Goal: Task Accomplishment & Management: Complete application form

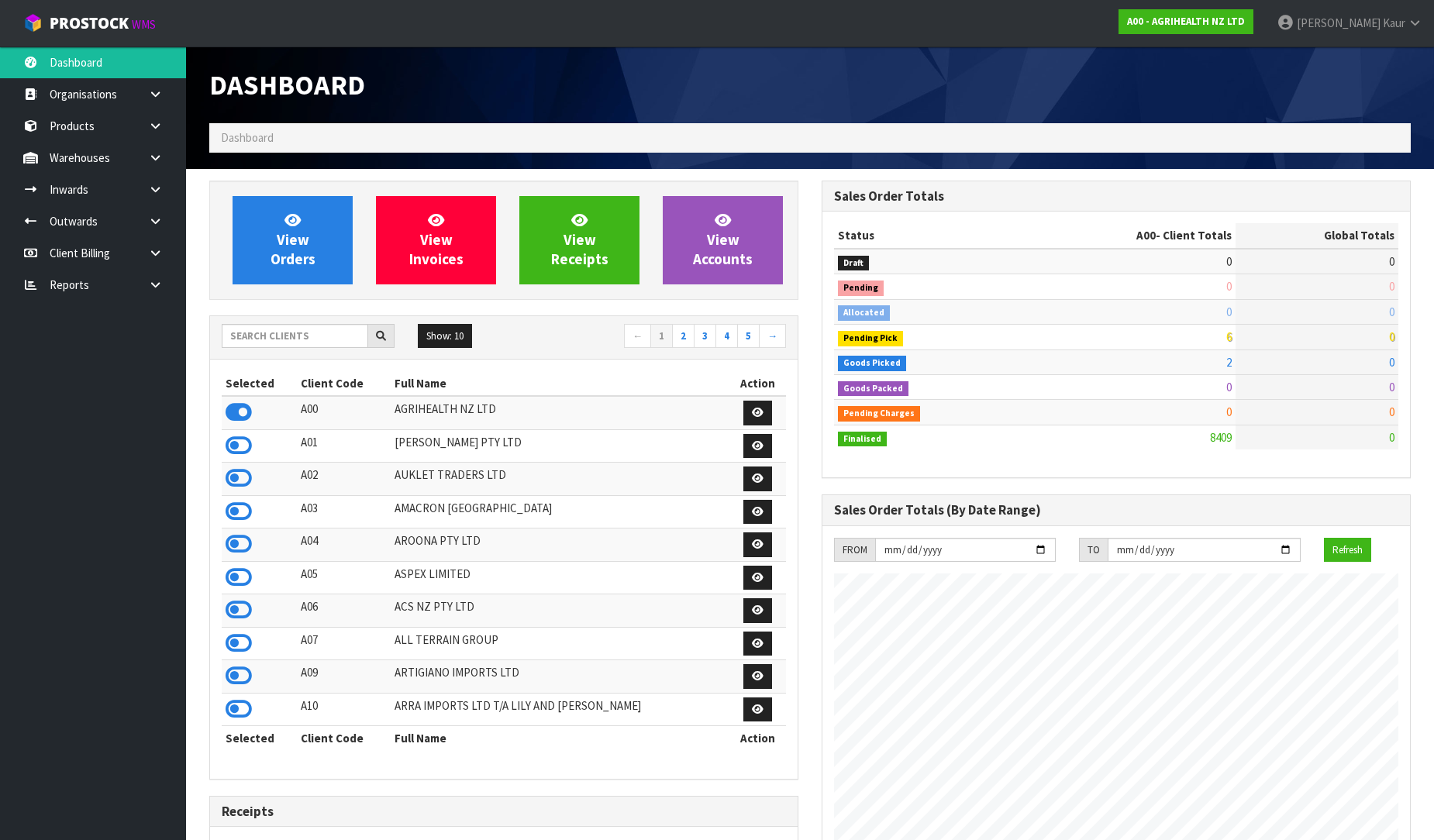
scroll to position [1175, 612]
click at [81, 51] on link "Dashboard" at bounding box center [92, 62] width 186 height 31
click at [302, 342] on input "text" at bounding box center [296, 336] width 147 height 24
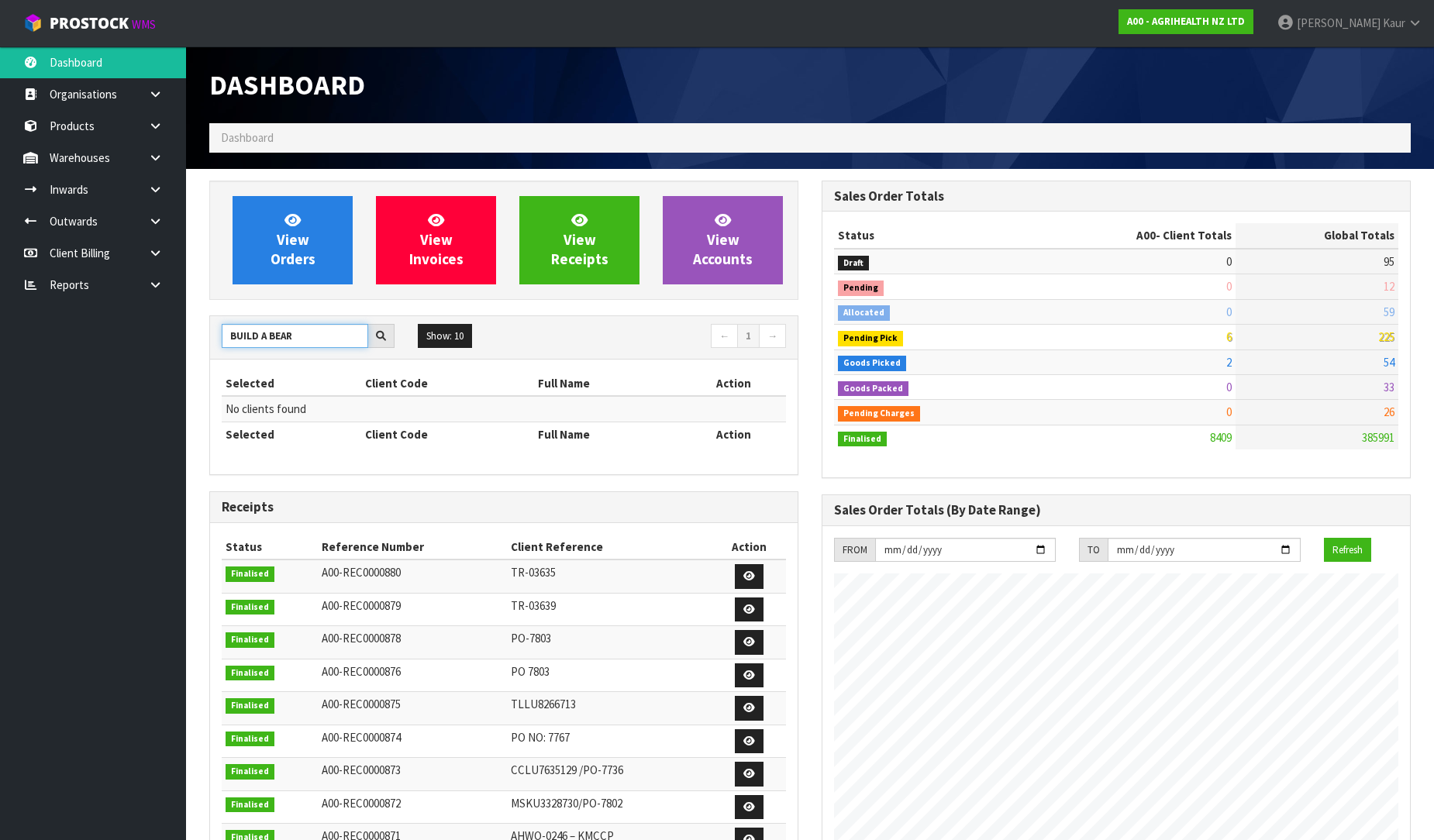
click at [308, 338] on input "BUILD A BEAR" at bounding box center [296, 336] width 147 height 24
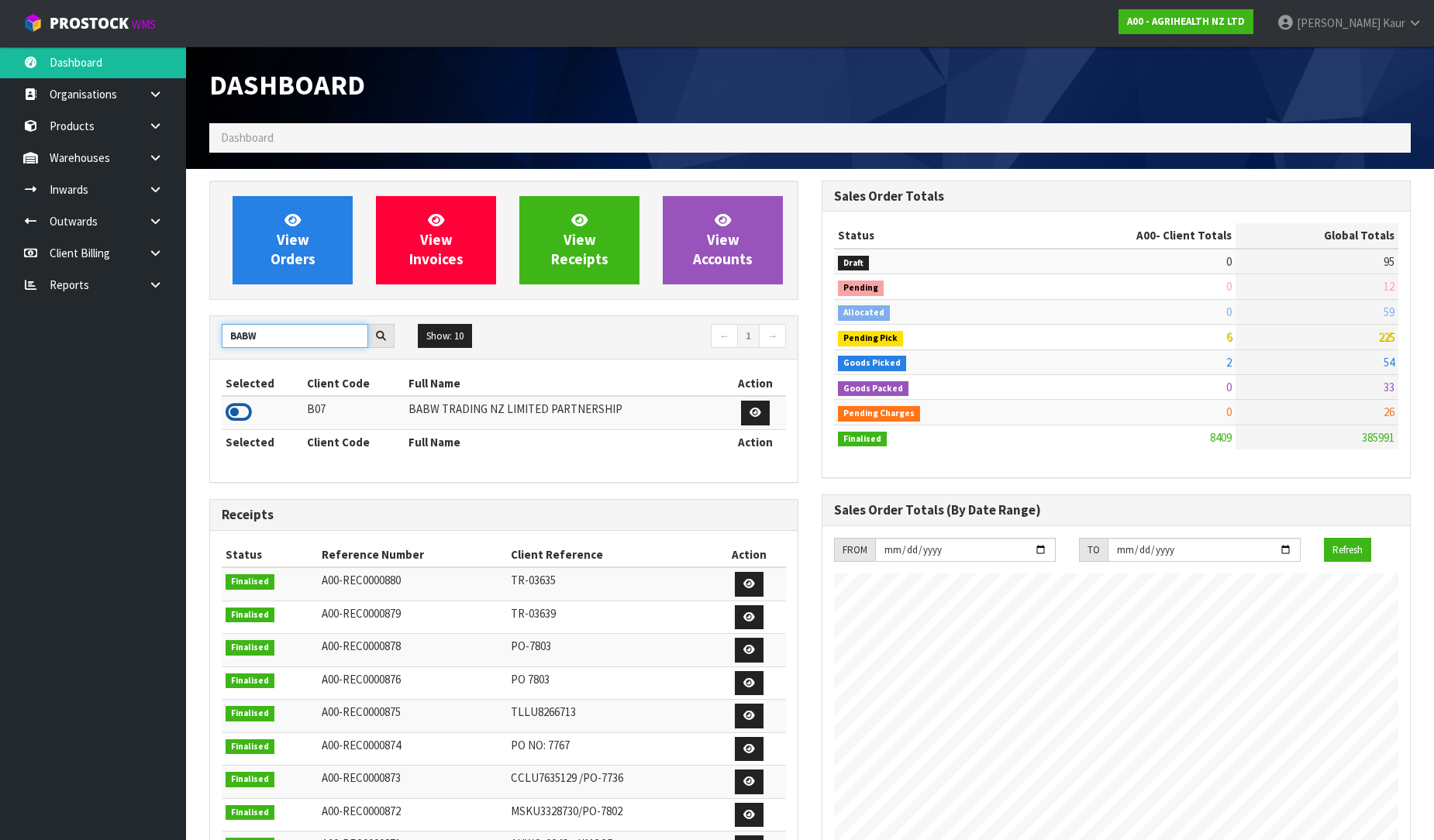
type input "BABW"
click at [247, 413] on icon at bounding box center [239, 412] width 27 height 23
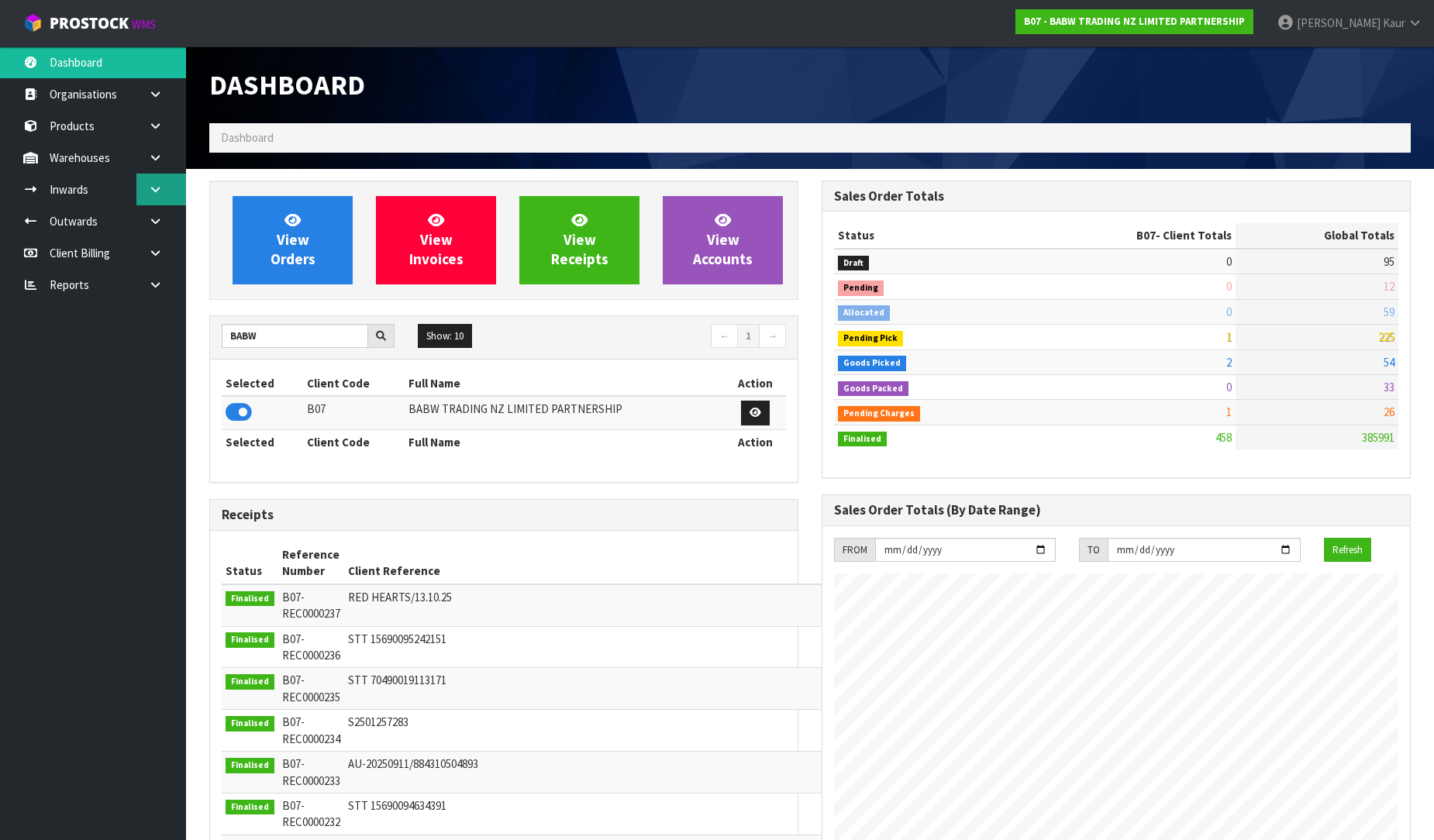
click at [161, 184] on icon at bounding box center [154, 190] width 14 height 11
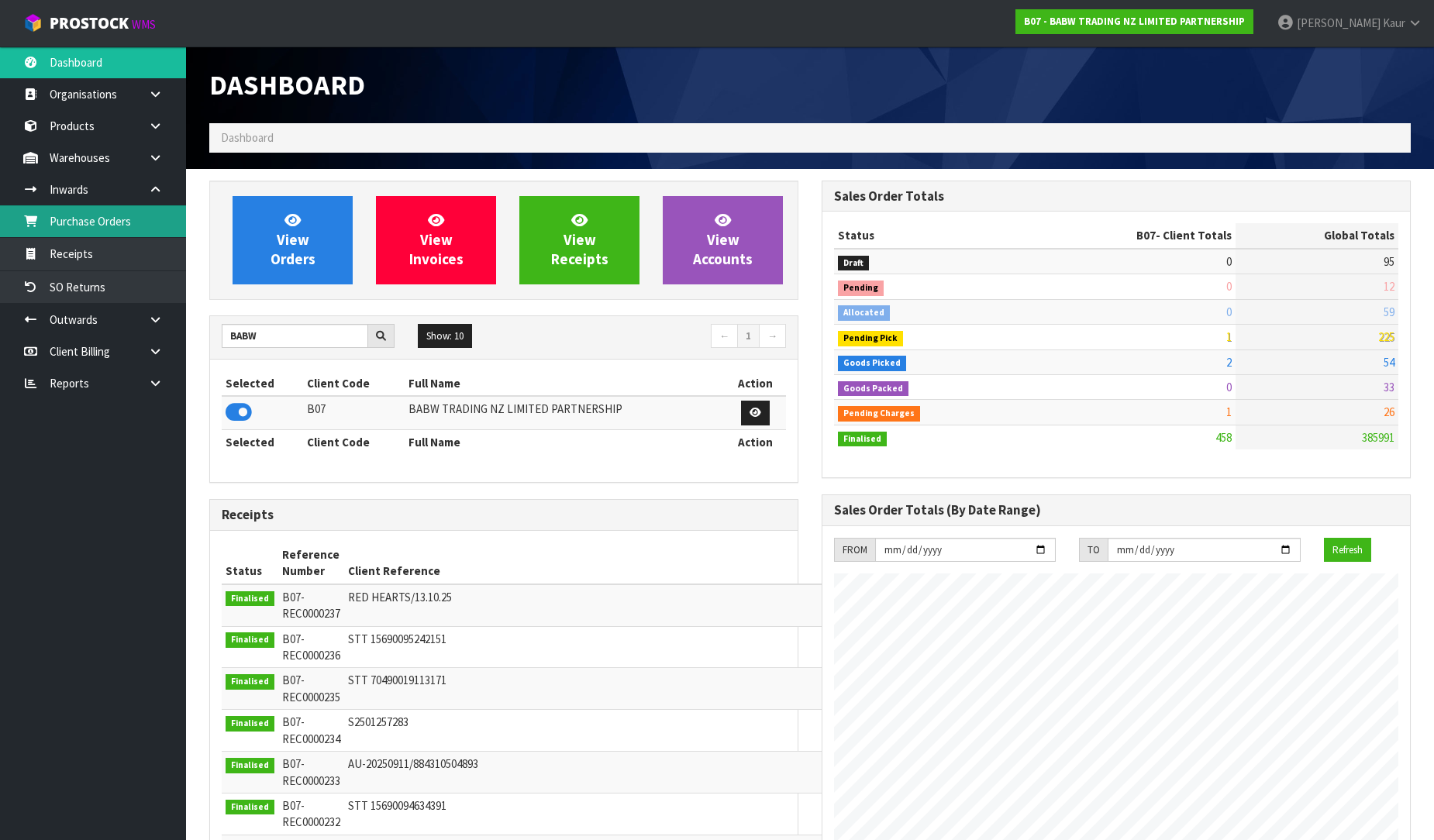
click at [111, 219] on link "Purchase Orders" at bounding box center [92, 220] width 186 height 31
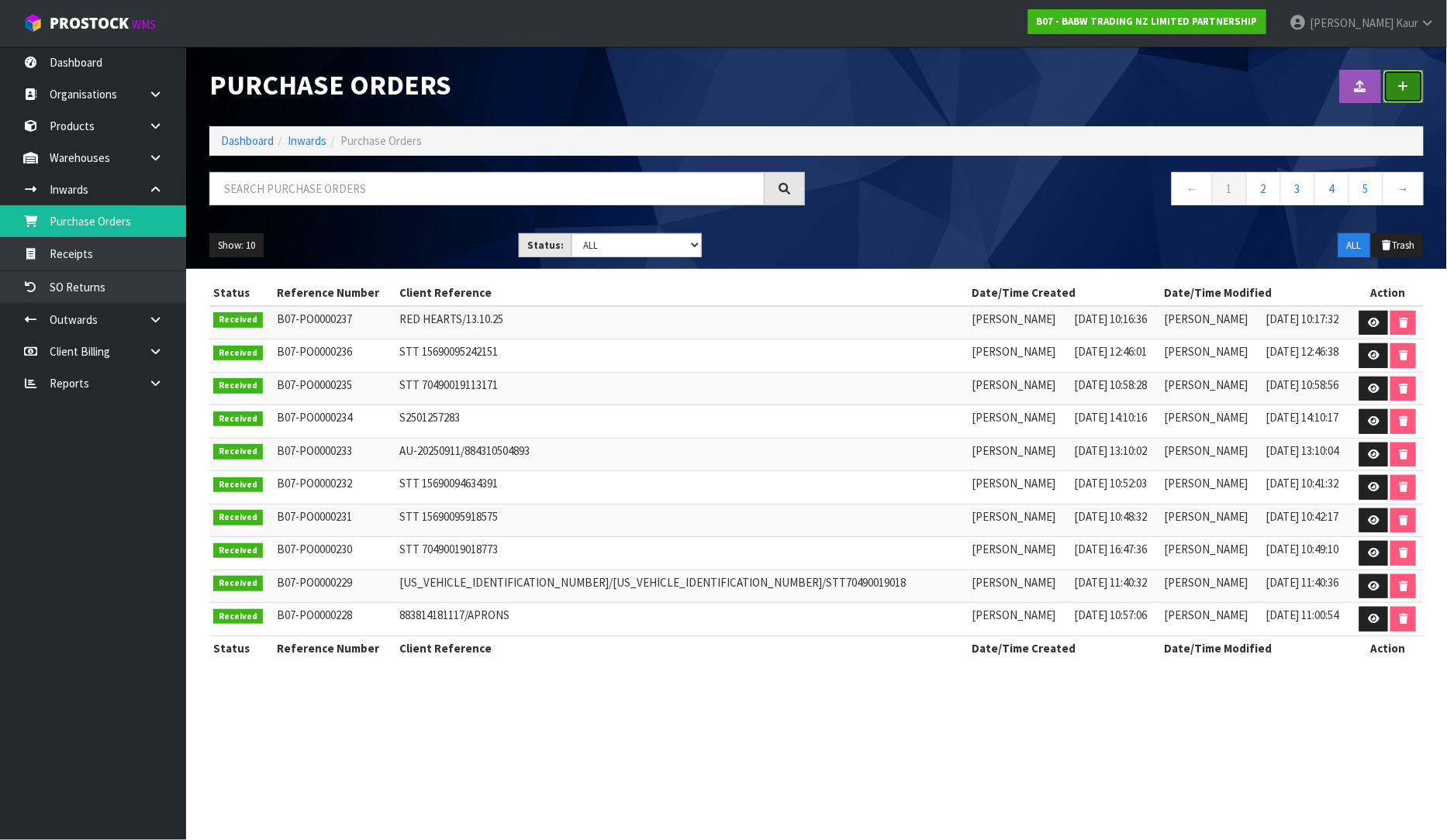
click at [1400, 87] on icon at bounding box center [1403, 87] width 10 height 11
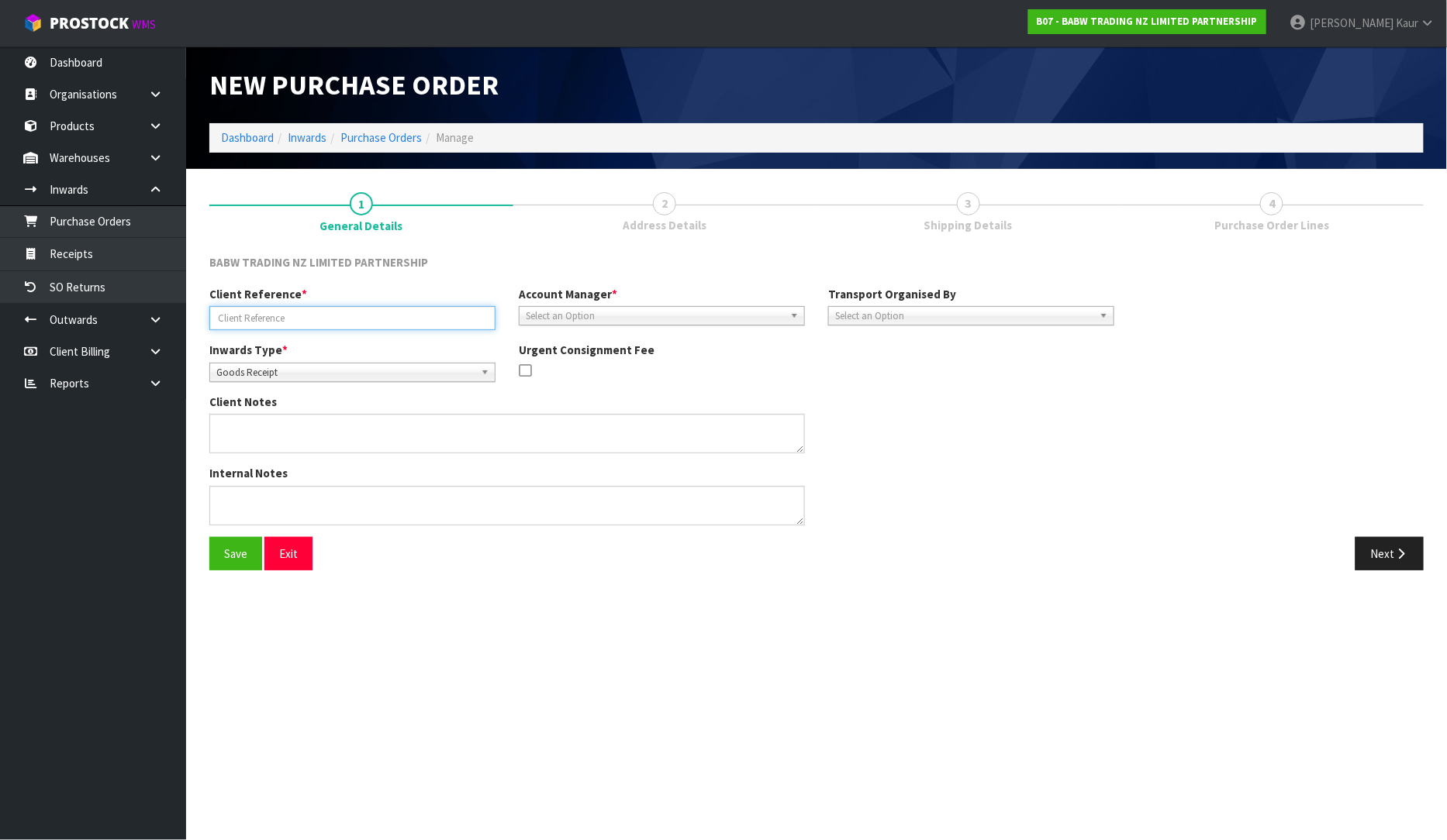
click at [377, 312] on input "text" at bounding box center [353, 318] width 286 height 24
type input "BABNO82-25"
click at [626, 320] on span "Select an Option" at bounding box center [654, 317] width 258 height 19
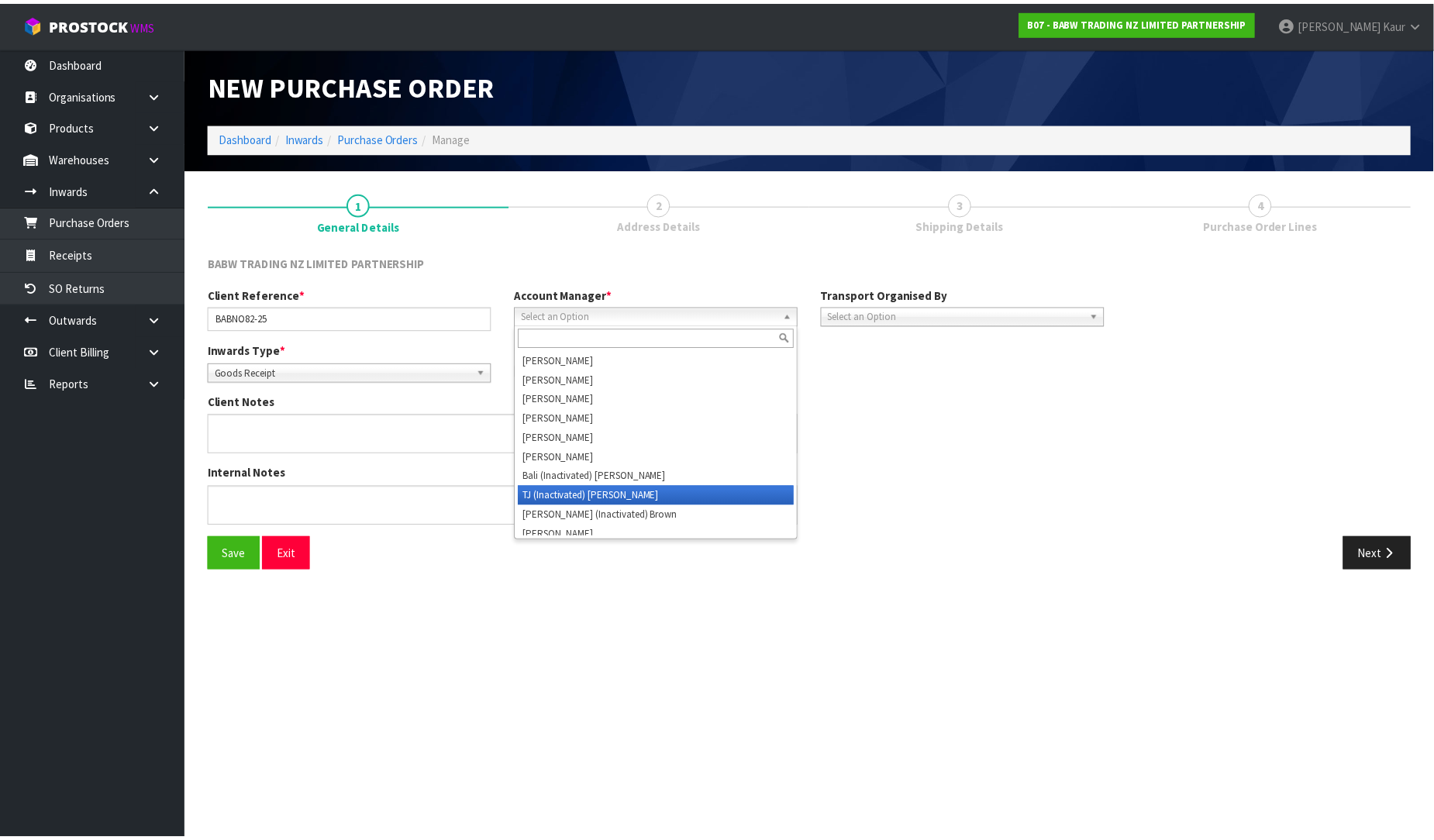
scroll to position [8, 0]
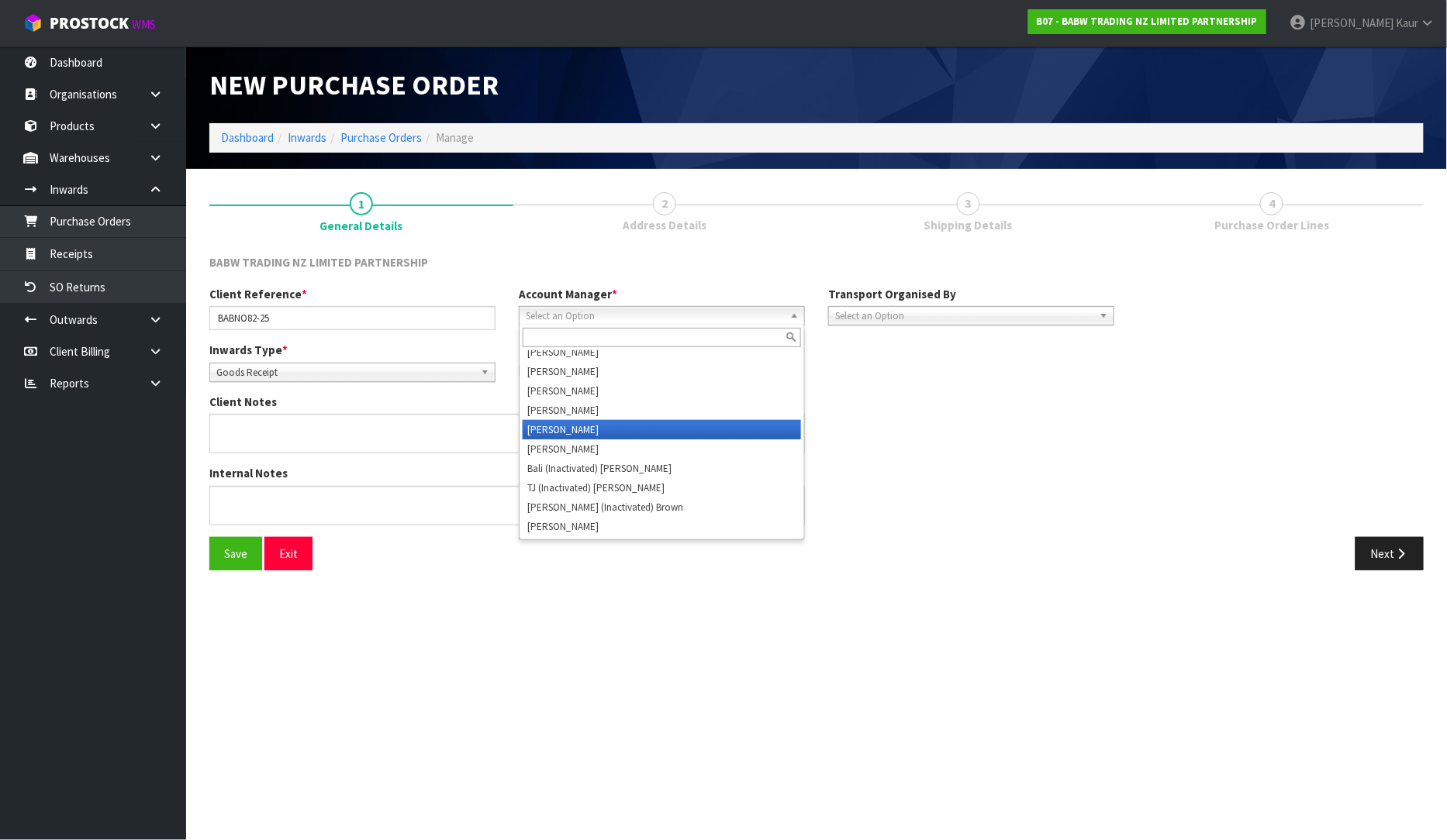
click at [577, 428] on li "[PERSON_NAME]" at bounding box center [662, 430] width 279 height 19
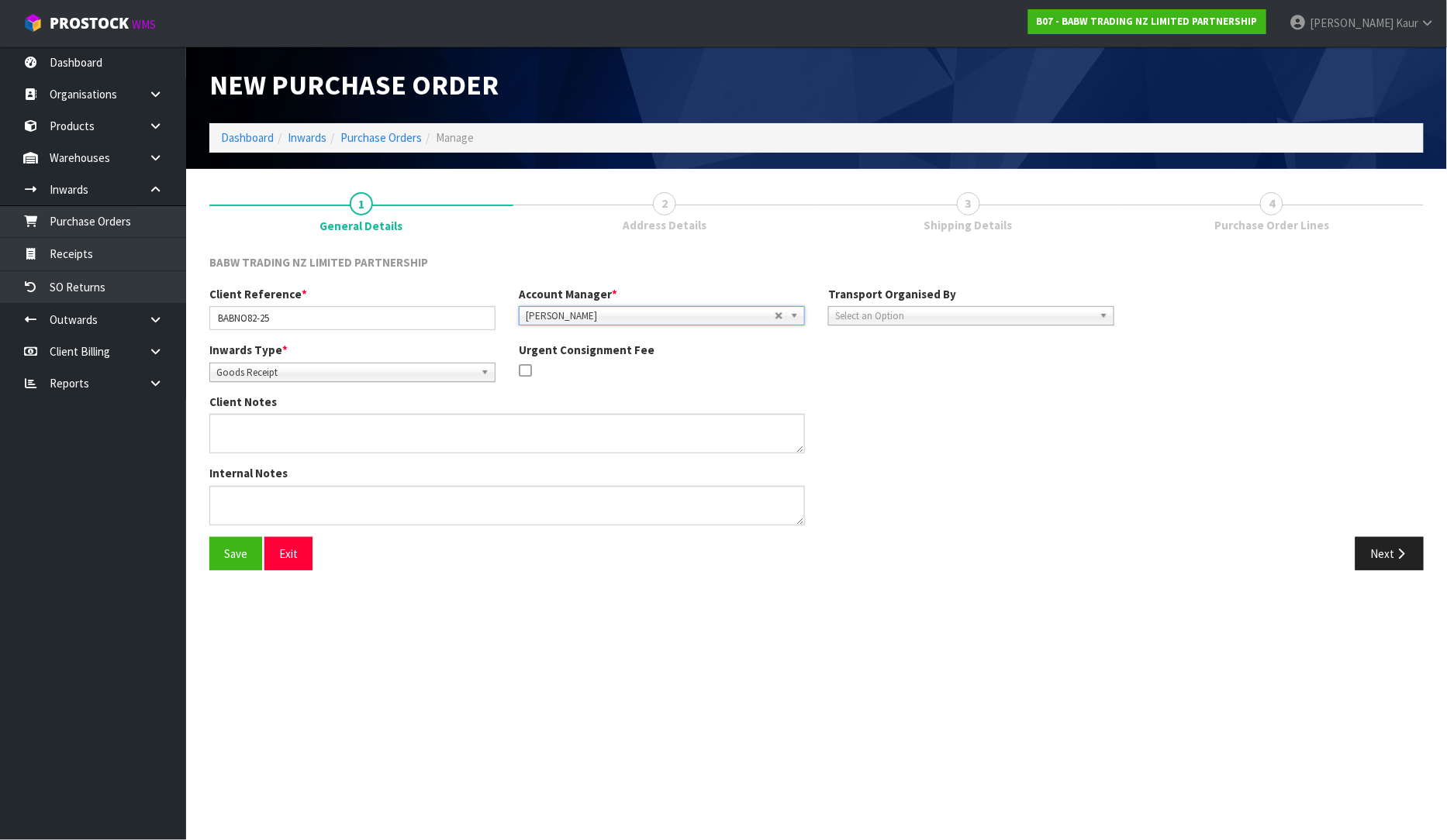
click at [928, 317] on span "Select an Option" at bounding box center [964, 317] width 258 height 19
click at [869, 398] on li "Client" at bounding box center [972, 399] width 279 height 19
click at [1257, 351] on span "Select an Option" at bounding box center [1251, 360] width 189 height 19
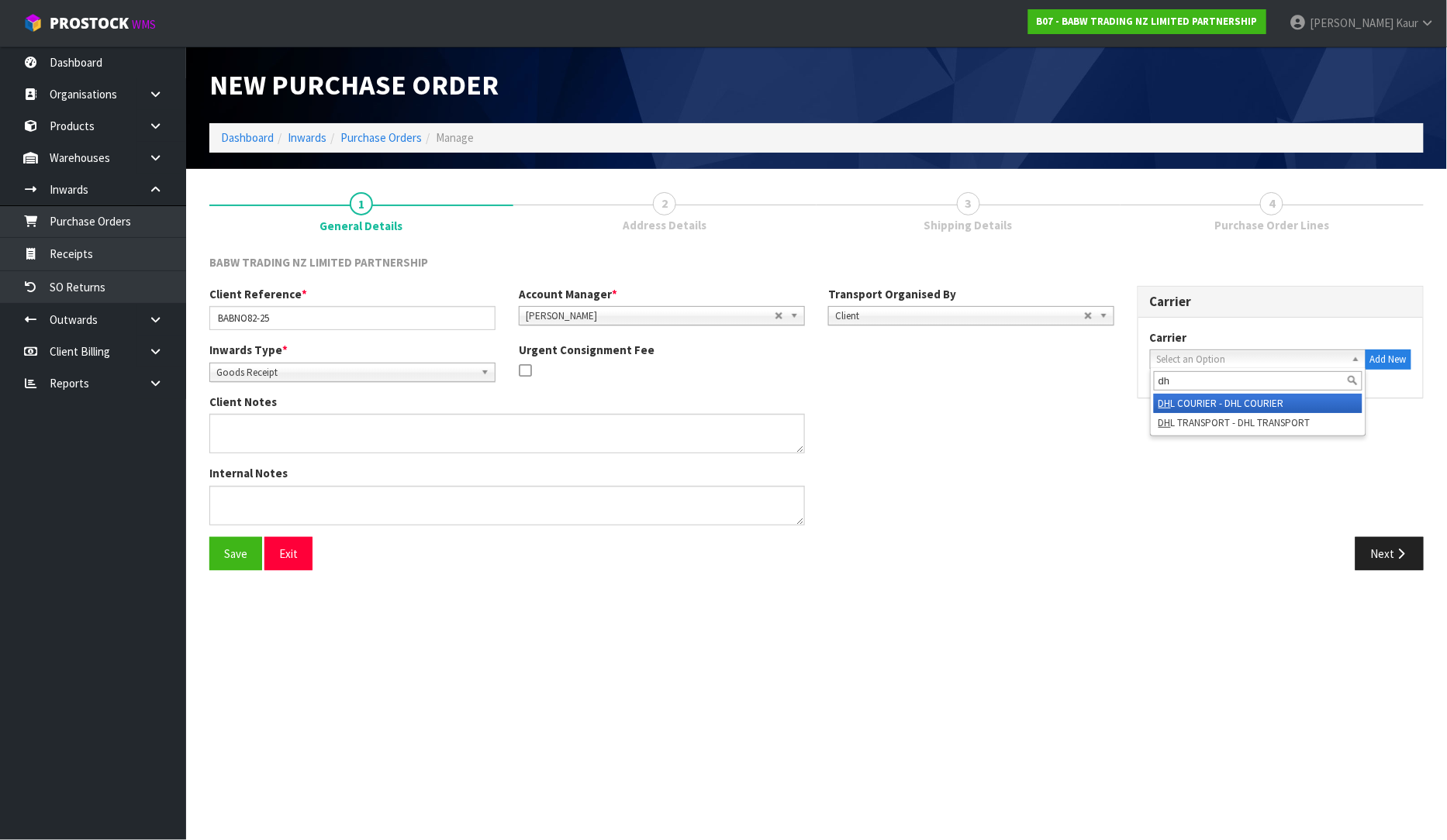
type input "dh"
click at [1230, 408] on li "DH L COURIER - DHL COURIER" at bounding box center [1258, 403] width 209 height 19
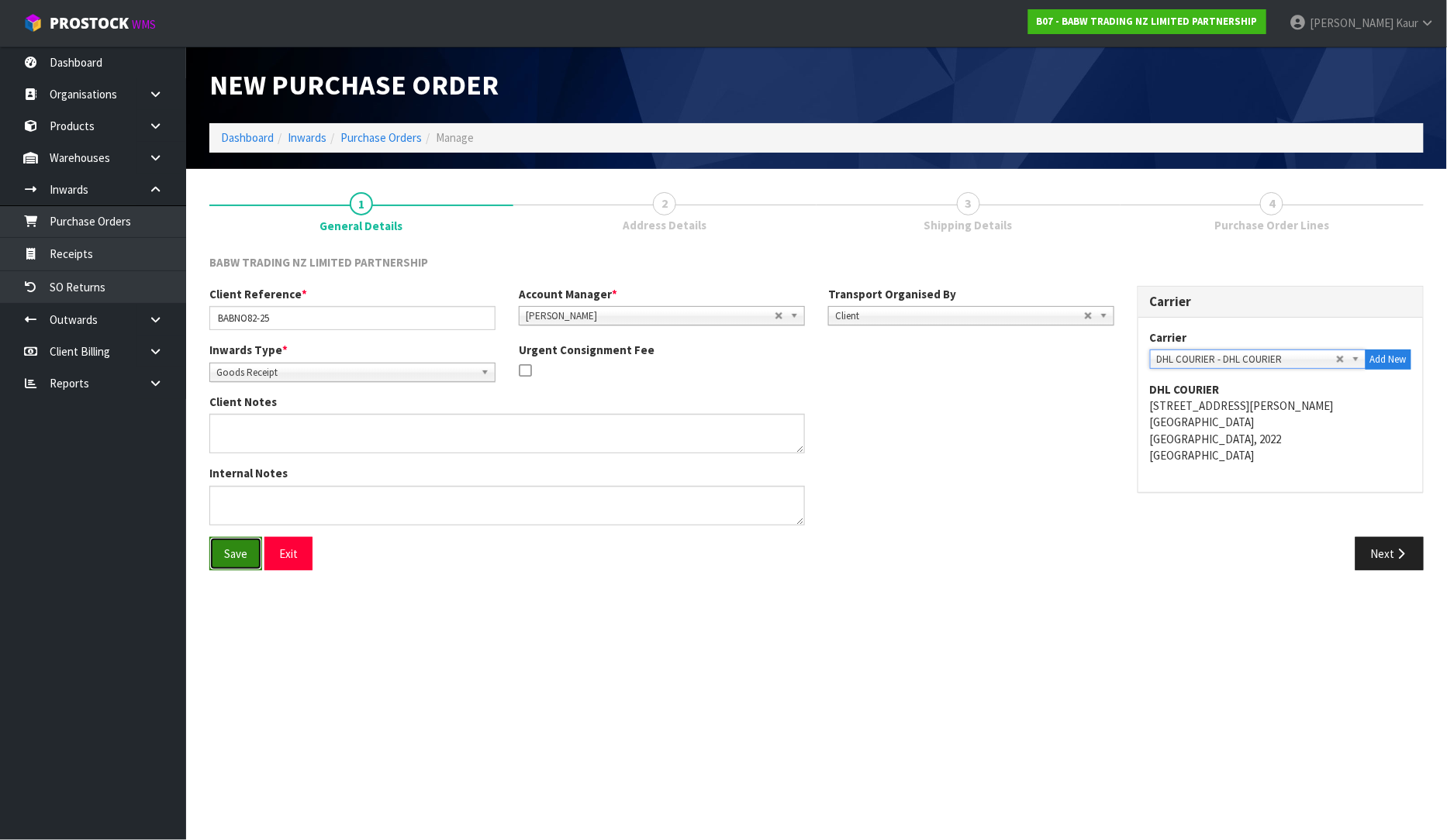
click at [227, 546] on button "Save" at bounding box center [236, 554] width 52 height 33
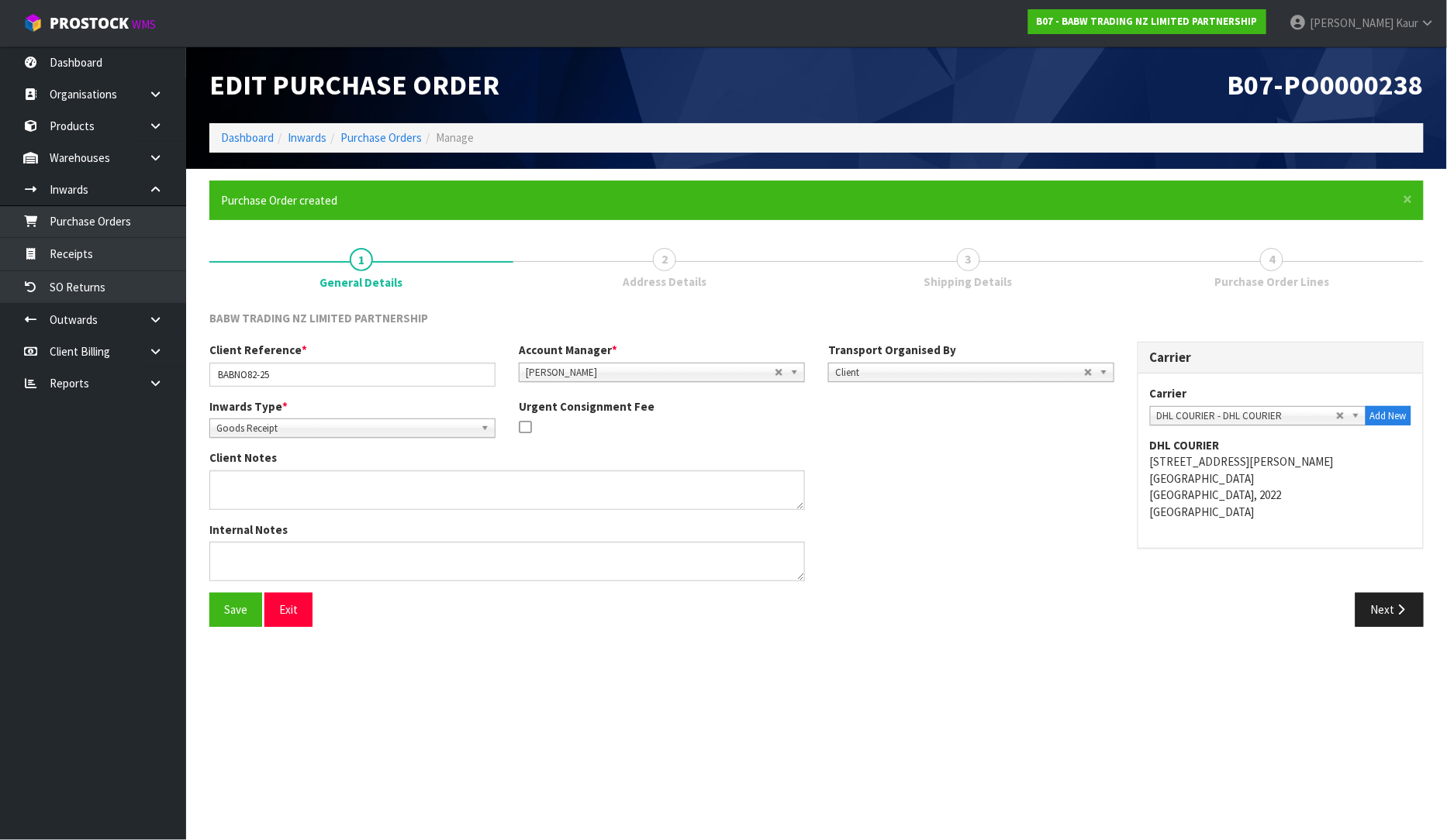
click at [1401, 590] on div "Client Reference * BABNO82-25 Account Manager * [PERSON_NAME] [PERSON_NAME] [PE…" at bounding box center [817, 467] width 1238 height 251
click at [1395, 609] on icon "button" at bounding box center [1401, 609] width 14 height 11
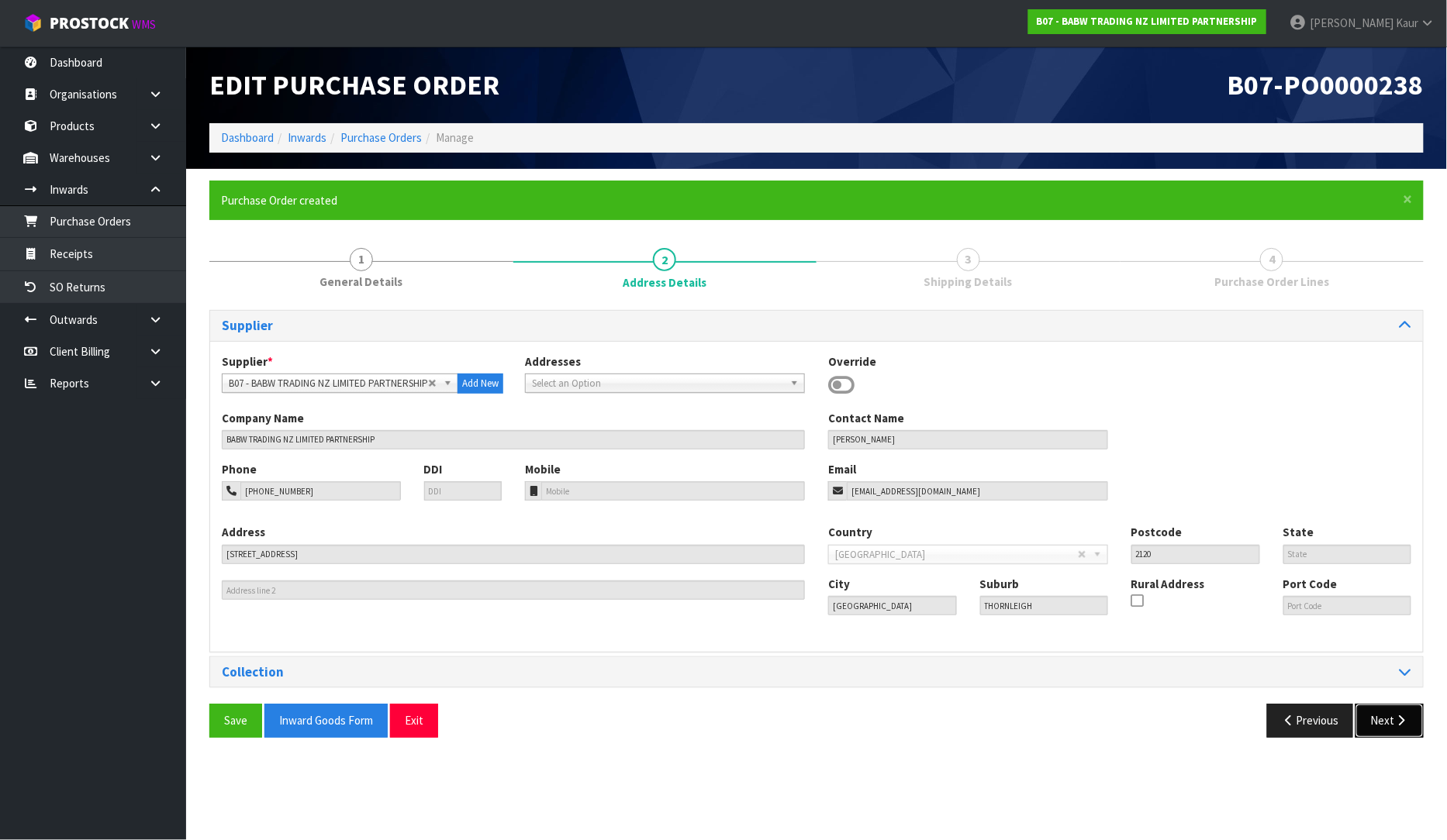
click at [1397, 714] on button "Next" at bounding box center [1390, 720] width 69 height 33
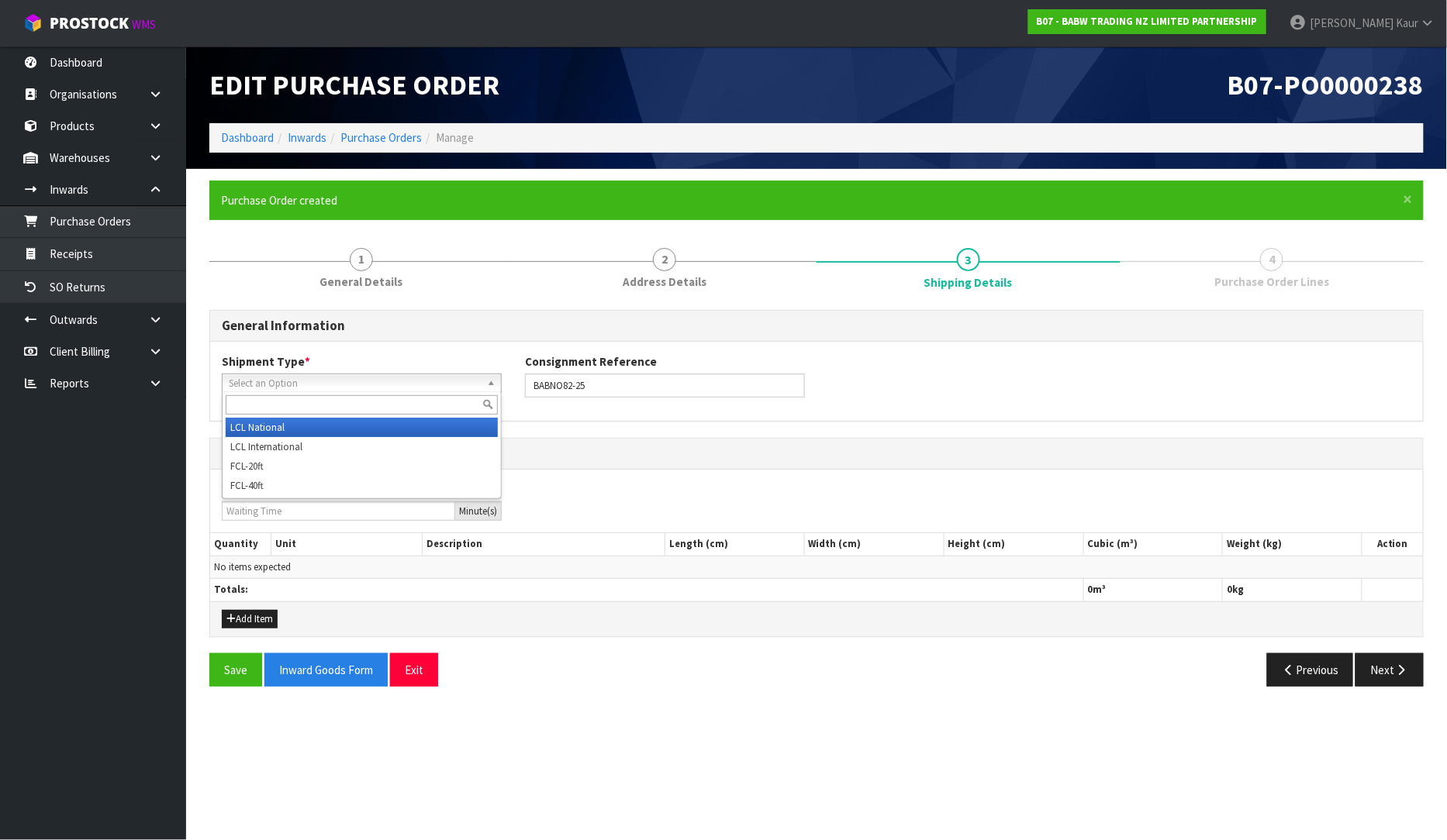
click at [277, 389] on span "Select an Option" at bounding box center [355, 384] width 252 height 19
click at [270, 450] on li "LCL International" at bounding box center [362, 447] width 272 height 19
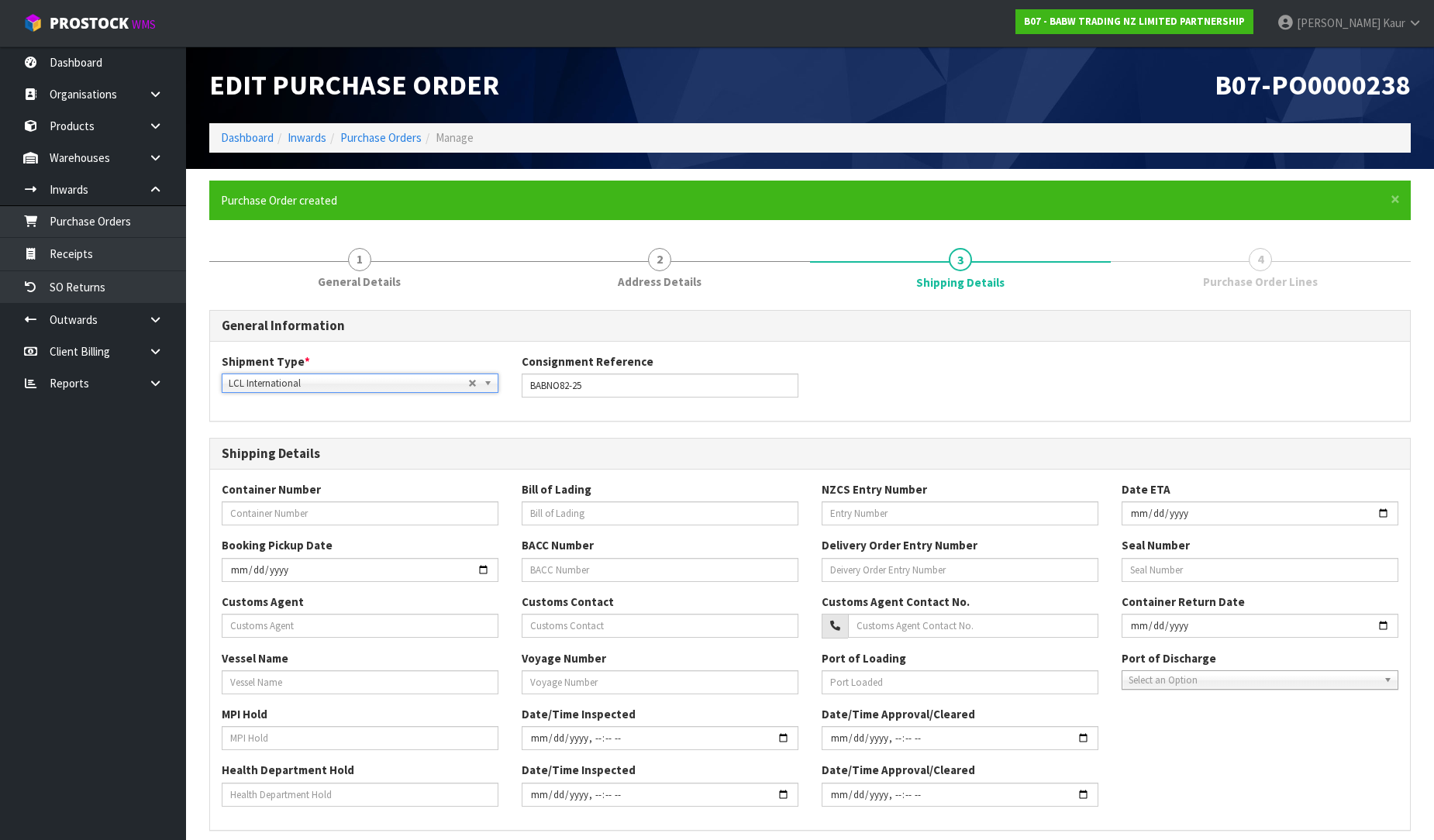
click at [289, 374] on link "LCL International" at bounding box center [360, 383] width 277 height 19
click at [568, 426] on div "General Information Shipment Type * LCL National LCL International FCL-20ft FCL…" at bounding box center [810, 708] width 1201 height 798
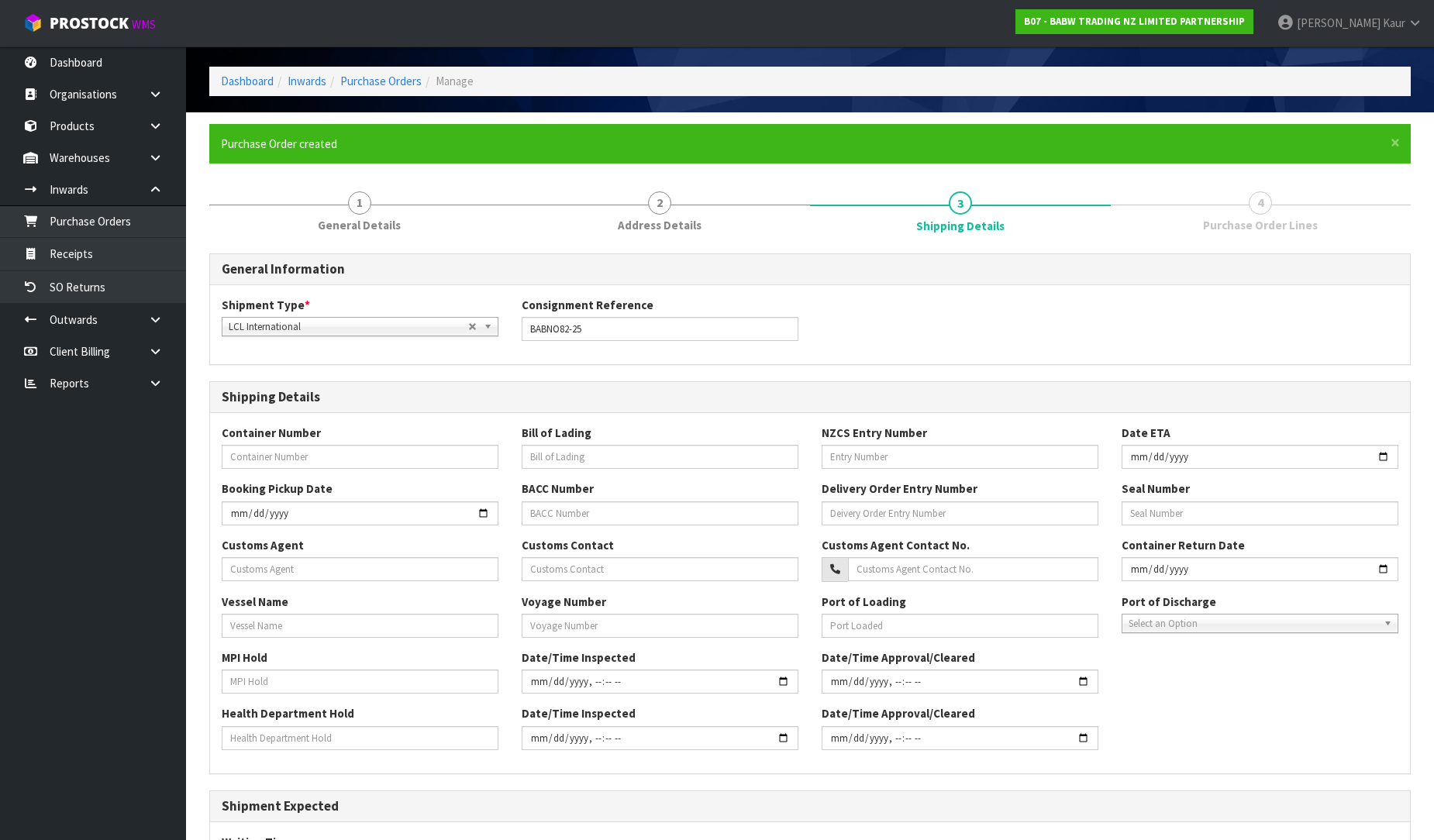
scroll to position [86, 0]
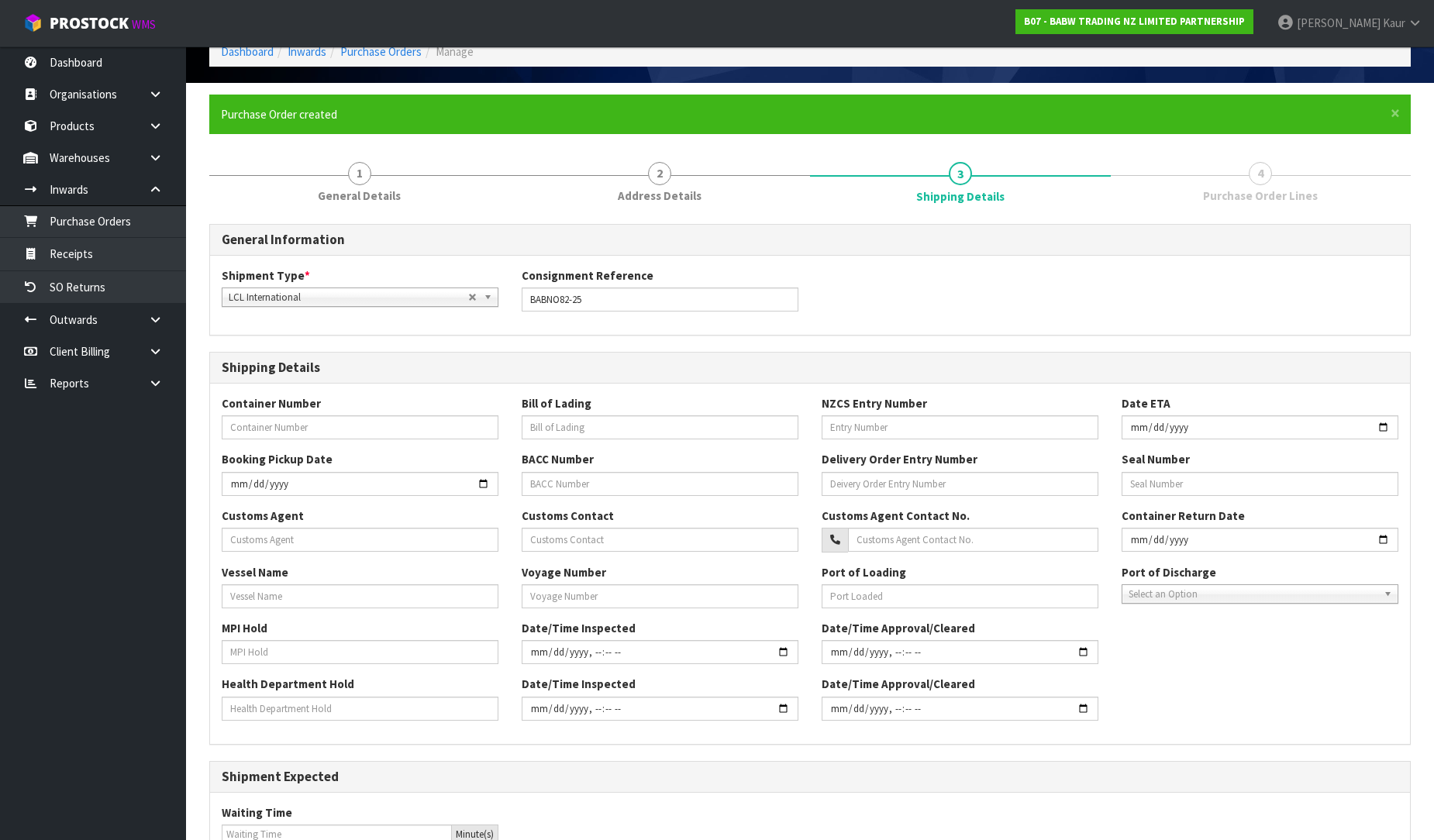
click at [370, 303] on span "LCL International" at bounding box center [348, 297] width 239 height 19
click at [903, 295] on div "Shipment Type * LCL National LCL International FCL-20ft FCL-40ft LCL Internatio…" at bounding box center [809, 296] width 1200 height 56
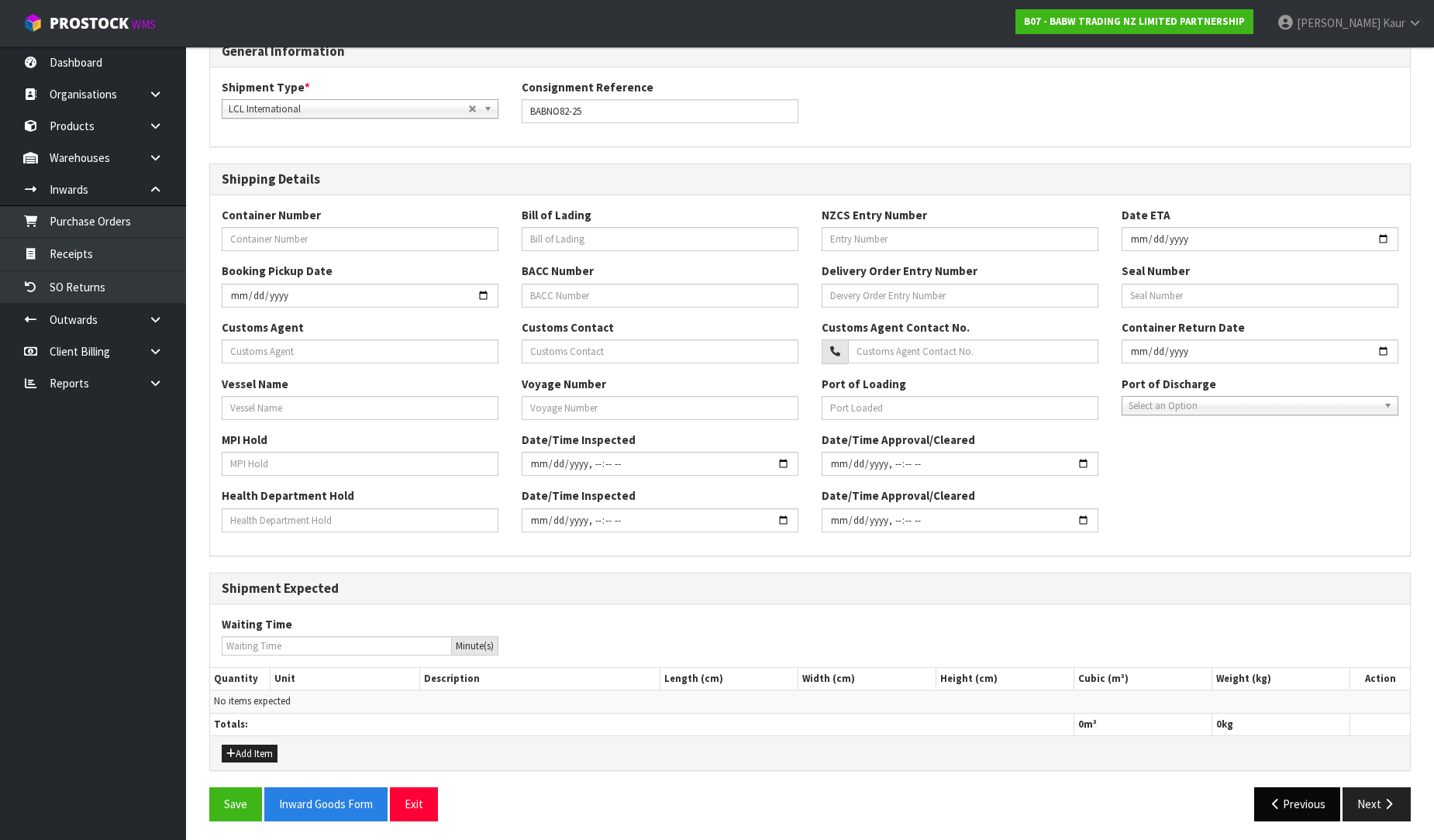
scroll to position [279, 0]
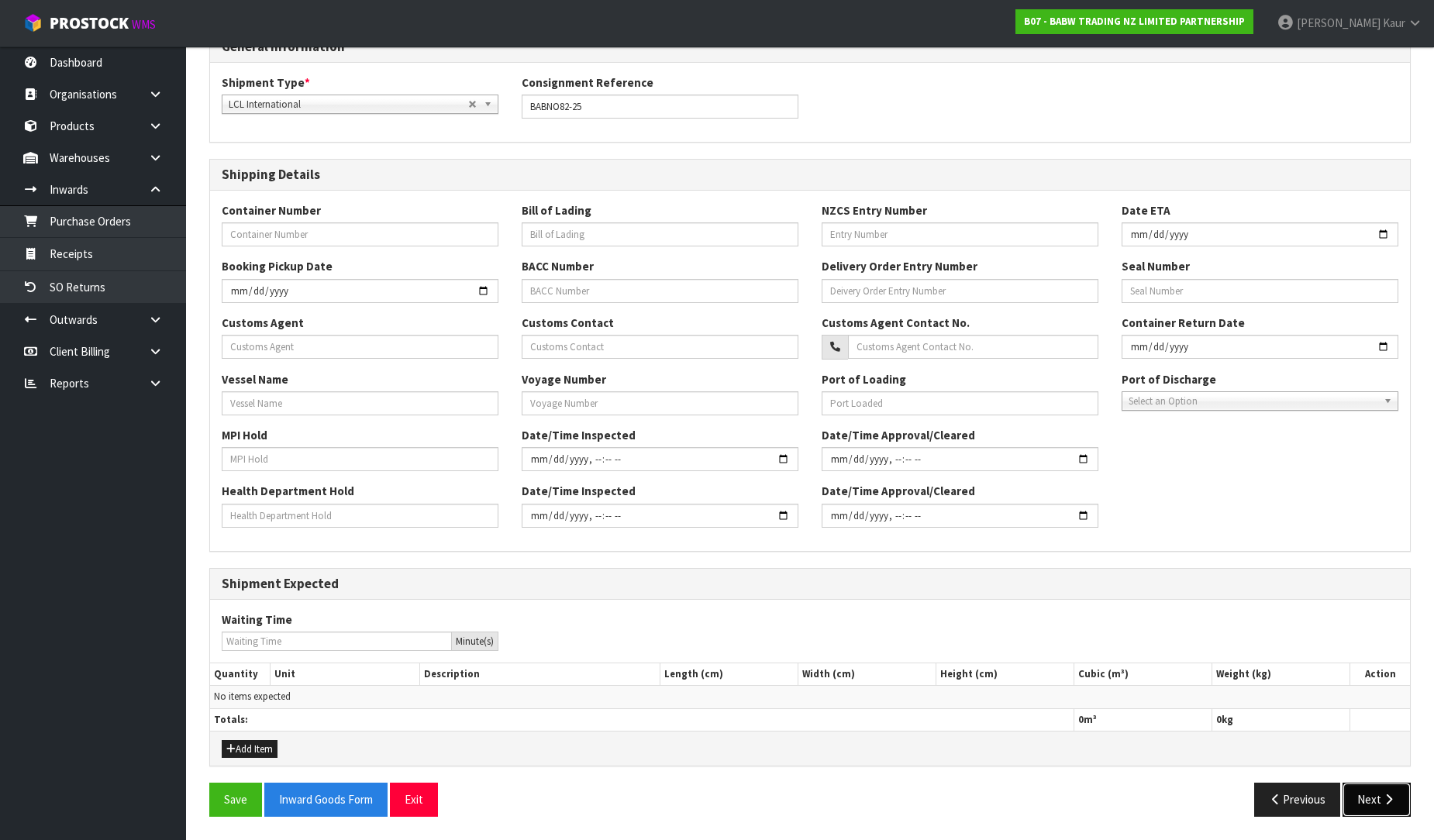
click at [1383, 805] on icon "button" at bounding box center [1388, 800] width 14 height 11
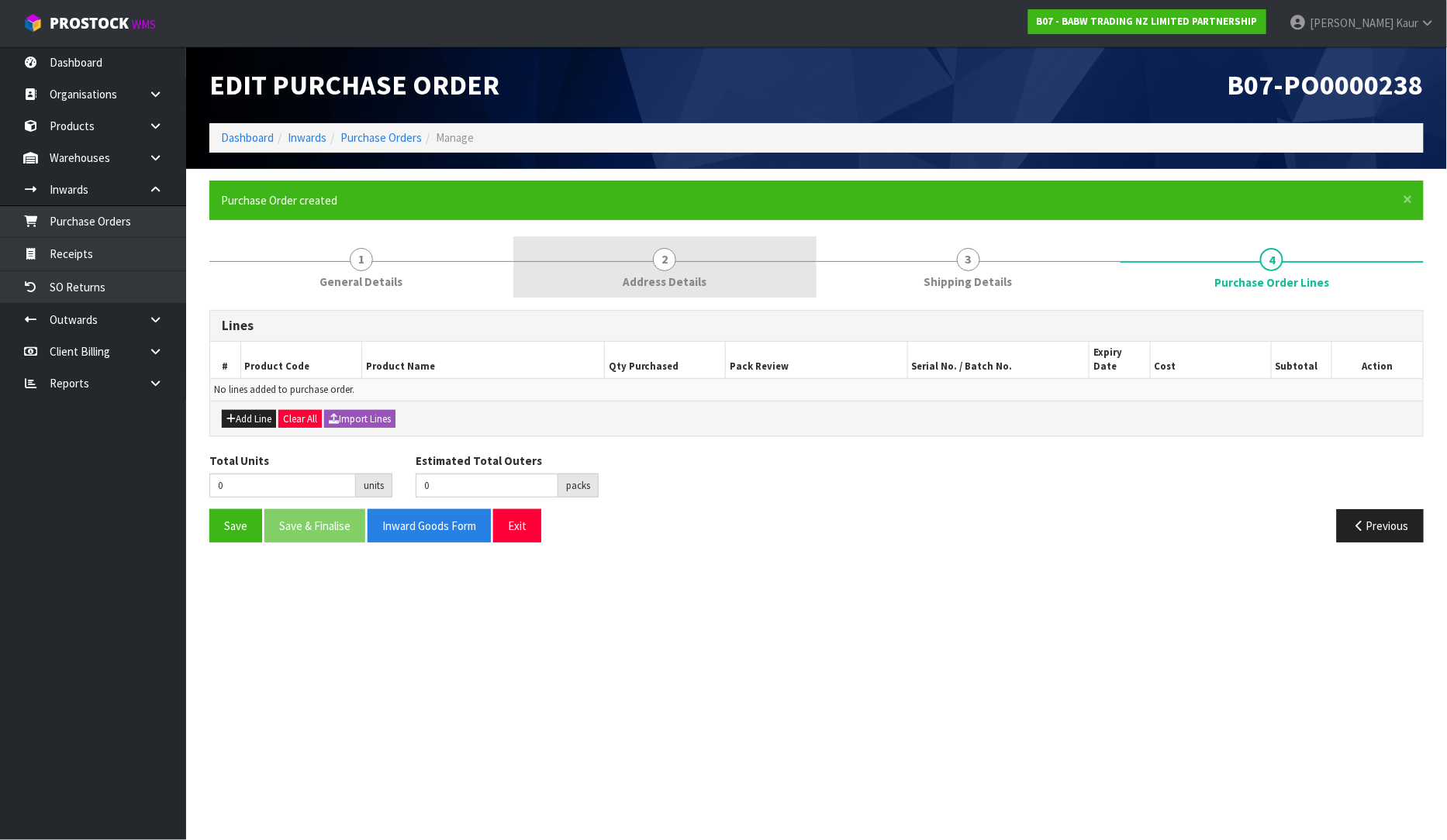
click at [670, 260] on span "2" at bounding box center [665, 259] width 23 height 23
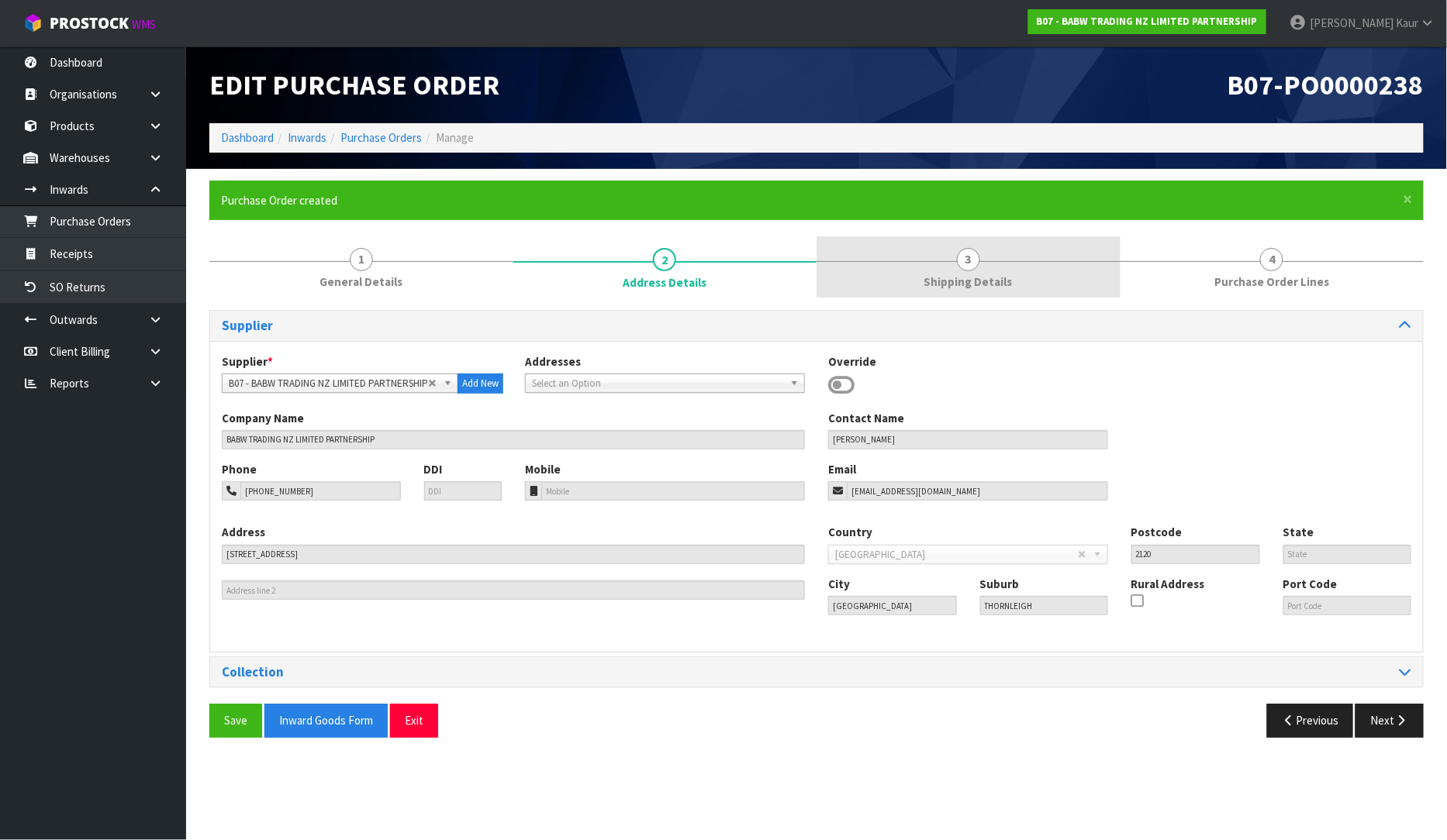
click at [983, 257] on link "3 Shipping Details" at bounding box center [968, 267] width 304 height 61
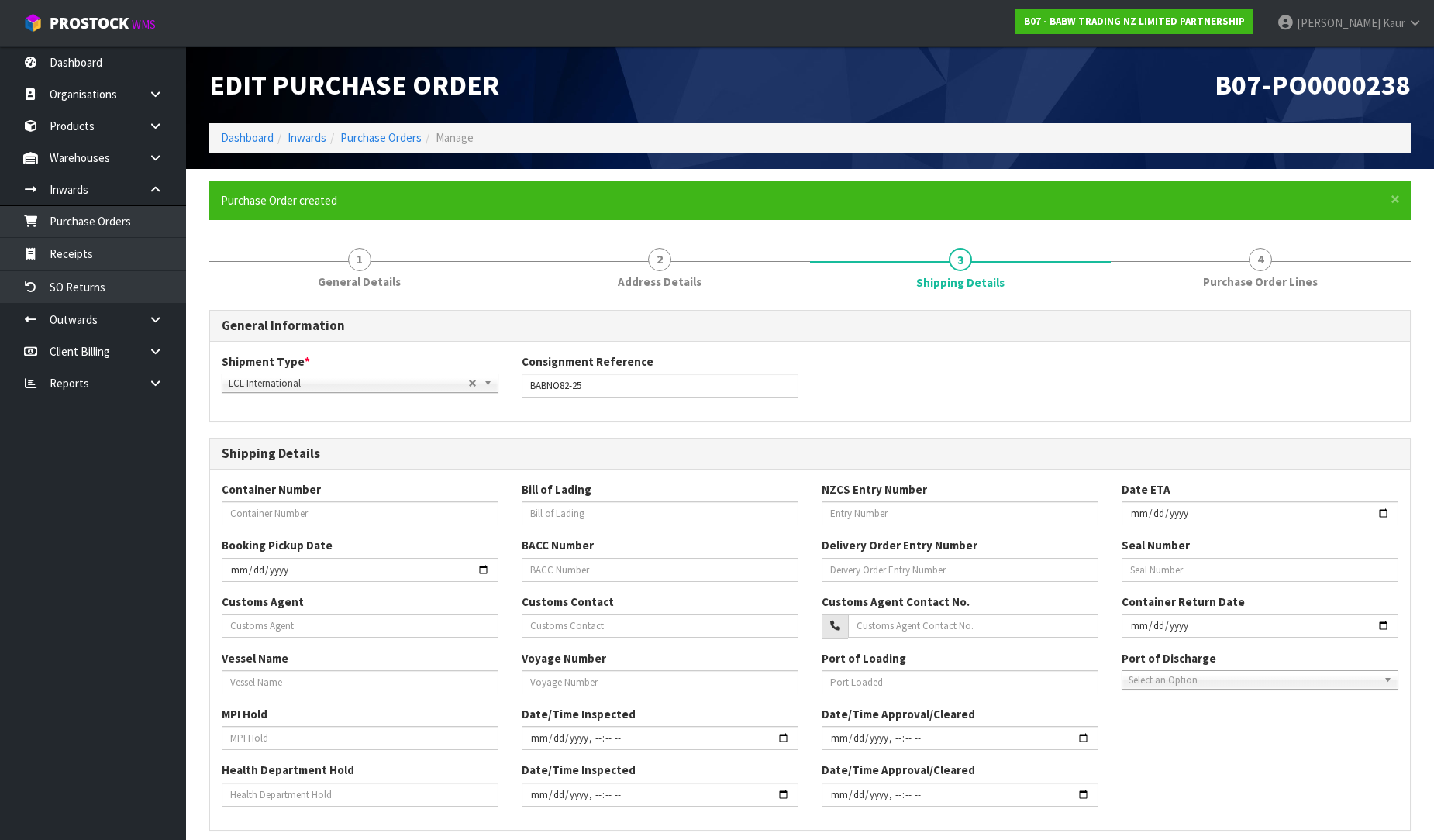
click at [345, 378] on span "LCL International" at bounding box center [348, 384] width 239 height 19
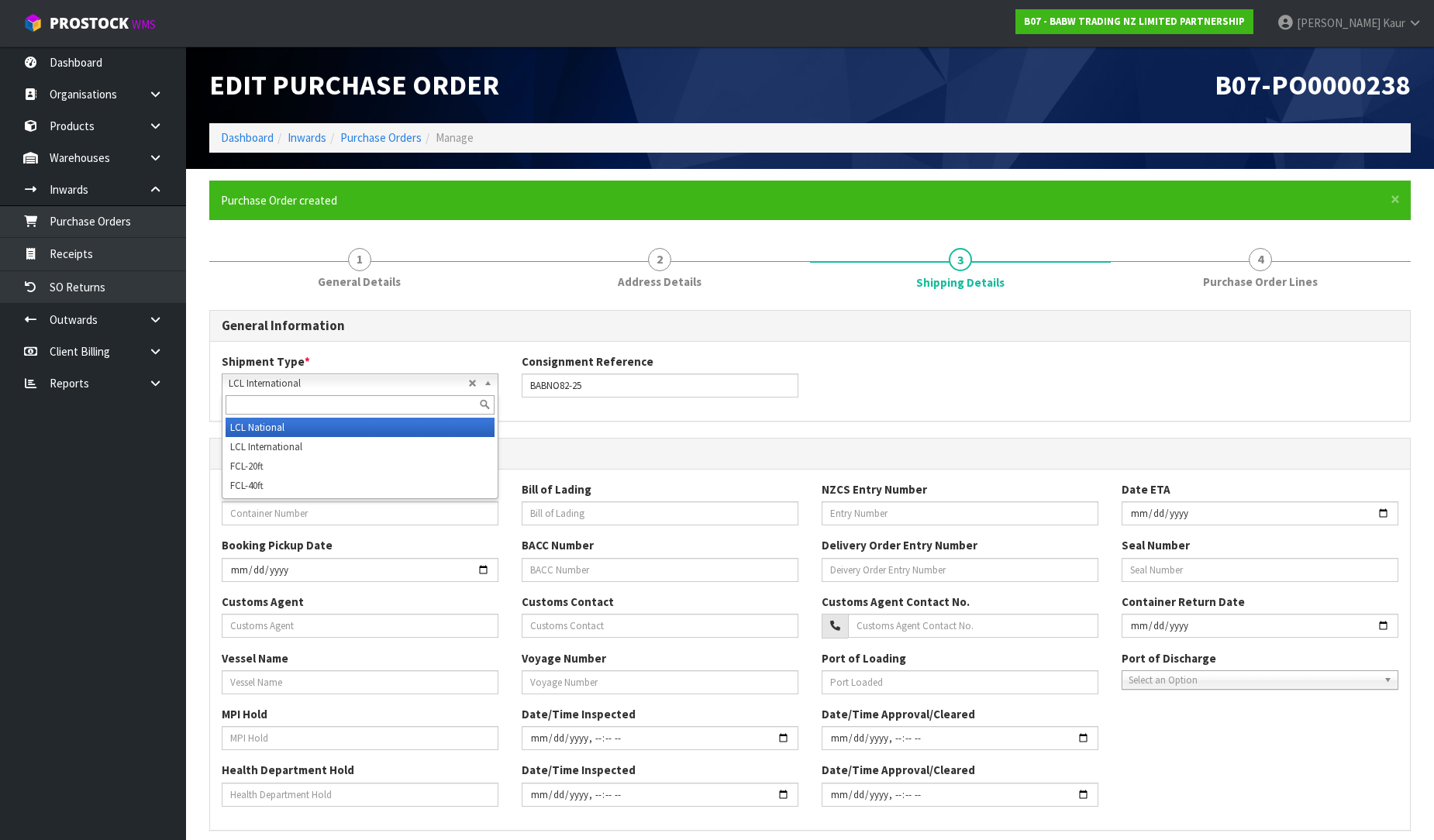
click at [318, 426] on li "LCL National" at bounding box center [360, 427] width 269 height 19
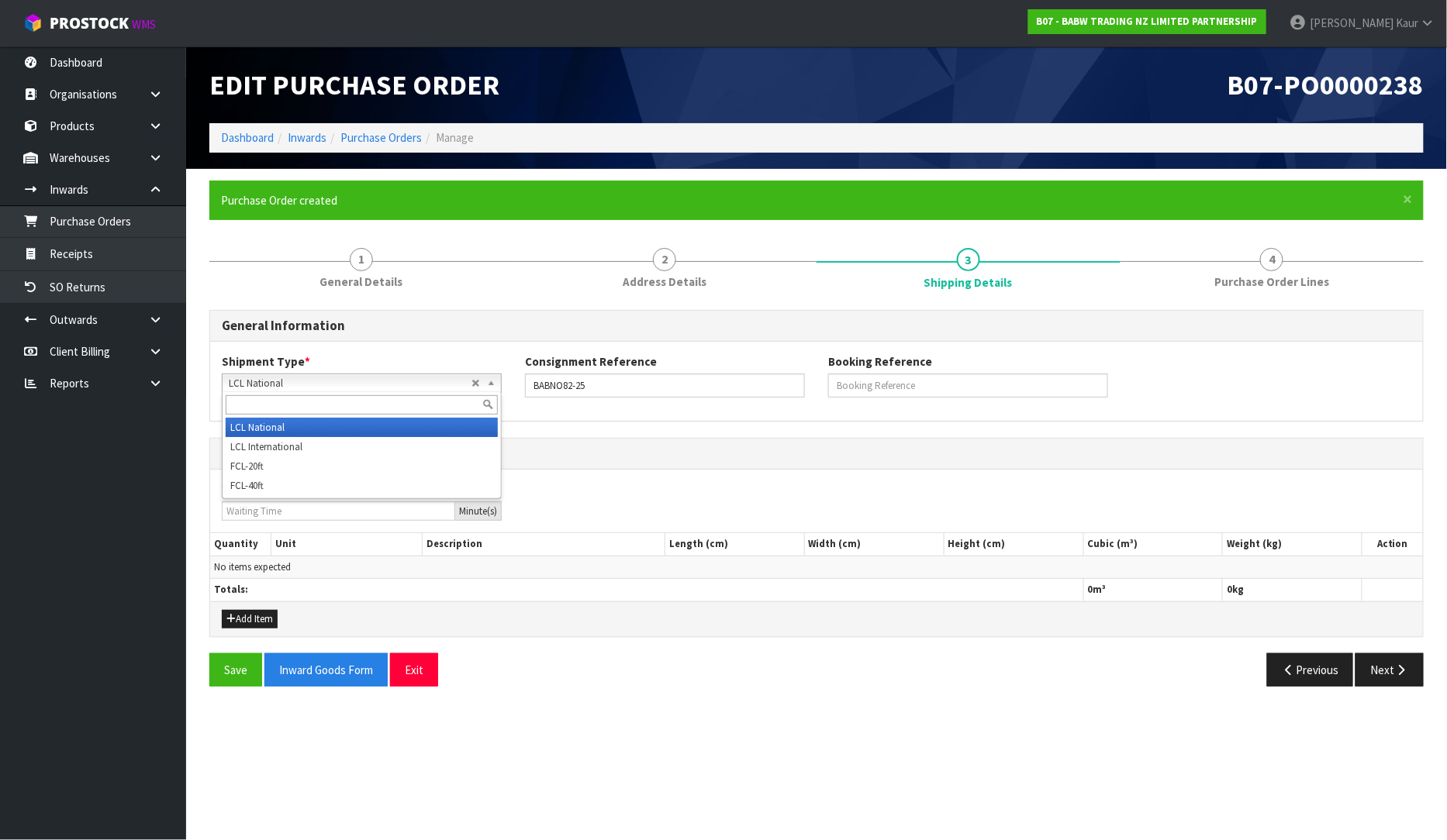
click at [336, 384] on span "LCL National" at bounding box center [350, 384] width 243 height 19
click at [302, 447] on li "LCL International" at bounding box center [362, 447] width 272 height 19
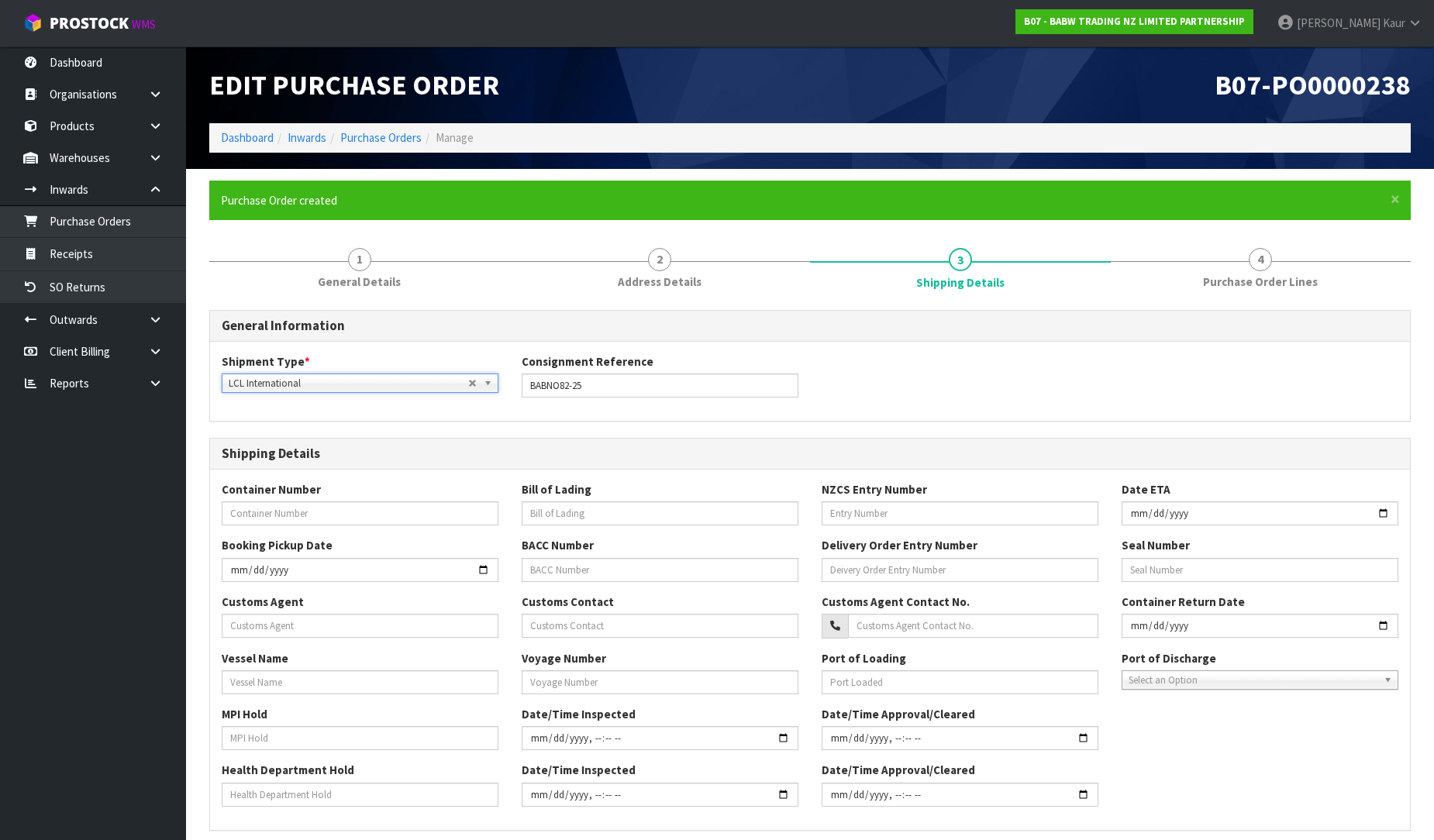
click at [527, 417] on div "Shipment Type * LCL National LCL International FCL-20ft FCL-40ft LCL Internatio…" at bounding box center [809, 381] width 1200 height 79
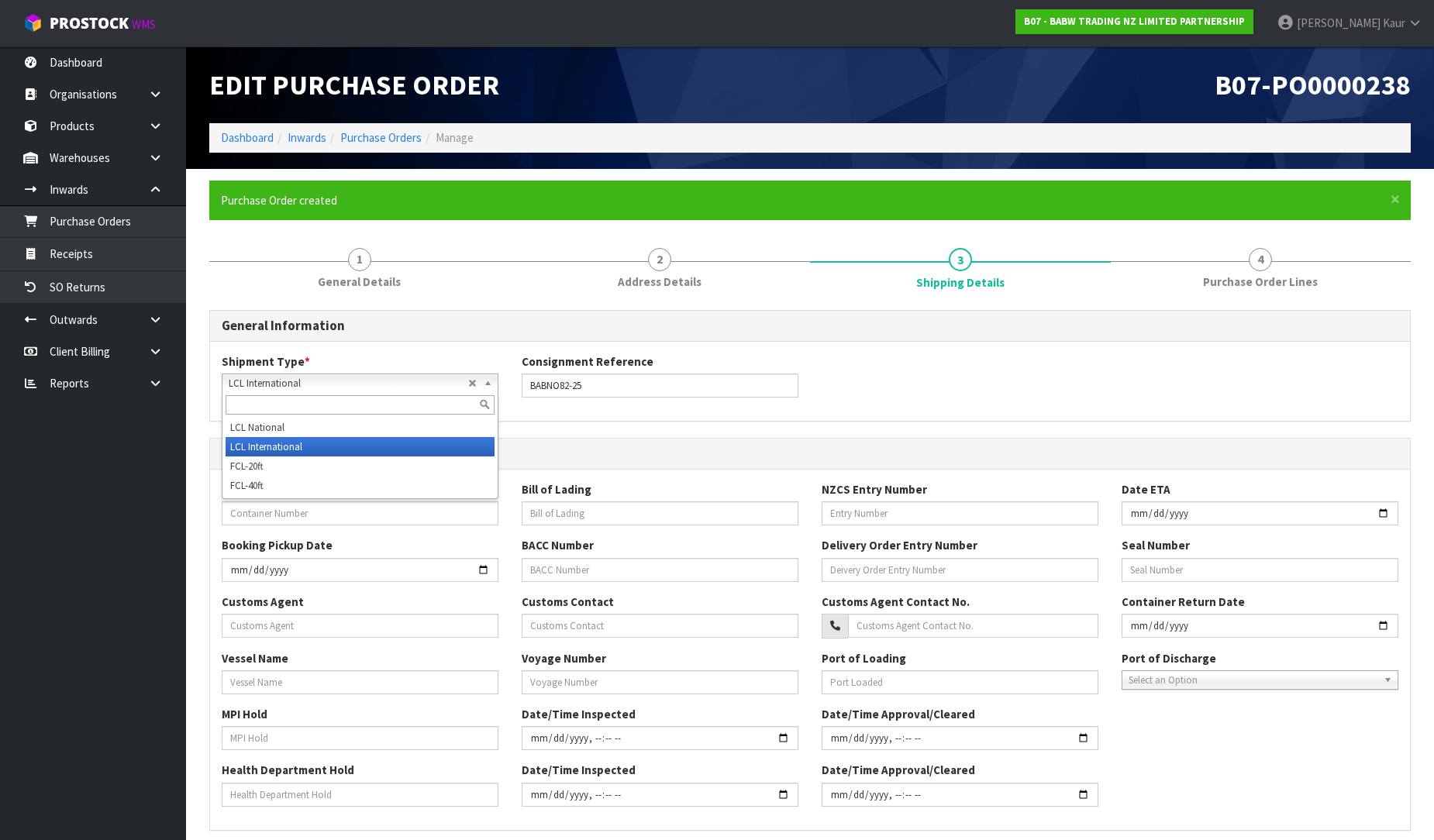
click at [412, 391] on div "LCL International LCL National LCL International FCL-20ft FCL-40ft" at bounding box center [360, 383] width 277 height 19
click at [412, 392] on div at bounding box center [359, 404] width 276 height 26
click at [653, 424] on div "General Information Shipment Type * LCL National LCL International FCL-20ft FCL…" at bounding box center [810, 708] width 1201 height 798
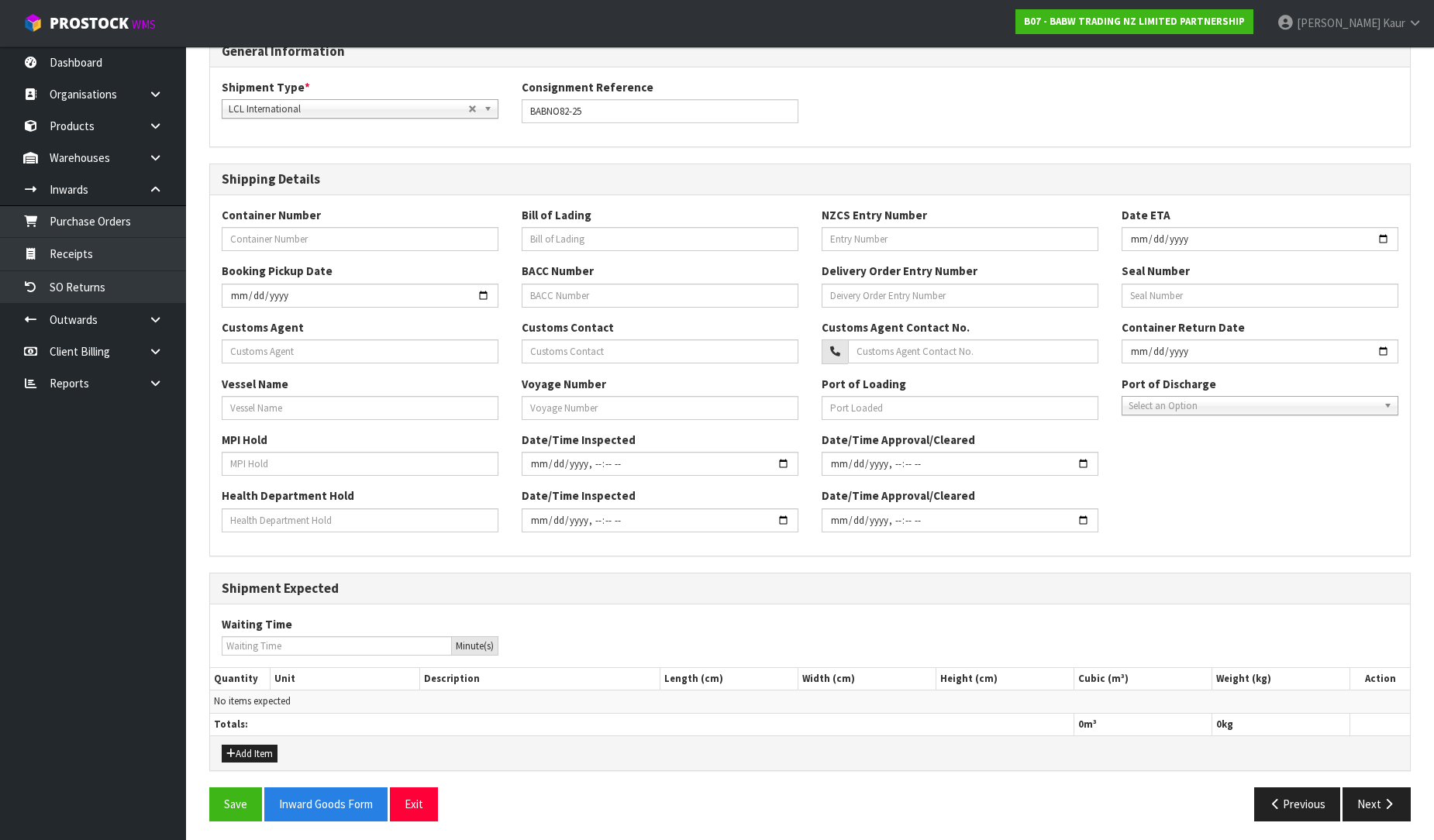
scroll to position [279, 0]
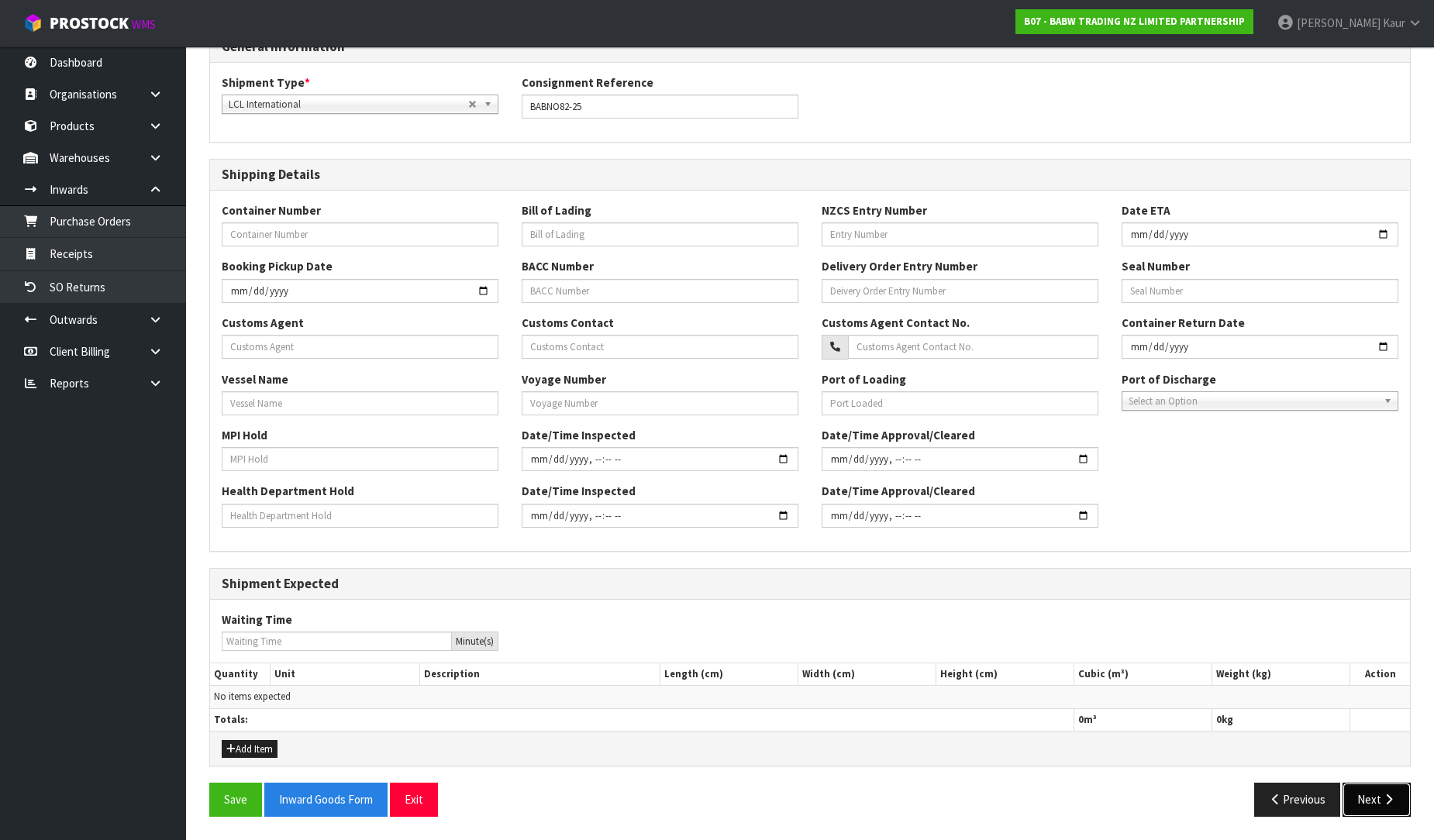
click at [1389, 790] on button "Next" at bounding box center [1377, 799] width 69 height 33
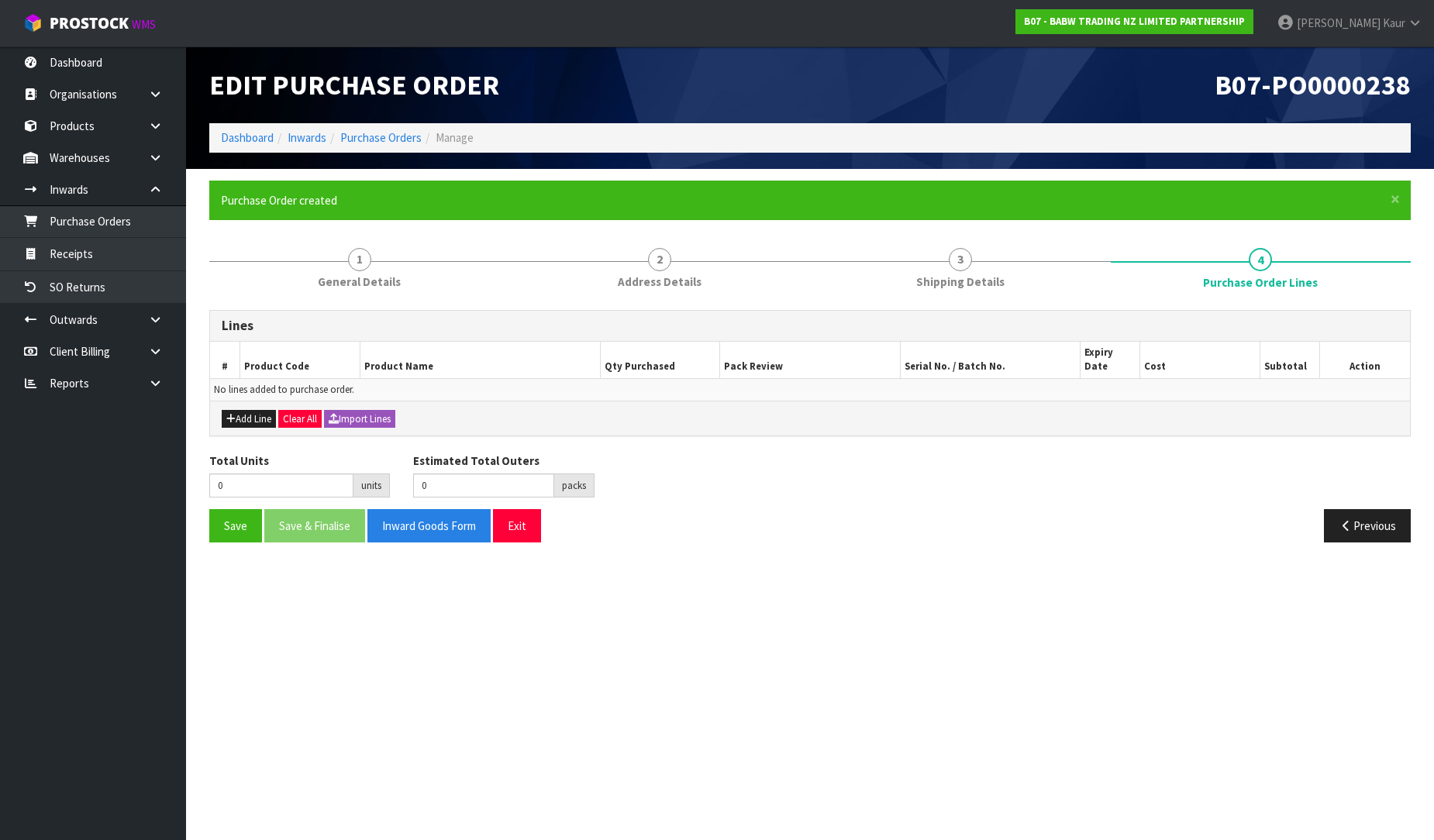
scroll to position [0, 0]
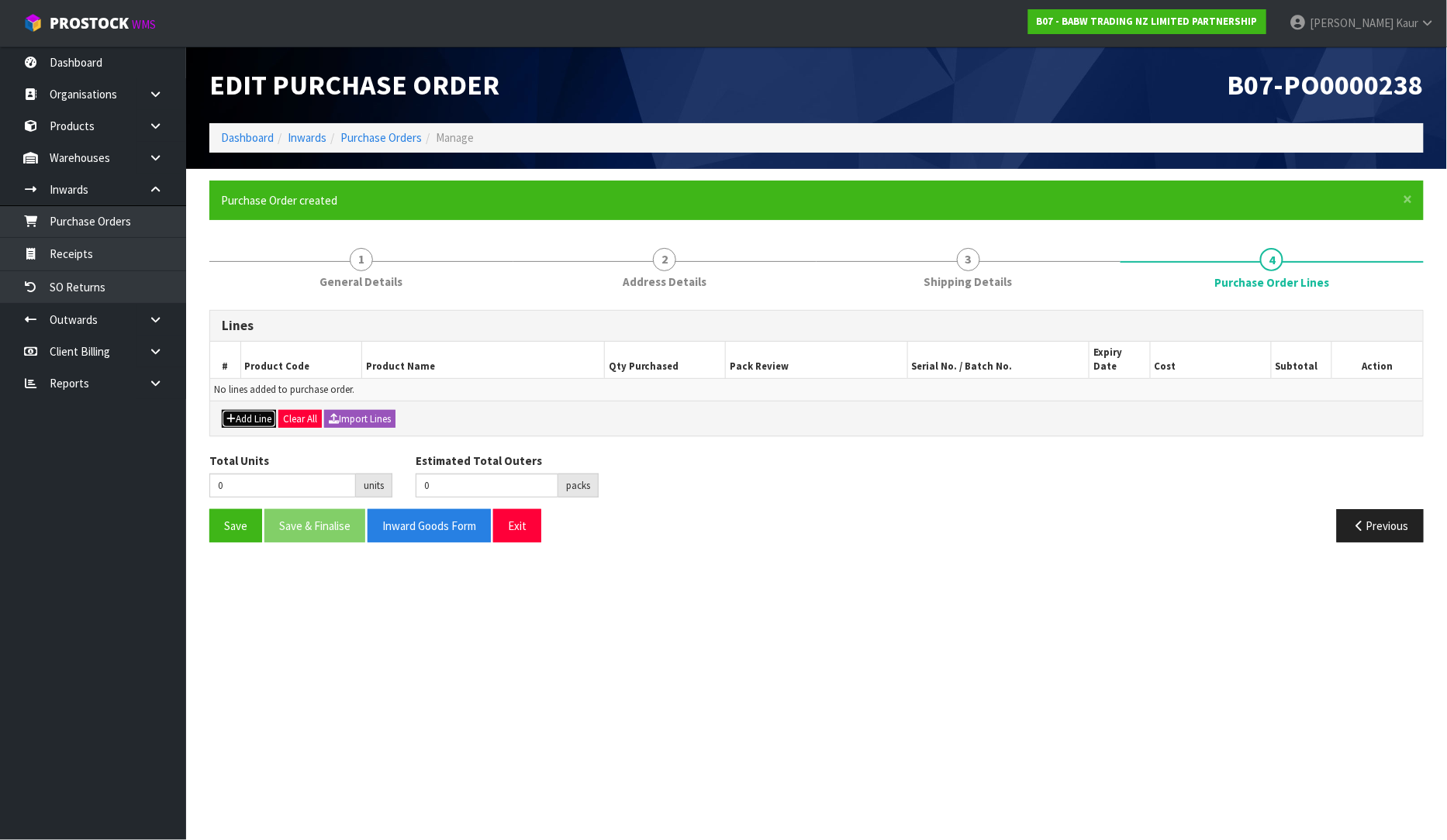
click at [238, 410] on button "Add Line" at bounding box center [249, 420] width 54 height 19
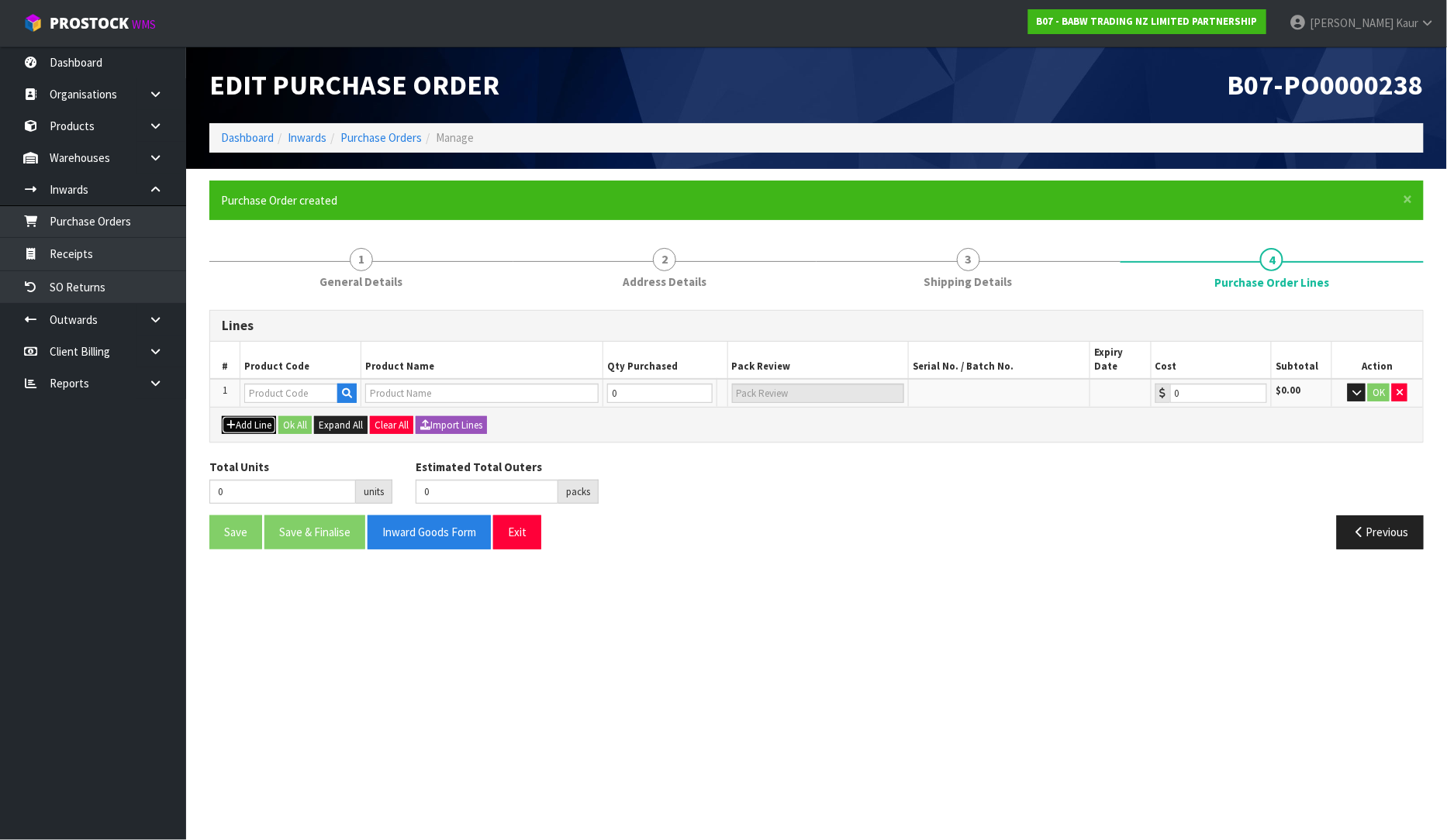
click at [247, 417] on button "Add Line" at bounding box center [249, 426] width 54 height 19
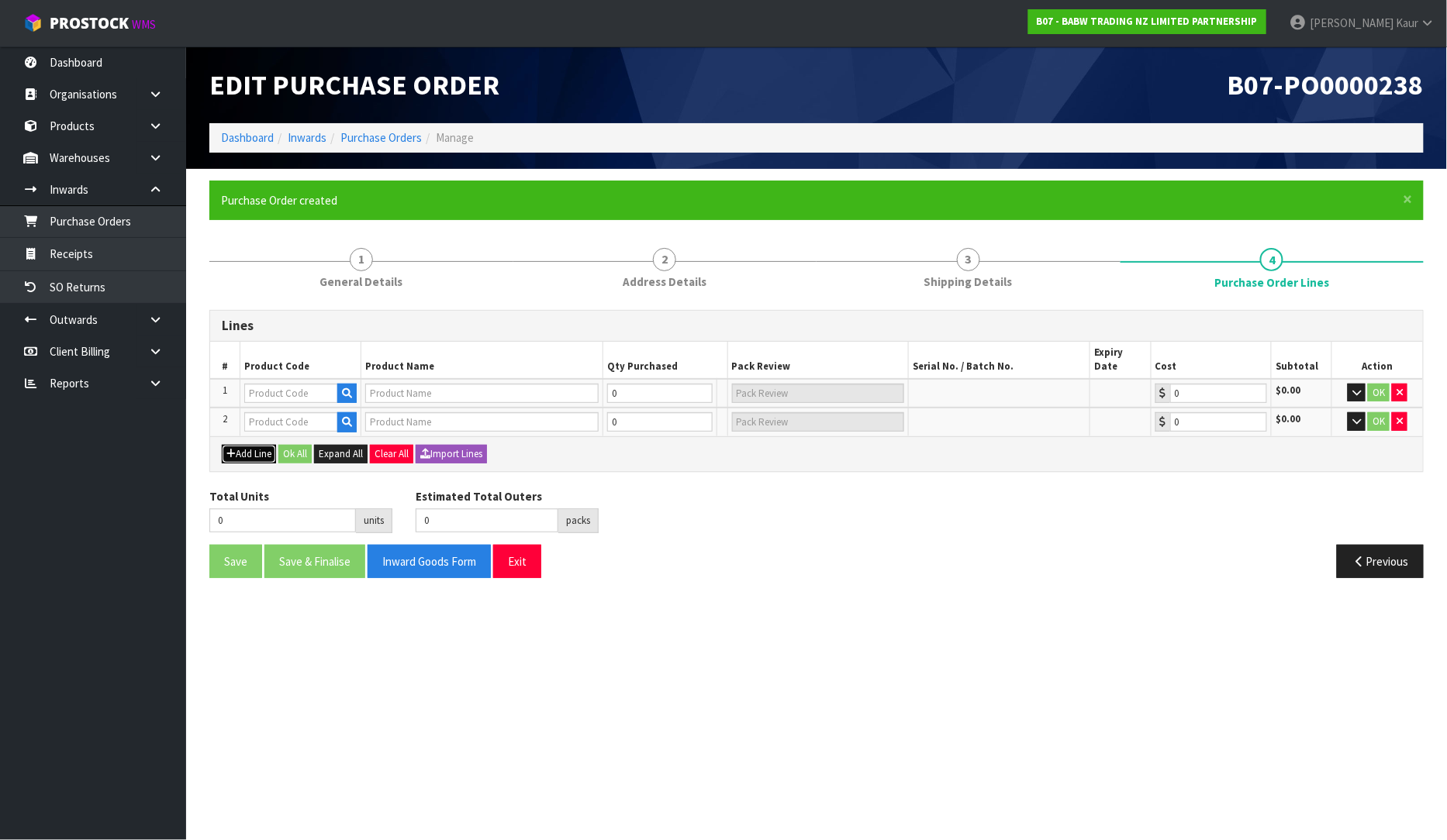
click at [253, 445] on button "Add Line" at bounding box center [249, 455] width 54 height 19
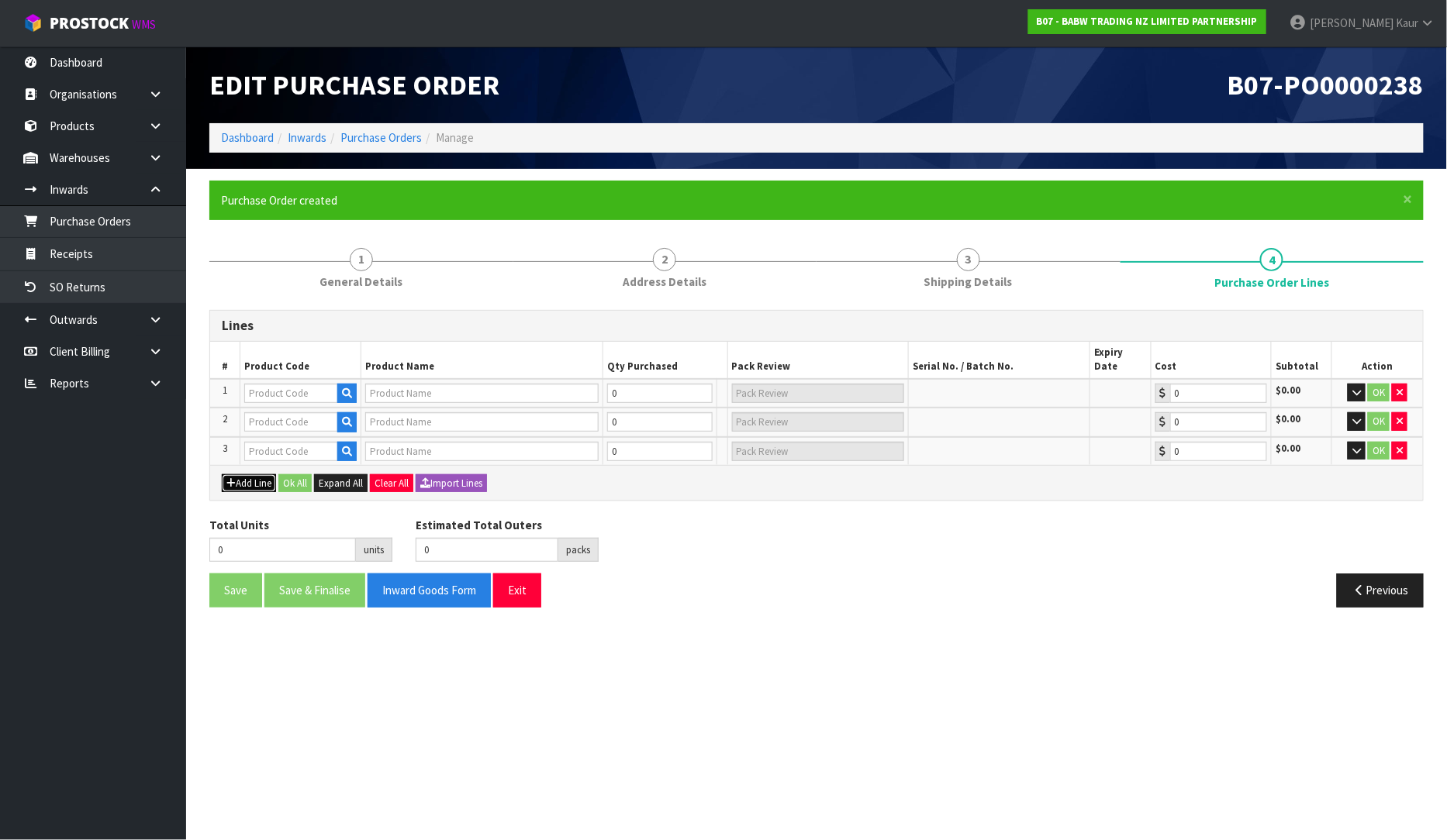
click at [241, 475] on button "Add Line" at bounding box center [249, 484] width 54 height 19
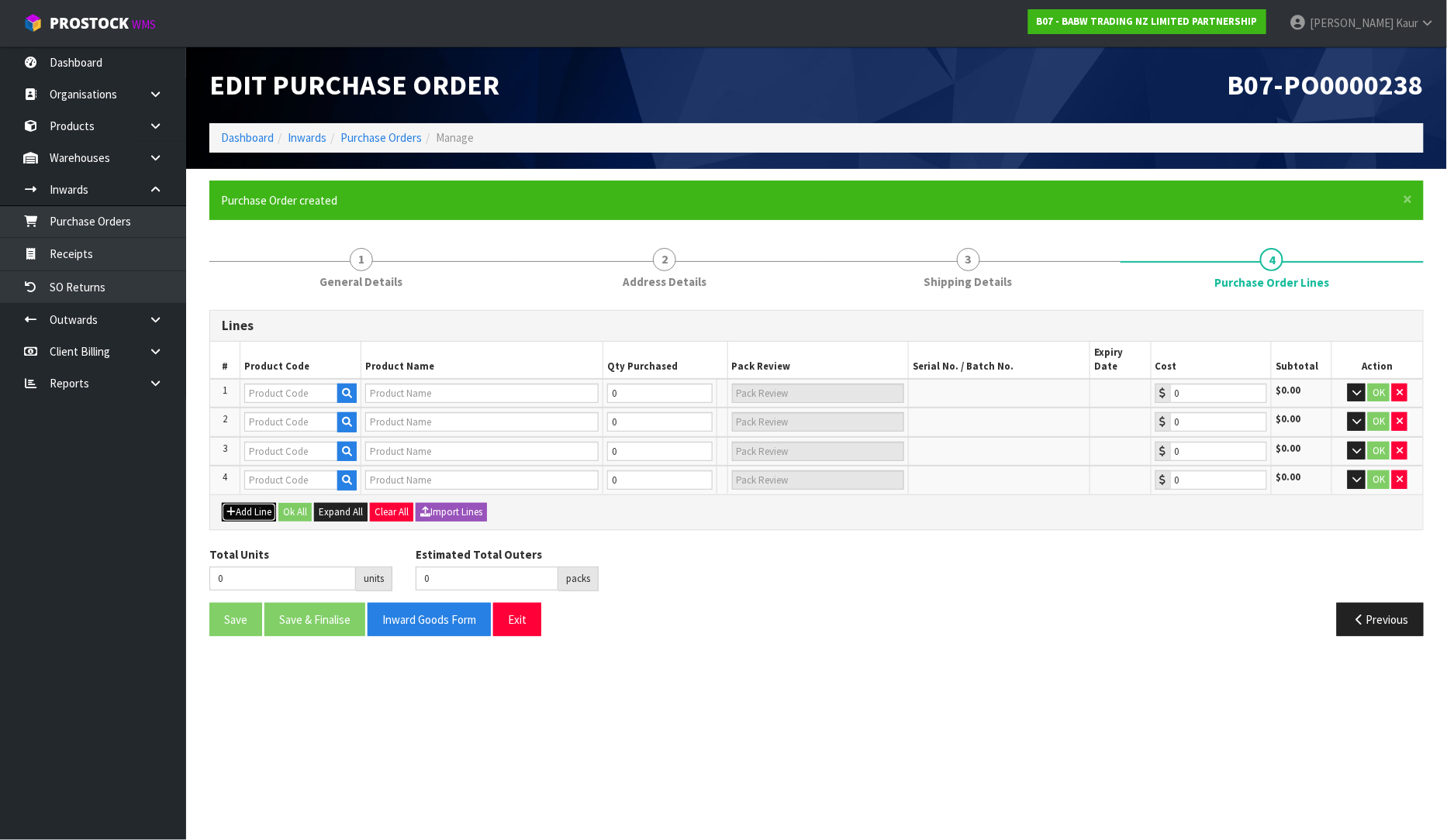
click at [242, 504] on button "Add Line" at bounding box center [249, 513] width 54 height 19
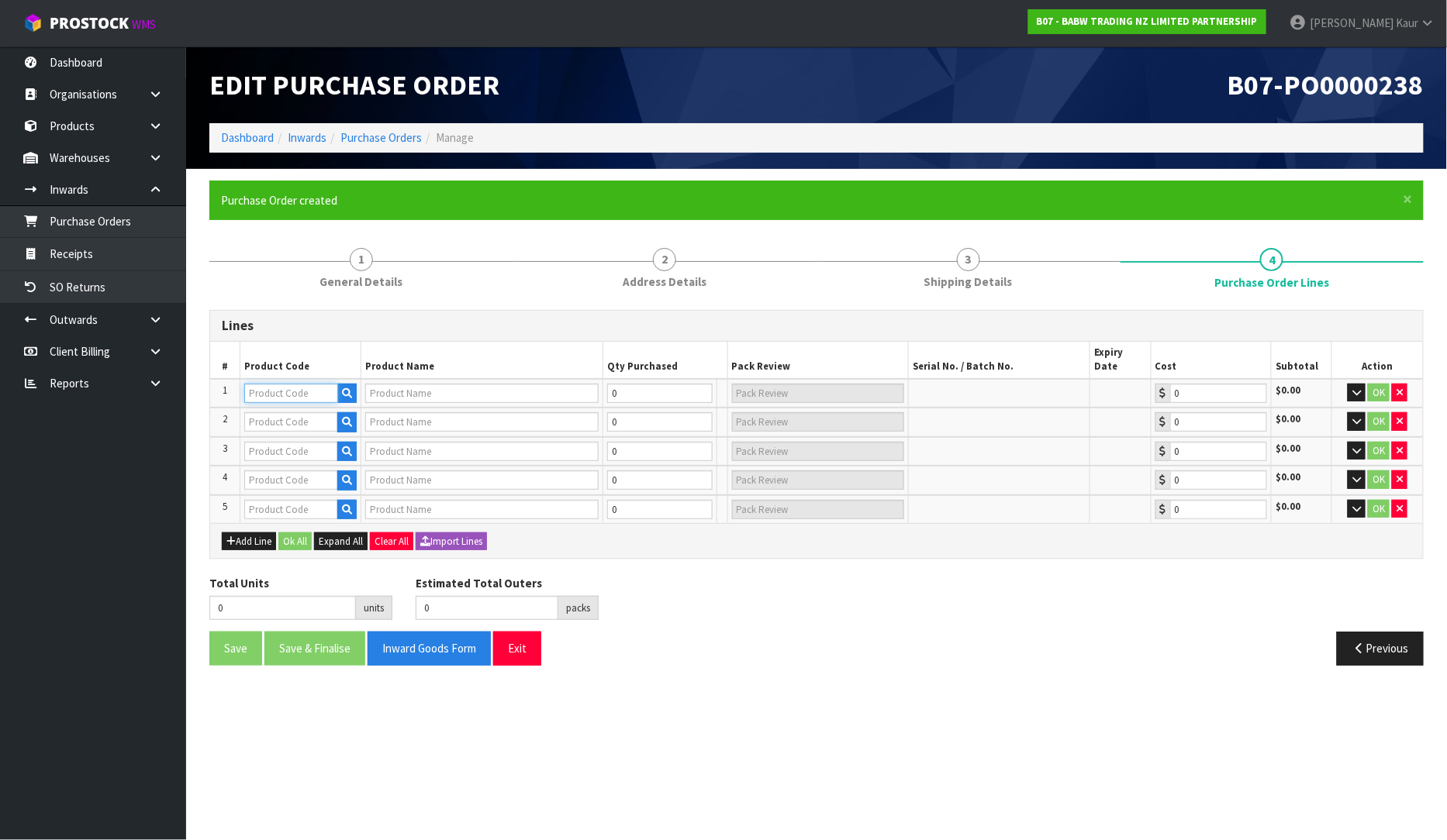
click at [276, 385] on input "text" at bounding box center [291, 394] width 93 height 19
type input "032856"
click at [347, 388] on icon "button" at bounding box center [347, 393] width 10 height 10
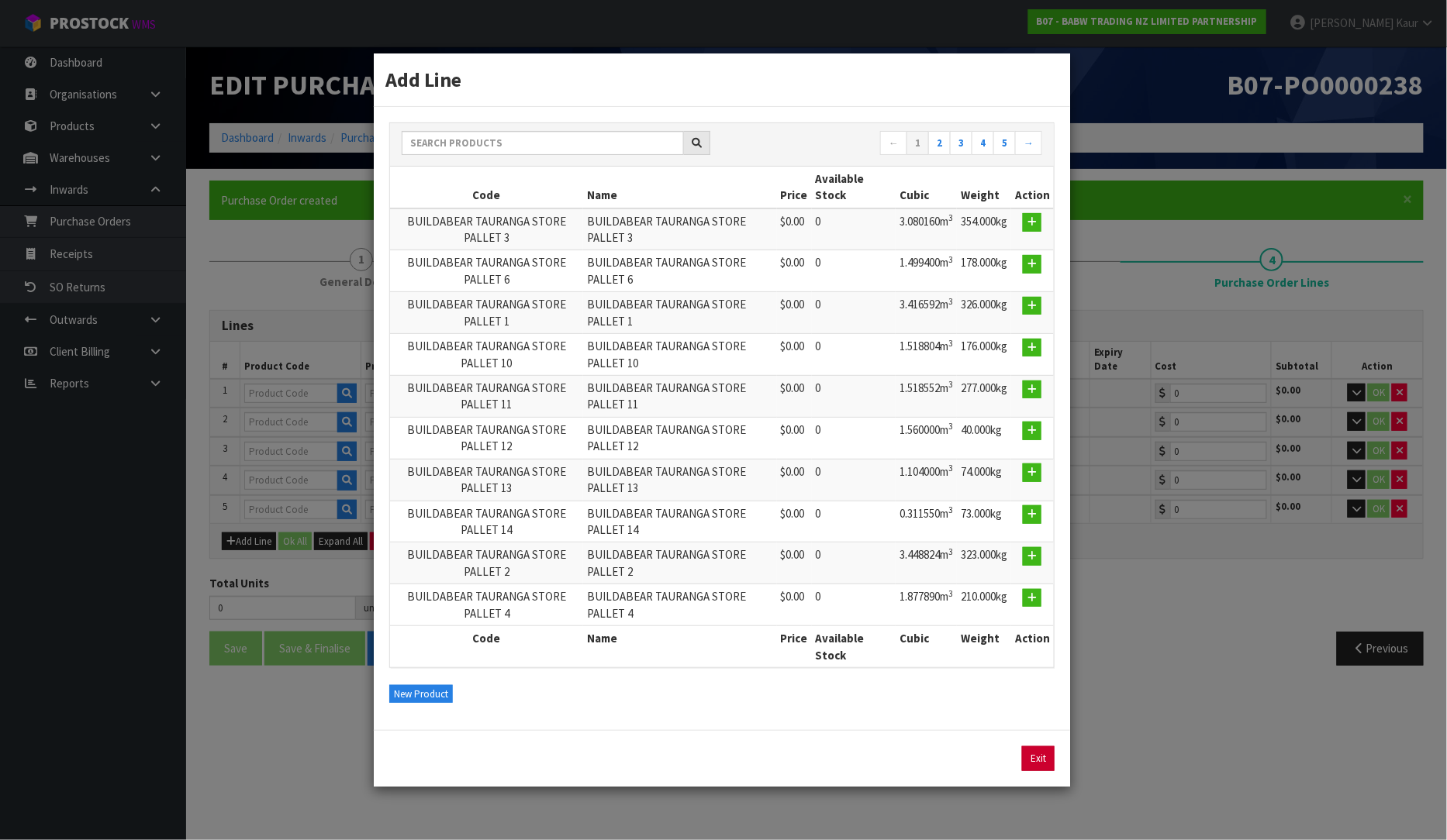
click at [1043, 762] on link "Exit" at bounding box center [1039, 759] width 32 height 25
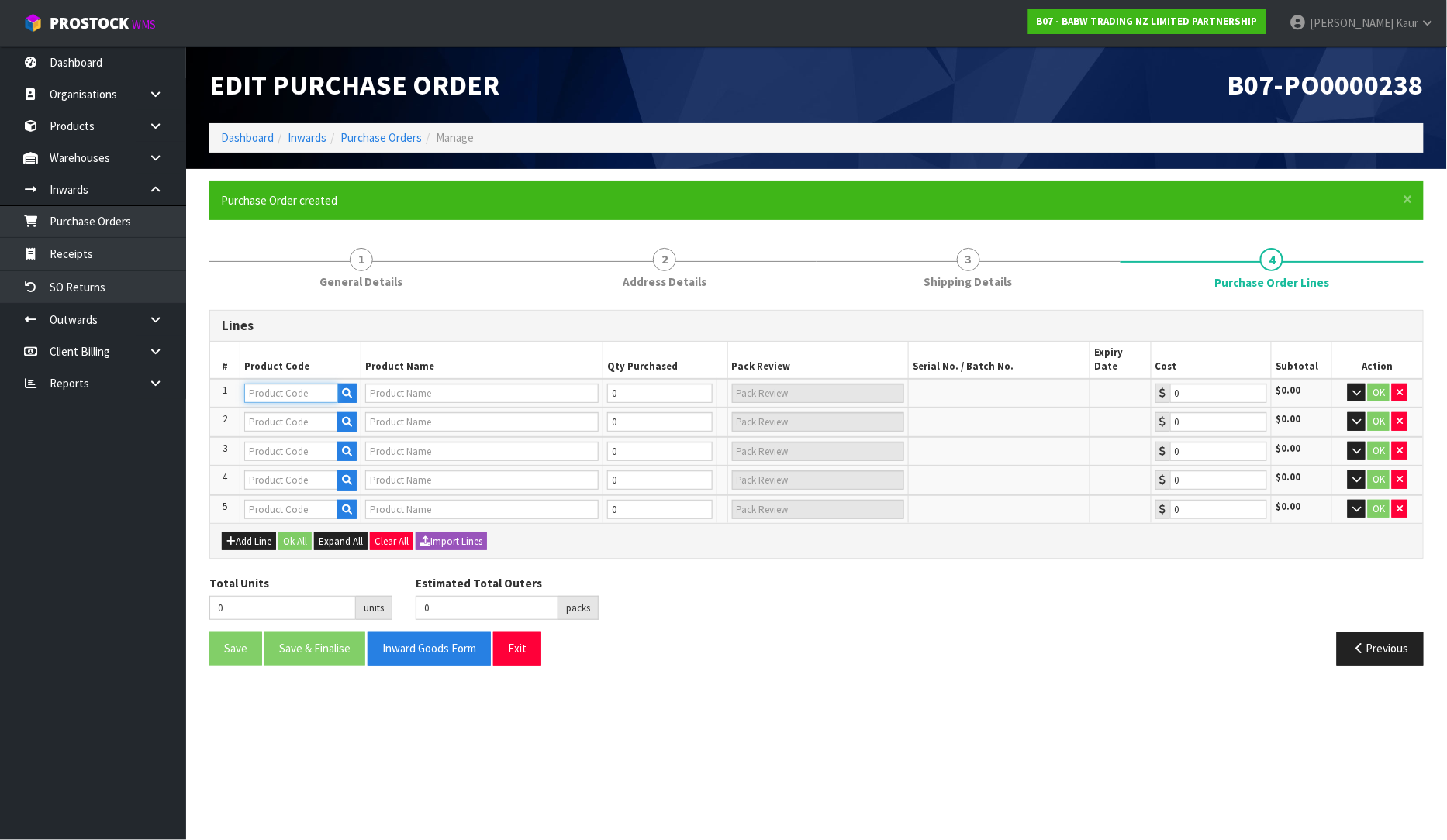
click at [293, 384] on input "text" at bounding box center [291, 394] width 93 height 19
type input "0"
click at [283, 384] on input "32856" at bounding box center [291, 394] width 93 height 19
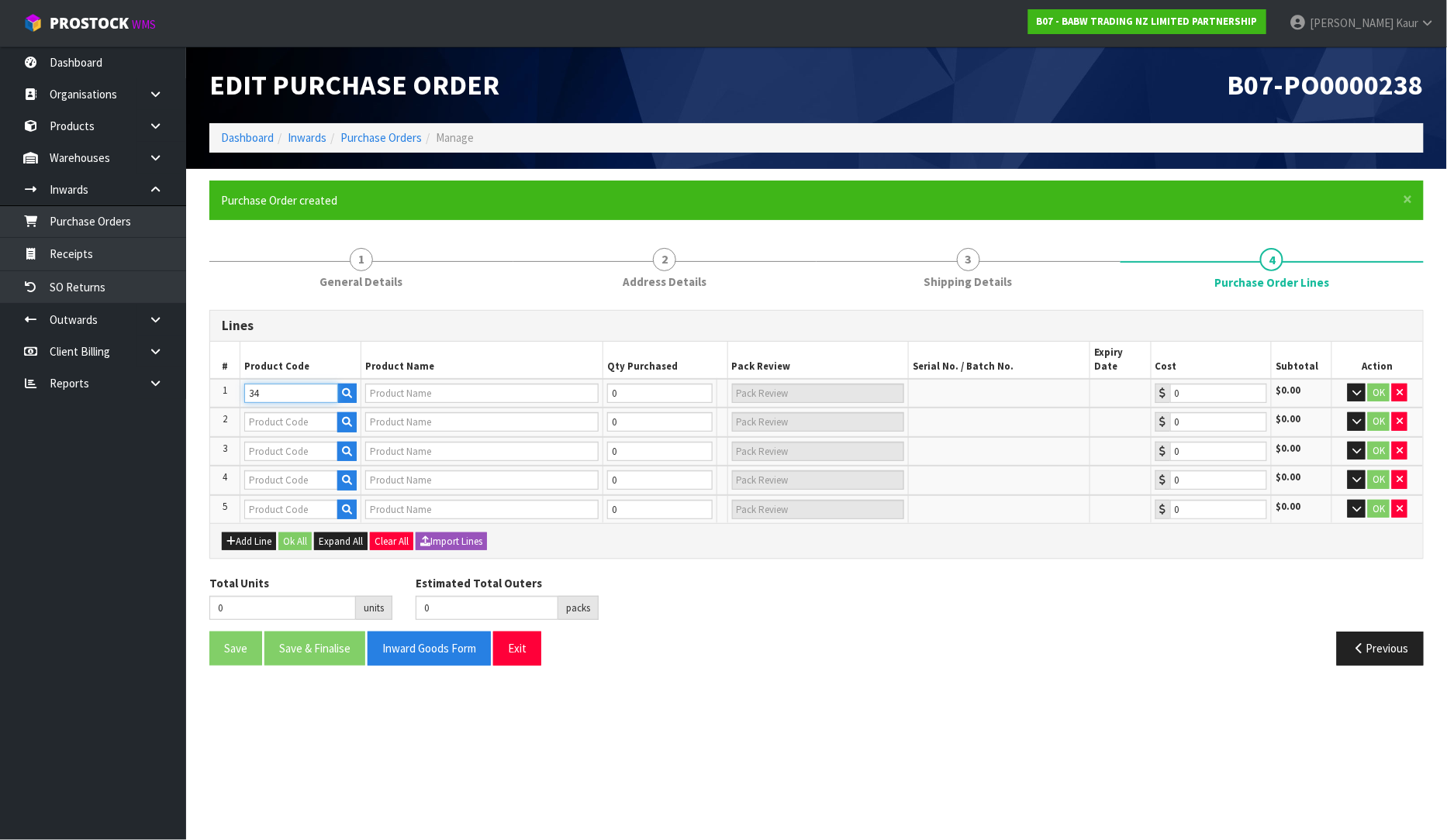
type input "3"
type input "0"
type input "3"
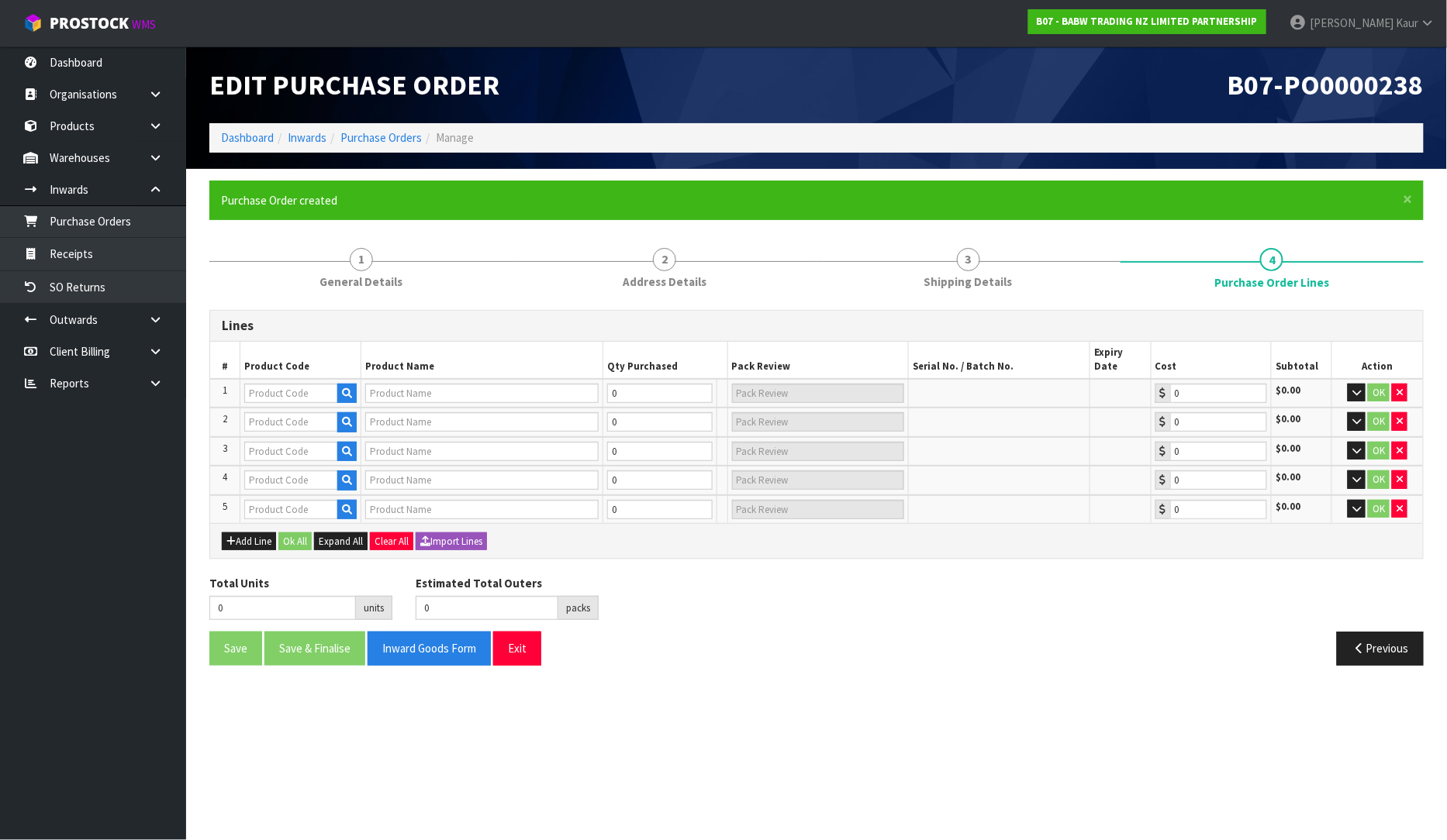
click at [396, 523] on div "Add Line Ok All Expand All Clear All Import Lines" at bounding box center [817, 541] width 1213 height 35
click at [396, 533] on button "Clear All" at bounding box center [392, 543] width 44 height 19
click at [436, 533] on button "Confirm Clear All" at bounding box center [408, 543] width 77 height 19
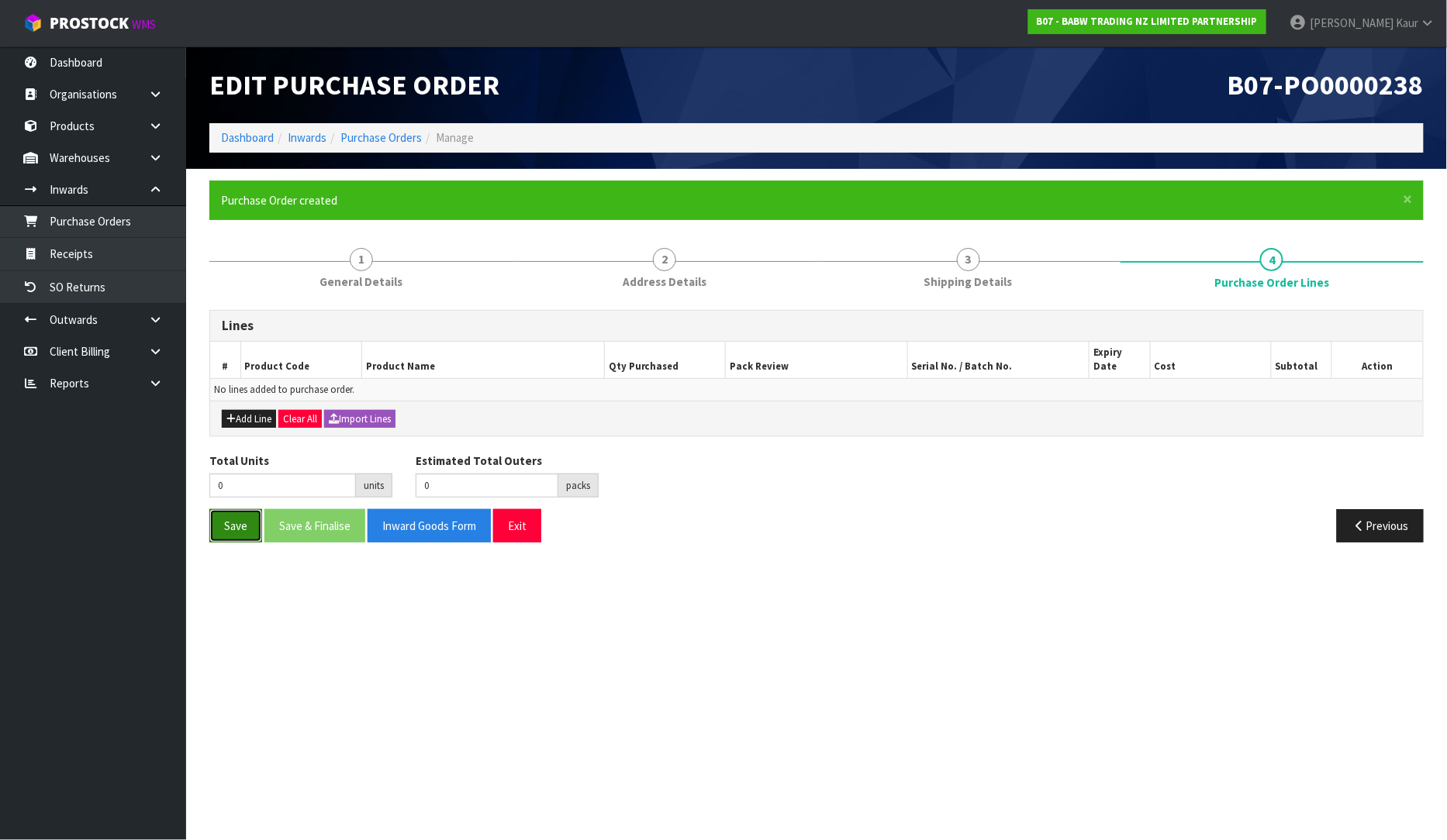
click at [226, 524] on button "Save" at bounding box center [236, 525] width 52 height 33
click at [70, 129] on link "Products" at bounding box center [93, 125] width 186 height 31
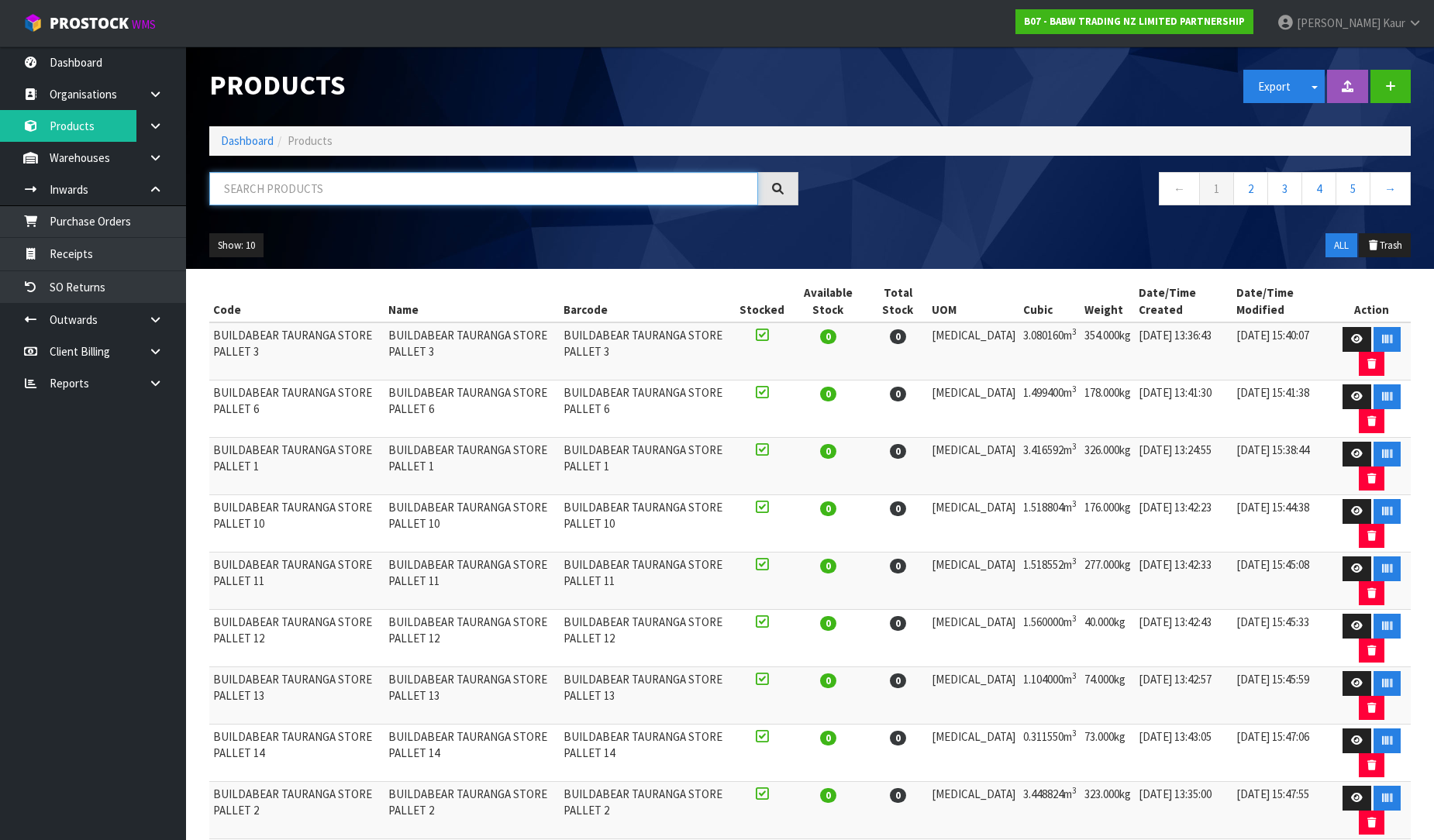
click at [345, 192] on input "text" at bounding box center [484, 189] width 549 height 33
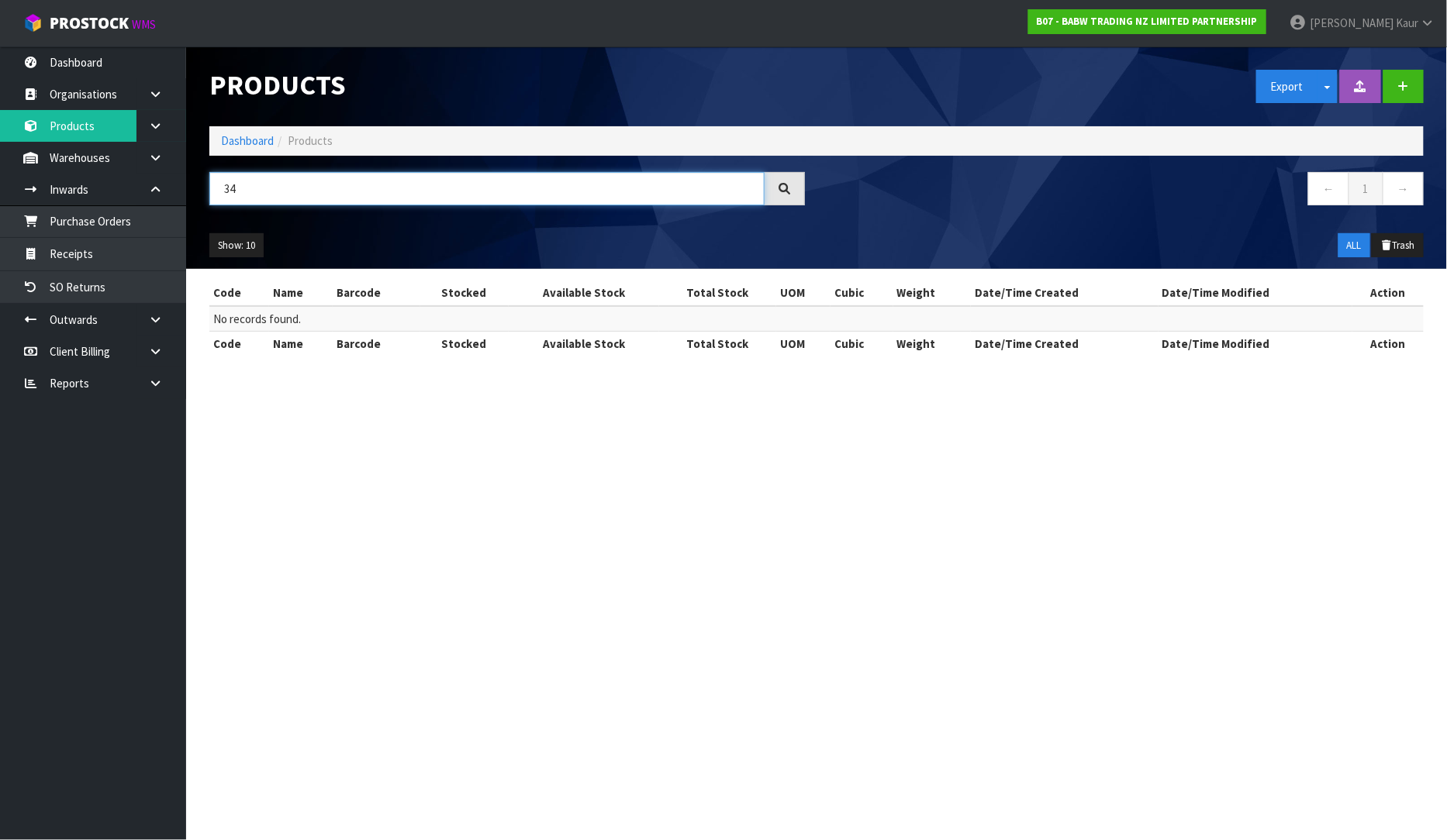
type input "3"
type input "B"
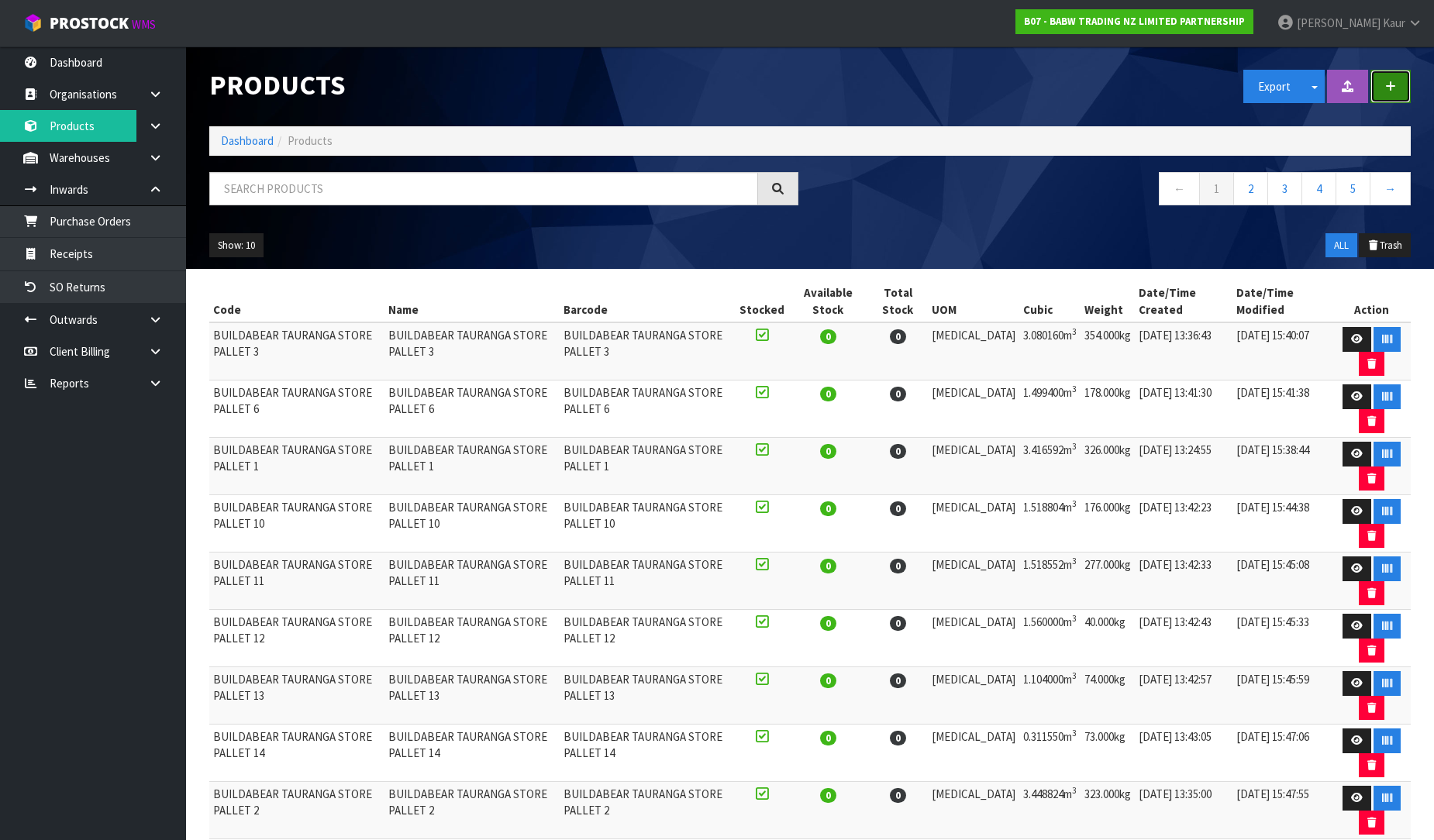
click at [1391, 78] on button "button" at bounding box center [1391, 86] width 40 height 33
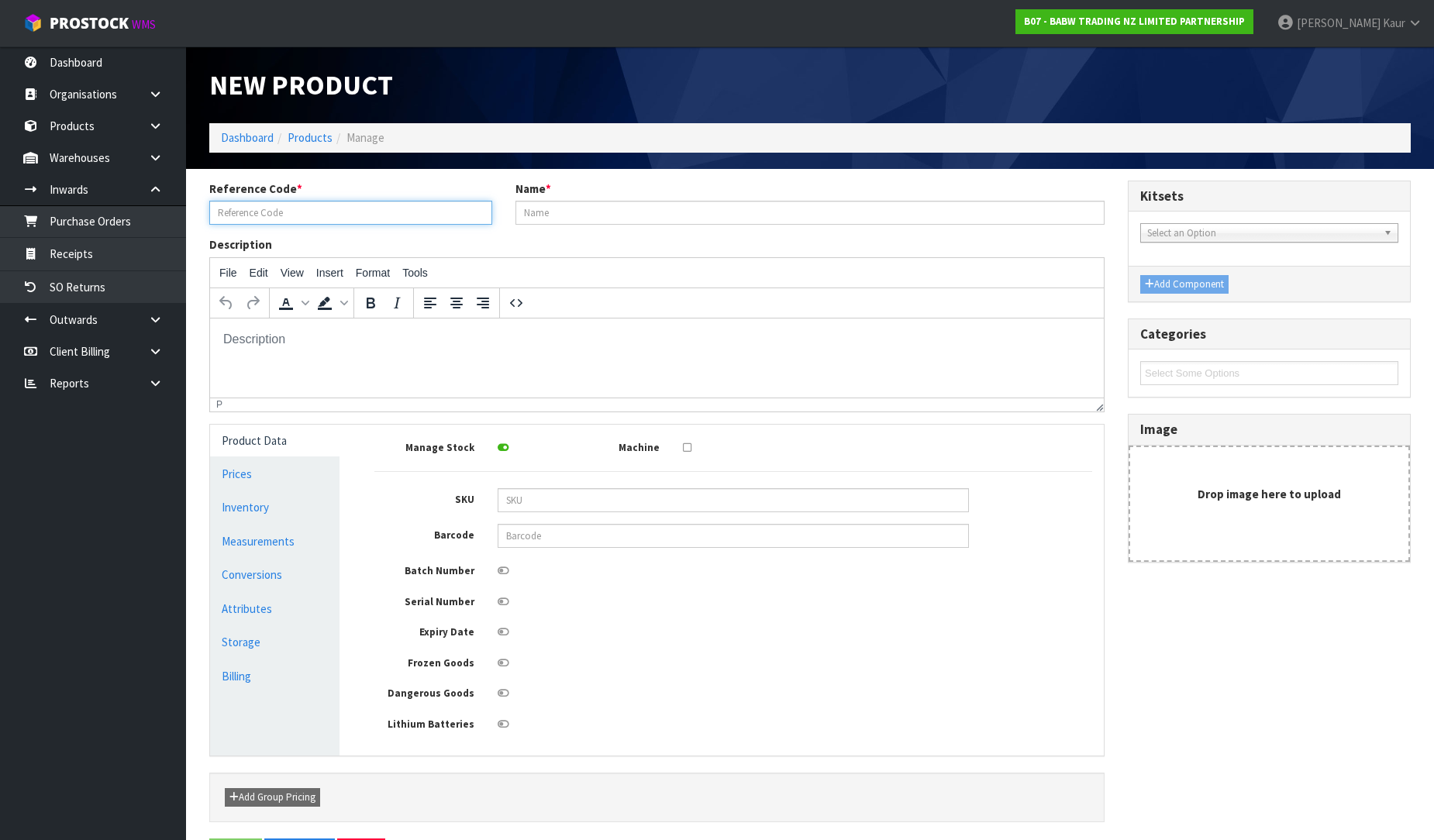
click at [280, 212] on input "text" at bounding box center [351, 213] width 283 height 24
click at [156, 121] on icon at bounding box center [154, 126] width 14 height 11
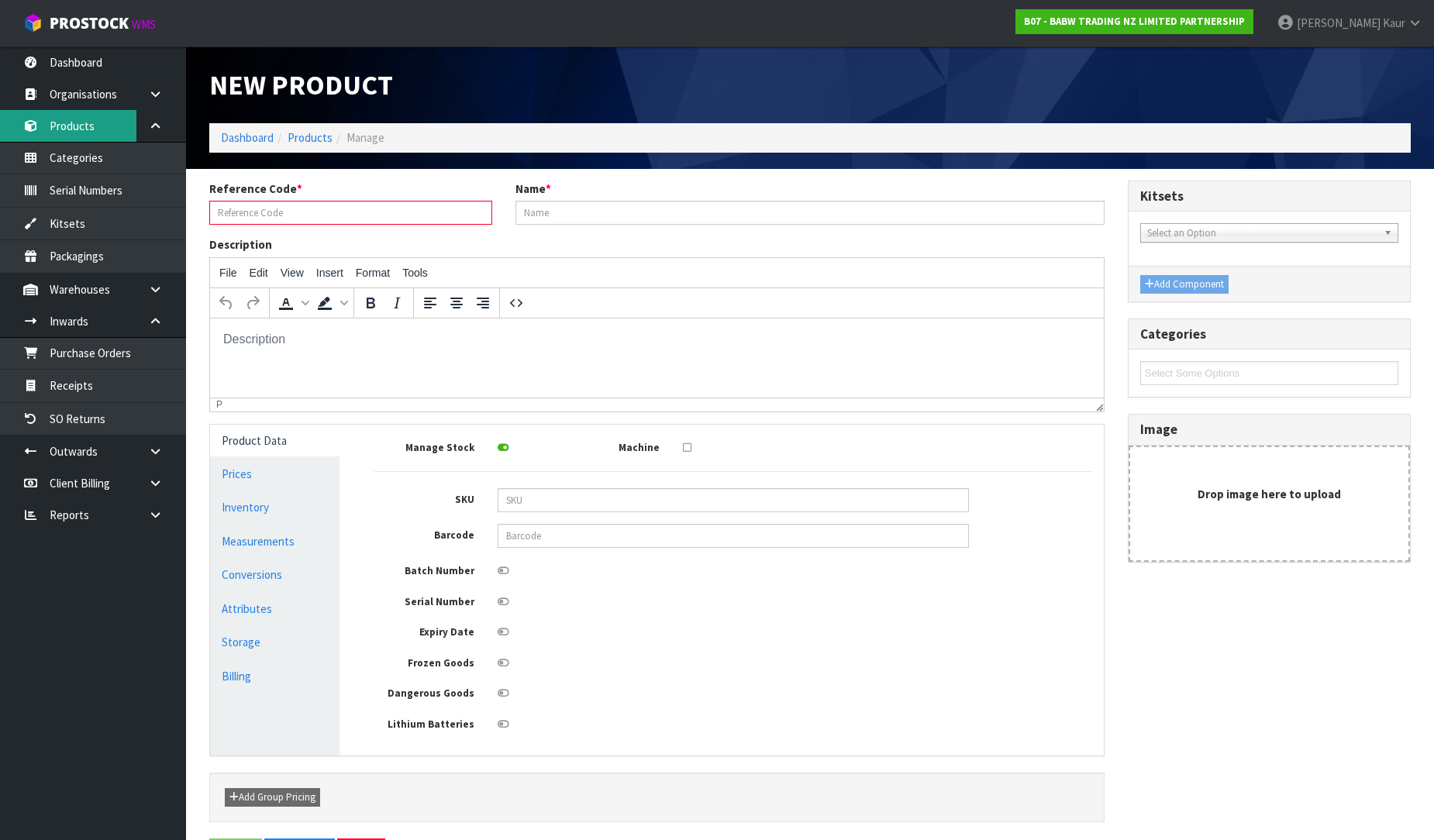
click at [97, 119] on link "Products" at bounding box center [92, 125] width 186 height 31
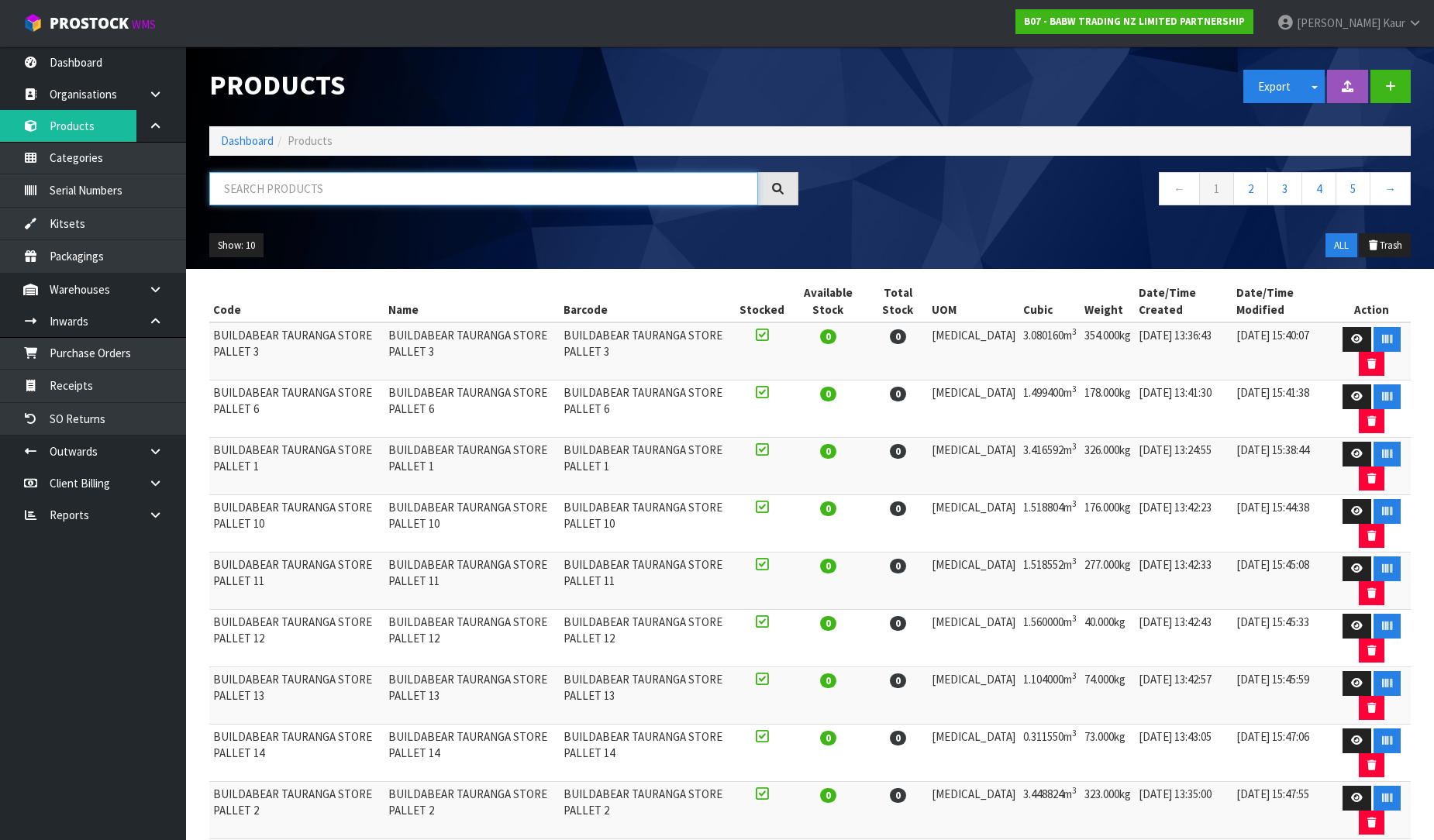
click at [295, 176] on input "text" at bounding box center [484, 189] width 549 height 33
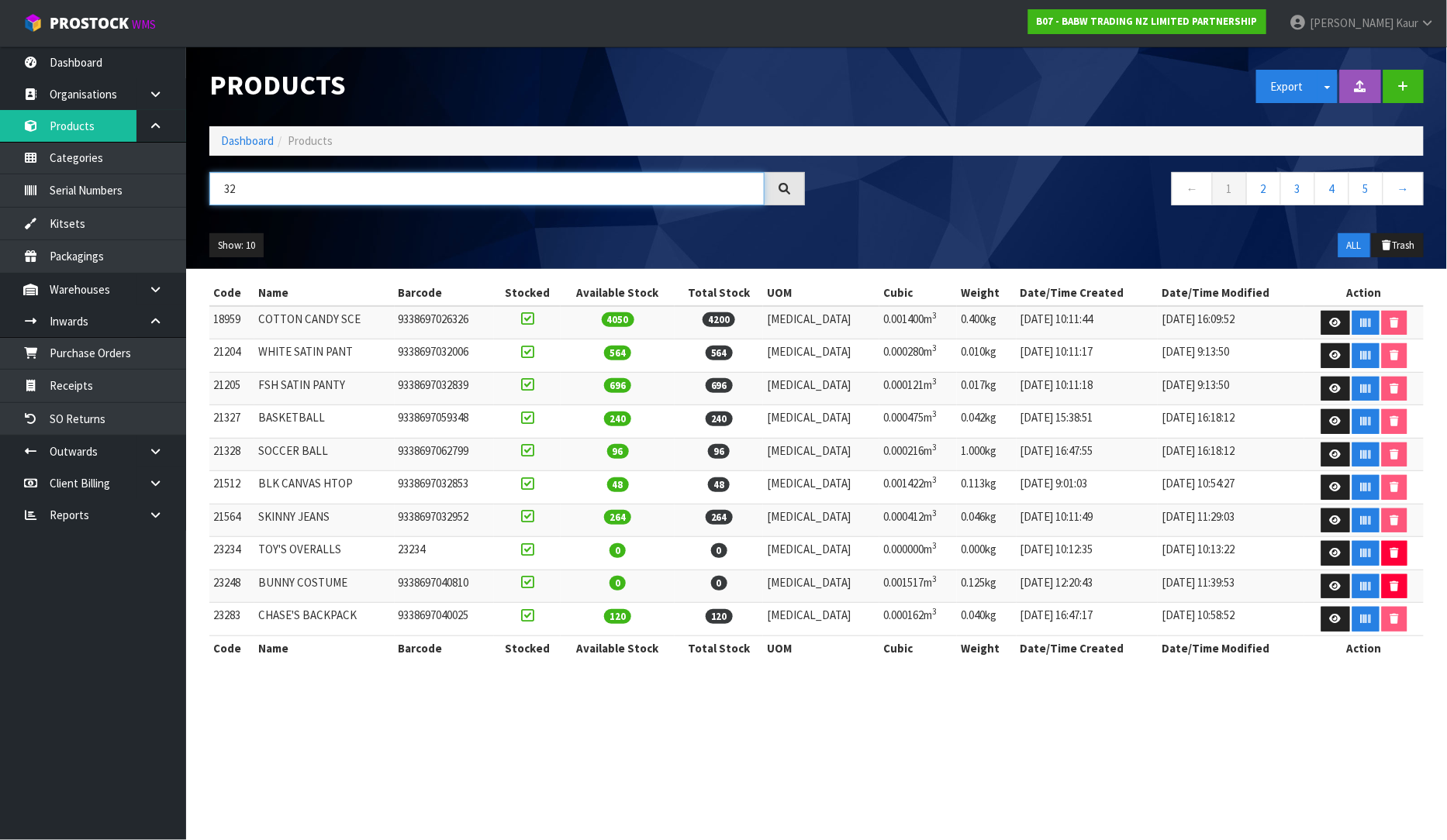
type input "3"
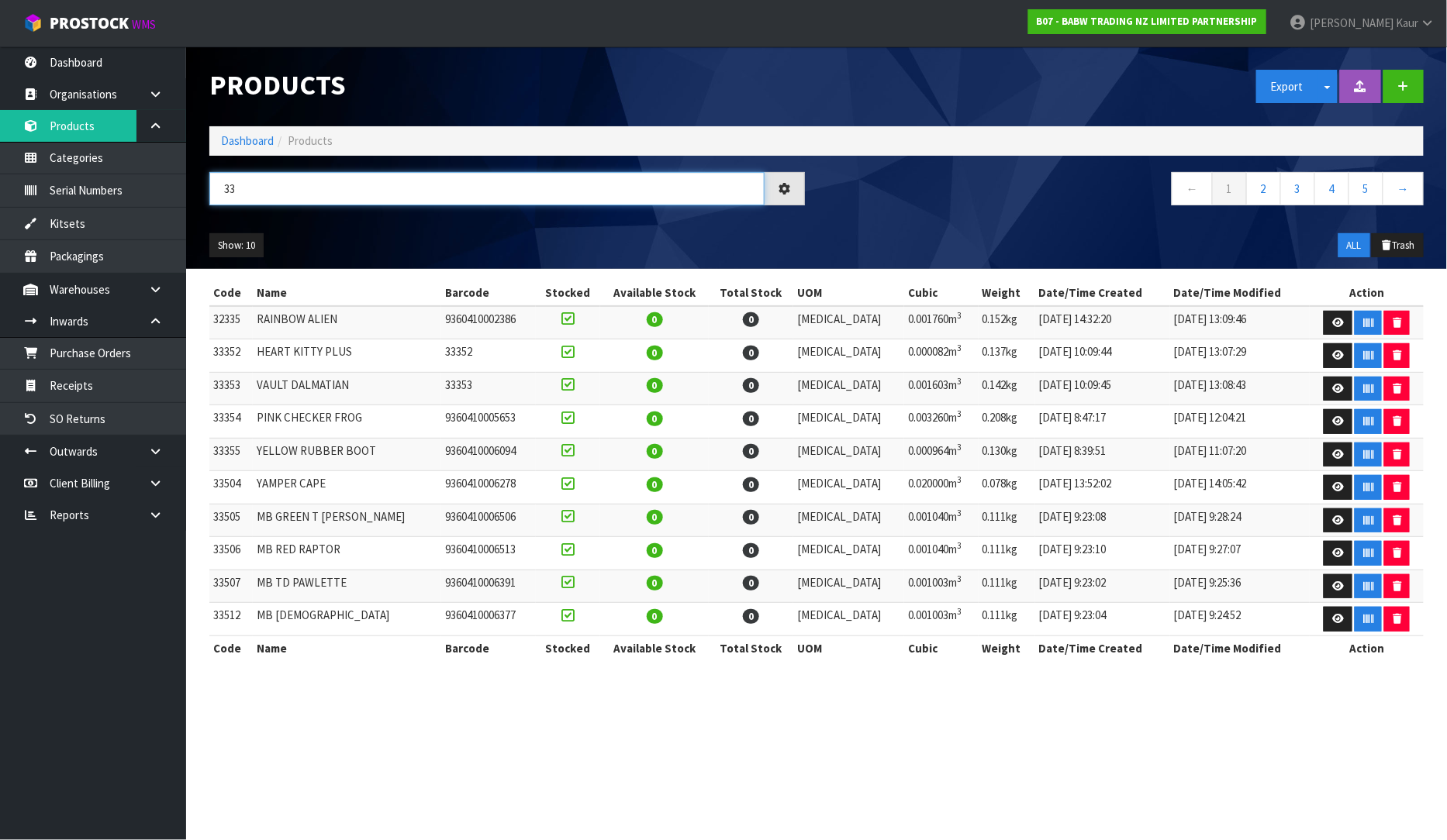
type input "3"
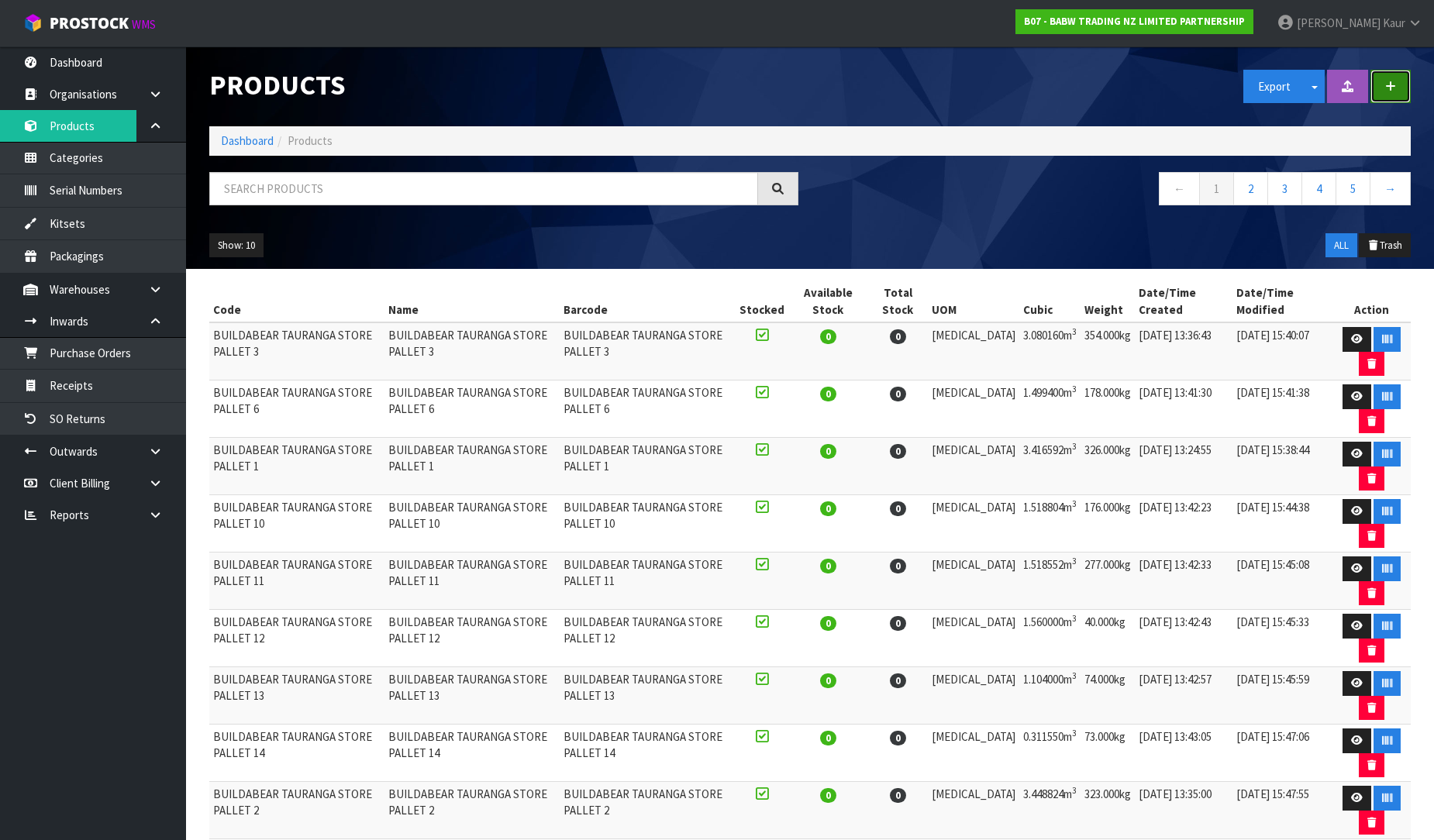
click at [1381, 81] on button "button" at bounding box center [1391, 86] width 40 height 33
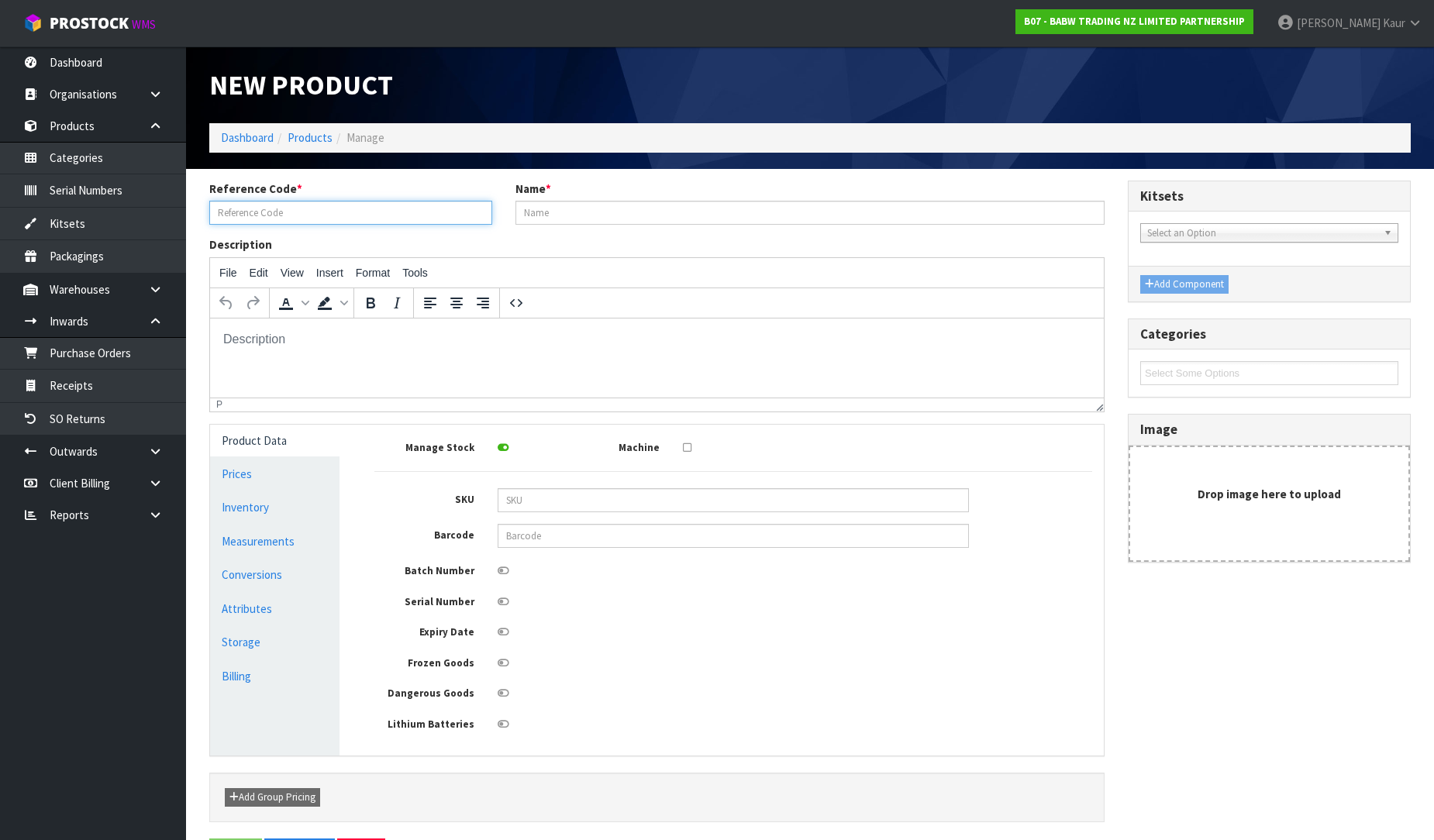
click at [246, 207] on input "text" at bounding box center [351, 213] width 283 height 24
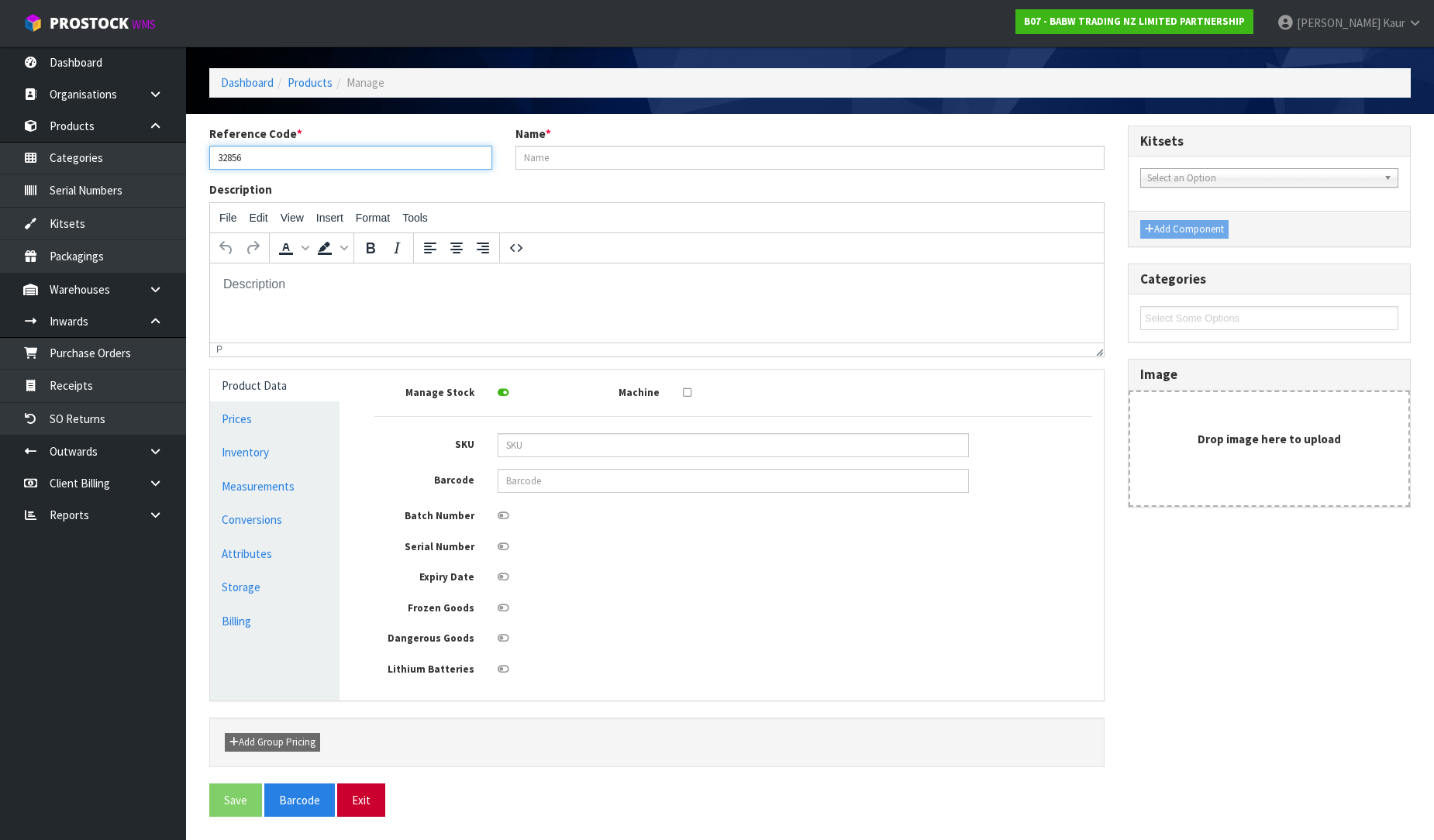
type input "32856"
drag, startPoint x: 374, startPoint y: 784, endPoint x: 373, endPoint y: 792, distance: 8.1
click at [373, 792] on button "Exit" at bounding box center [361, 800] width 48 height 33
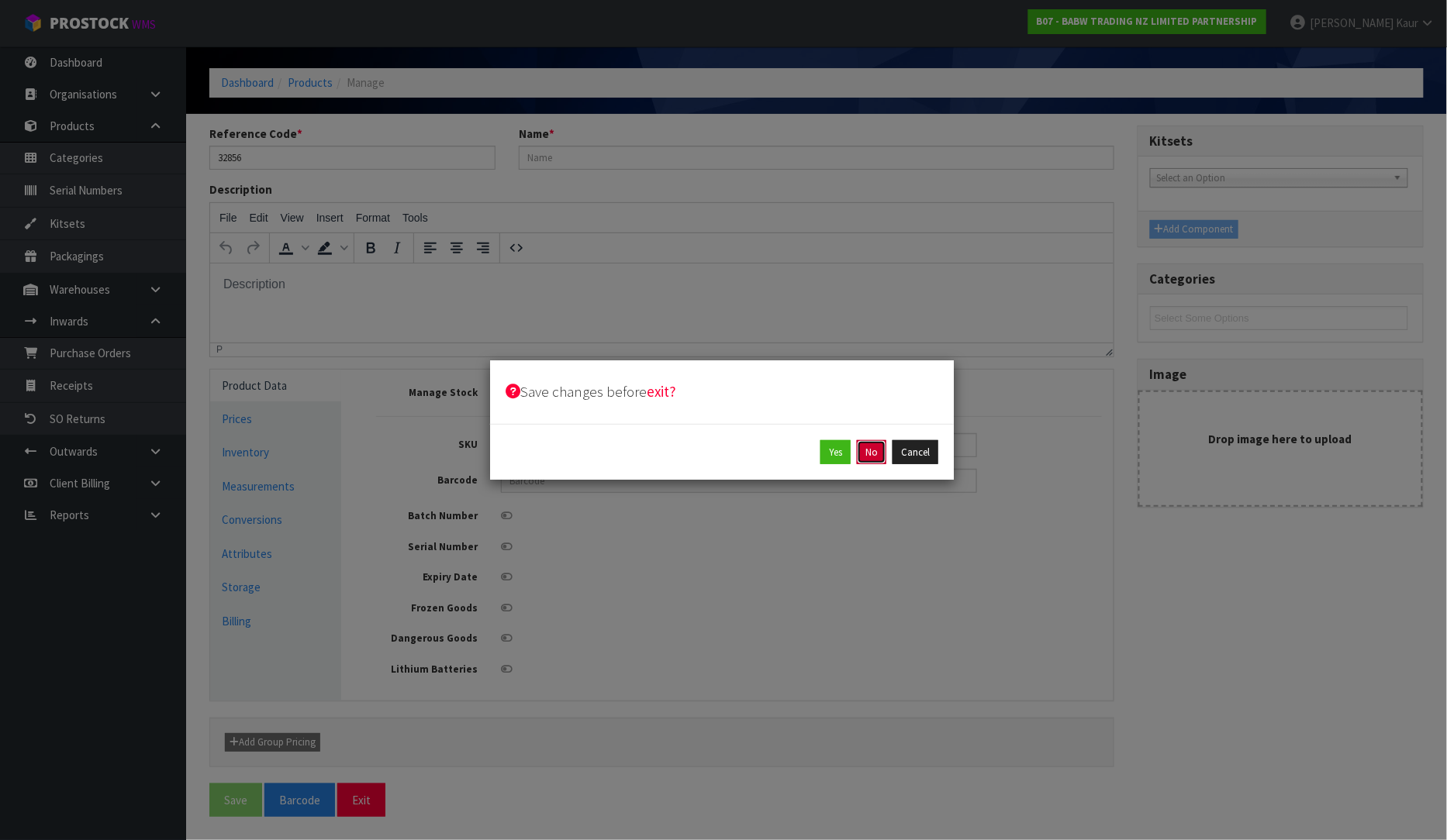
click at [865, 450] on button "No" at bounding box center [872, 453] width 30 height 25
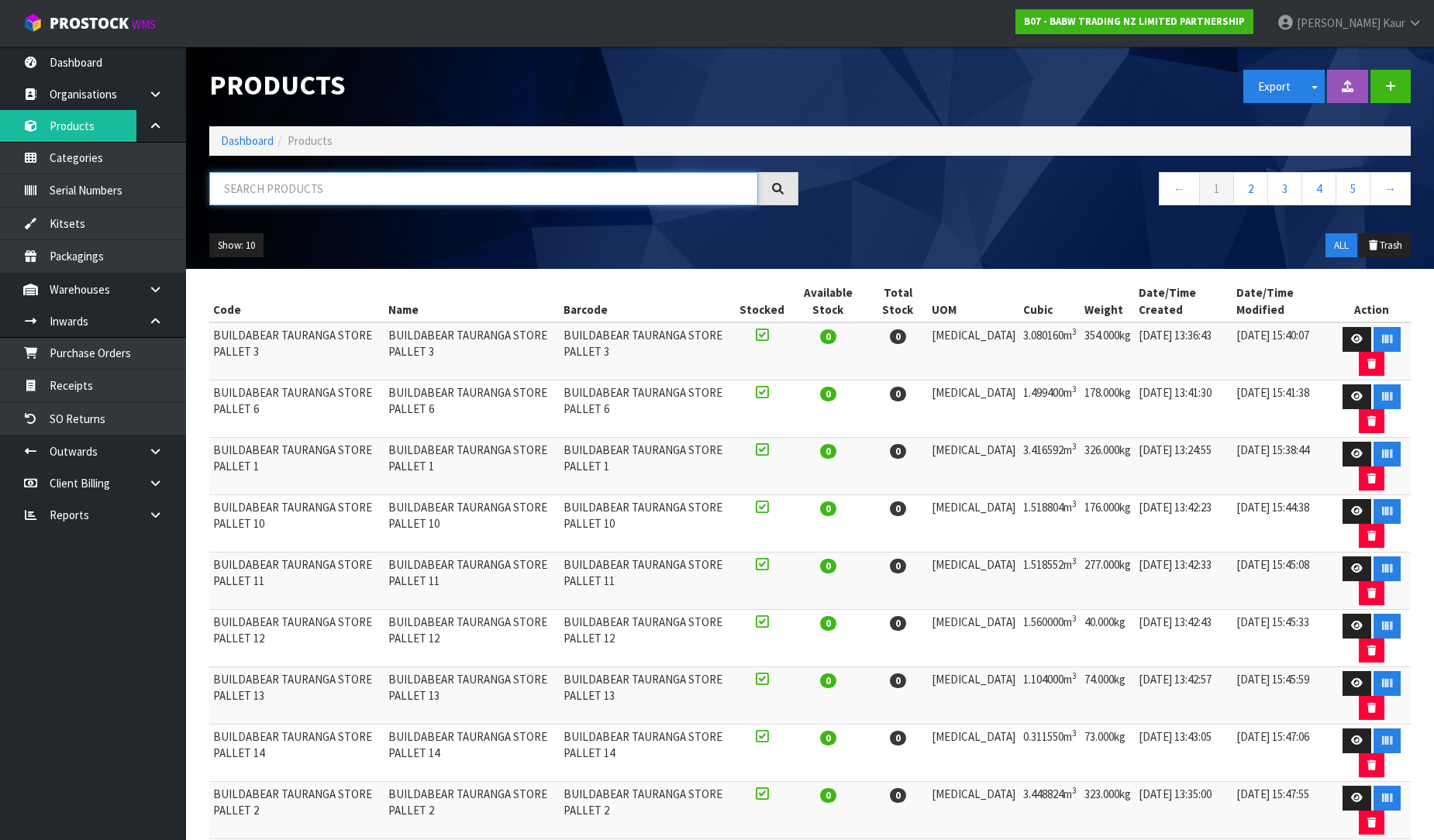
click at [431, 194] on input "text" at bounding box center [484, 189] width 549 height 33
type input "3"
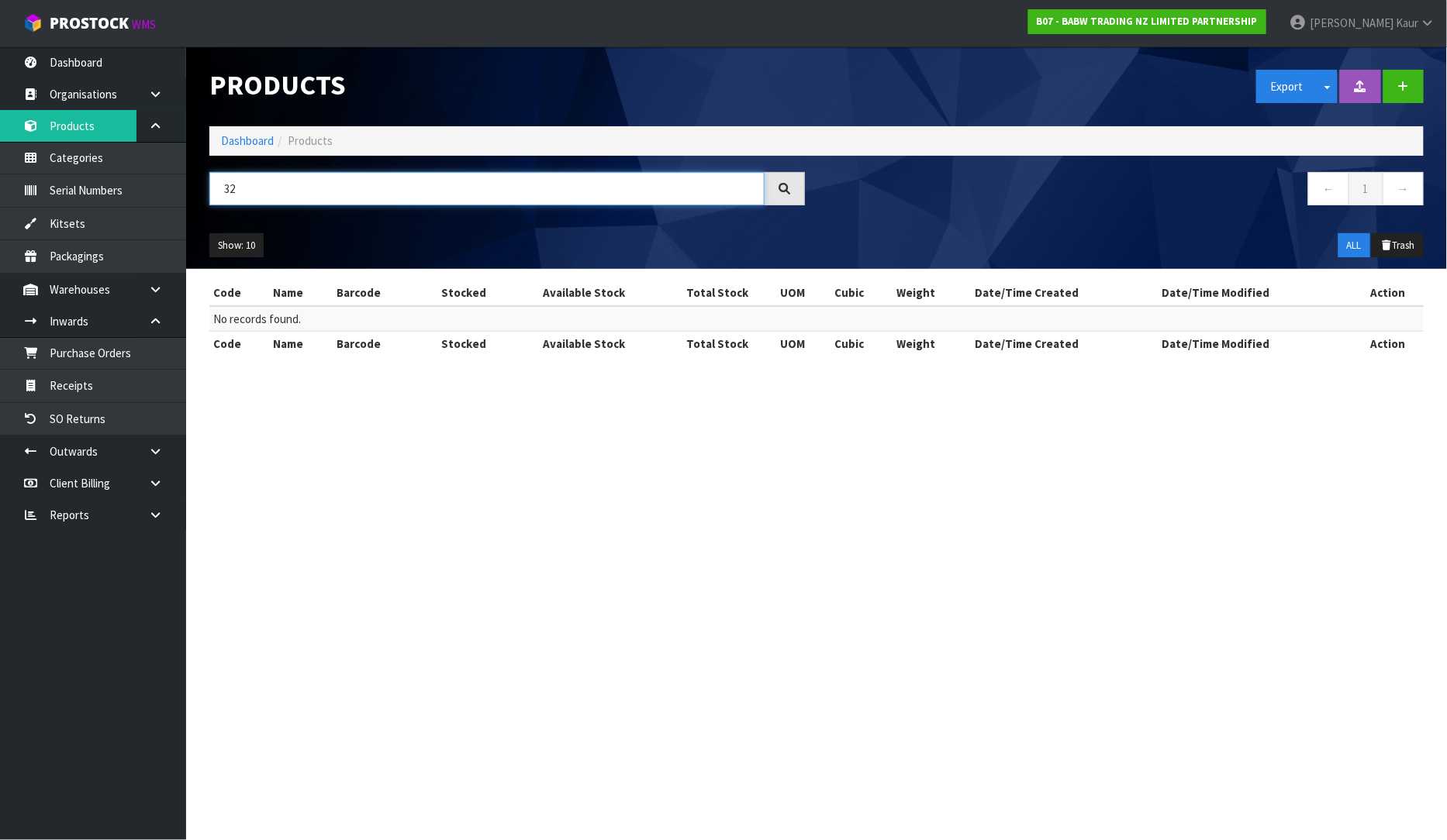
type input "3"
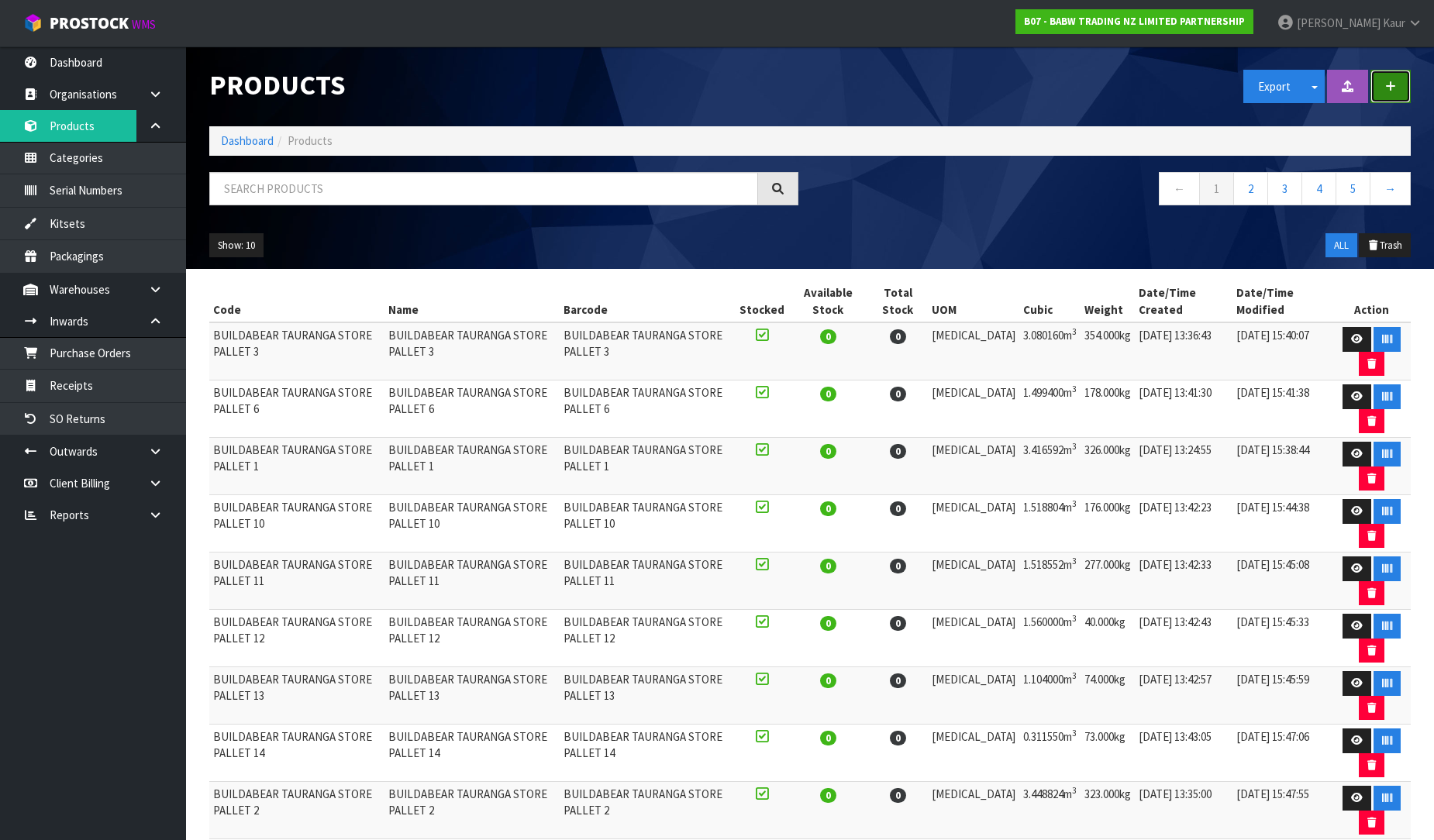
click at [1403, 81] on button "button" at bounding box center [1391, 86] width 40 height 33
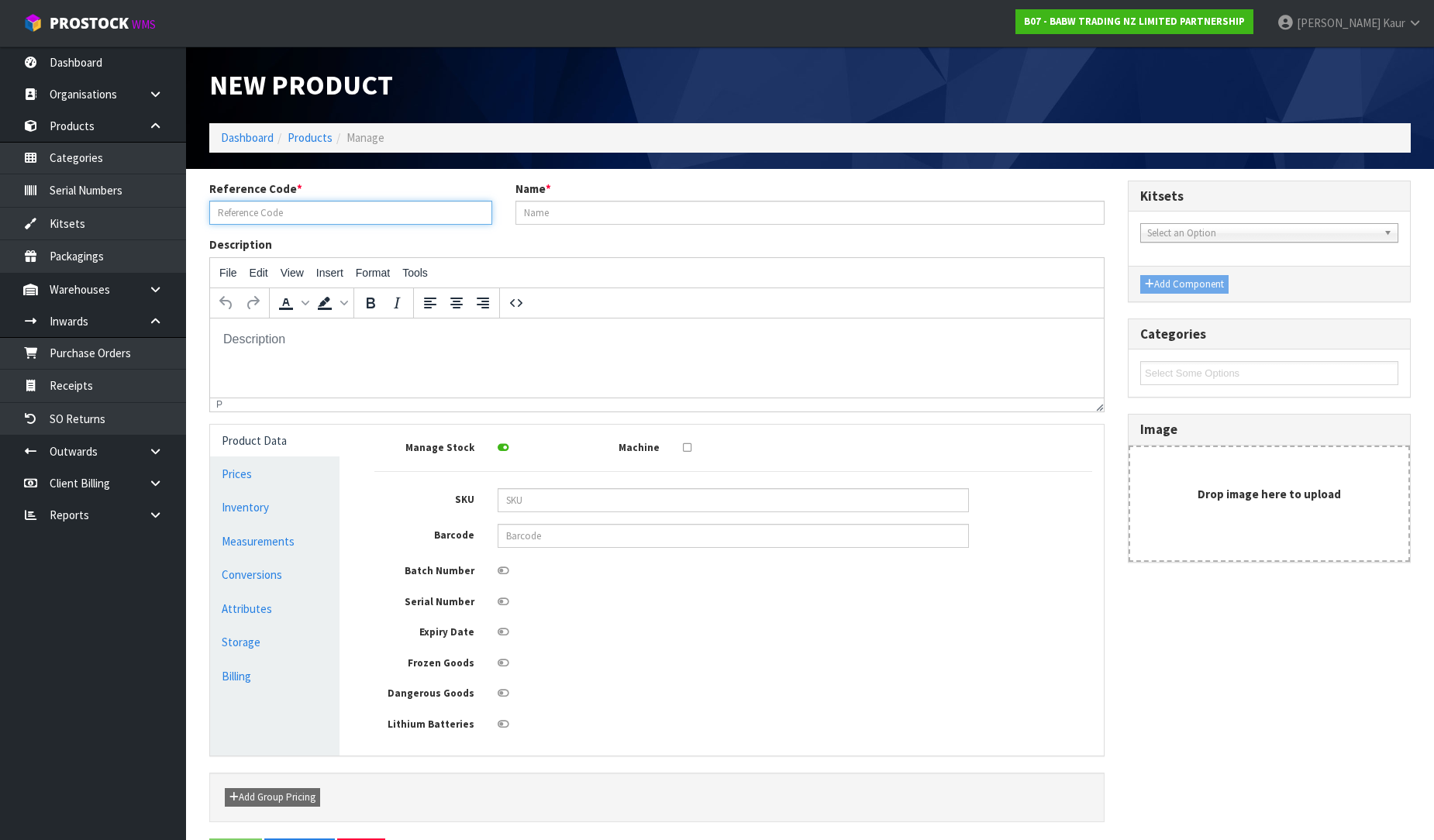
click at [363, 221] on input "text" at bounding box center [351, 213] width 283 height 24
type input "32856"
click at [646, 206] on input "text" at bounding box center [810, 213] width 589 height 24
type input "WHITE FUR BOW II"
click at [1225, 231] on span "Select an Option" at bounding box center [1262, 234] width 231 height 19
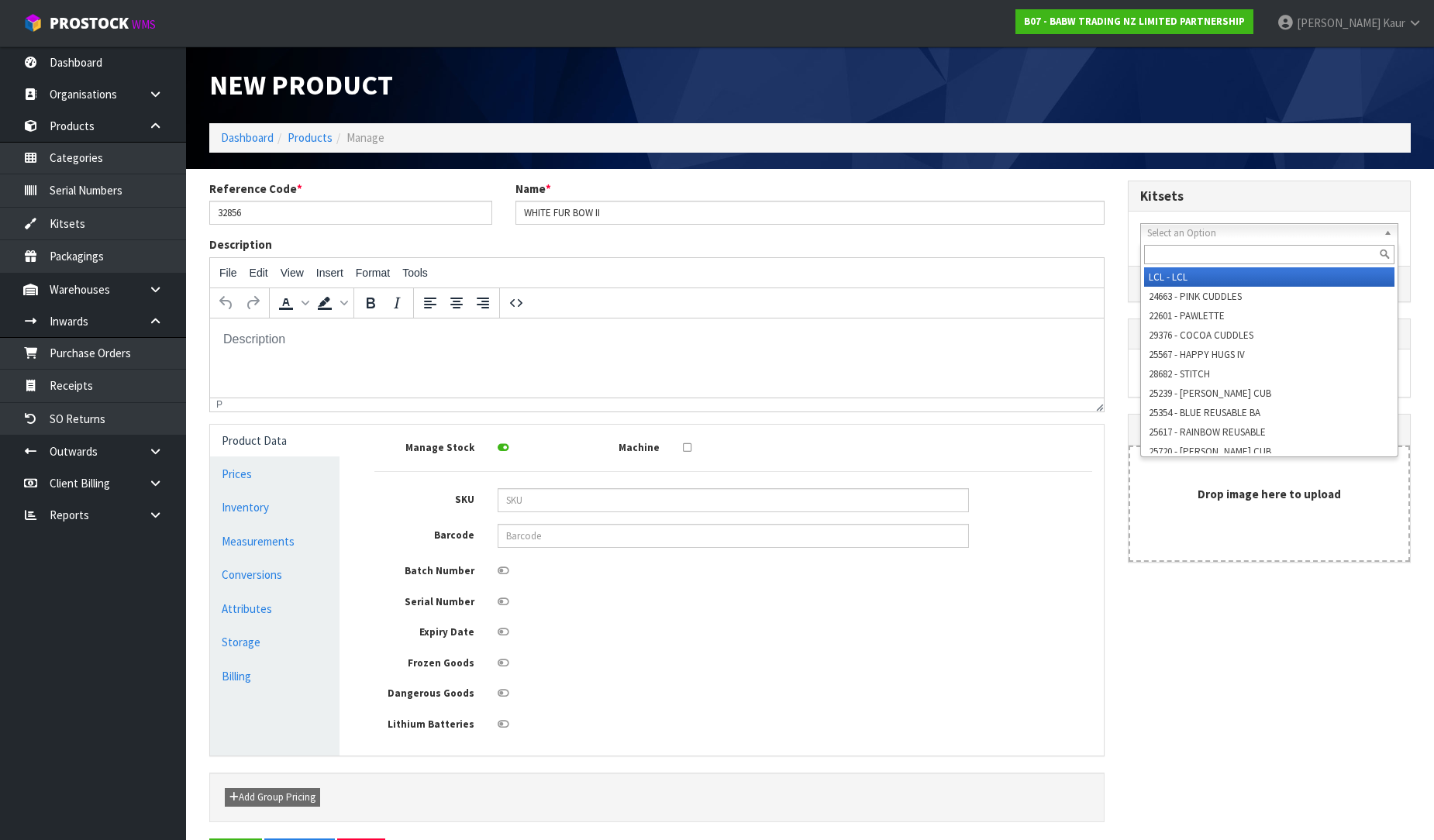
click at [1045, 246] on div "Description File Edit View Insert Format Tools To open the popup, press Shift+E…" at bounding box center [657, 324] width 919 height 175
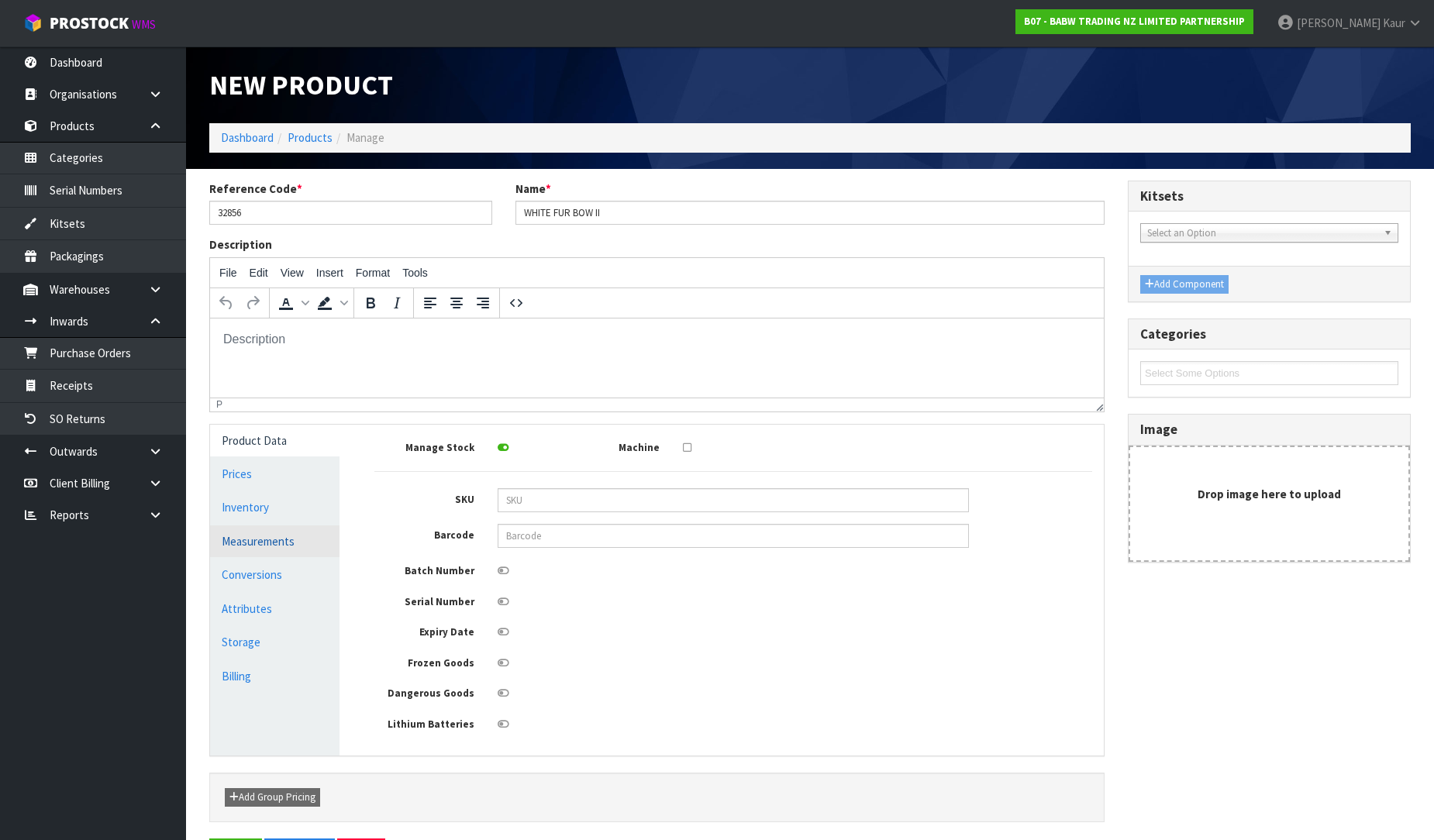
click at [248, 544] on link "Measurements" at bounding box center [275, 541] width 130 height 31
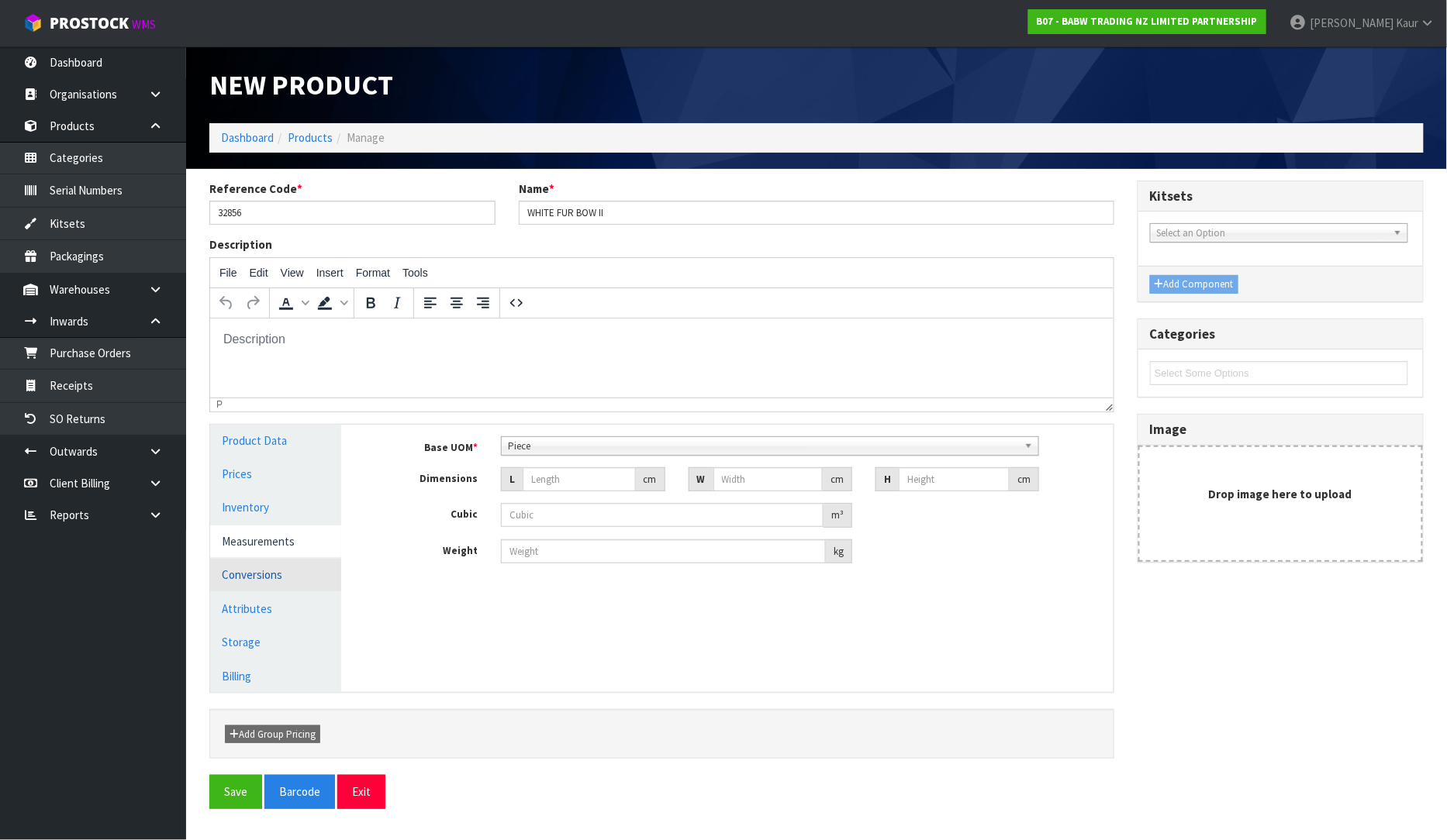
click at [258, 568] on link "Conversions" at bounding box center [275, 574] width 131 height 31
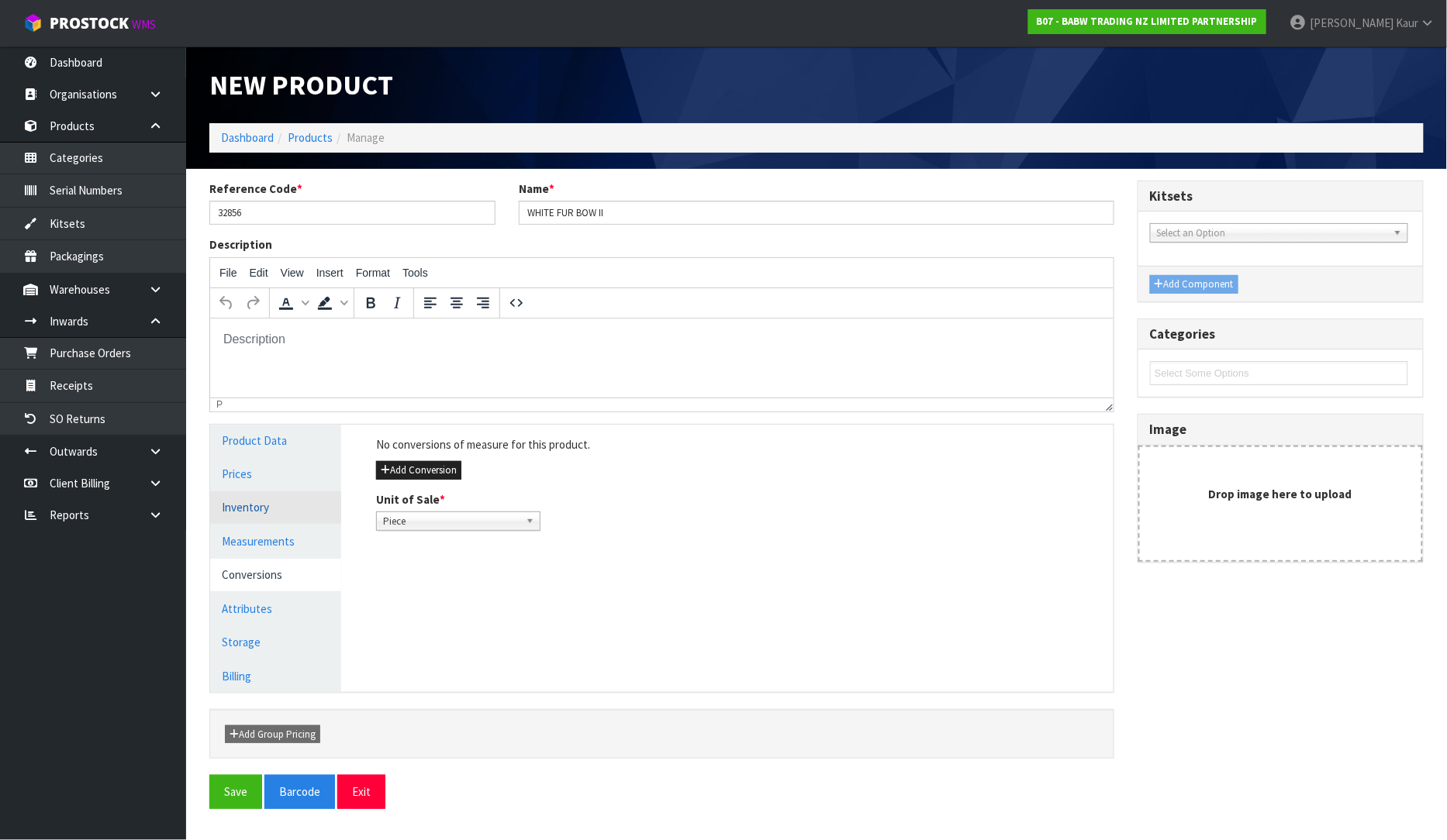
click at [275, 518] on link "Inventory" at bounding box center [275, 507] width 131 height 31
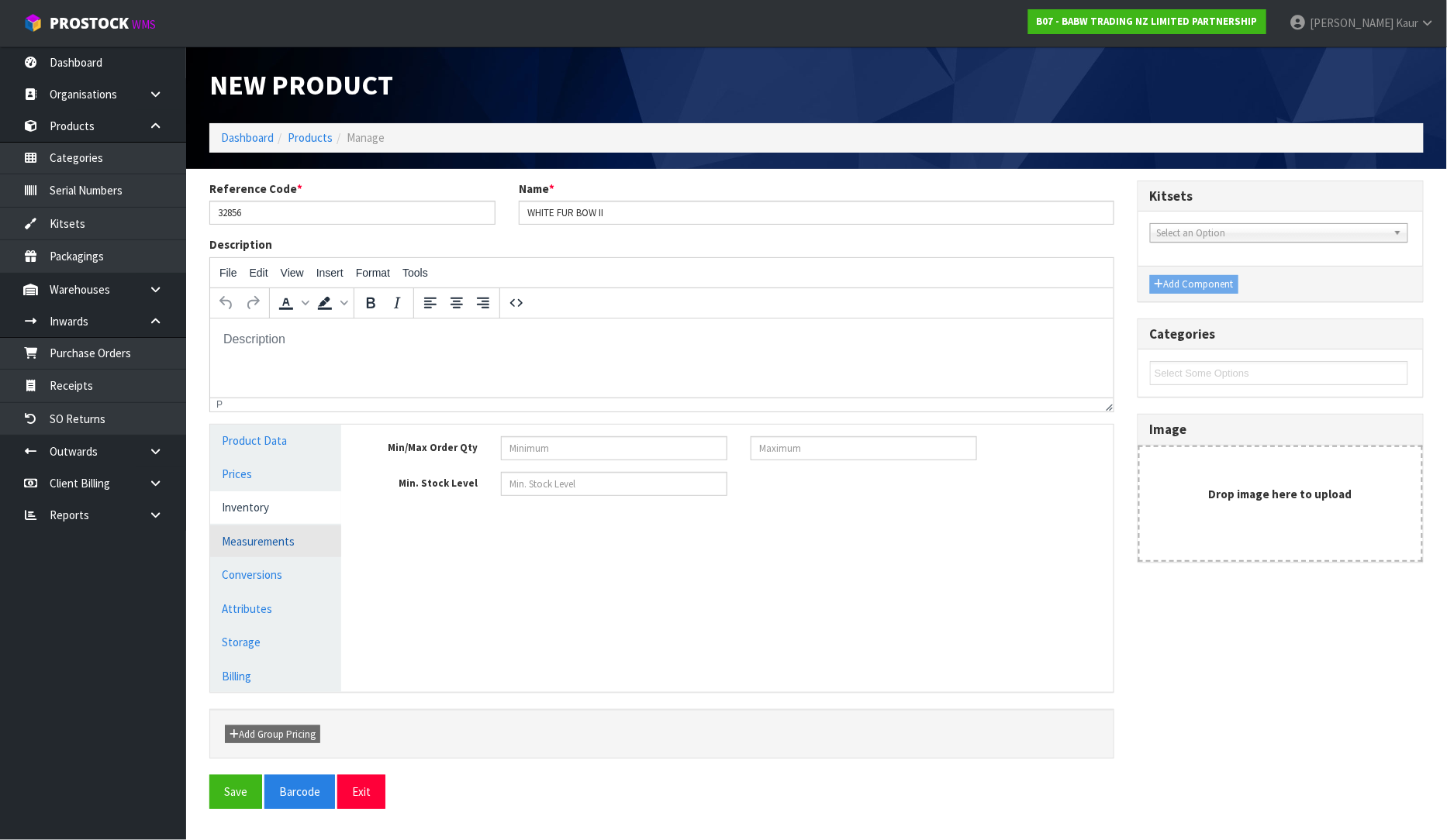
click at [268, 550] on link "Measurements" at bounding box center [275, 541] width 131 height 31
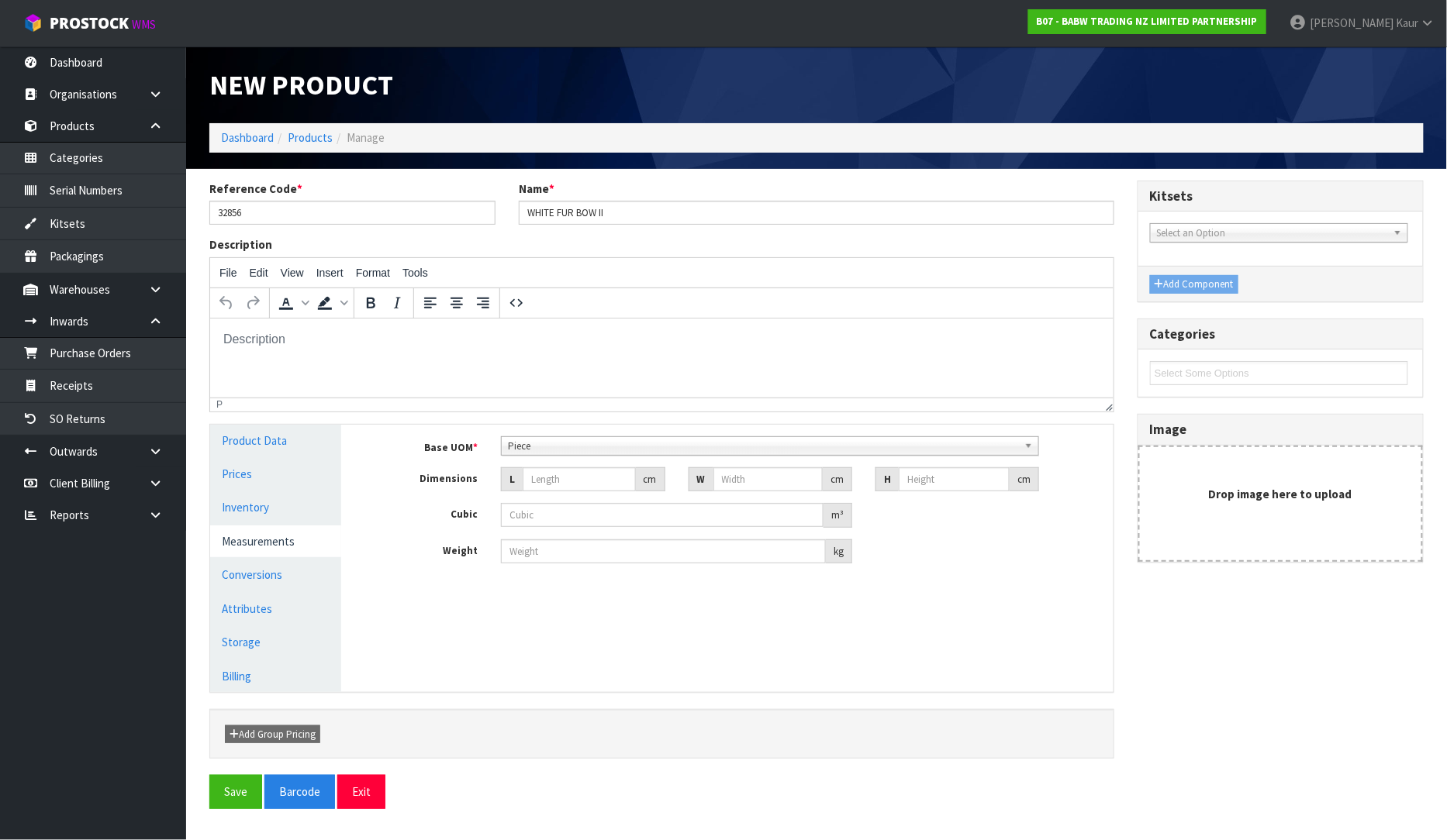
click at [353, 521] on div "Manage Stock Machine SKU Barcode Batch Number Serial Number Expiry Date Frozen …" at bounding box center [739, 559] width 773 height 268
click at [310, 339] on p at bounding box center [661, 338] width 879 height 17
click at [371, 529] on div "Base UOM * Bag Bar Basket Bin Bottle Box Bundle Cabinet Cage Carton Case Coil C…" at bounding box center [739, 506] width 750 height 163
click at [222, 794] on button "Save" at bounding box center [236, 791] width 52 height 33
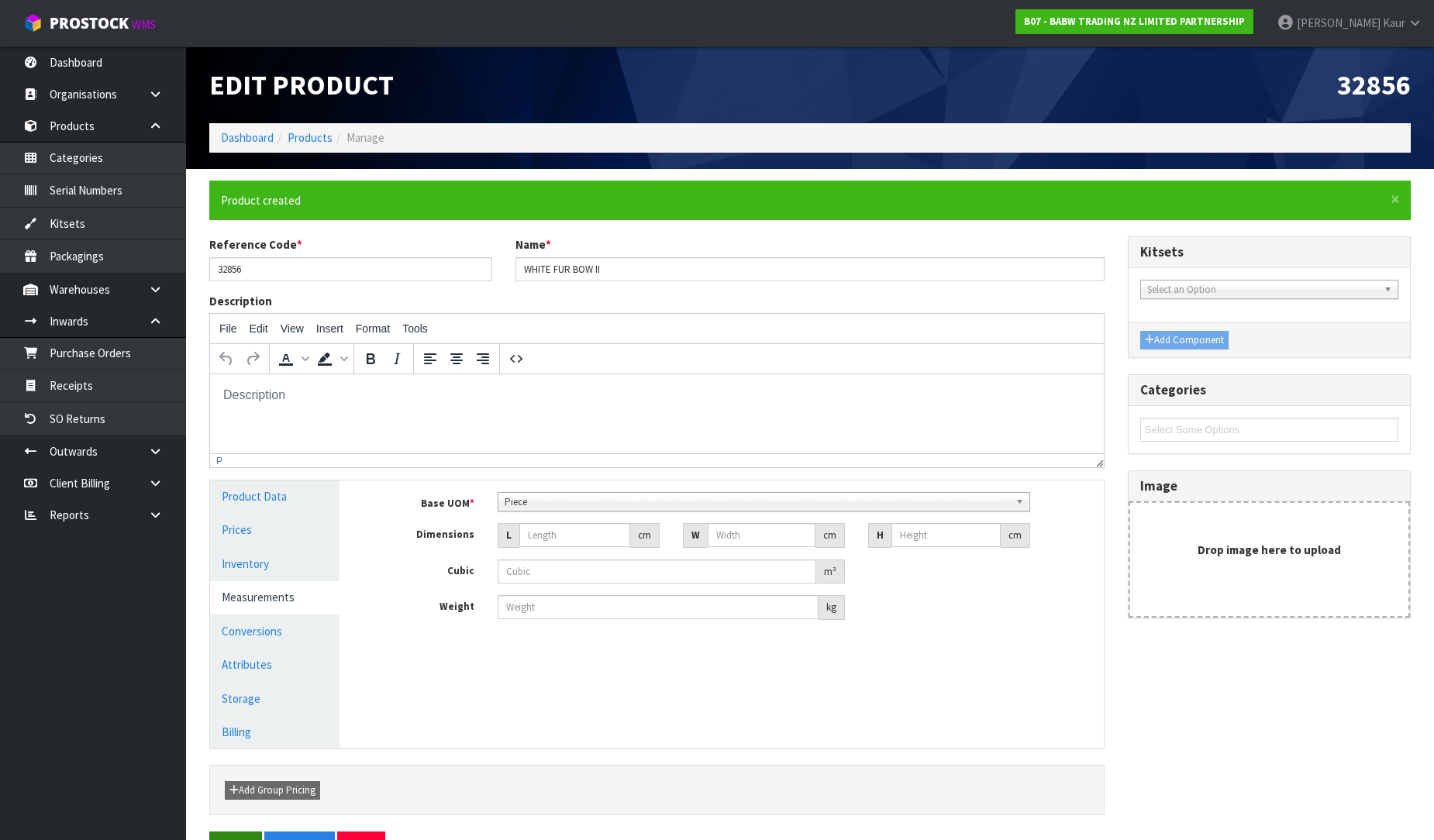
type input "0"
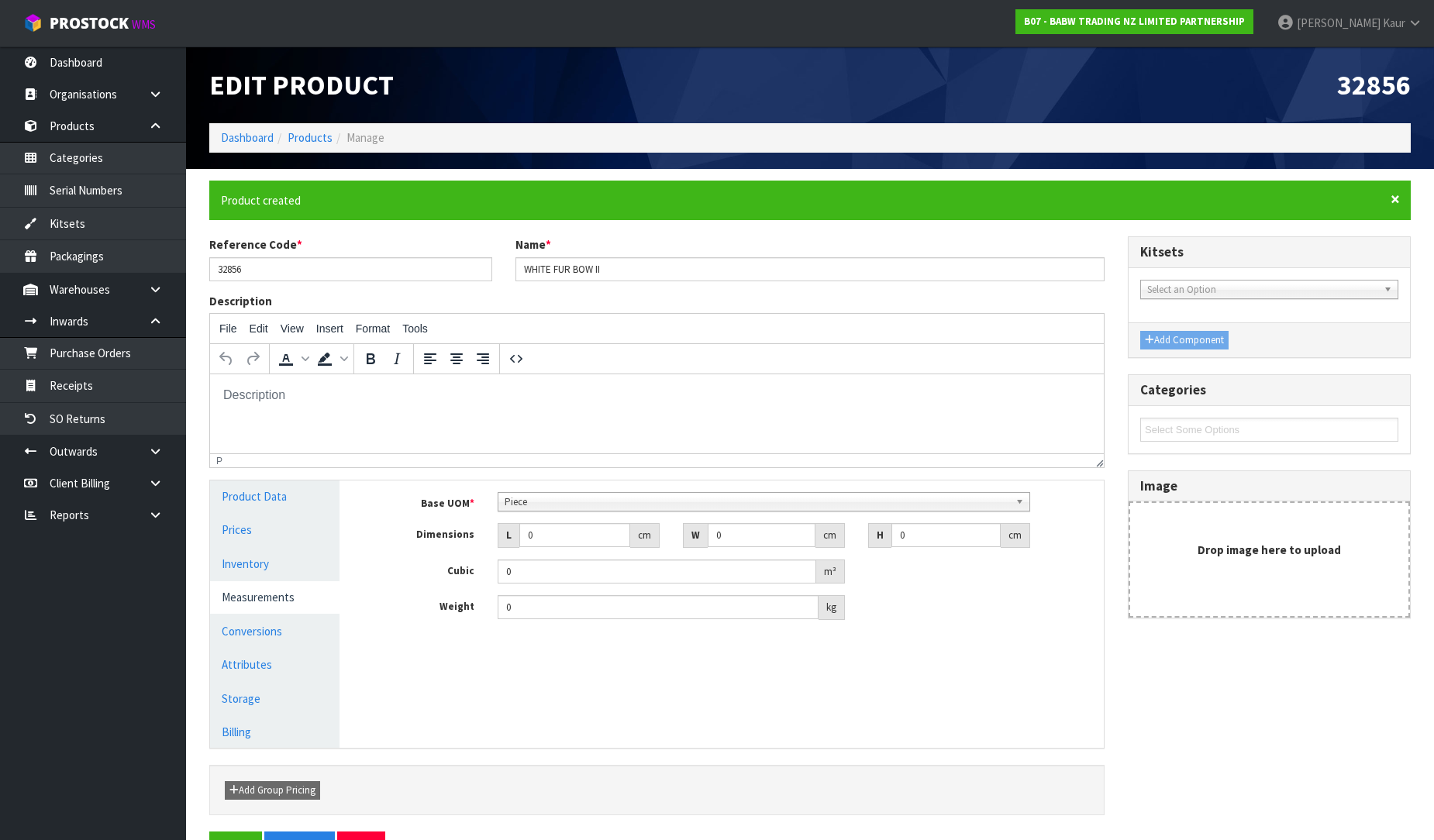
click at [1398, 200] on span "×" at bounding box center [1396, 199] width 10 height 22
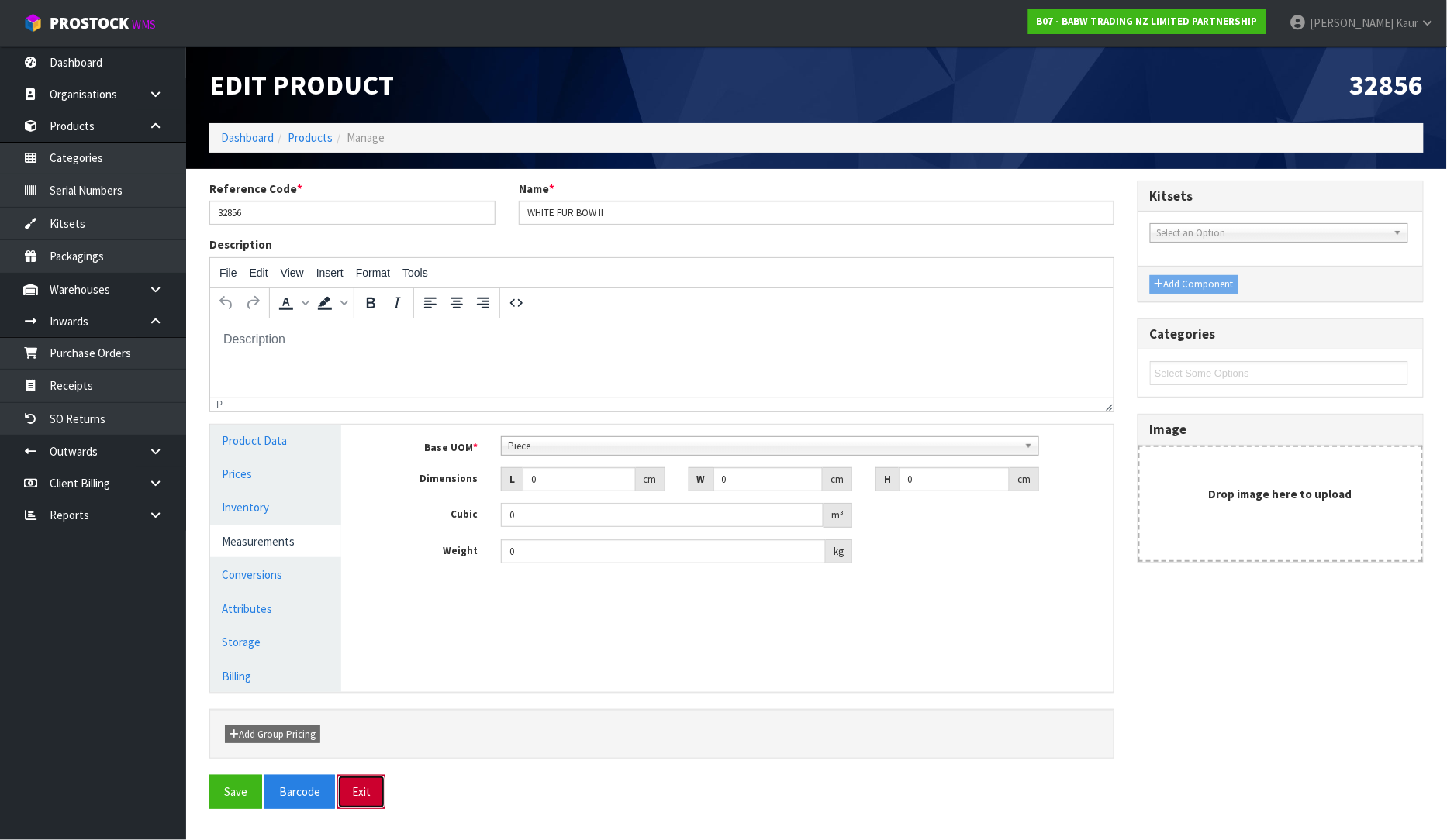
click at [360, 788] on button "Exit" at bounding box center [362, 791] width 48 height 33
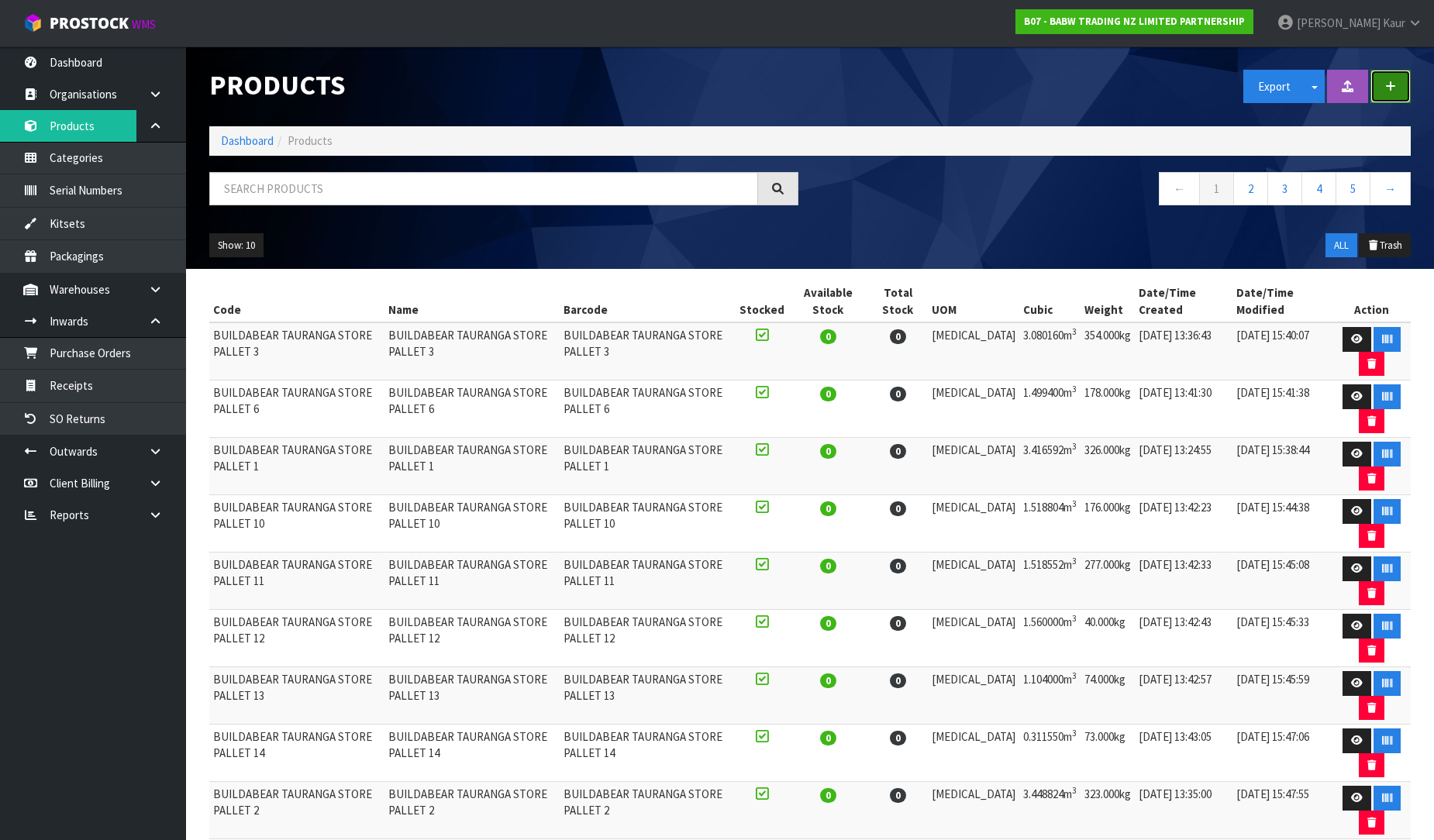
click at [1396, 85] on button "button" at bounding box center [1391, 86] width 40 height 33
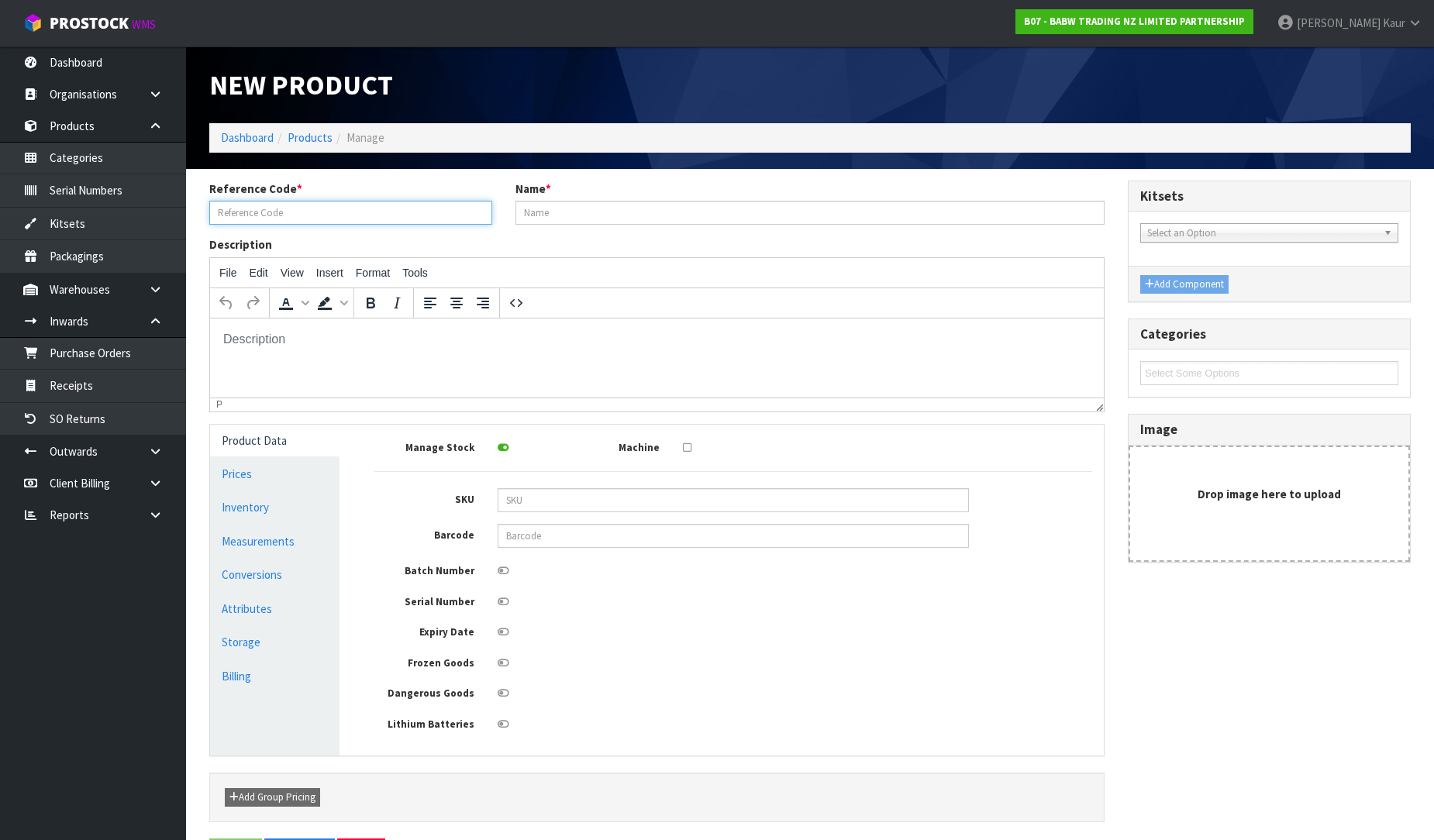
click at [355, 207] on input "text" at bounding box center [351, 213] width 283 height 24
type input "34233"
click at [555, 208] on input "text" at bounding box center [810, 213] width 589 height 24
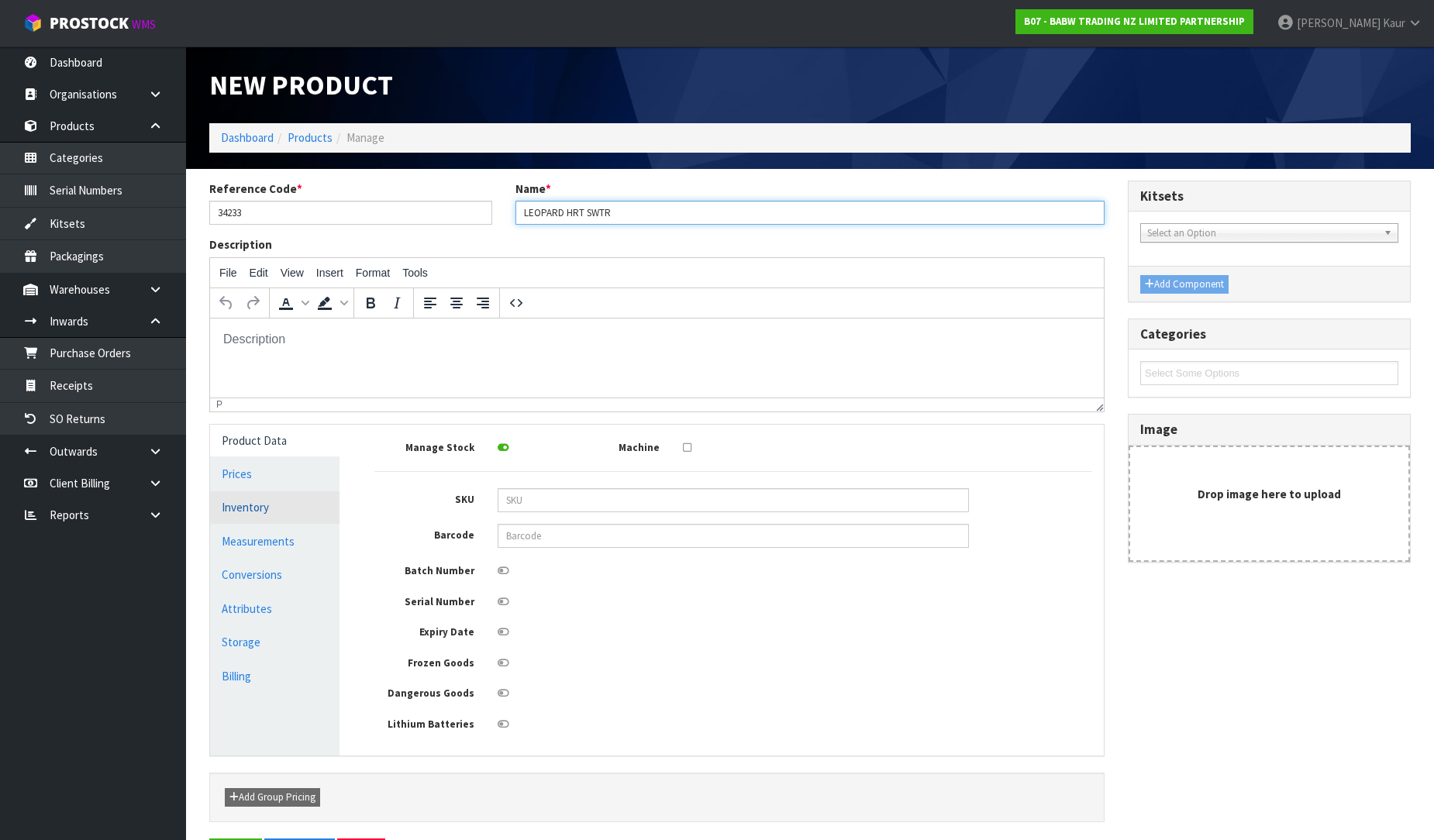
type input "LEOPARD HRT SWTR"
click at [289, 516] on link "Inventory" at bounding box center [275, 507] width 130 height 31
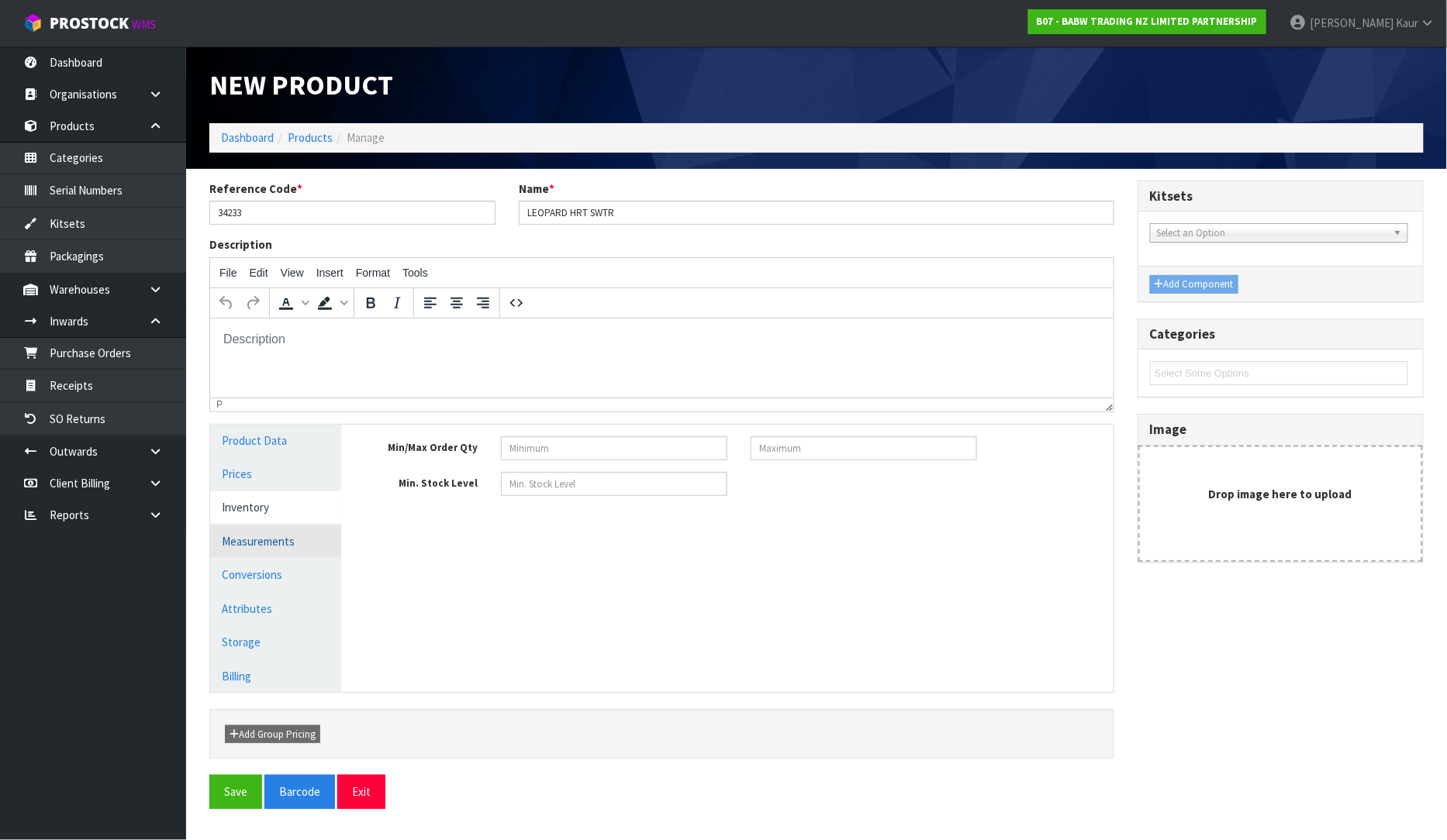
click at [285, 545] on link "Measurements" at bounding box center [275, 541] width 131 height 31
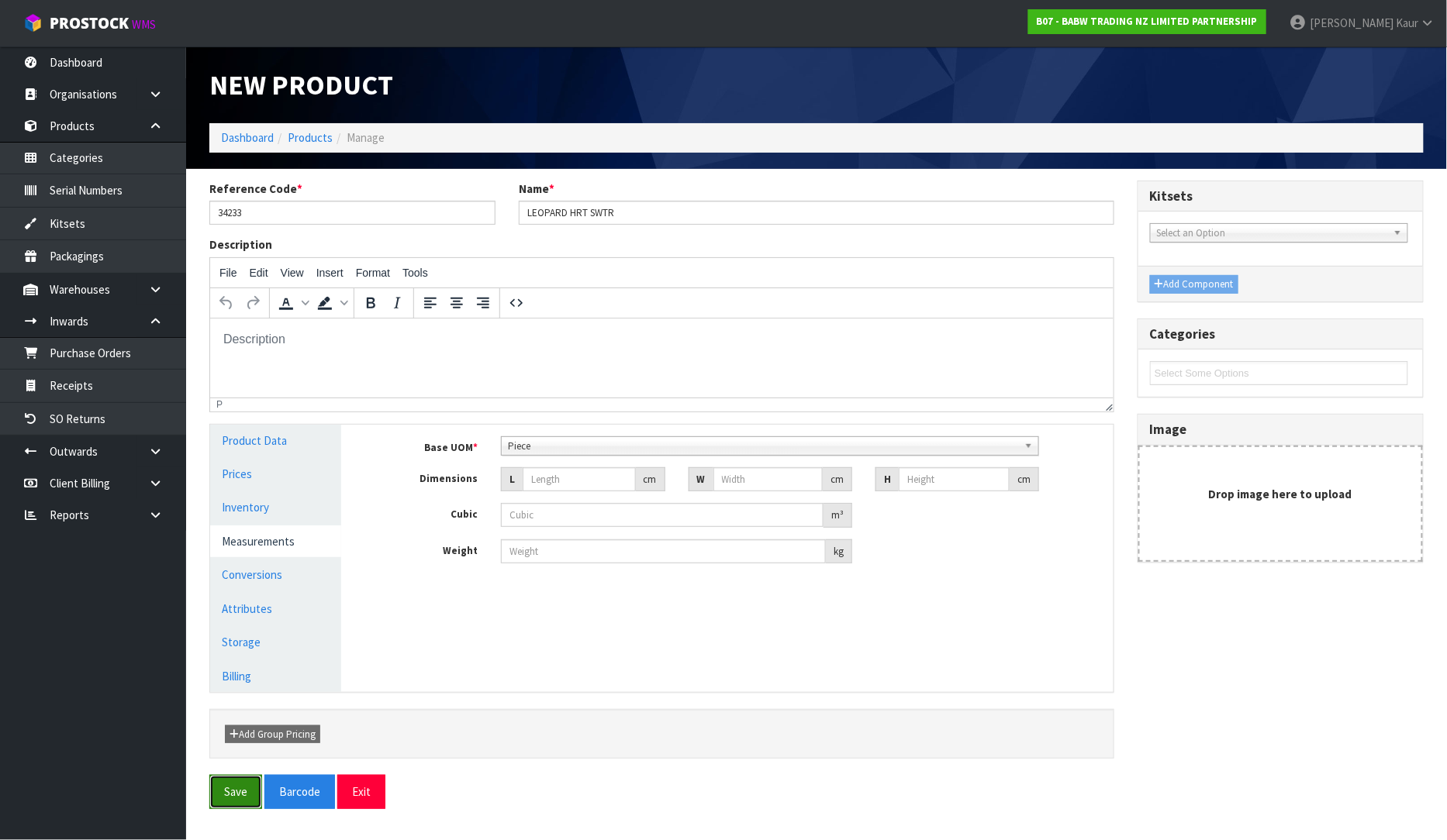
click at [234, 789] on button "Save" at bounding box center [236, 791] width 52 height 33
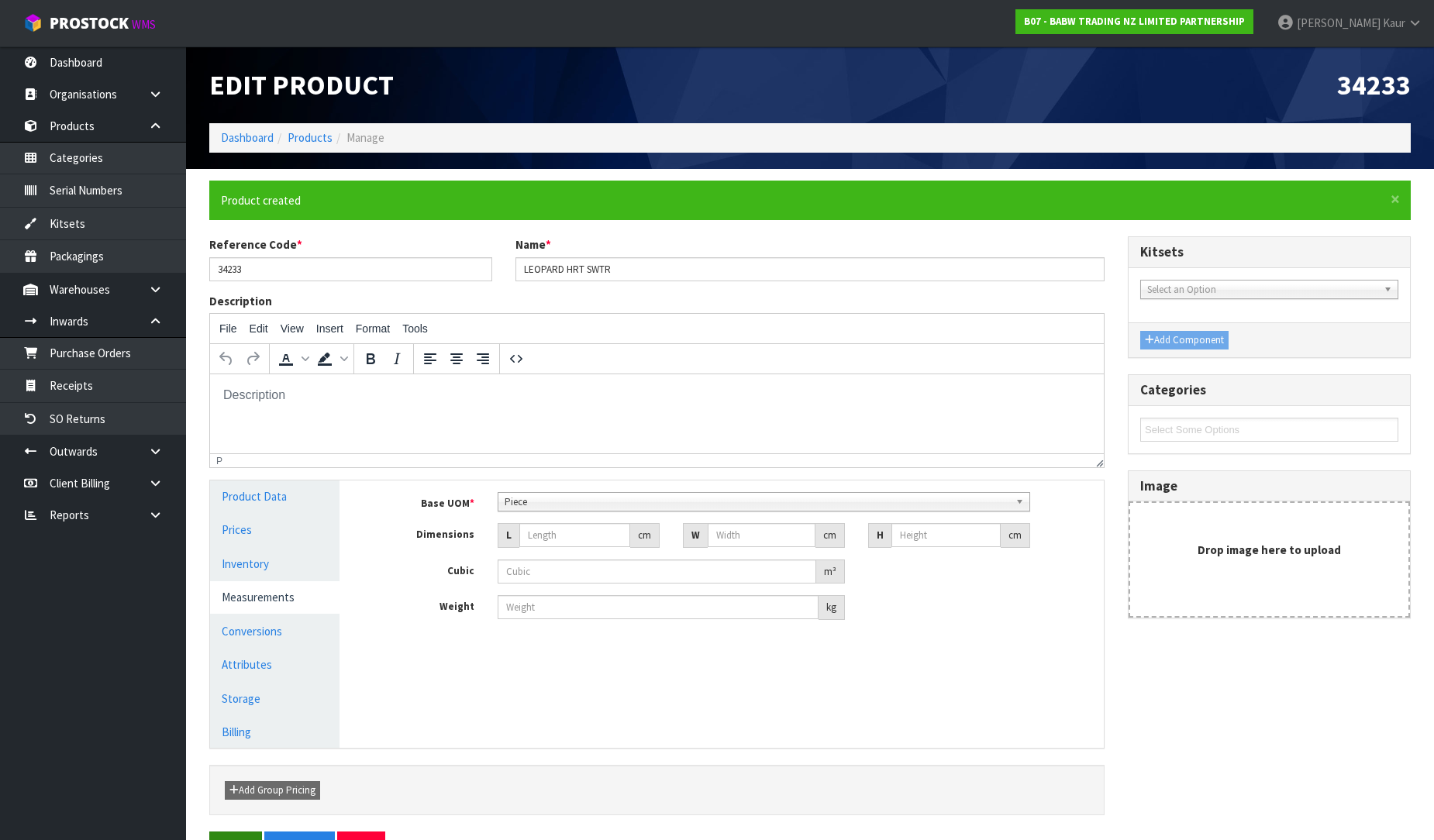
type input "0"
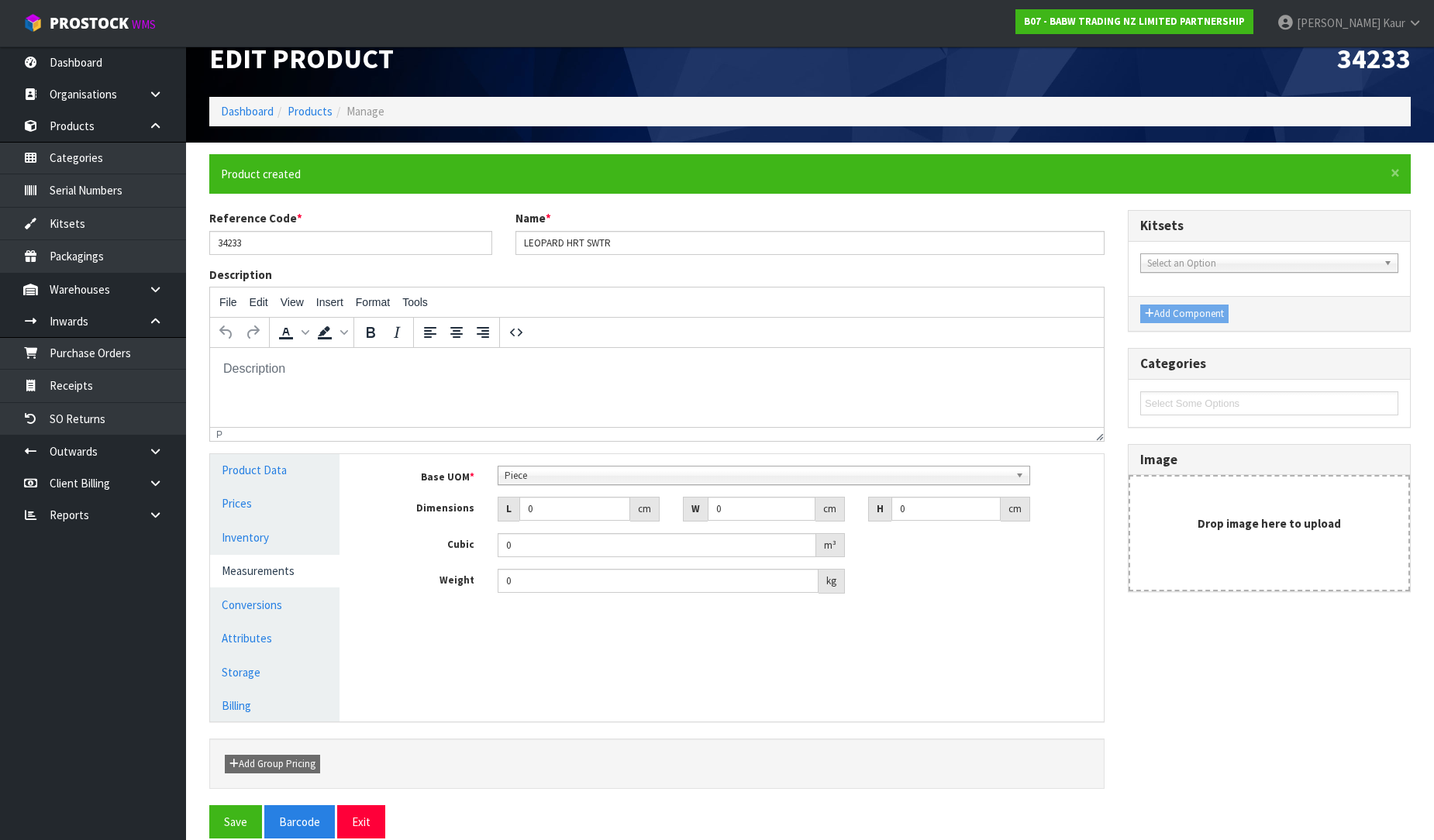
scroll to position [48, 0]
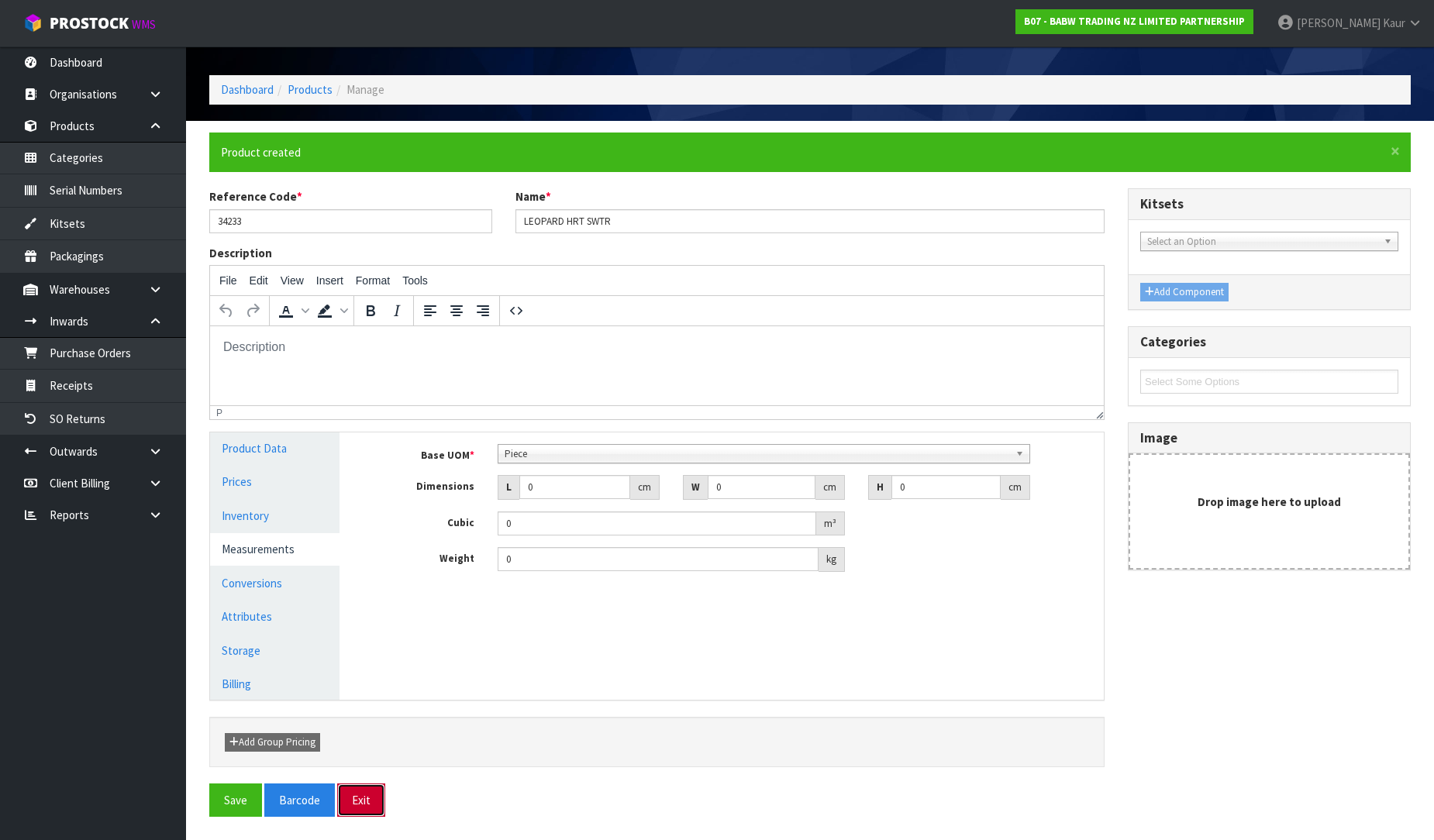
click at [355, 805] on button "Exit" at bounding box center [361, 800] width 48 height 33
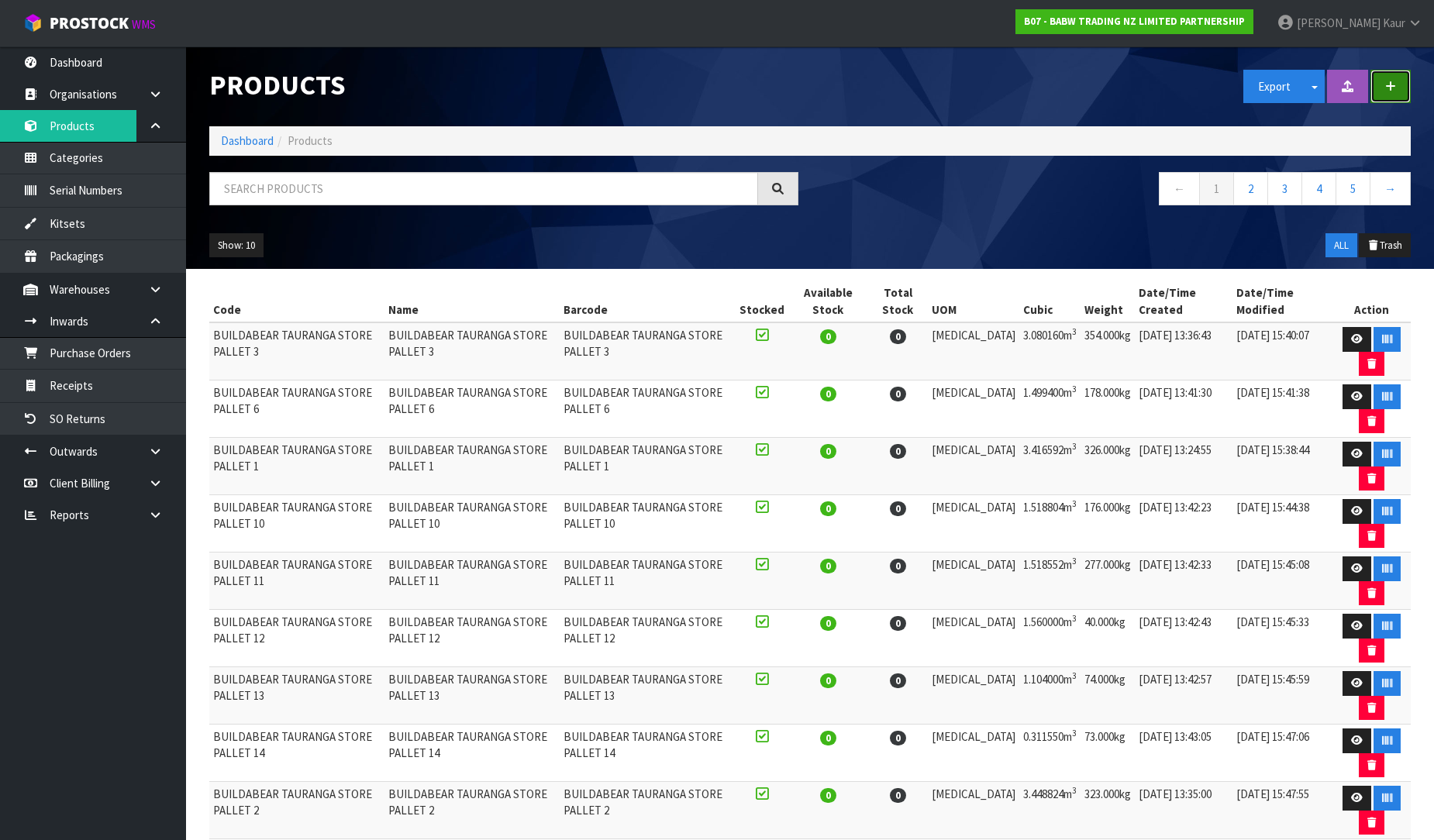
click at [1396, 88] on icon "button" at bounding box center [1390, 87] width 10 height 11
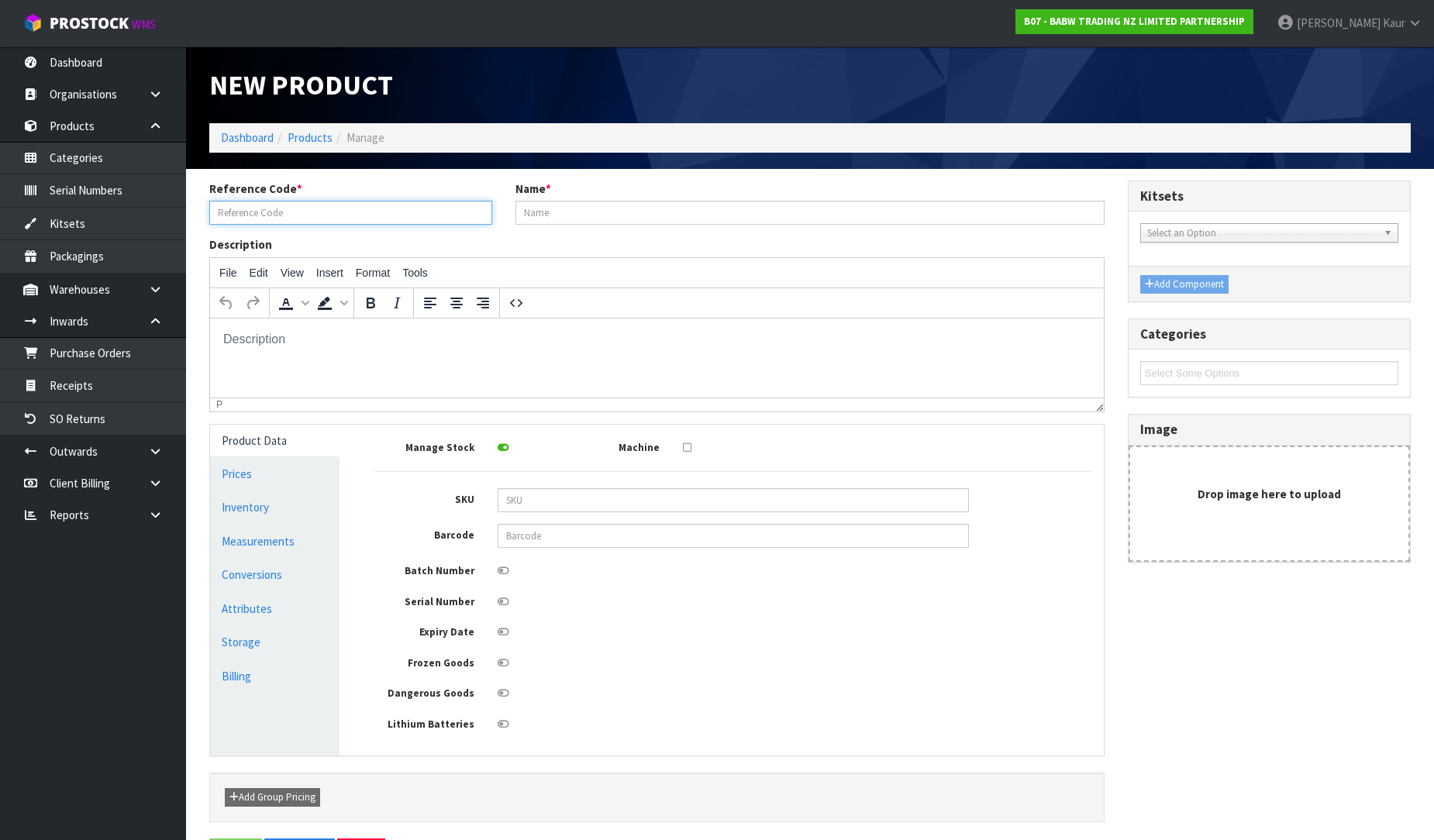
click at [404, 211] on input "text" at bounding box center [351, 213] width 283 height 24
type input "34235"
click at [567, 212] on input "text" at bounding box center [810, 213] width 589 height 24
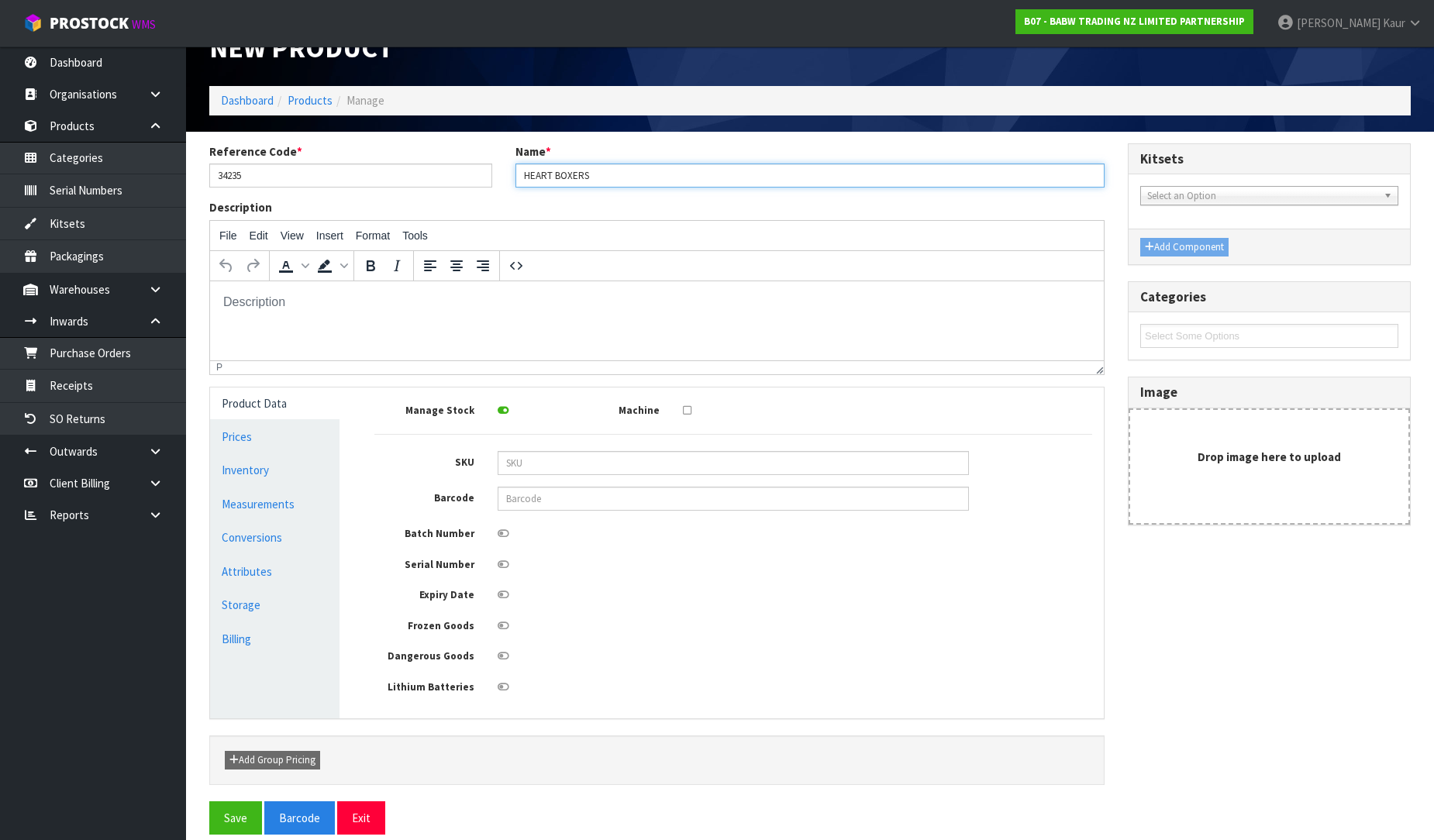
scroll to position [58, 0]
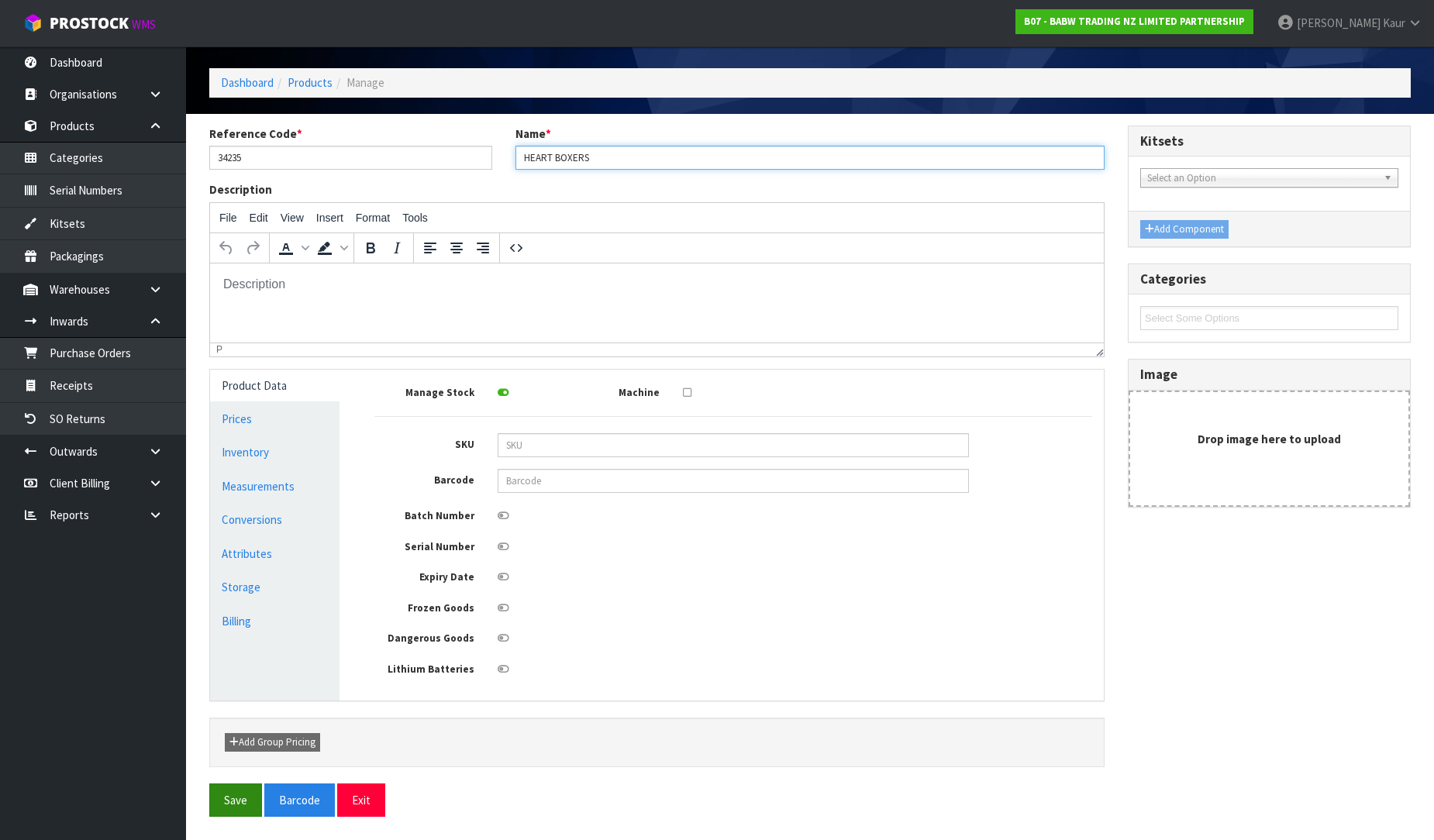
type input "HEART BOXERS"
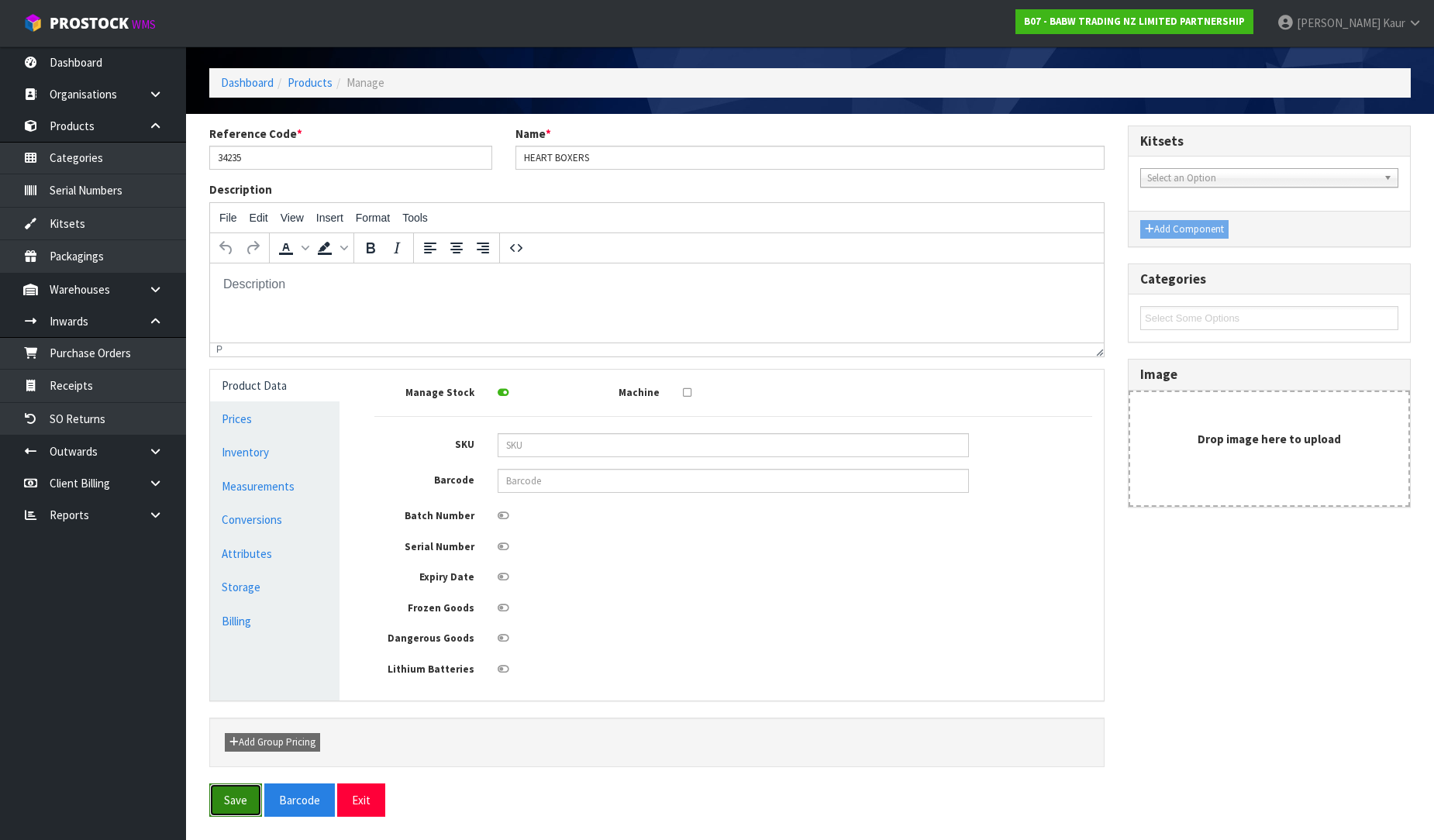
click at [235, 799] on button "Save" at bounding box center [236, 800] width 52 height 33
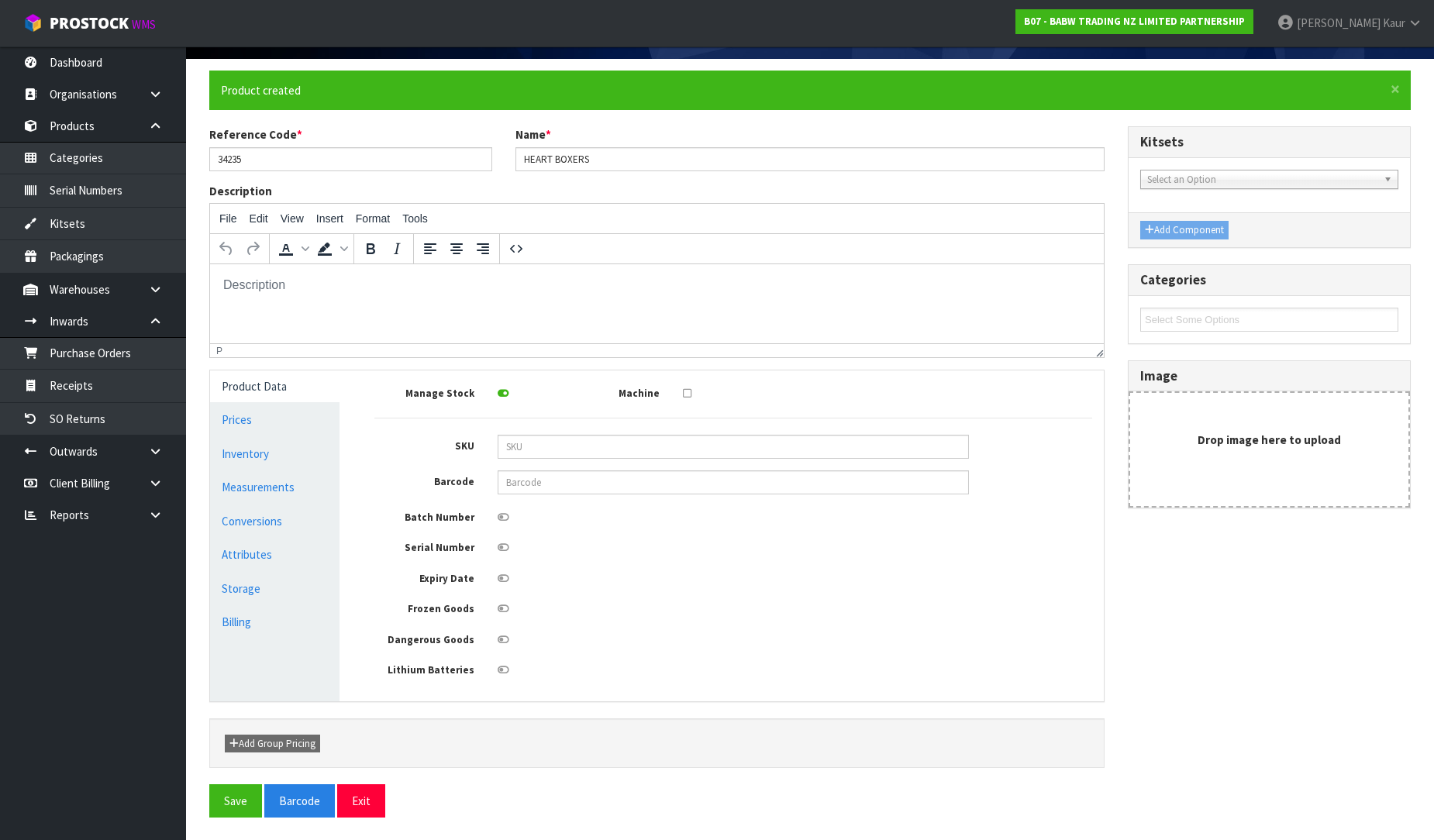
scroll to position [114, 0]
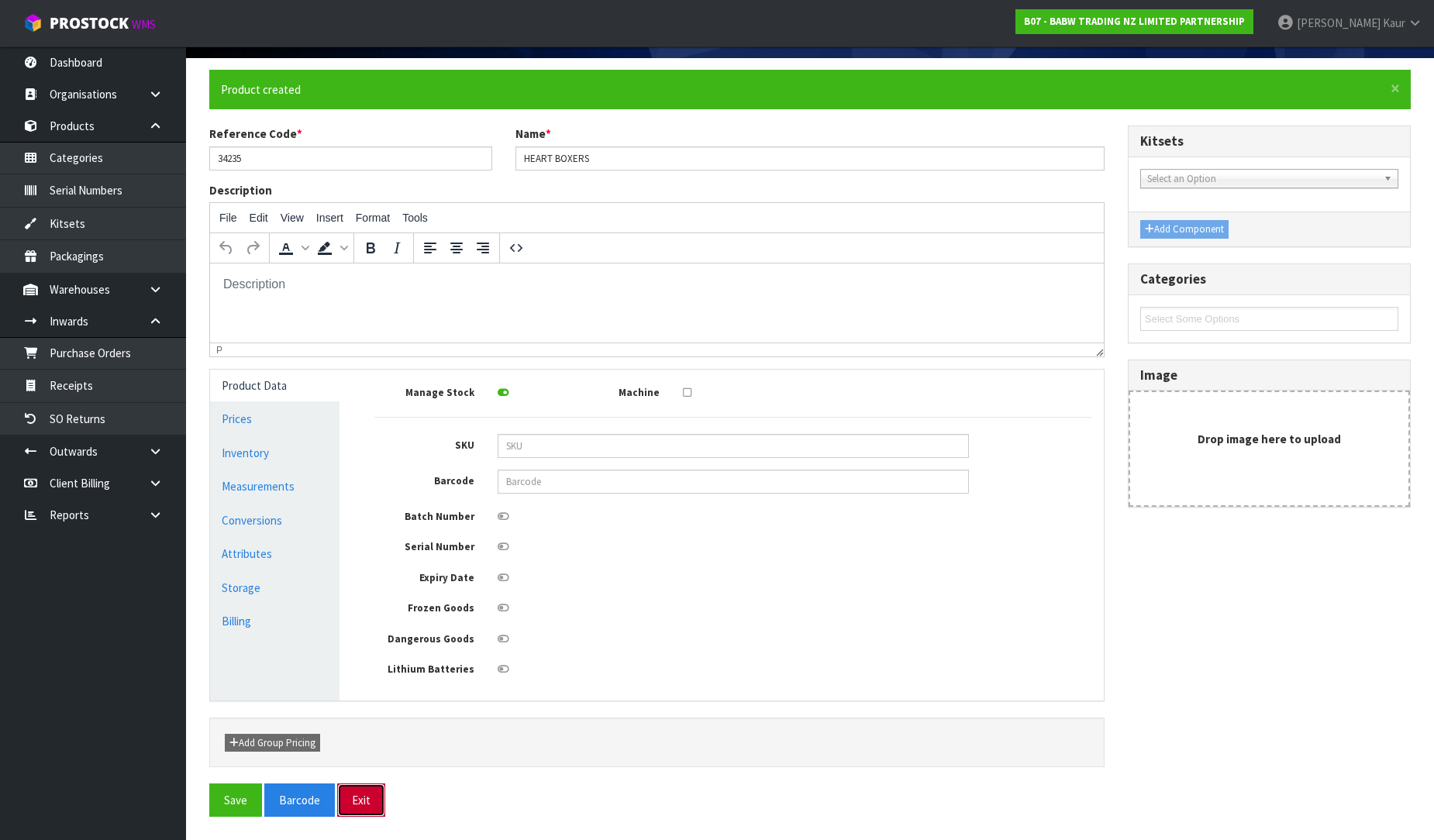
click at [365, 807] on button "Exit" at bounding box center [361, 800] width 48 height 33
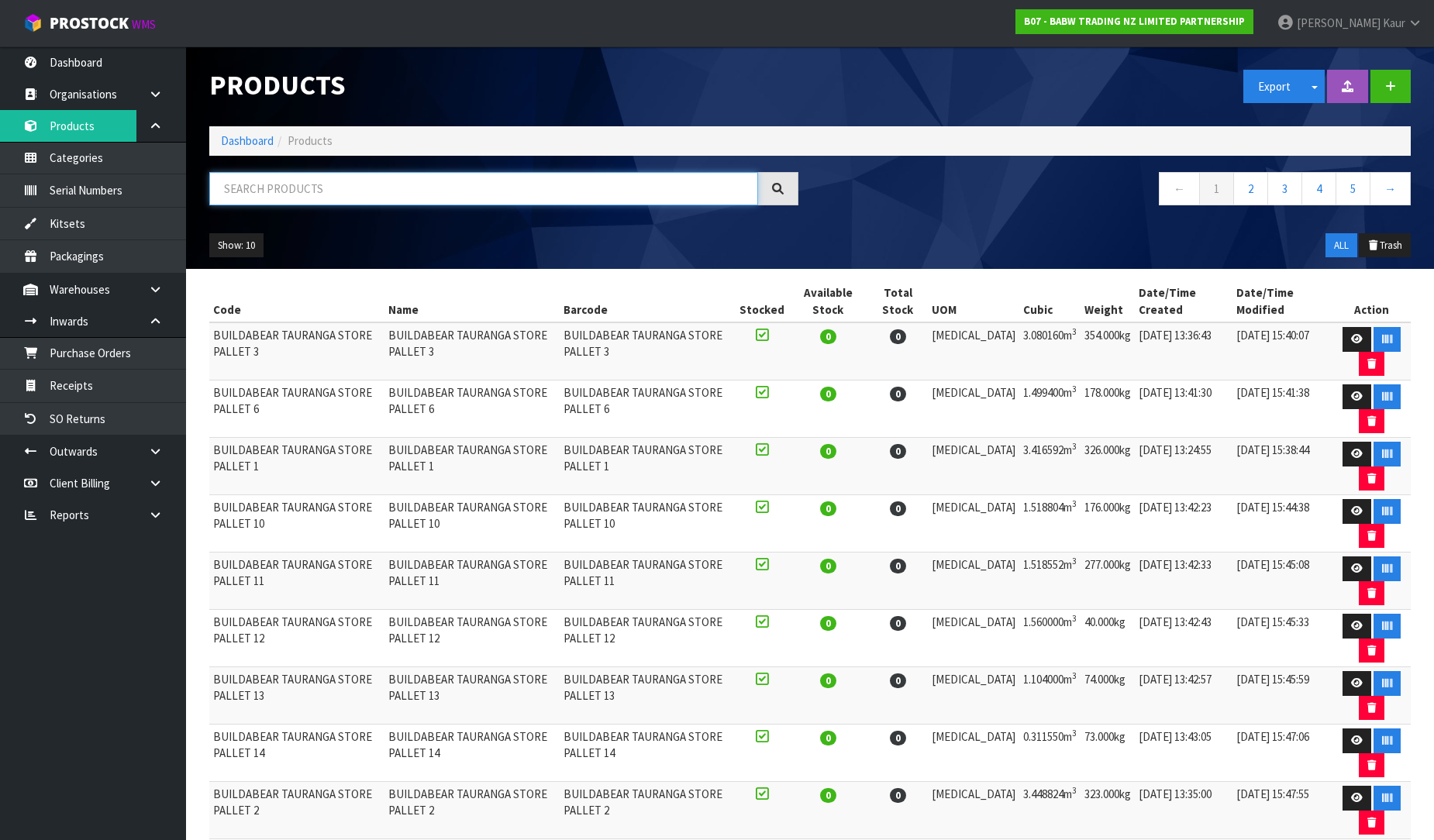
click at [393, 196] on input "text" at bounding box center [484, 189] width 549 height 33
click at [1396, 67] on div "Export Split button! SOH Summary Measurements Dangerous Goods" at bounding box center [1116, 87] width 612 height 80
click at [1393, 81] on button "button" at bounding box center [1391, 86] width 40 height 33
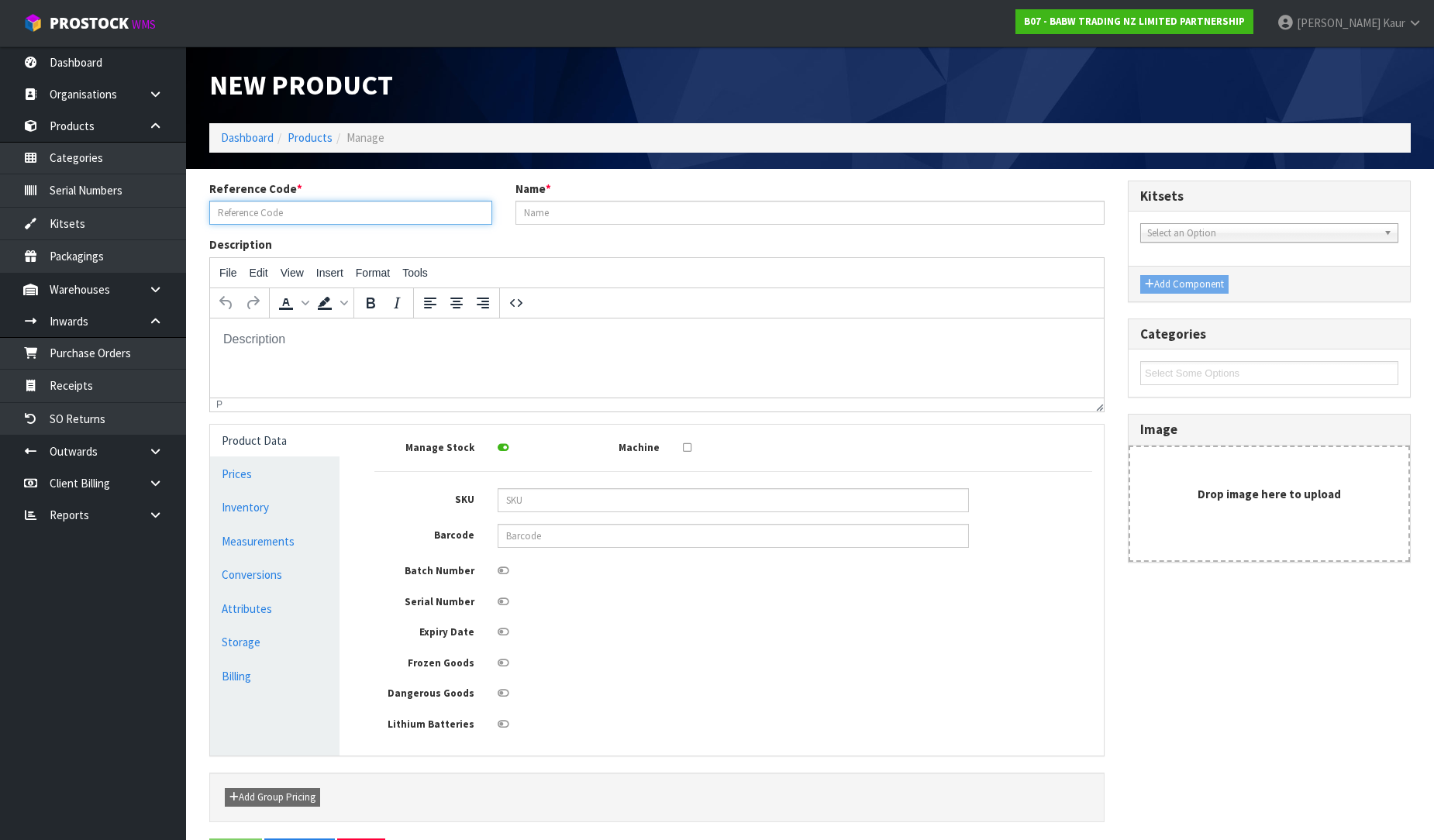
click at [344, 210] on input "text" at bounding box center [351, 213] width 283 height 24
type input "34222"
click at [587, 222] on input "text" at bounding box center [810, 213] width 589 height 24
type input "4"
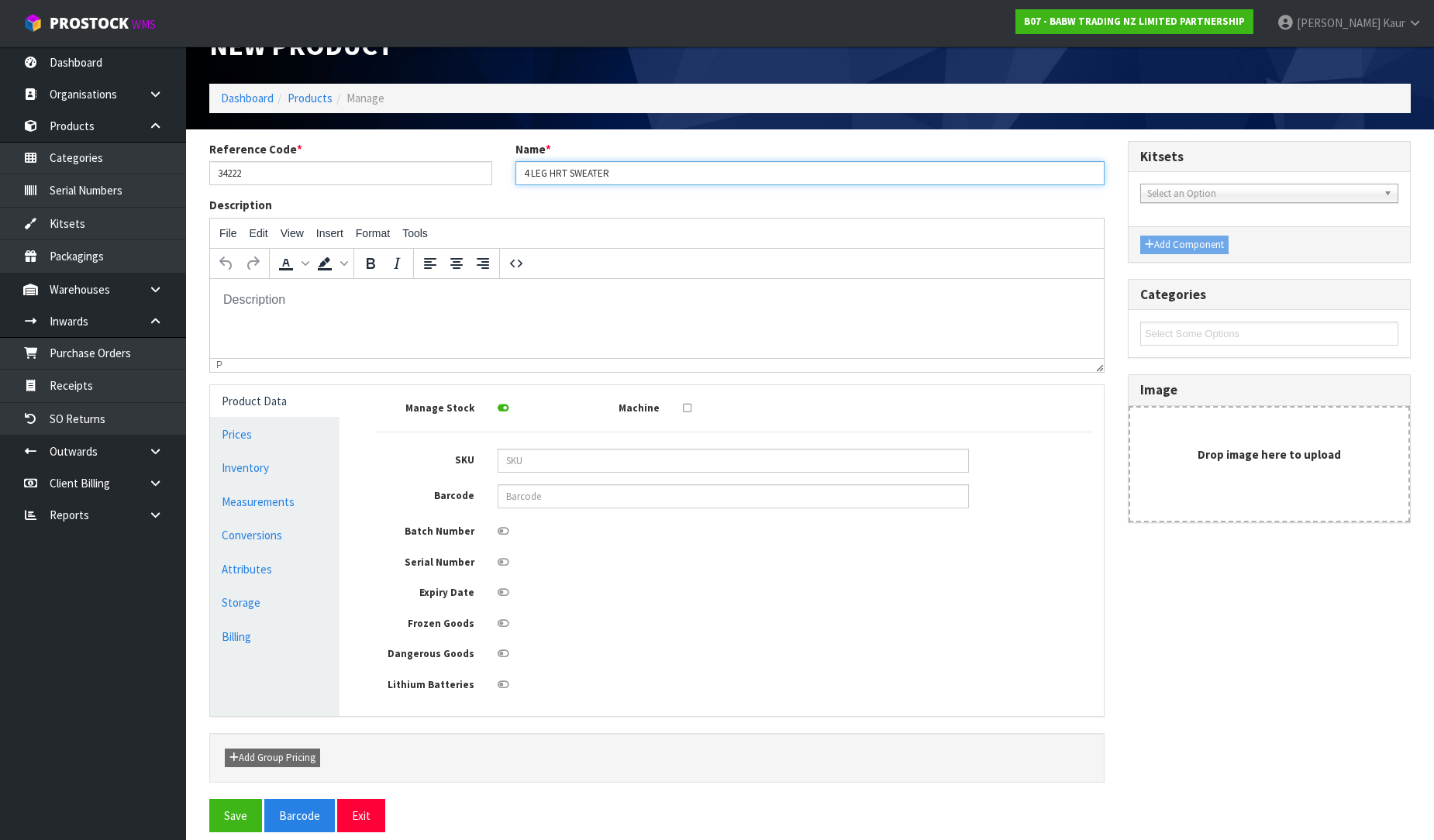
scroll to position [58, 0]
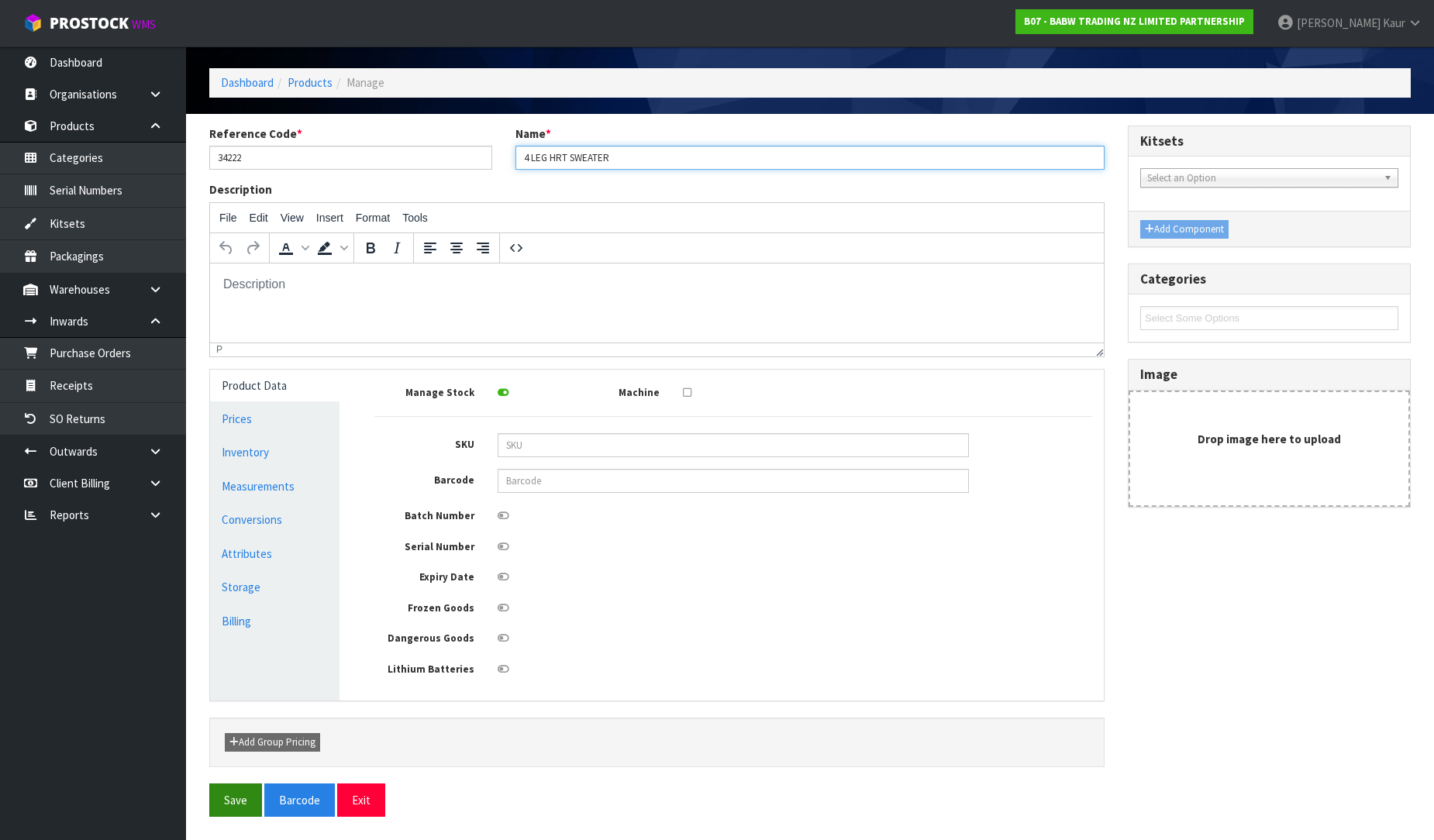
type input "4 LEG HRT SWEATER"
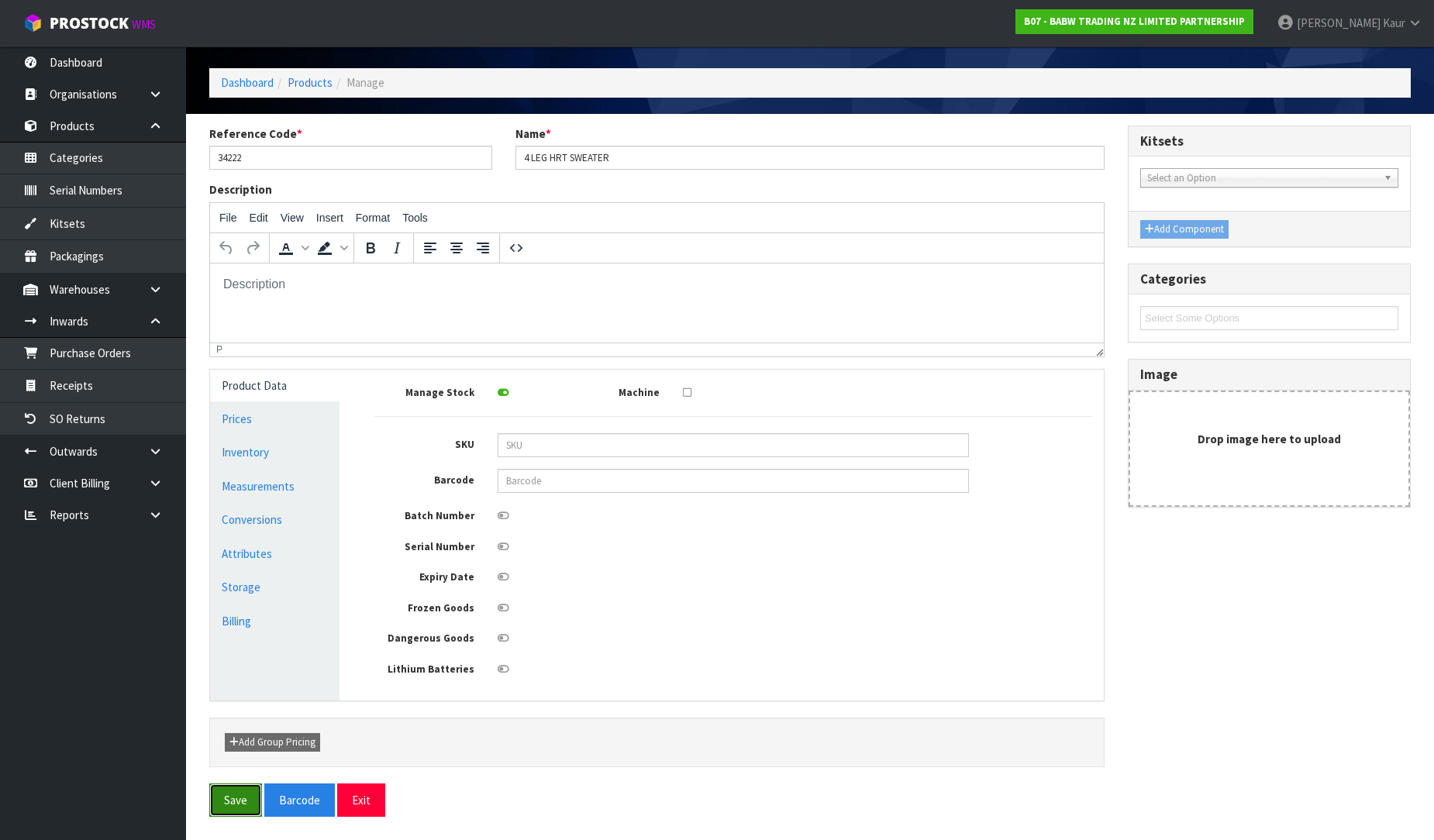
click at [235, 796] on button "Save" at bounding box center [236, 800] width 52 height 33
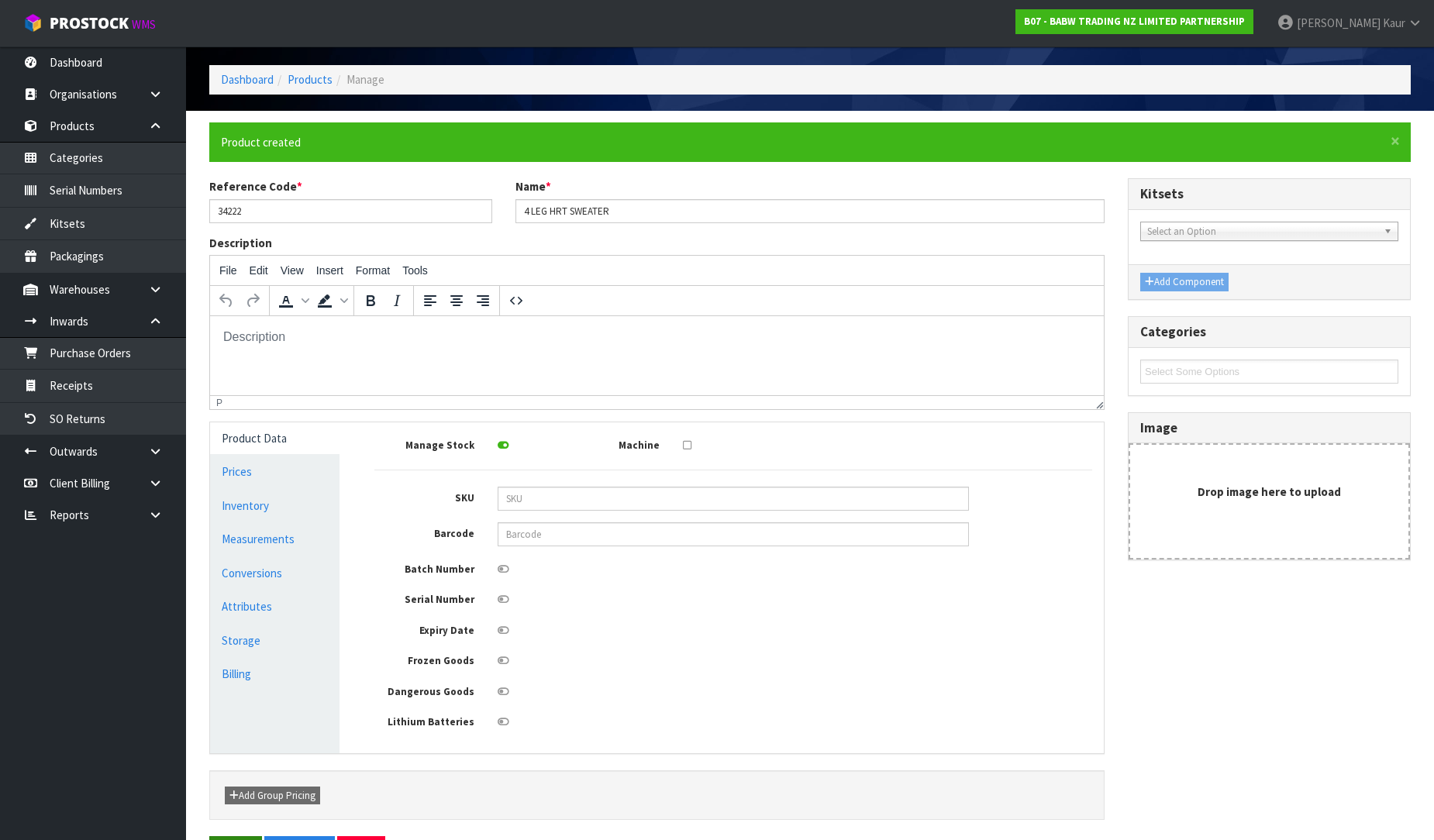
scroll to position [0, 0]
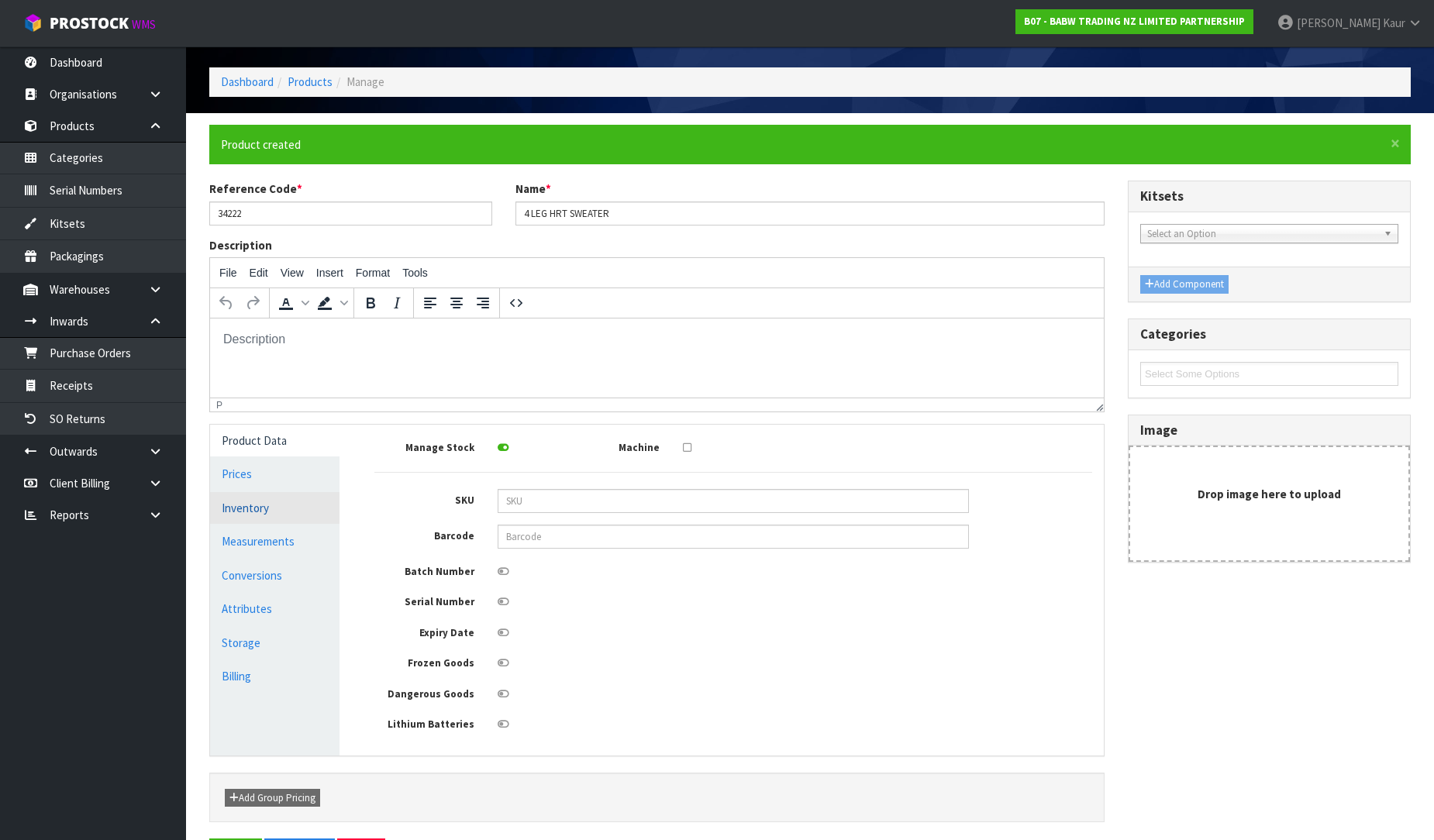
scroll to position [114, 0]
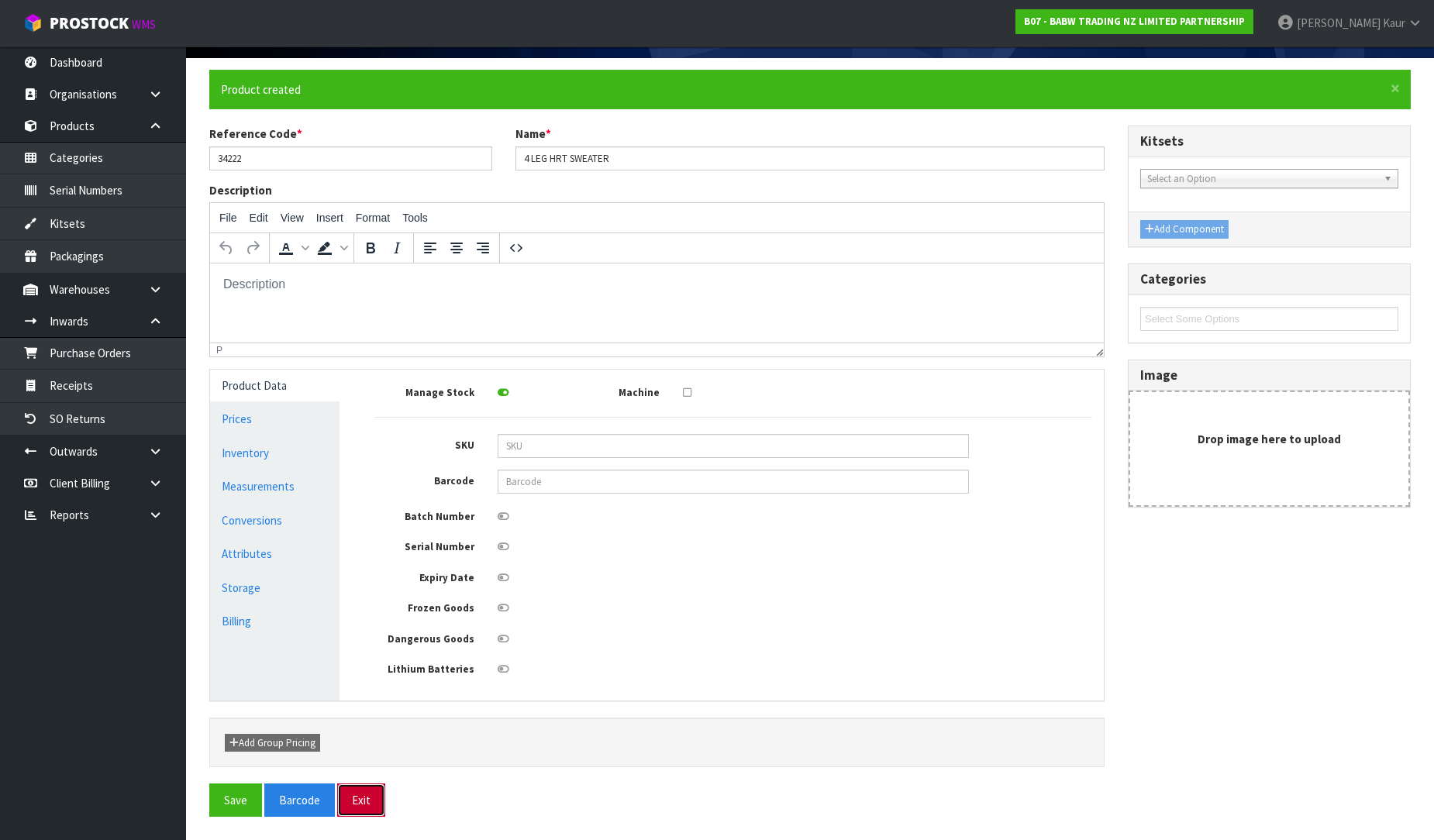
click at [374, 799] on button "Exit" at bounding box center [361, 800] width 48 height 33
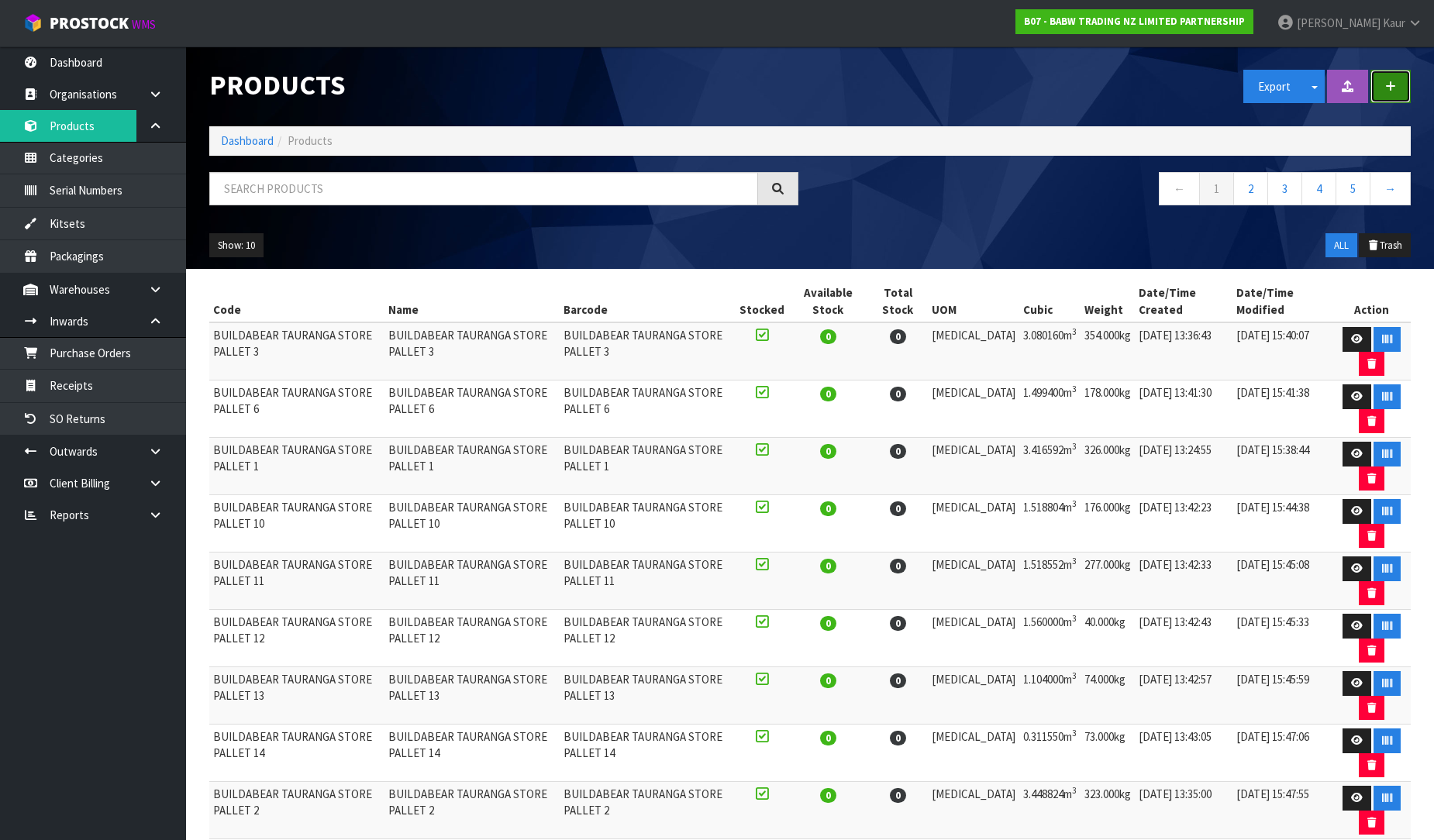
click at [1389, 76] on button "button" at bounding box center [1391, 86] width 40 height 33
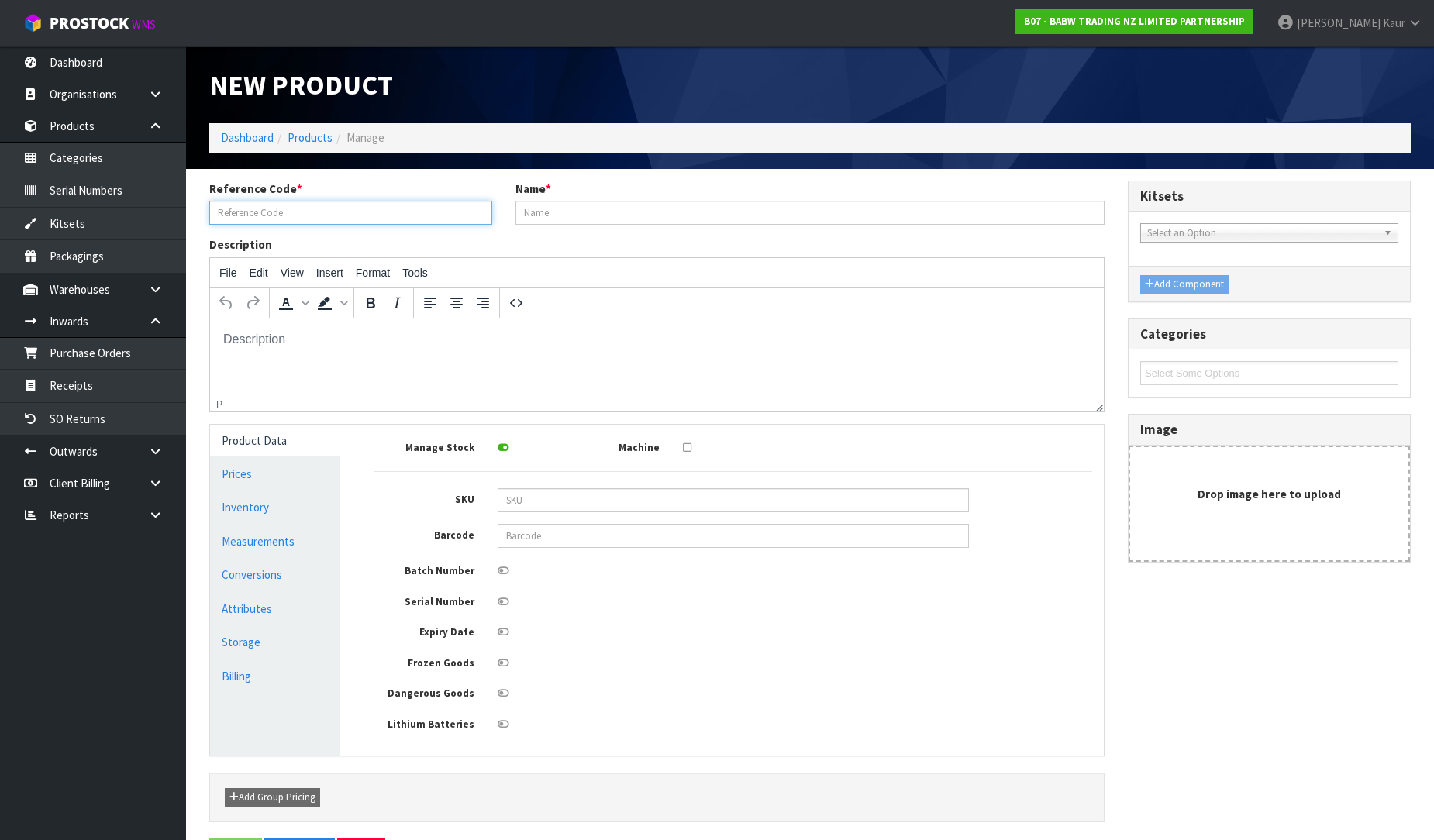
click at [358, 214] on input "text" at bounding box center [351, 213] width 283 height 24
type input "34338"
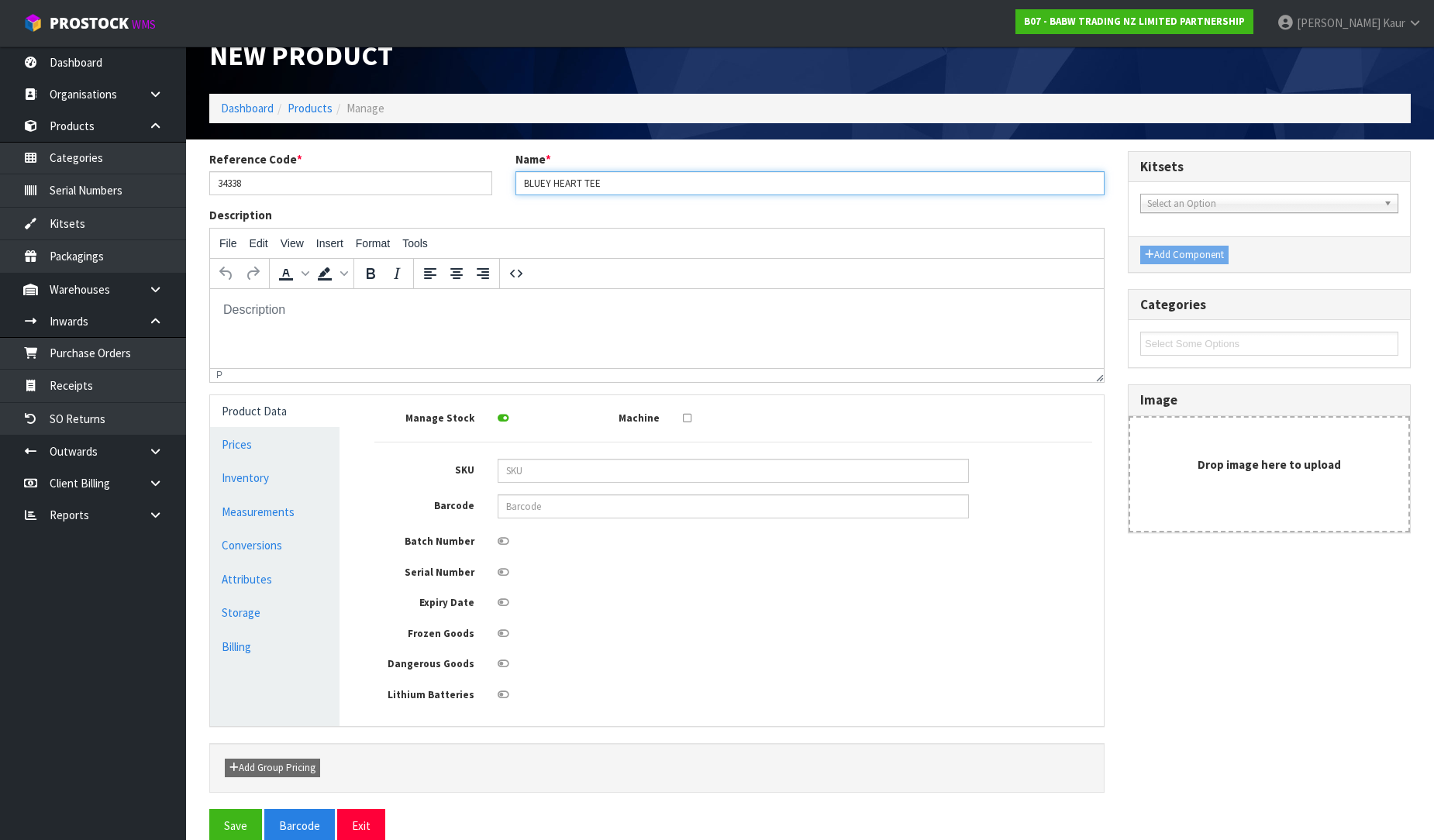
scroll to position [58, 0]
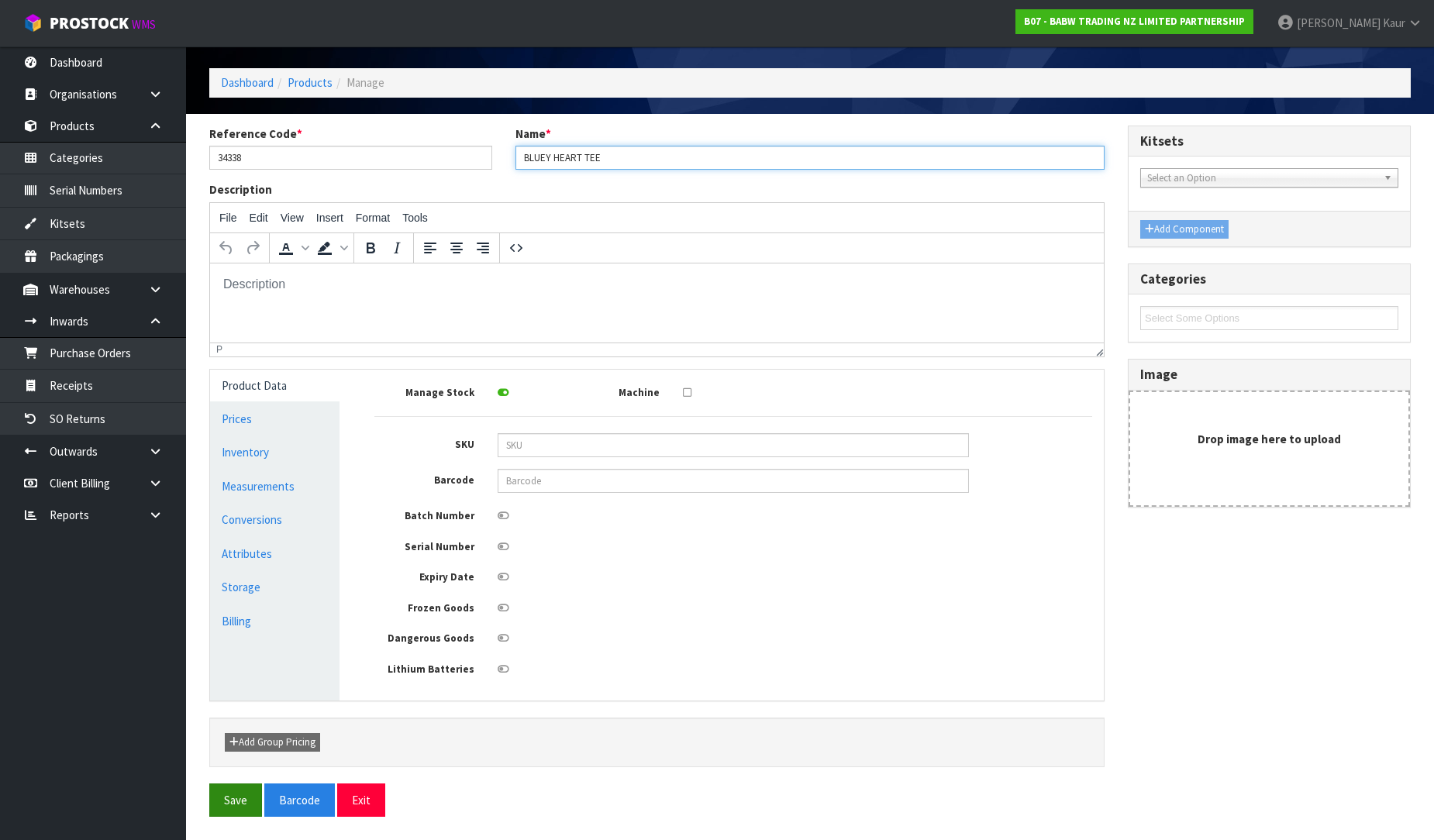
type input "BLUEY HEART TEE"
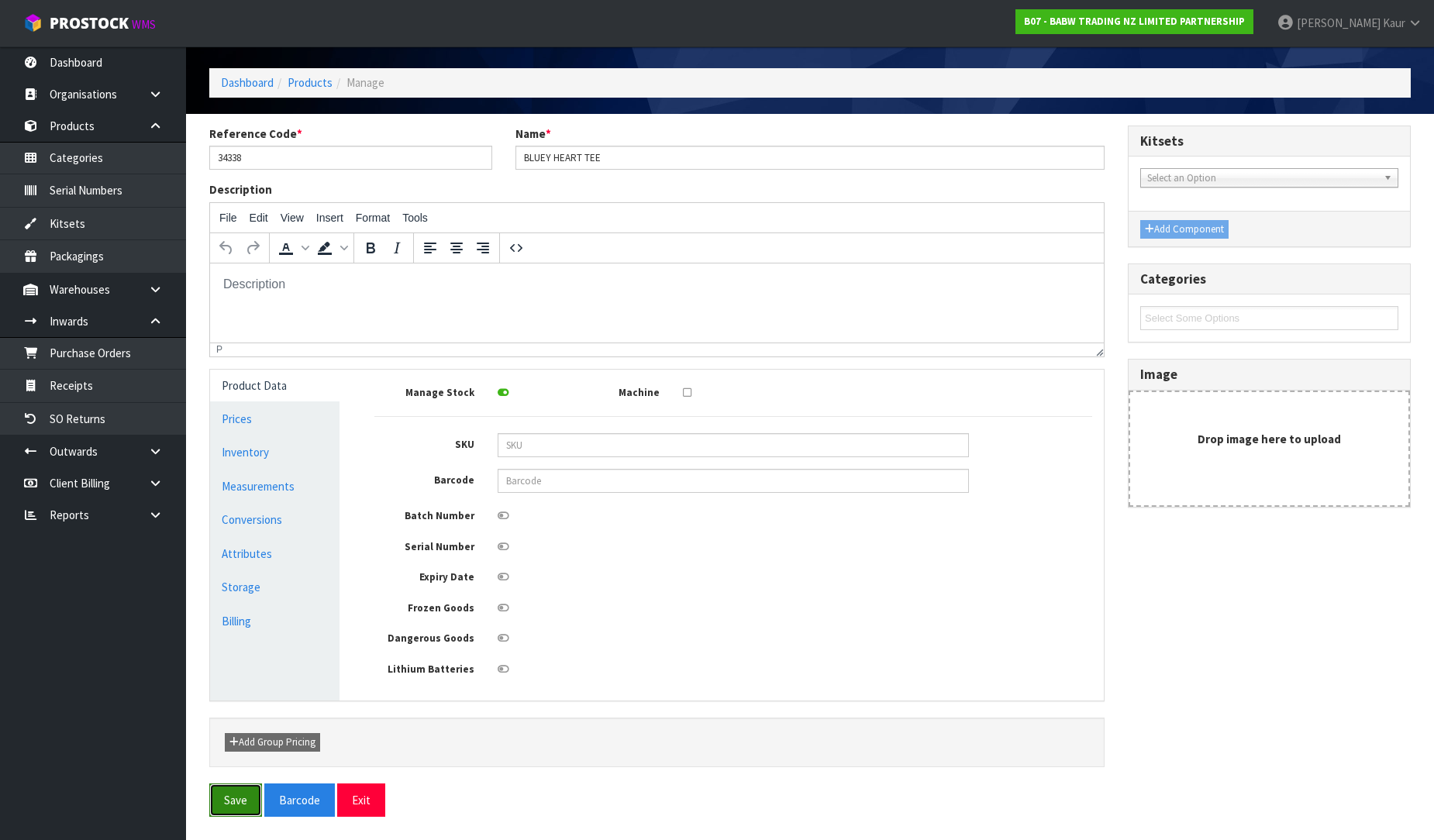
click at [245, 793] on button "Save" at bounding box center [236, 800] width 52 height 33
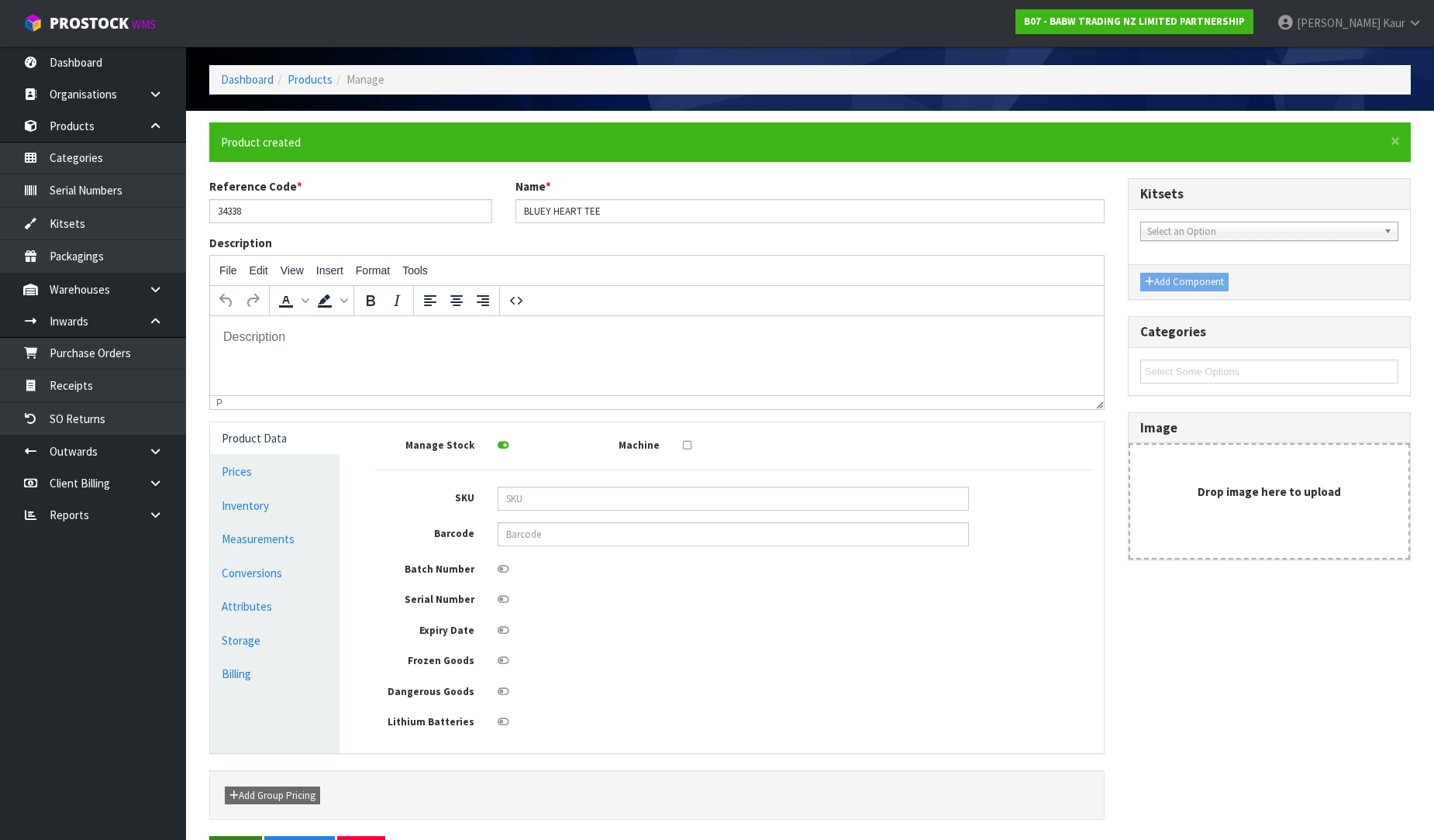
scroll to position [0, 0]
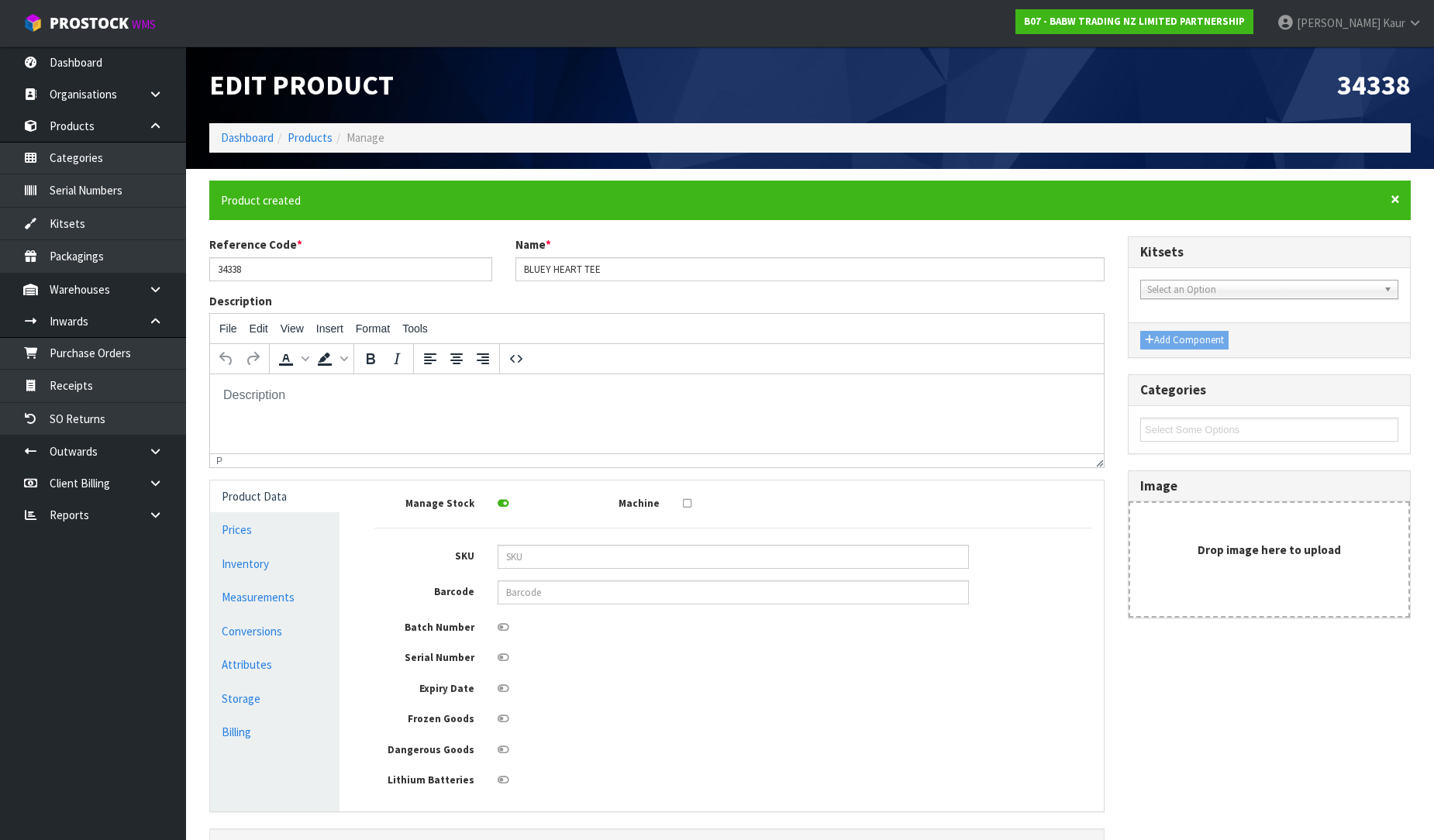
click at [1396, 199] on span "×" at bounding box center [1396, 199] width 10 height 22
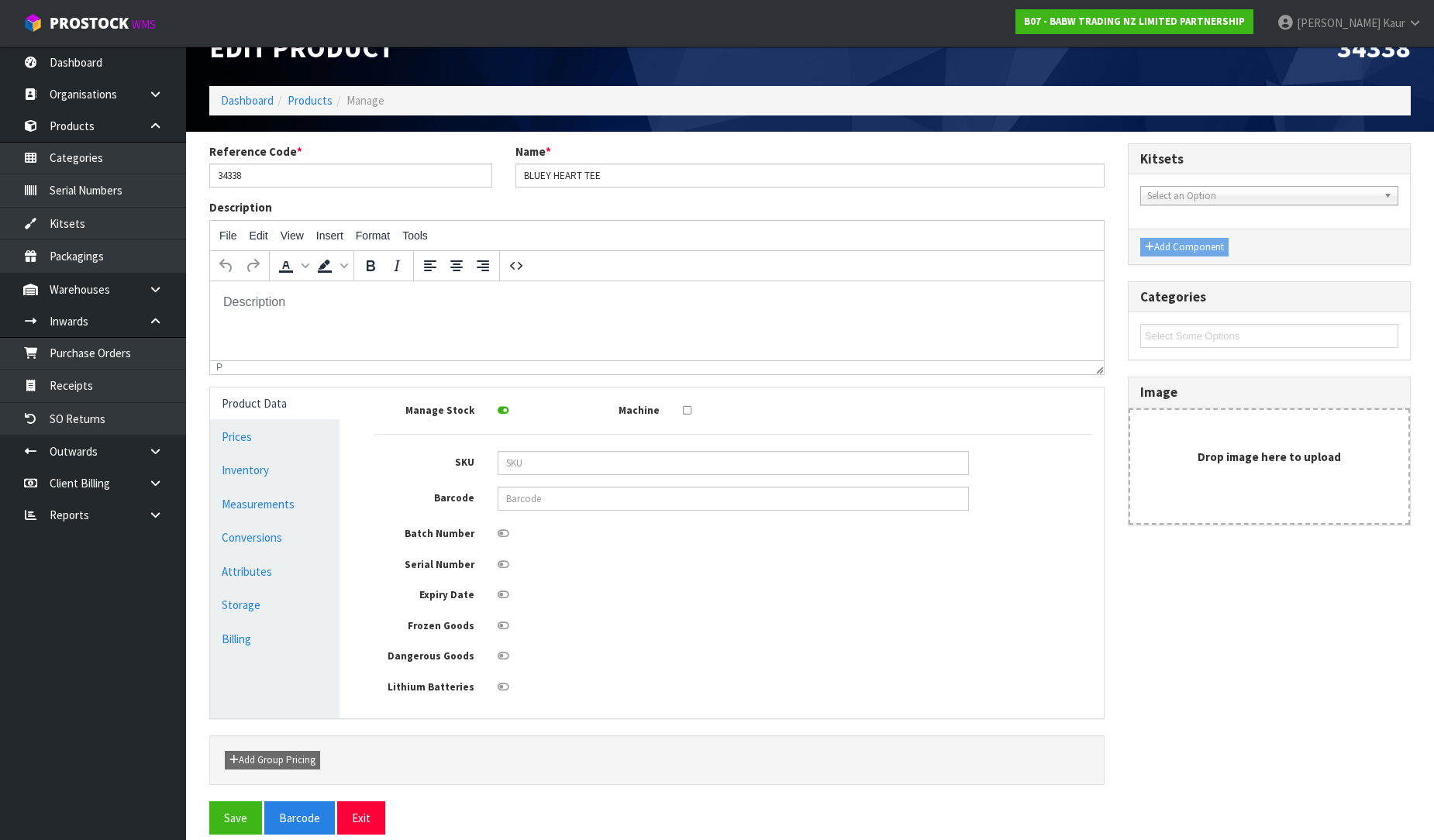
scroll to position [58, 0]
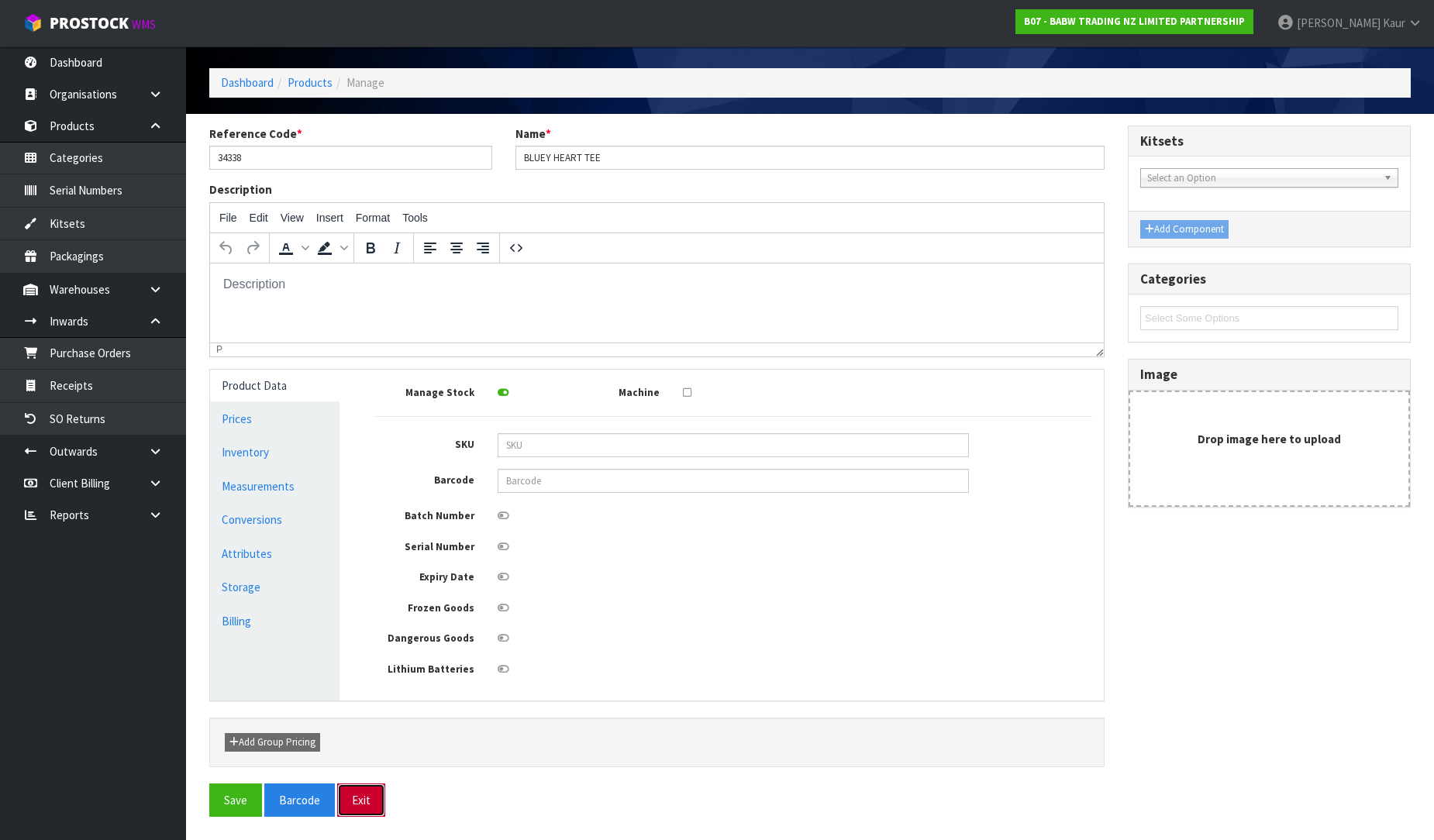
click at [368, 800] on button "Exit" at bounding box center [361, 800] width 48 height 33
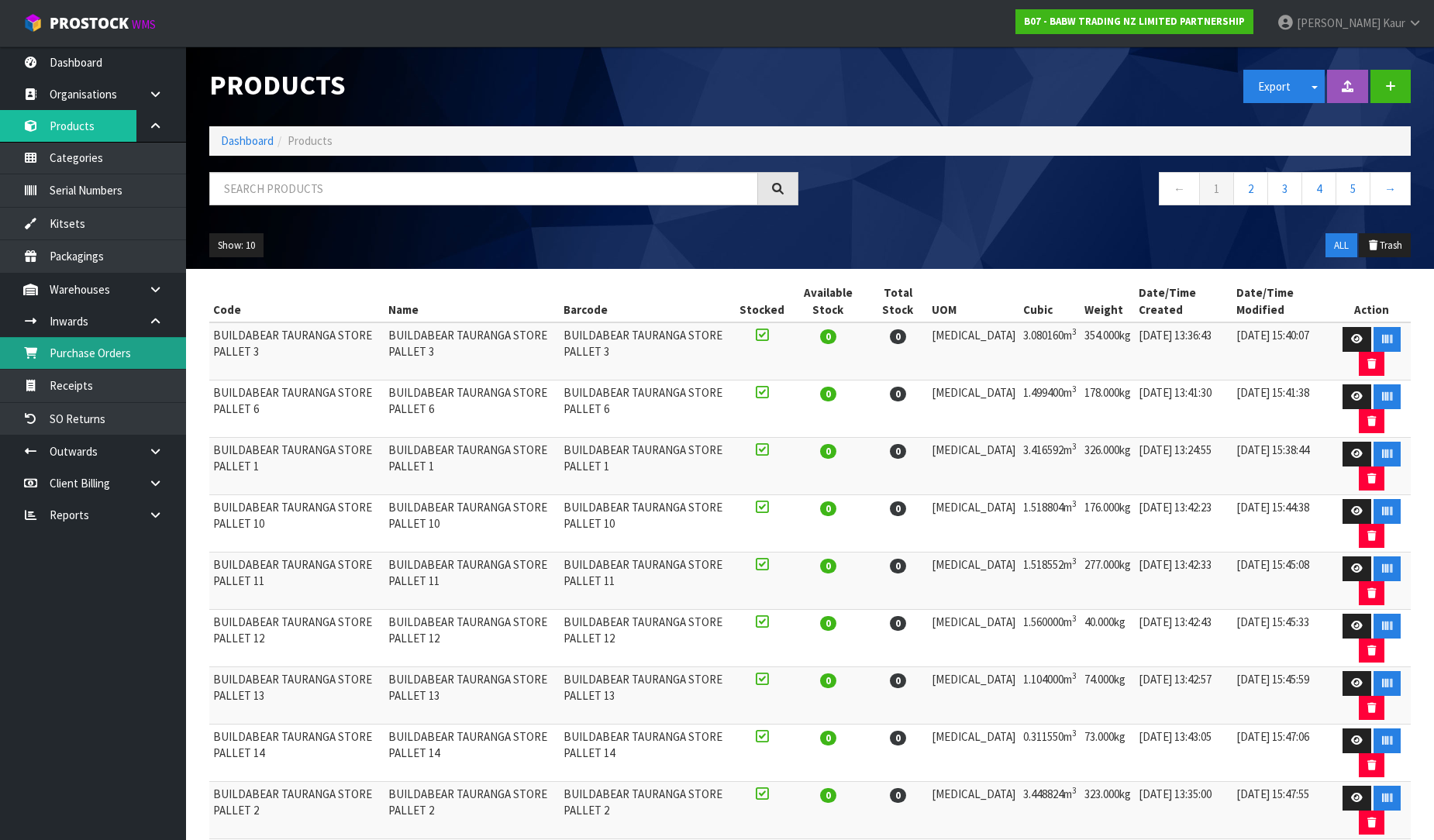
click at [88, 347] on link "Purchase Orders" at bounding box center [92, 353] width 186 height 31
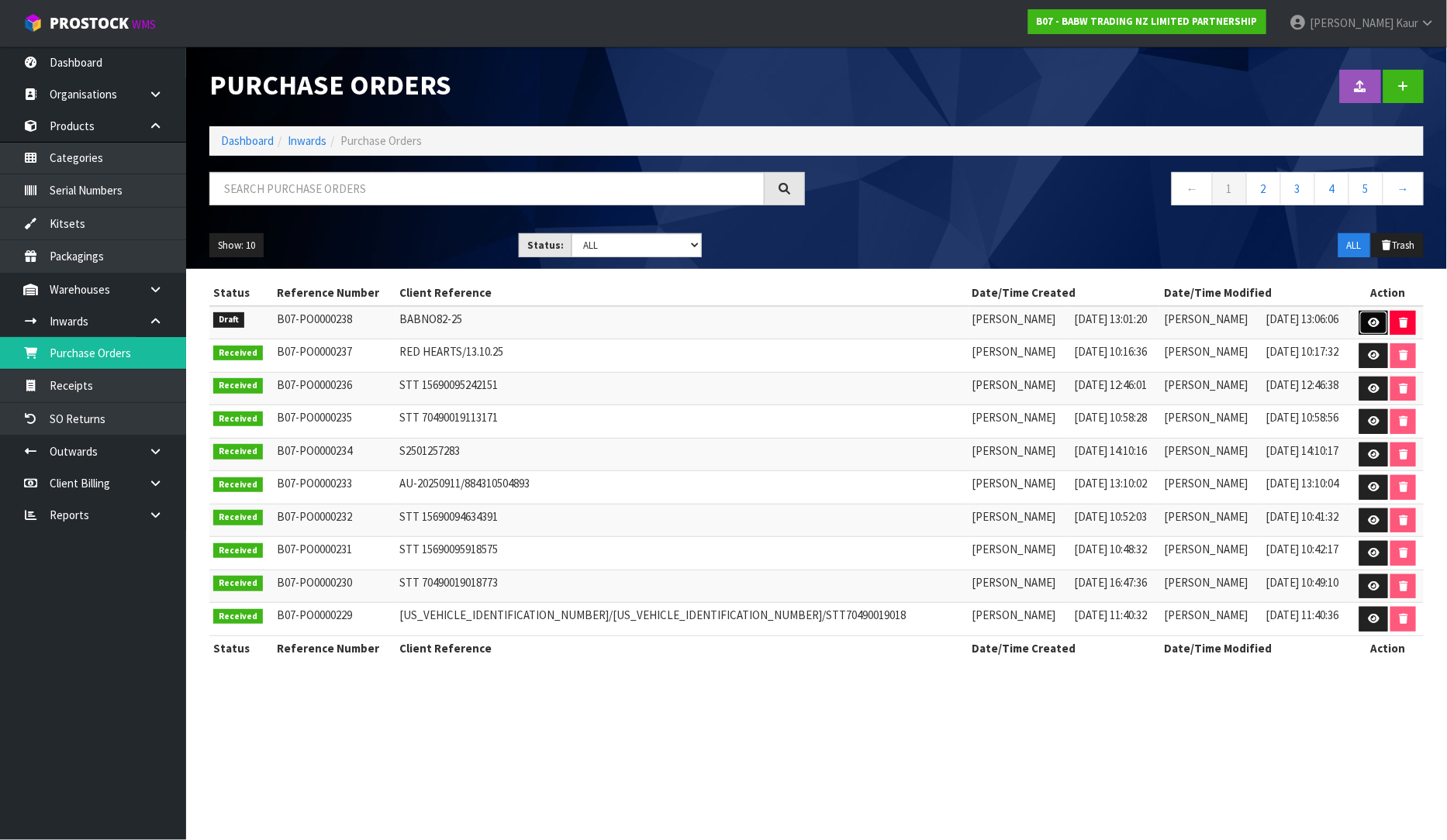
click at [1371, 319] on icon at bounding box center [1374, 322] width 11 height 10
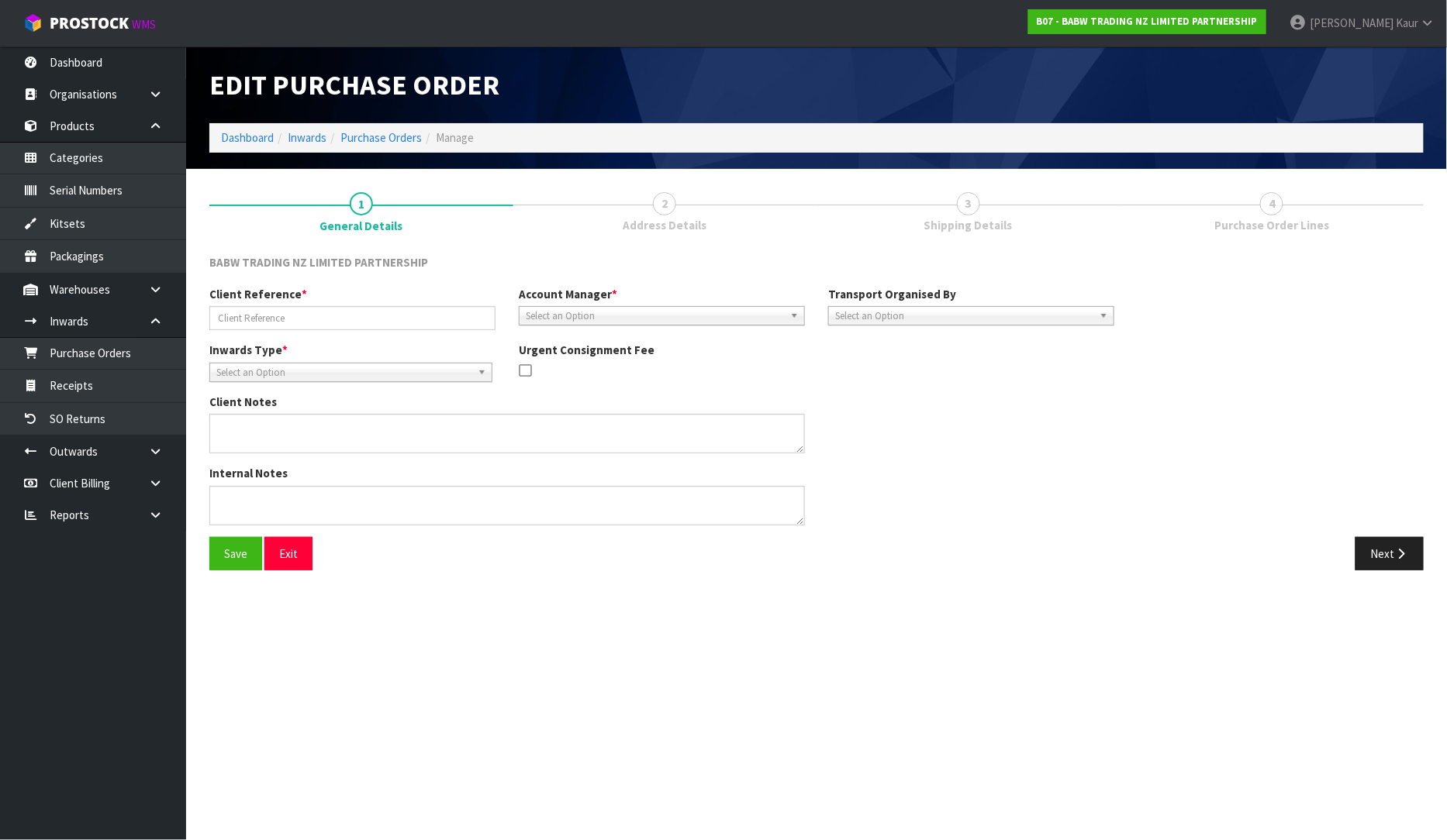
type input "BABNO82-25"
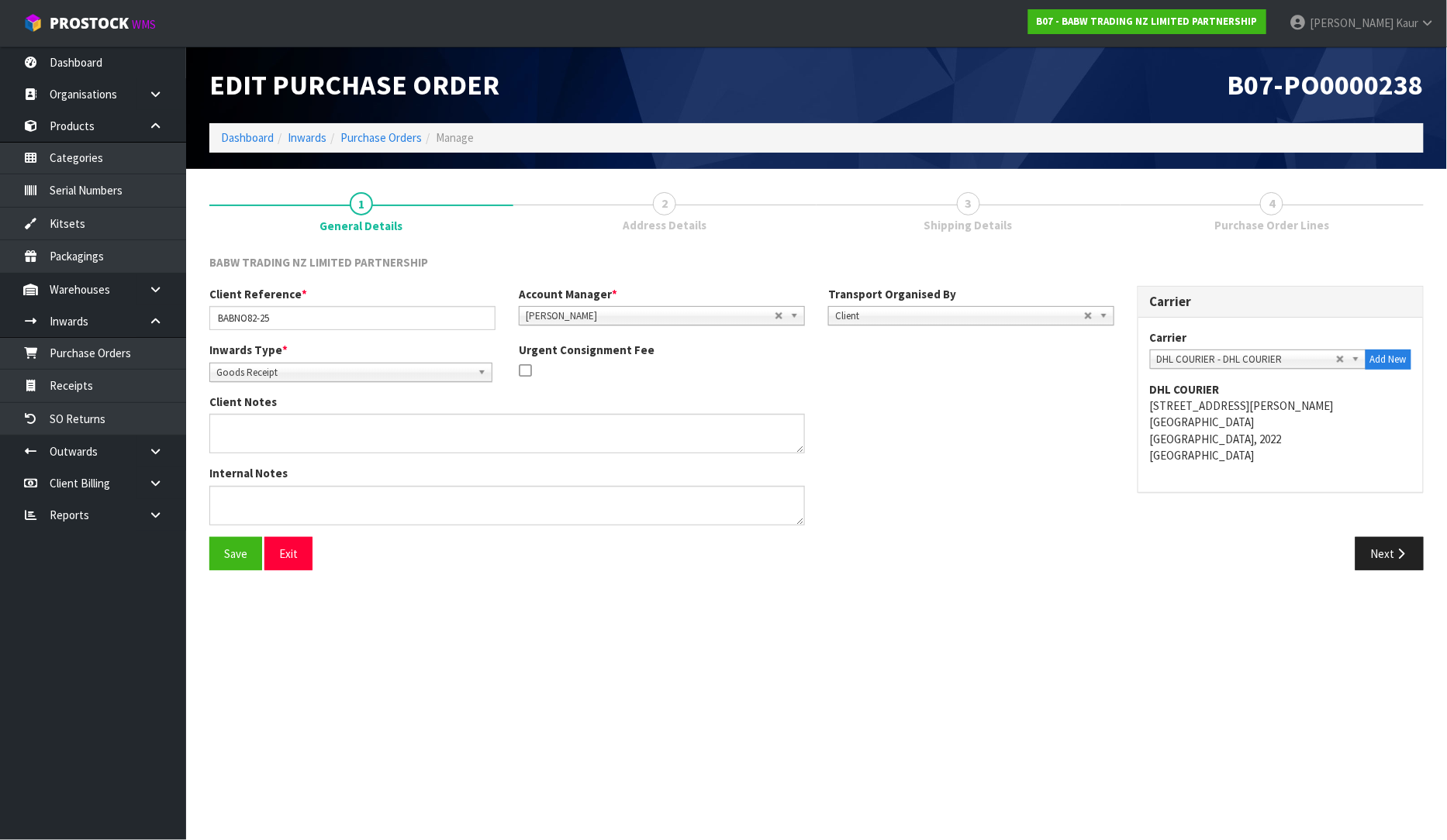
click at [1272, 212] on span "4" at bounding box center [1271, 204] width 23 height 23
click at [1381, 552] on button "Next" at bounding box center [1390, 554] width 69 height 33
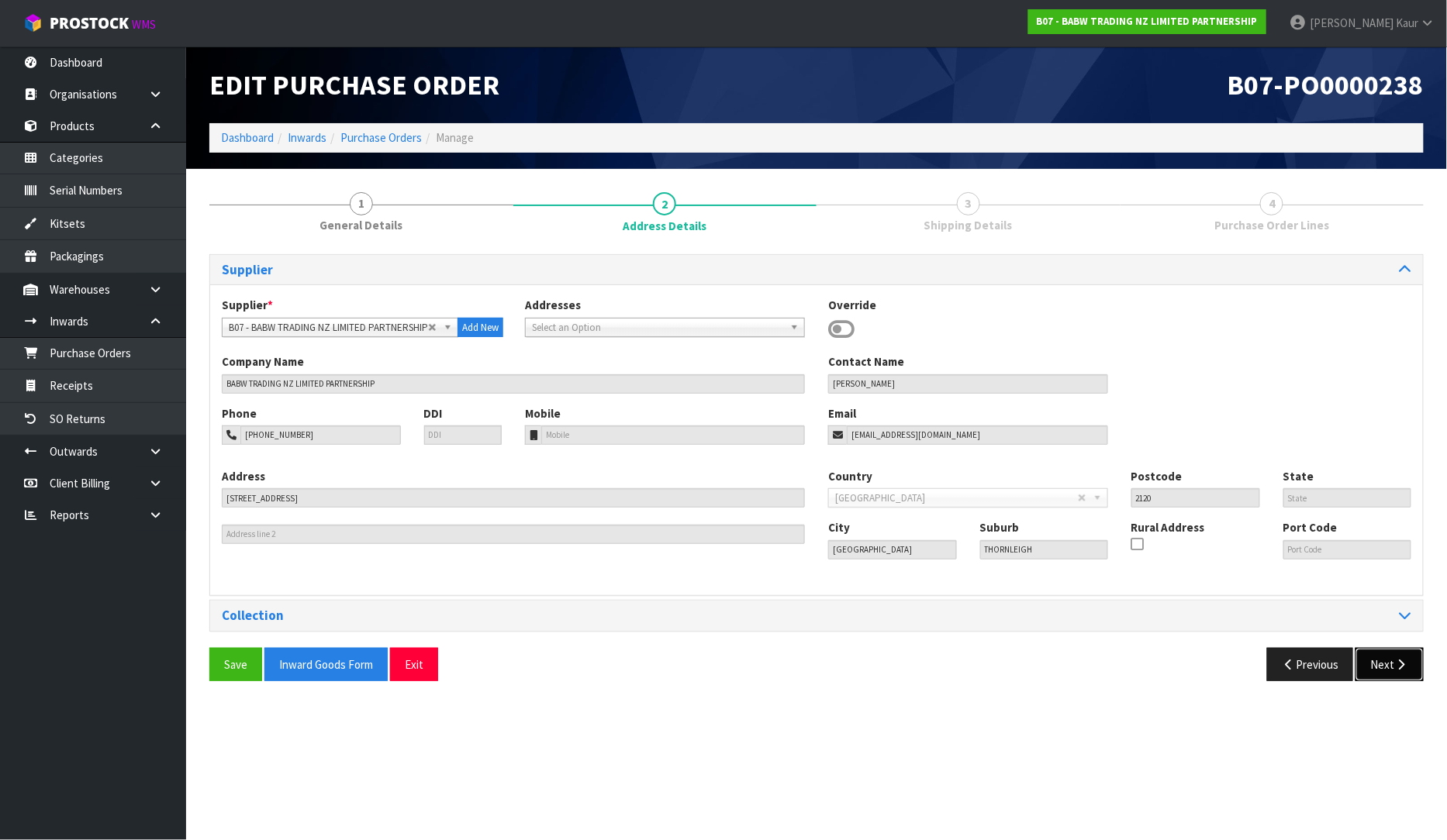
click at [1384, 676] on button "Next" at bounding box center [1390, 665] width 69 height 33
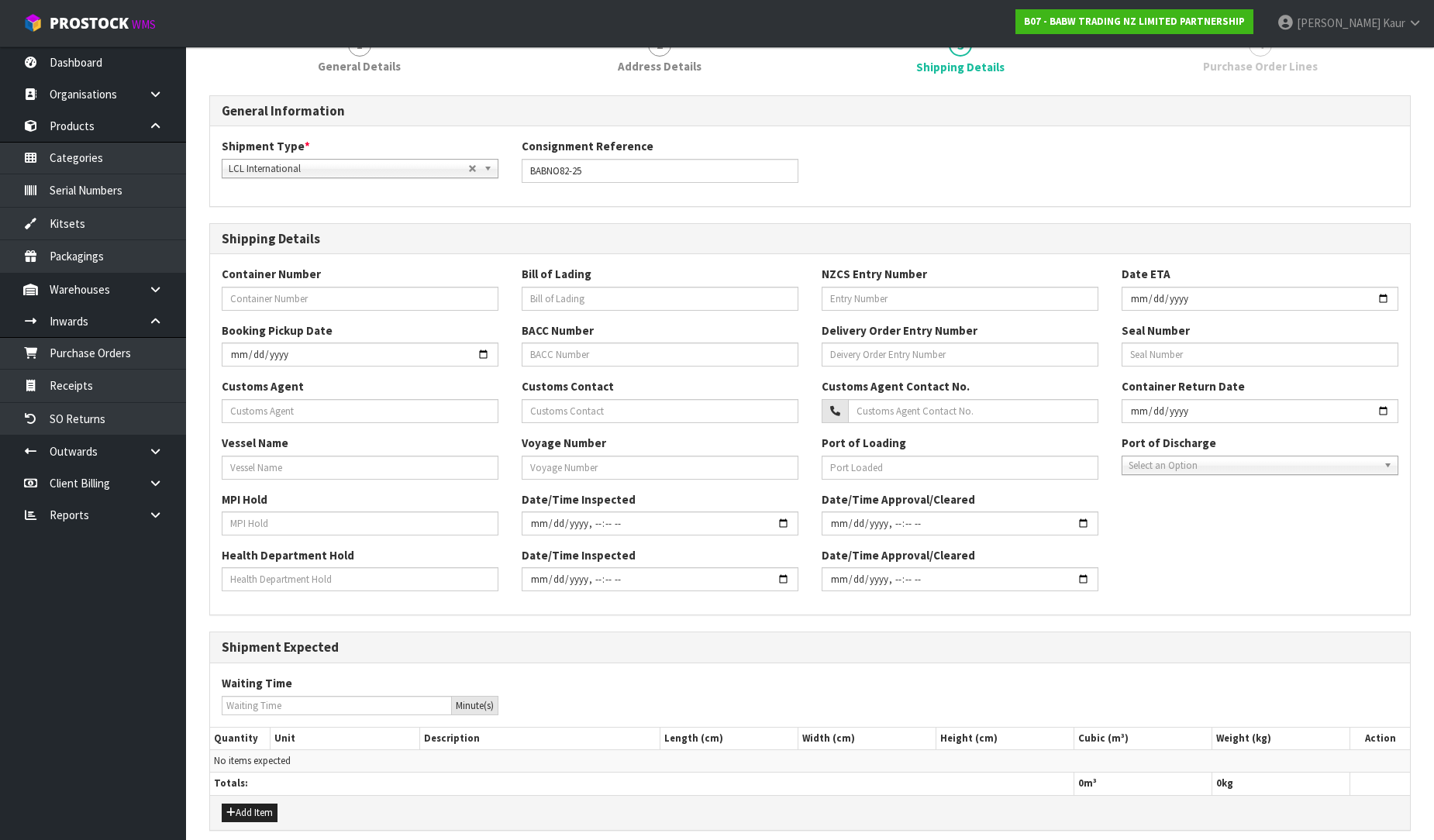
scroll to position [222, 0]
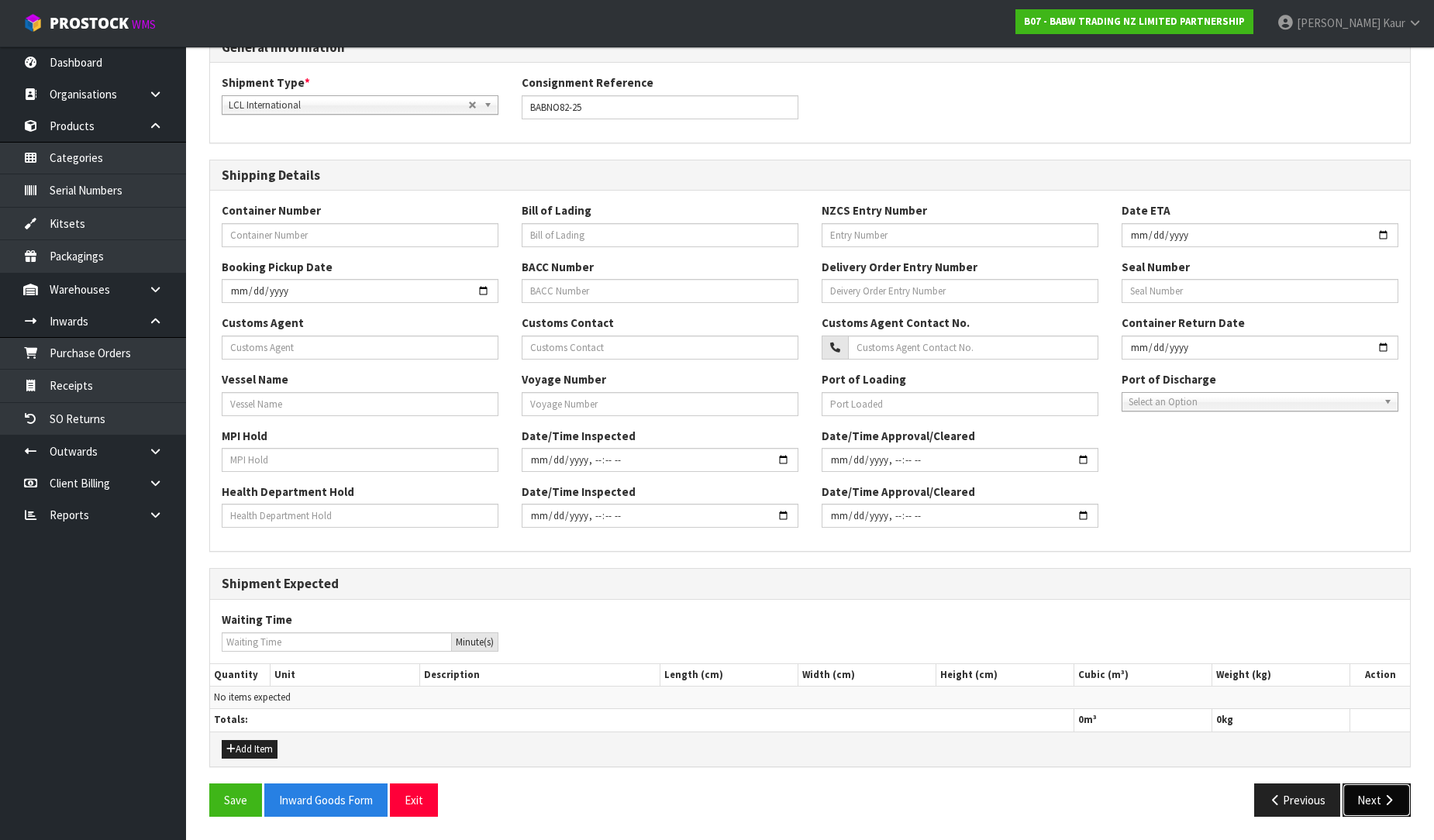
click at [1378, 808] on button "Next" at bounding box center [1377, 800] width 69 height 33
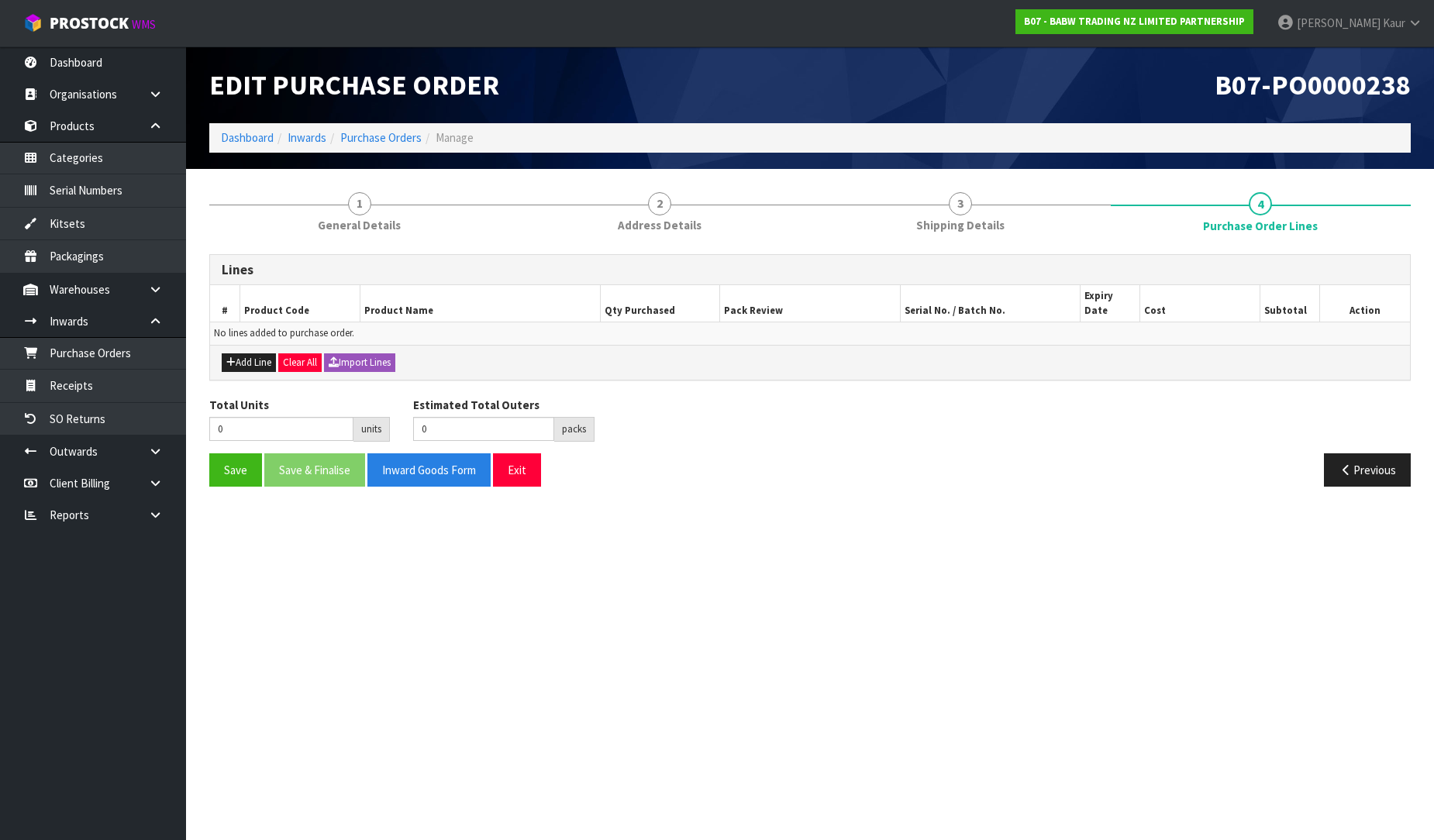
scroll to position [0, 0]
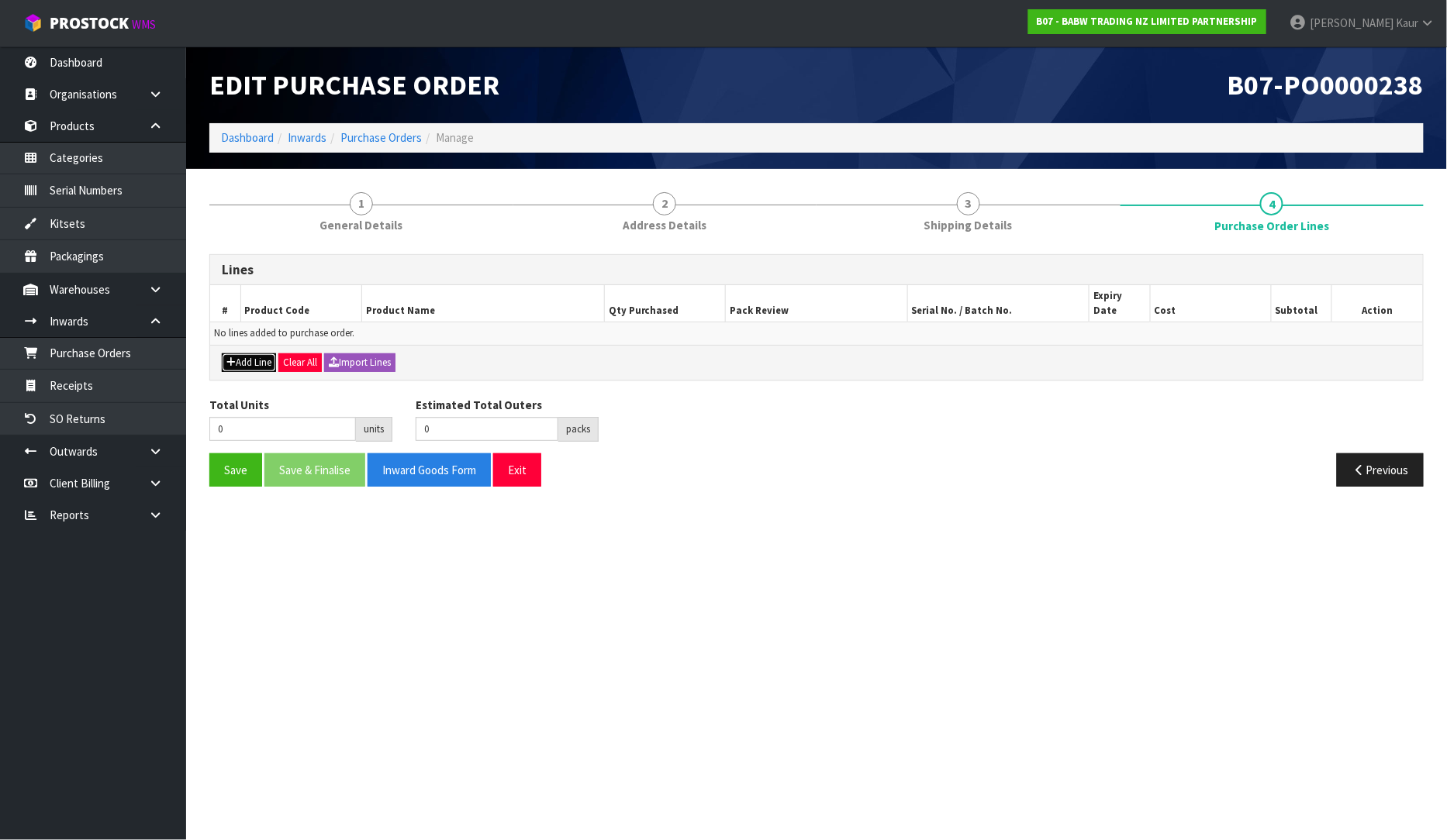
click at [254, 354] on button "Add Line" at bounding box center [249, 363] width 54 height 19
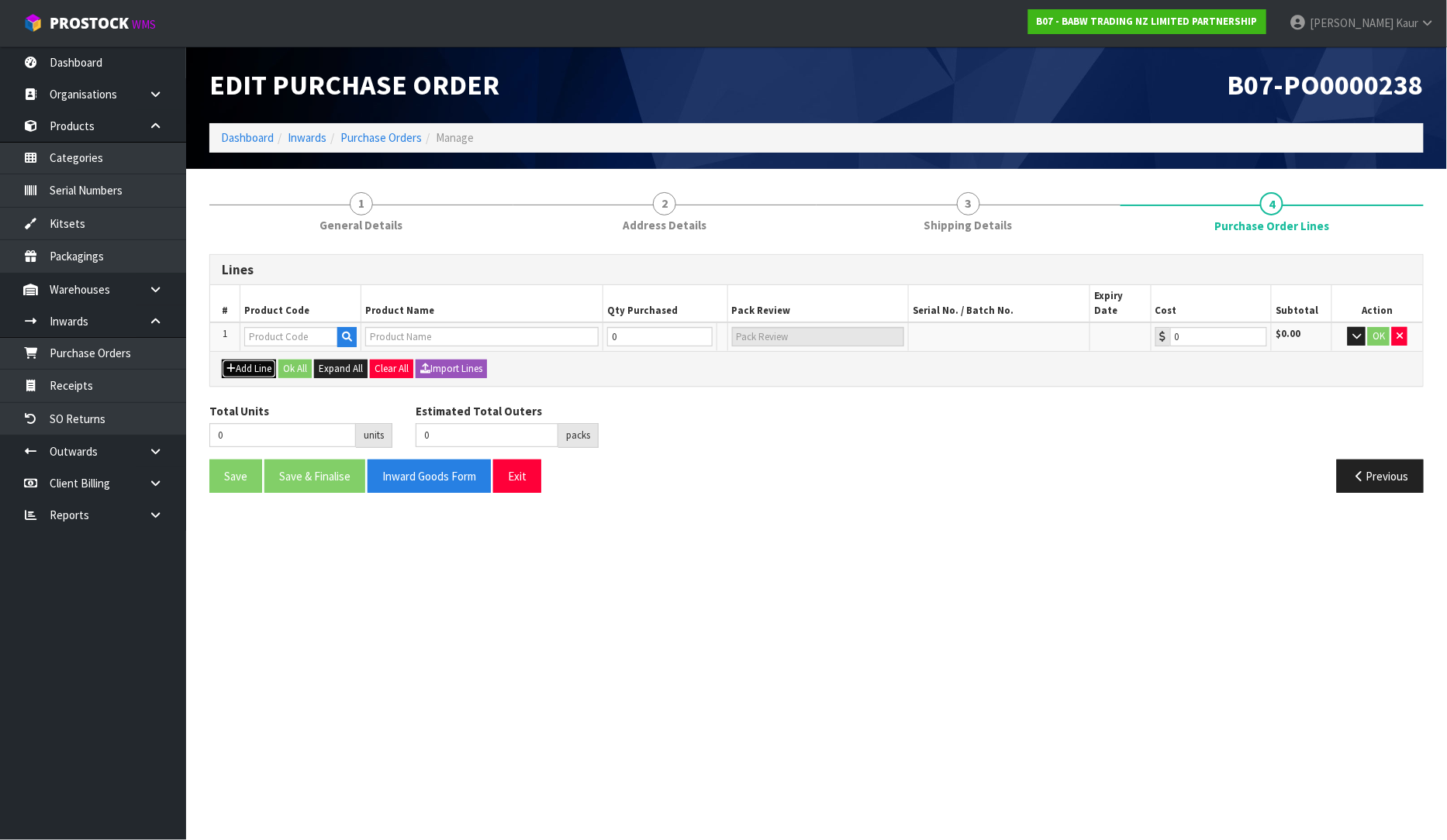
click at [254, 359] on button "Add Line" at bounding box center [249, 369] width 54 height 19
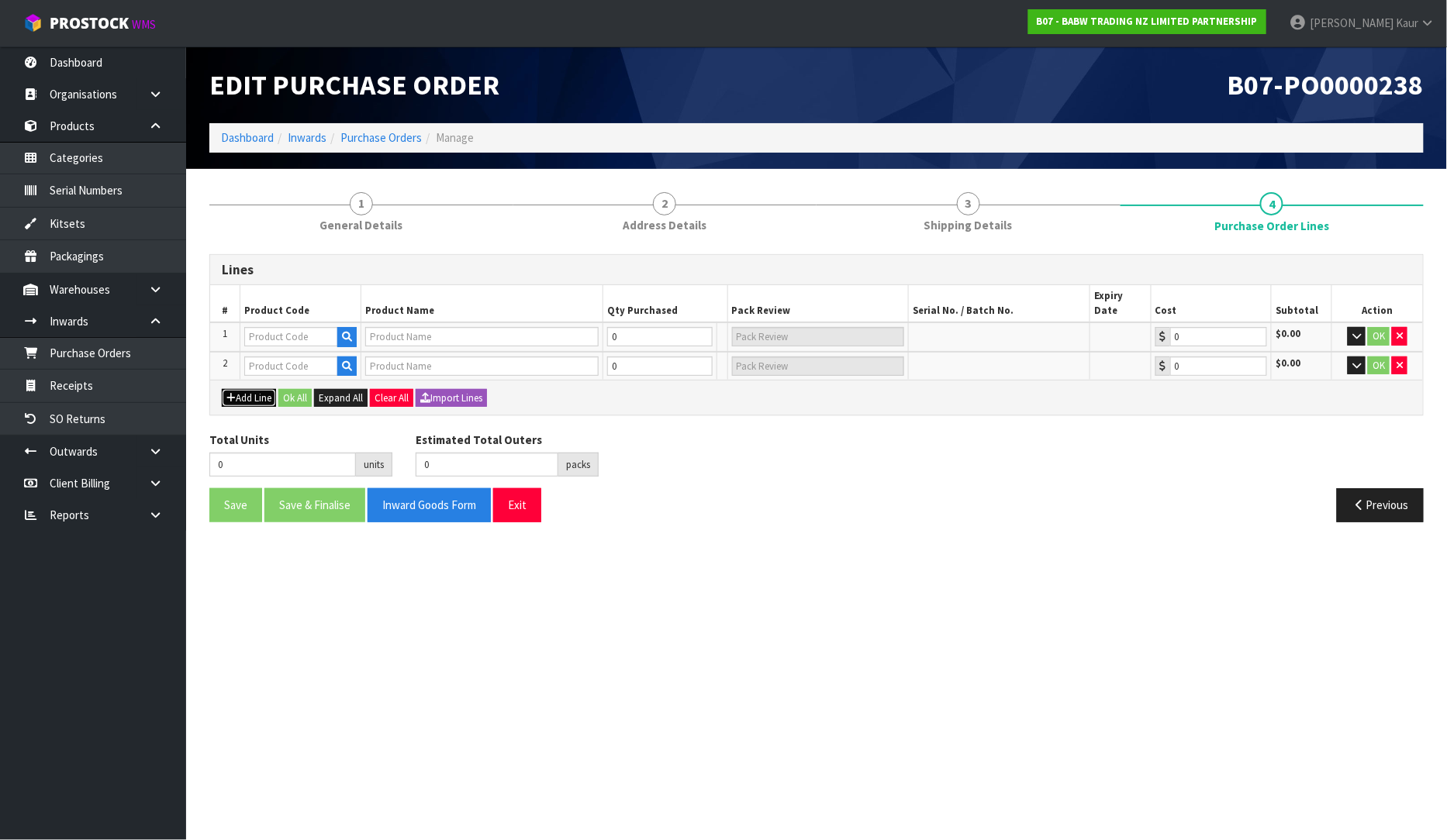
click at [242, 389] on button "Add Line" at bounding box center [249, 399] width 54 height 19
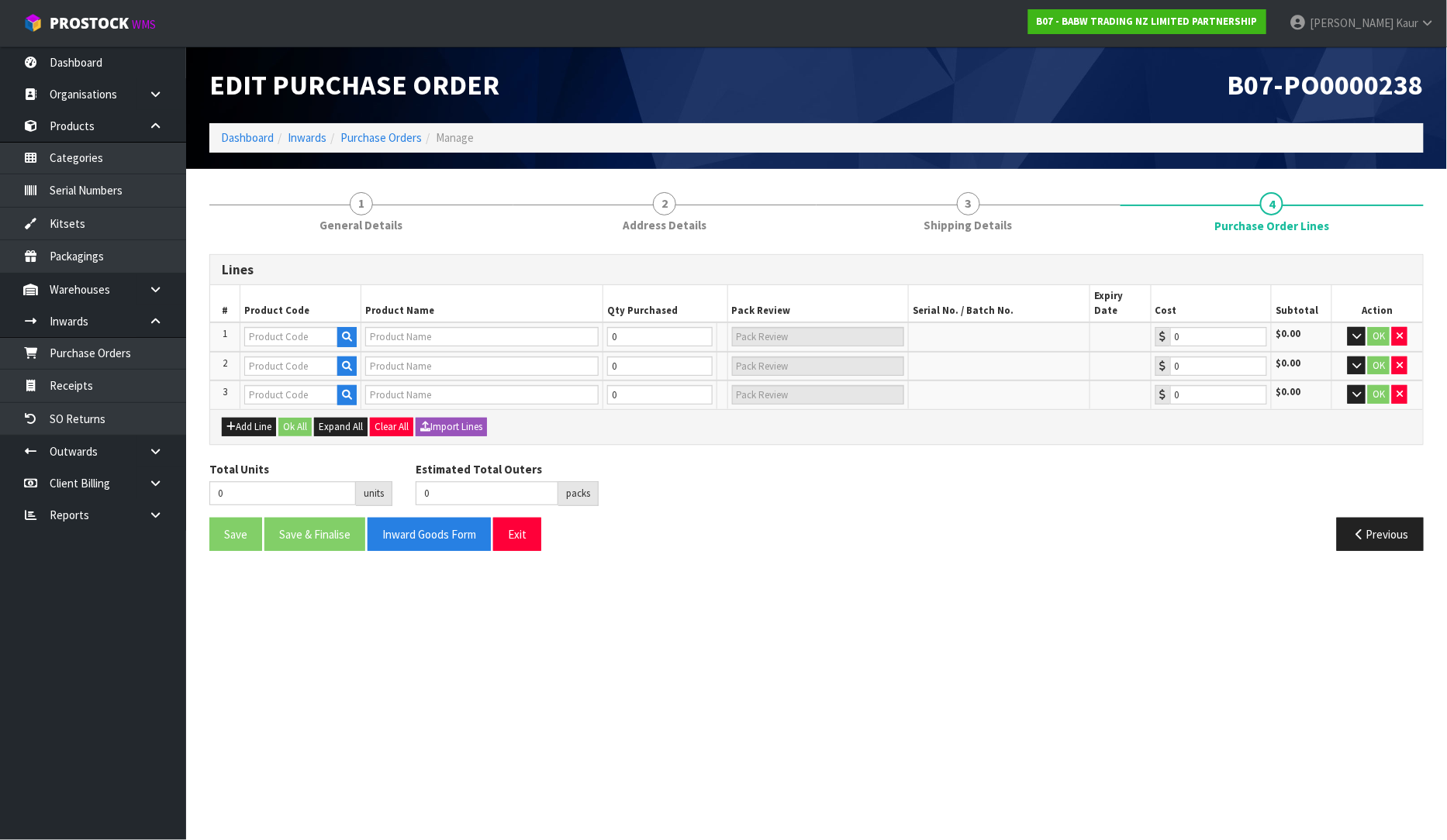
click at [251, 420] on div "Add Line Ok All Expand All Clear All Import Lines" at bounding box center [817, 426] width 1213 height 35
click at [252, 418] on button "Add Line" at bounding box center [249, 427] width 54 height 19
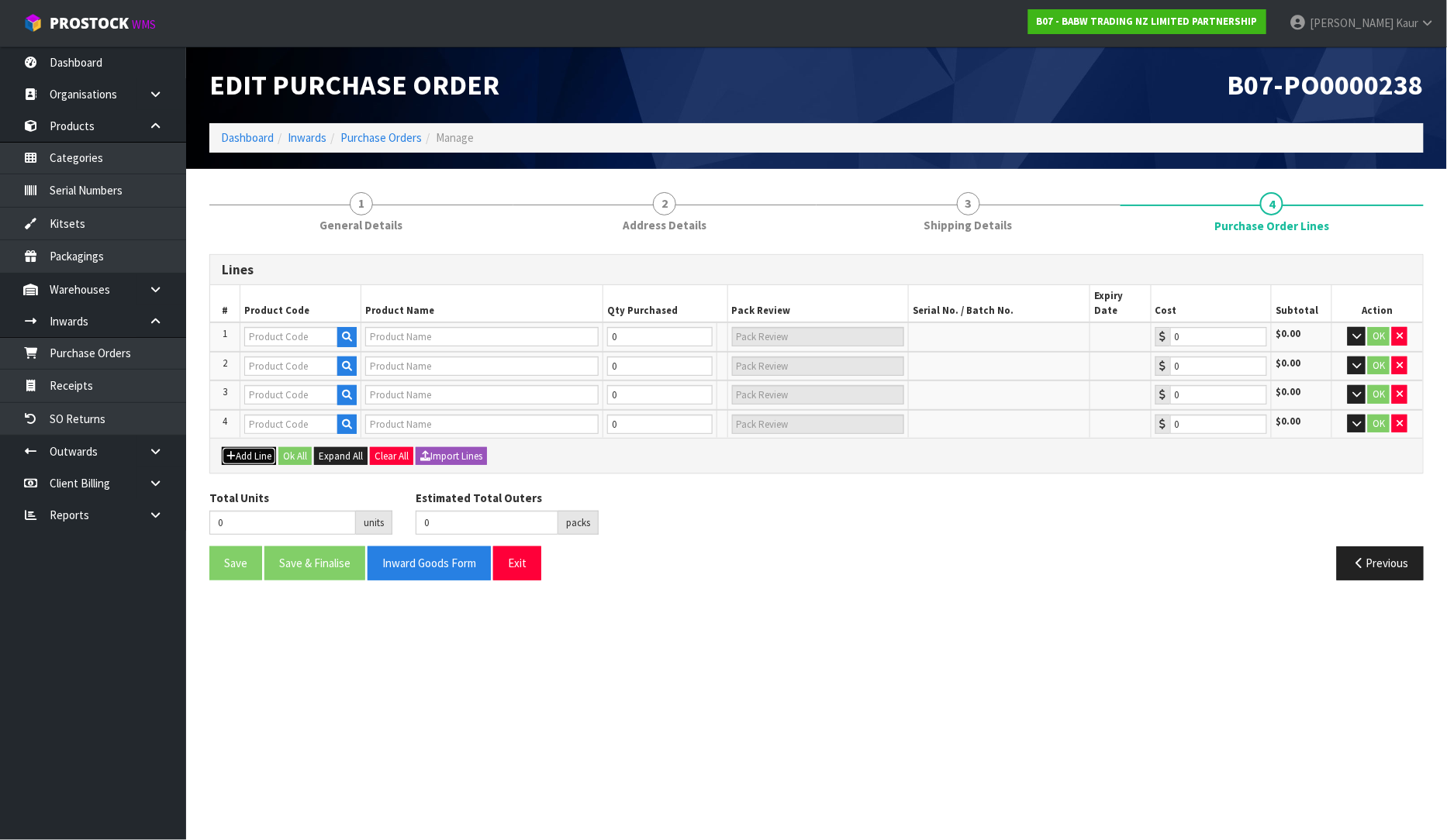
click at [243, 447] on button "Add Line" at bounding box center [249, 457] width 54 height 19
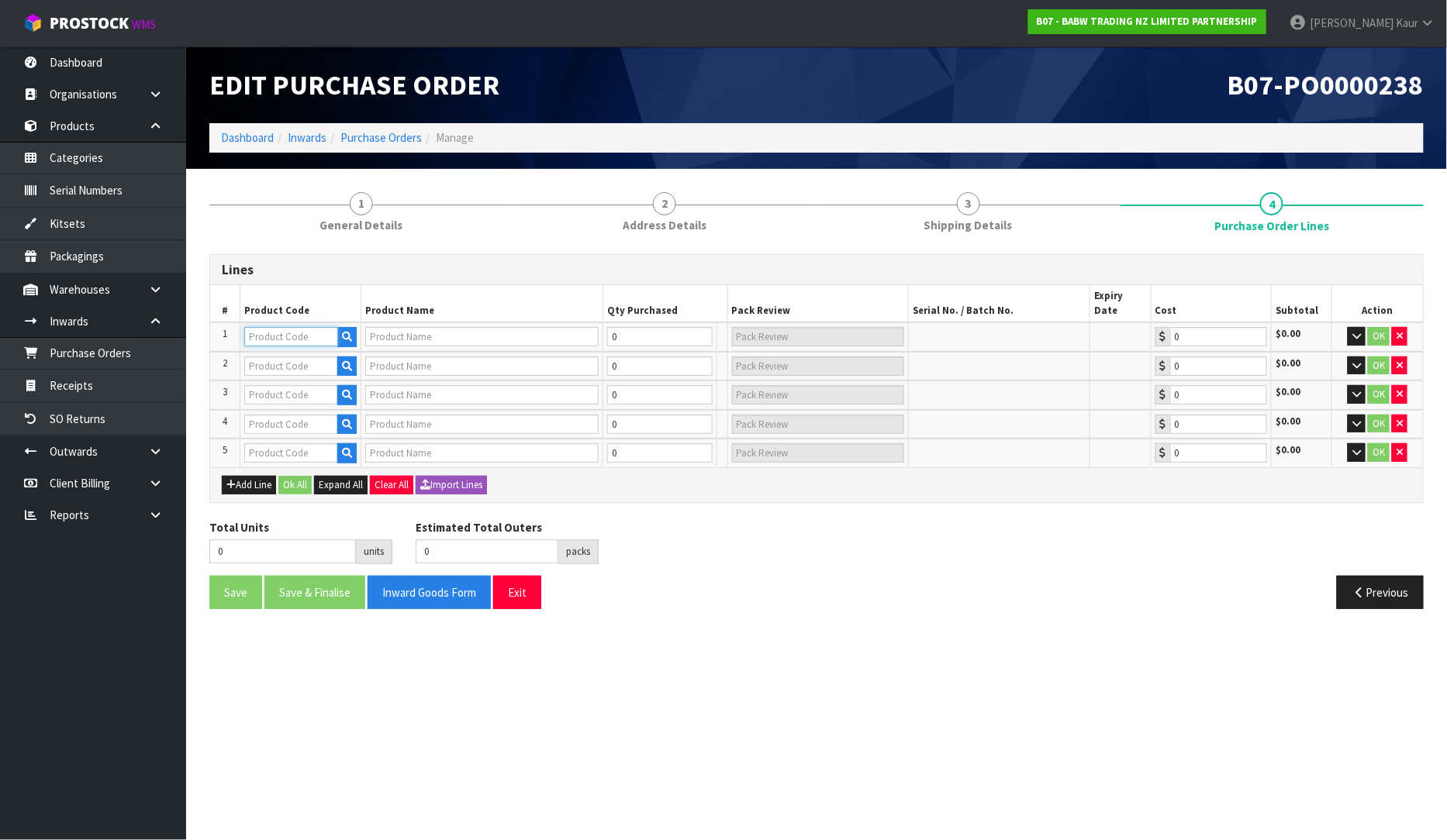
click at [270, 327] on input "text" at bounding box center [291, 337] width 93 height 19
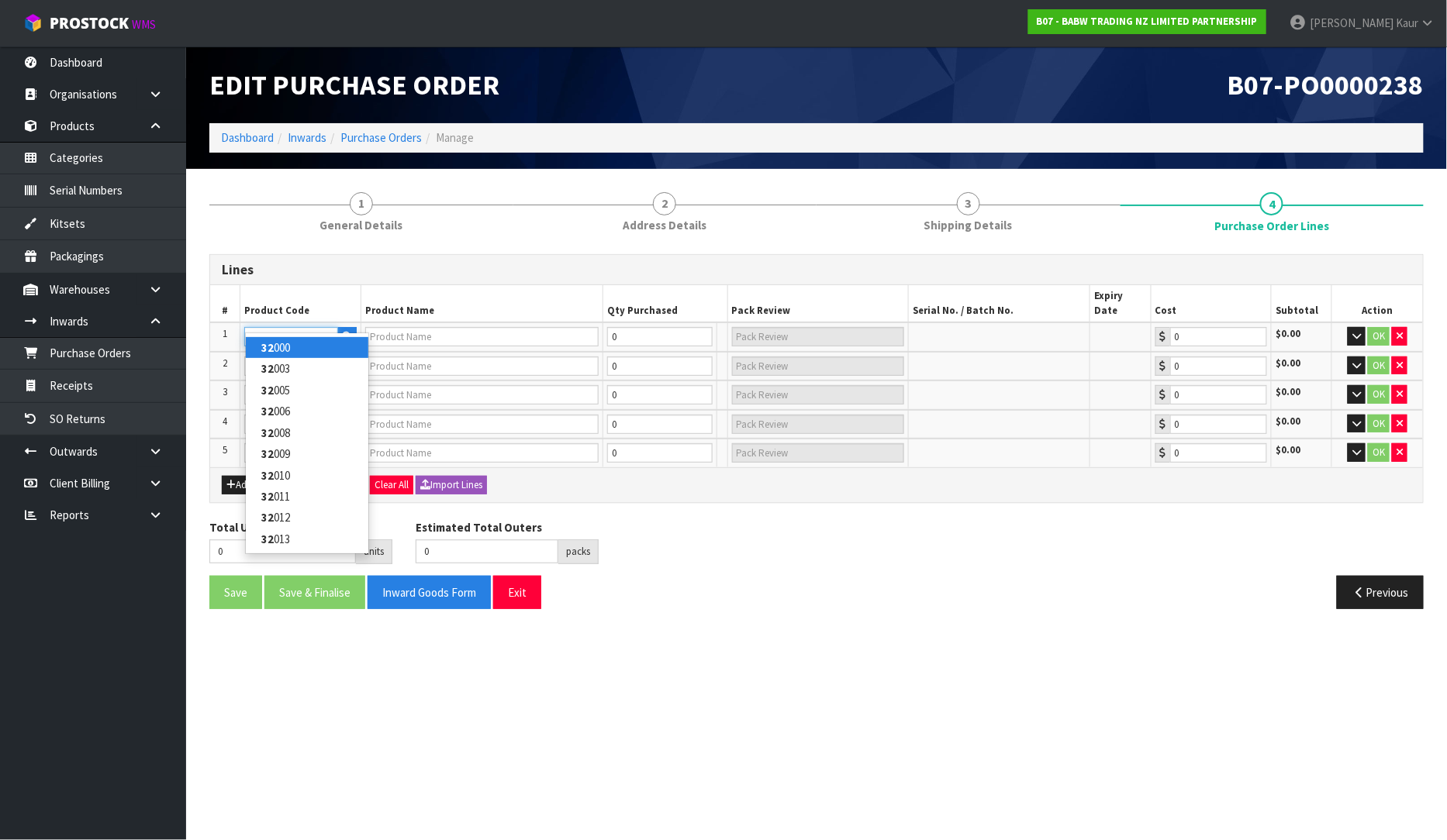
type input "32856"
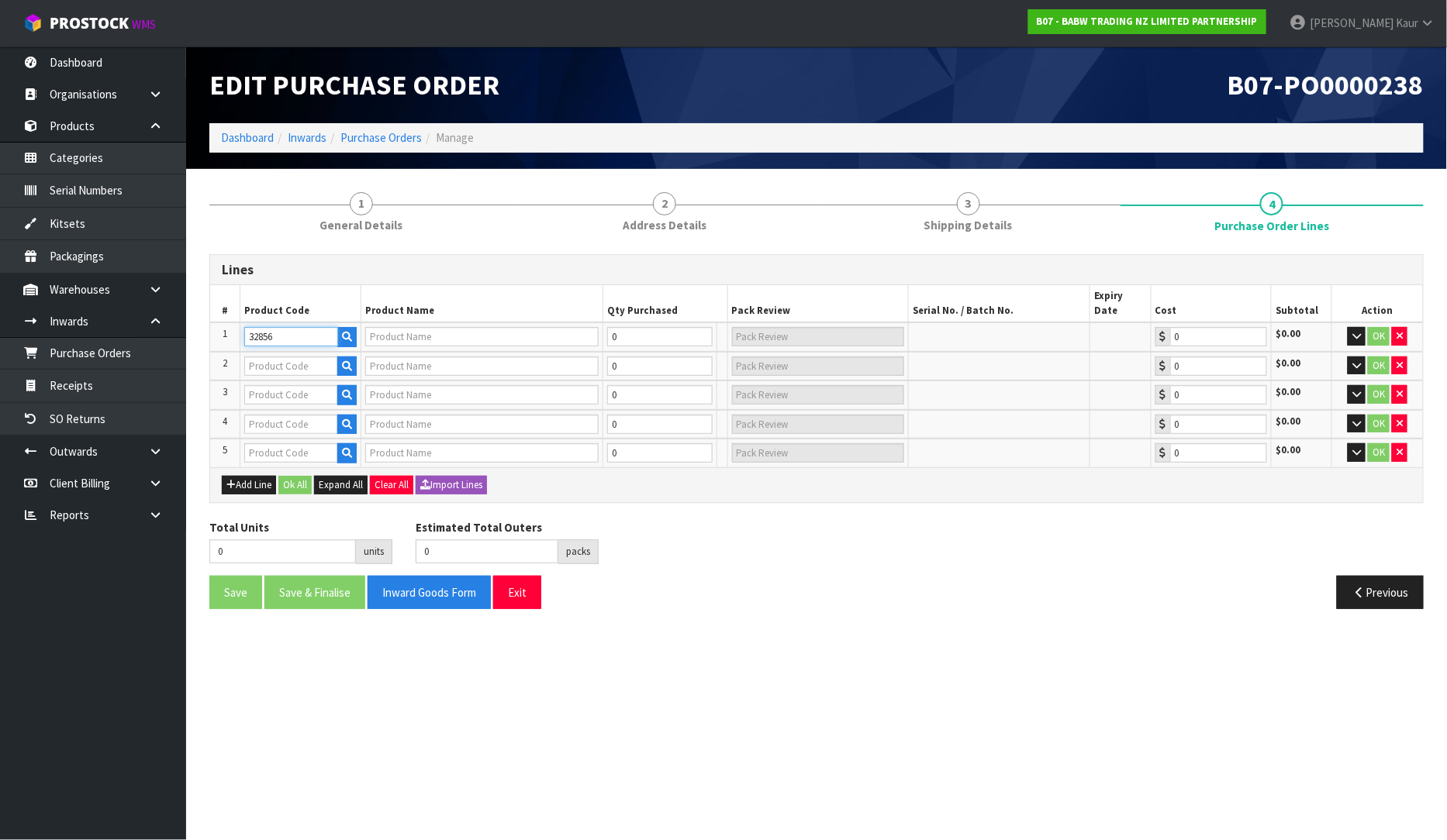
type input "WHITE FUR BOW II"
type input "0.00"
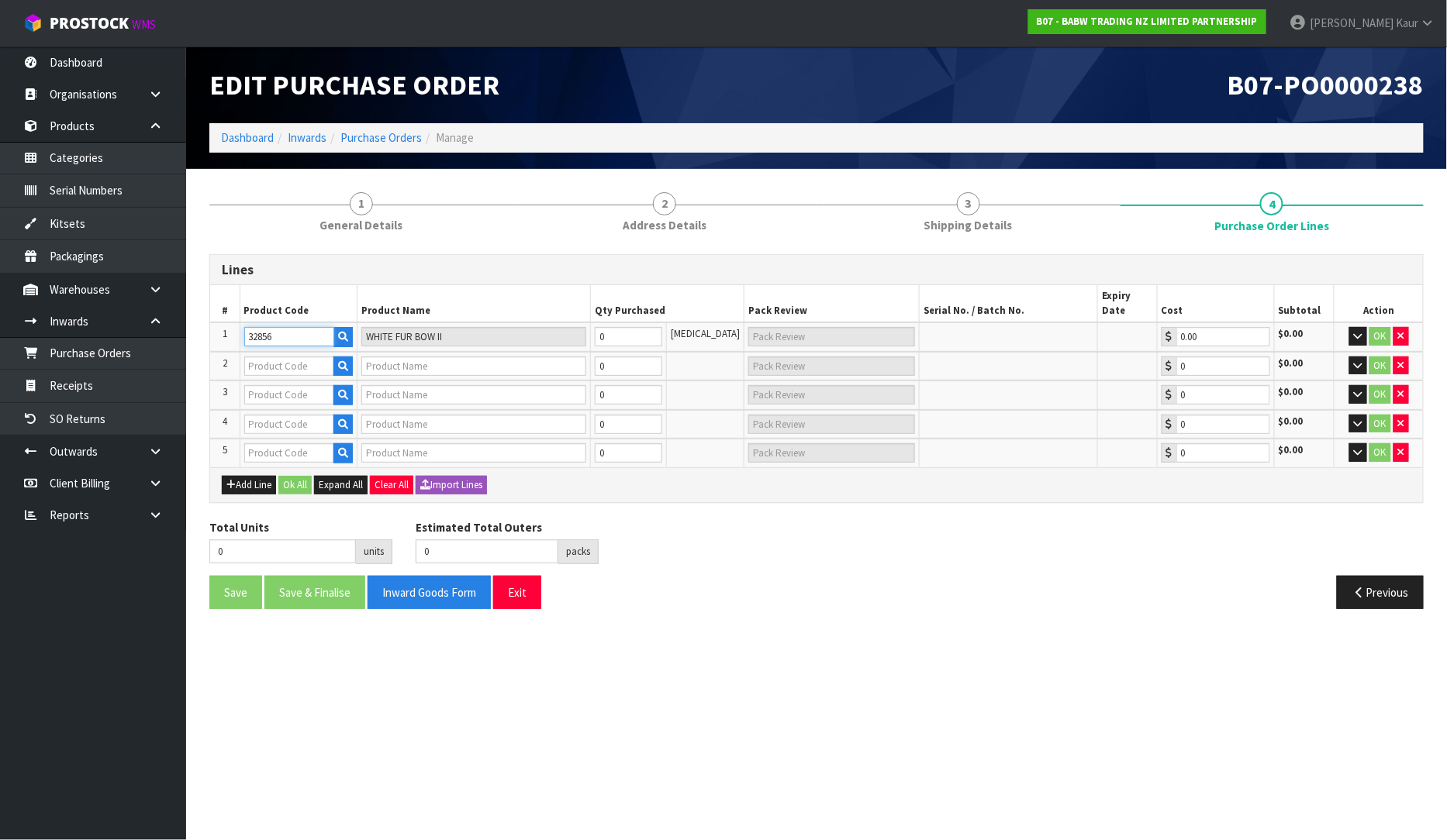
type input "32856"
click at [268, 357] on input "text" at bounding box center [289, 366] width 91 height 19
type input "34233"
type input "LEOPARD HRT SWTR"
type input "0.00"
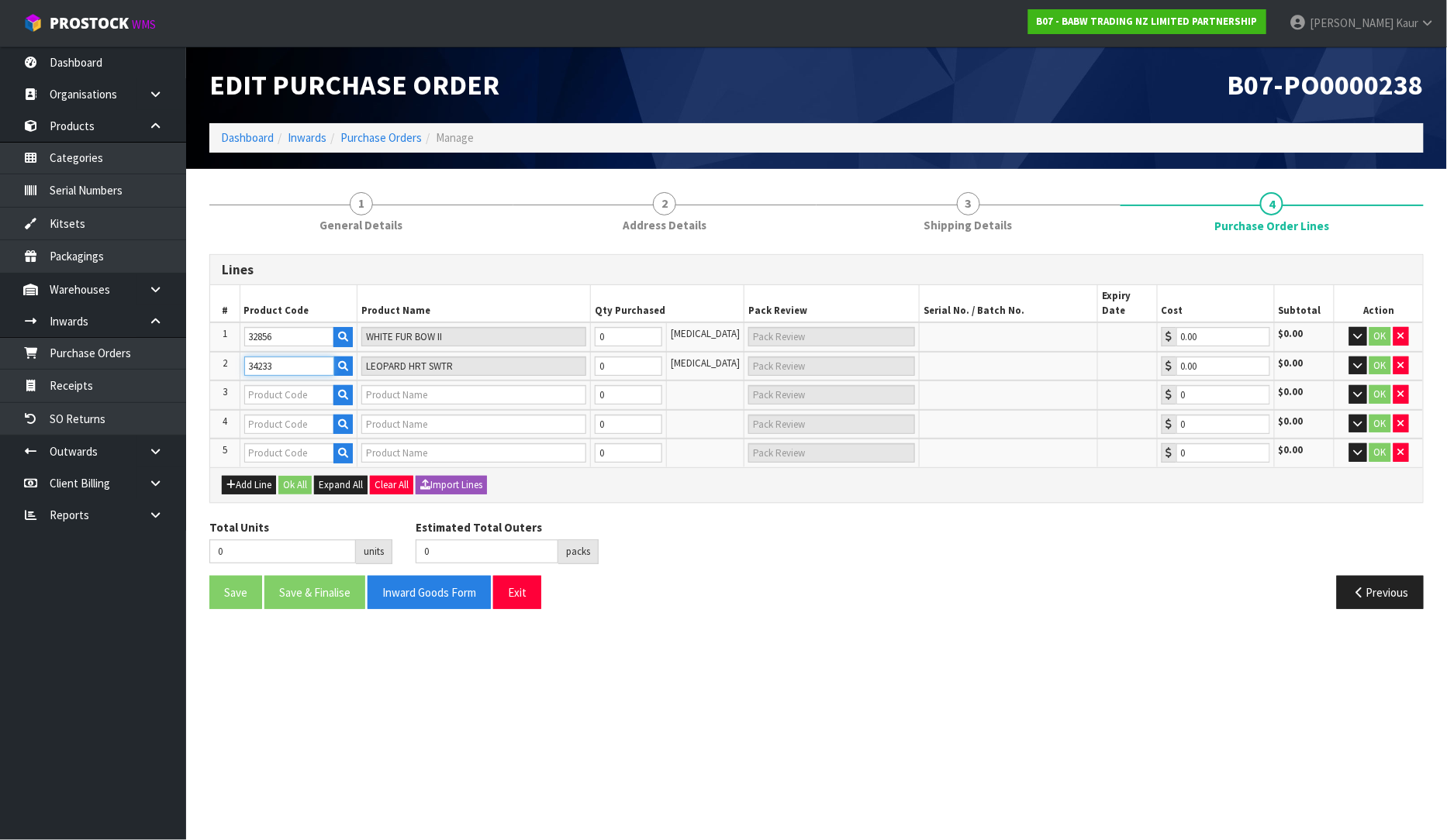
type input "34233"
click at [270, 385] on input "text" at bounding box center [289, 395] width 91 height 19
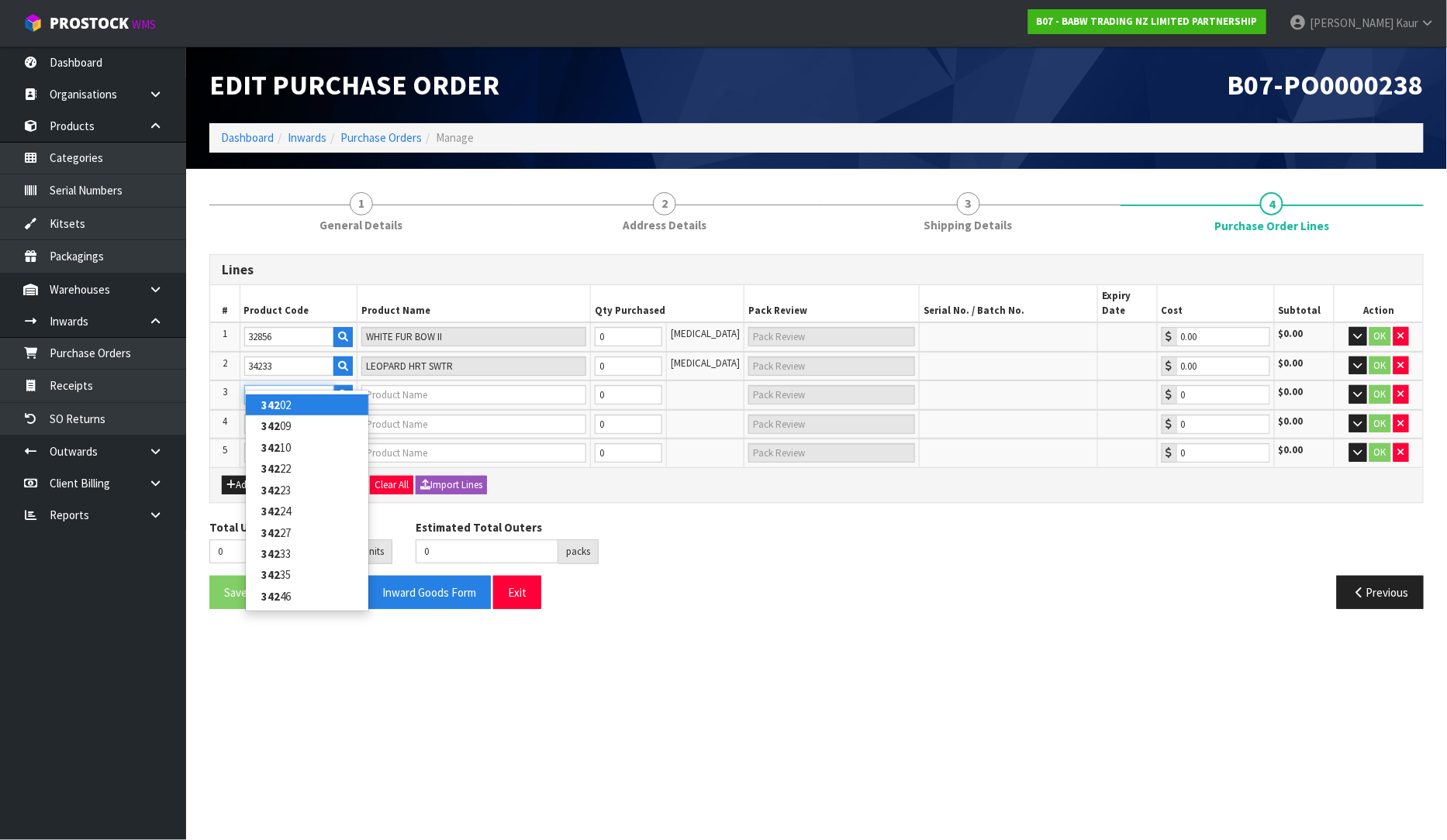
type input "34235"
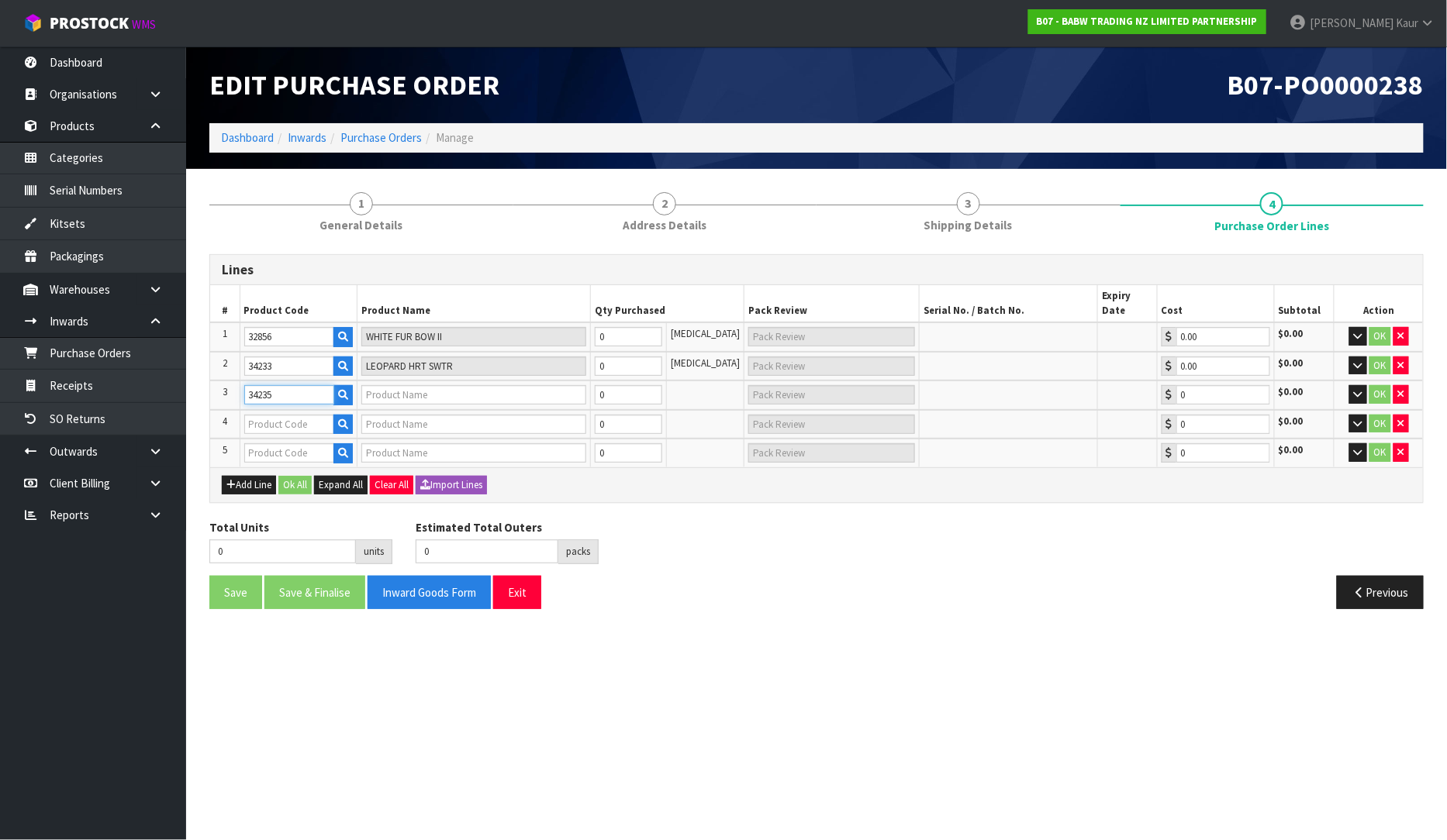
type input "HEART BOXERS"
type input "0.00"
type input "34235"
click at [273, 415] on input "text" at bounding box center [289, 424] width 91 height 19
type input "34222"
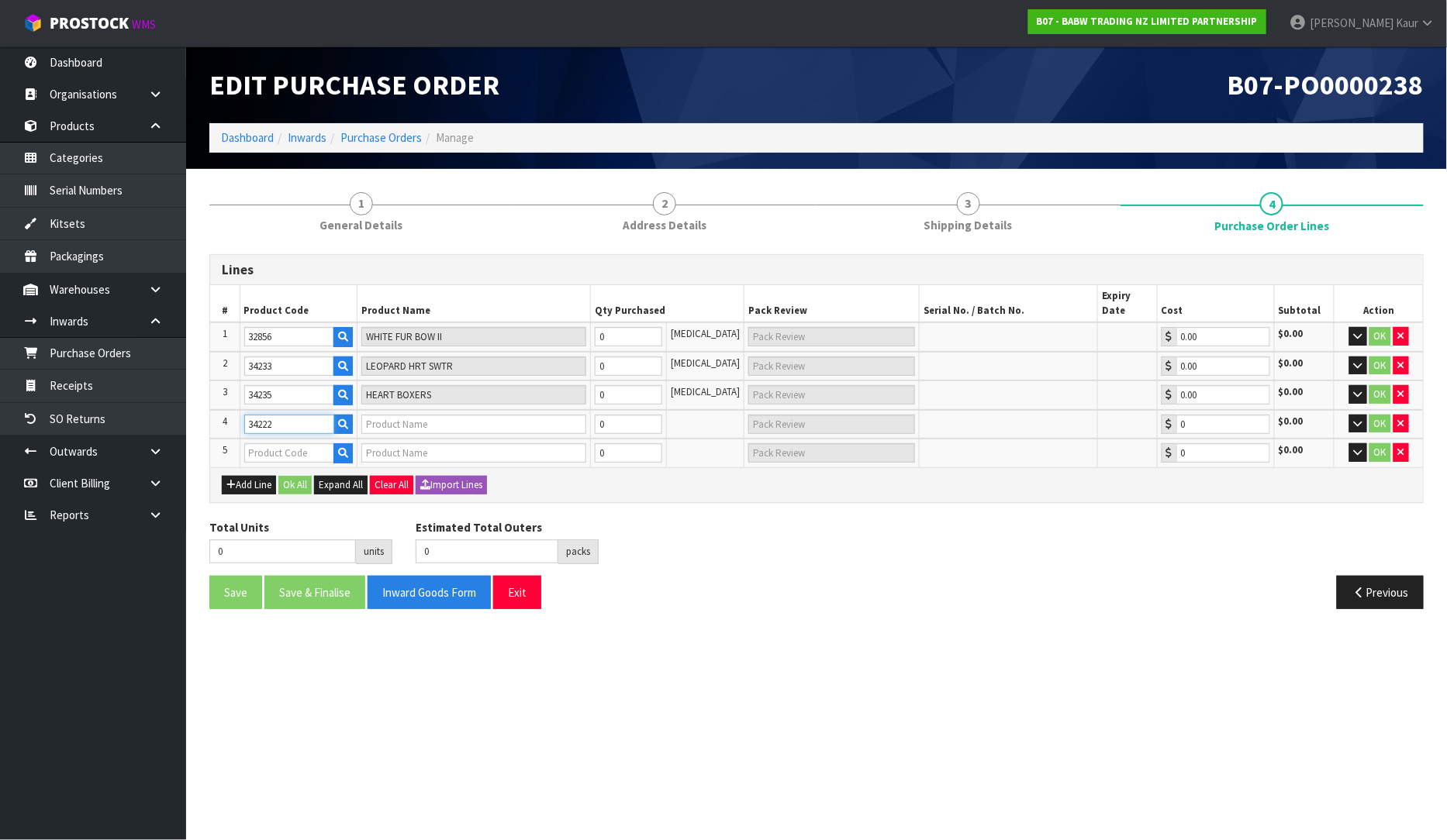
type input "4 LEG HRT SWEATER"
type input "0.00"
type input "34222"
click at [274, 444] on input "text" at bounding box center [289, 453] width 91 height 19
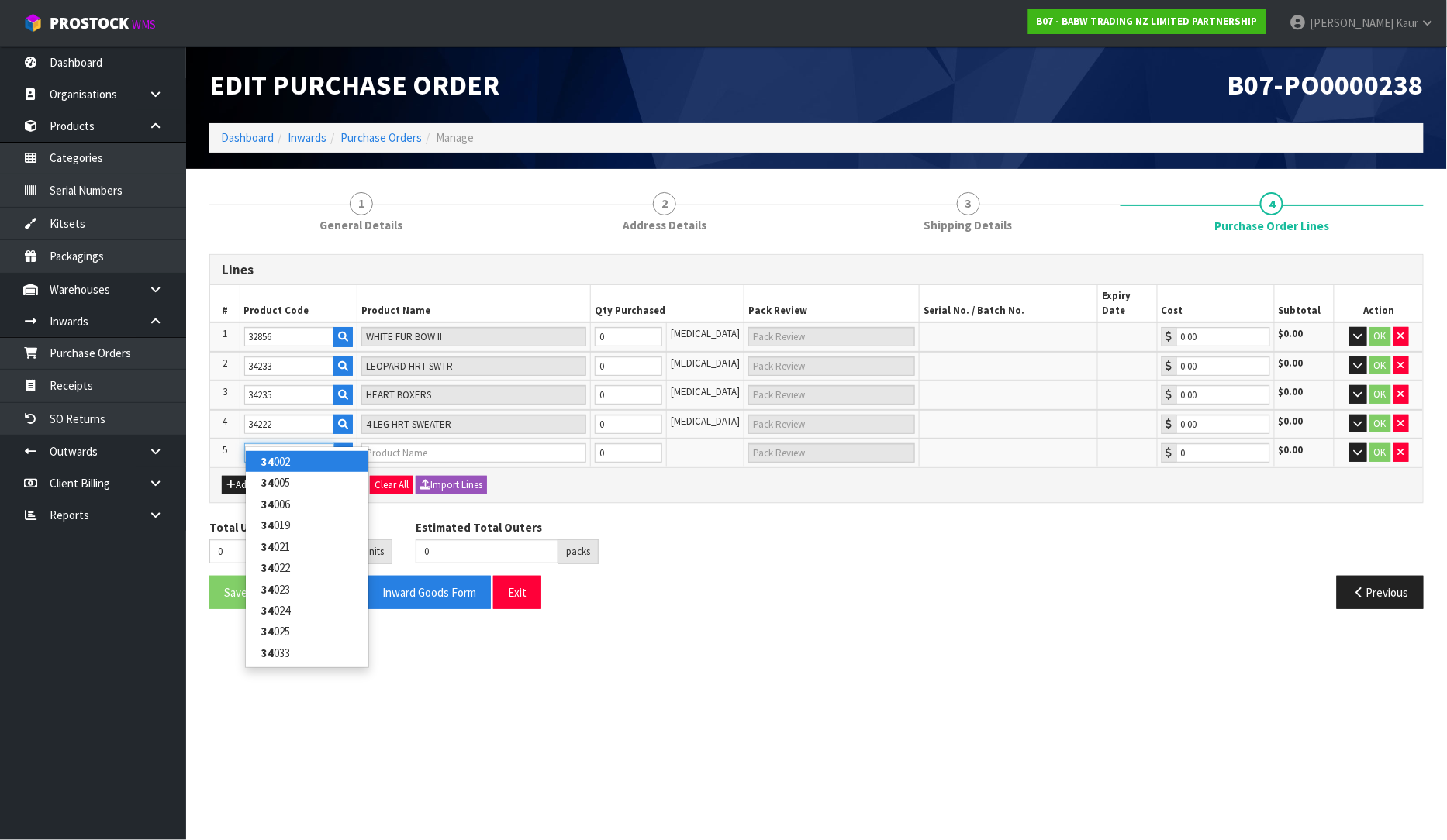
type input "34338"
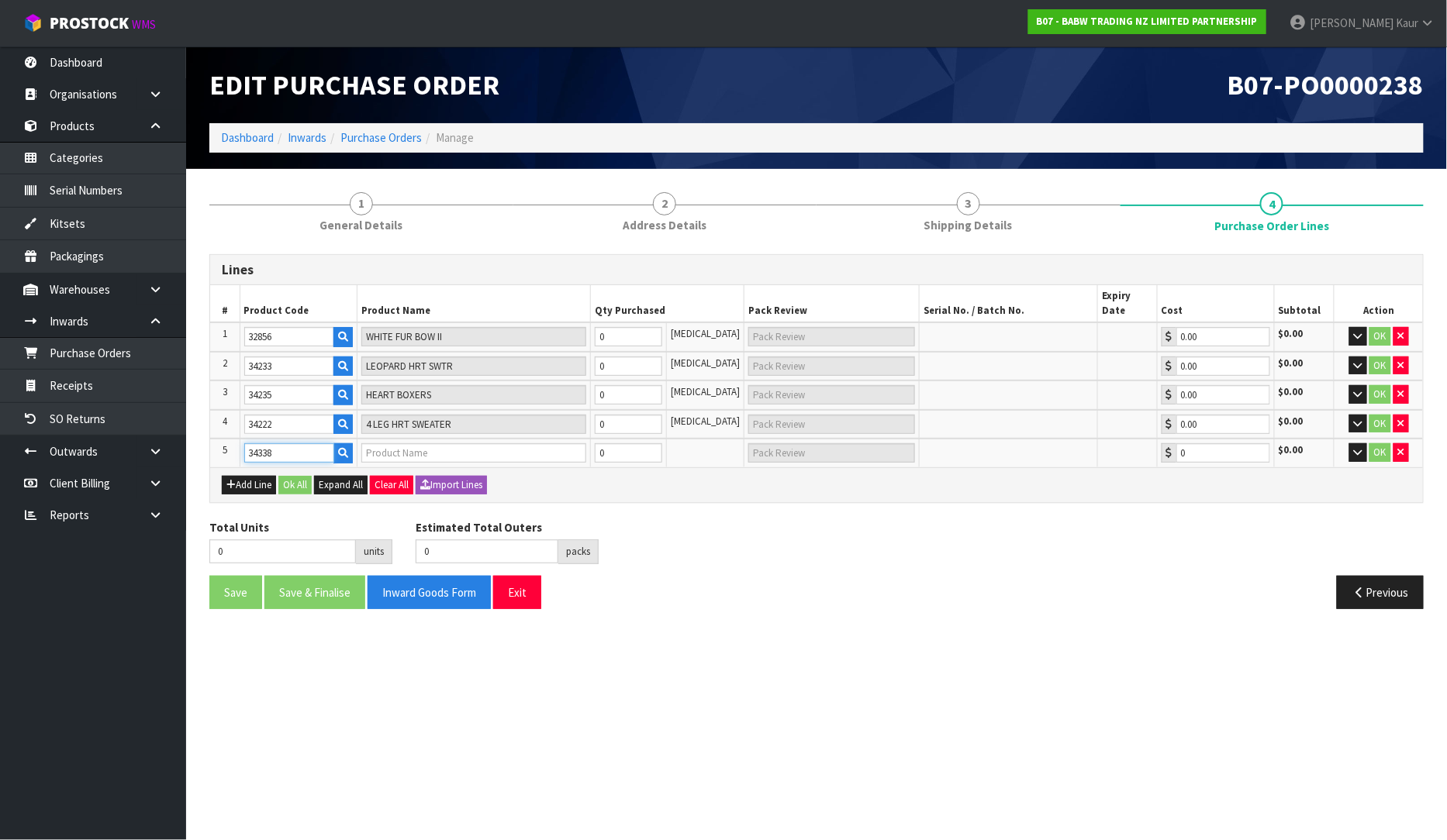
type input "BLUEY HEART TEE"
type input "0.00"
type input "34338"
click at [795, 521] on div "Total Units 0 units Estimated Total Outers 0 packs Estimated Total Pallets 0 pa…" at bounding box center [817, 547] width 1238 height 56
click at [653, 327] on input "0" at bounding box center [630, 337] width 69 height 19
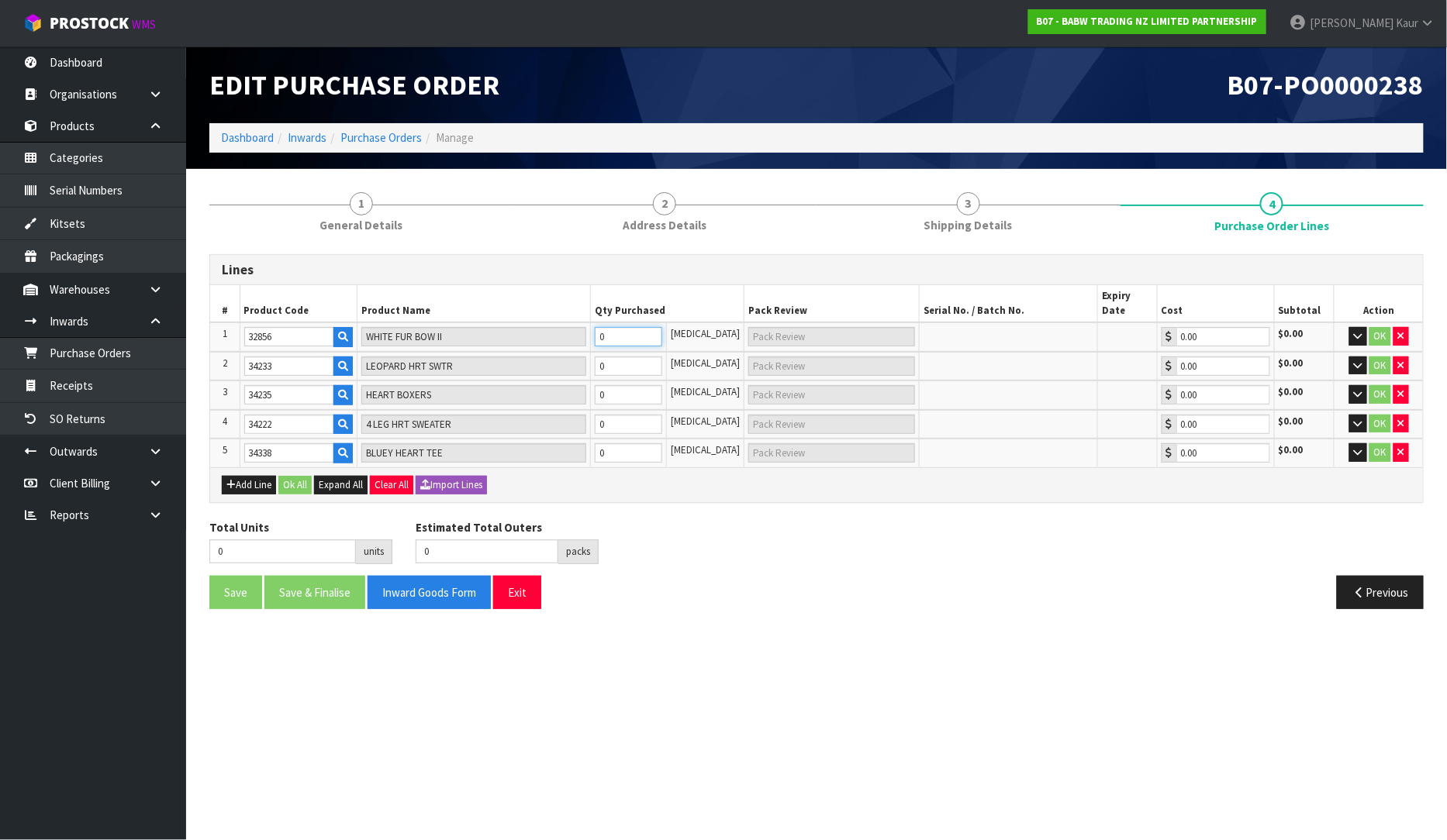
click at [653, 327] on input "0" at bounding box center [630, 337] width 69 height 19
type input "9"
type input "9 [MEDICAL_DATA]"
type input "96"
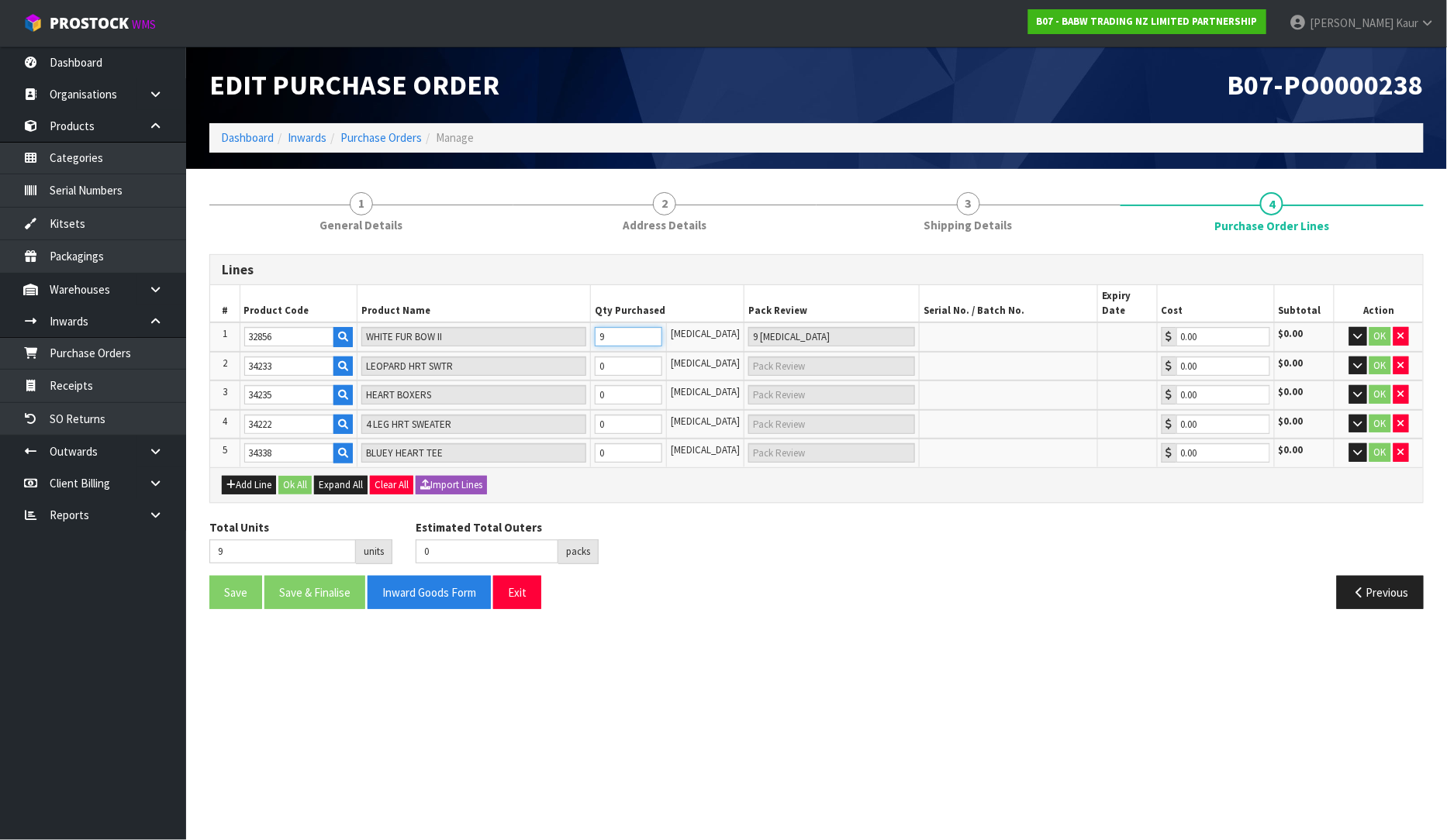
type input "96"
type input "96 [MEDICAL_DATA]"
type input "96"
click at [636, 359] on input "0" at bounding box center [630, 366] width 69 height 19
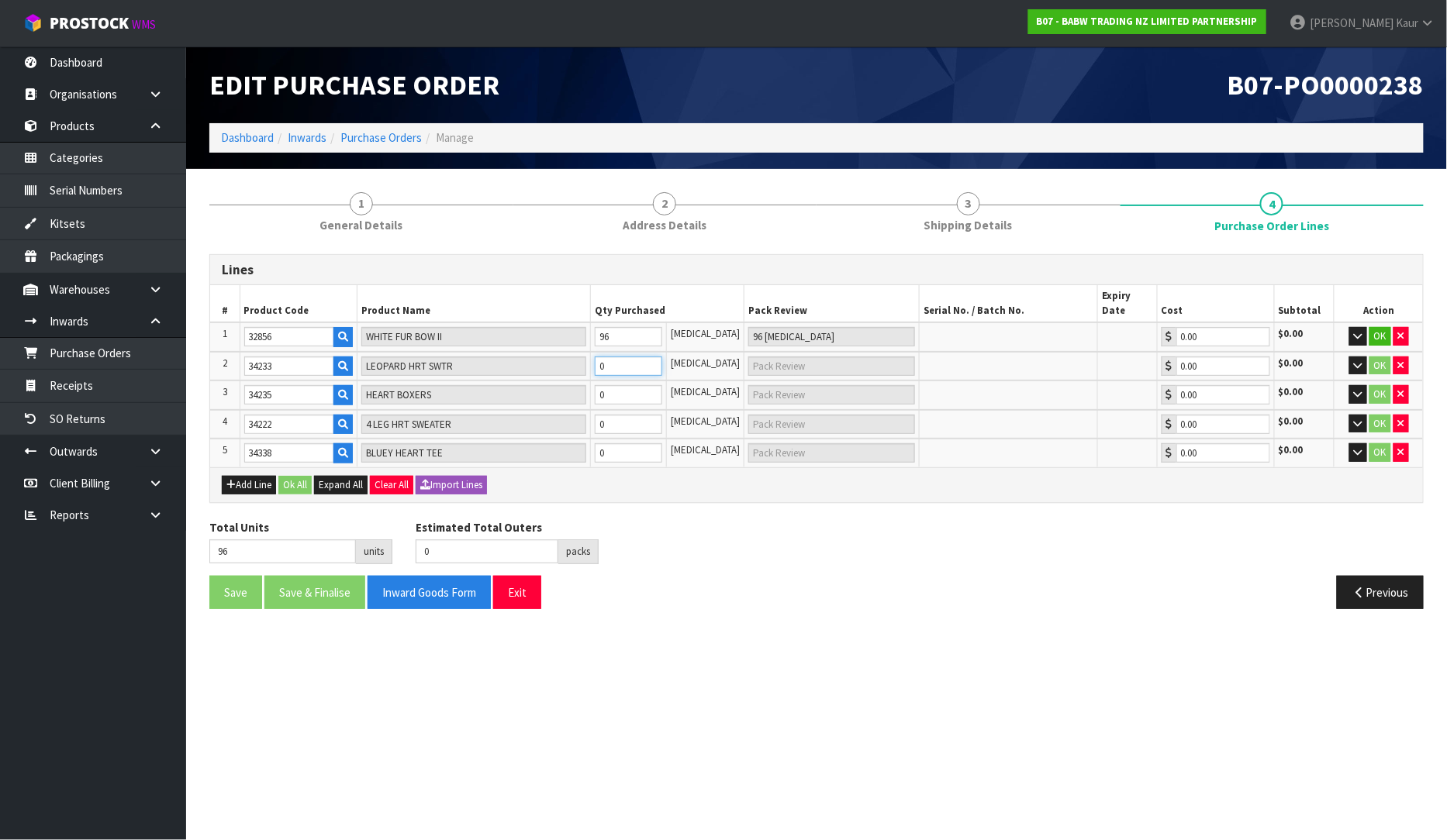
click at [636, 359] on input "0" at bounding box center [630, 366] width 69 height 19
type input "103"
type input "7"
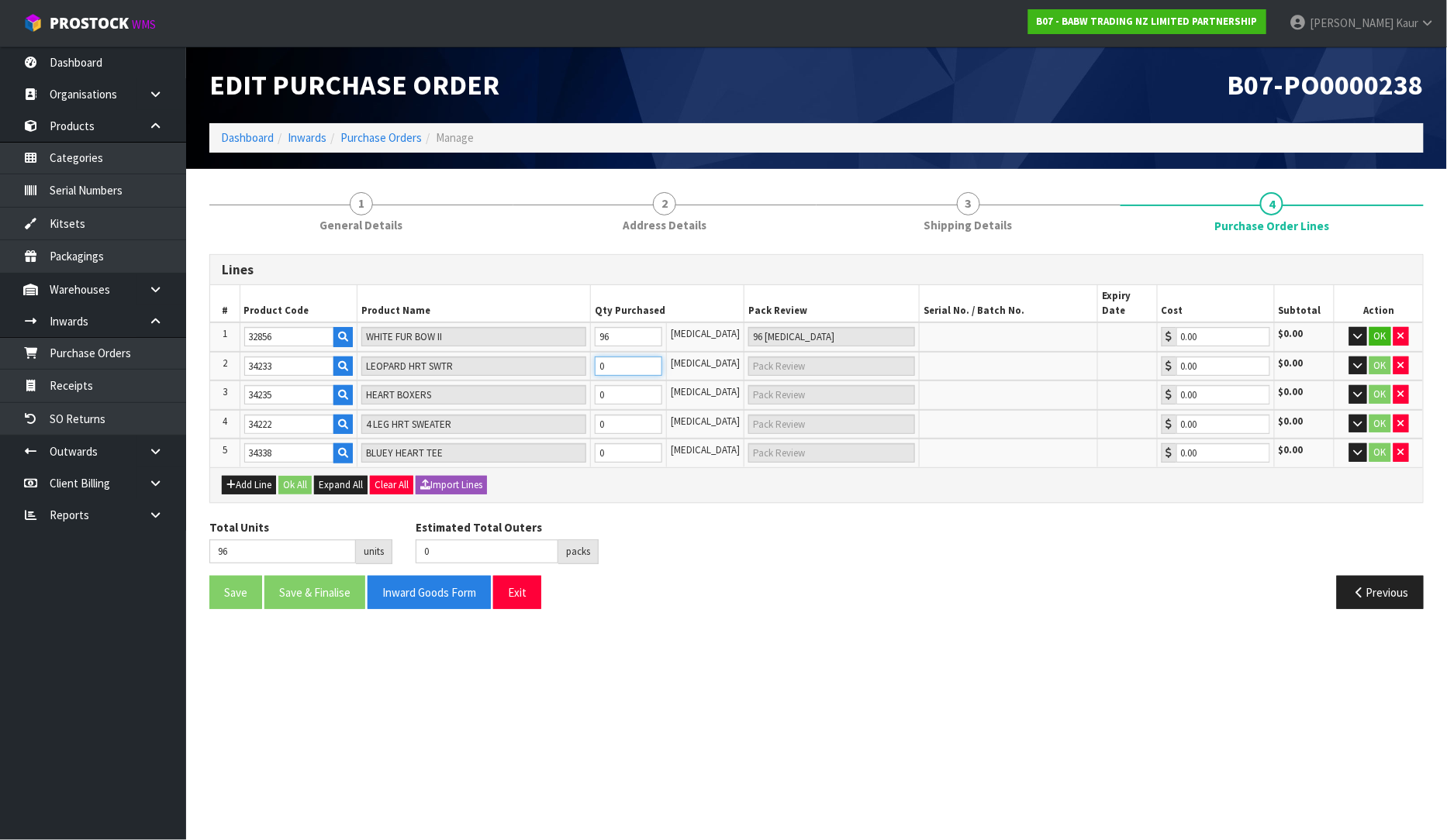
type input "7 [MEDICAL_DATA]"
type input "168"
type input "72"
type input "72 [MEDICAL_DATA]"
type input "72"
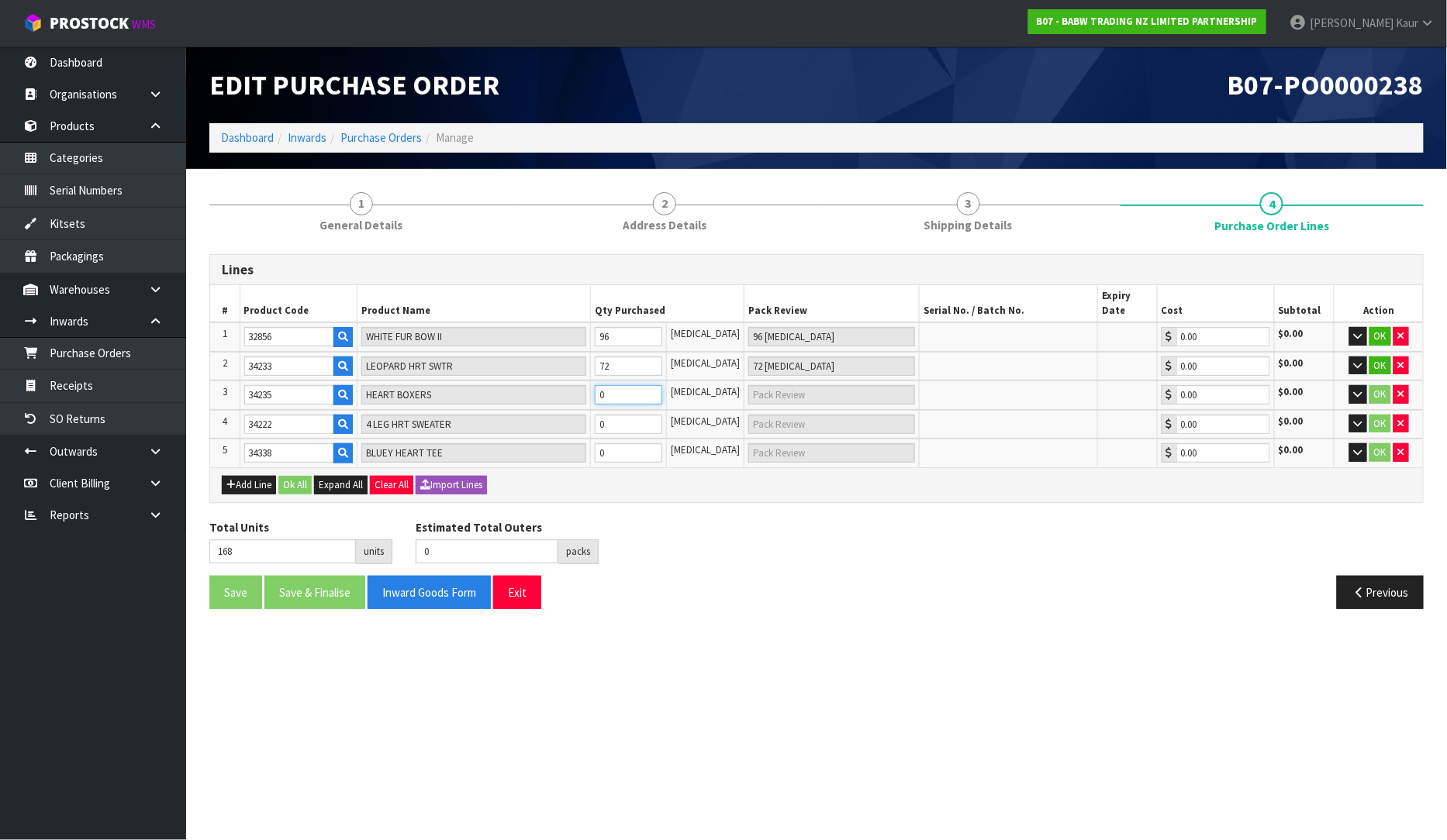
click at [638, 385] on input "0" at bounding box center [630, 395] width 69 height 19
type input "171"
type input "3"
type input "3 [MEDICAL_DATA]"
type input "204"
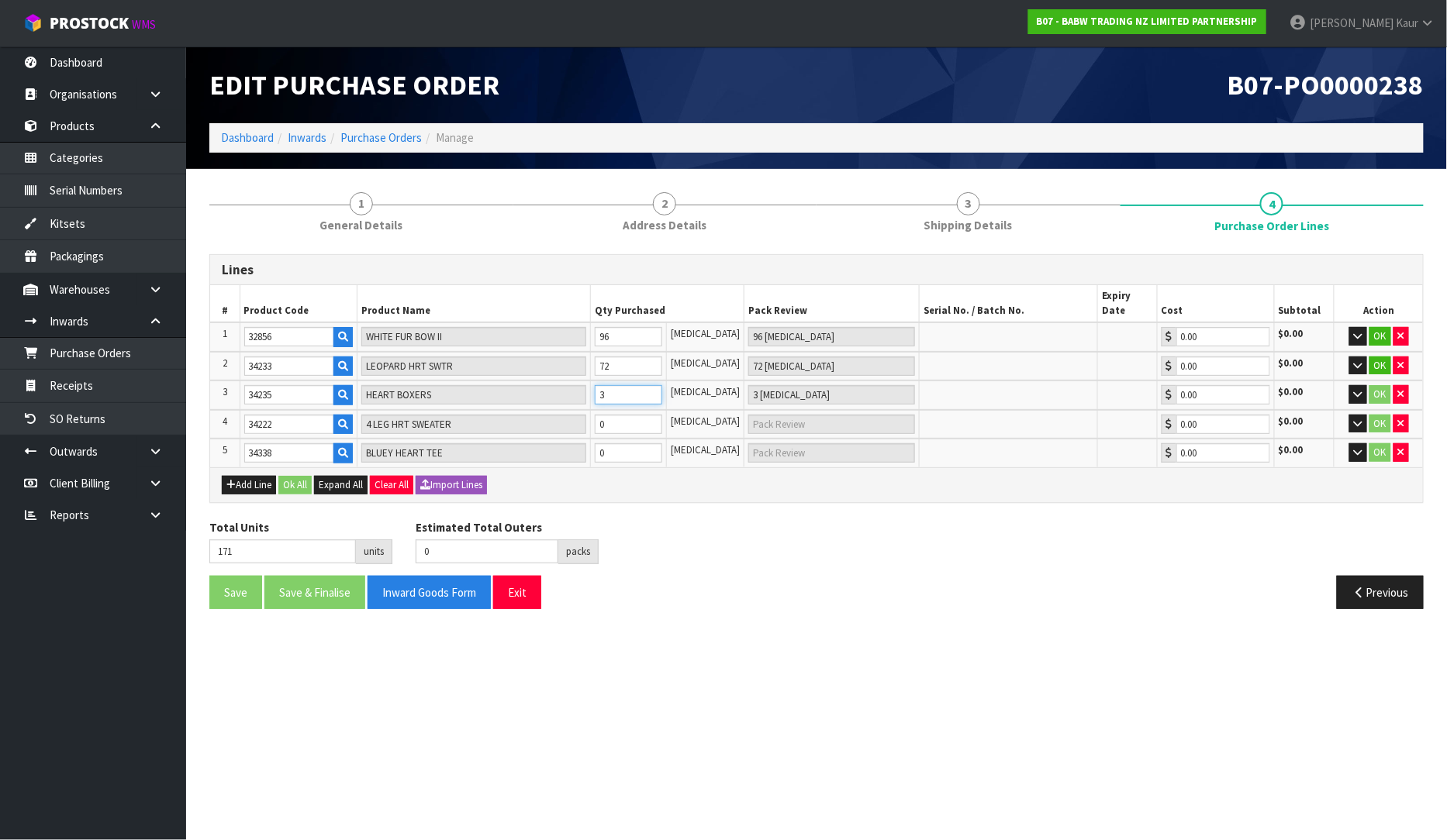
type input "36"
type input "36 [MEDICAL_DATA]"
type input "36"
click at [625, 415] on input "0" at bounding box center [630, 424] width 69 height 19
type input "207"
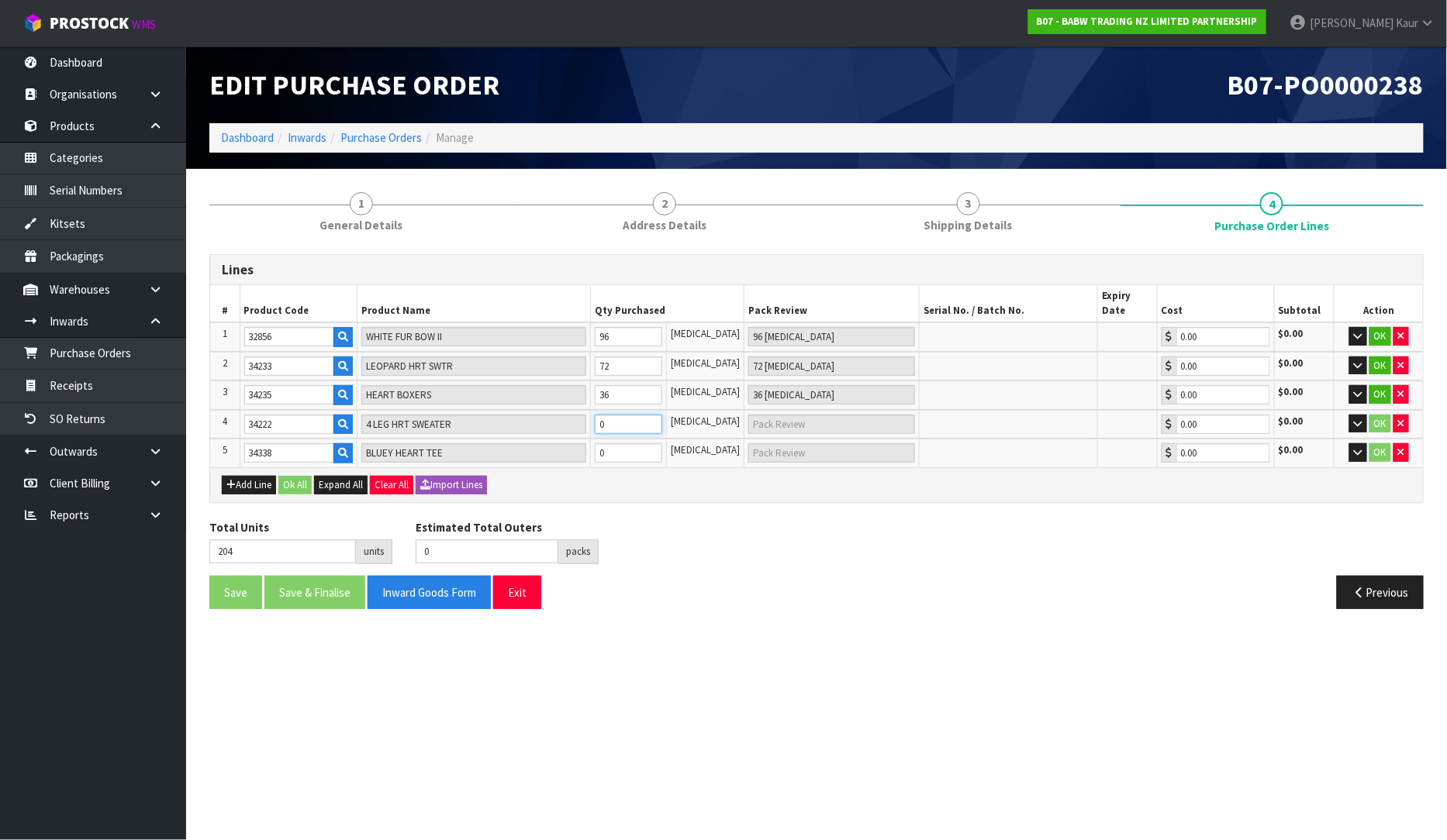
type input "3"
type input "3 [MEDICAL_DATA]"
type input "240"
type input "36"
type input "36 [MEDICAL_DATA]"
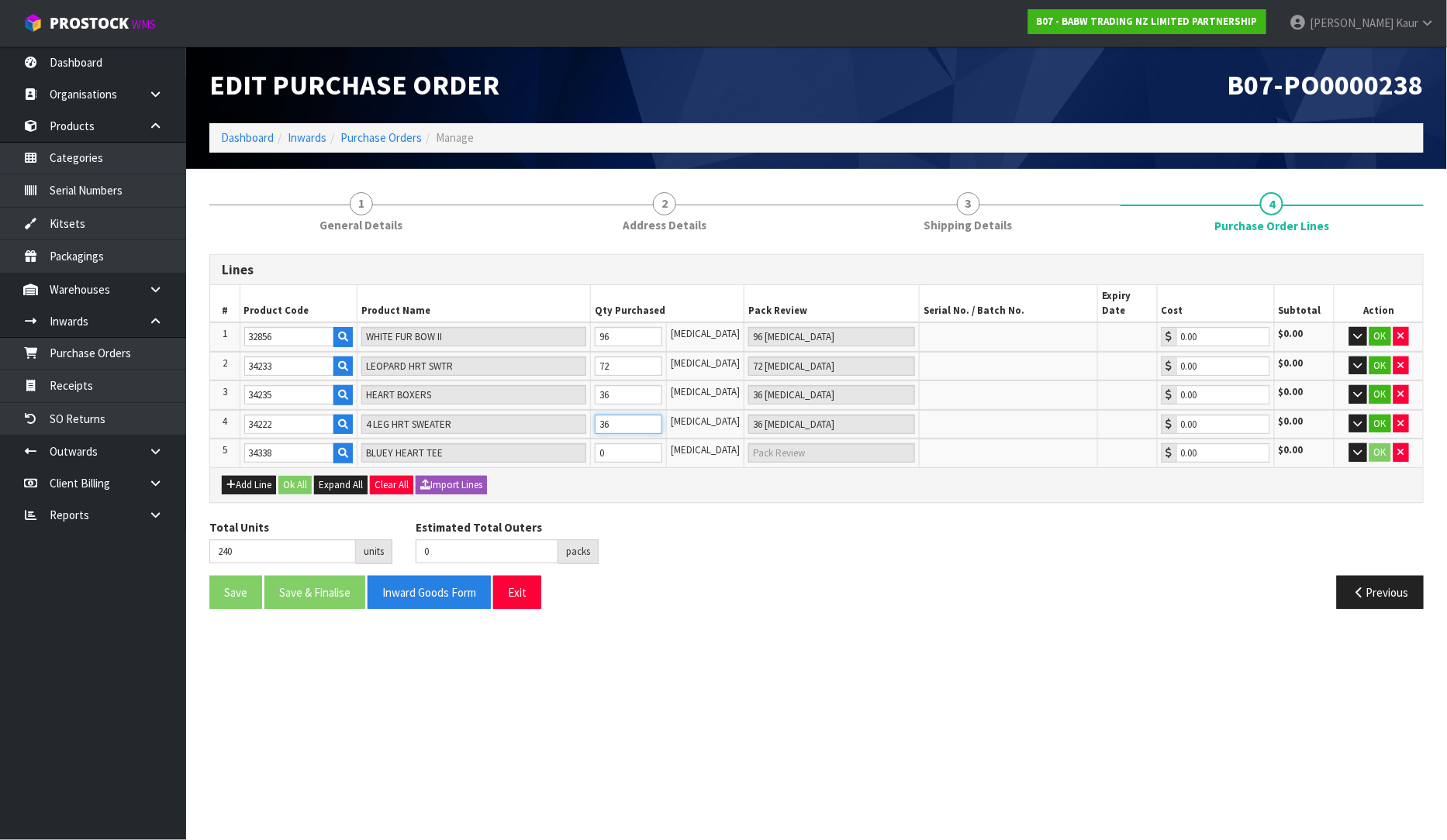
type input "36"
click at [637, 443] on input "0" at bounding box center [630, 453] width 69 height 19
type input "246"
type input "6"
type input "6 [MEDICAL_DATA]"
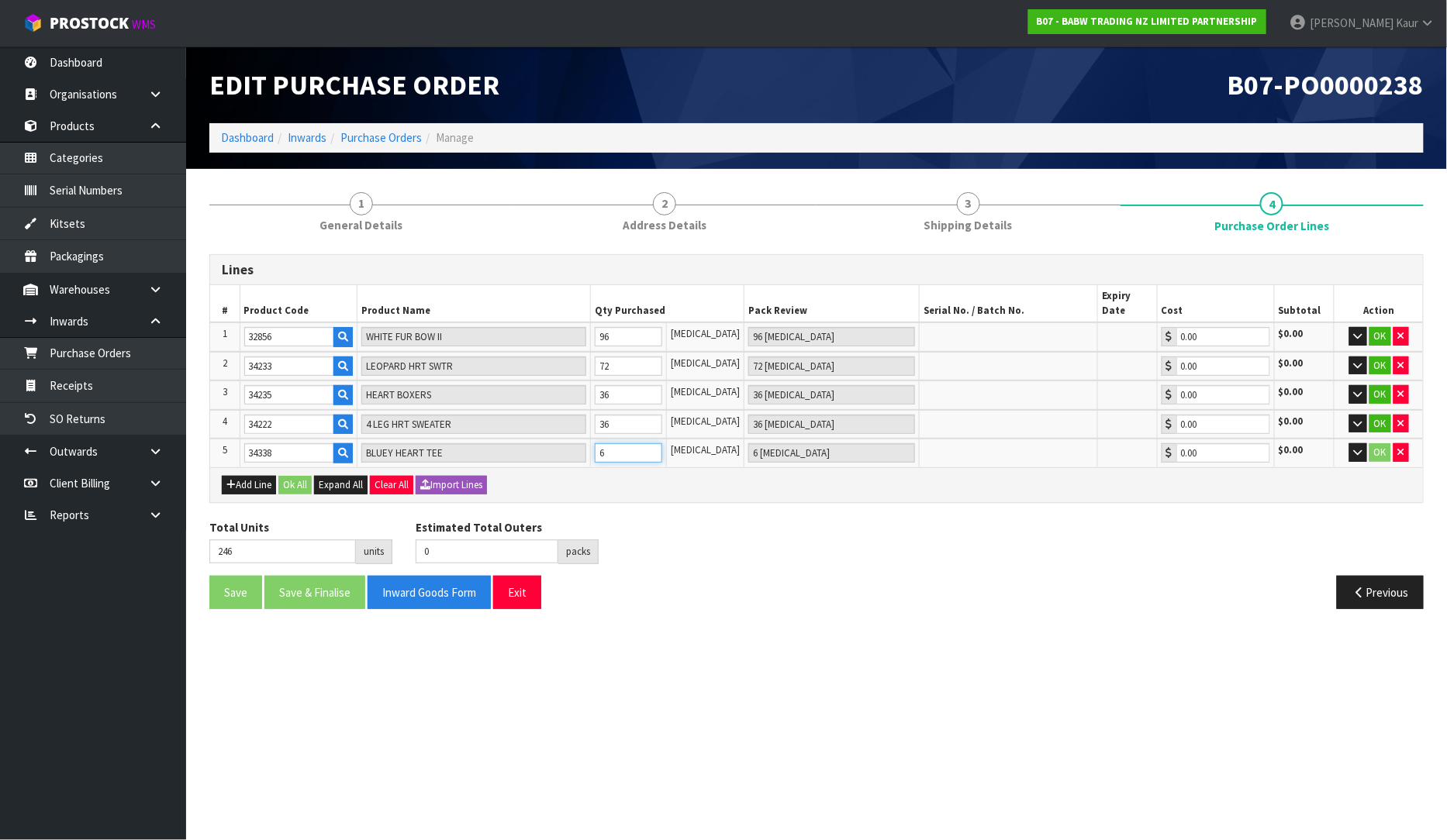
type input "300"
type input "60"
type input "60 [MEDICAL_DATA]"
type input "60"
click at [861, 520] on div "Total Units 300 units Estimated Total Outers 0 packs Estimated Total Pallets 0 …" at bounding box center [817, 547] width 1238 height 56
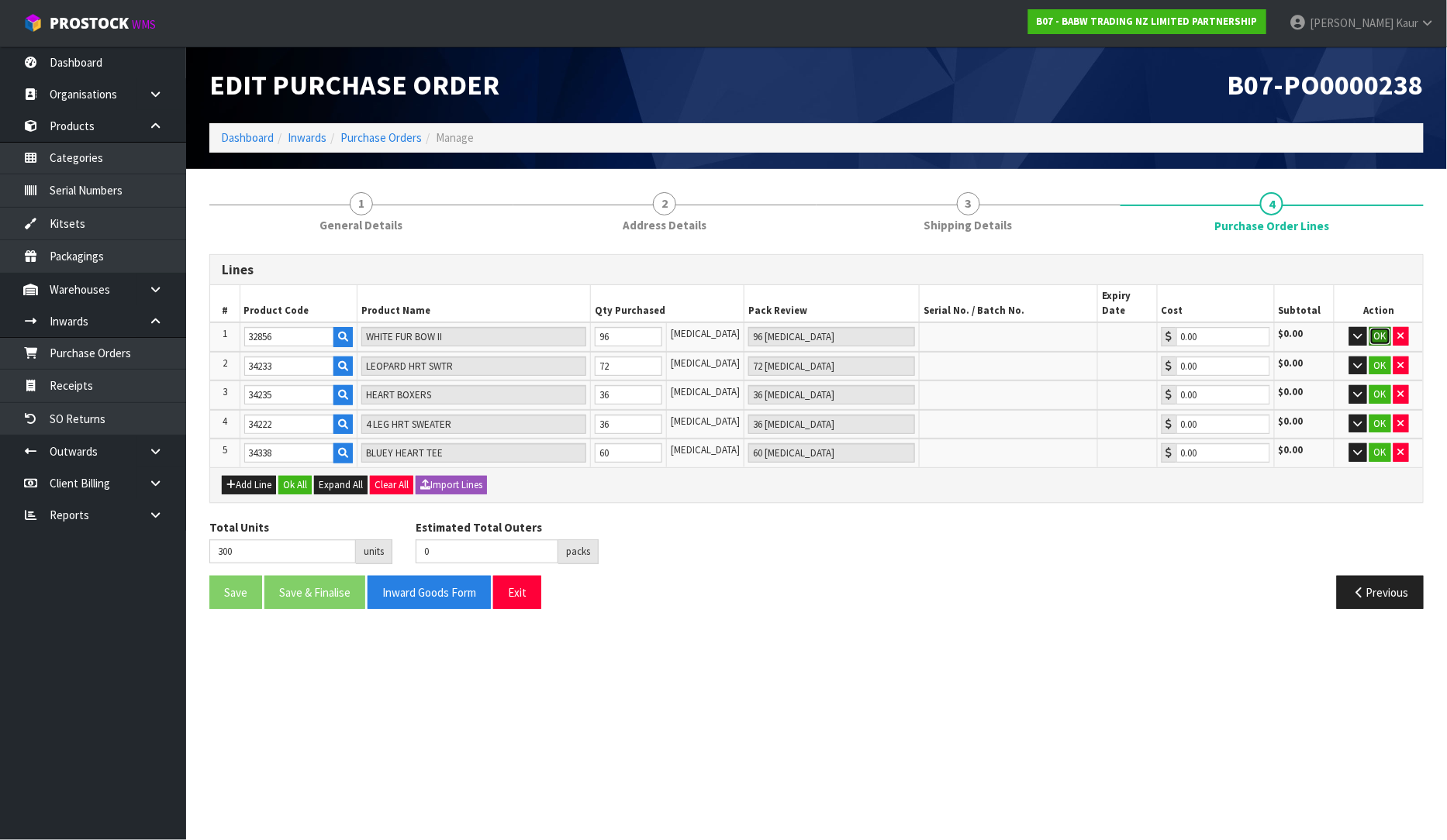
click at [1376, 327] on button "OK" at bounding box center [1380, 337] width 22 height 19
click at [1371, 356] on button "OK" at bounding box center [1380, 365] width 22 height 19
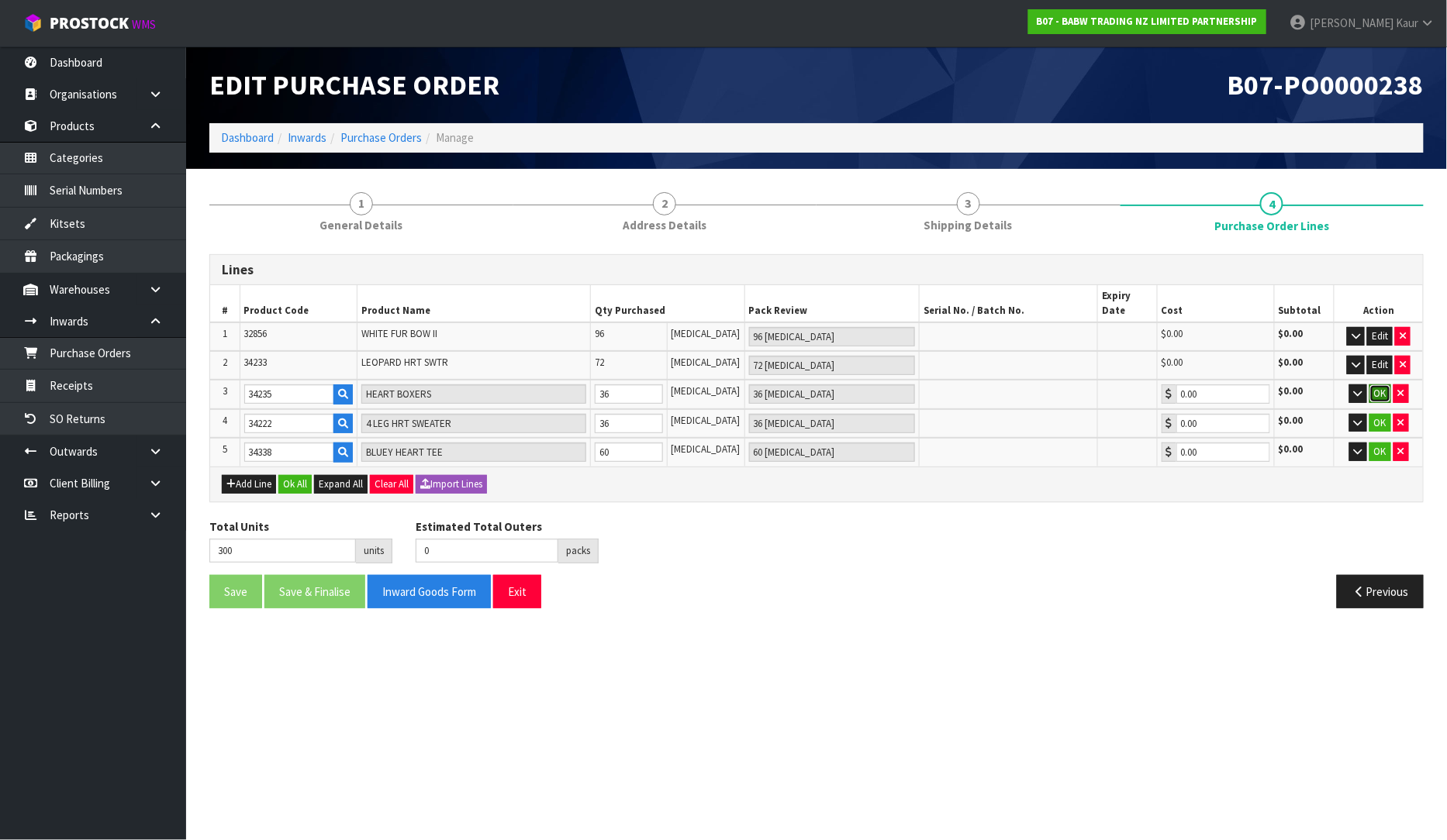
click at [1378, 384] on button "OK" at bounding box center [1380, 394] width 22 height 19
click at [1375, 413] on button "OK" at bounding box center [1380, 422] width 22 height 19
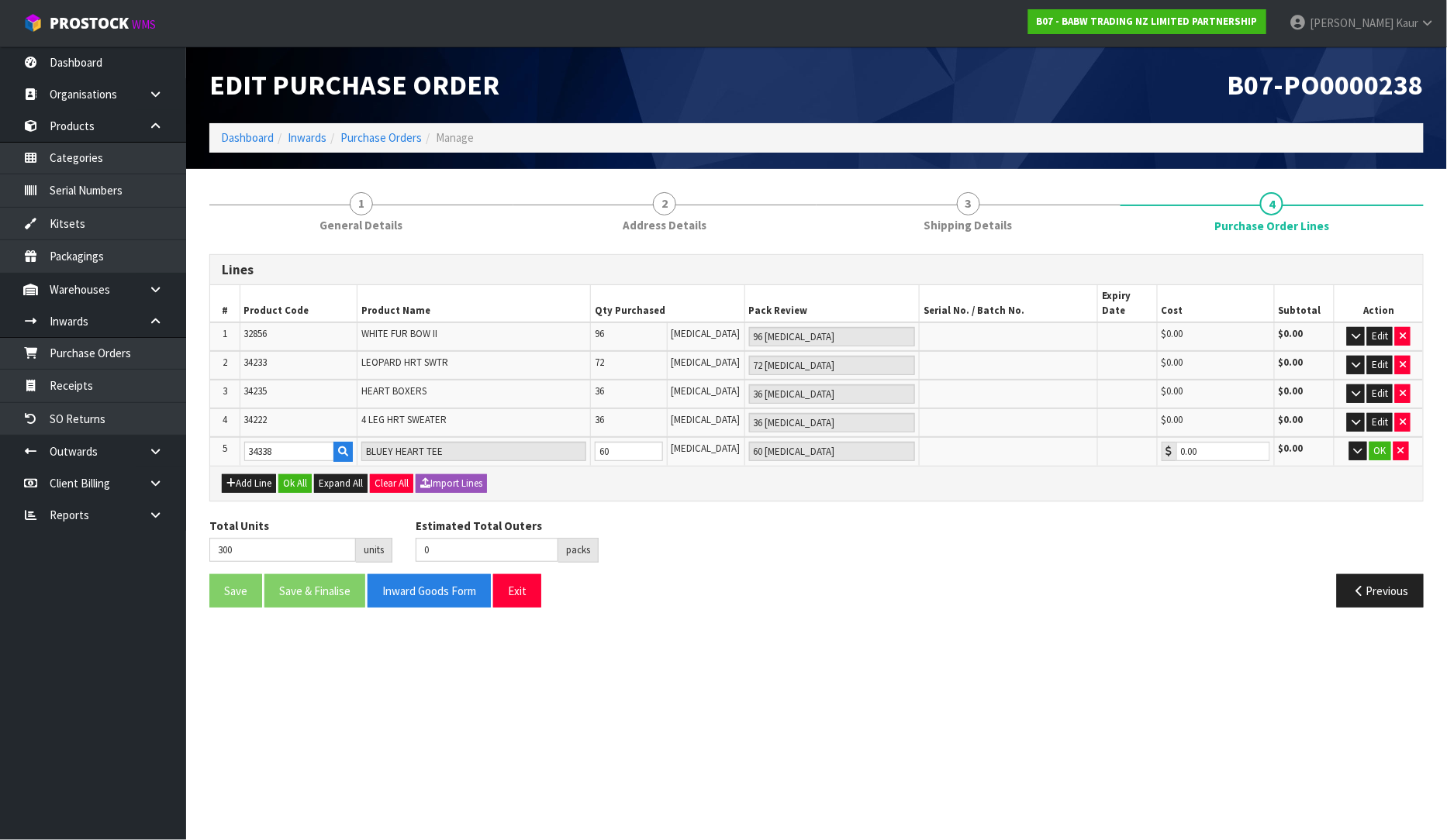
click at [1376, 438] on td "OK" at bounding box center [1378, 452] width 89 height 29
click at [1377, 441] on button "OK" at bounding box center [1380, 451] width 22 height 19
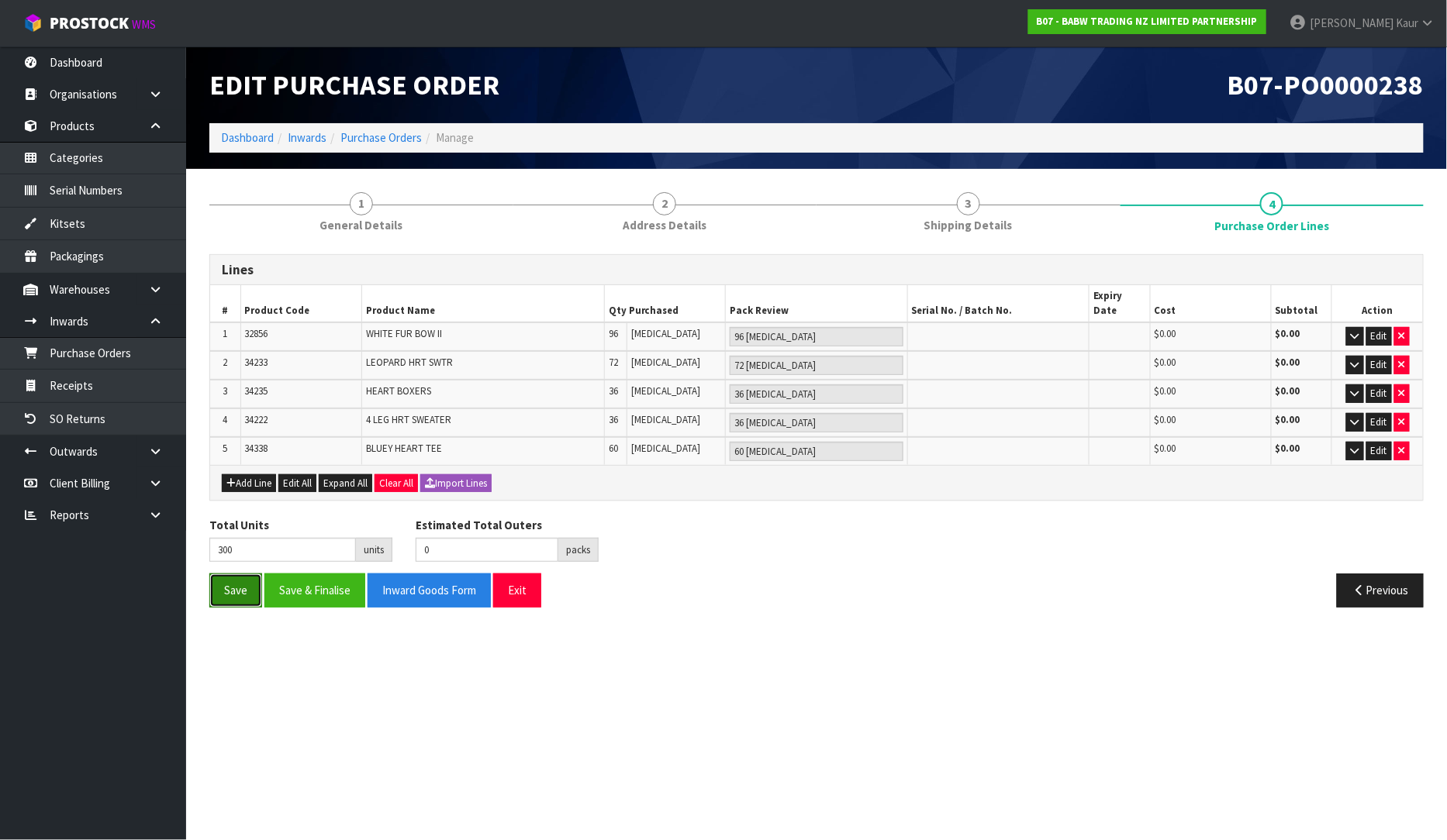
click at [236, 574] on button "Save" at bounding box center [236, 590] width 52 height 33
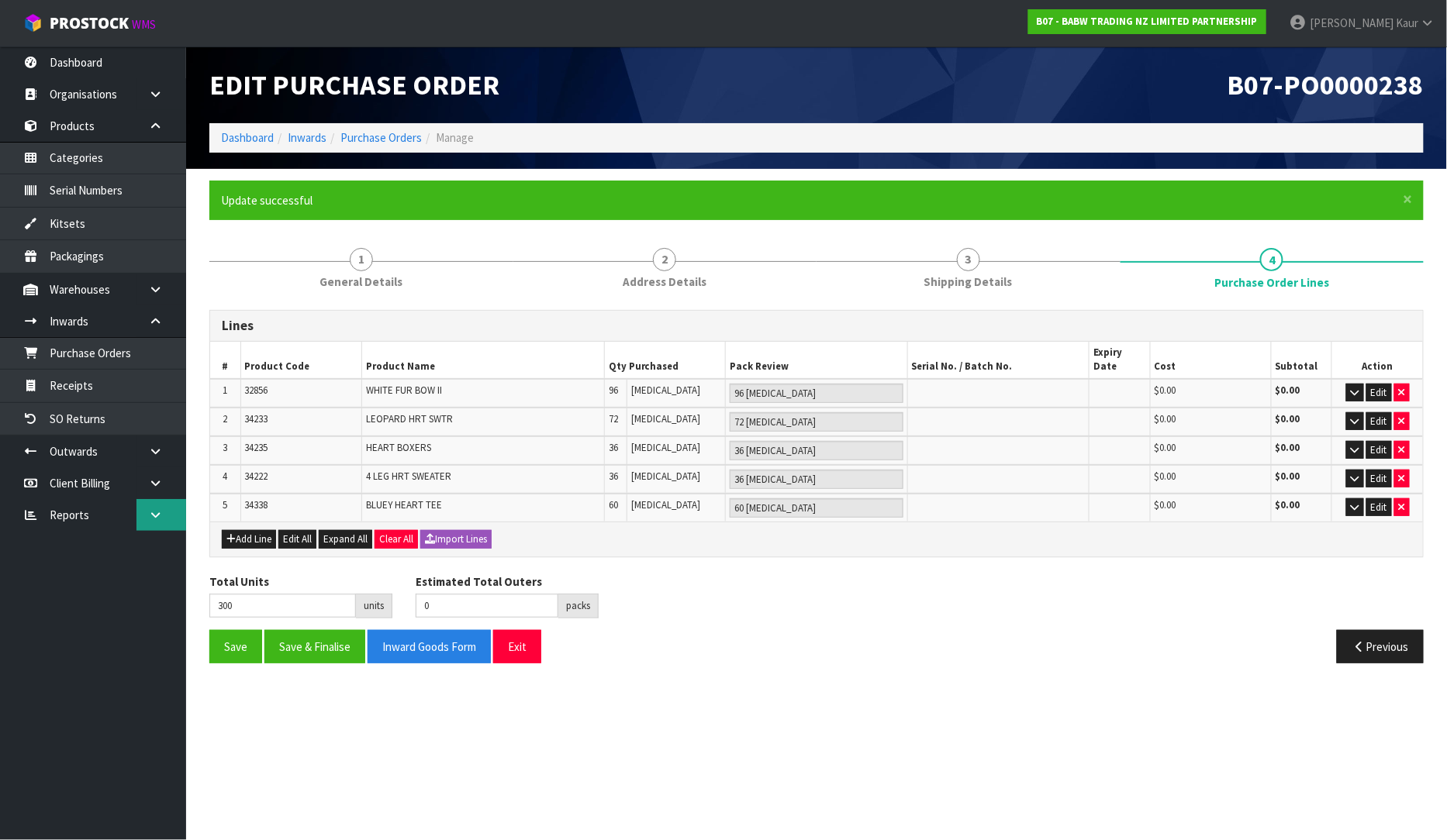
click at [147, 530] on link at bounding box center [161, 515] width 50 height 31
click at [72, 578] on link "CWL" at bounding box center [93, 579] width 186 height 31
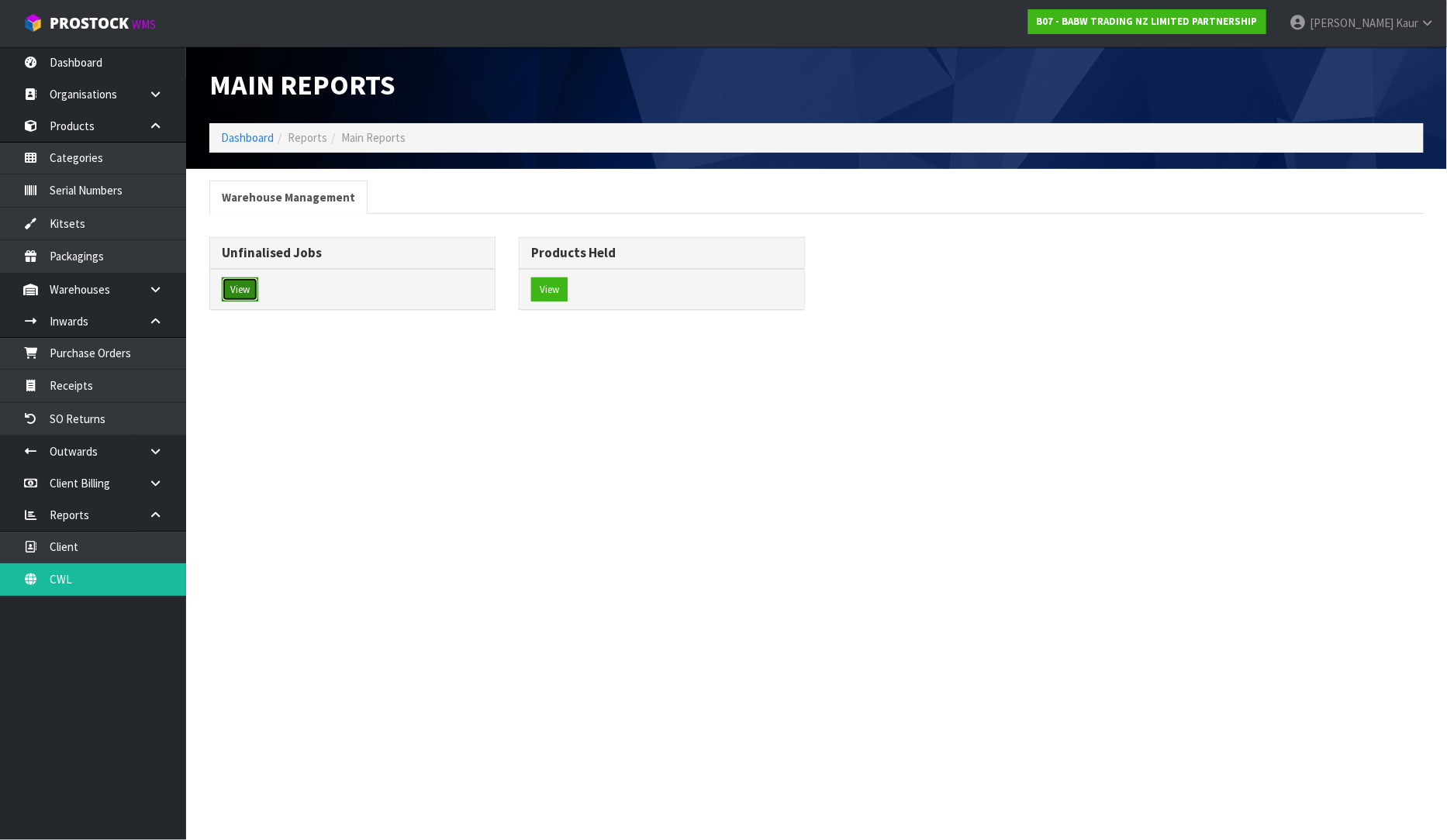
click at [242, 288] on button "View" at bounding box center [240, 290] width 36 height 25
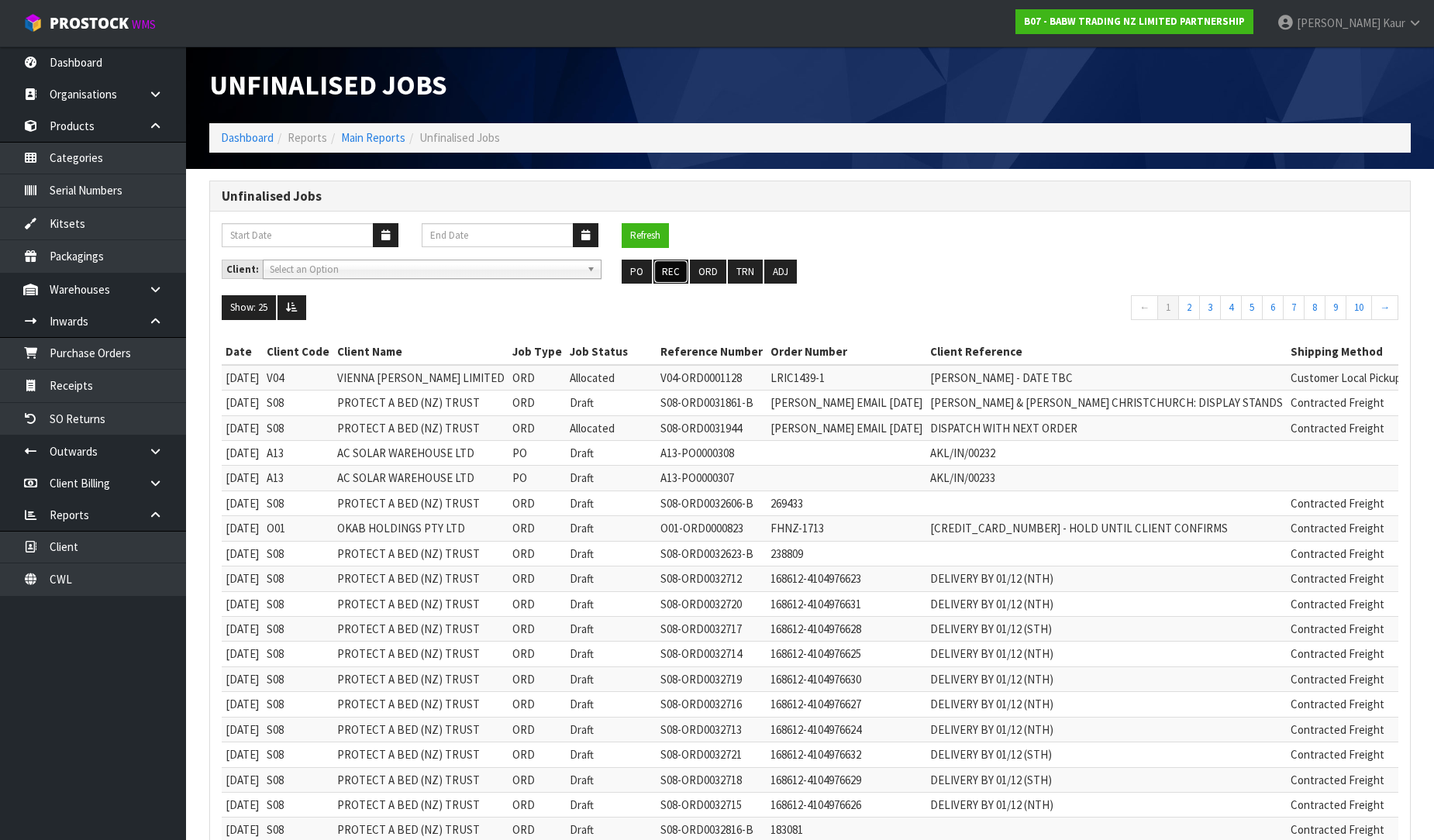
click at [681, 268] on button "REC" at bounding box center [670, 272] width 35 height 25
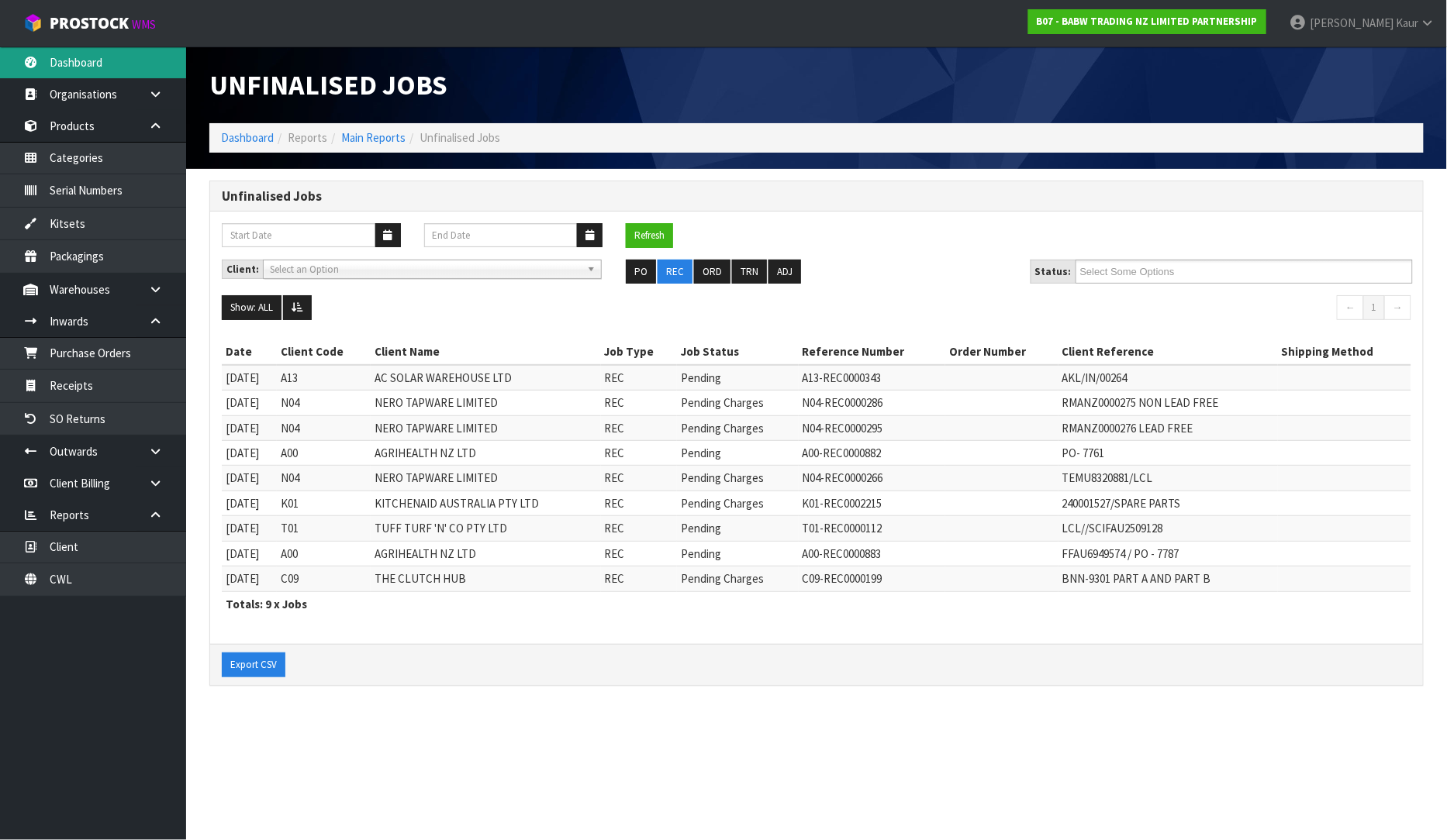
click at [116, 50] on link "Dashboard" at bounding box center [93, 62] width 186 height 31
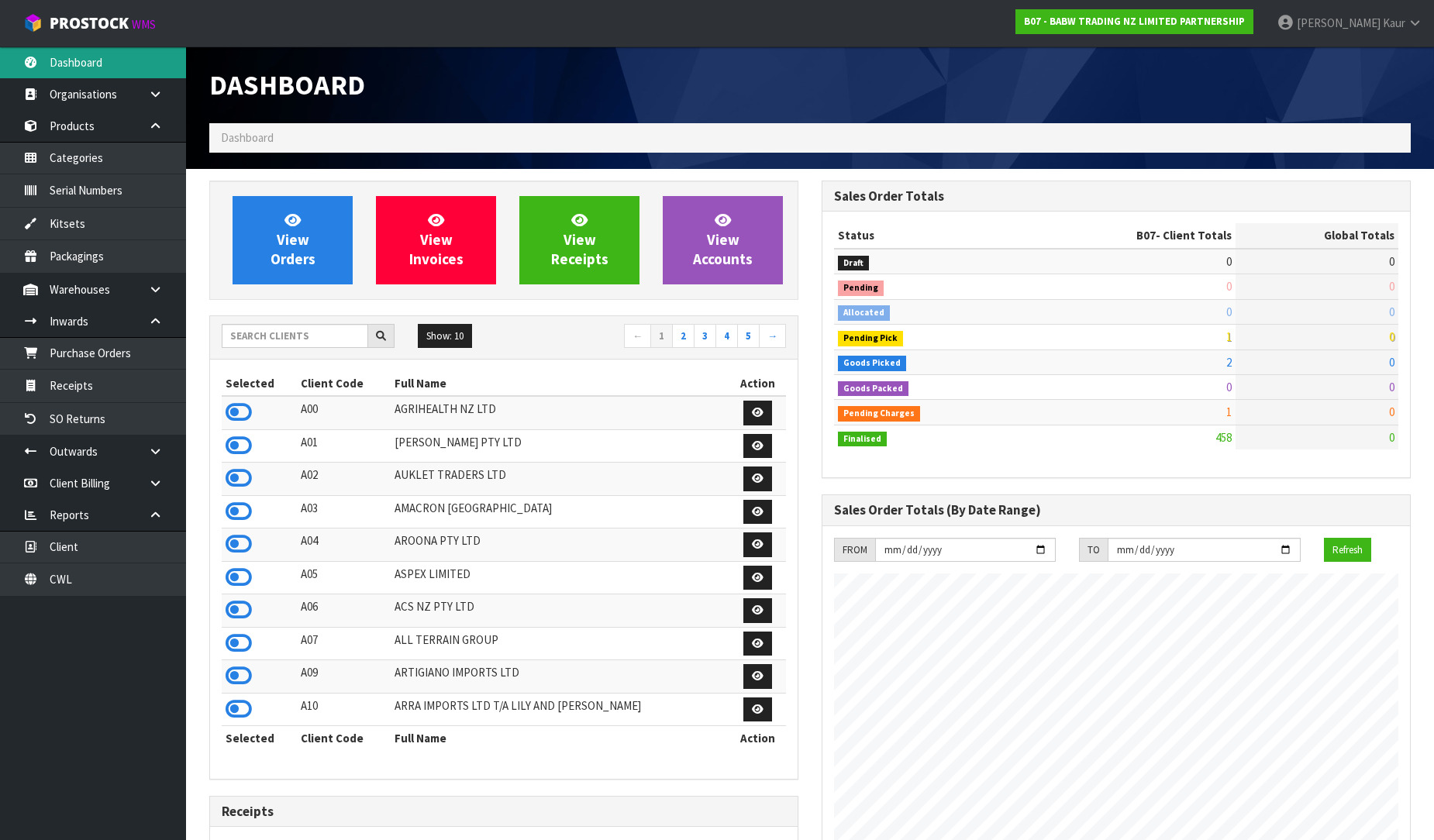
scroll to position [1175, 612]
click at [274, 344] on input "text" at bounding box center [296, 336] width 147 height 24
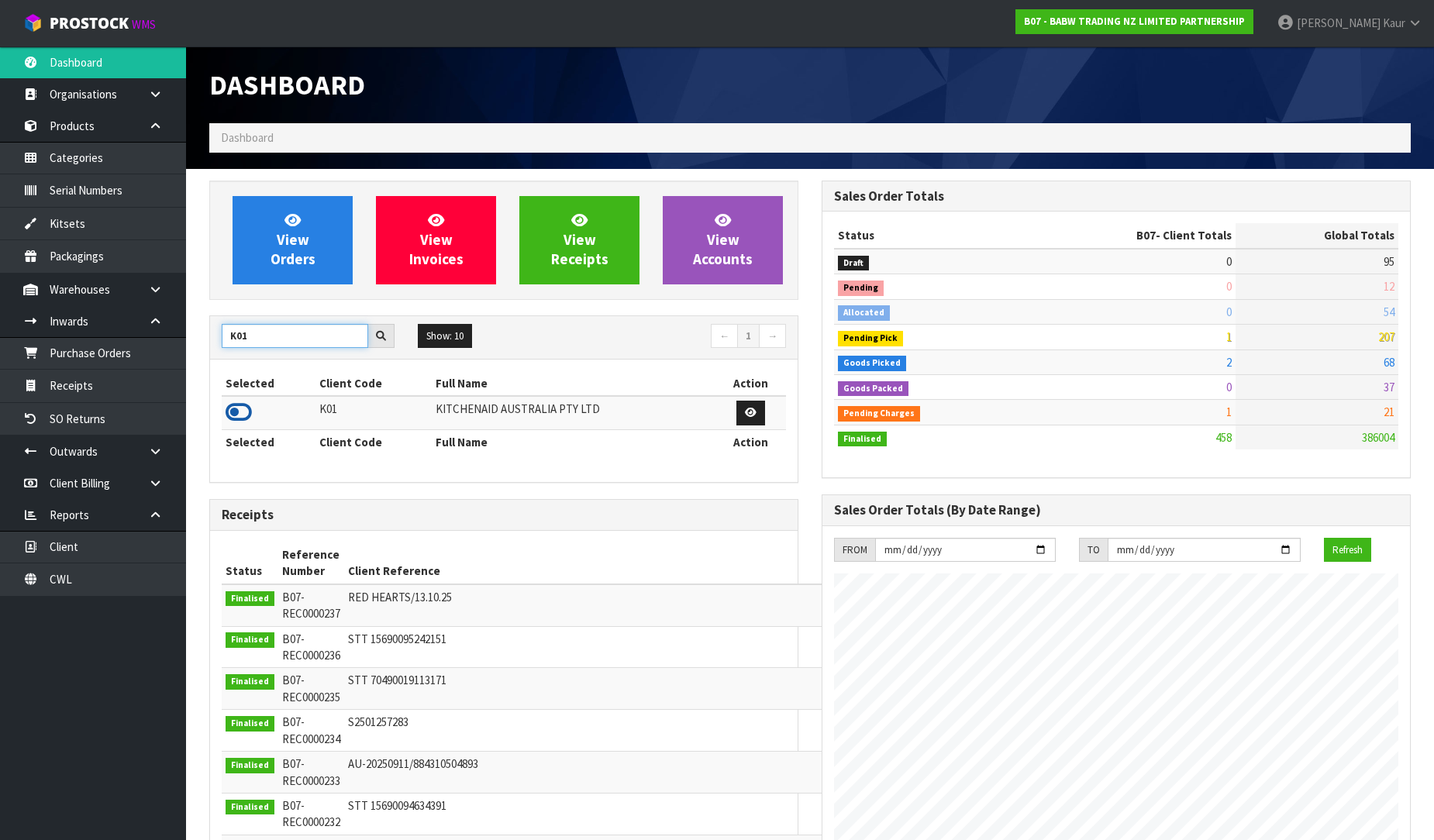
type input "K01"
click at [235, 412] on icon at bounding box center [239, 412] width 27 height 23
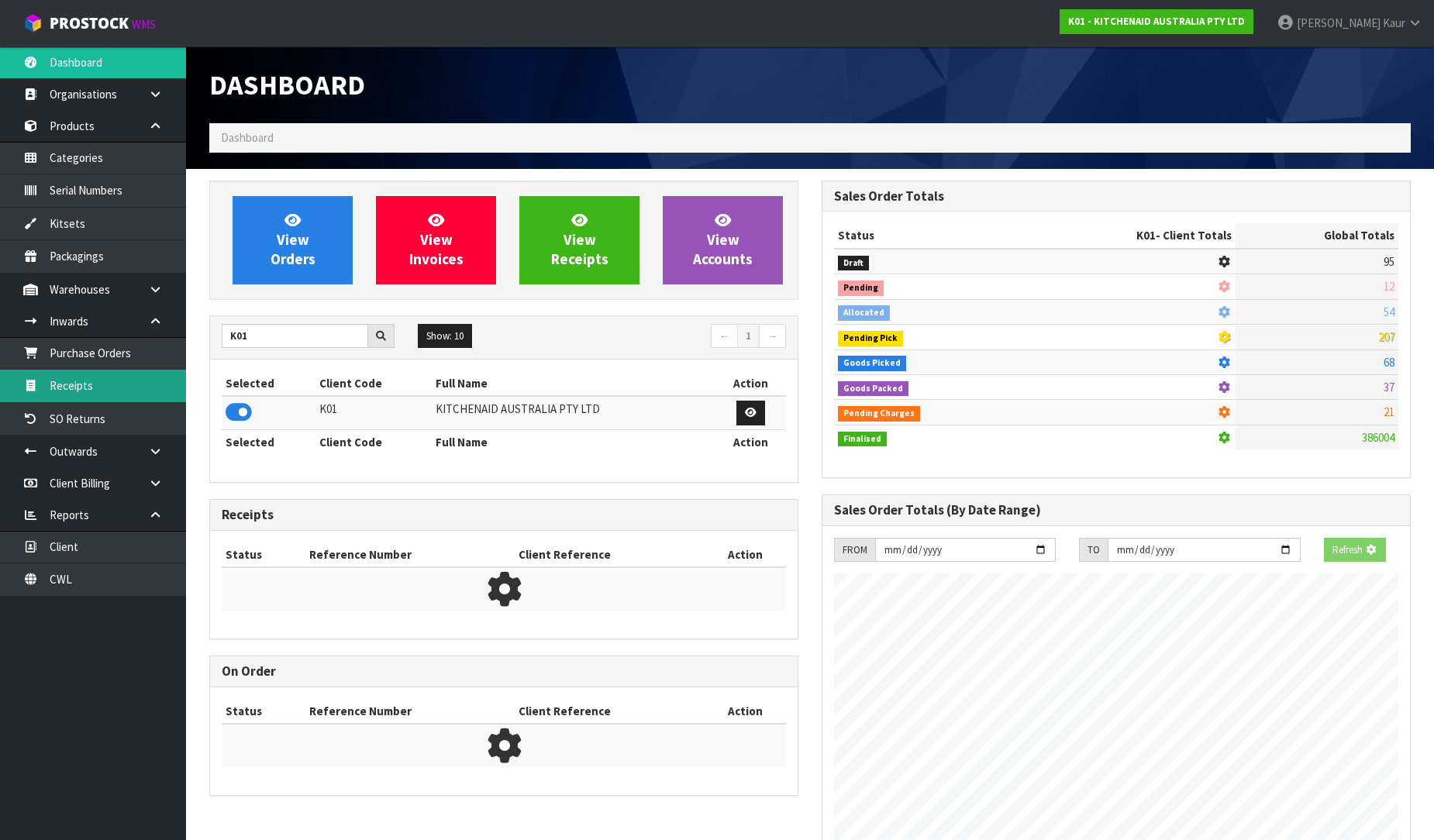
click at [116, 391] on link "Receipts" at bounding box center [92, 385] width 186 height 31
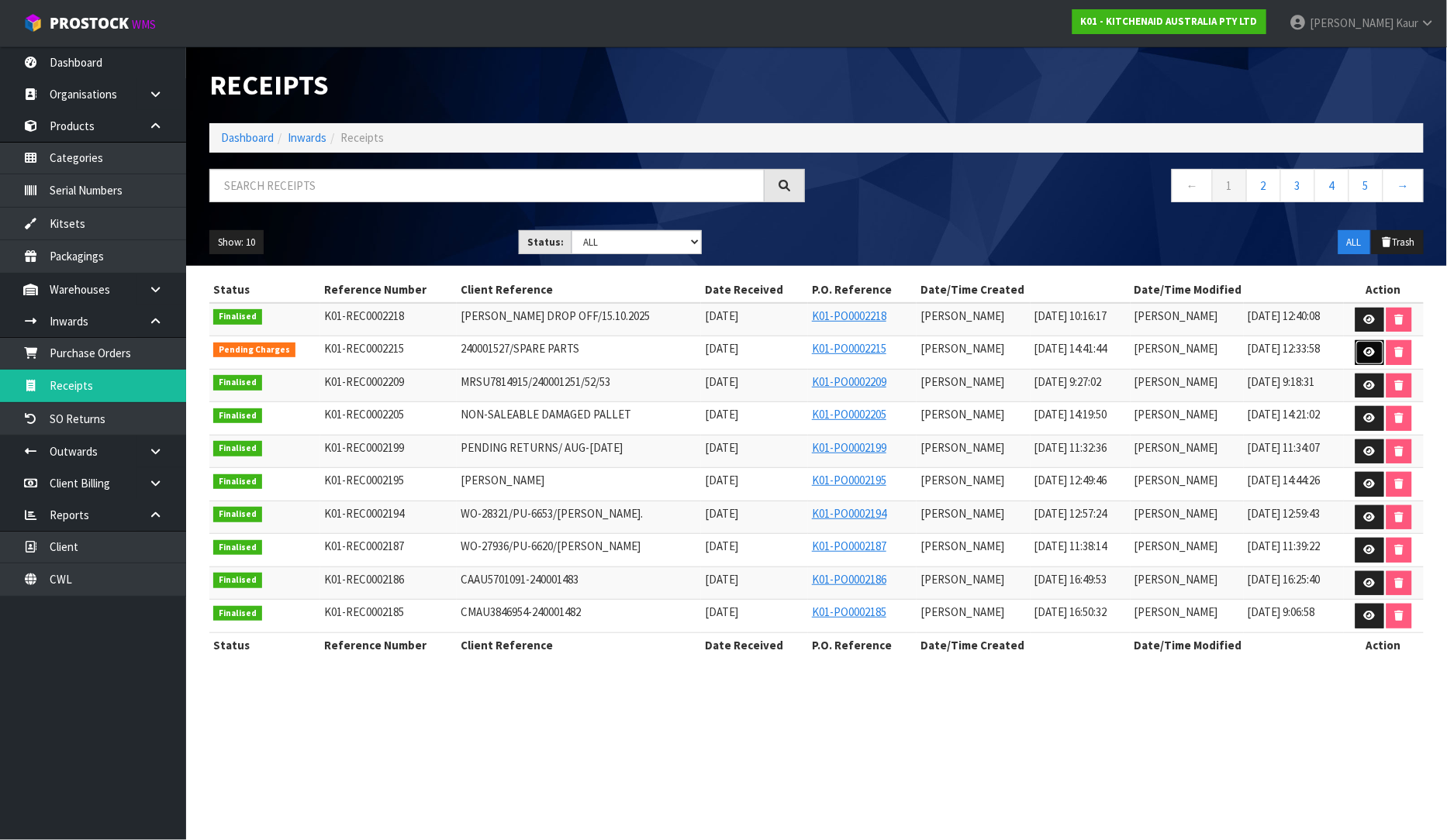
click at [1374, 355] on icon at bounding box center [1370, 352] width 11 height 10
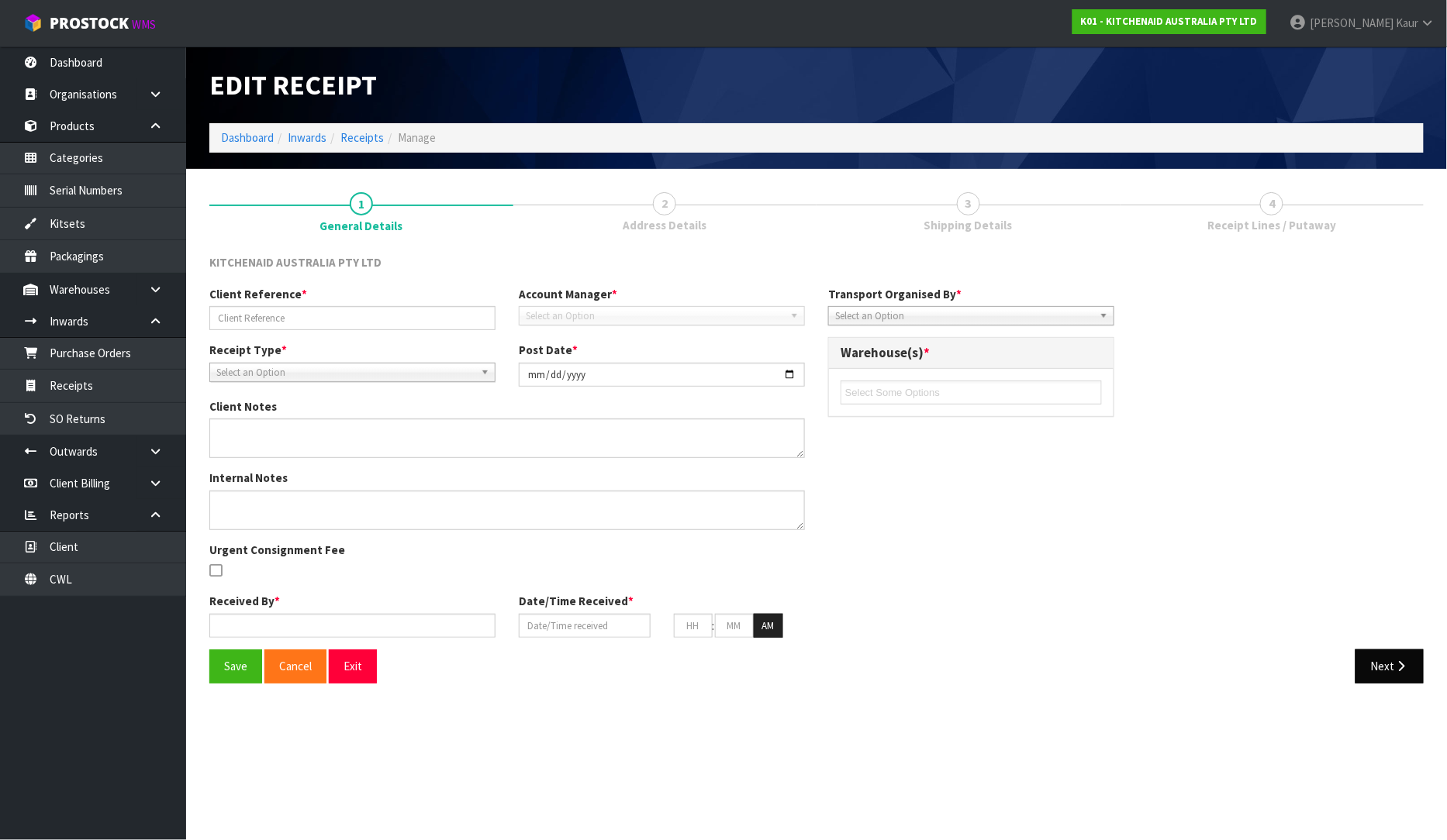
type input "240001527/SPARE PARTS"
type input "[DATE]"
type textarea "10 X W11661858 - PRODUCT NOT RECEIVED"
type textarea "VARIANCE CHECKED BY MA"
type input "[PERSON_NAME]"
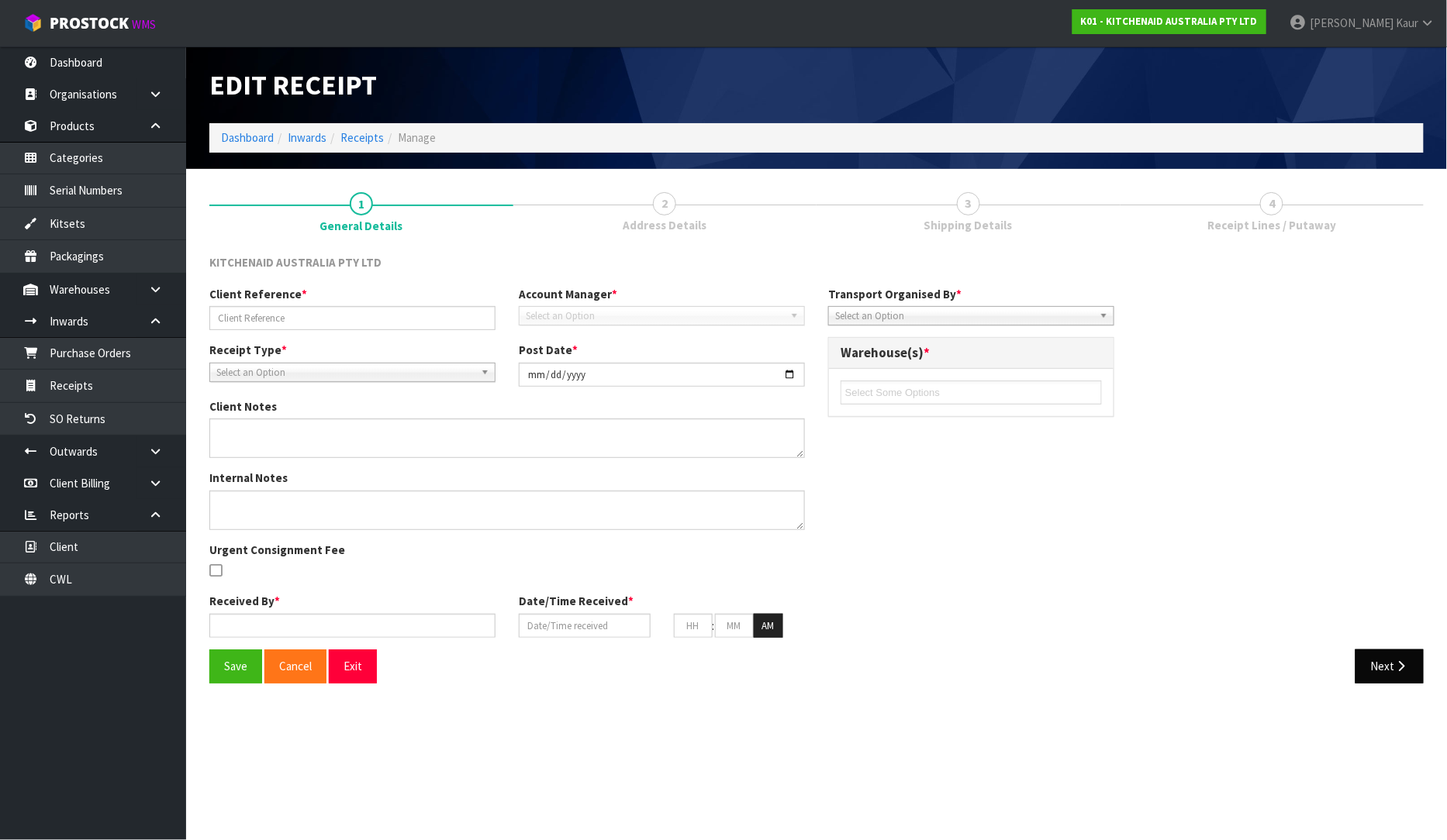
type input "[DATE]"
type input "02"
type input "41"
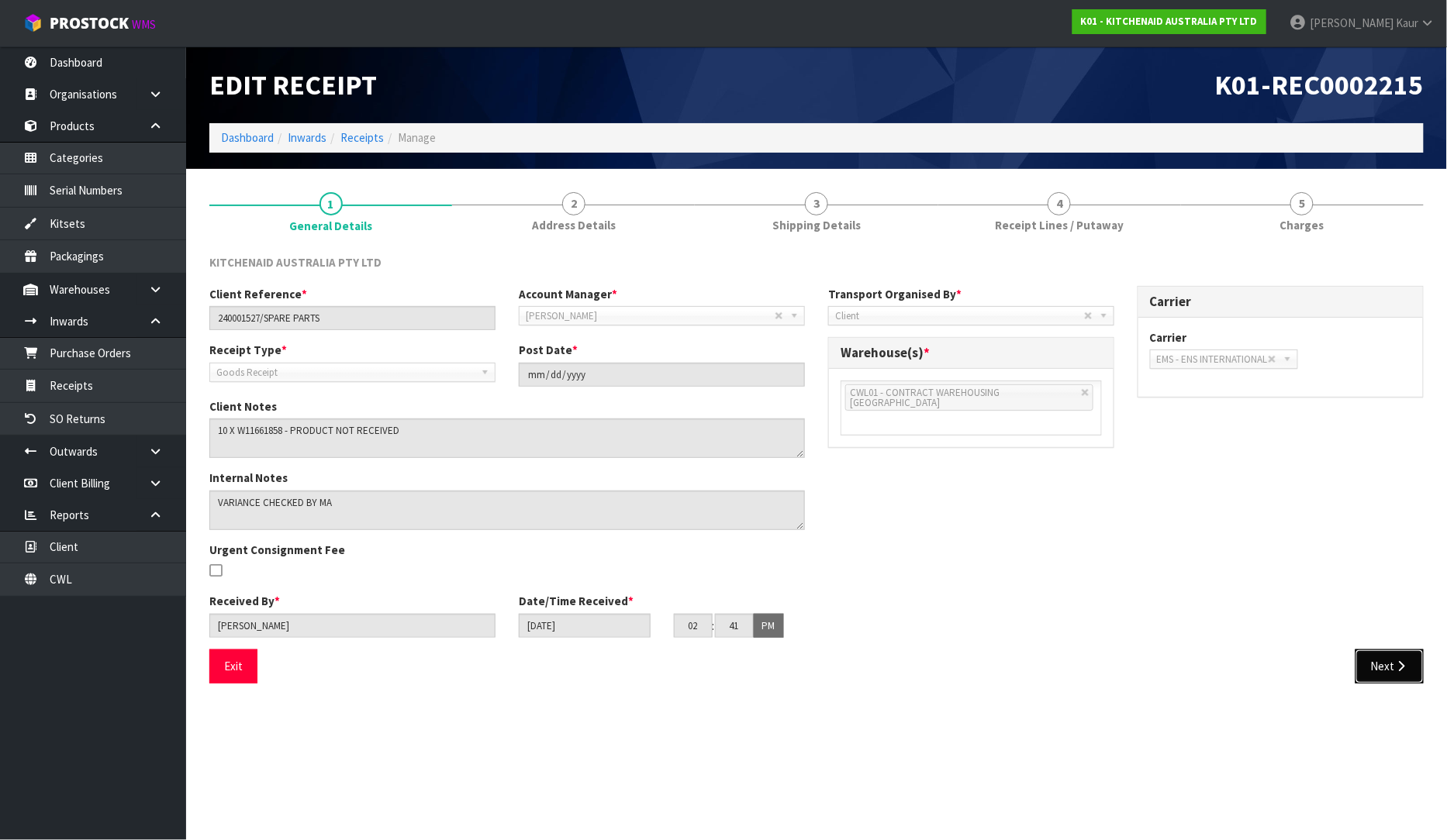
click at [1379, 670] on button "Next" at bounding box center [1390, 666] width 69 height 33
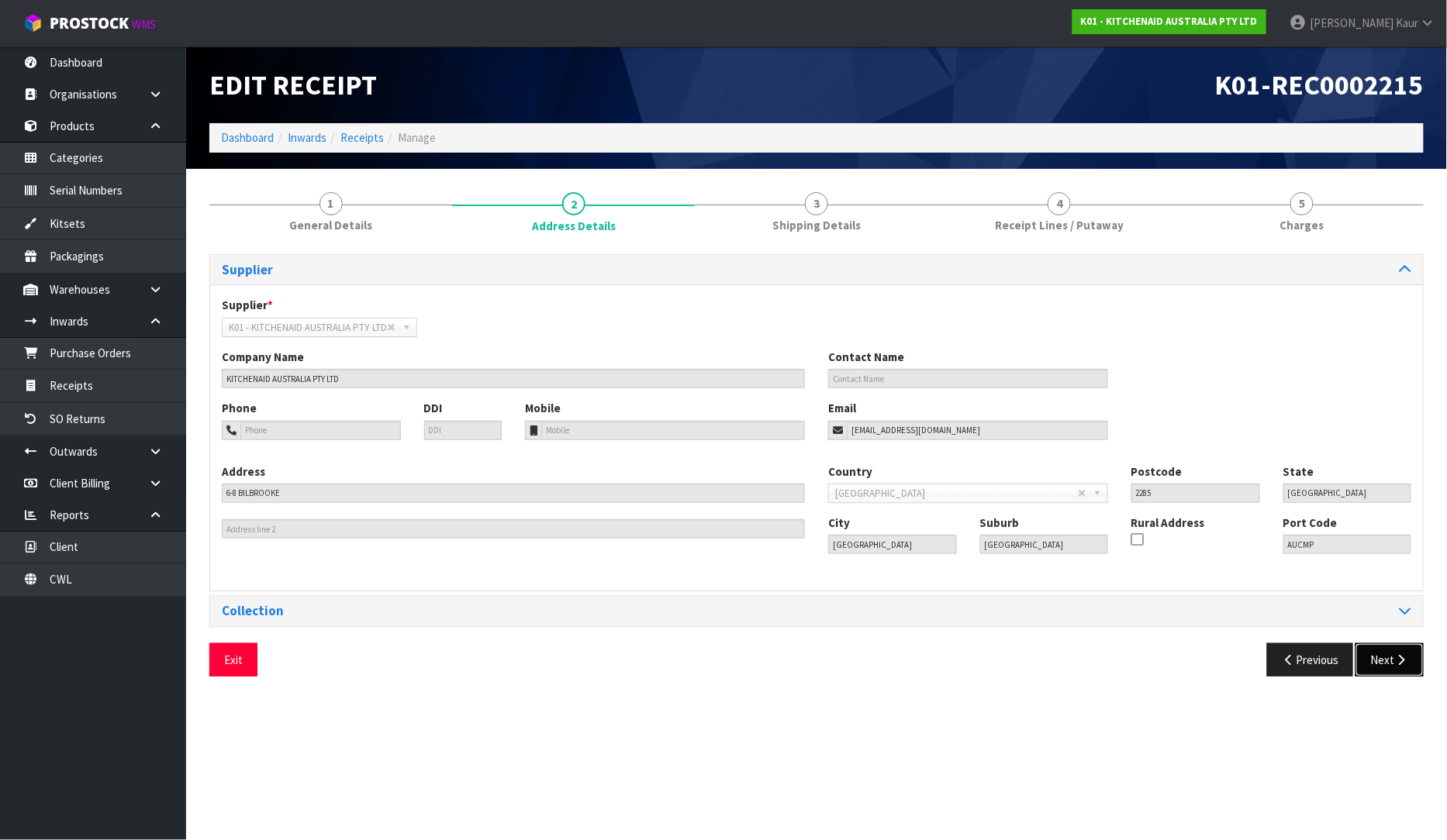
click at [1379, 670] on button "Next" at bounding box center [1390, 660] width 69 height 33
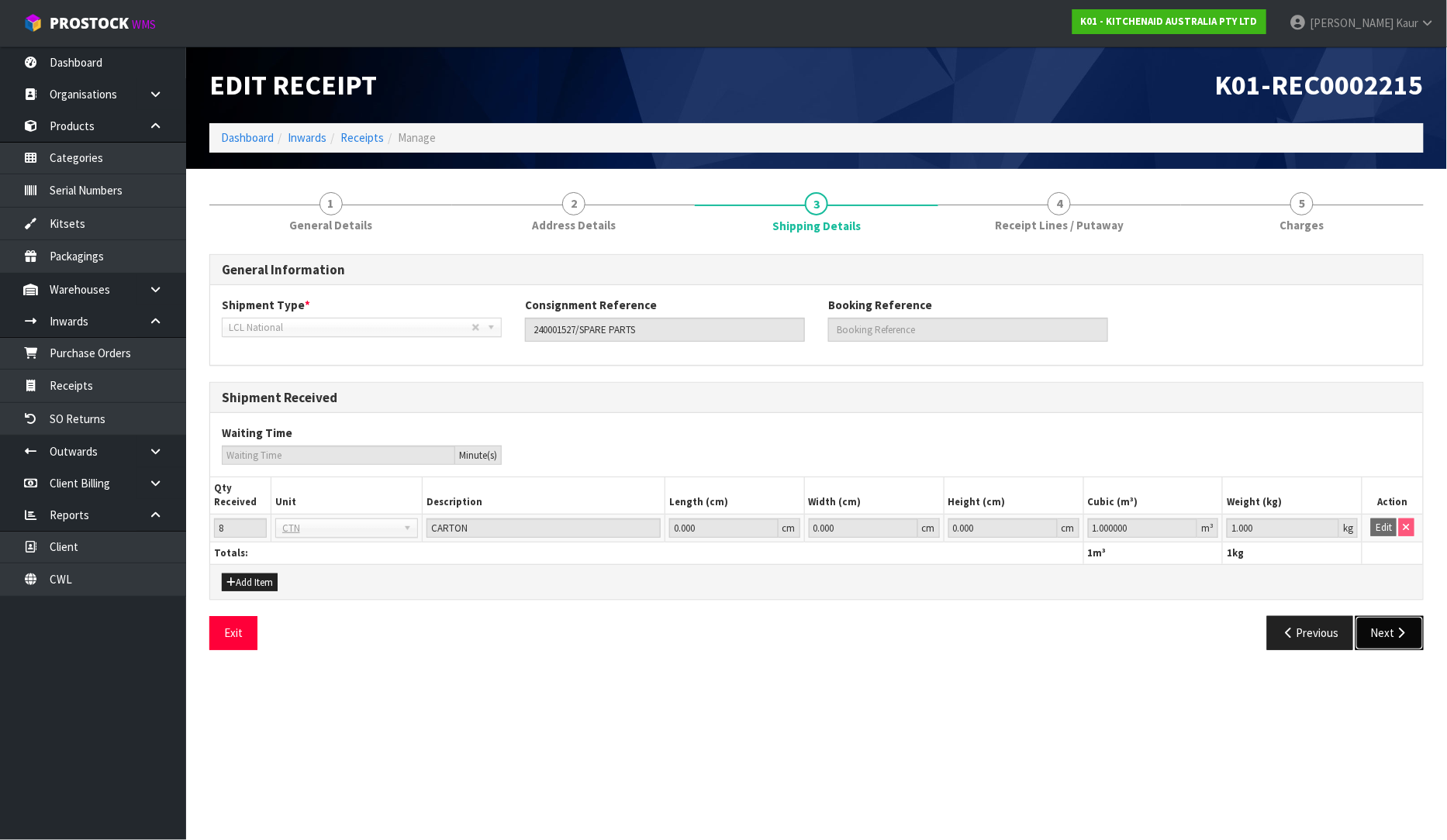
click at [1394, 640] on button "Next" at bounding box center [1390, 632] width 69 height 33
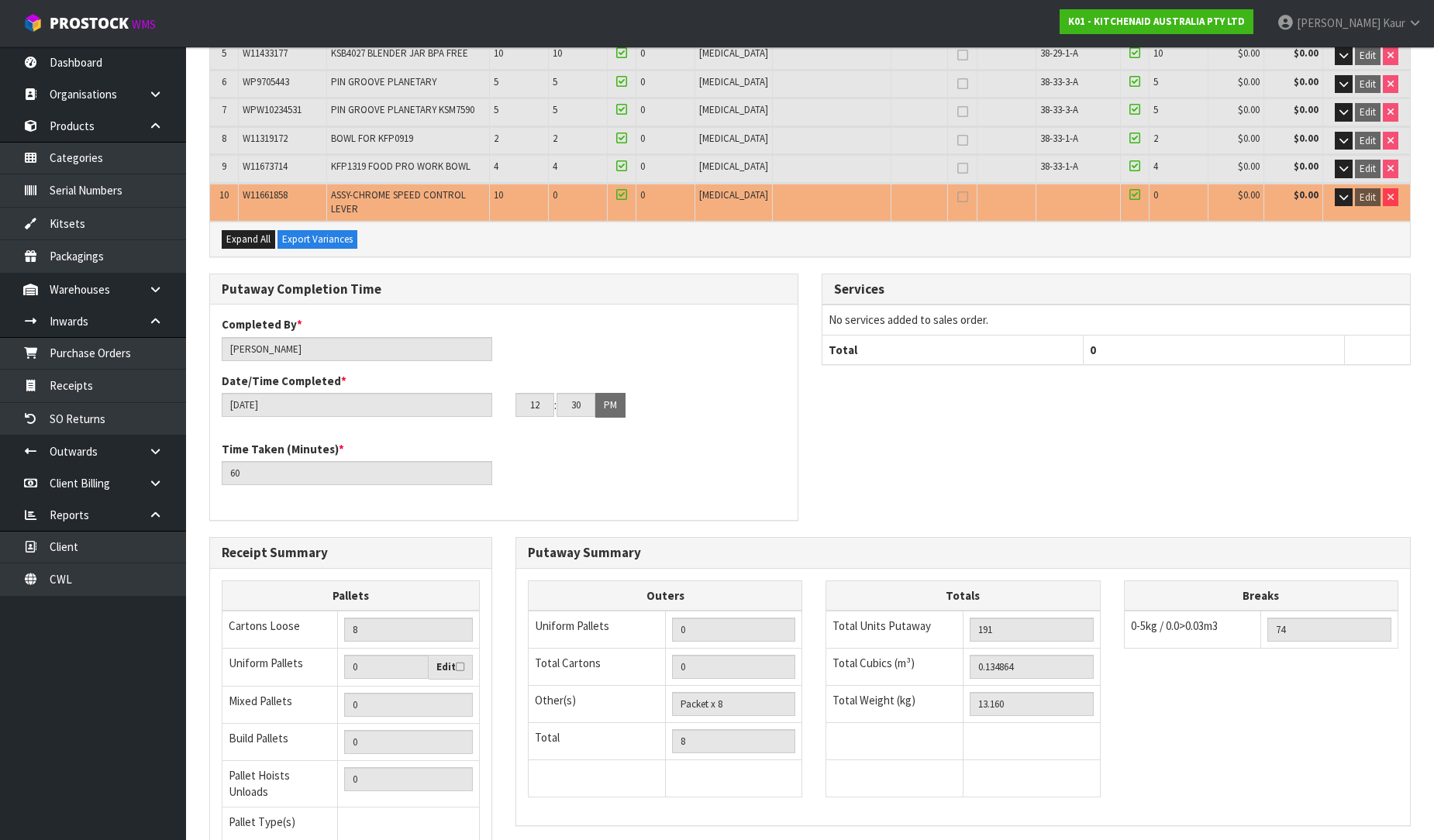
scroll to position [512, 0]
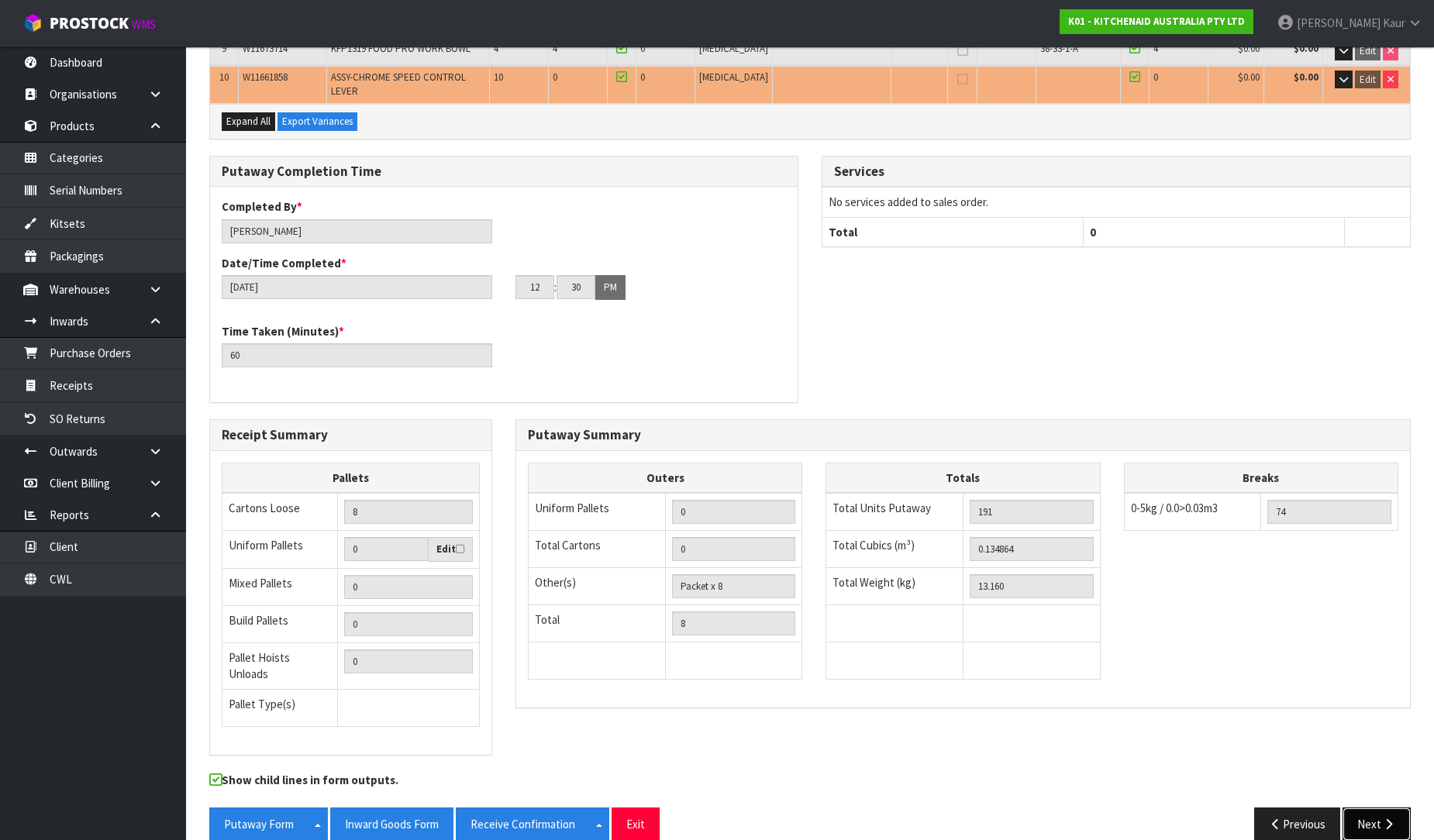
click at [1384, 819] on icon "button" at bounding box center [1388, 825] width 14 height 11
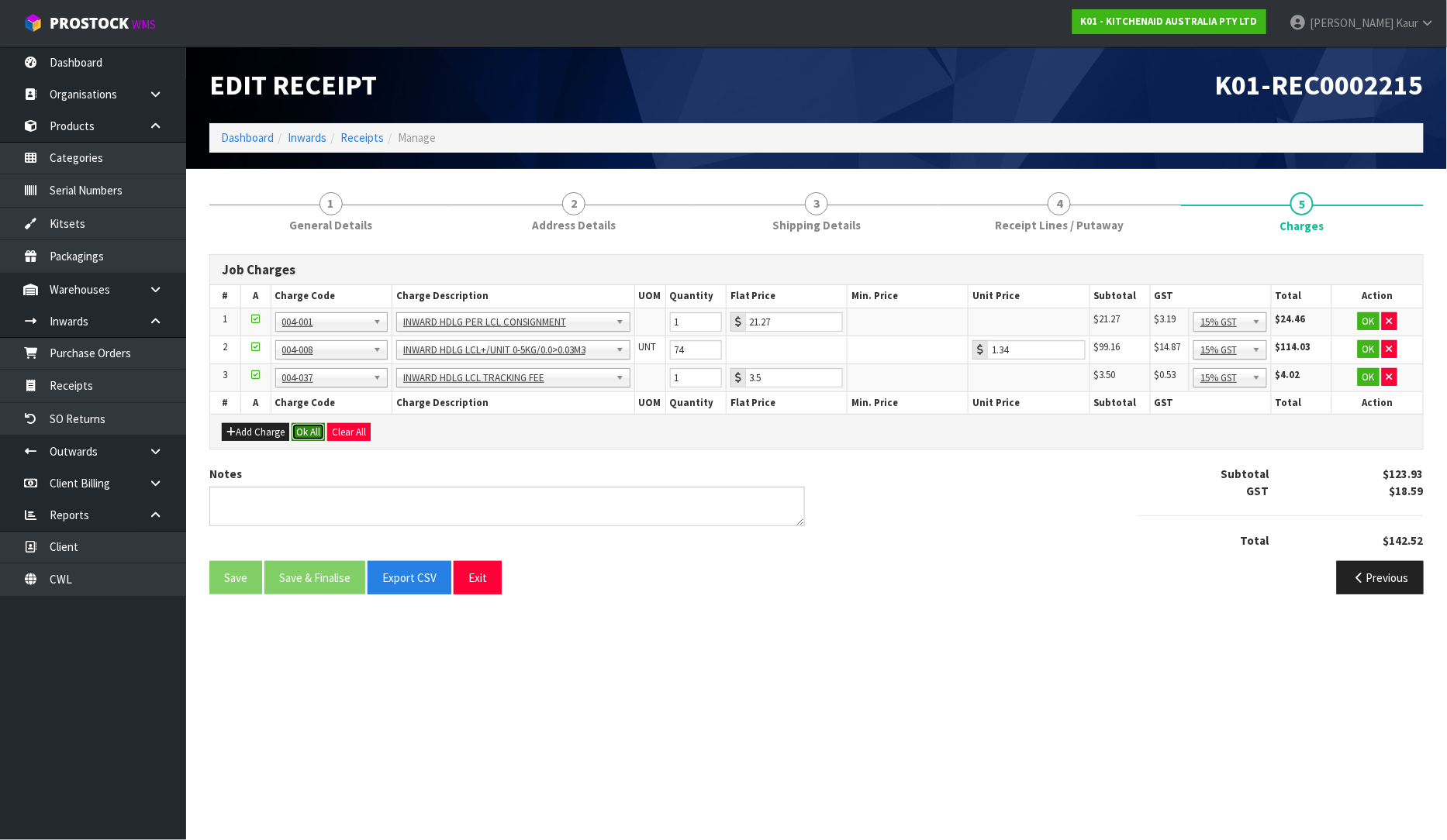
click at [305, 432] on button "Ok All" at bounding box center [308, 433] width 33 height 19
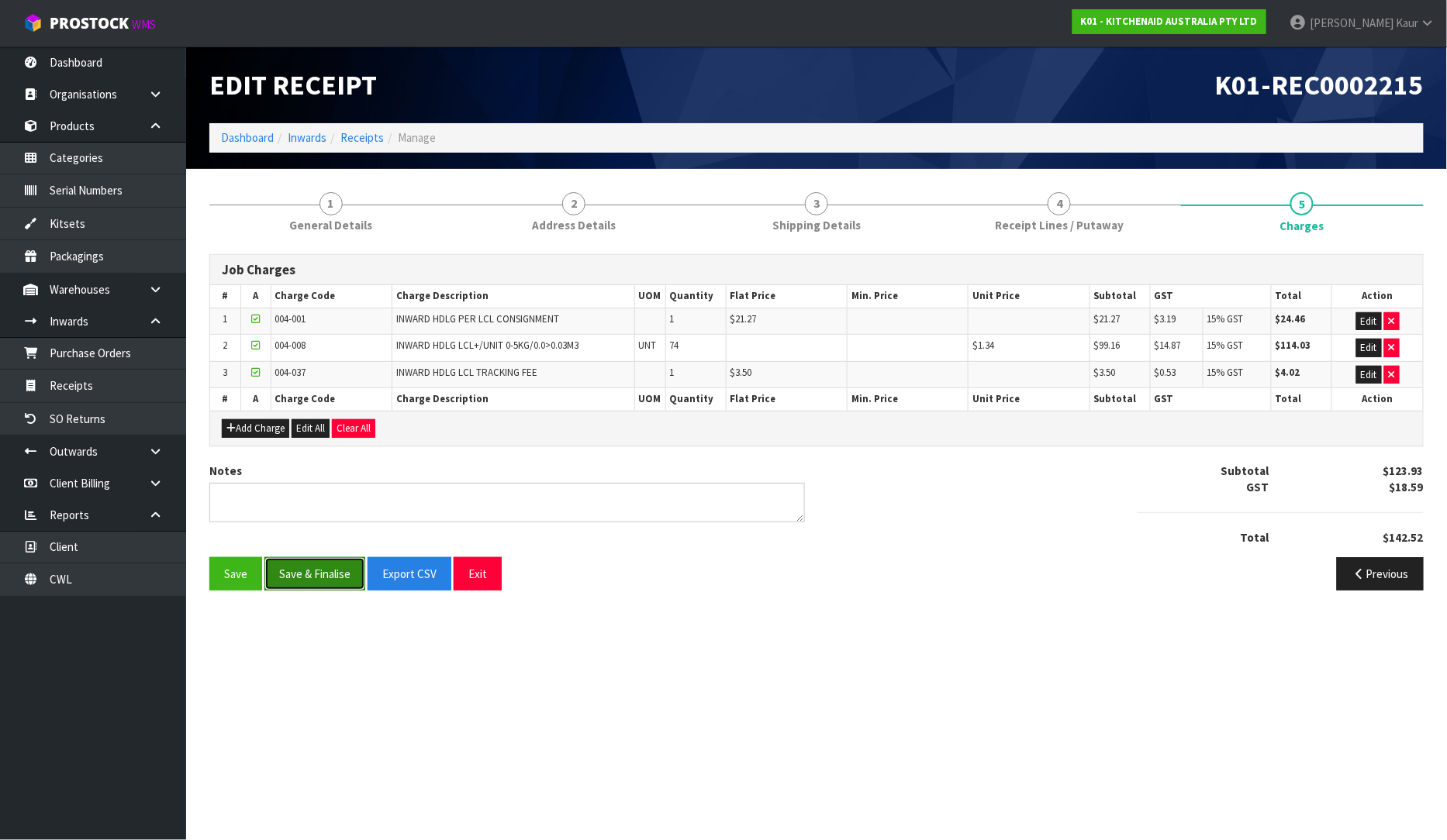
click at [320, 572] on button "Save & Finalise" at bounding box center [315, 574] width 101 height 33
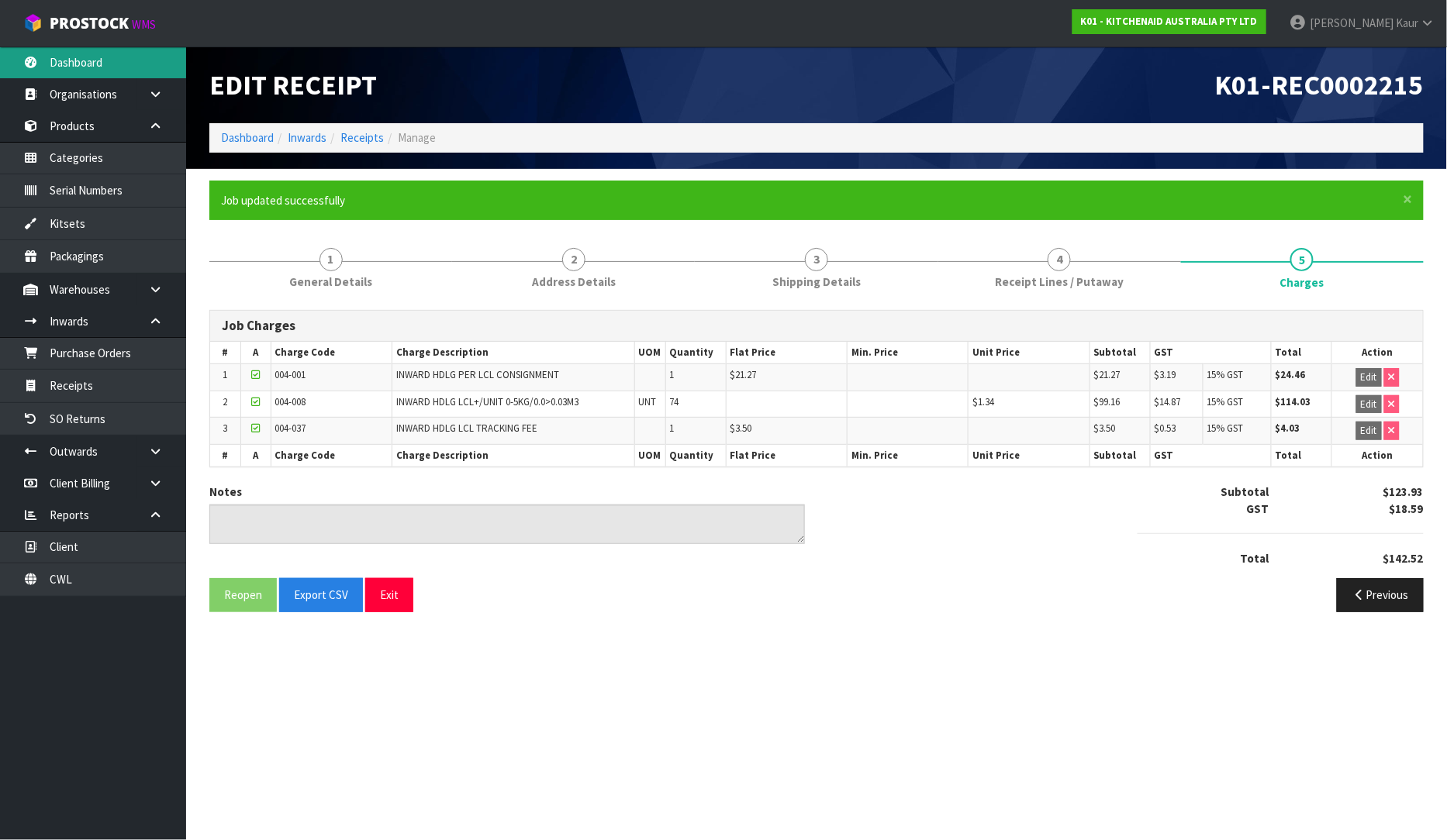
click at [124, 75] on link "Dashboard" at bounding box center [93, 62] width 186 height 31
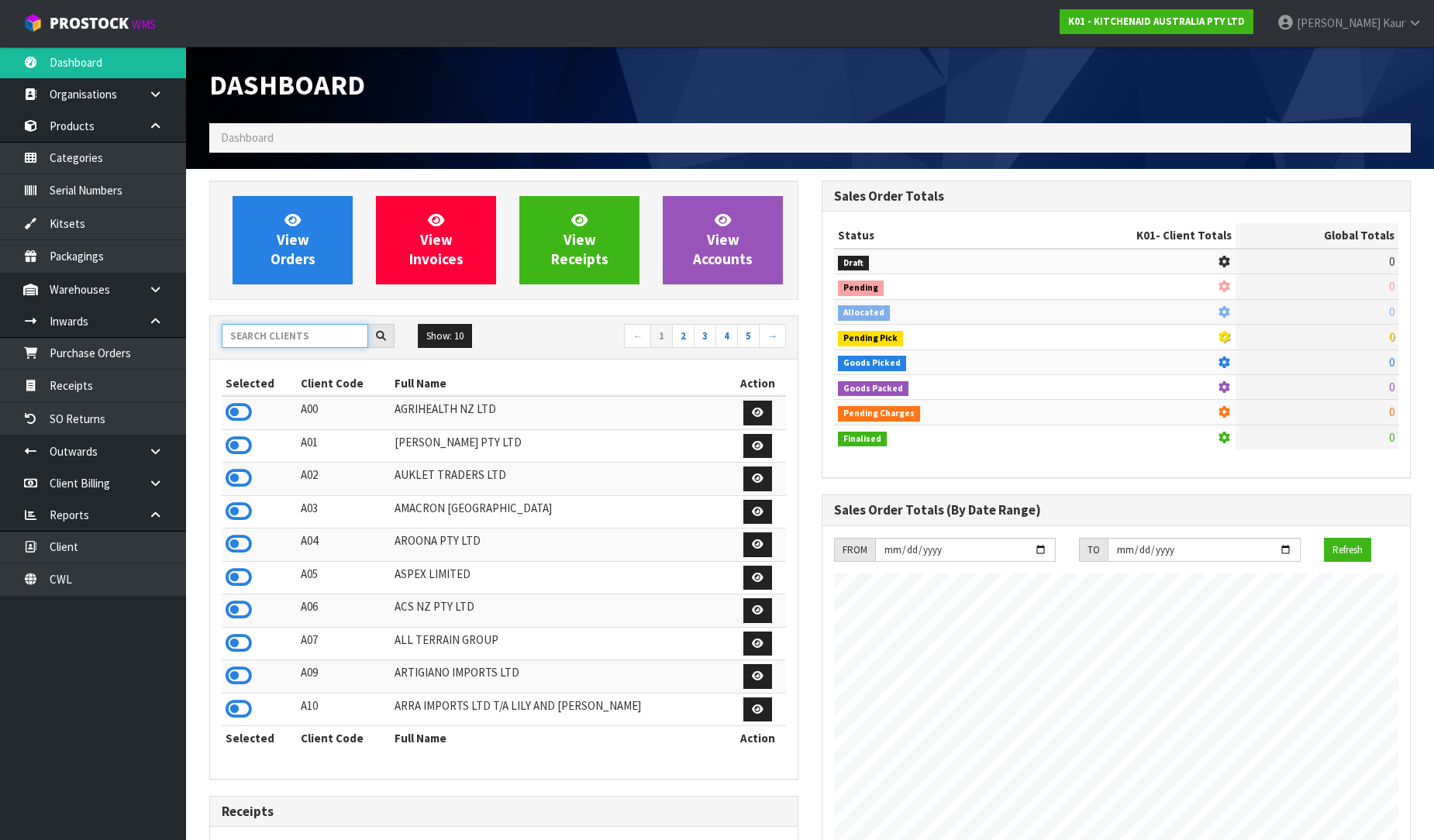
scroll to position [967, 612]
click at [272, 335] on input "text" at bounding box center [296, 336] width 147 height 24
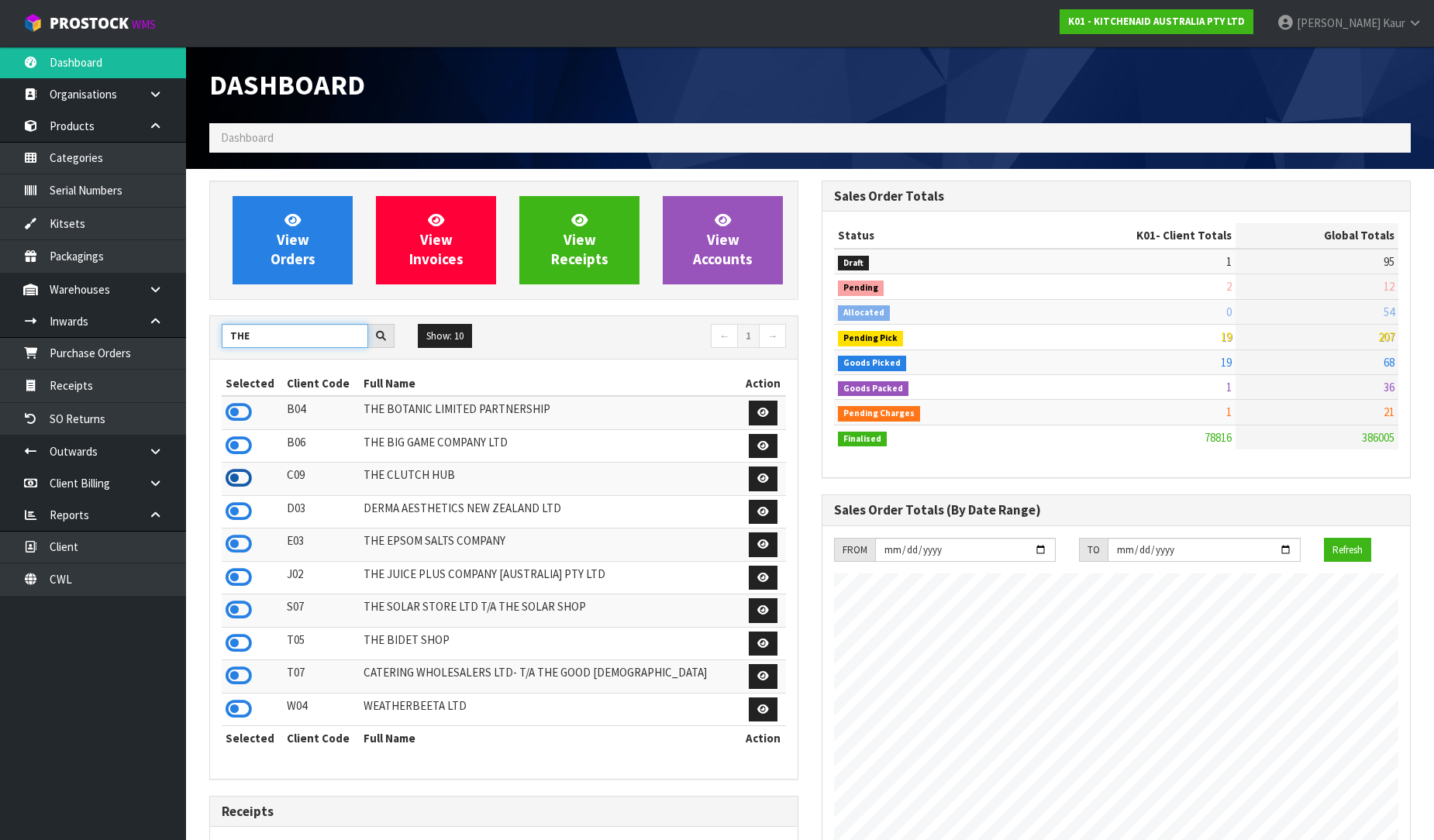
type input "THE"
click at [234, 479] on icon at bounding box center [239, 479] width 27 height 23
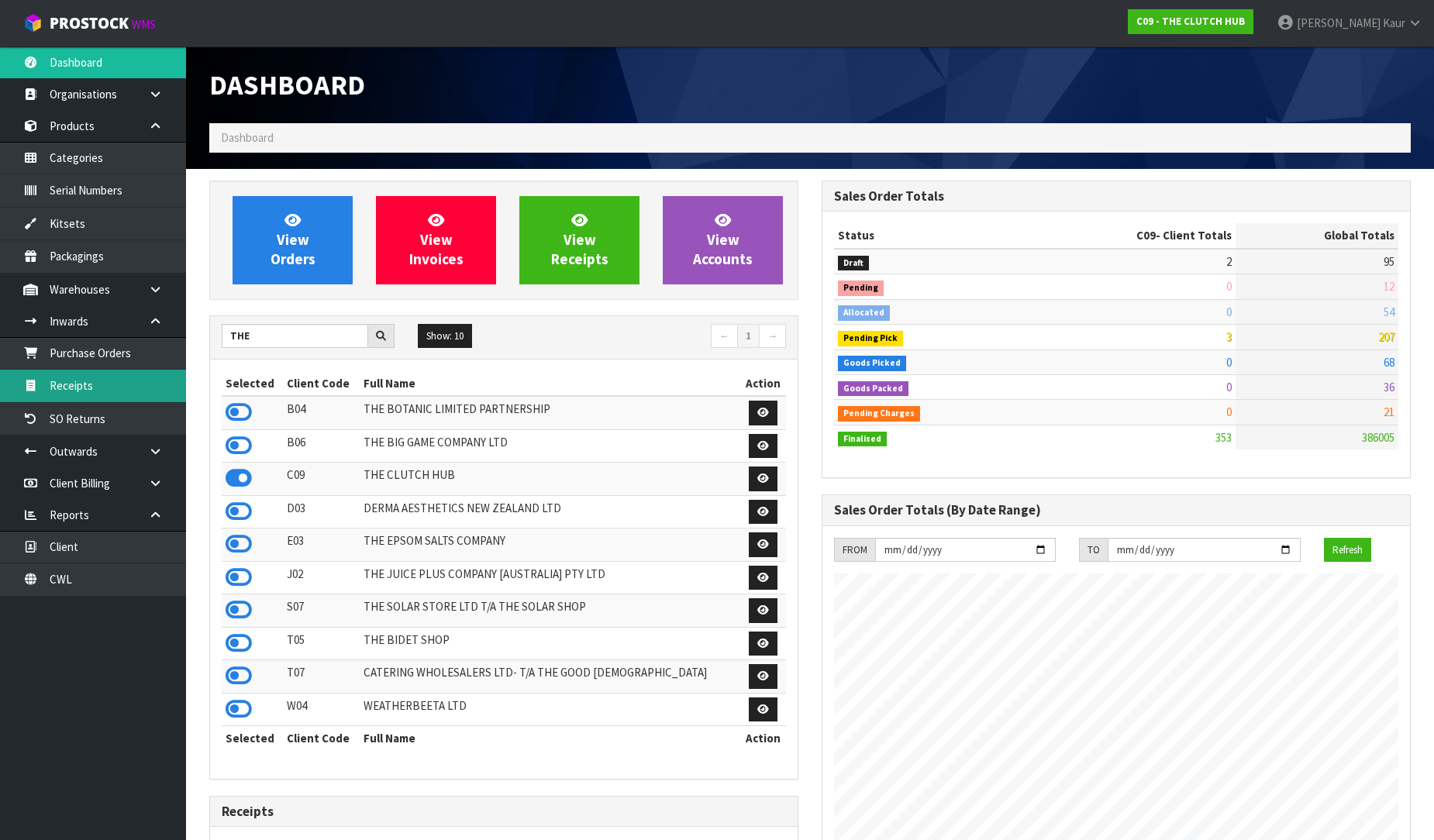
click at [88, 393] on link "Receipts" at bounding box center [92, 385] width 186 height 31
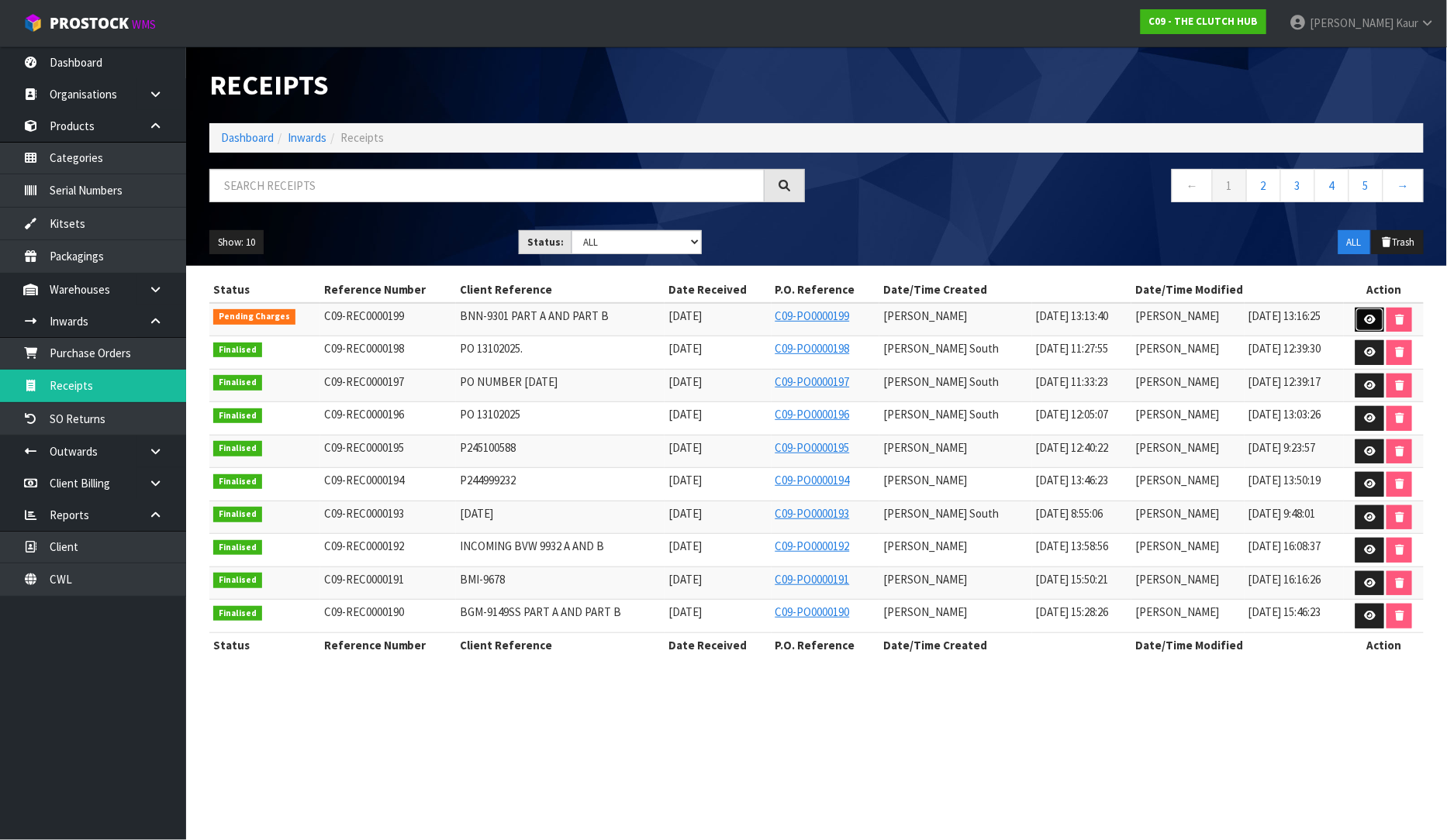
click at [1376, 321] on link at bounding box center [1370, 320] width 29 height 25
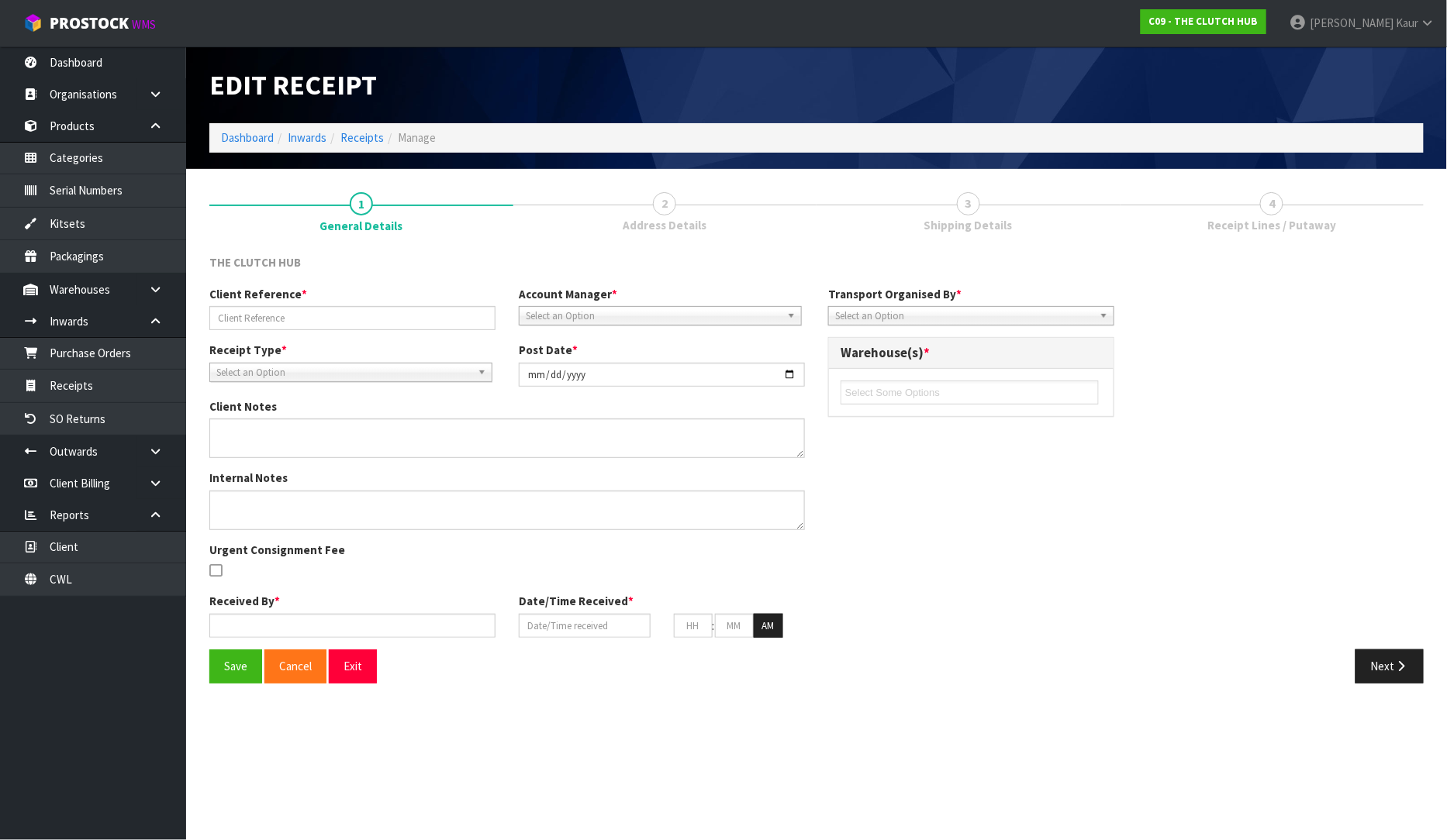
type input "BNN-9301 PART A AND PART B"
type input "[DATE]"
type input "[PERSON_NAME]"
type input "[DATE]"
type input "01"
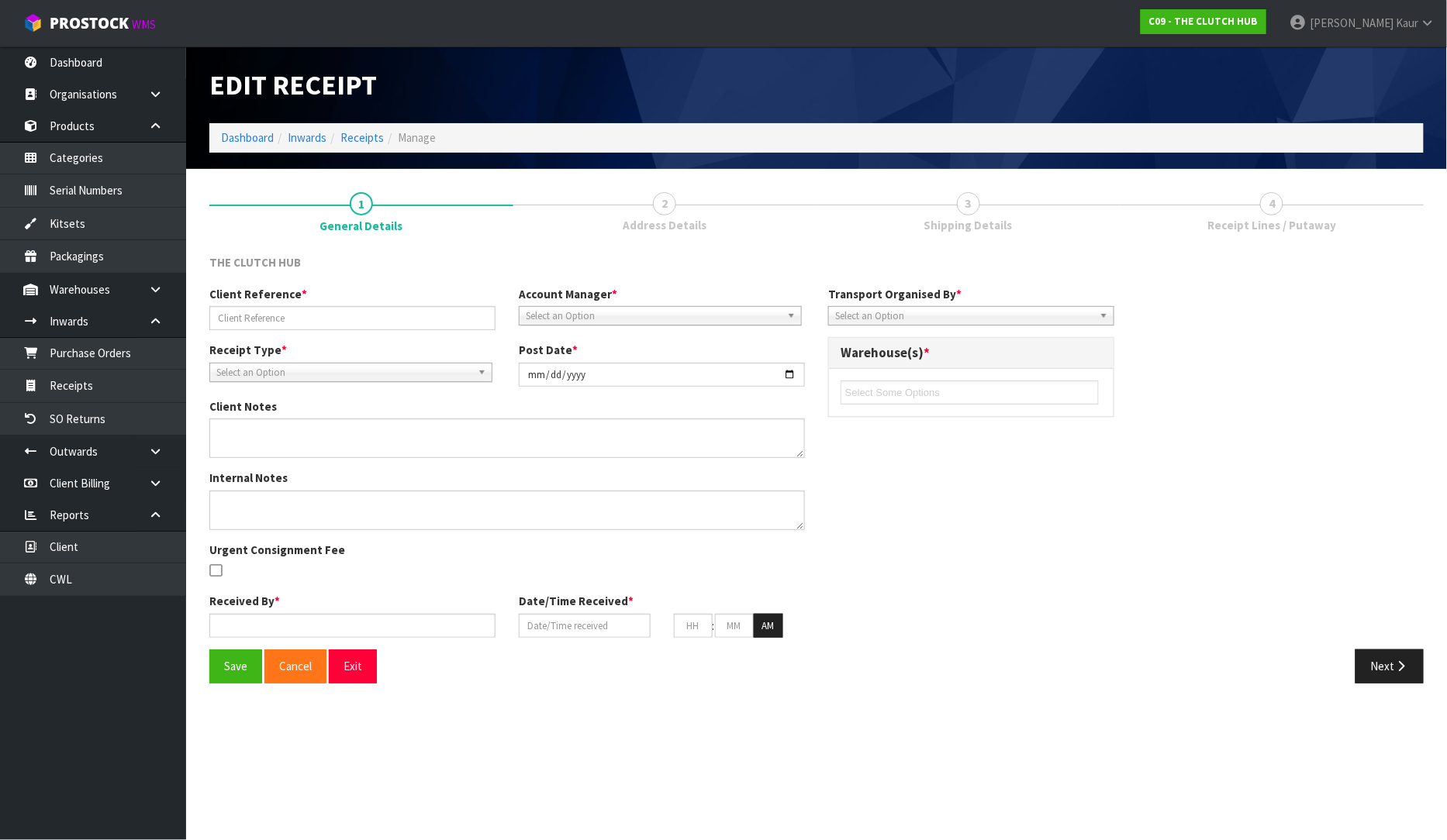
type input "13"
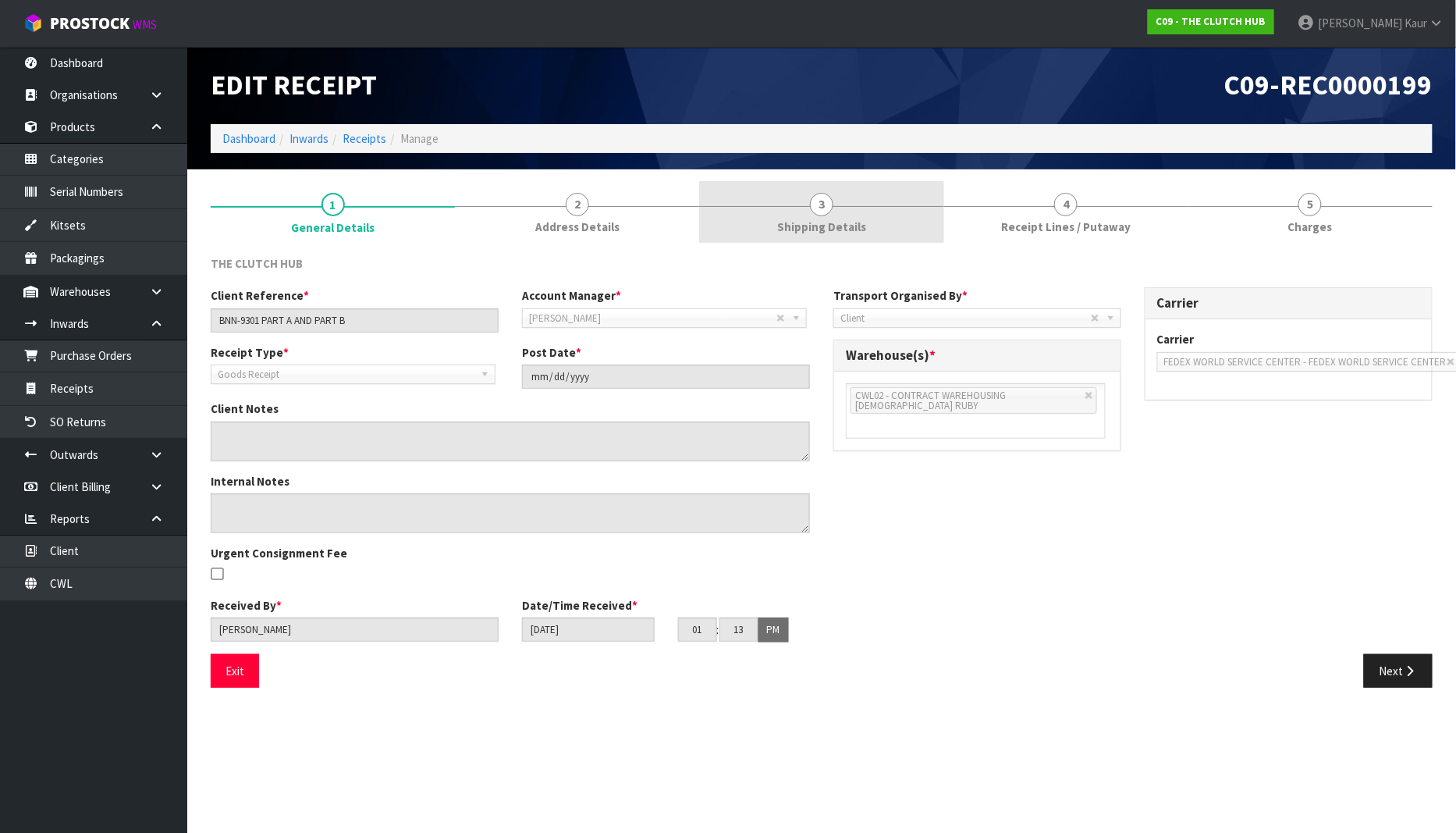
click at [777, 223] on link "3 Shipping Details" at bounding box center [822, 212] width 245 height 61
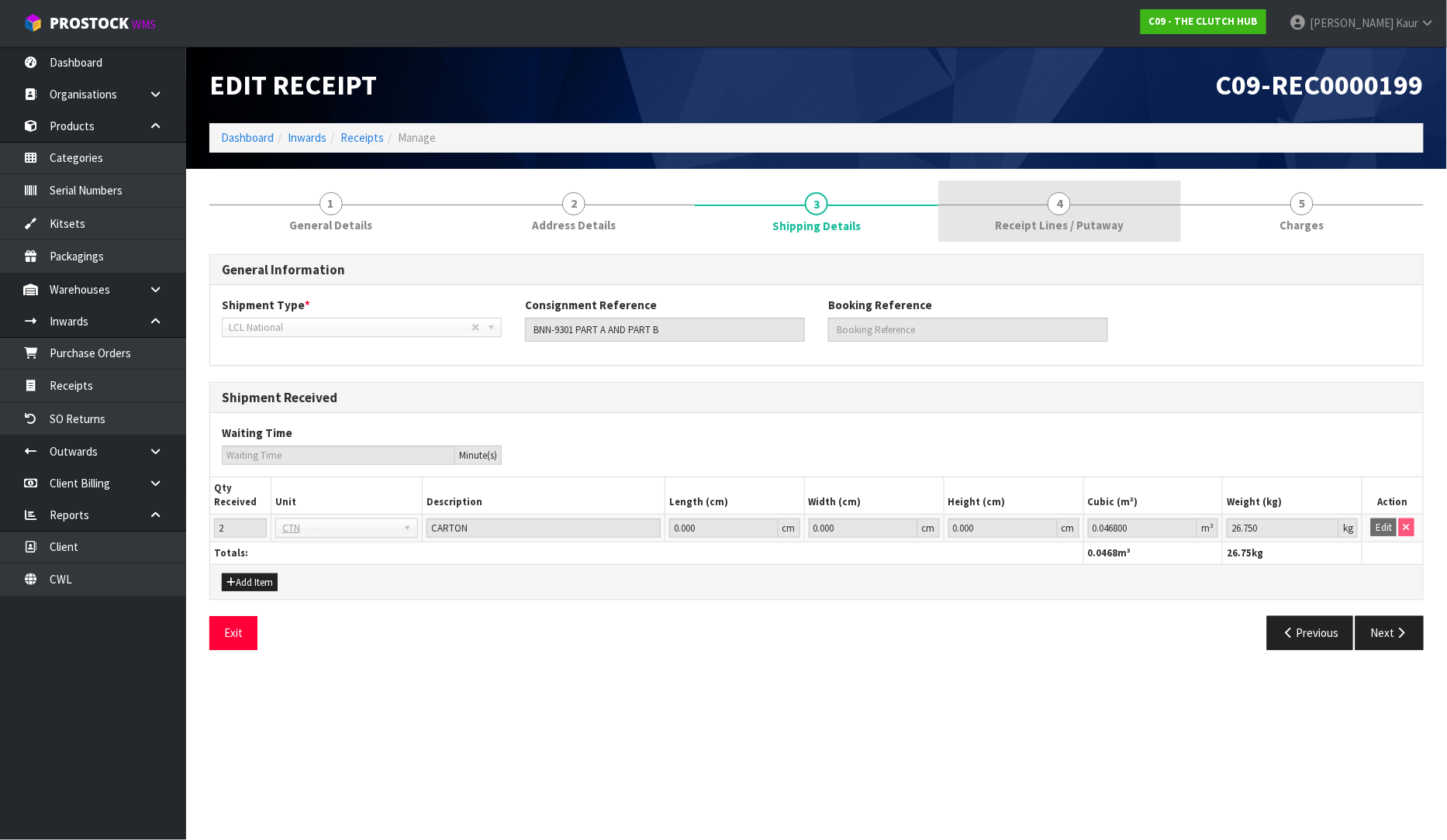
click at [1080, 235] on link "4 Receipt Lines / Putaway" at bounding box center [1060, 211] width 243 height 61
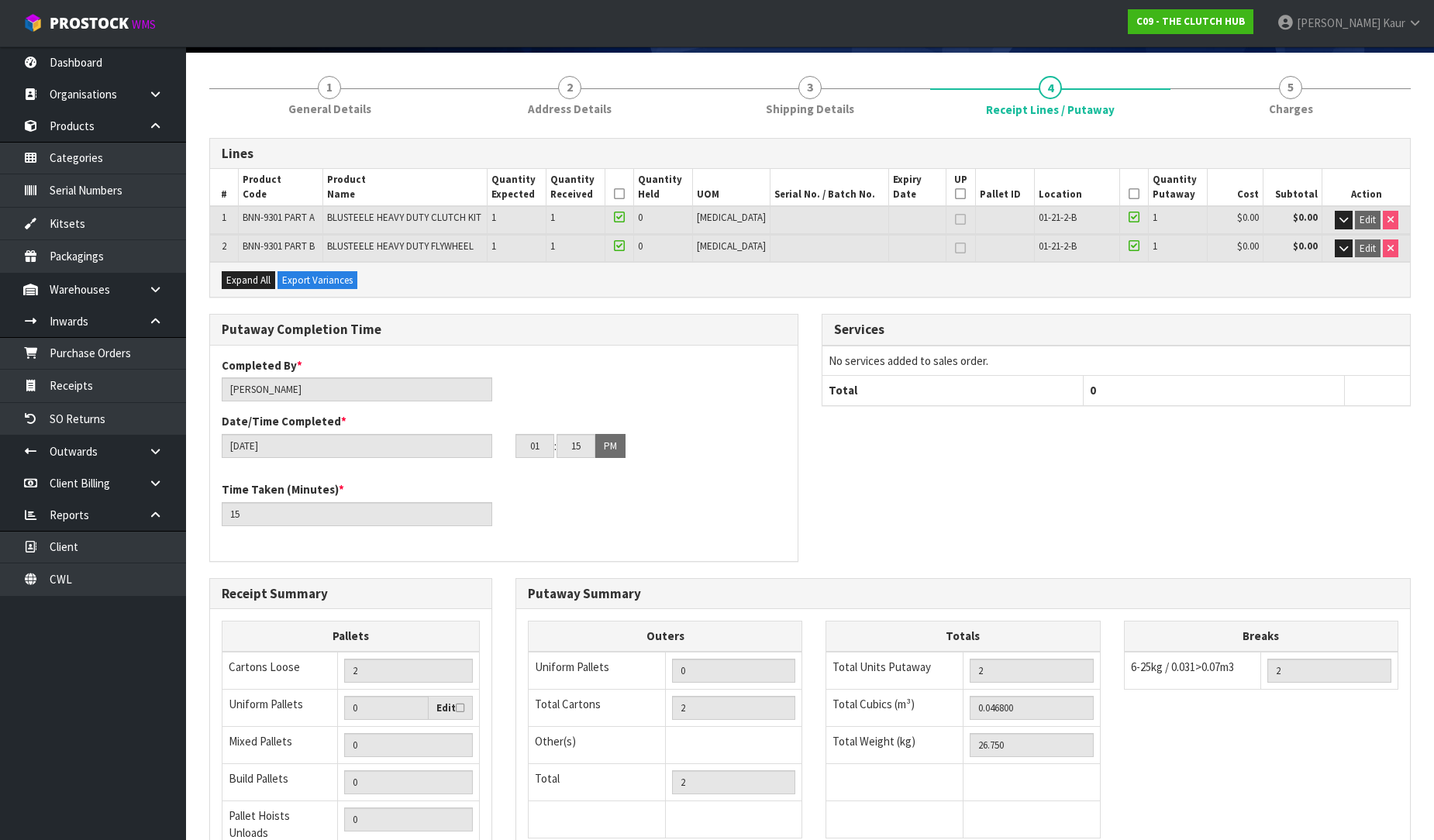
scroll to position [288, 0]
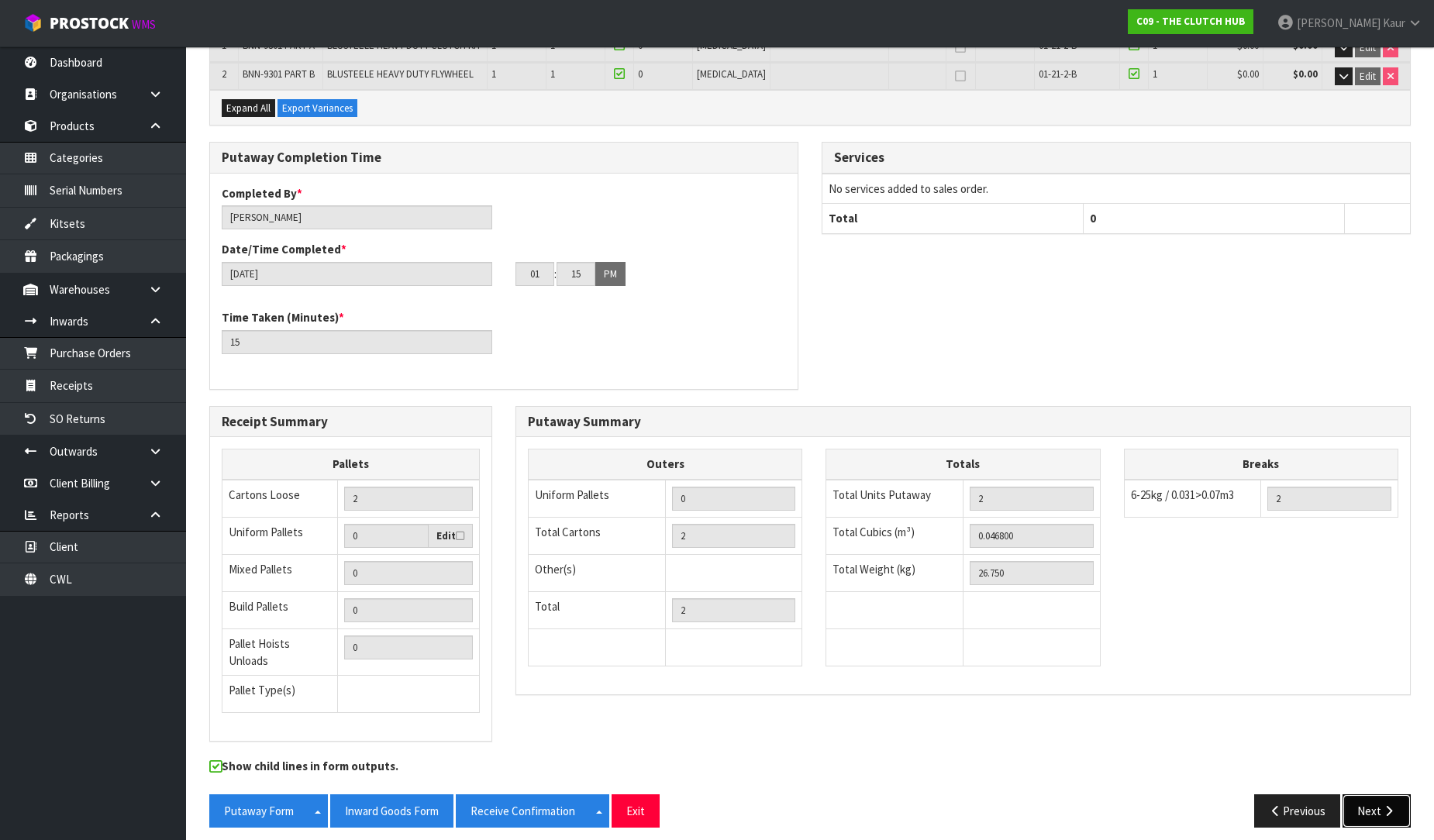
click at [1384, 806] on icon "button" at bounding box center [1388, 811] width 14 height 11
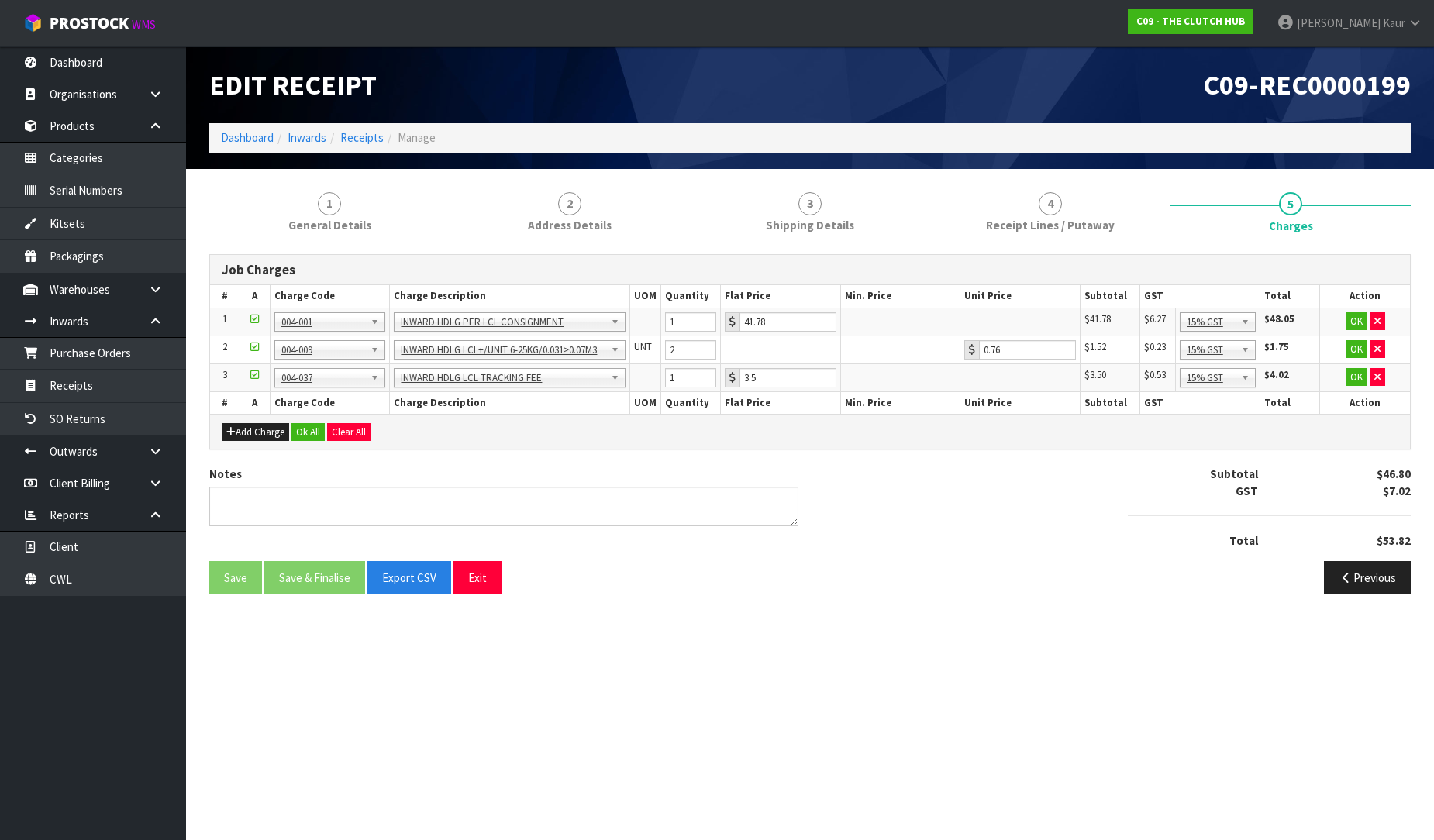
scroll to position [0, 0]
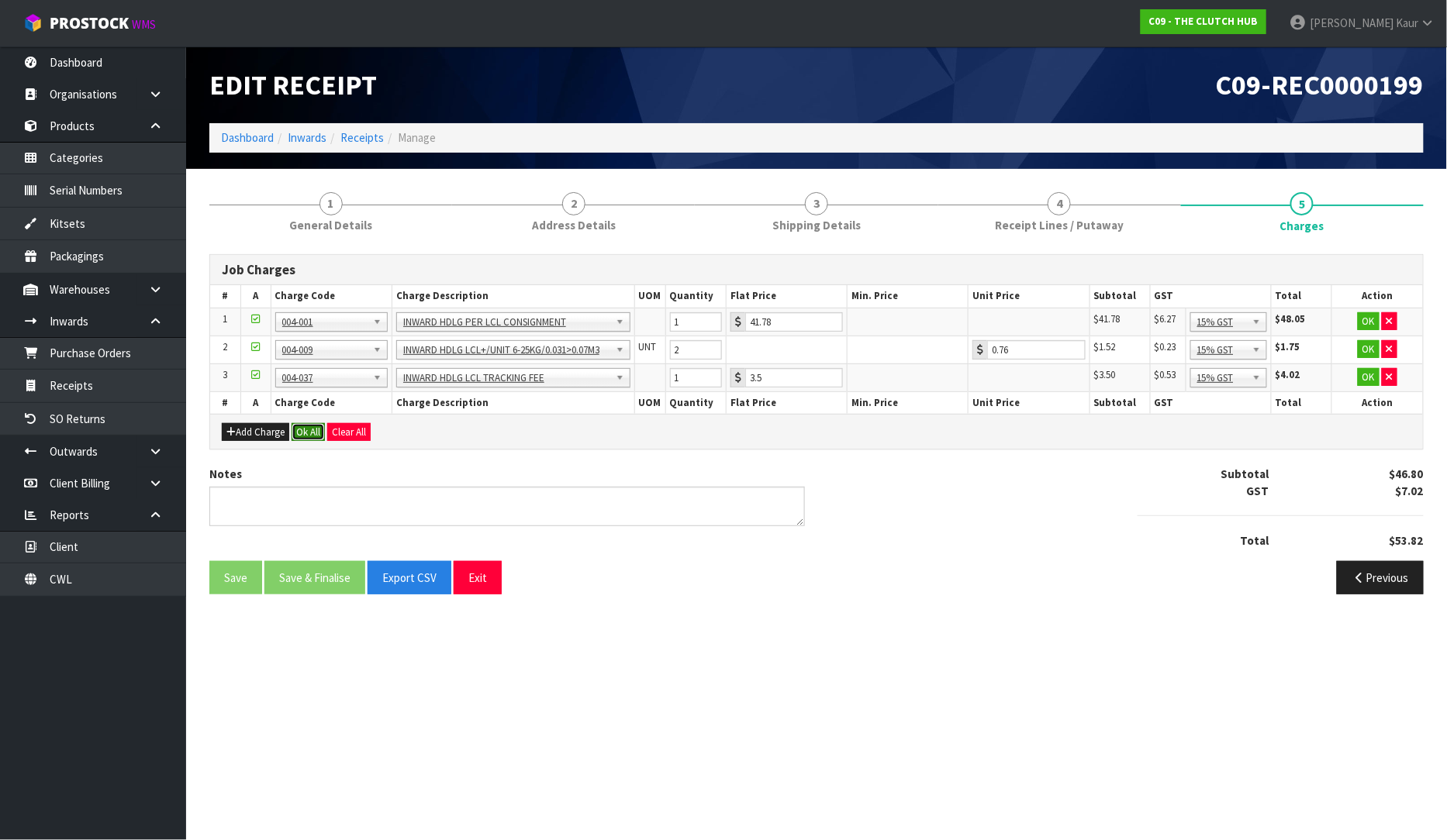
drag, startPoint x: 311, startPoint y: 437, endPoint x: 313, endPoint y: 455, distance: 18.1
click at [312, 437] on button "Ok All" at bounding box center [308, 433] width 33 height 19
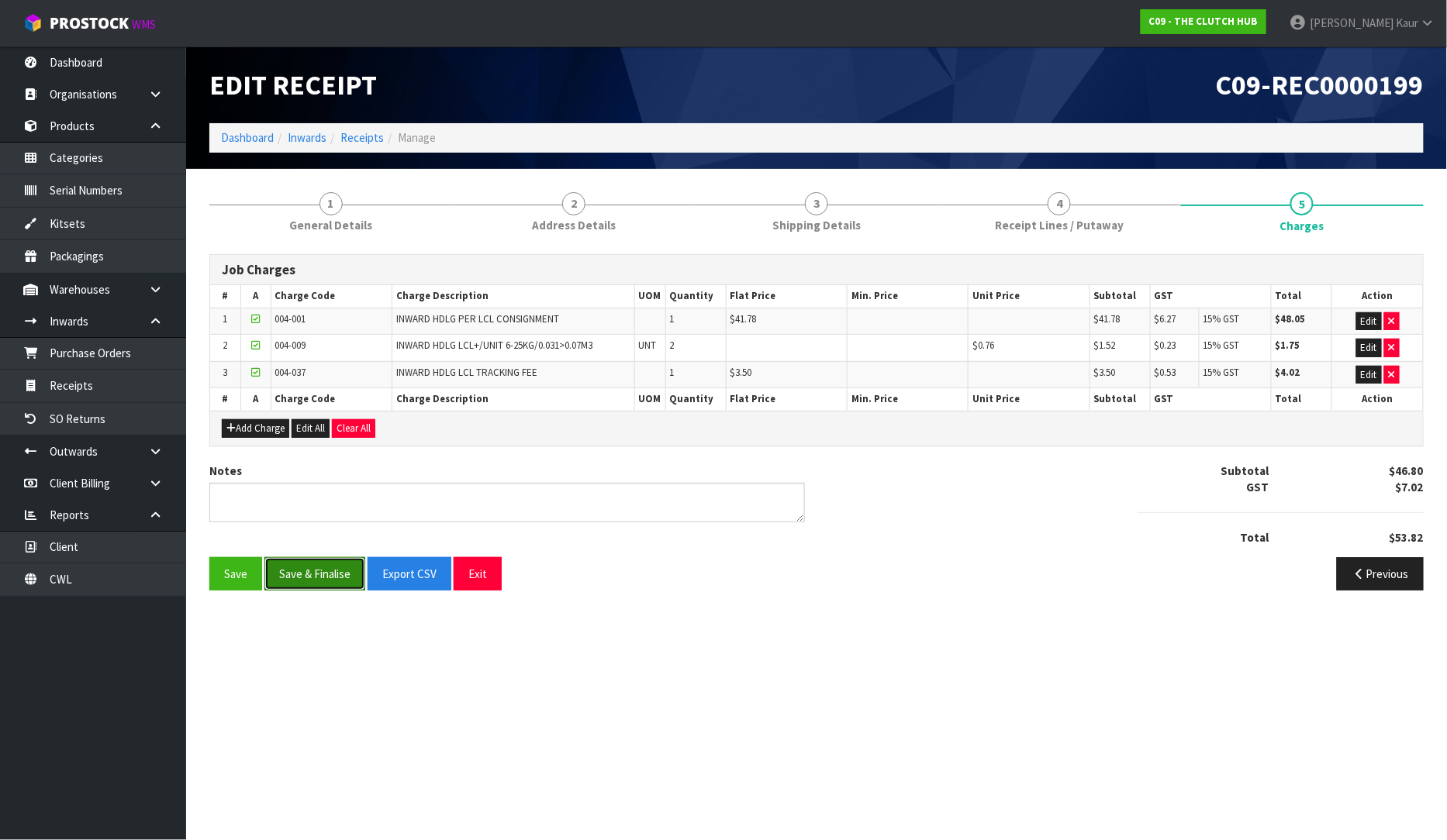
click at [320, 575] on button "Save & Finalise" at bounding box center [315, 574] width 101 height 33
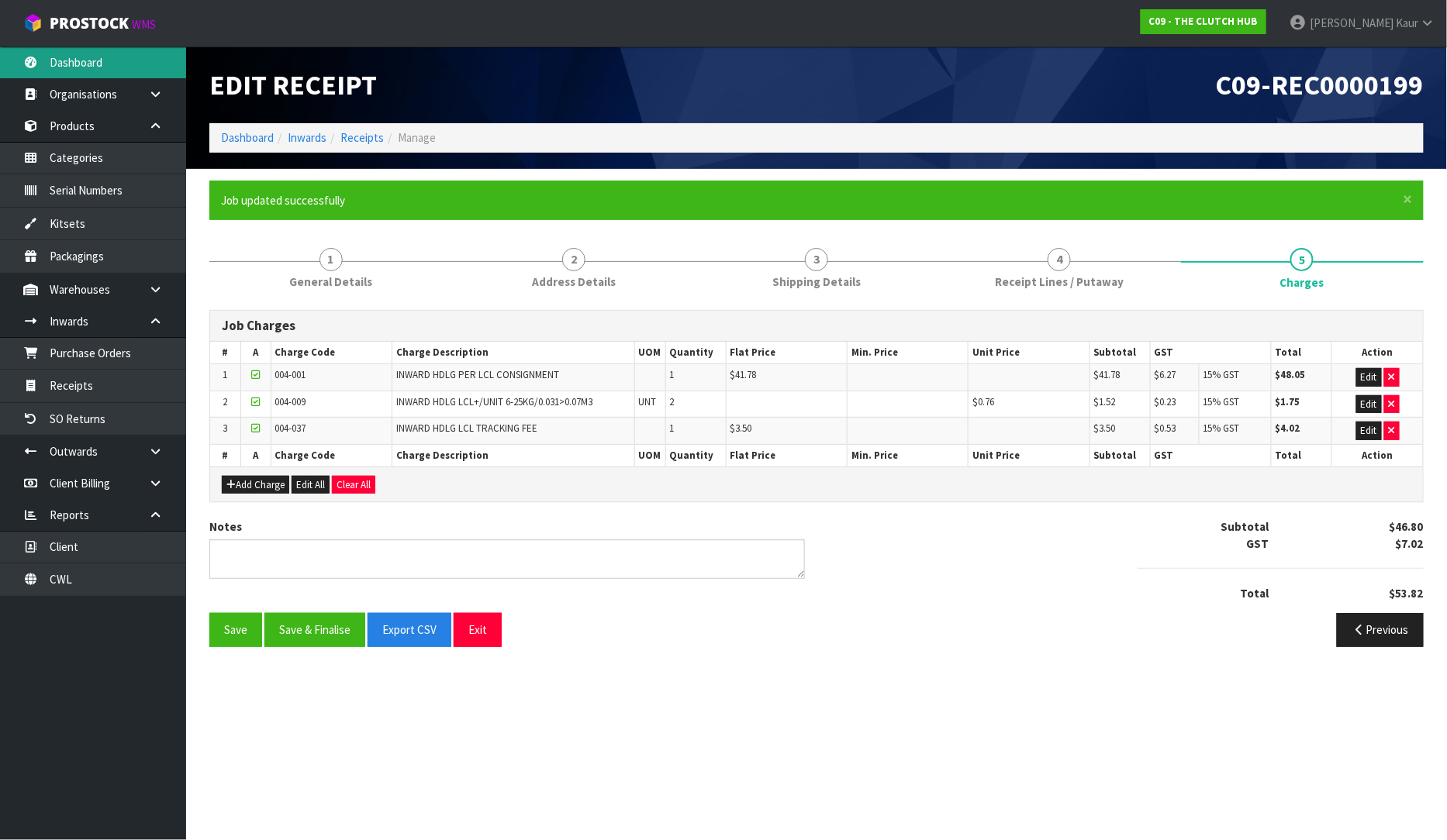
click at [98, 72] on link "Dashboard" at bounding box center [93, 62] width 186 height 31
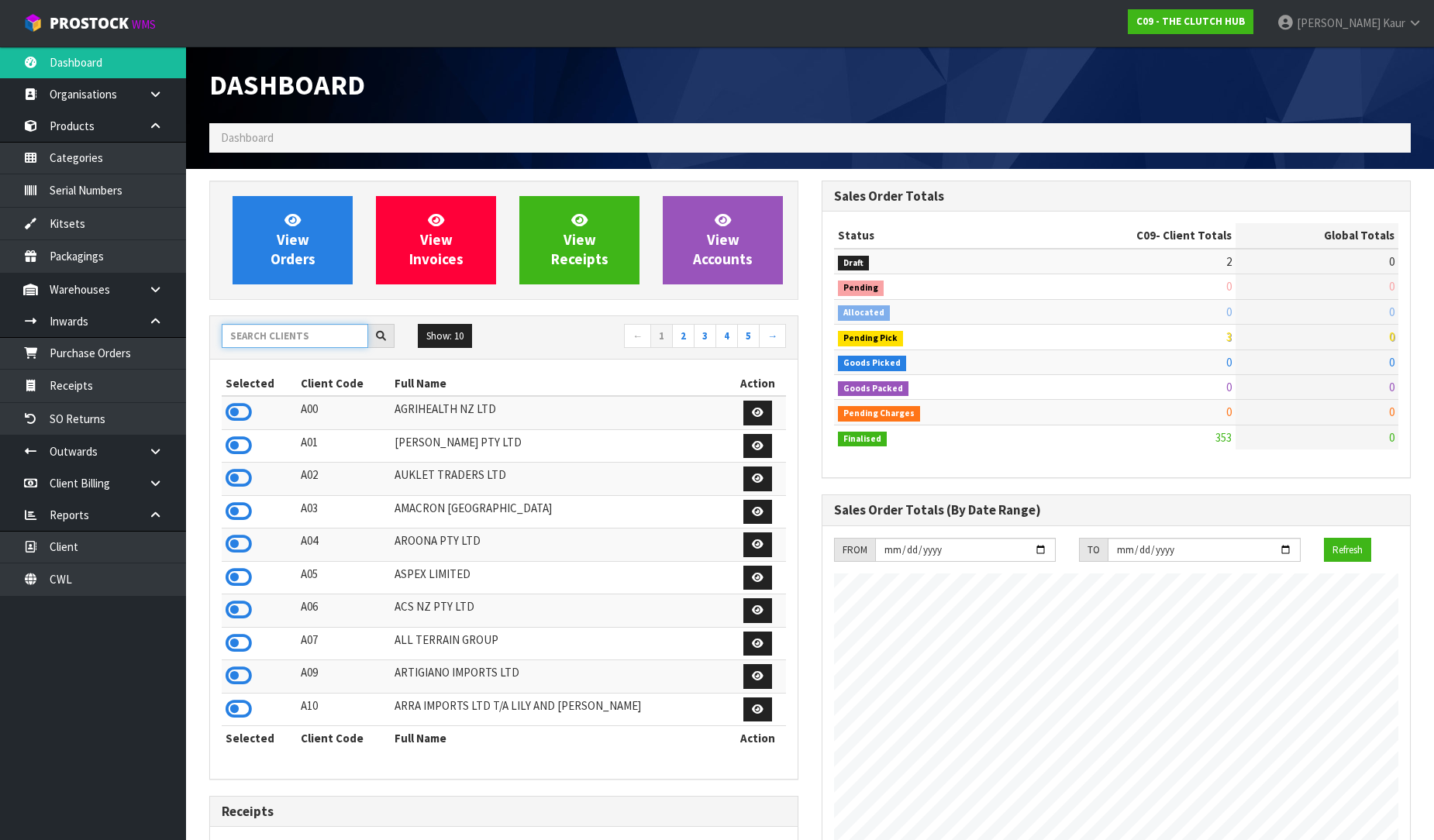
scroll to position [1175, 612]
click at [252, 336] on input "text" at bounding box center [296, 336] width 147 height 24
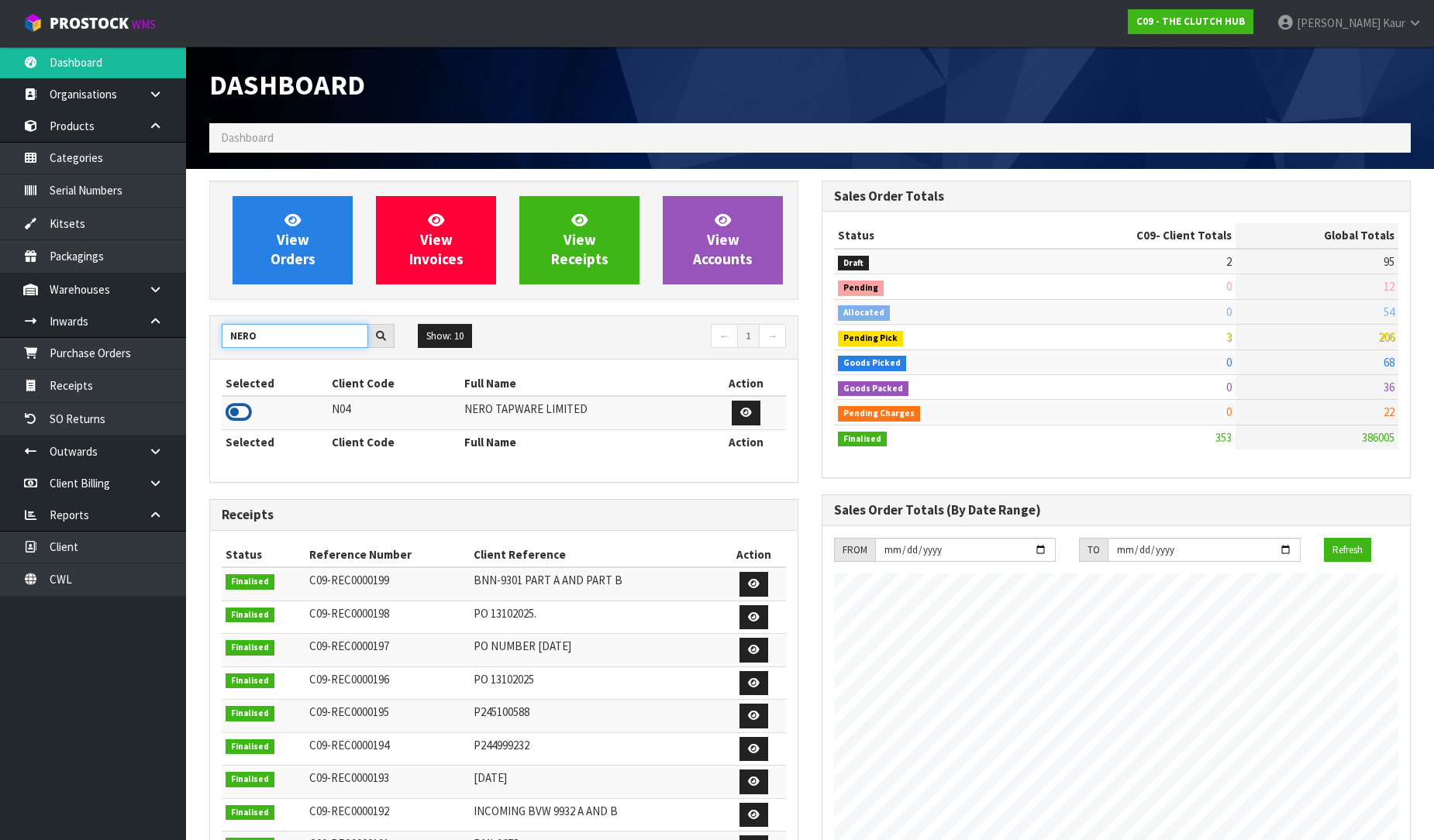
type input "NERO"
click at [247, 414] on icon at bounding box center [239, 412] width 27 height 23
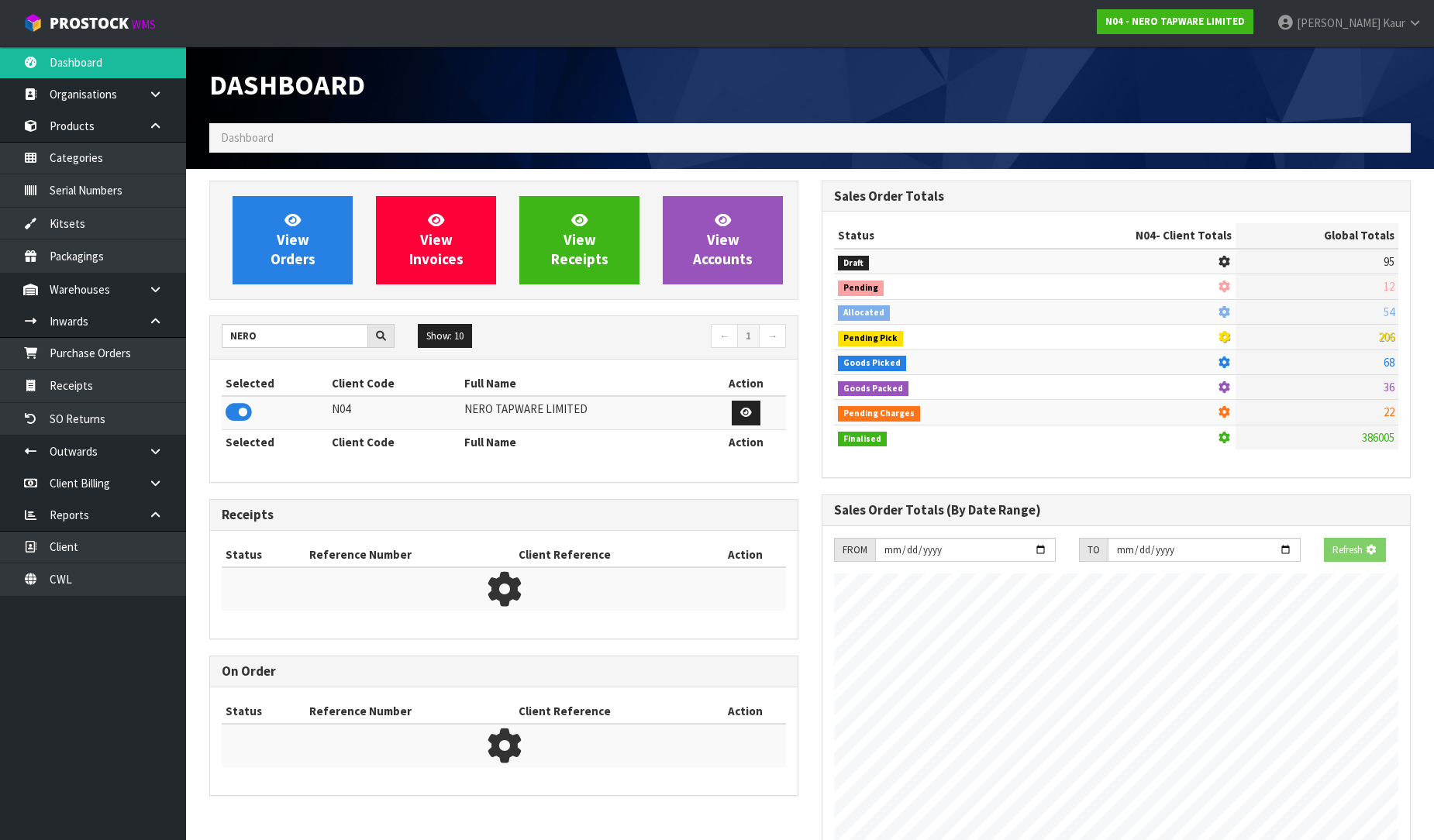
scroll to position [1208, 612]
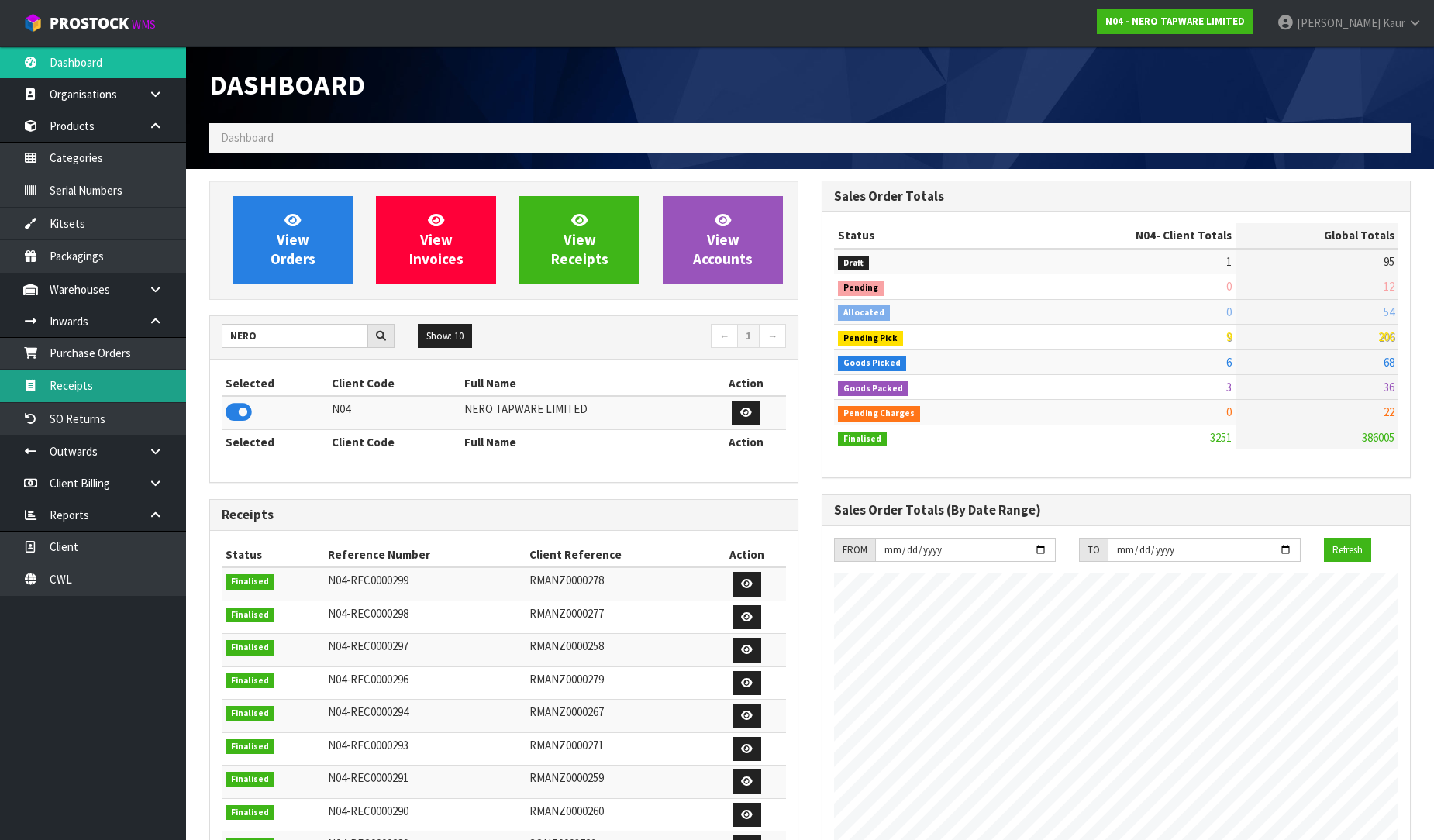
drag, startPoint x: 103, startPoint y: 378, endPoint x: 117, endPoint y: 384, distance: 15.2
click at [104, 380] on link "Receipts" at bounding box center [92, 385] width 186 height 31
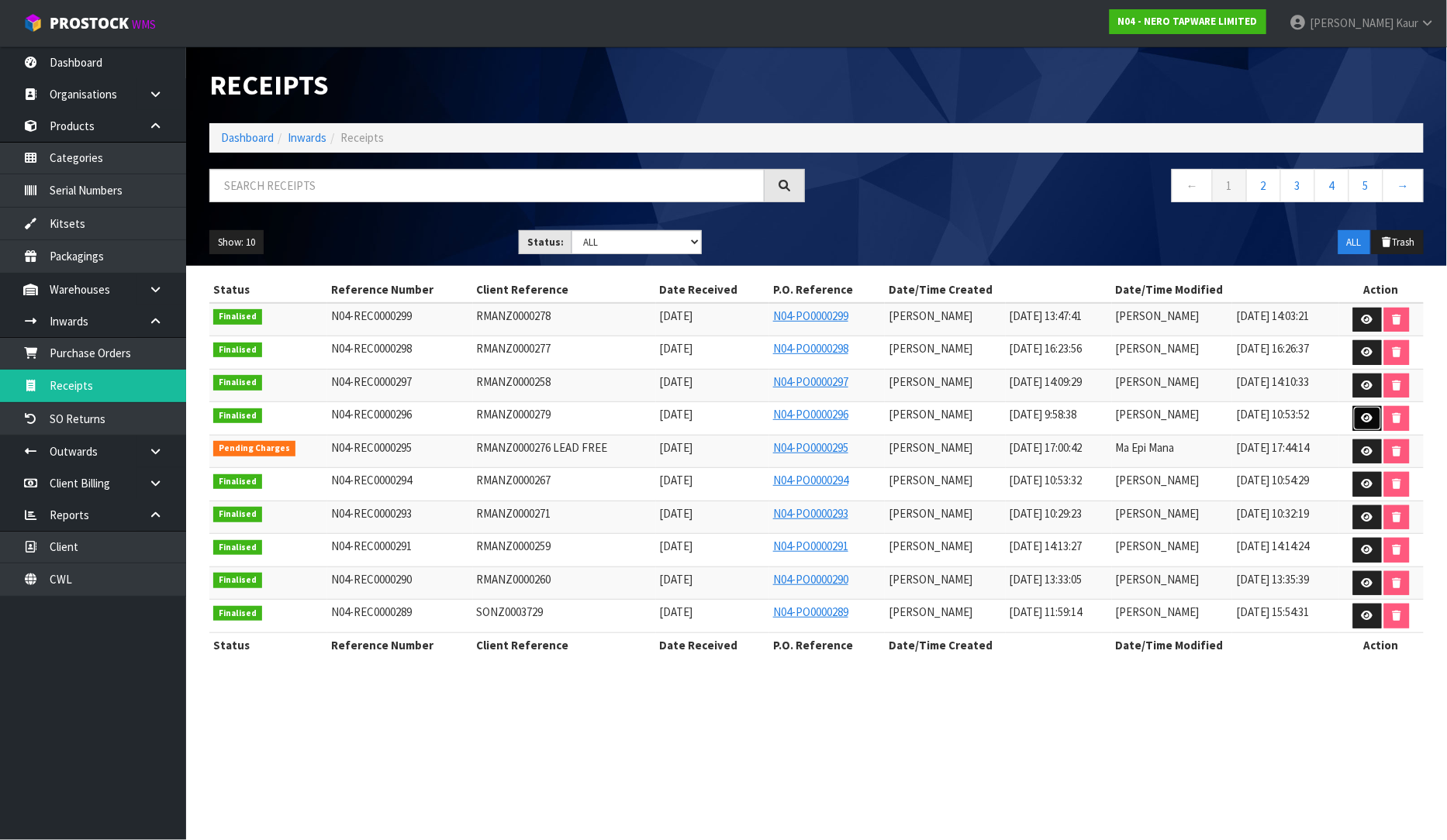
click at [1367, 408] on link at bounding box center [1368, 419] width 29 height 25
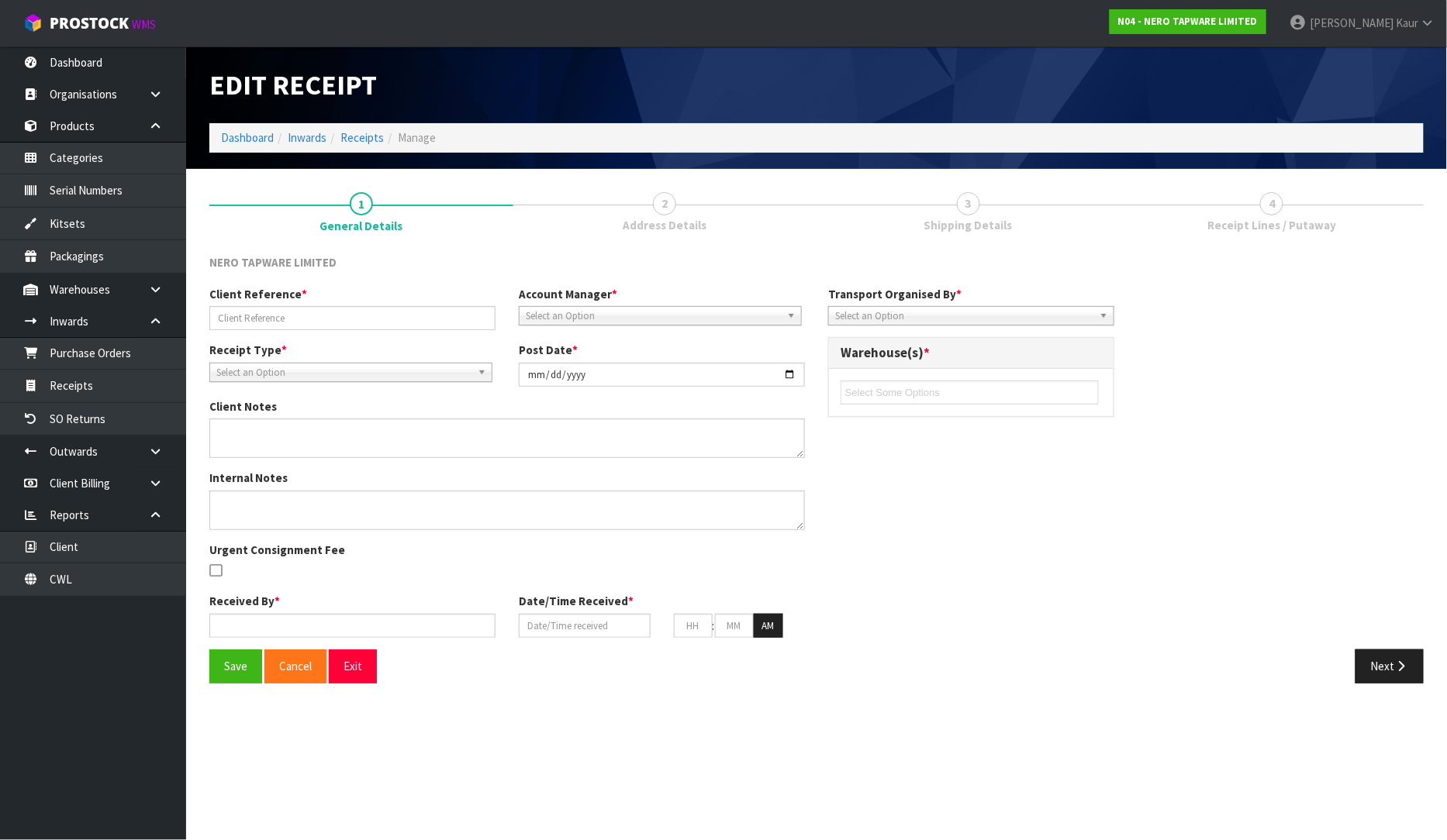
type input "RMANZ0000279"
type input "[DATE]"
type input "[PERSON_NAME]"
type input "[DATE]"
type input "09"
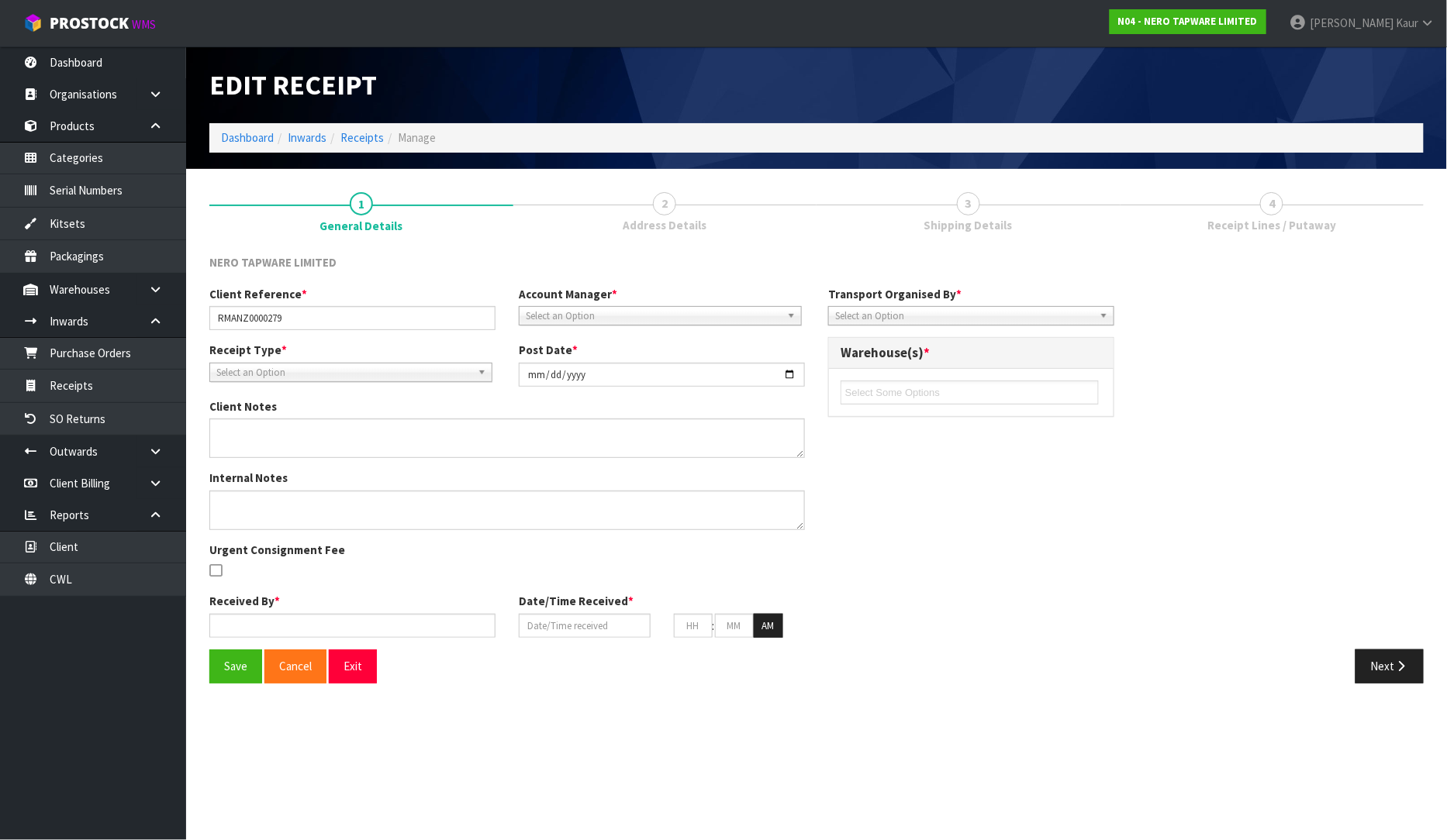
type input "58"
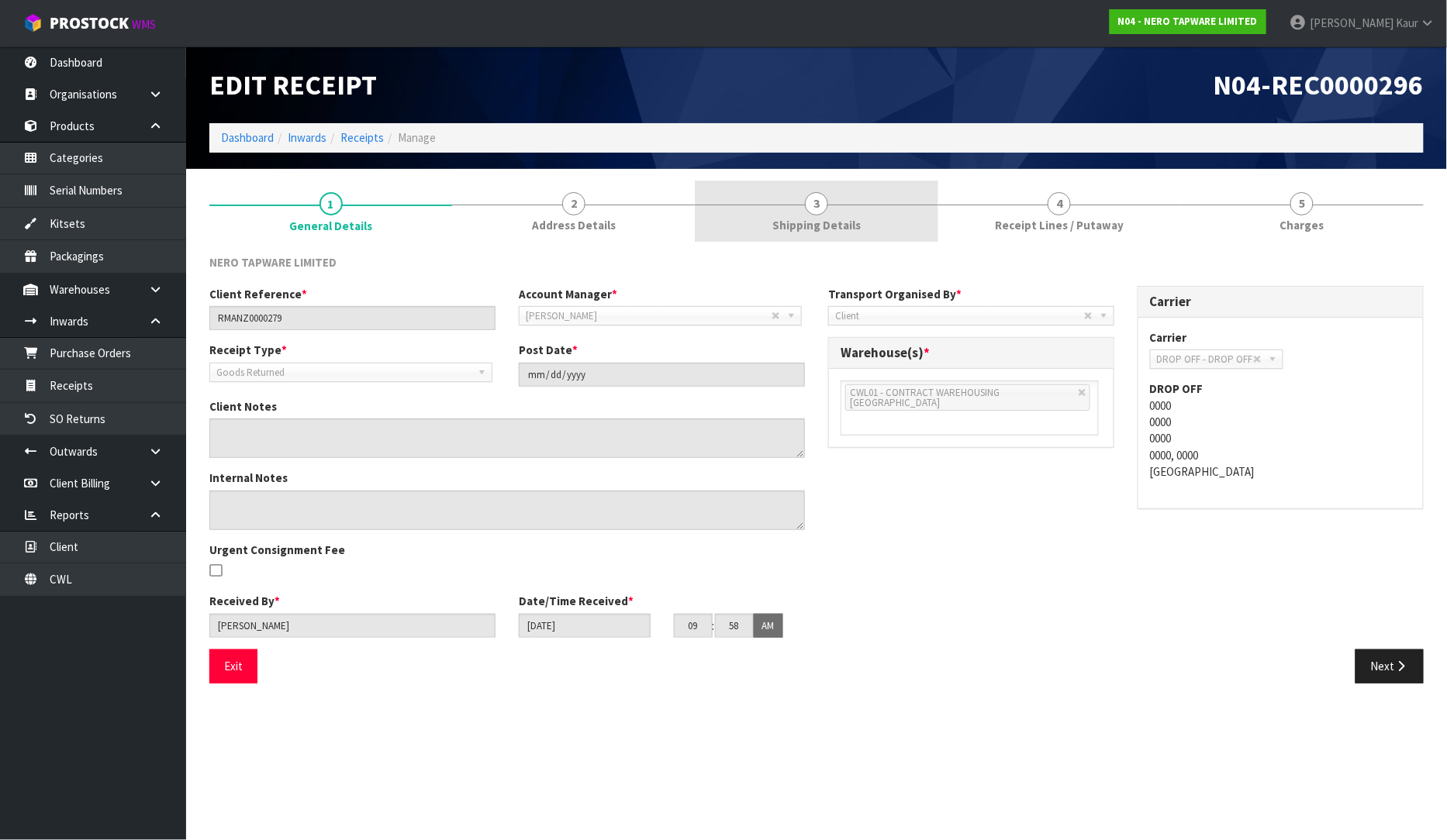
click at [794, 214] on link "3 Shipping Details" at bounding box center [817, 211] width 243 height 61
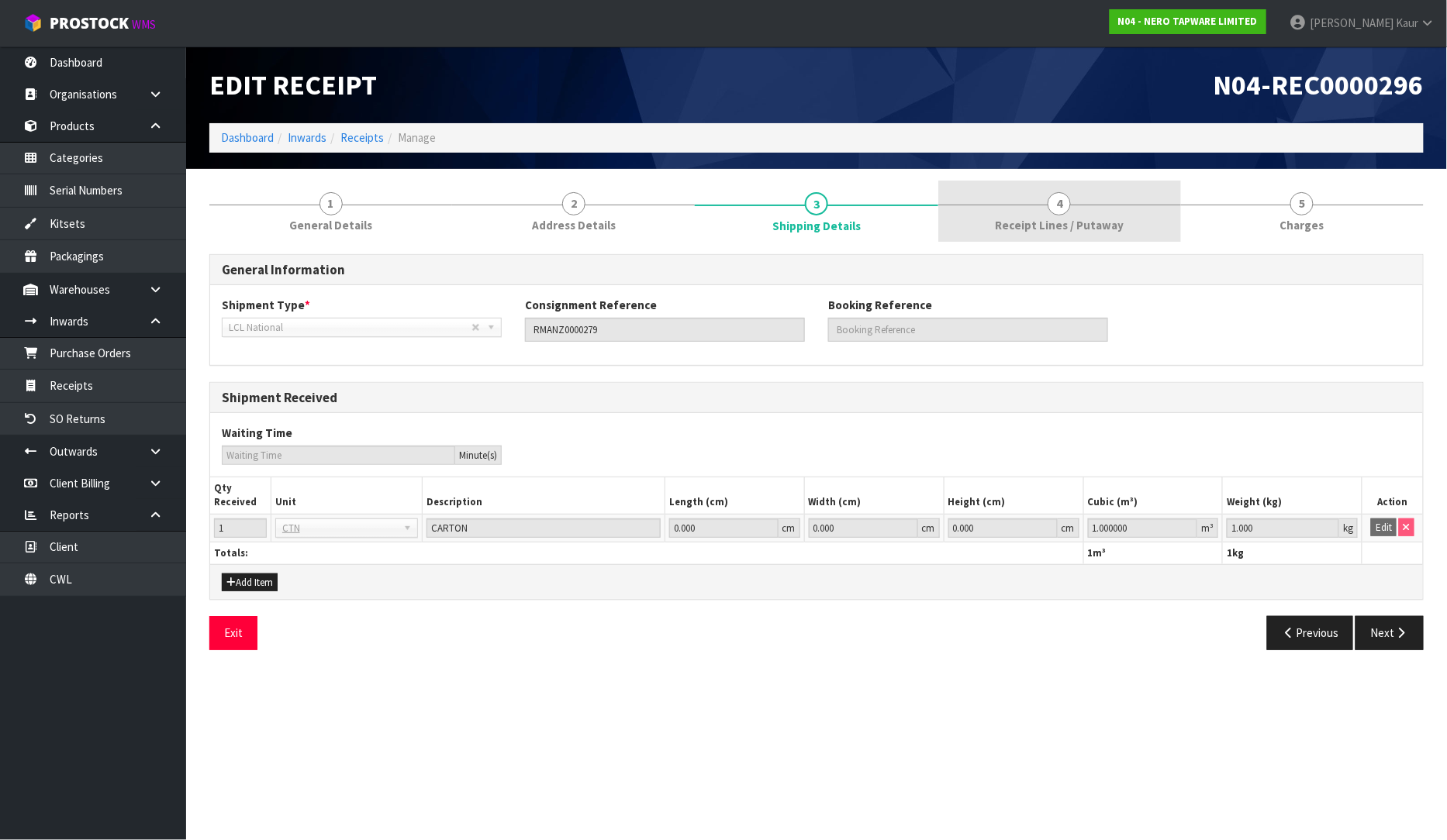
click at [1052, 217] on span "Receipt Lines / Putaway" at bounding box center [1059, 225] width 129 height 16
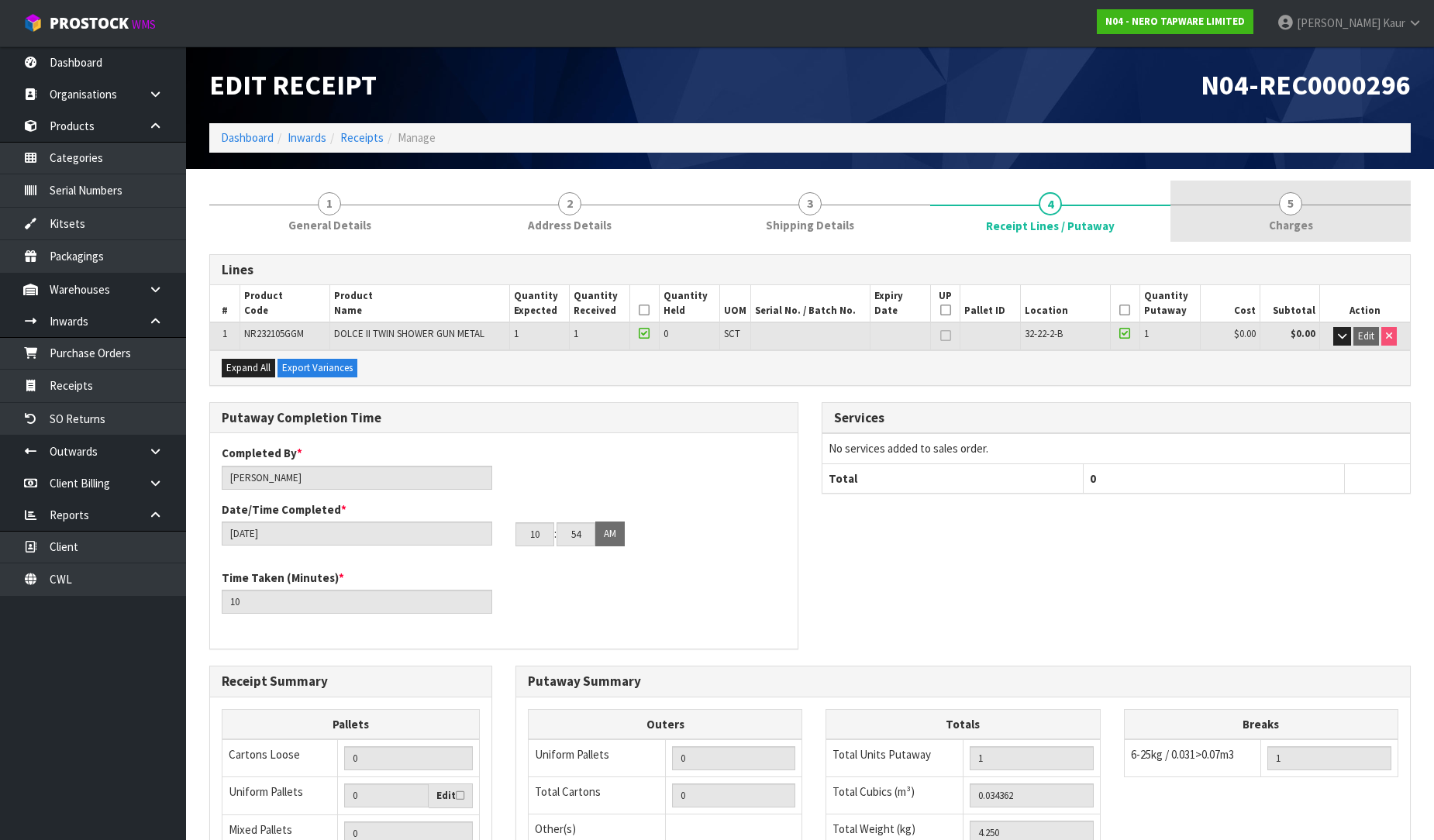
click at [1305, 218] on span "Charges" at bounding box center [1291, 225] width 44 height 16
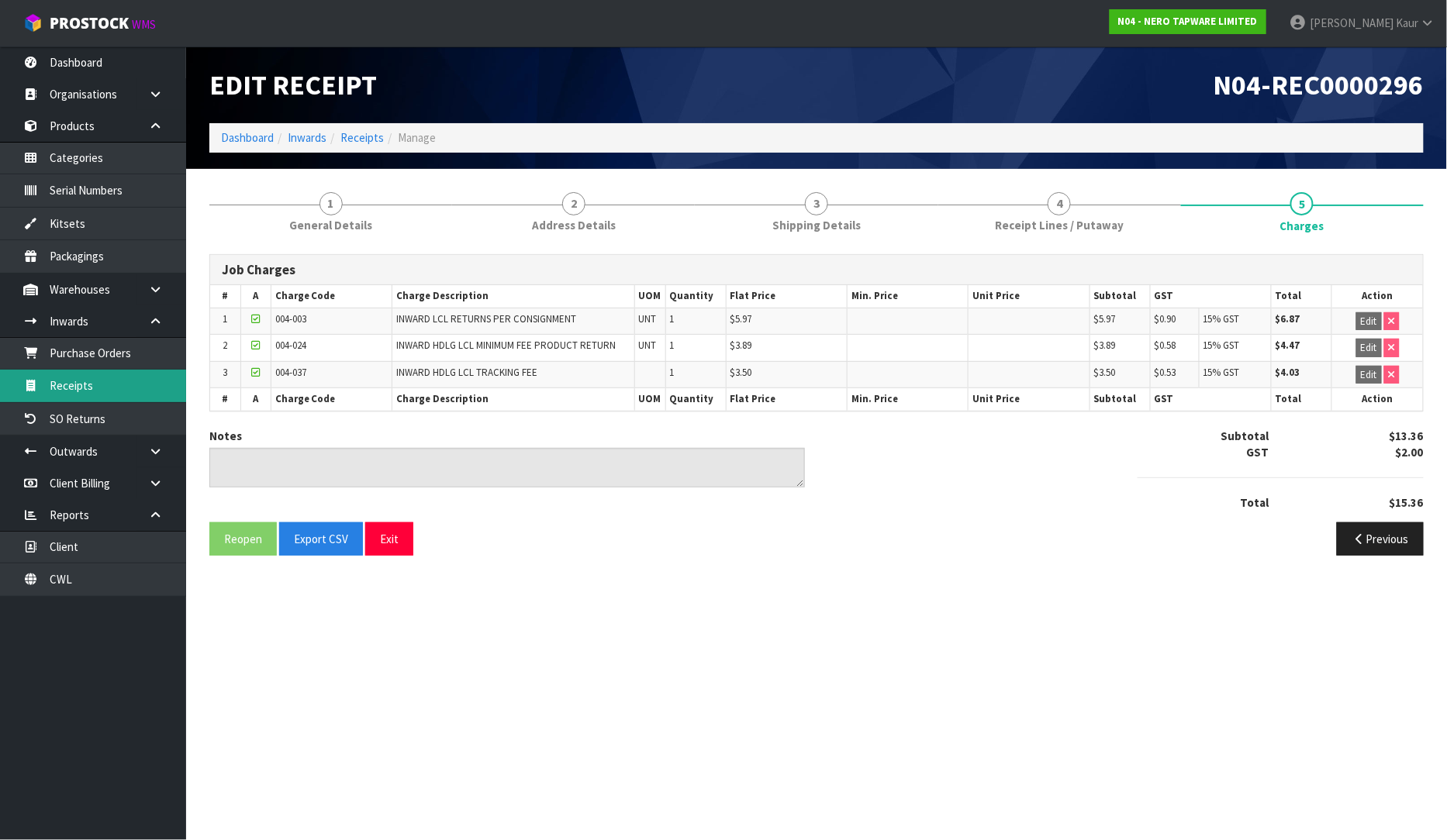
click at [72, 382] on link "Receipts" at bounding box center [93, 385] width 186 height 31
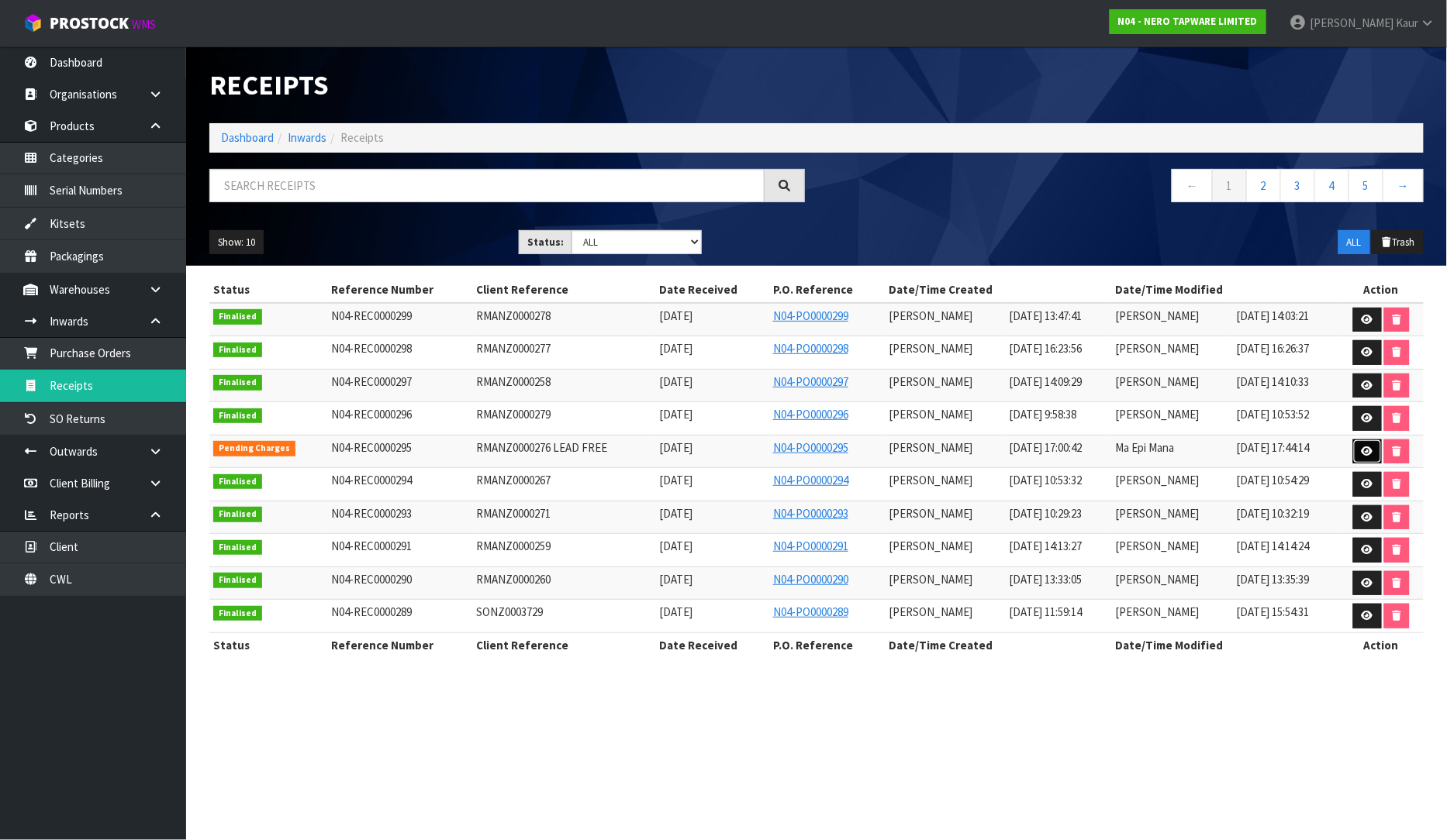
click at [1359, 450] on link at bounding box center [1368, 452] width 29 height 25
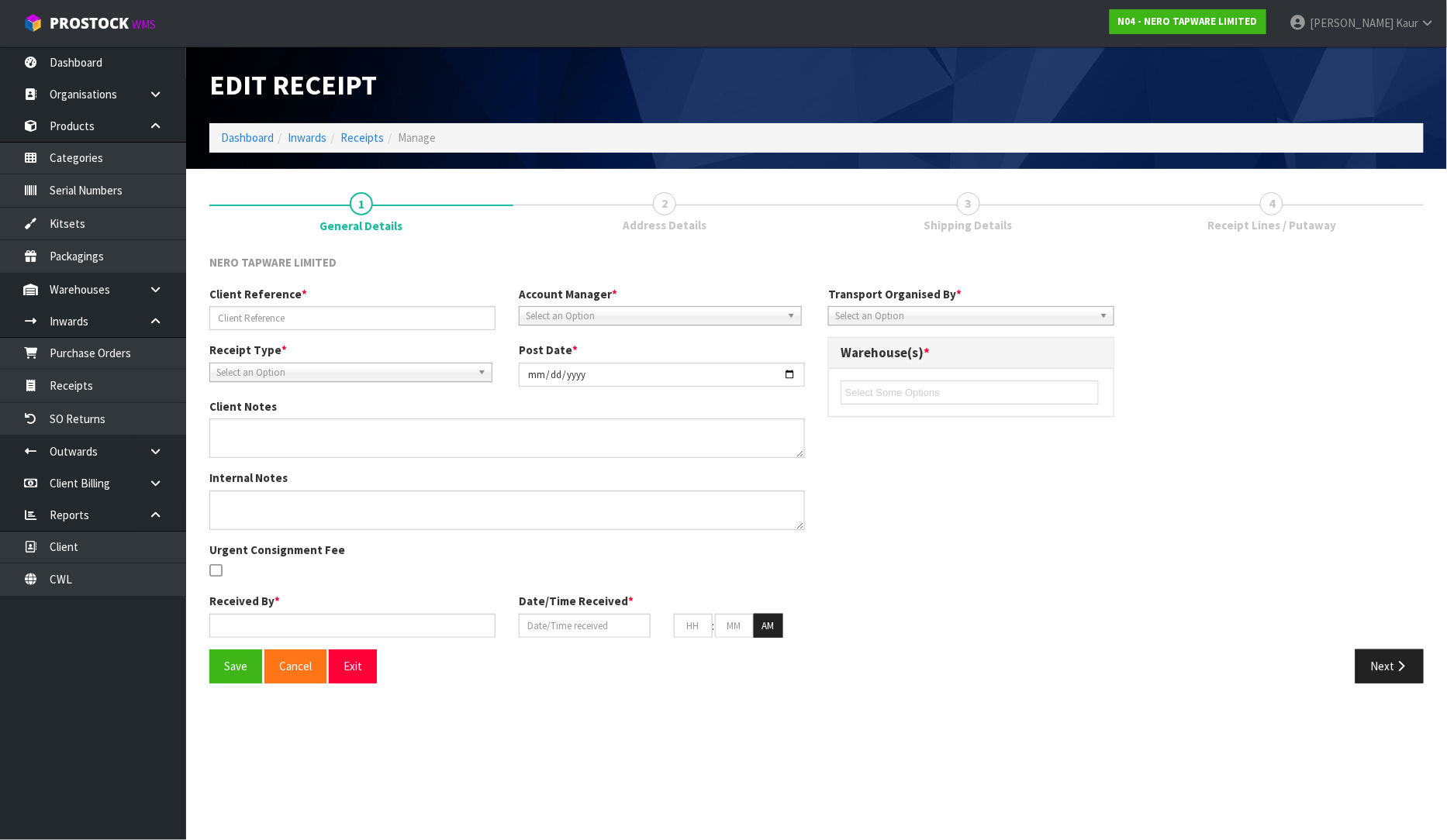
type input "RMANZ0000276 LEAD FREE"
type input "[DATE]"
type input "[PERSON_NAME]"
type input "[DATE]"
type input "05"
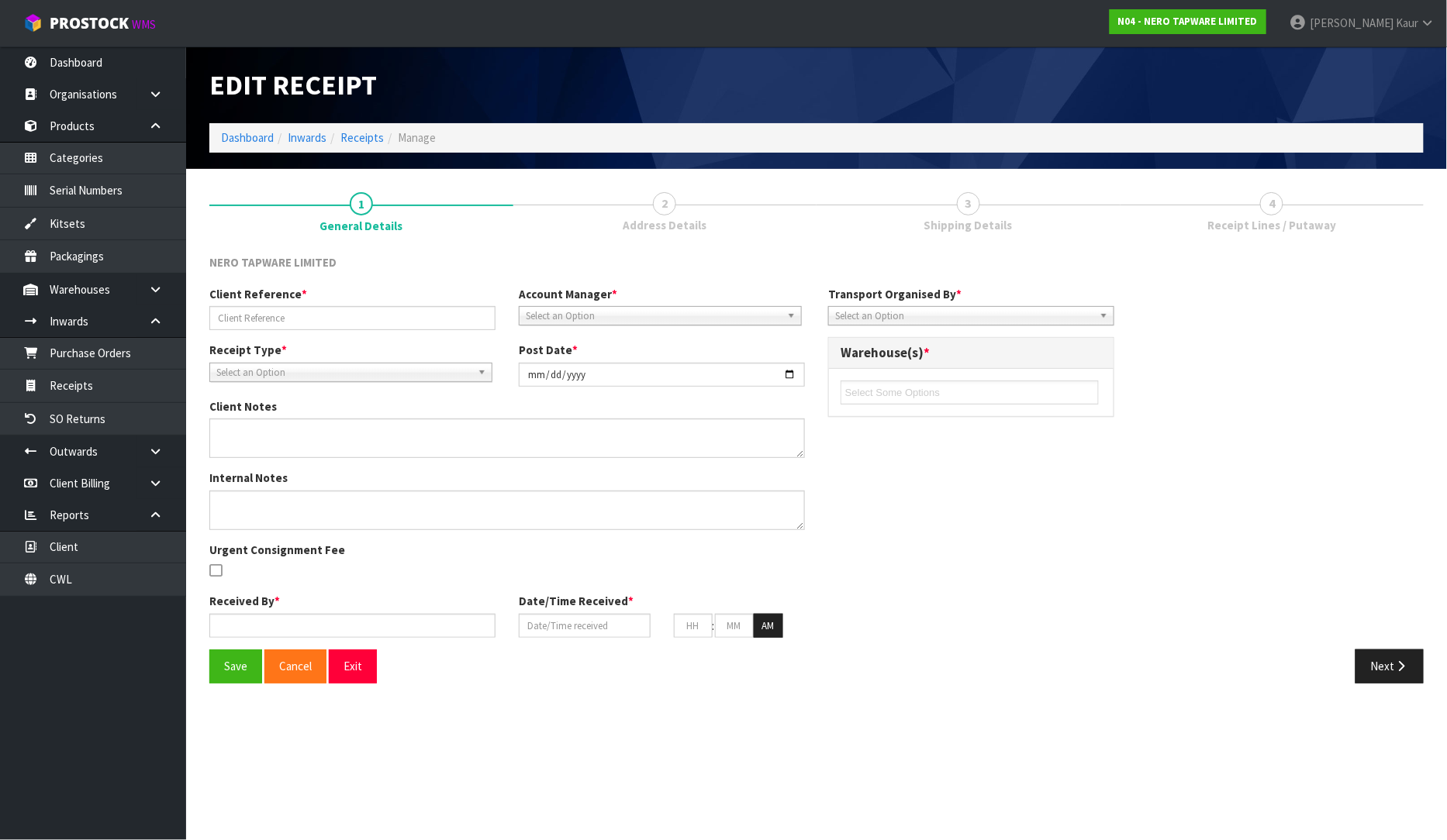
type input "00"
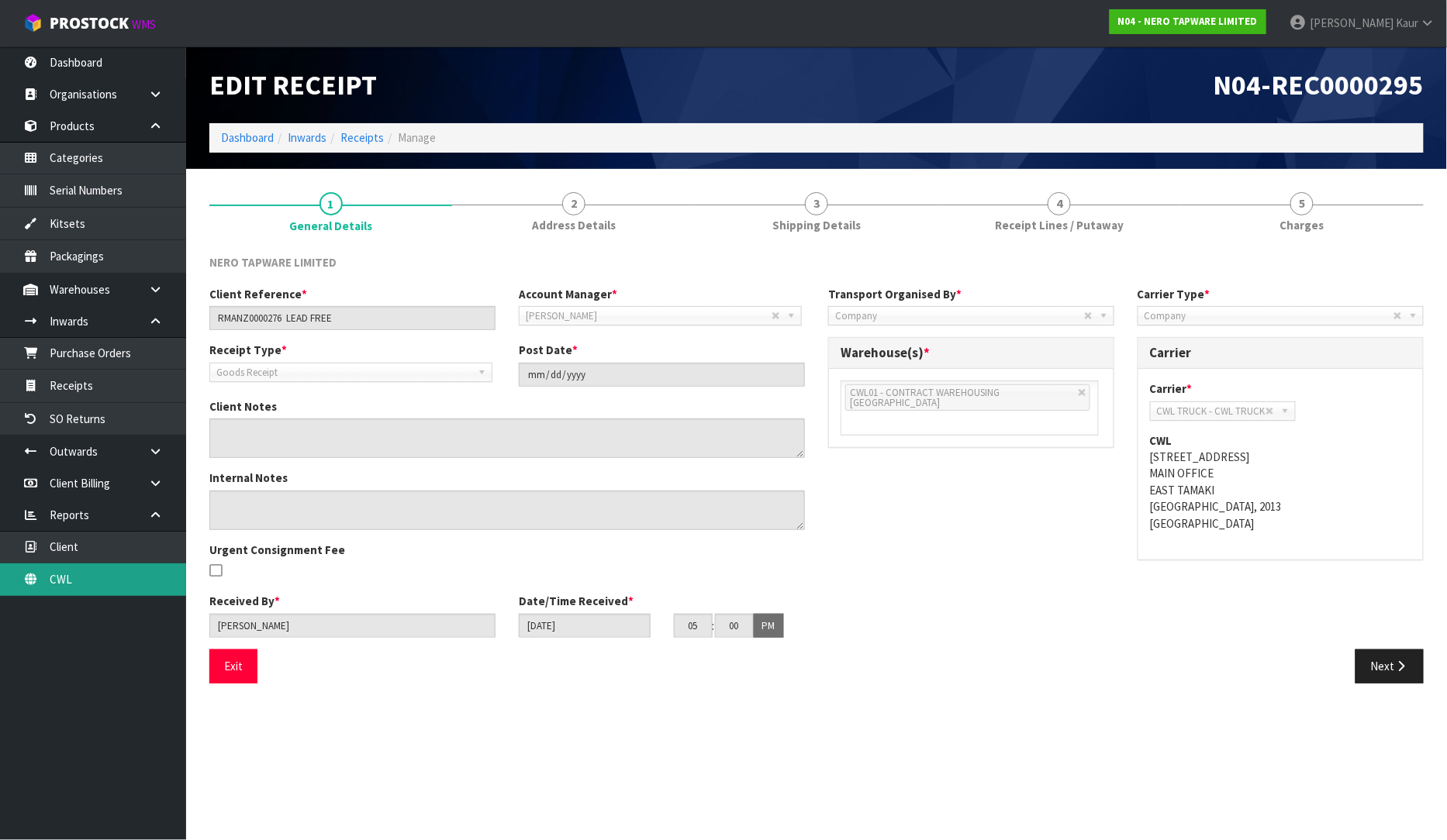
click at [64, 587] on link "CWL" at bounding box center [93, 579] width 186 height 31
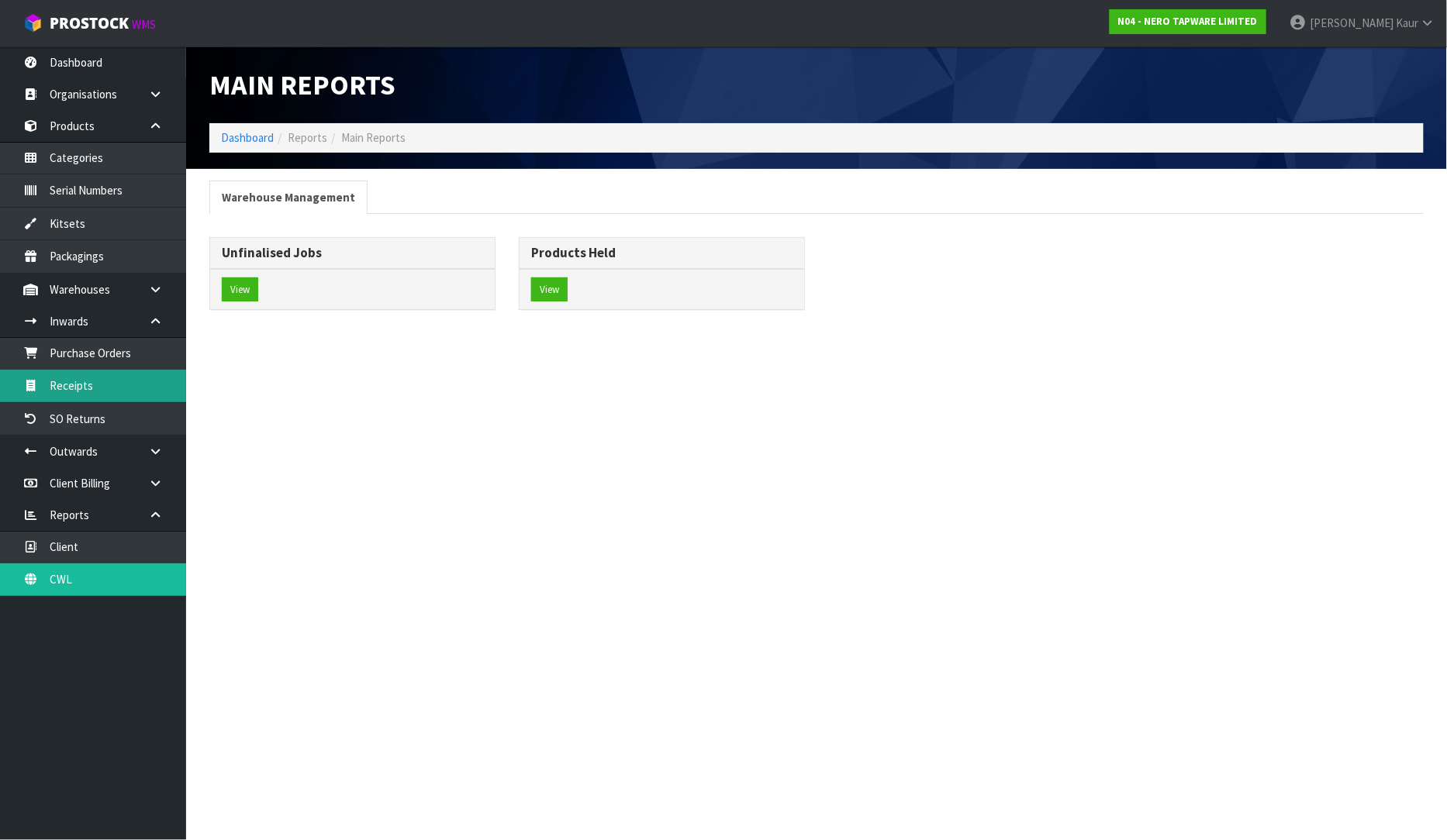
click at [106, 371] on link "Receipts" at bounding box center [93, 385] width 186 height 31
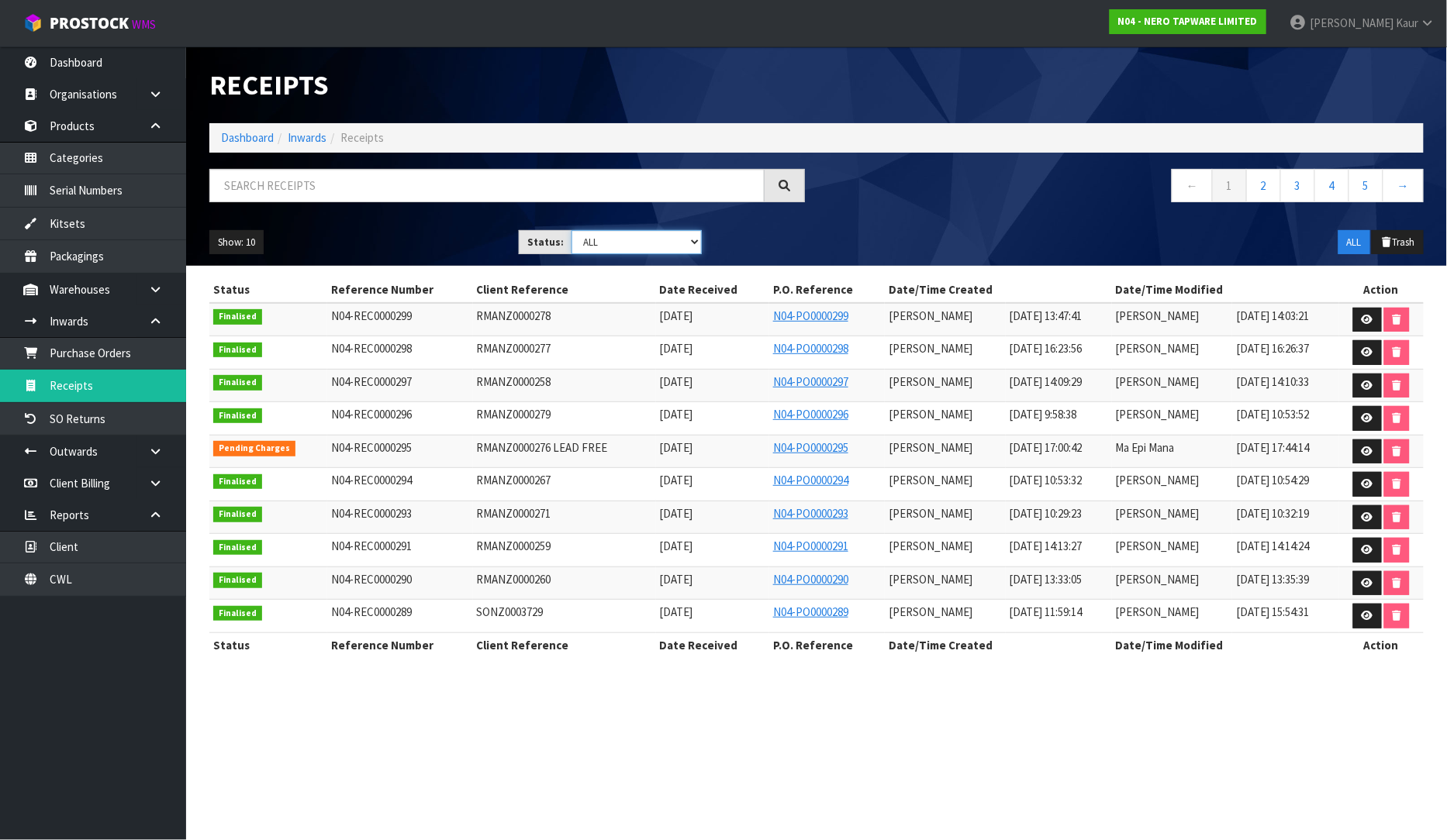
click at [698, 242] on select "Draft Pending Goods Checked Goods Putaway Pending Charges Finalised Cancelled A…" at bounding box center [636, 242] width 131 height 24
select select "string:4"
click at [571, 231] on select "Draft Pending Goods Checked Goods Putaway Pending Charges Finalised Cancelled A…" at bounding box center [636, 242] width 131 height 24
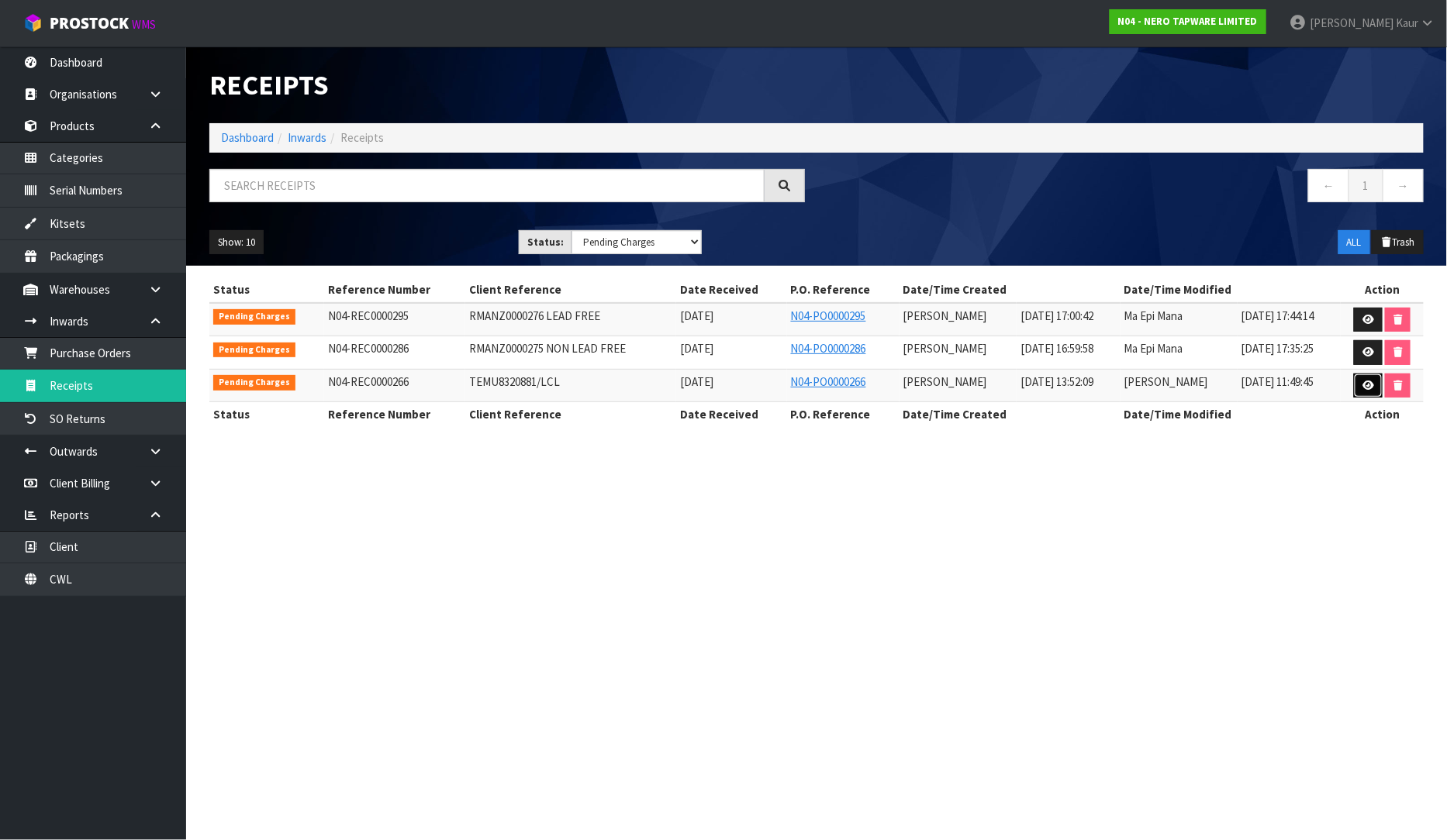
click at [1369, 388] on icon at bounding box center [1369, 385] width 11 height 10
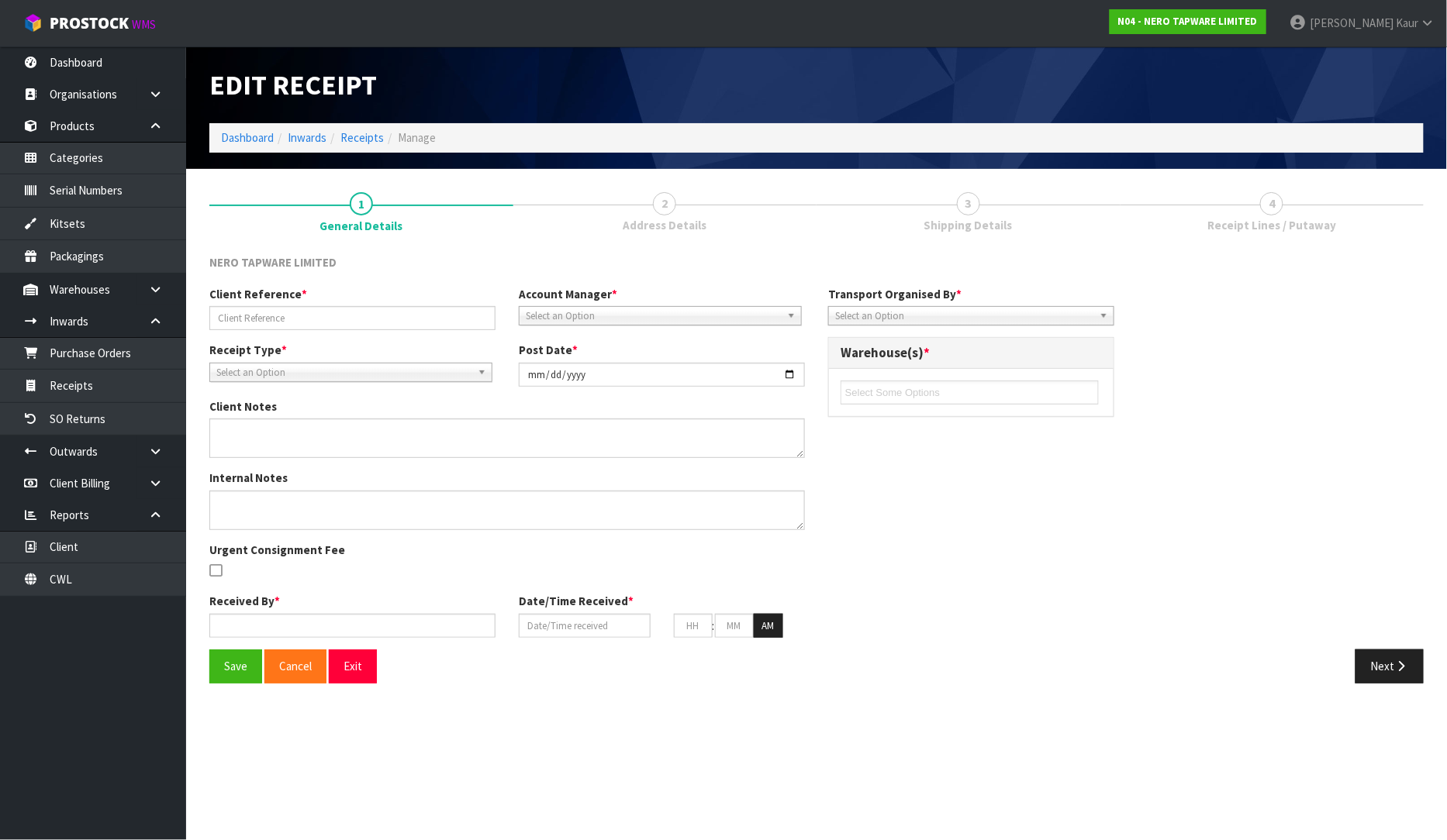
type input "TEMU8320881/LCL"
type input "[DATE]"
type textarea "CODES: POP UP ARCYLIC HOB BOOKED IN AS THREE SEPERATE CARTONS RECEIVED - 2 X 20…"
type textarea "MEASUREMENTS - [PERSON_NAME], [PERSON_NAME] PUTAWAY - RAJ"
type input "[PERSON_NAME]"
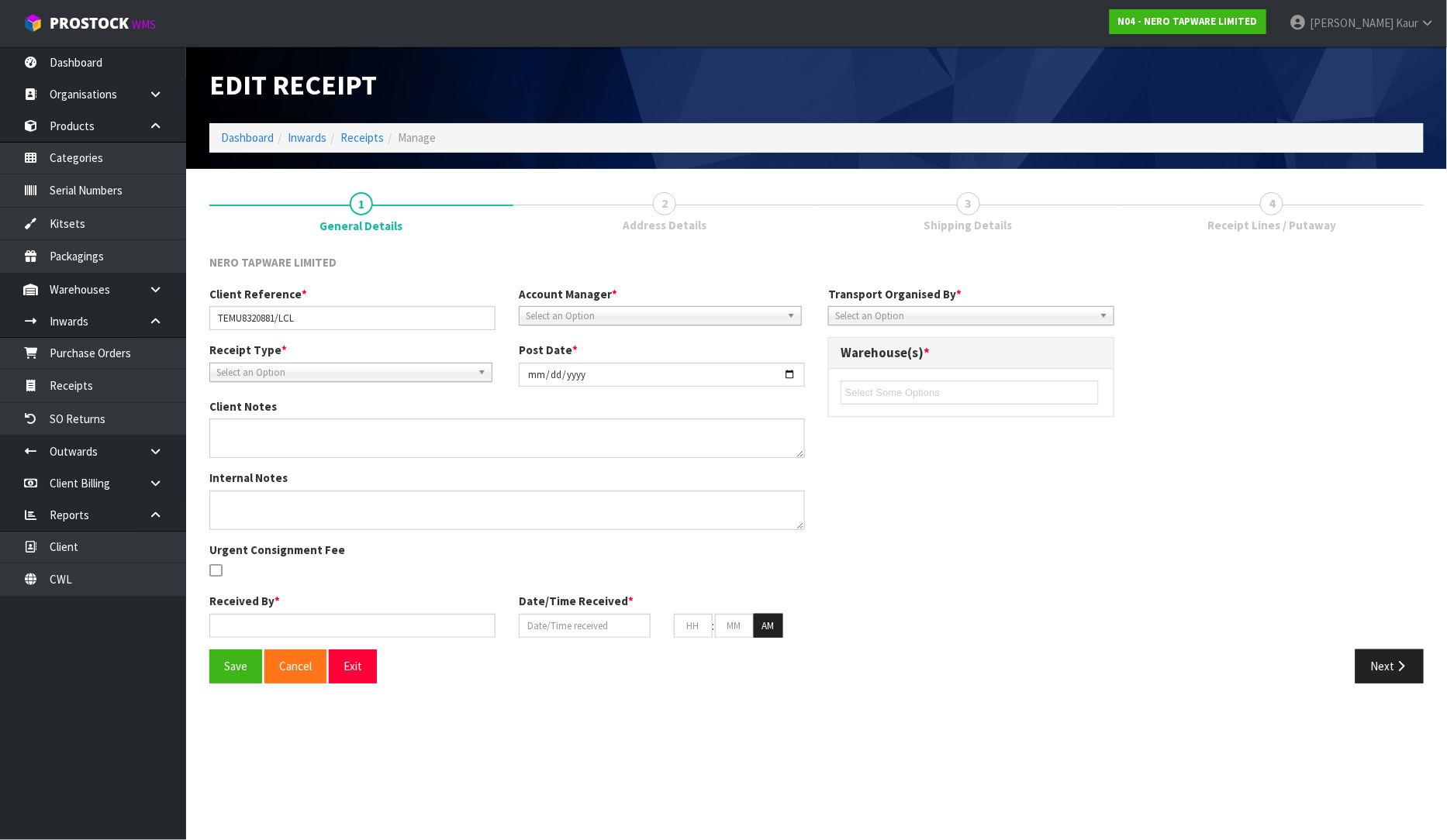
type input "[DATE]"
type input "01"
type input "52"
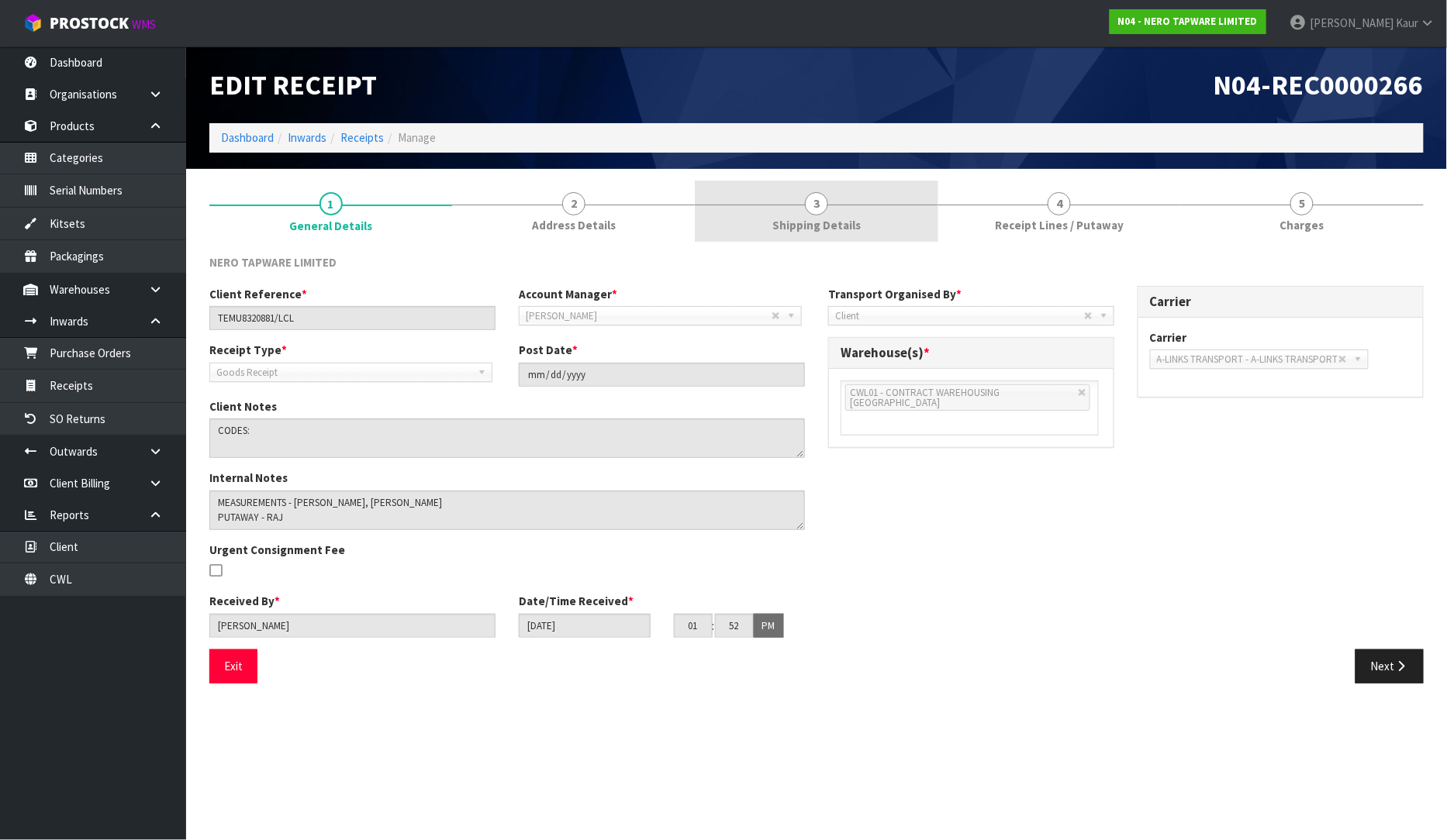
click at [837, 222] on span "Shipping Details" at bounding box center [817, 225] width 89 height 16
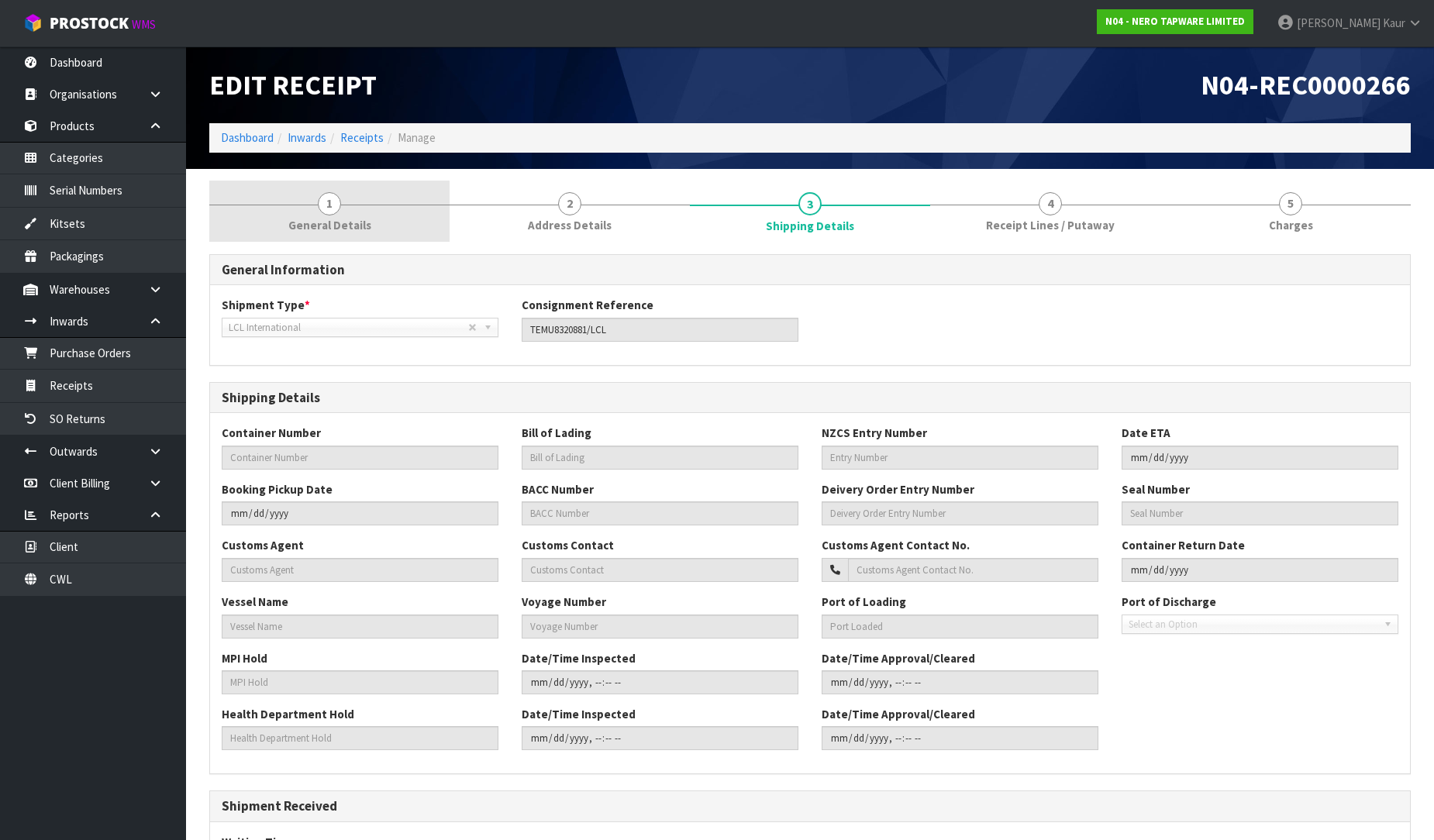
click at [322, 210] on span "1" at bounding box center [329, 204] width 23 height 23
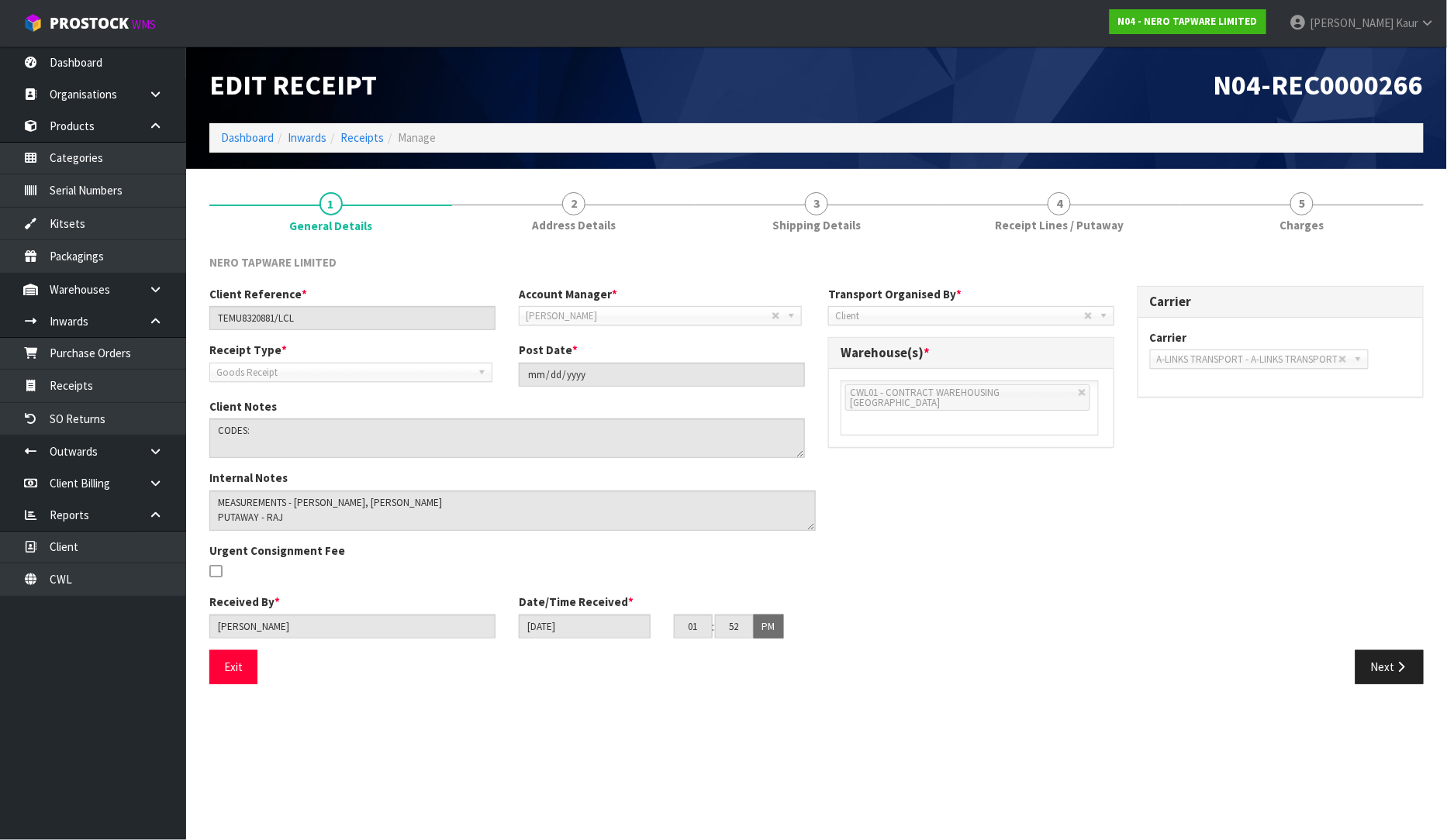
drag, startPoint x: 801, startPoint y: 521, endPoint x: 812, endPoint y: 521, distance: 11.0
click at [812, 521] on textarea at bounding box center [513, 511] width 607 height 40
click at [825, 214] on link "3 Shipping Details" at bounding box center [817, 211] width 243 height 61
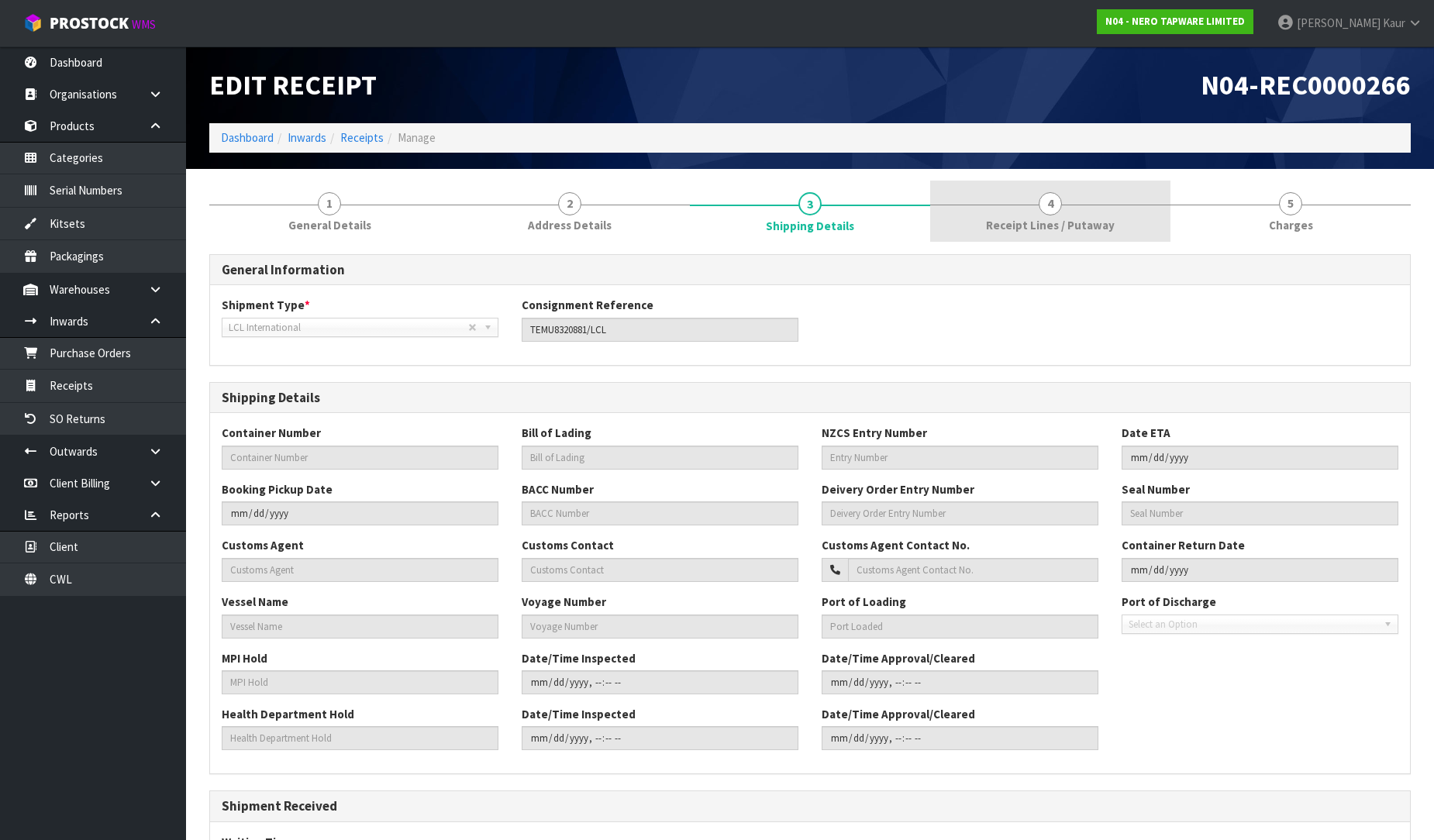
click at [1043, 217] on span "Receipt Lines / Putaway" at bounding box center [1050, 225] width 129 height 16
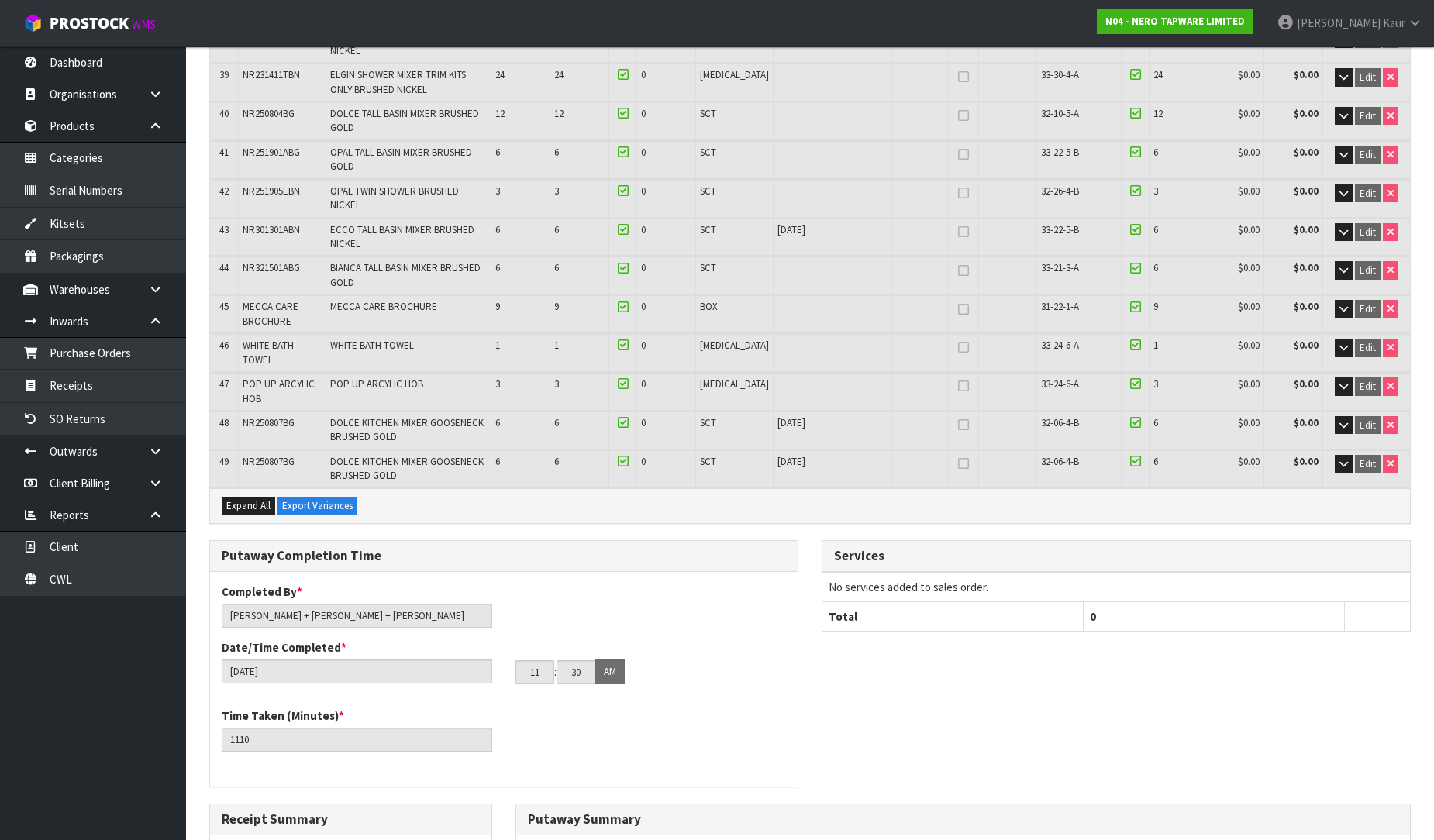
scroll to position [2018, 0]
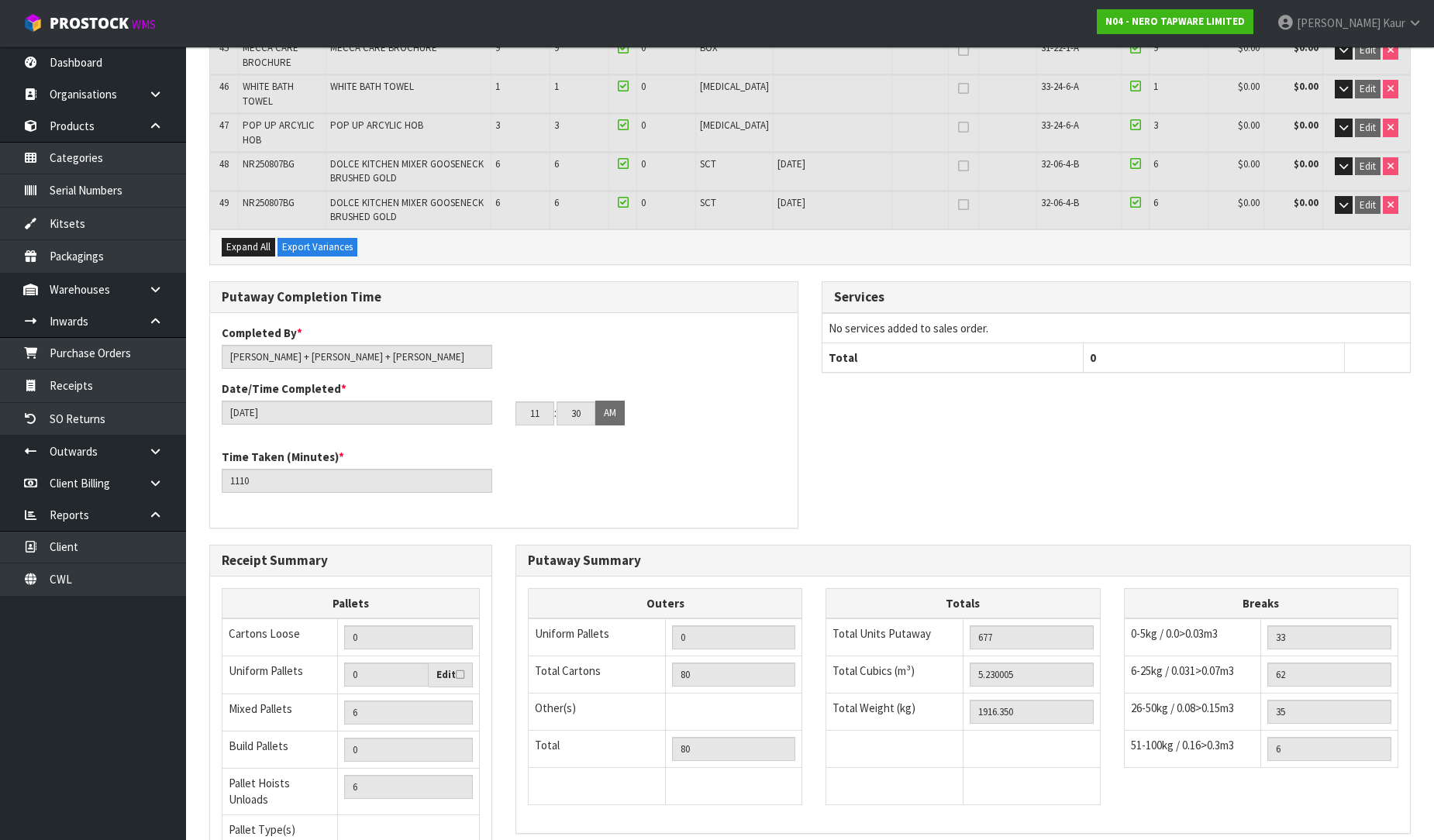
drag, startPoint x: 1392, startPoint y: 787, endPoint x: 1278, endPoint y: 666, distance: 166.2
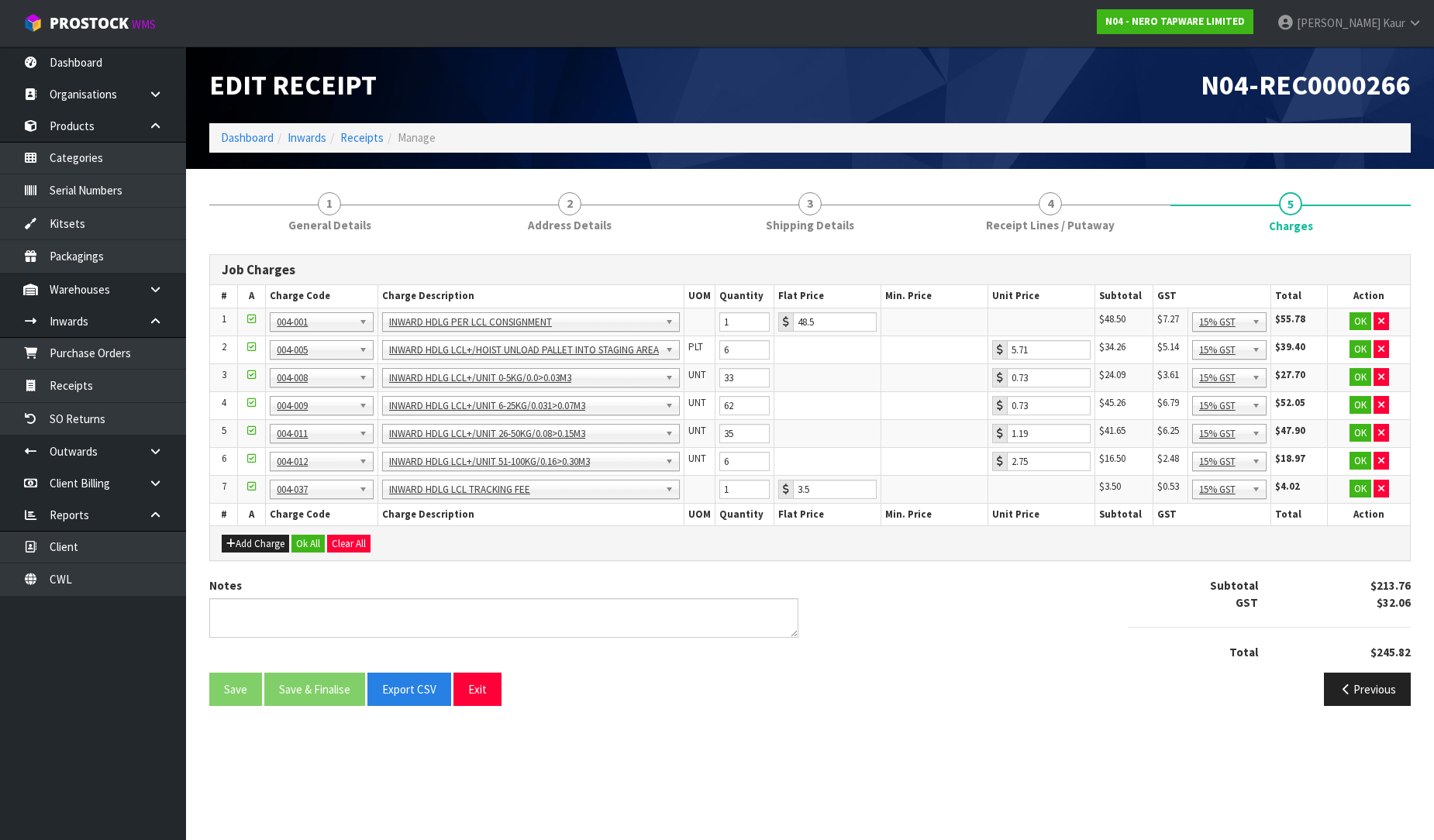
scroll to position [0, 0]
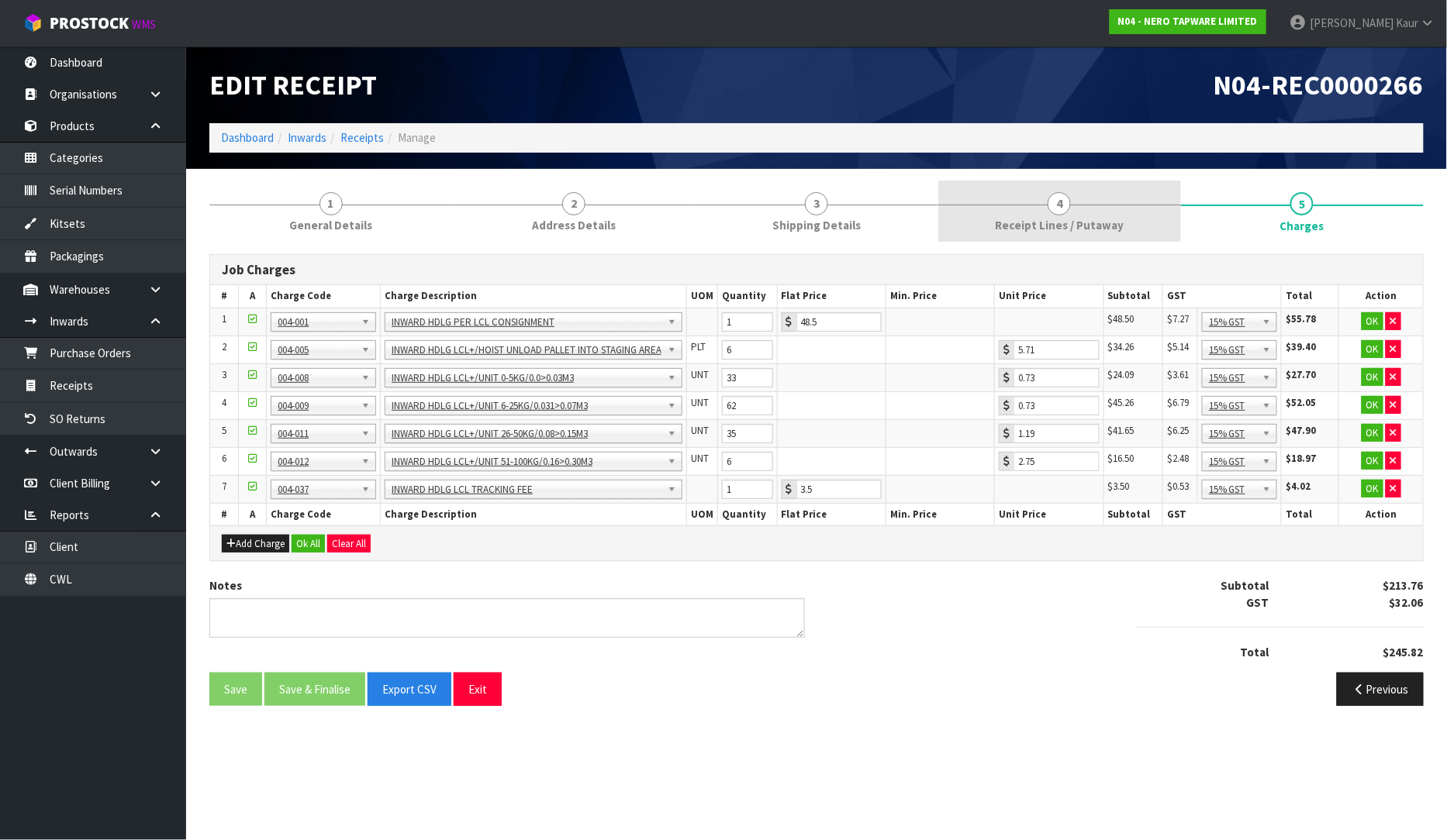
click at [1056, 233] on span "Receipt Lines / Putaway" at bounding box center [1059, 225] width 129 height 16
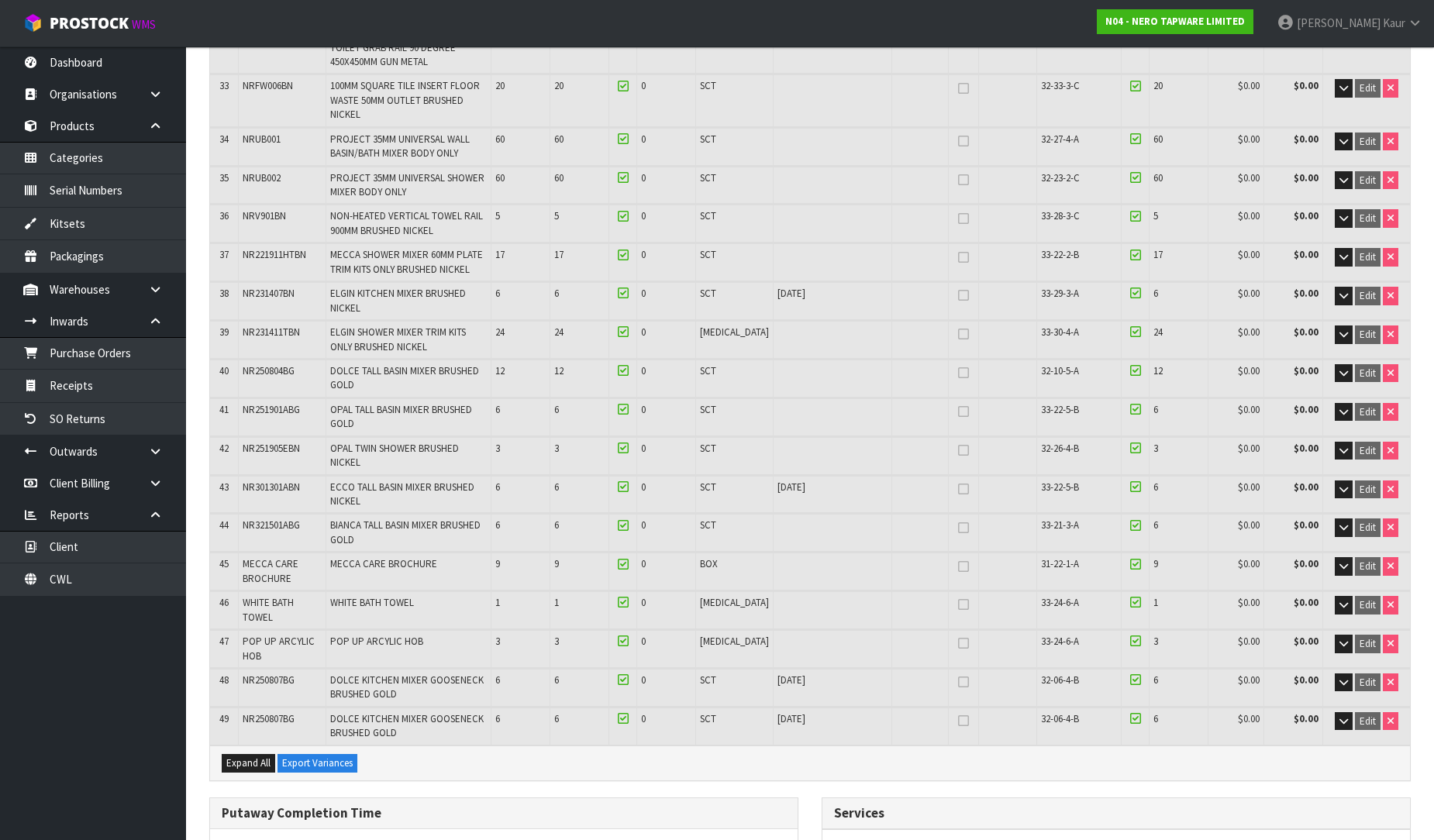
scroll to position [1500, 0]
click at [244, 757] on span "Expand All" at bounding box center [248, 764] width 44 height 13
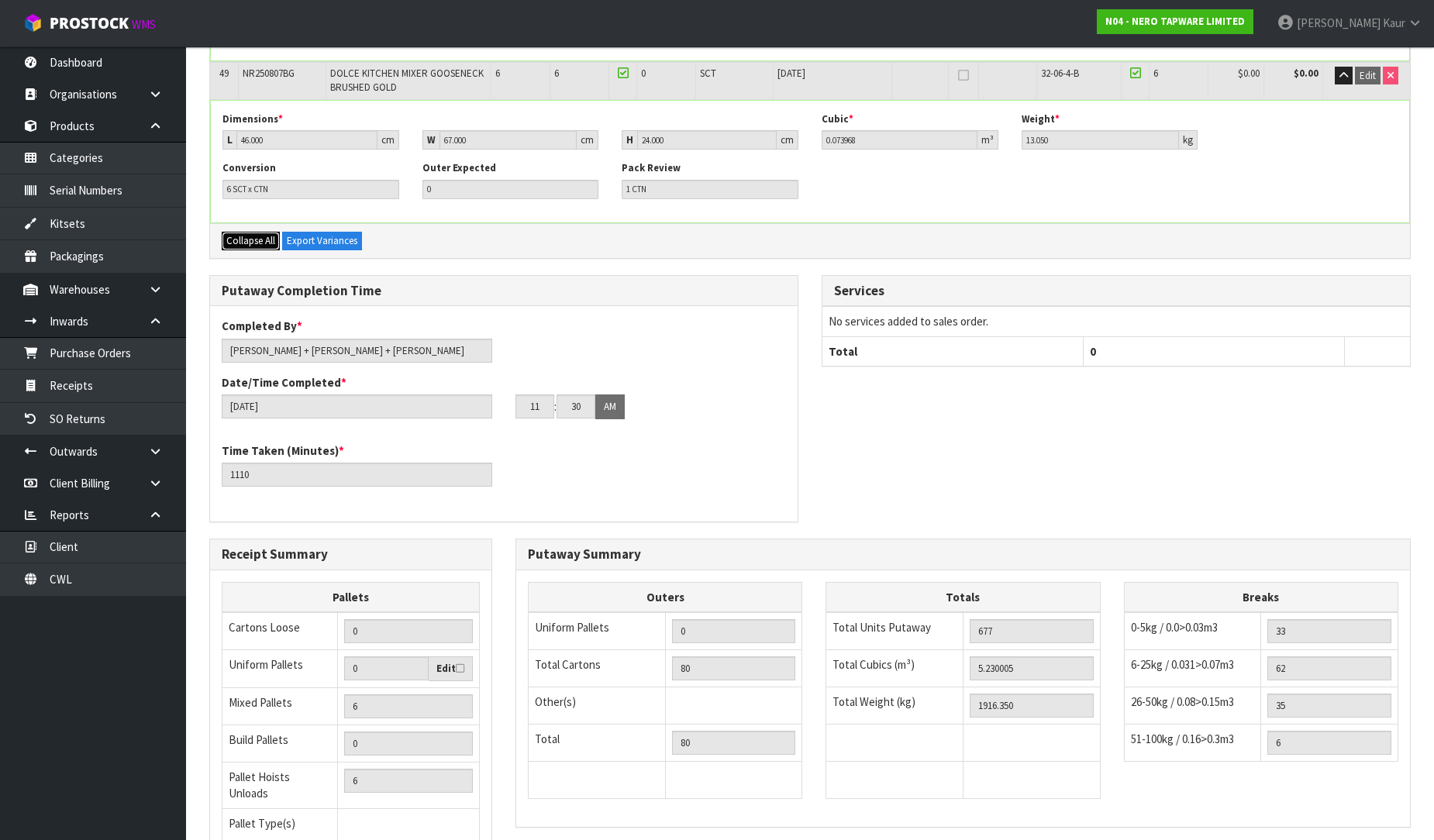
scroll to position [8061, 0]
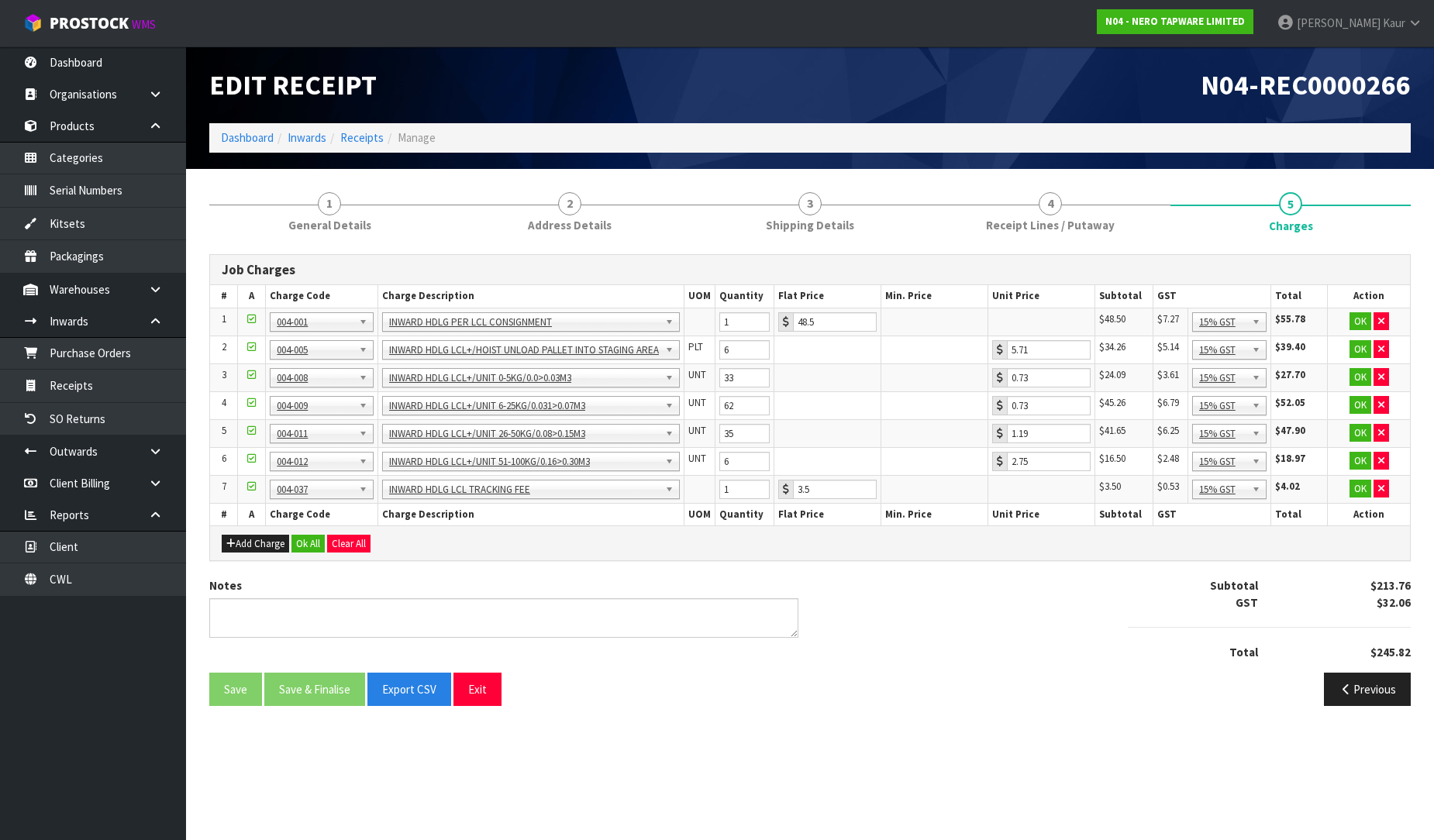
scroll to position [0, 0]
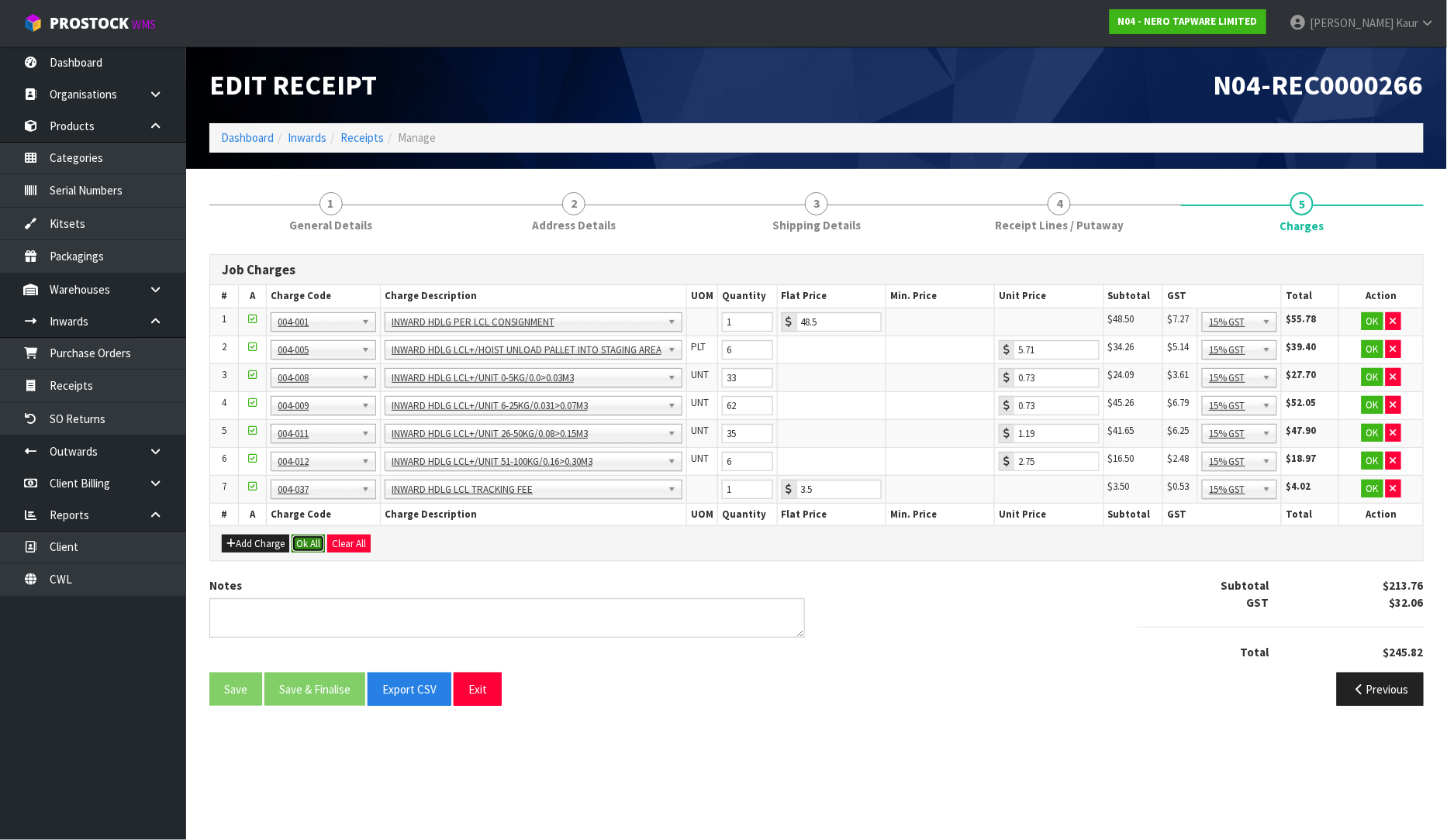
click at [304, 552] on button "Ok All" at bounding box center [308, 544] width 33 height 19
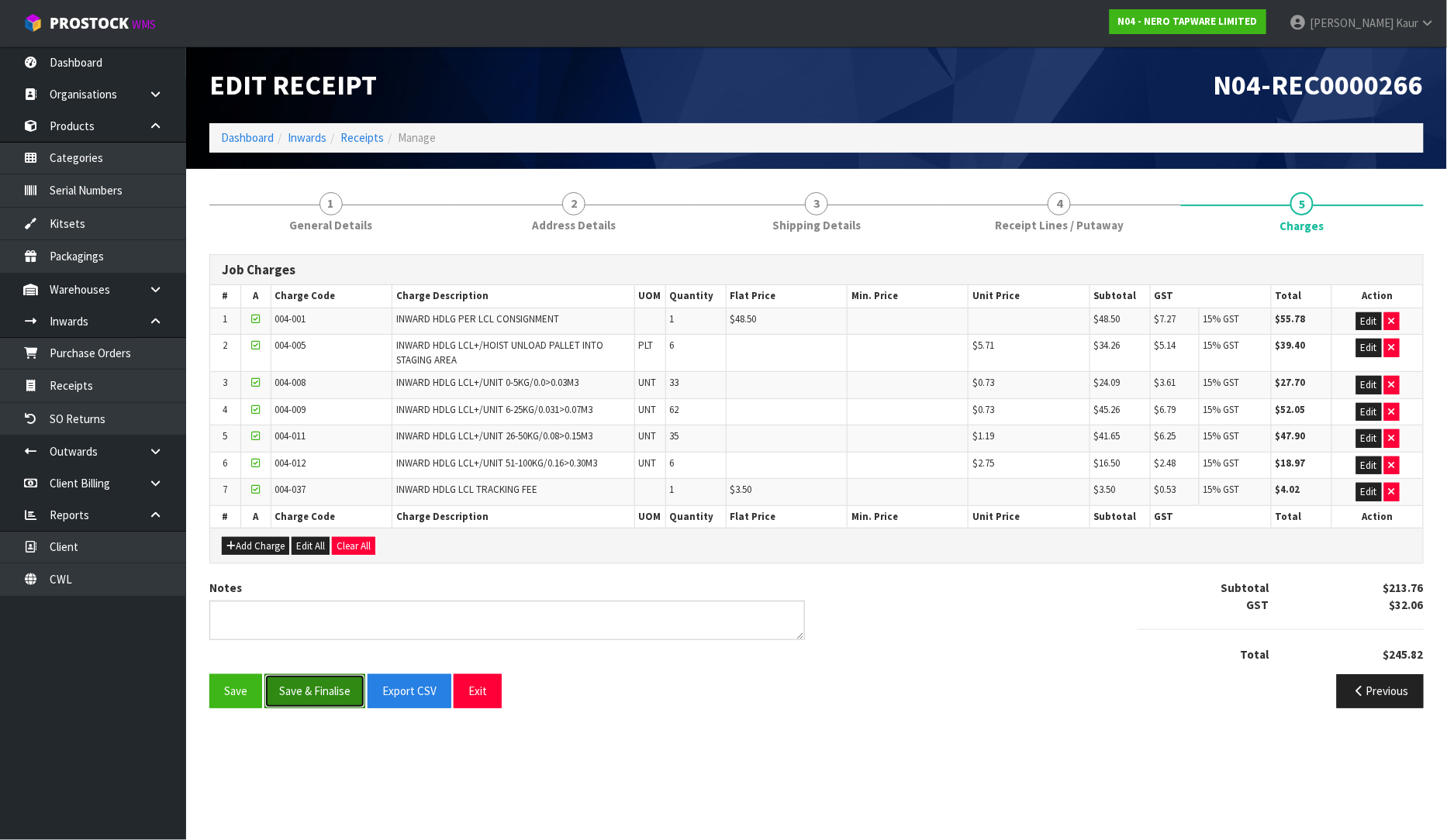
click at [300, 695] on button "Save & Finalise" at bounding box center [315, 690] width 101 height 33
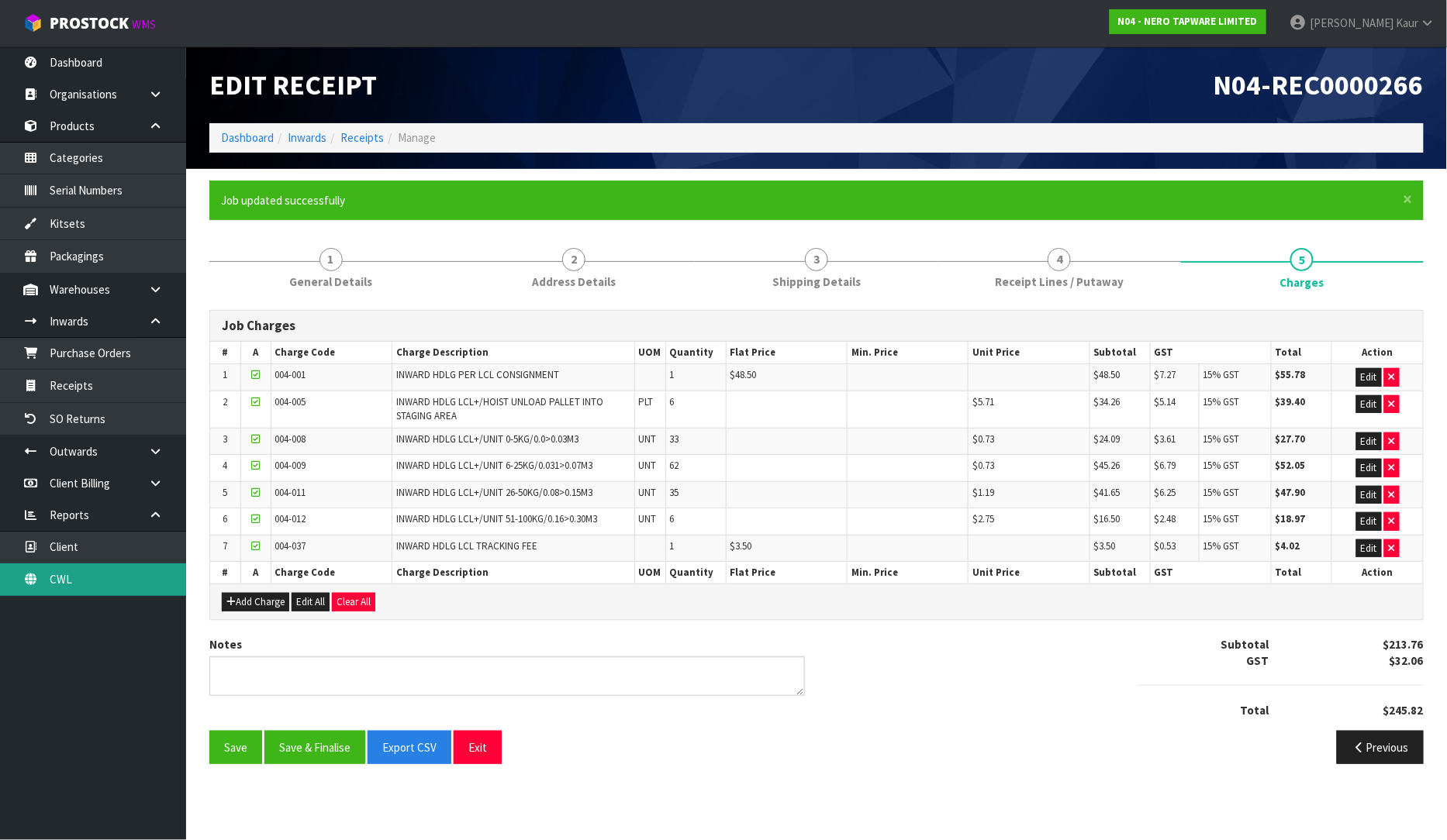
click at [75, 586] on link "CWL" at bounding box center [93, 579] width 186 height 31
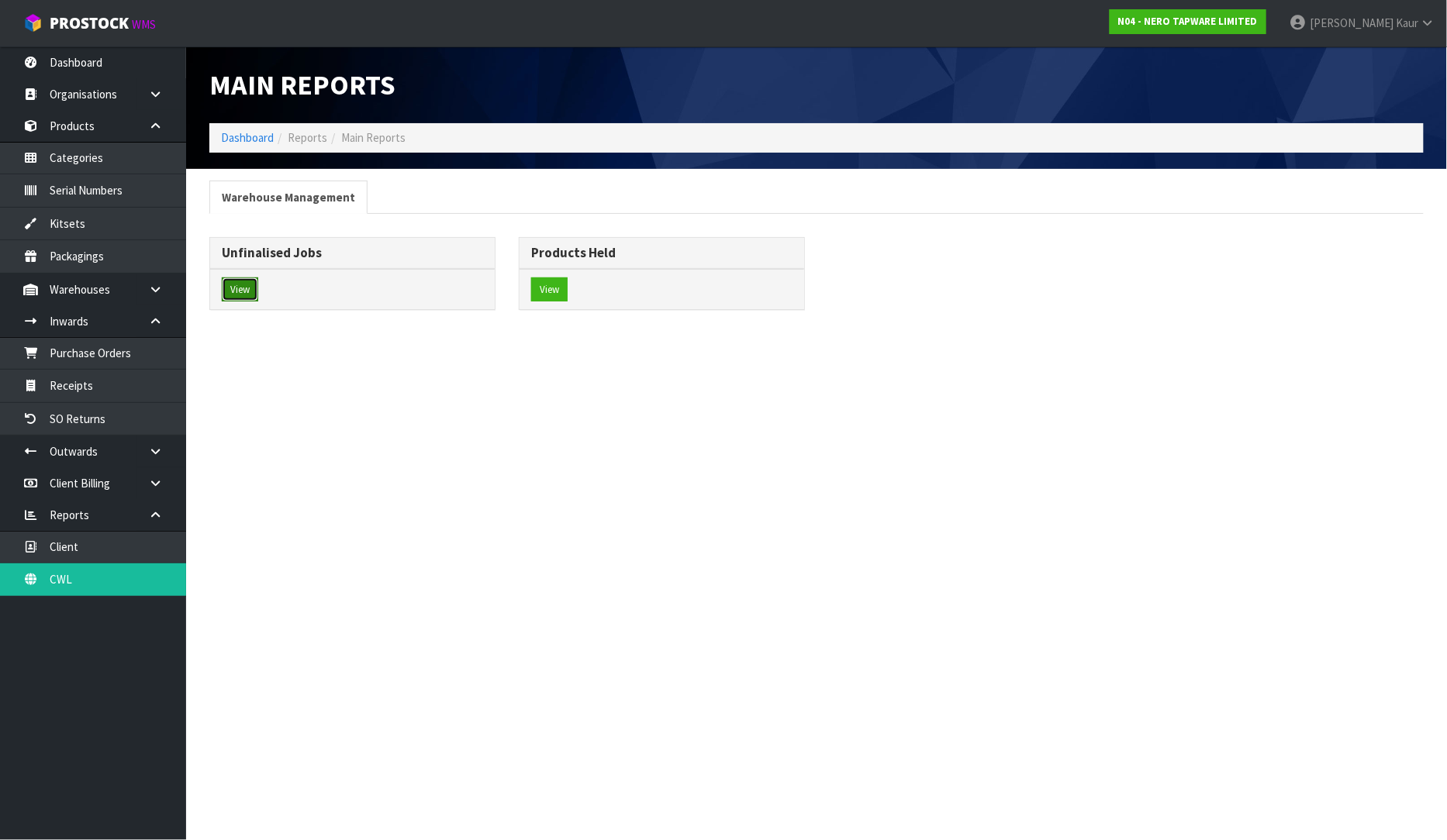
click at [237, 301] on button "View" at bounding box center [240, 290] width 36 height 25
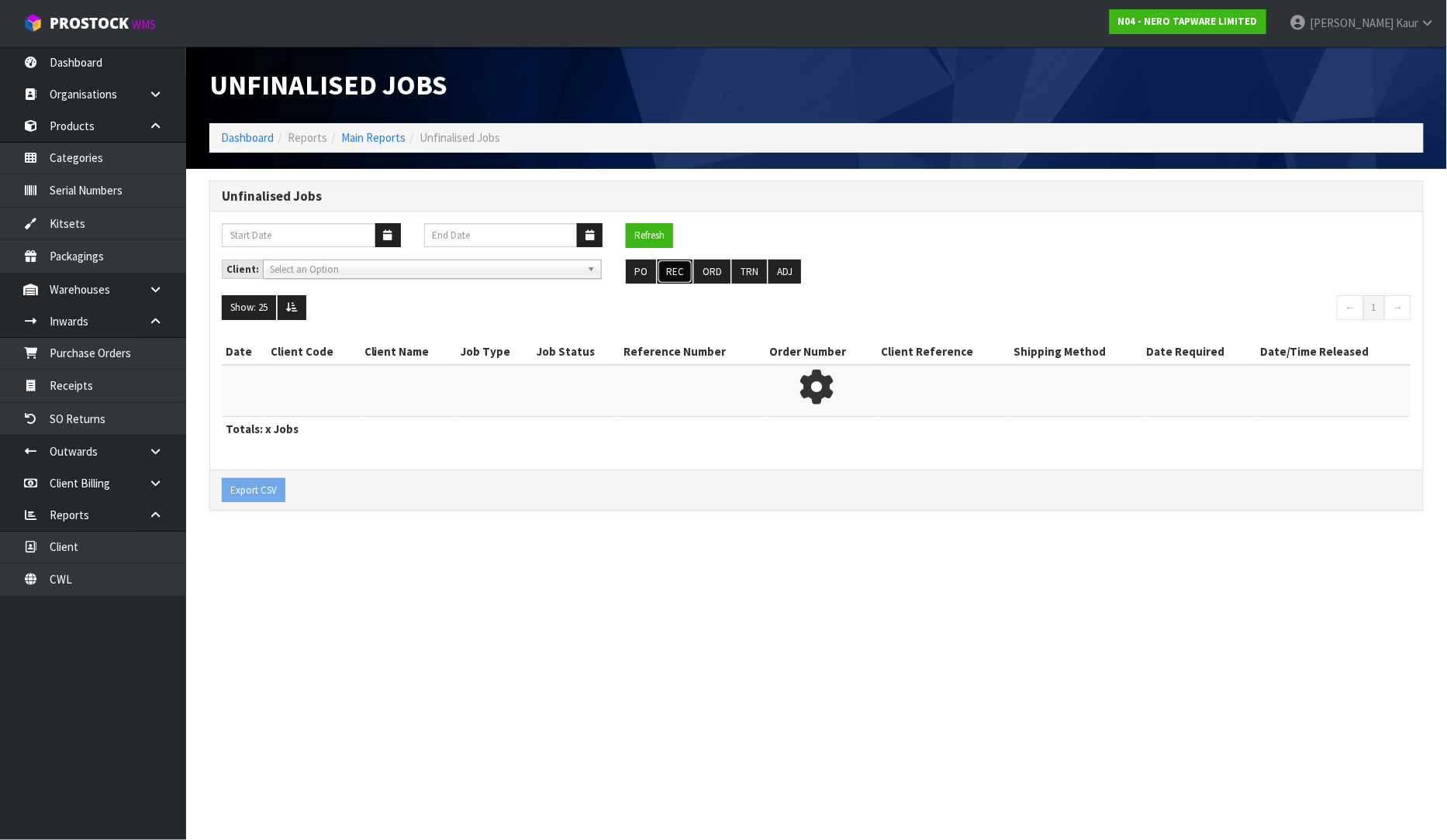
drag, startPoint x: 679, startPoint y: 268, endPoint x: 666, endPoint y: 269, distance: 13.0
click at [673, 268] on button "REC" at bounding box center [675, 272] width 35 height 25
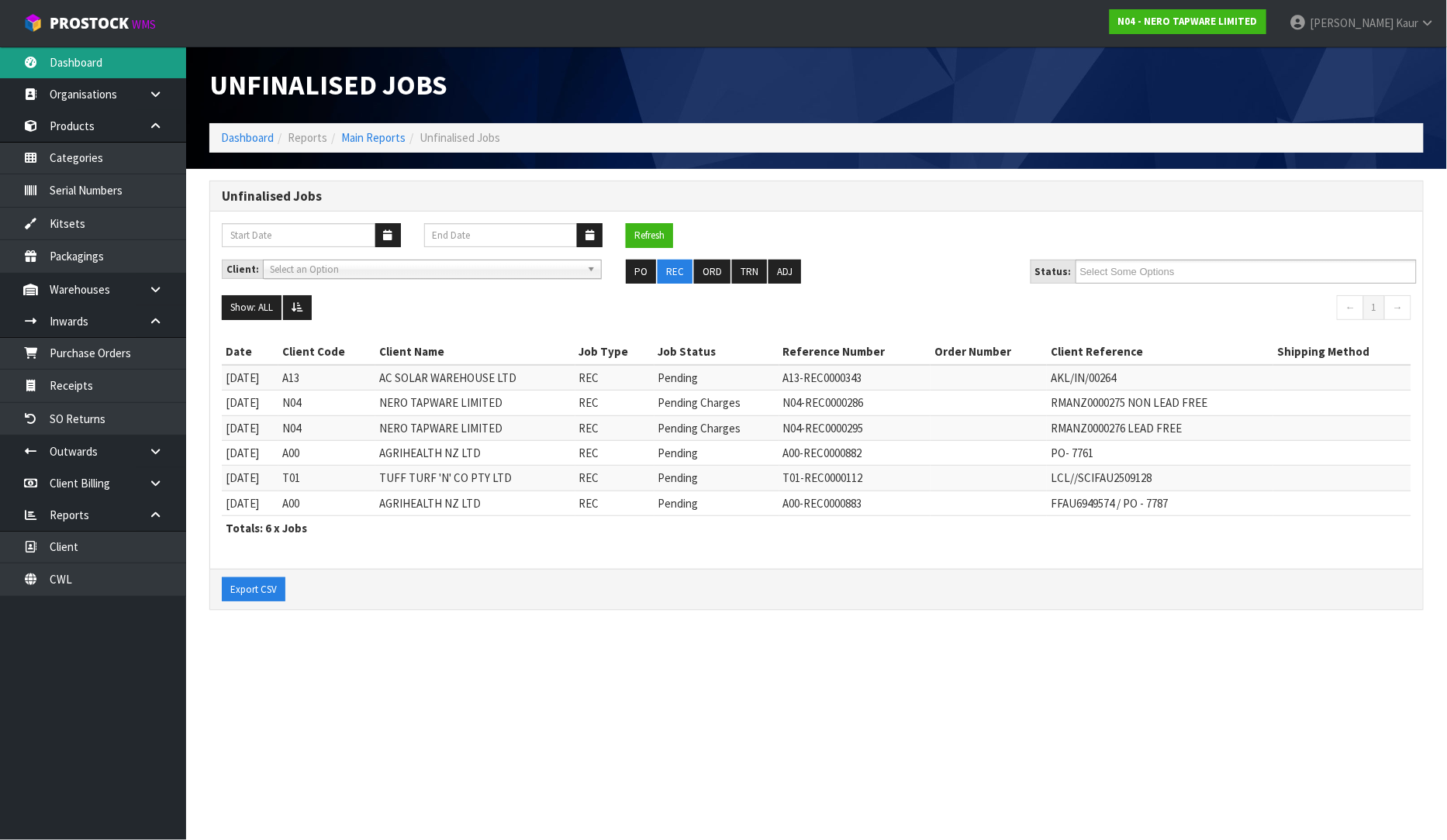
click at [107, 69] on link "Dashboard" at bounding box center [93, 62] width 186 height 31
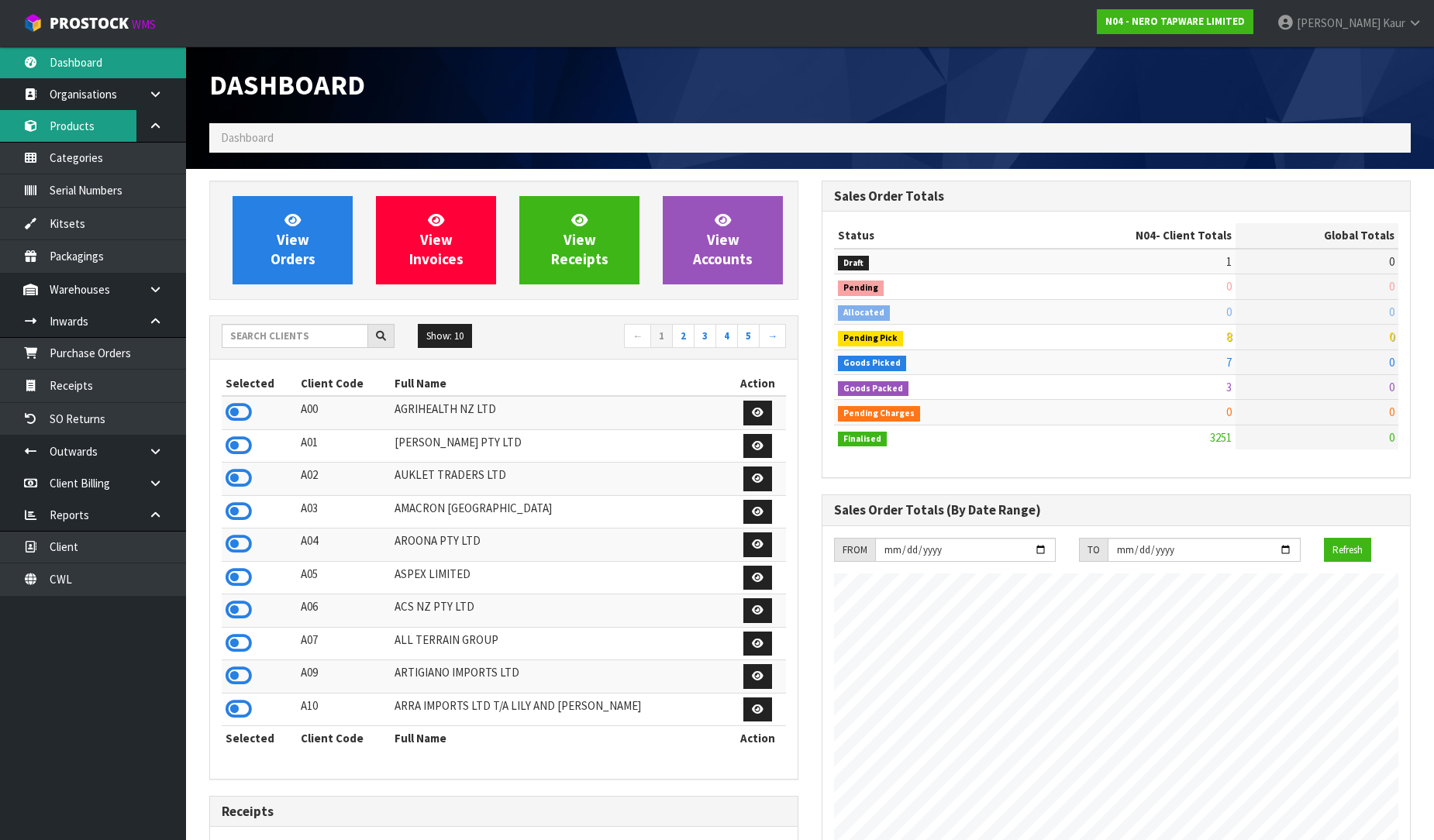
scroll to position [1175, 612]
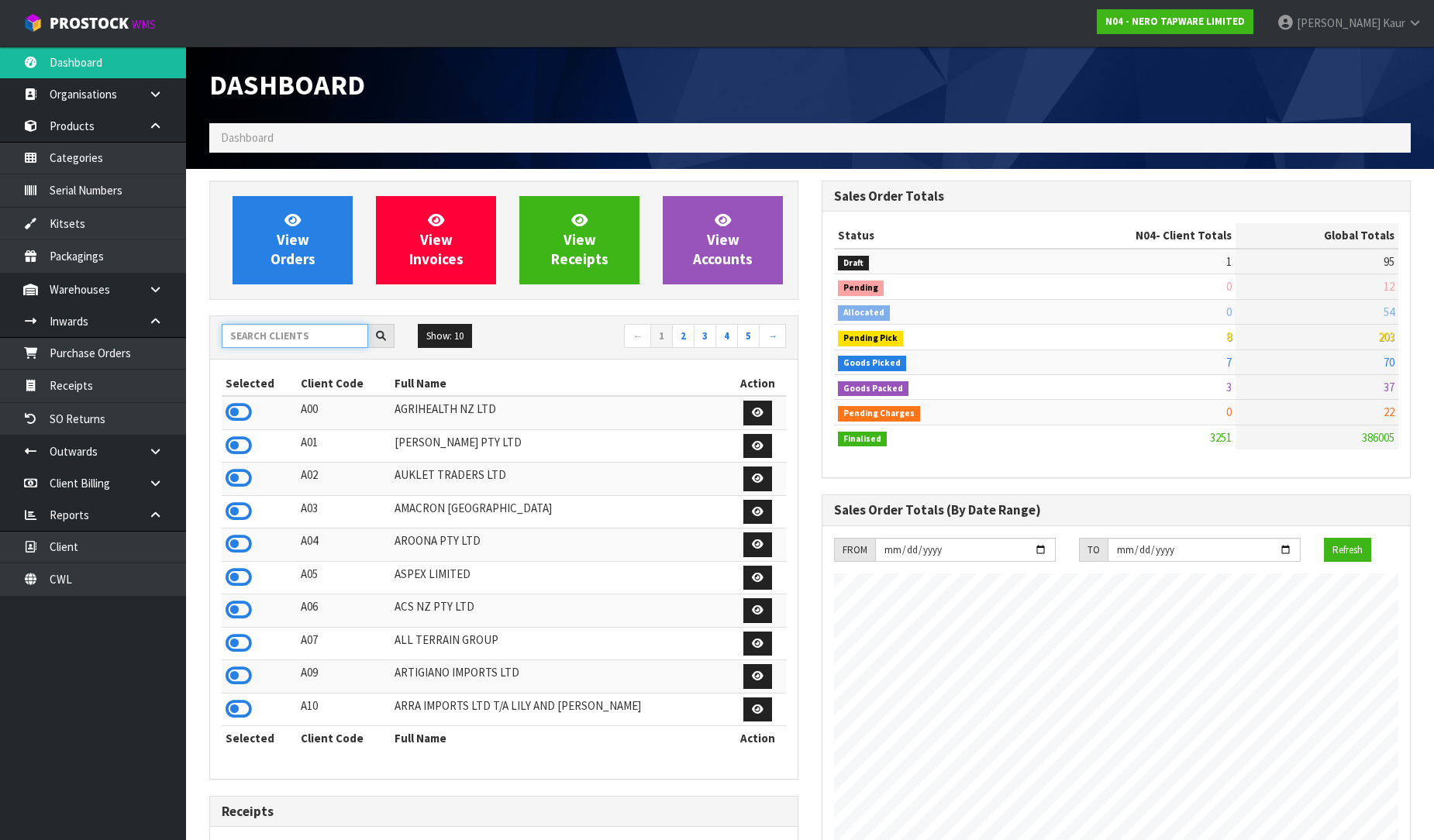
click at [285, 337] on input "text" at bounding box center [296, 336] width 147 height 24
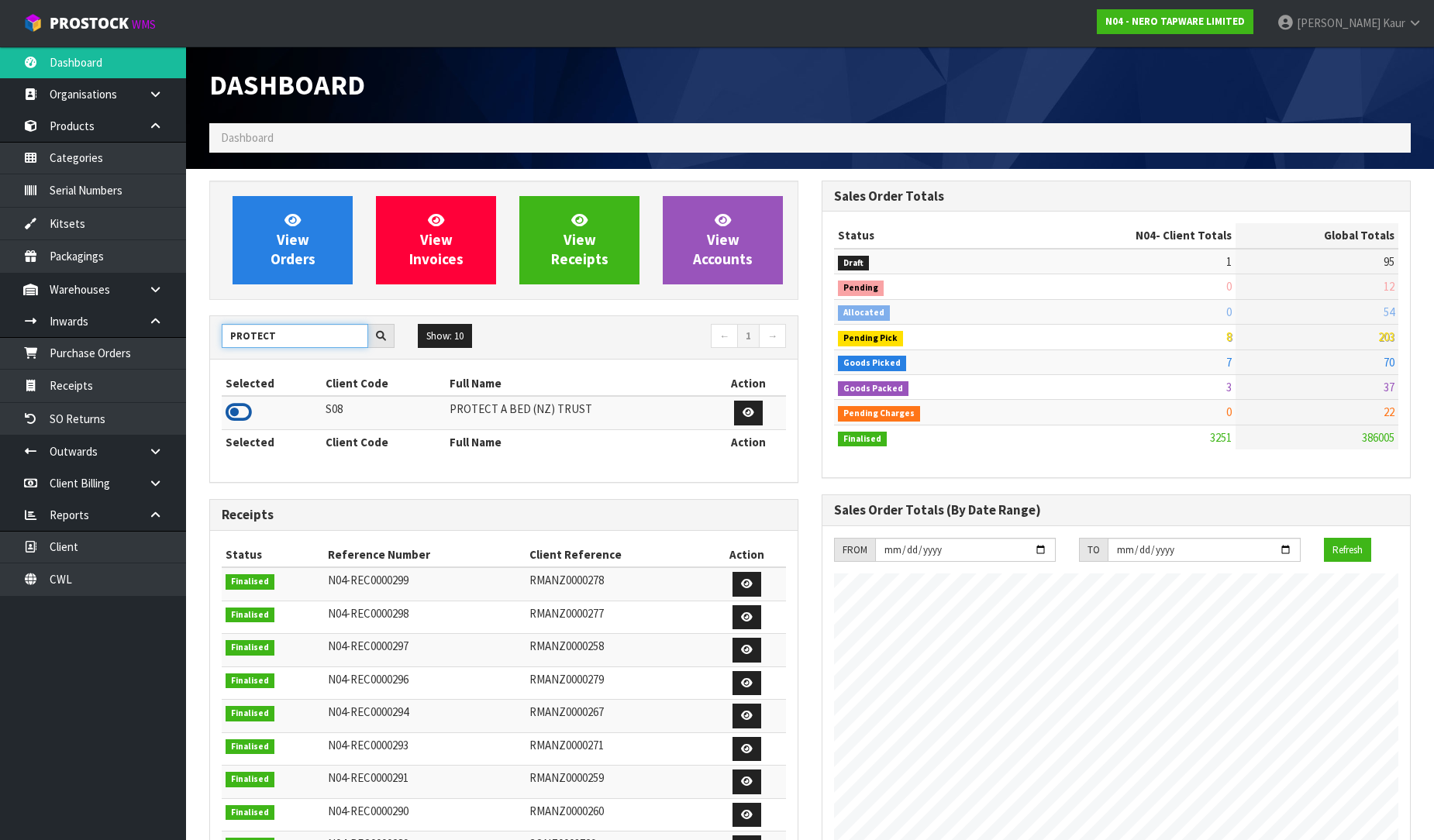
type input "PROTECT"
click at [228, 415] on icon at bounding box center [239, 412] width 27 height 23
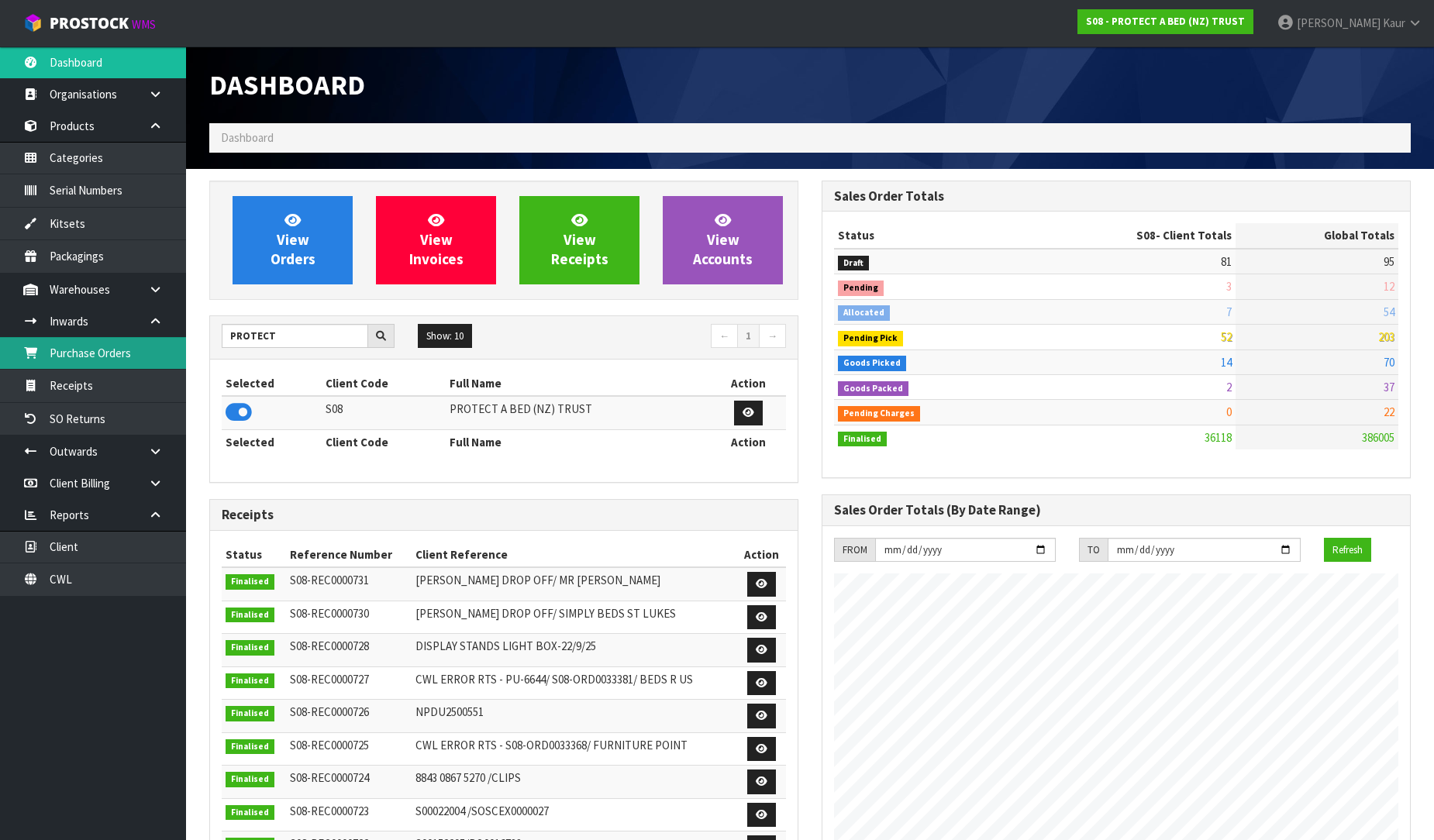
click at [119, 345] on link "Purchase Orders" at bounding box center [92, 353] width 186 height 31
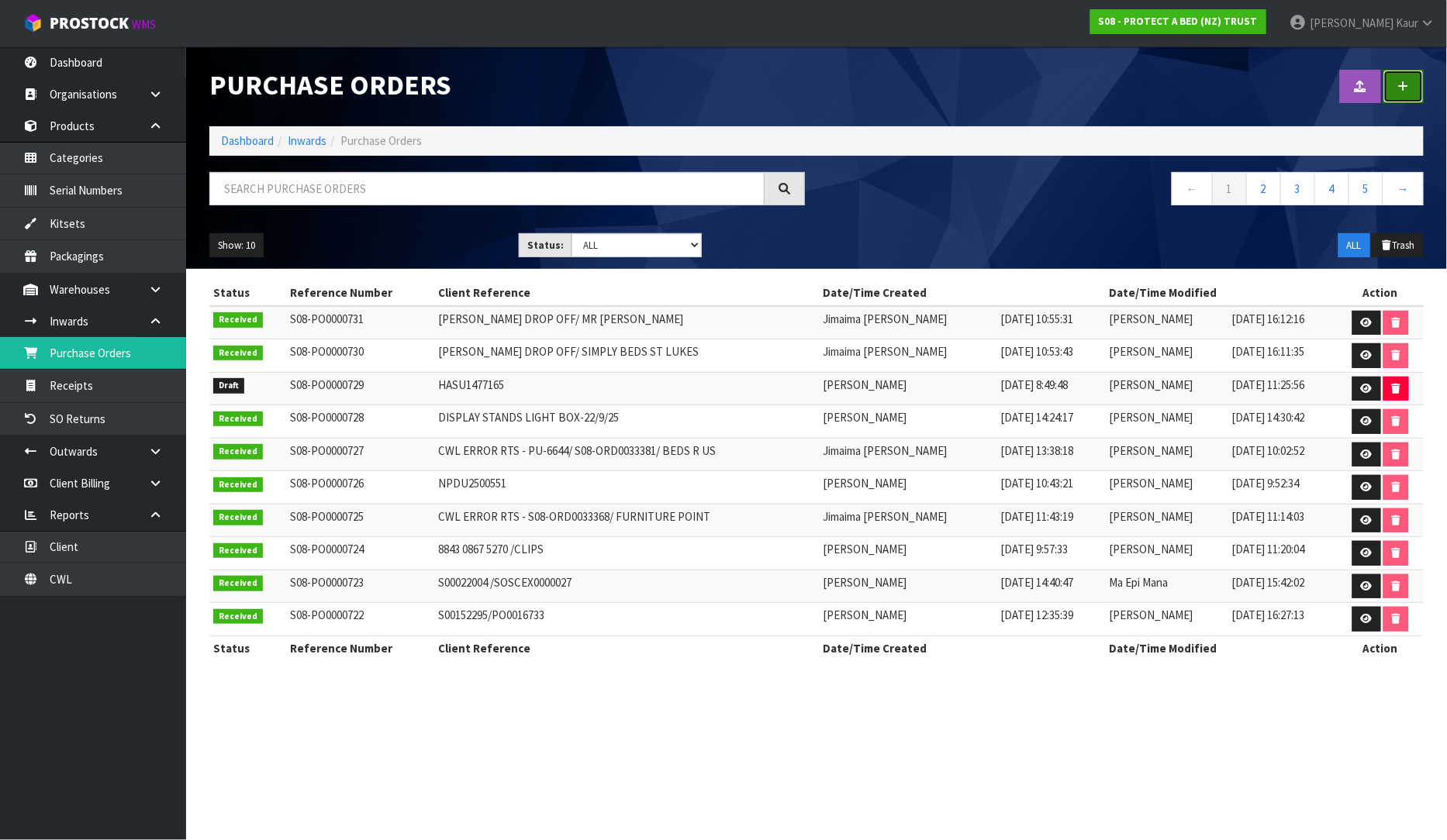
click at [1395, 95] on link at bounding box center [1404, 86] width 40 height 33
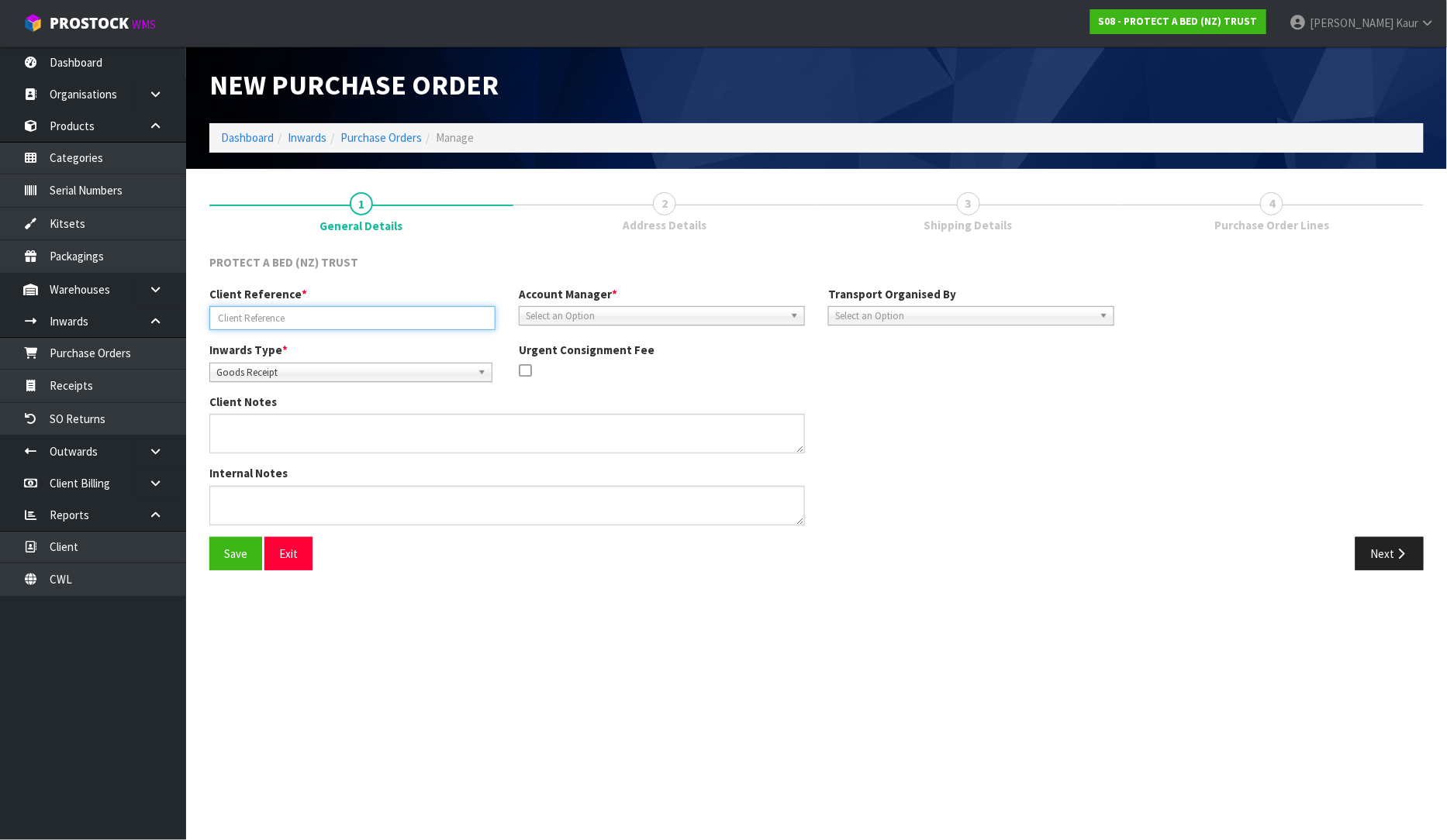
click at [339, 316] on input "text" at bounding box center [353, 318] width 286 height 24
paste input "TGBU1101881"
type input "TGBU1101881"
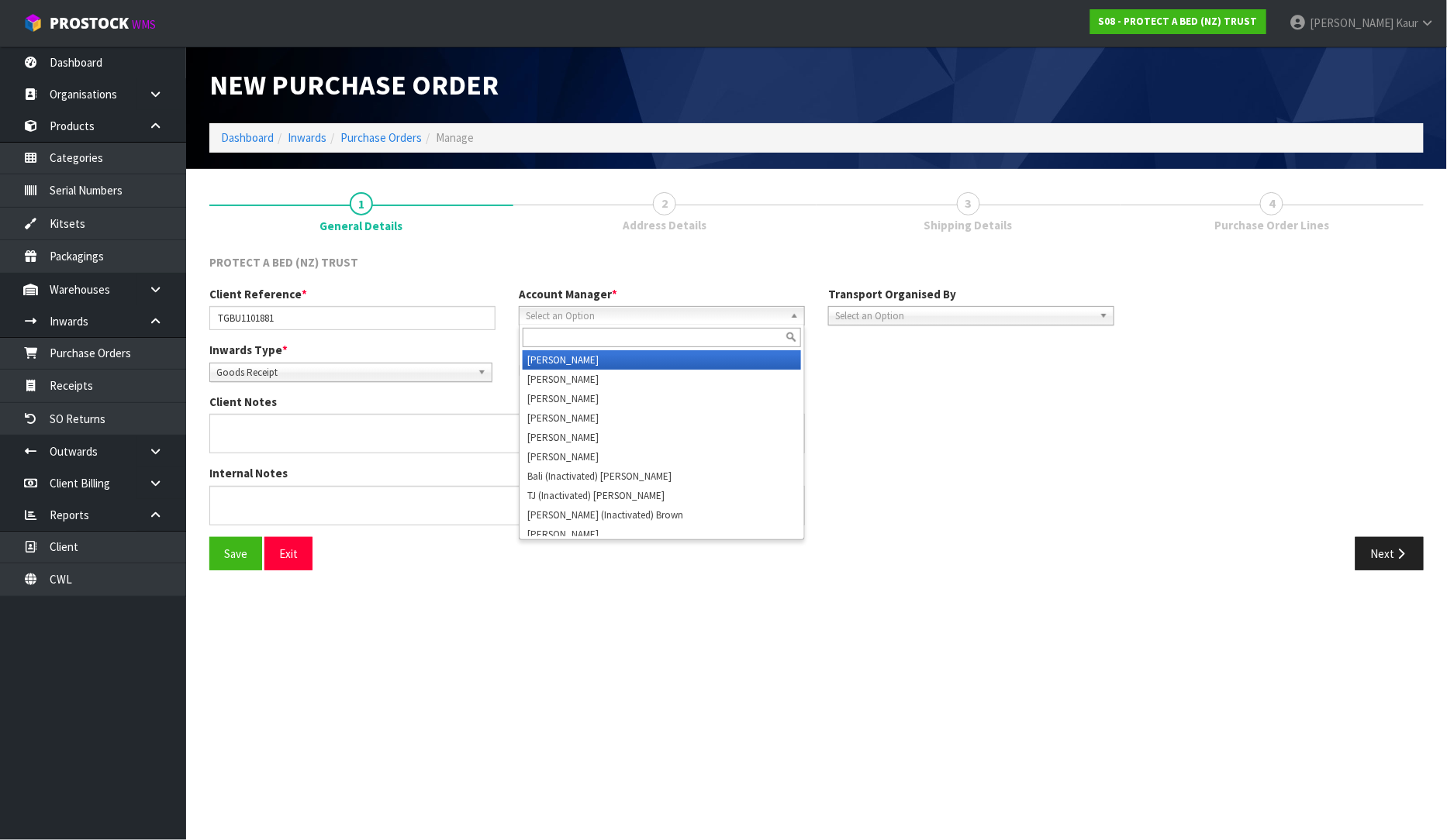
click at [542, 318] on span "Select an Option" at bounding box center [654, 317] width 258 height 19
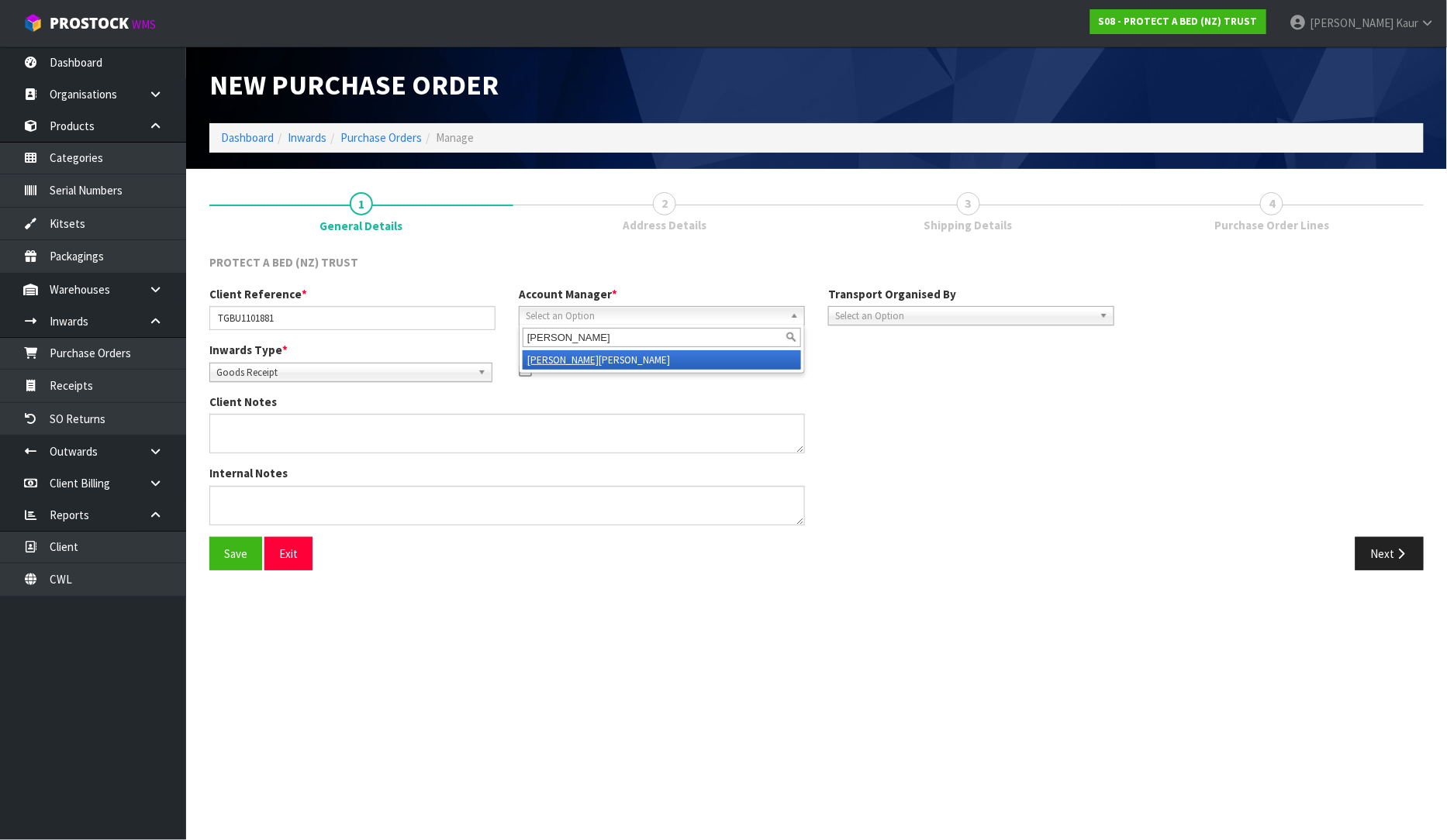
type input "[PERSON_NAME]"
click at [562, 359] on li "[PERSON_NAME]" at bounding box center [662, 360] width 279 height 19
drag, startPoint x: 912, startPoint y: 330, endPoint x: 911, endPoint y: 320, distance: 10.0
click at [911, 320] on div "Client Reference * TGBU1101881 Account Manager * [PERSON_NAME] [PERSON_NAME] [P…" at bounding box center [661, 314] width 928 height 56
click at [911, 320] on span "Select an Option" at bounding box center [964, 317] width 258 height 19
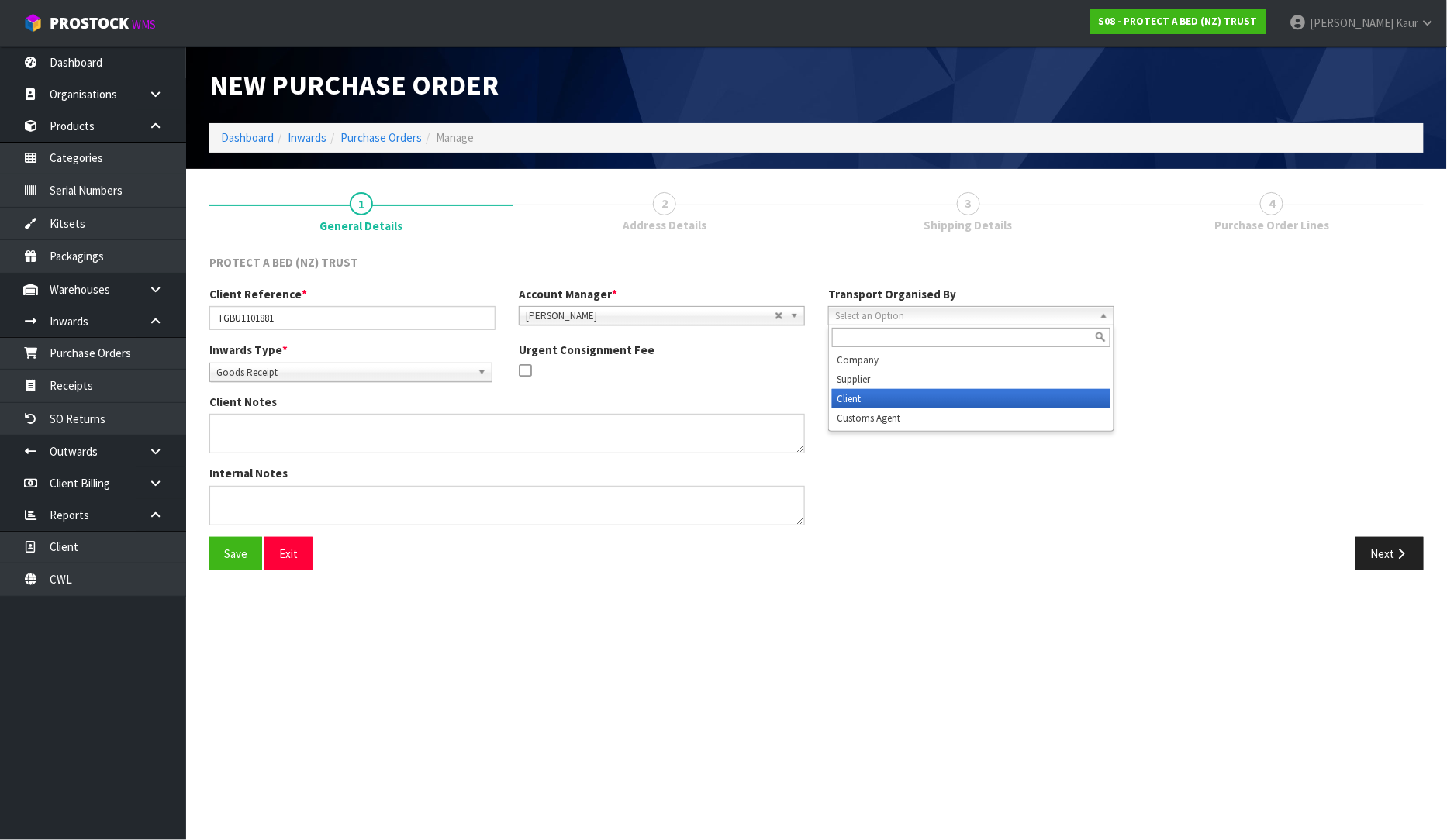
click at [894, 393] on li "Client" at bounding box center [972, 399] width 279 height 19
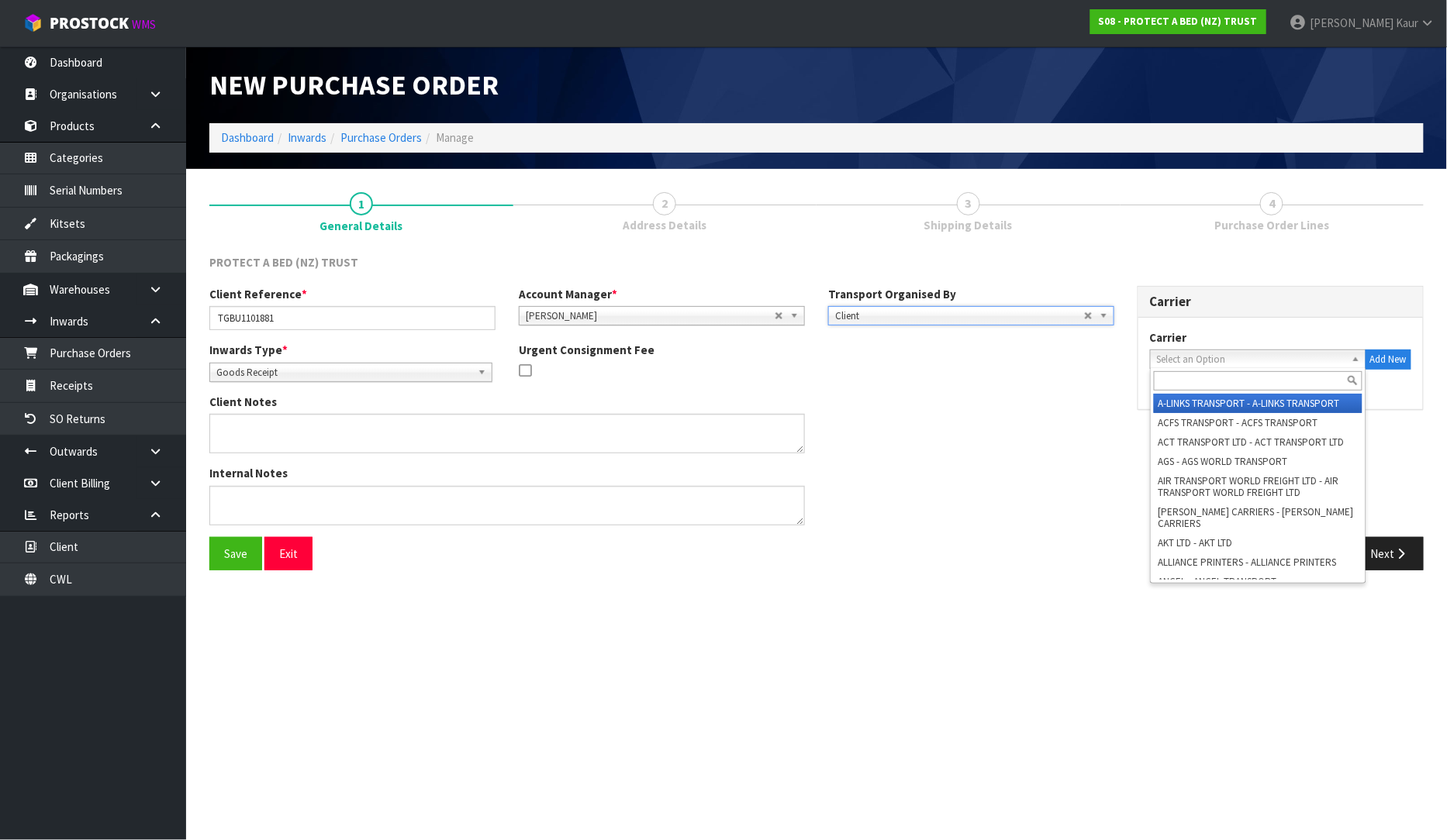
click at [1276, 359] on span "Select an Option" at bounding box center [1251, 360] width 189 height 19
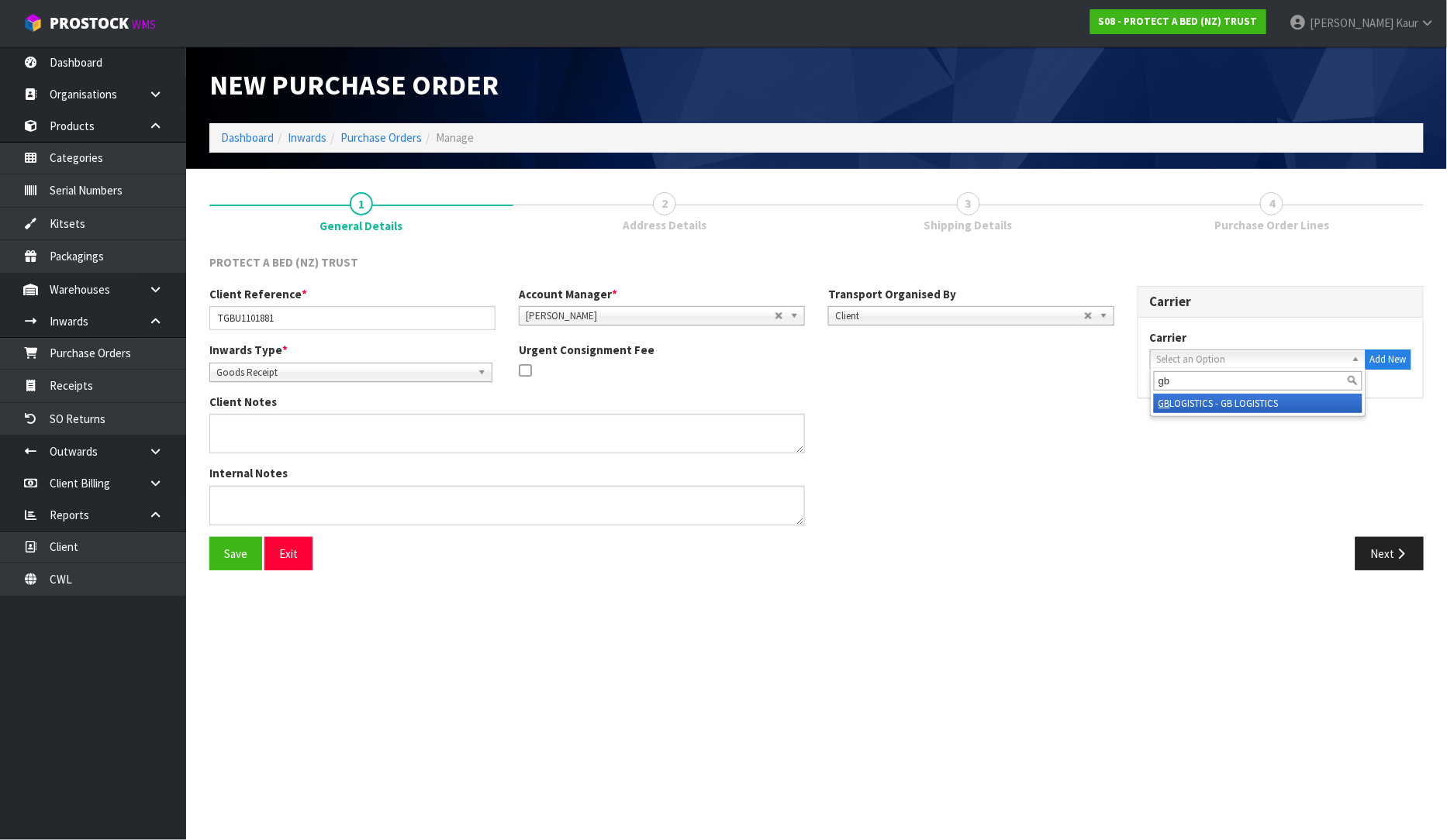
type input "gb"
click at [1271, 401] on li "GB LOGISTICS - GB LOGISTICS" at bounding box center [1258, 403] width 209 height 19
click at [1422, 560] on button "Next" at bounding box center [1390, 554] width 69 height 33
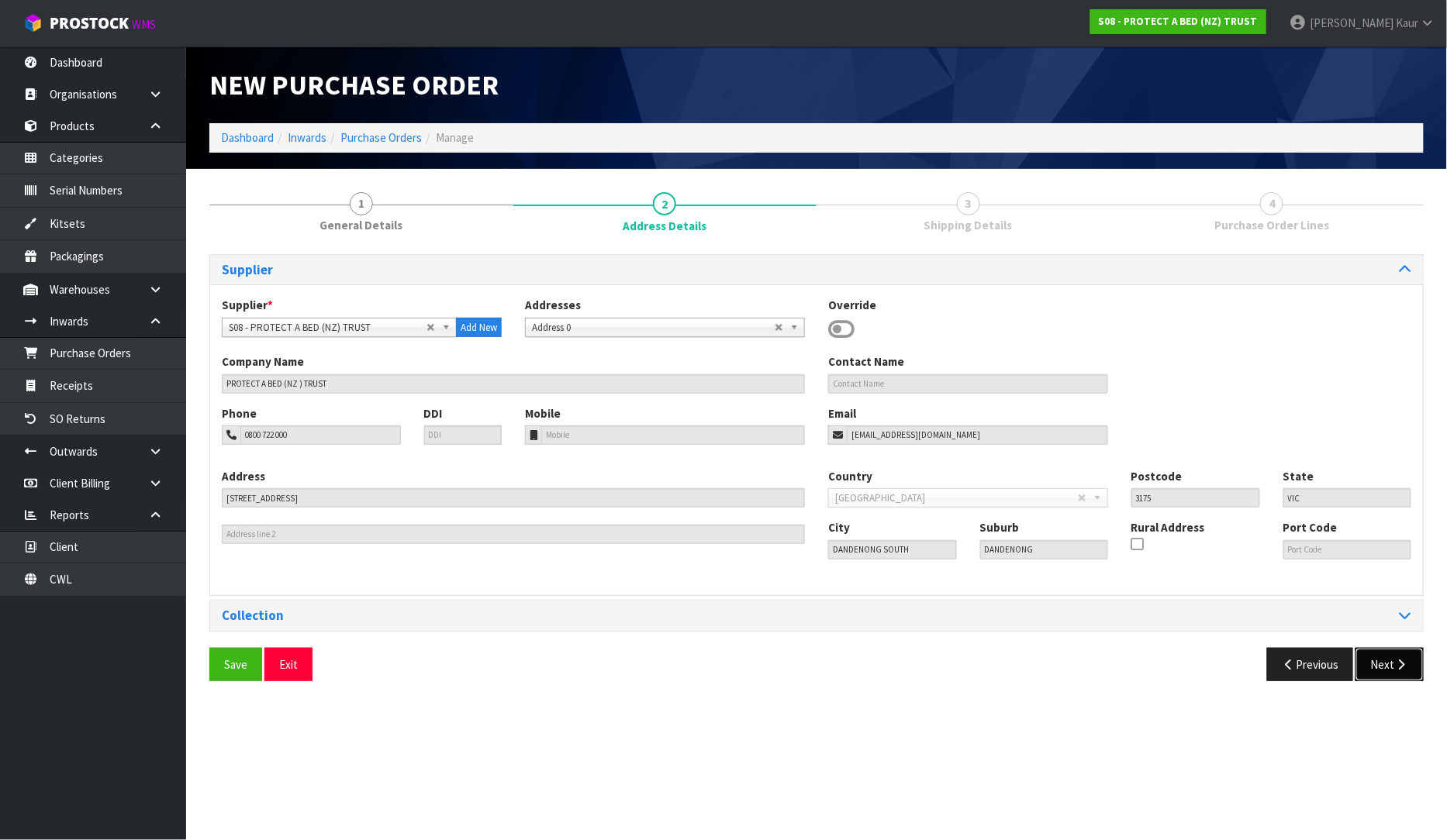
click at [1394, 657] on button "Next" at bounding box center [1390, 665] width 69 height 33
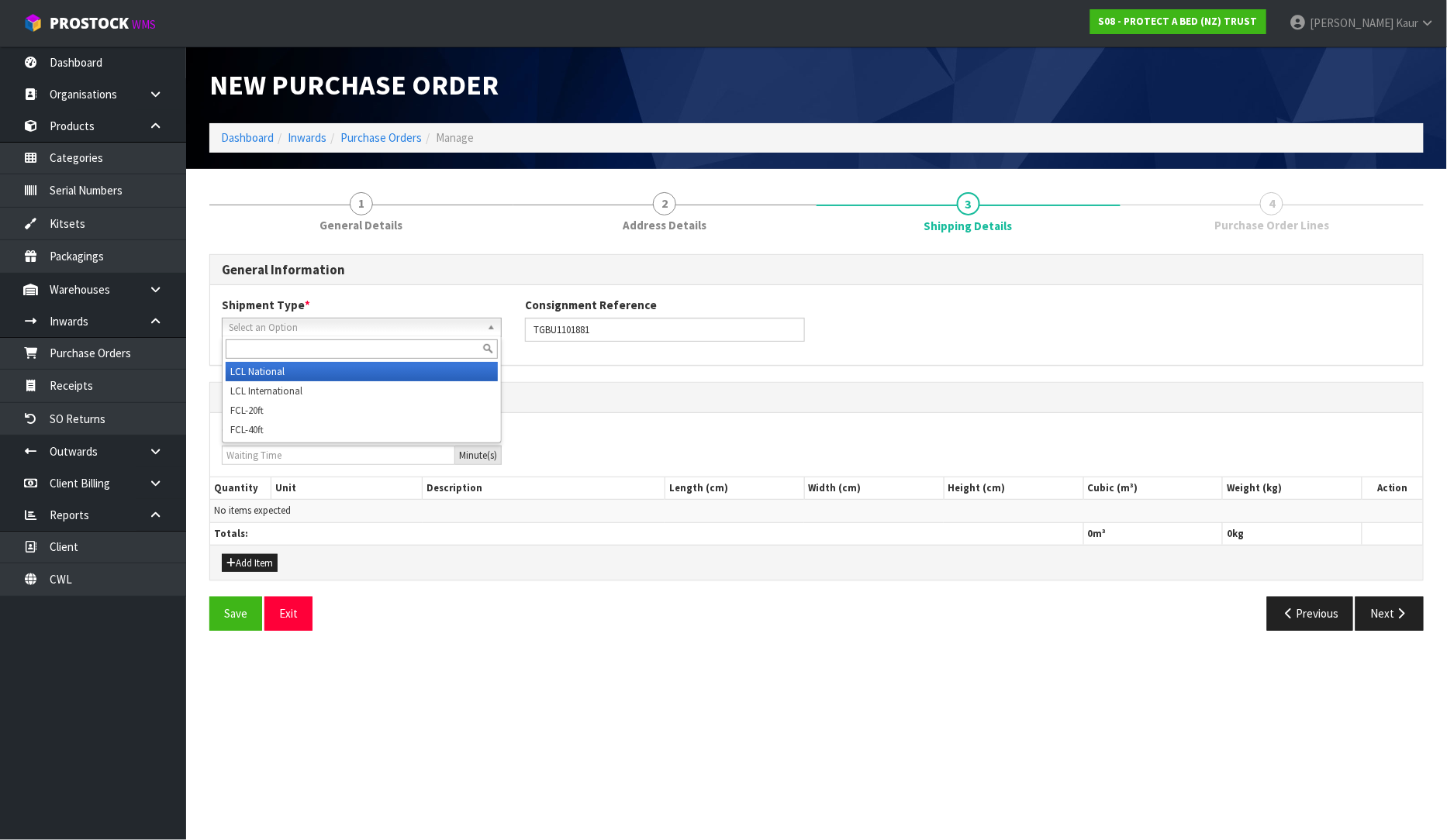
click at [279, 324] on span "Select an Option" at bounding box center [355, 328] width 252 height 19
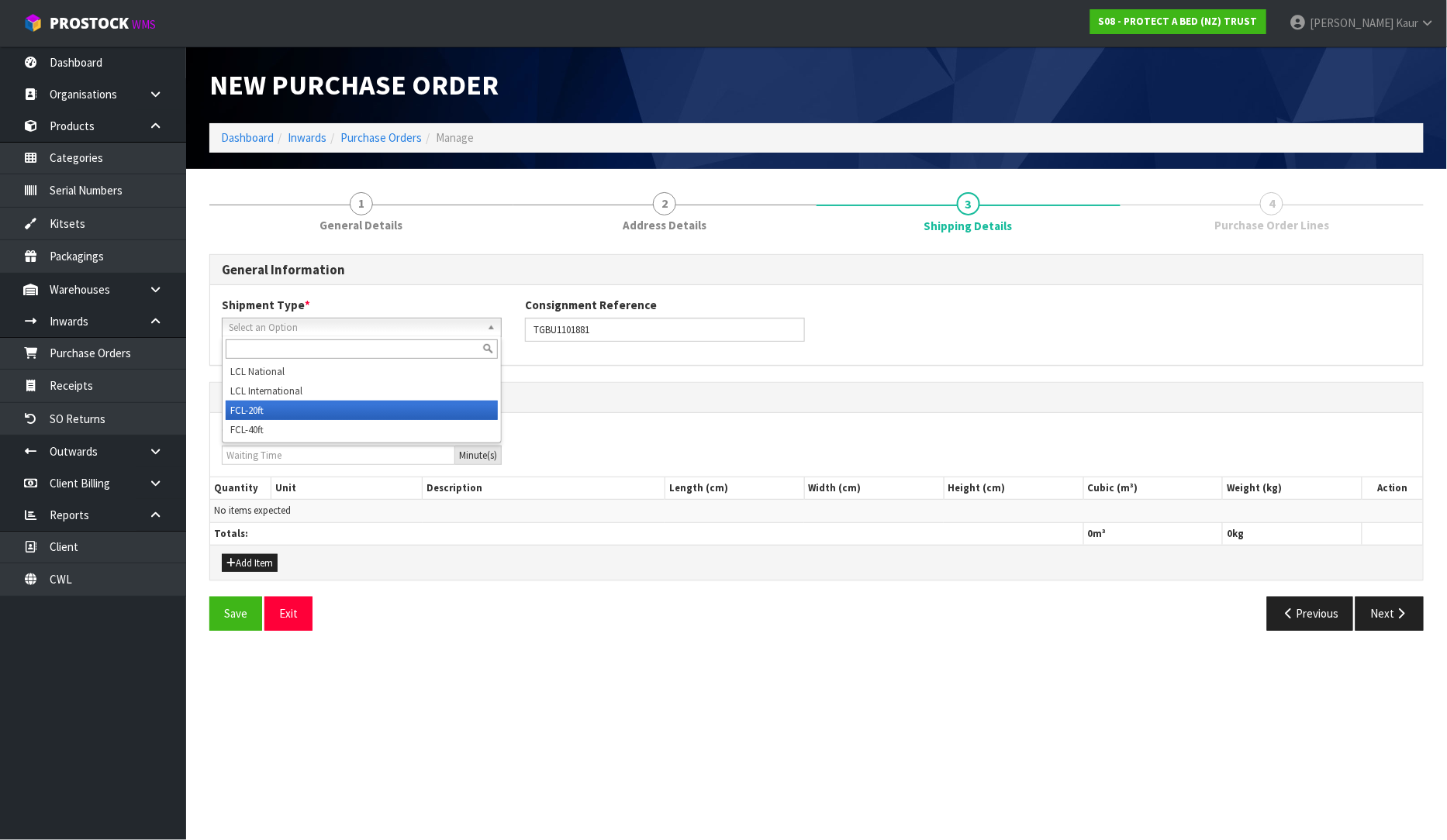
click at [259, 407] on li "FCL-20ft" at bounding box center [362, 410] width 272 height 19
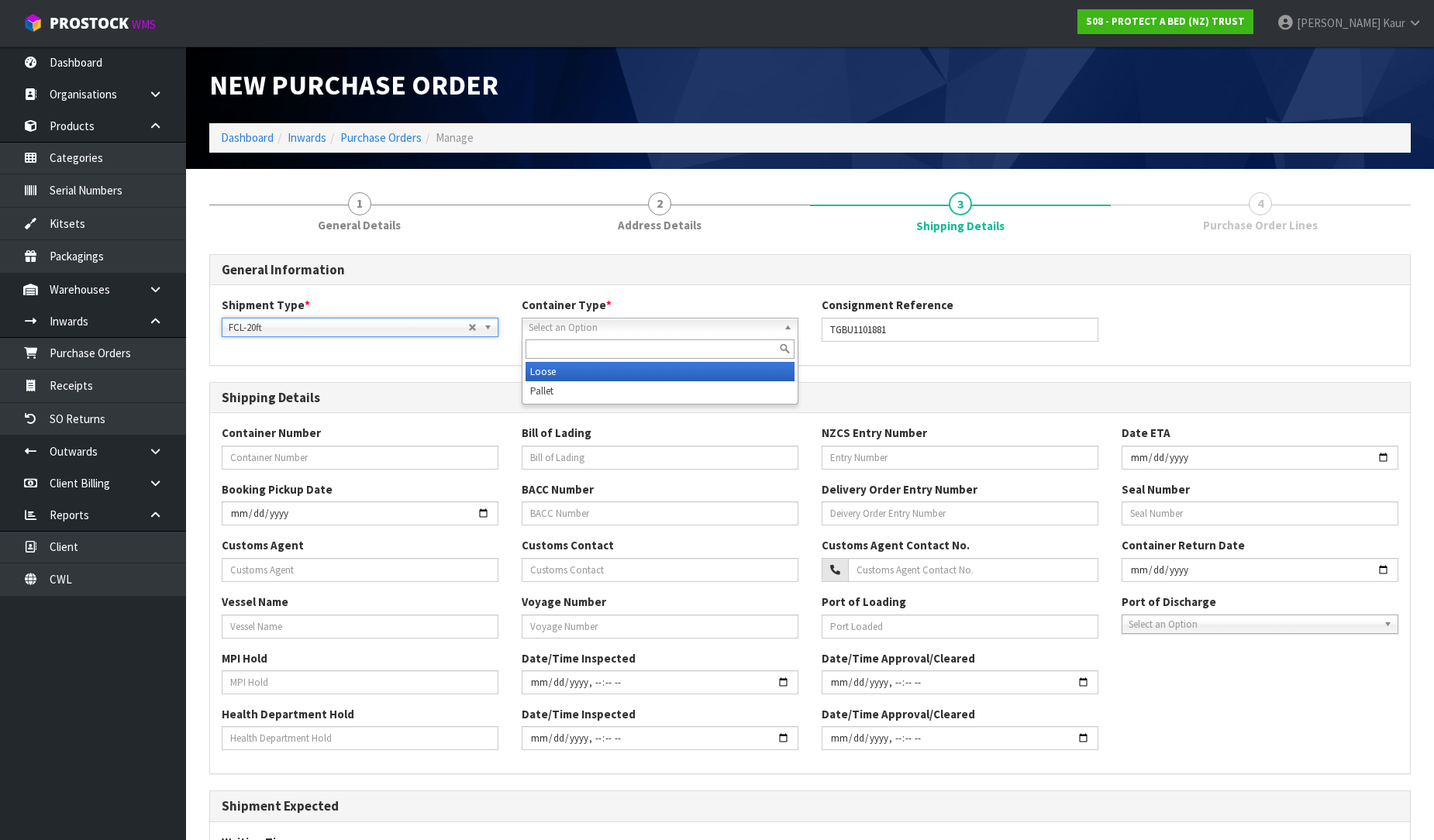
click at [614, 322] on span "Select an Option" at bounding box center [653, 328] width 249 height 19
drag, startPoint x: 594, startPoint y: 373, endPoint x: 555, endPoint y: 393, distance: 43.8
click at [595, 373] on li "Loose" at bounding box center [660, 372] width 269 height 19
drag, startPoint x: 837, startPoint y: 336, endPoint x: 796, endPoint y: 336, distance: 41.0
click at [796, 336] on div "Shipment Type * LCL National LCL International FCL-20ft FCL-40ft FCL-20ft LCL N…" at bounding box center [809, 324] width 1200 height 56
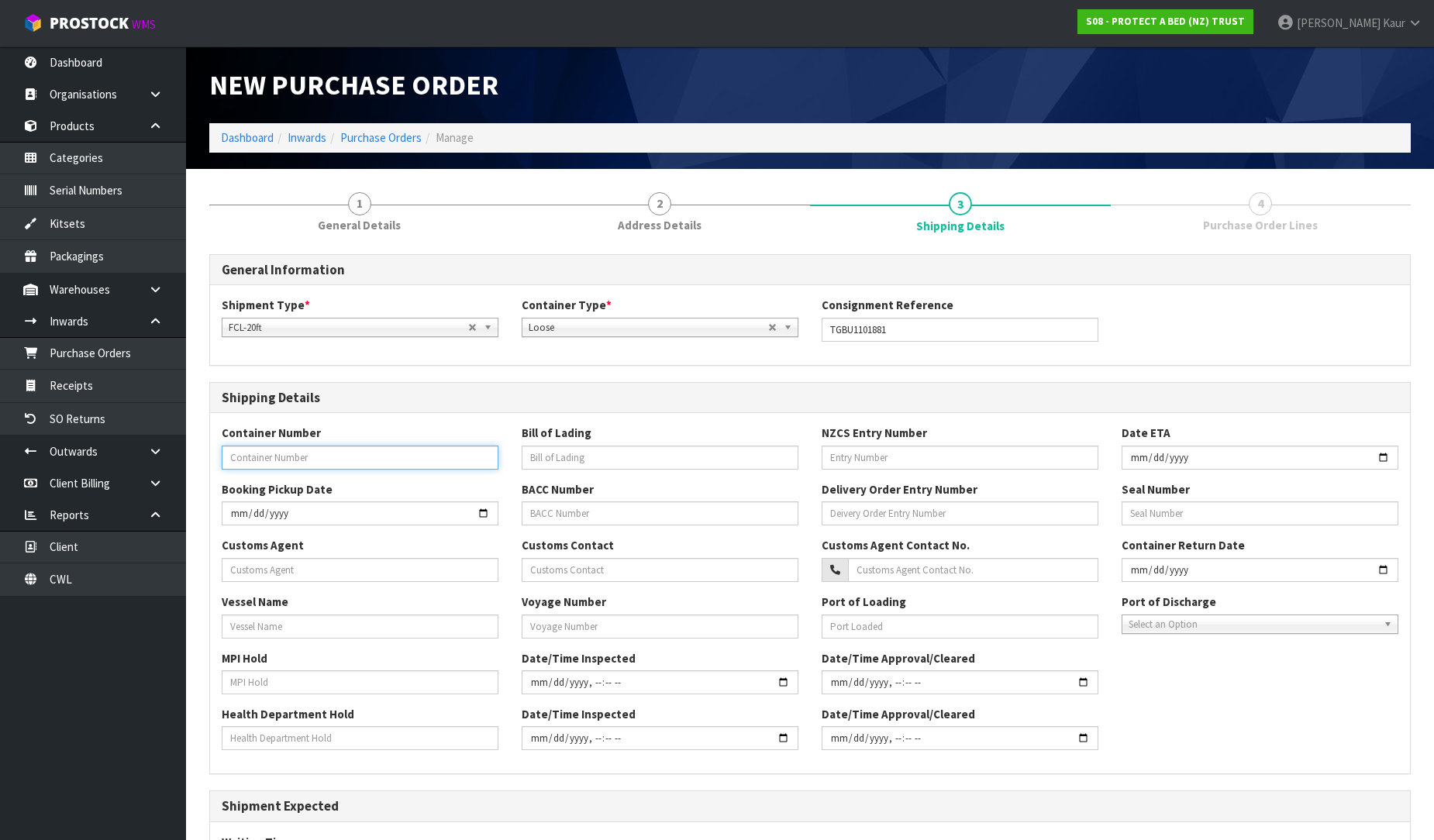
click at [272, 459] on input "text" at bounding box center [360, 458] width 277 height 24
paste input "TGBU1101881"
type input "TGBU1101881"
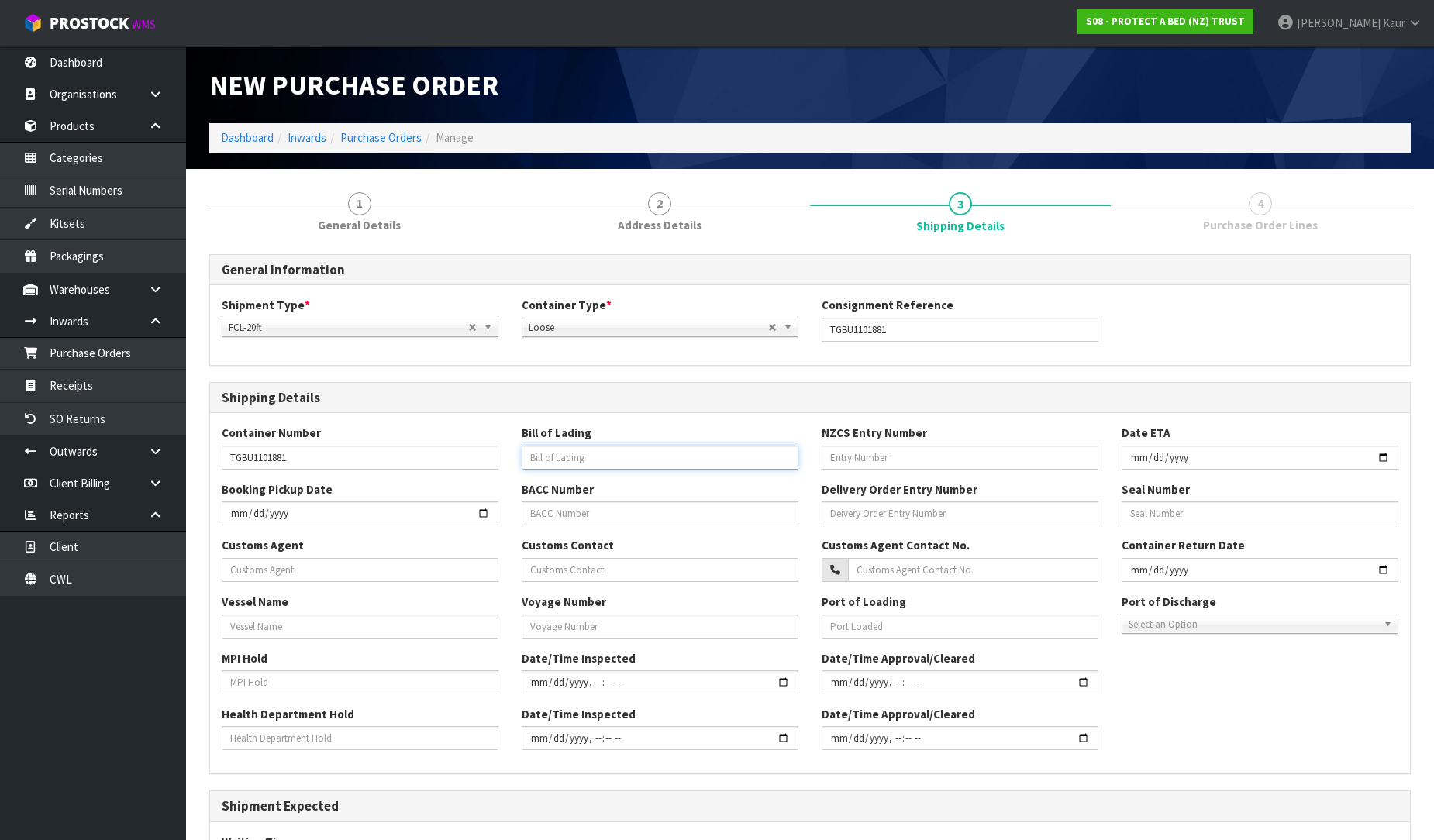
click at [619, 446] on input "text" at bounding box center [660, 458] width 277 height 24
paste input "SHGN25080613"
type input "SHGN25080613"
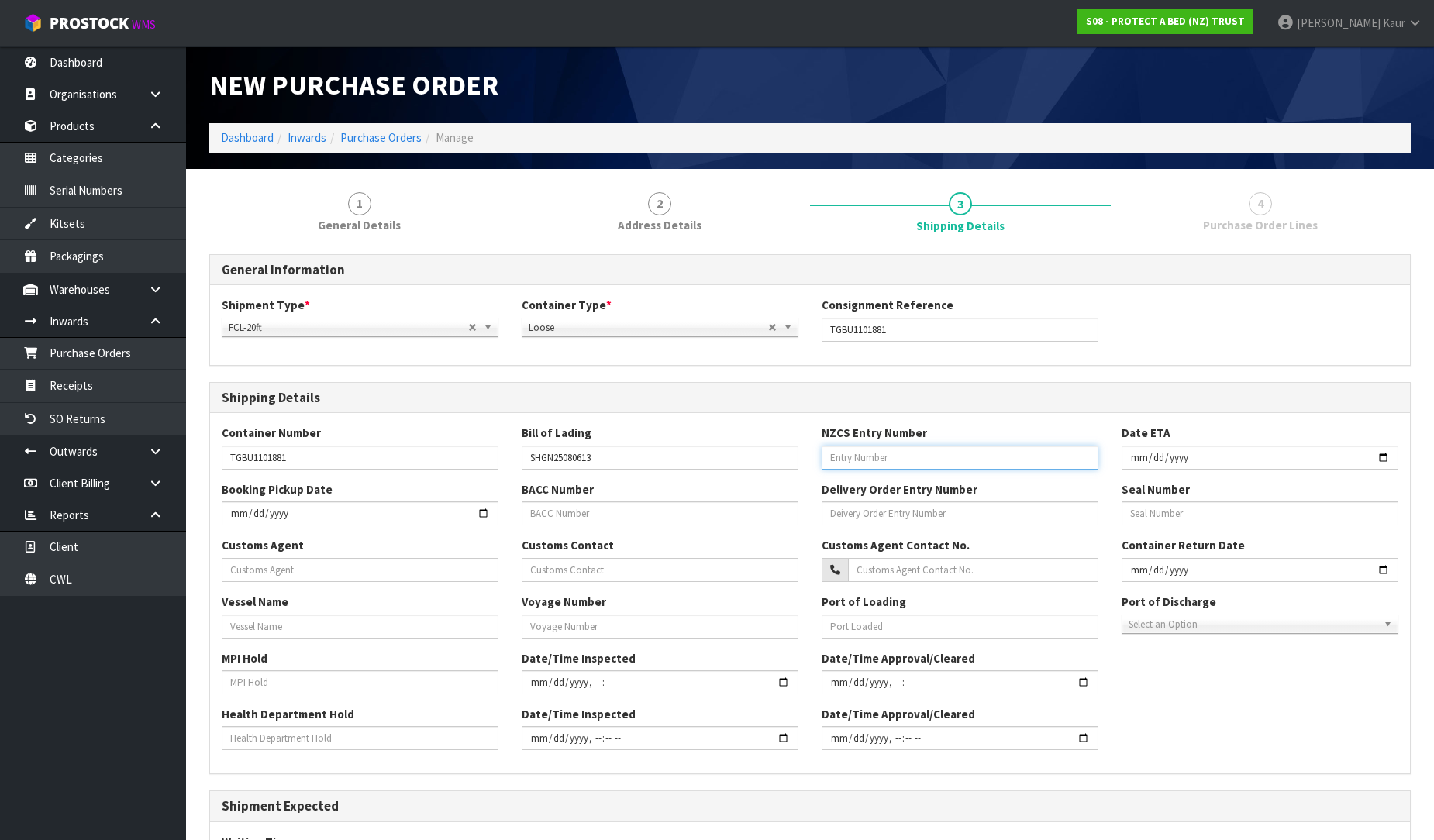
click at [915, 455] on input "text" at bounding box center [960, 458] width 277 height 24
paste input "63334486"
type input "63334486"
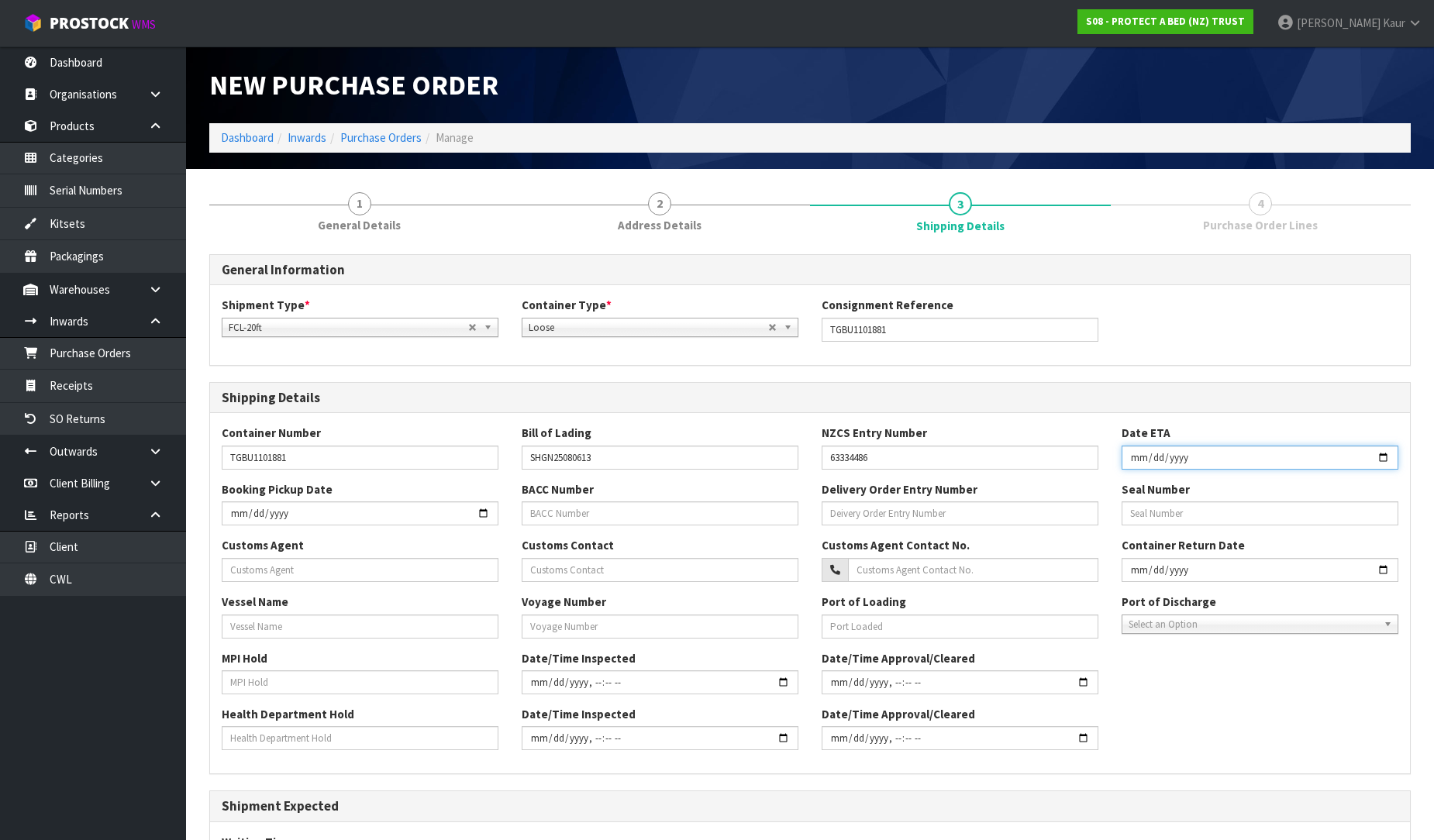
click at [1130, 460] on input "date" at bounding box center [1260, 458] width 277 height 24
type input "[DATE]"
click at [254, 566] on input "text" at bounding box center [360, 569] width 277 height 24
paste input "TRI-STAR INTERNATIONAL LIMITED"
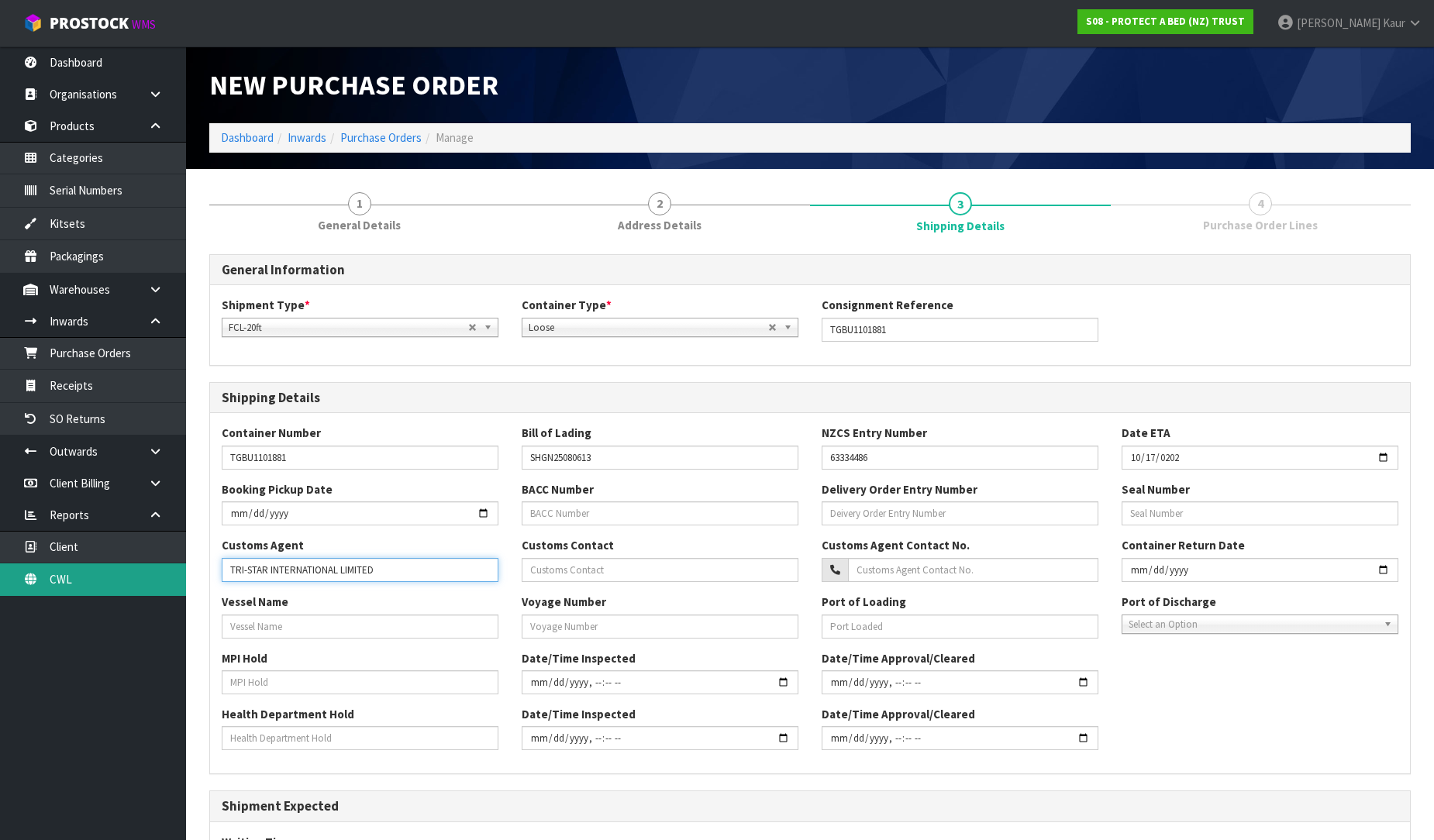
type input "TRI-STAR INTERNATIONAL LIMITED"
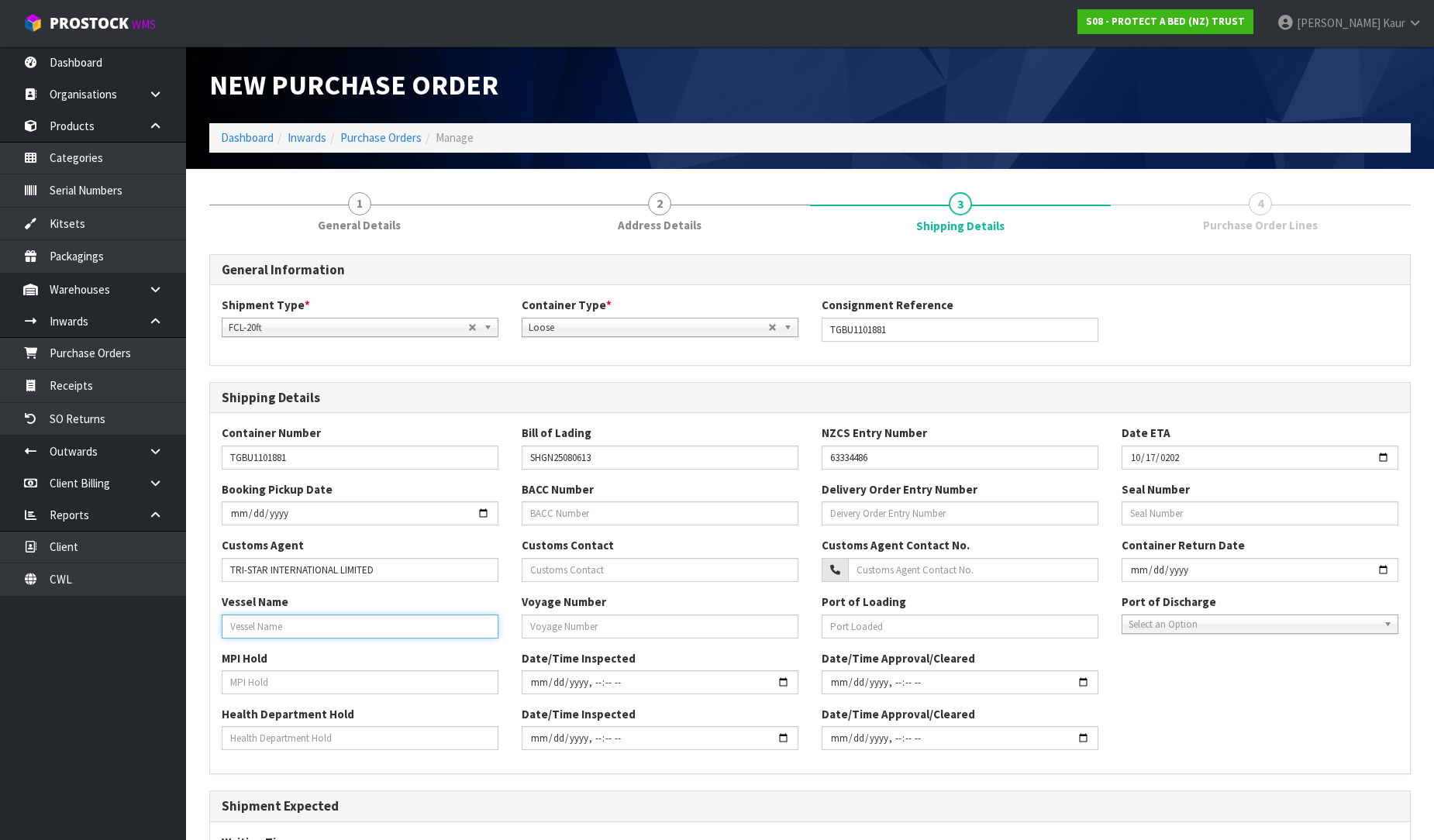
click at [253, 616] on input "text" at bounding box center [360, 626] width 277 height 24
paste input "KOTA LESTARI"
type input "KOTA LESTARI"
click at [234, 695] on div "MPI Hold Date/Time Inspected Date/Time Approval/Cleared" at bounding box center [809, 678] width 1200 height 56
click at [240, 687] on input "text" at bounding box center [360, 682] width 277 height 24
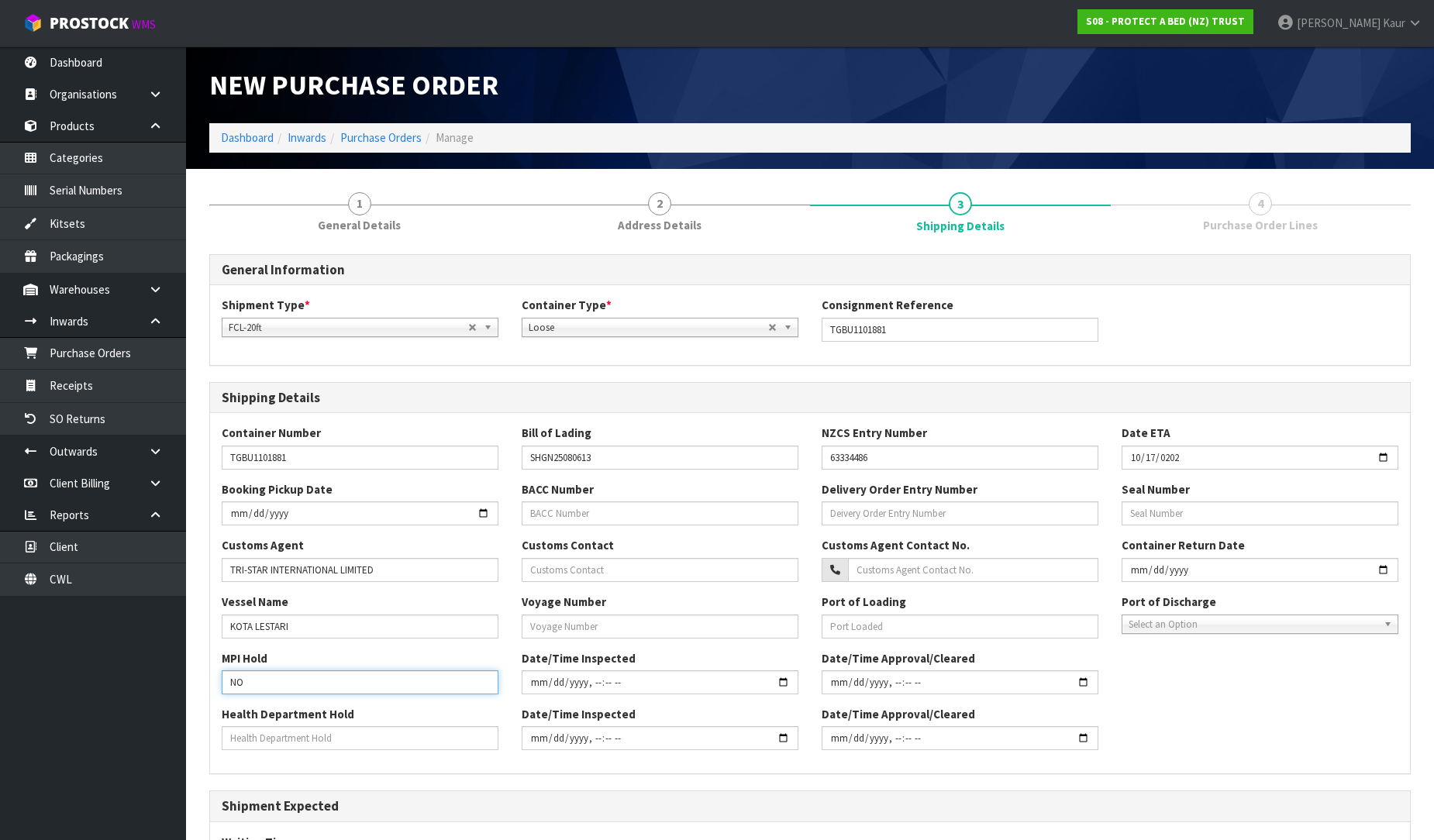
type input "NO"
click at [241, 741] on input "text" at bounding box center [360, 738] width 277 height 24
type input "NO"
click at [598, 624] on input "text" at bounding box center [660, 626] width 277 height 24
paste input "LES277"
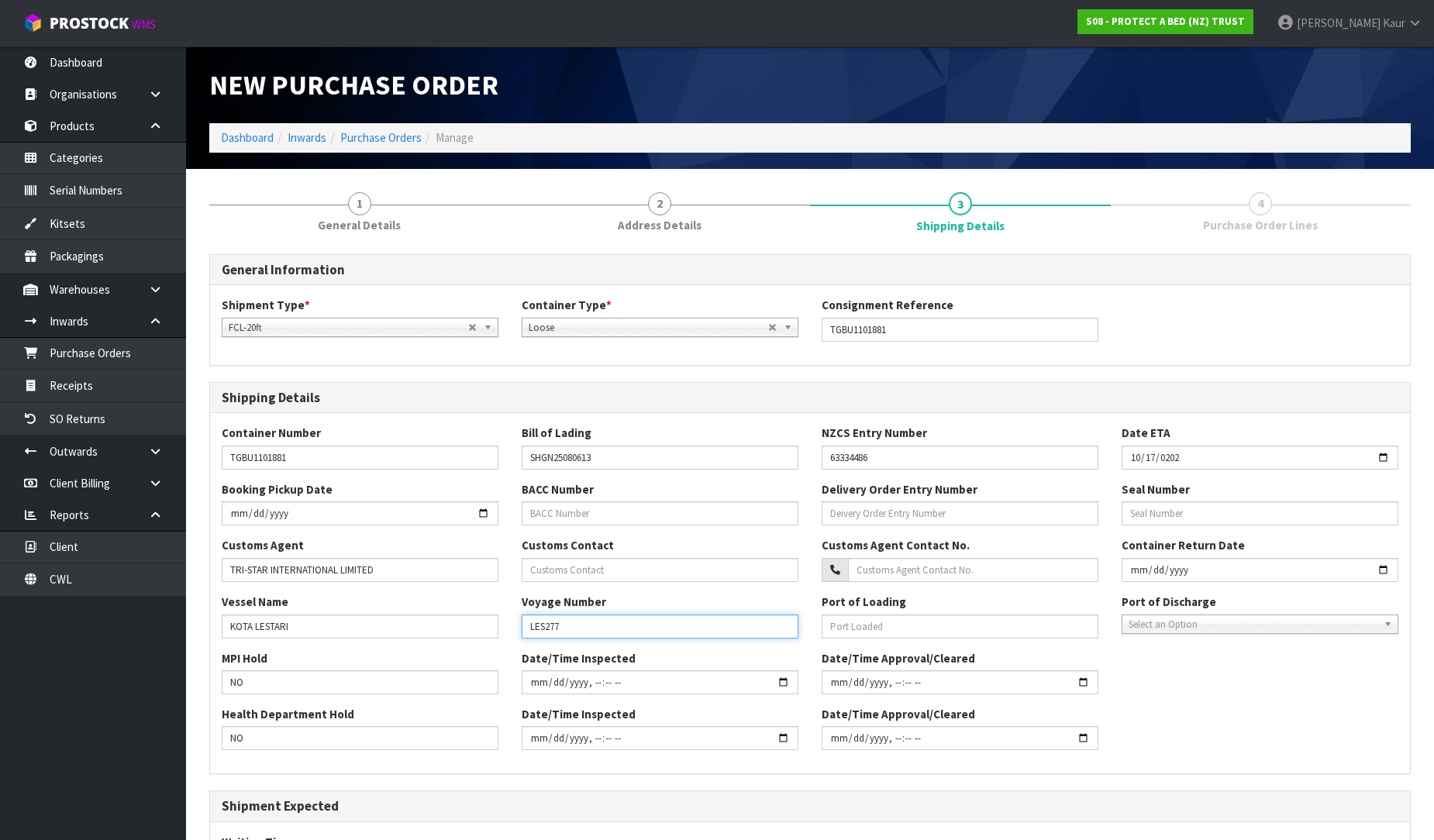
type input "LES277"
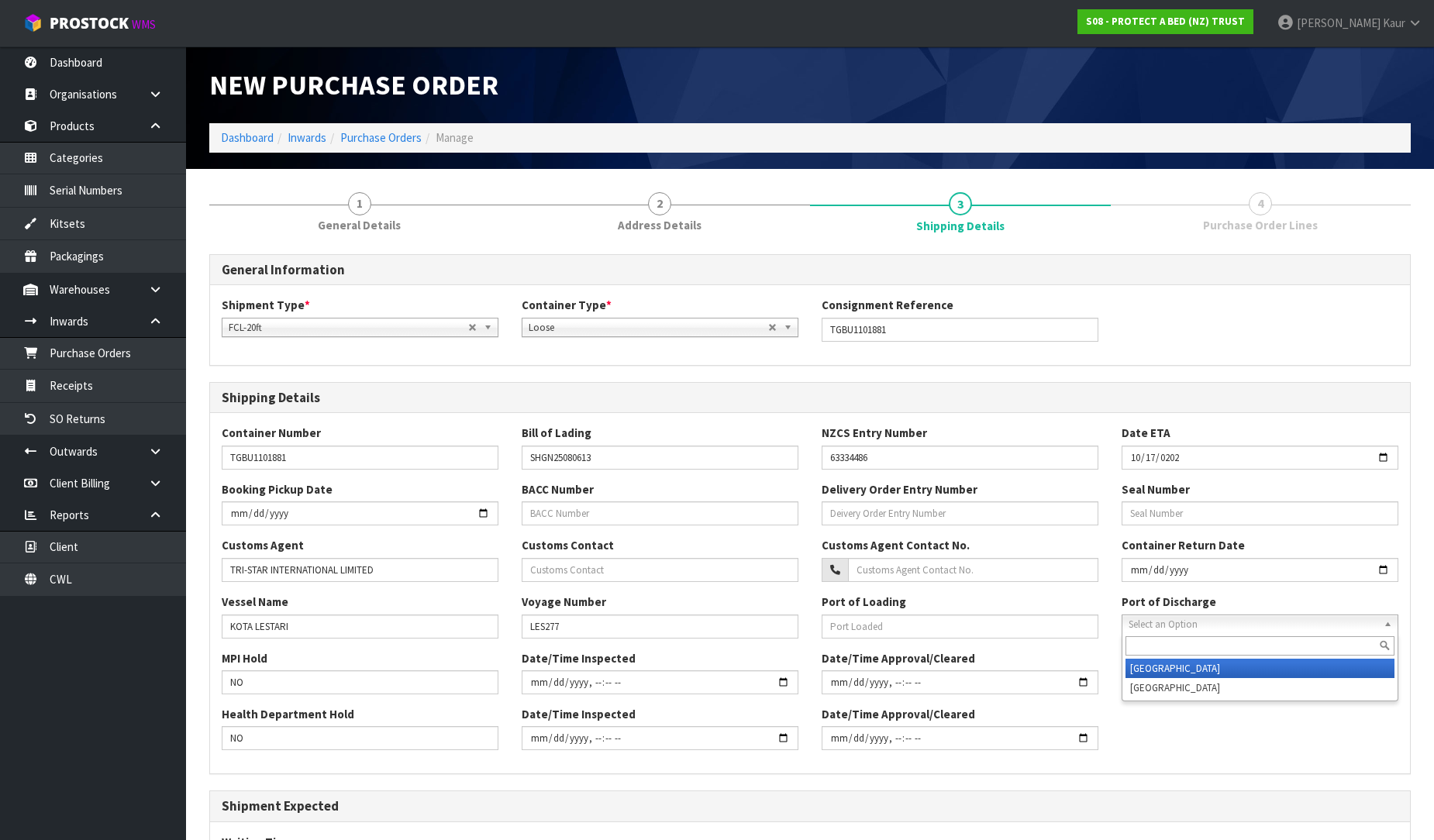
click at [1201, 619] on span "Select an Option" at bounding box center [1253, 625] width 249 height 19
click at [1184, 670] on li "[GEOGRAPHIC_DATA]" at bounding box center [1260, 668] width 269 height 19
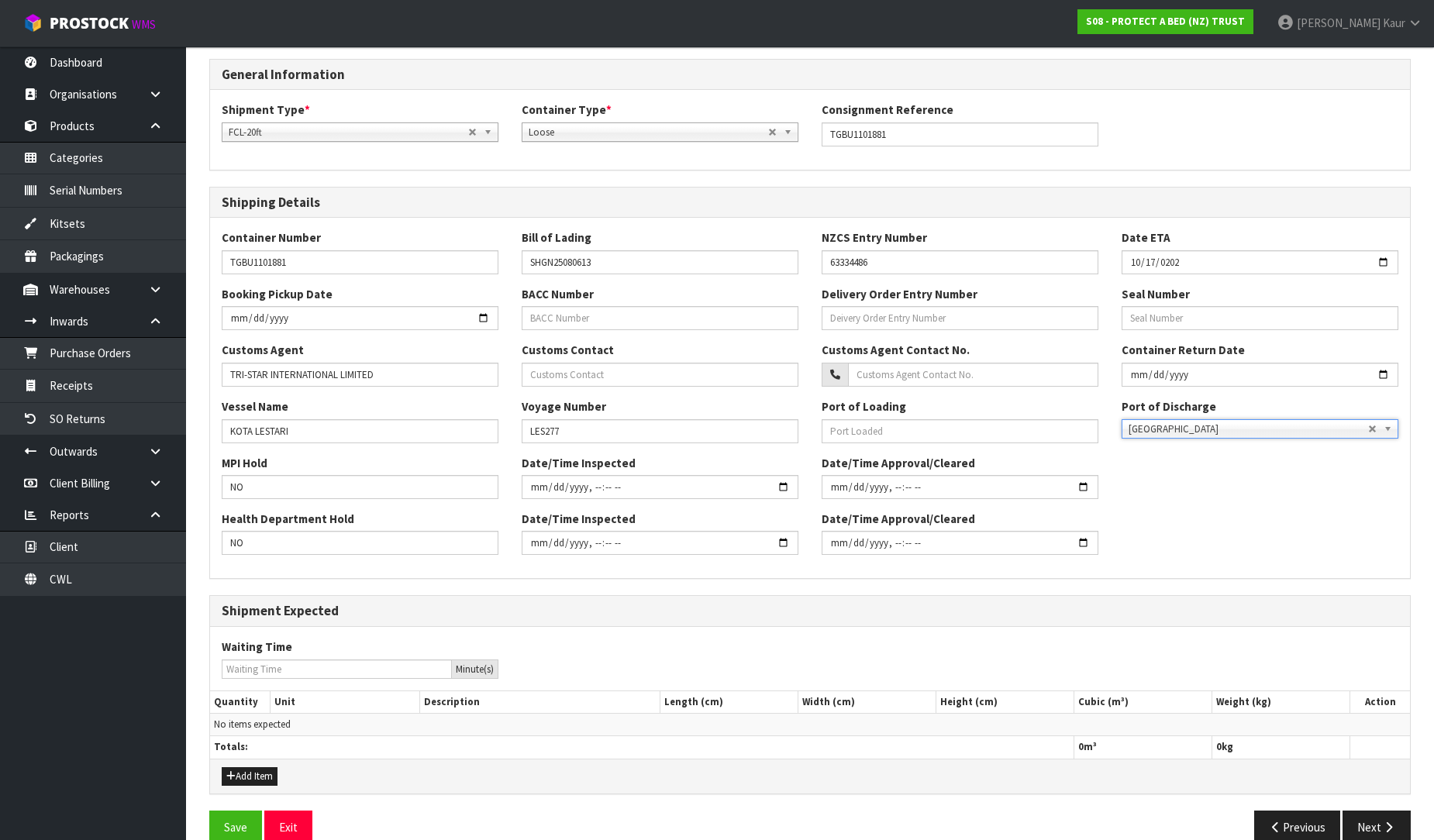
scroll to position [222, 0]
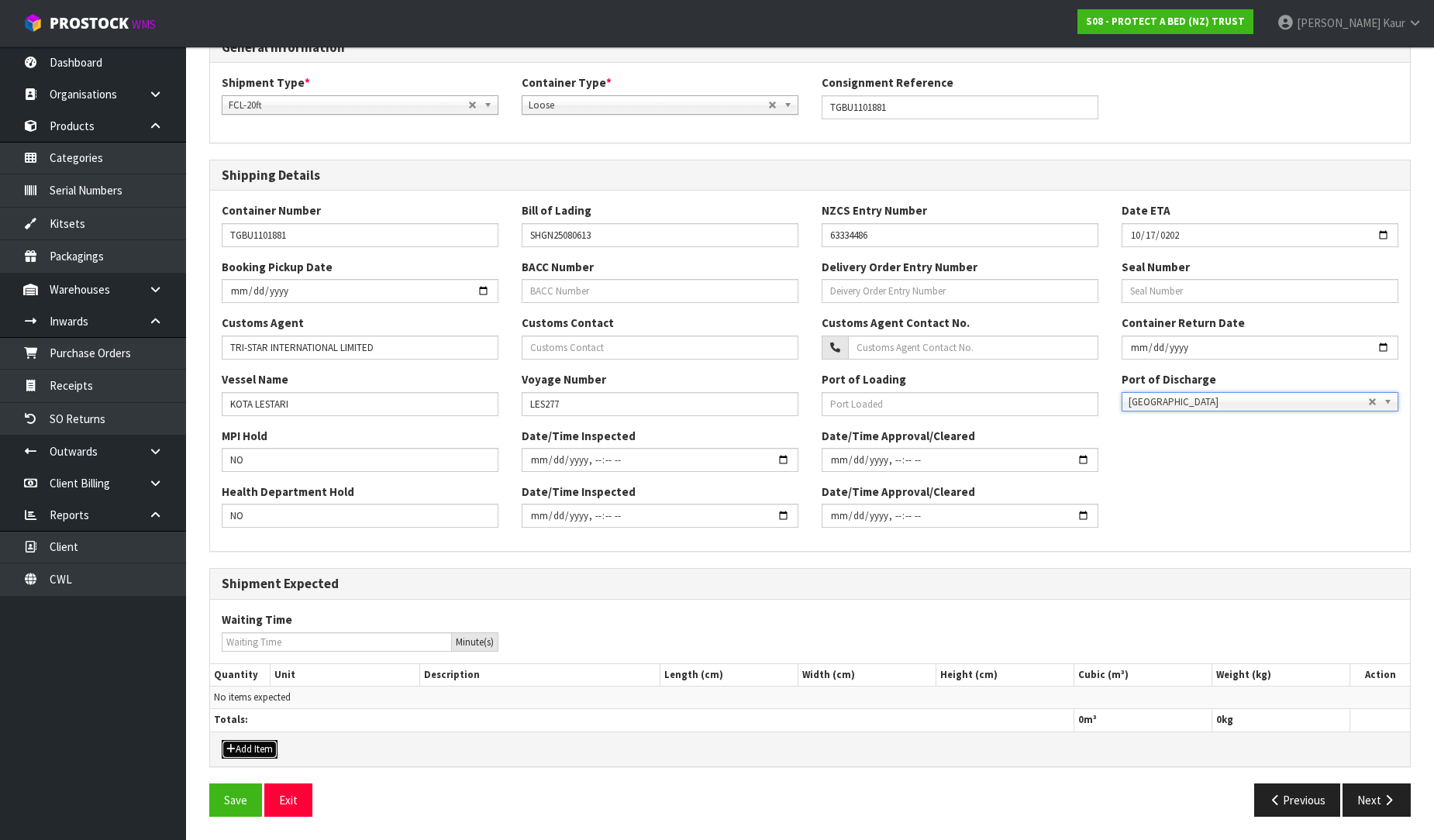
click at [259, 743] on button "Add Item" at bounding box center [250, 750] width 56 height 19
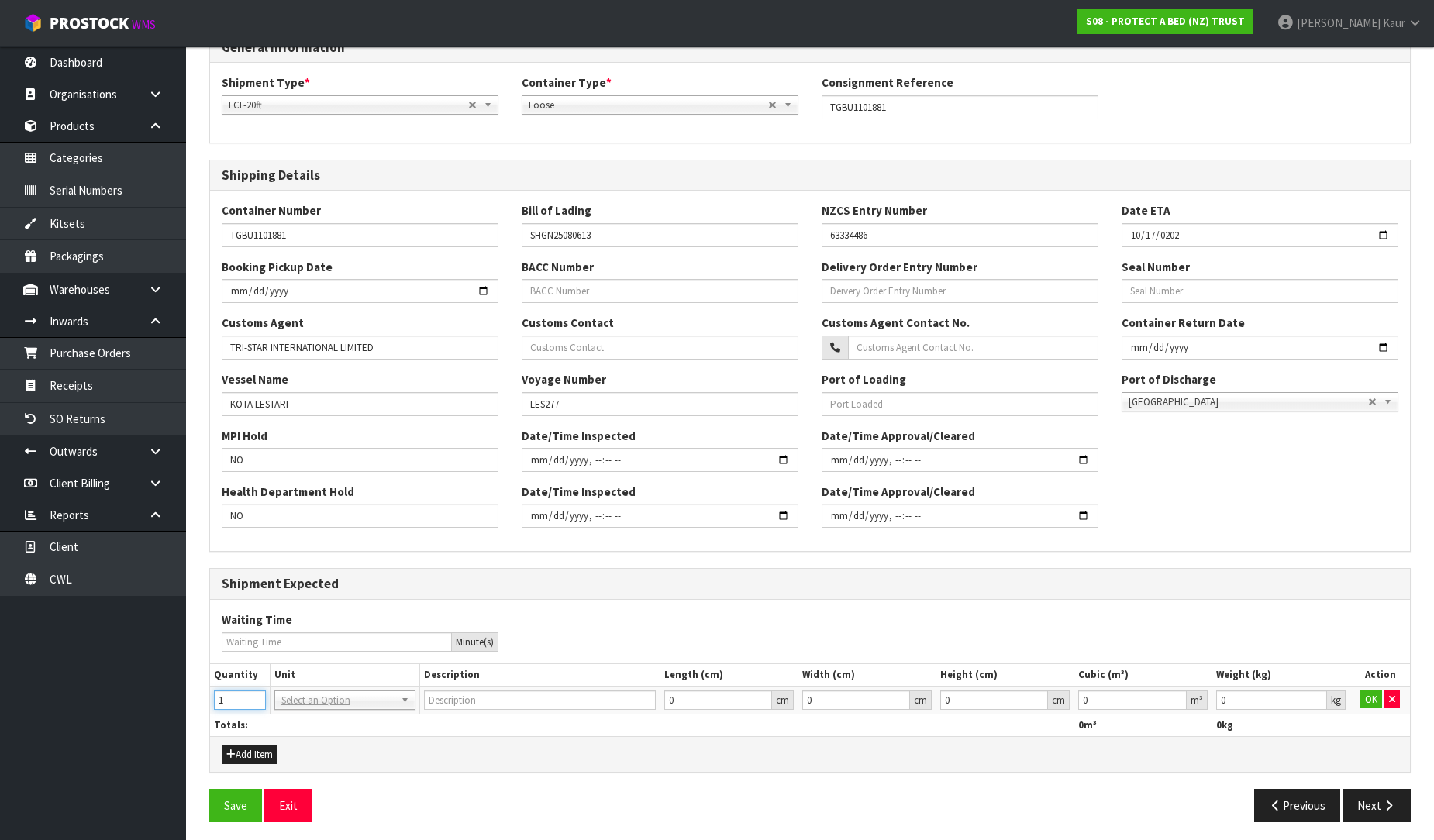
type input "1"
click at [253, 695] on input "1" at bounding box center [239, 701] width 51 height 19
type input "20FT CONTAINER"
type input "0.000001"
click at [1175, 698] on input "0.000001" at bounding box center [1133, 701] width 109 height 19
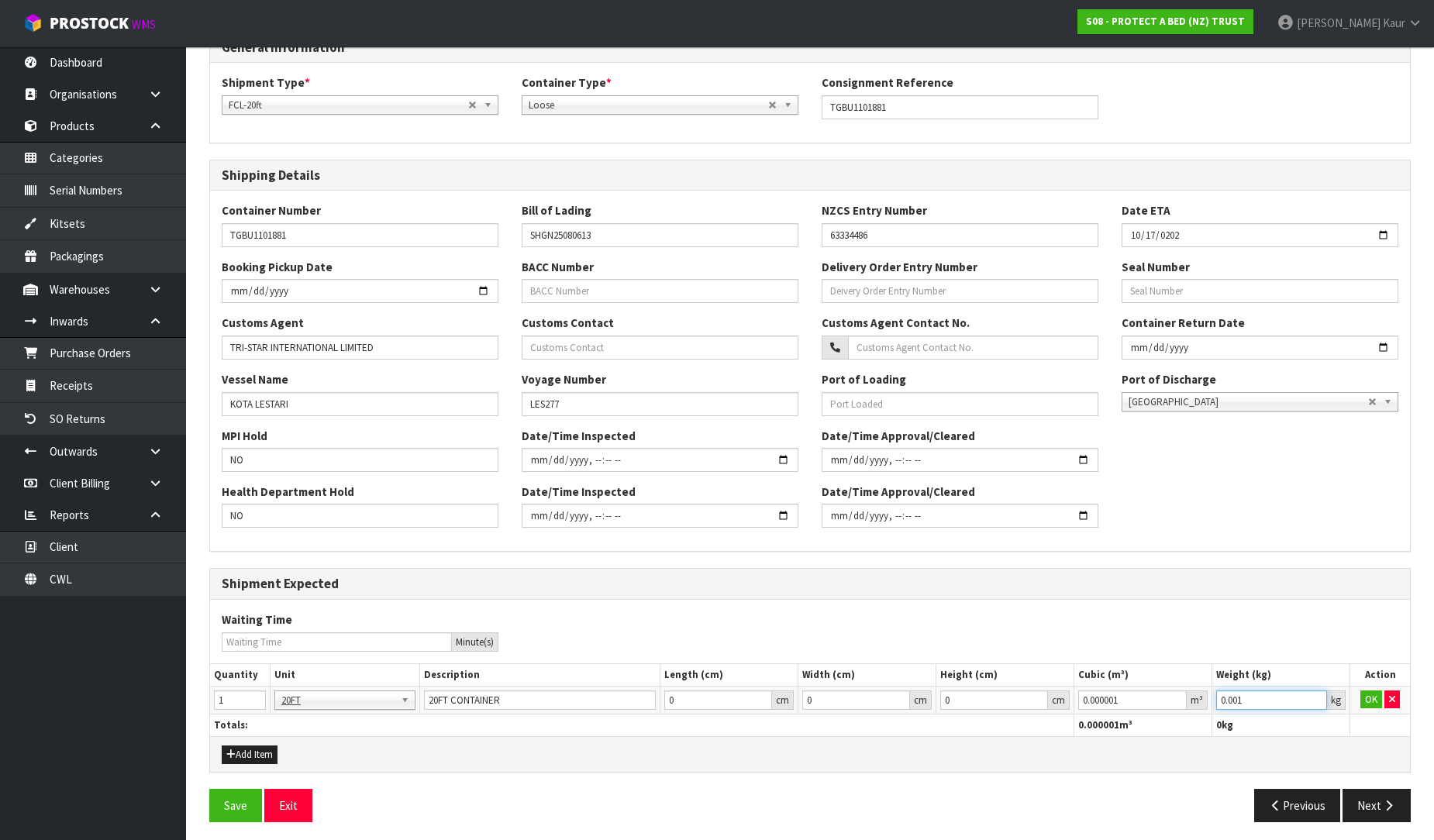
type input "0.001"
click at [1315, 698] on input "0.001" at bounding box center [1272, 701] width 111 height 19
click at [1376, 696] on button "OK" at bounding box center [1371, 701] width 22 height 19
click at [1388, 815] on button "Next" at bounding box center [1377, 806] width 69 height 33
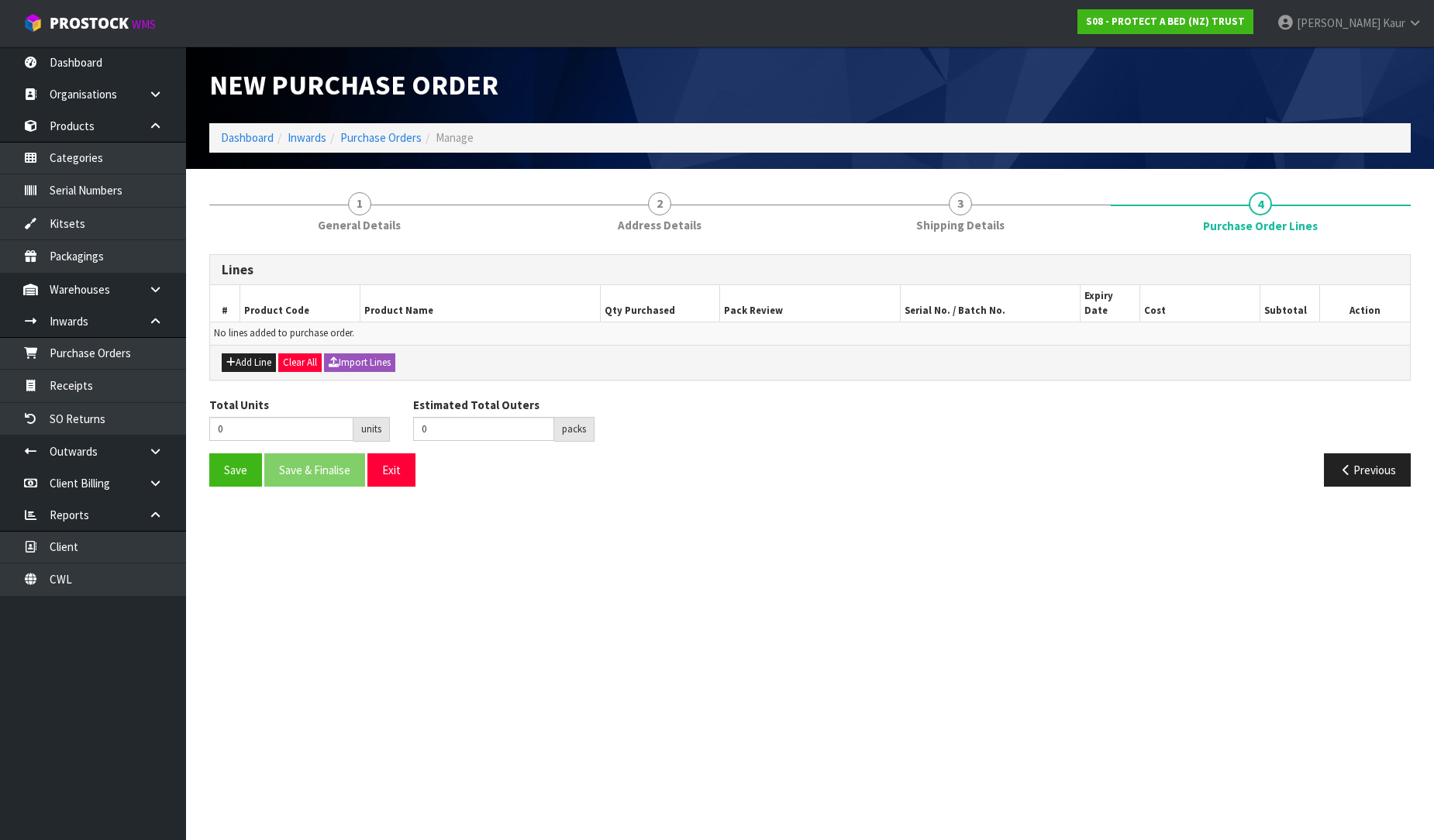
scroll to position [0, 0]
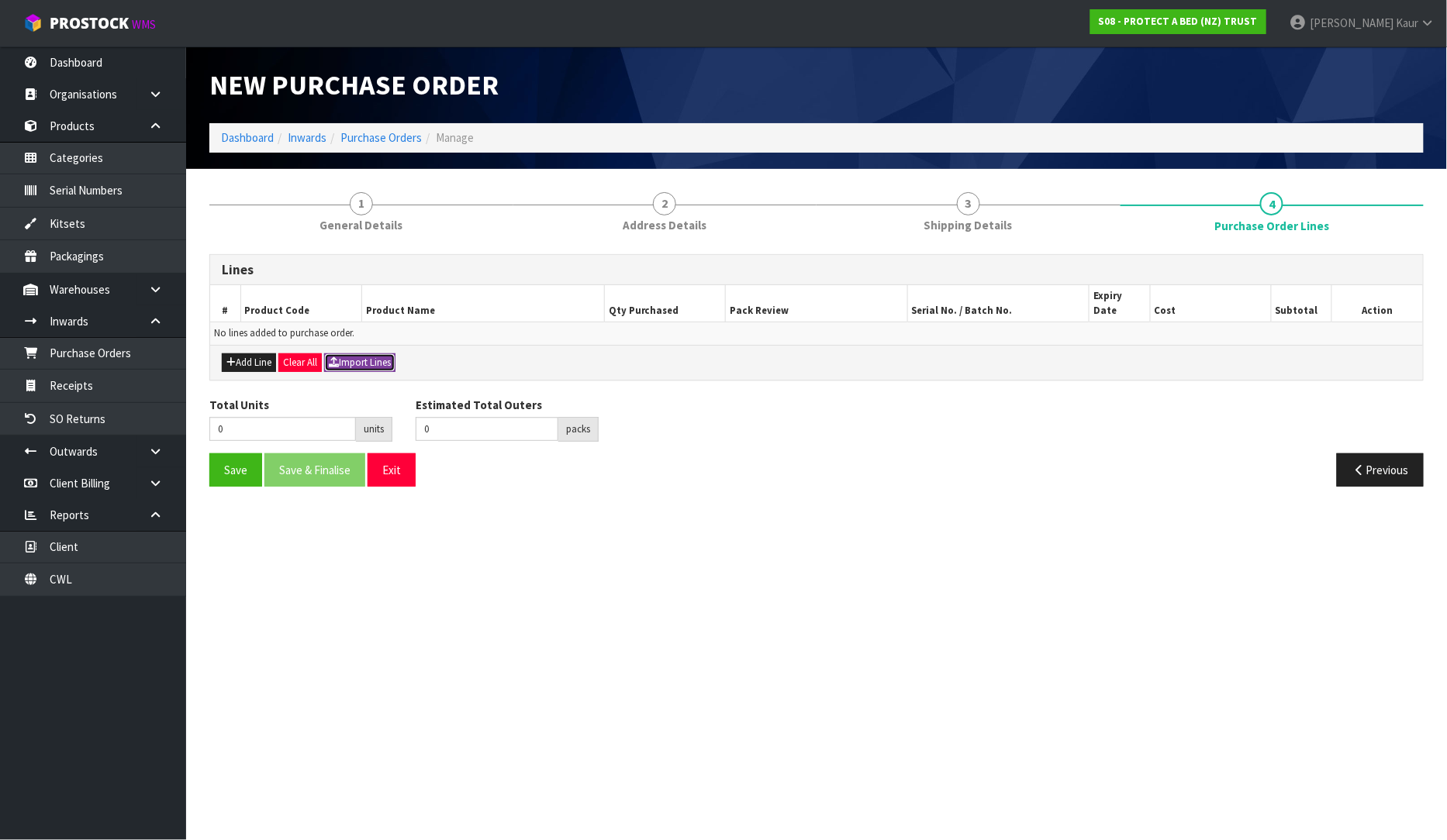
click at [362, 354] on button "Import Lines" at bounding box center [360, 363] width 72 height 19
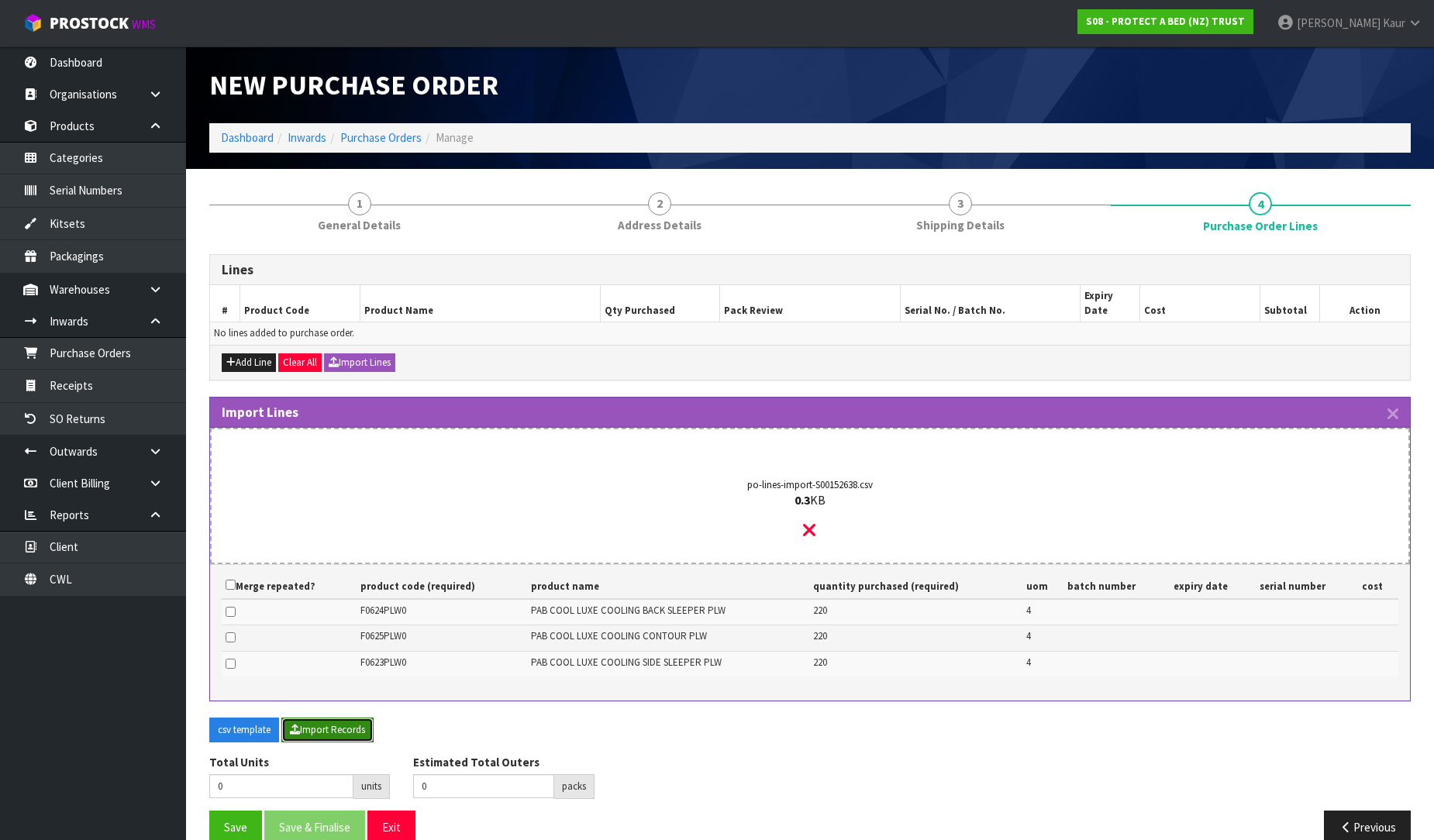
click at [326, 718] on button "Import Records" at bounding box center [327, 730] width 92 height 25
type input "660"
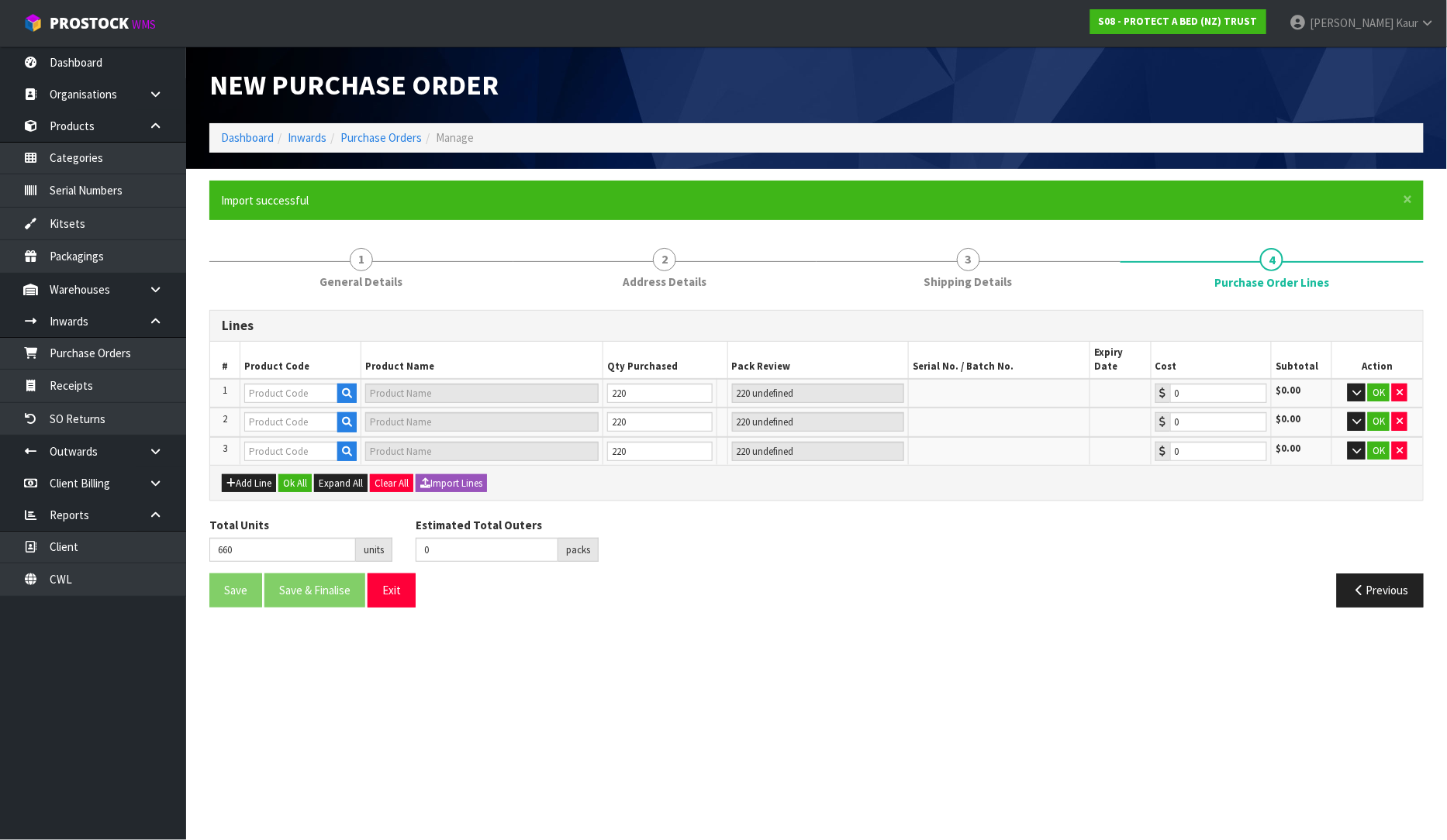
type input "55"
type input "F0624PLW0"
type input "PAB COOL LUXE COOLING BACK SLEEPER PLW"
type input "55 CTN"
type input "0.00"
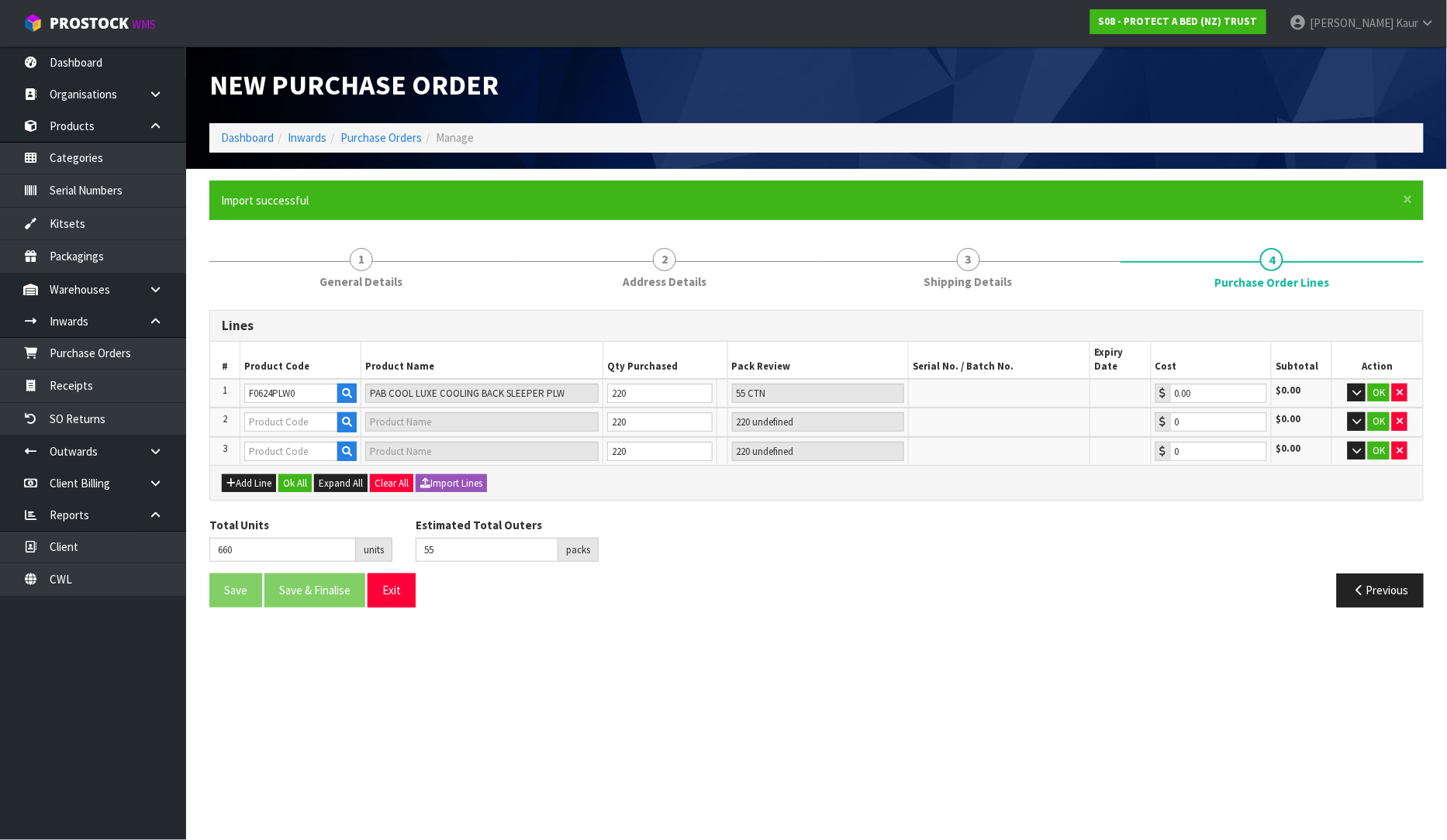
type input "110"
type input "F0625PLW0"
type input "PAB COOL LUXE COOLING CONTOUR PLW"
type input "55 CTN"
type input "0.00"
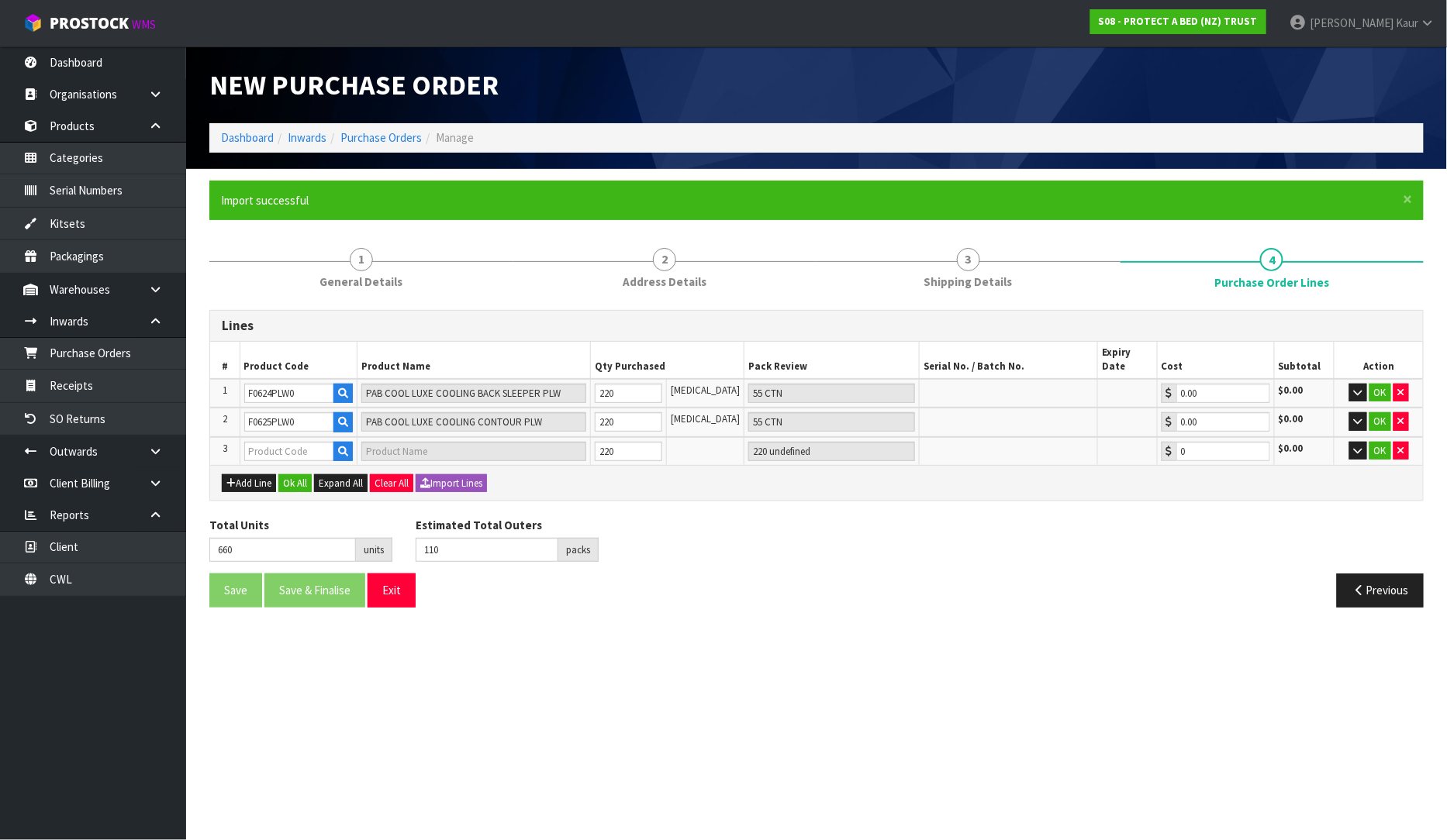
type input "165"
type input "F0623PLW0"
type input "PAB COOL LUXE COOLING SIDE SLEEPER PLW"
type input "55 CTN"
type input "0.00"
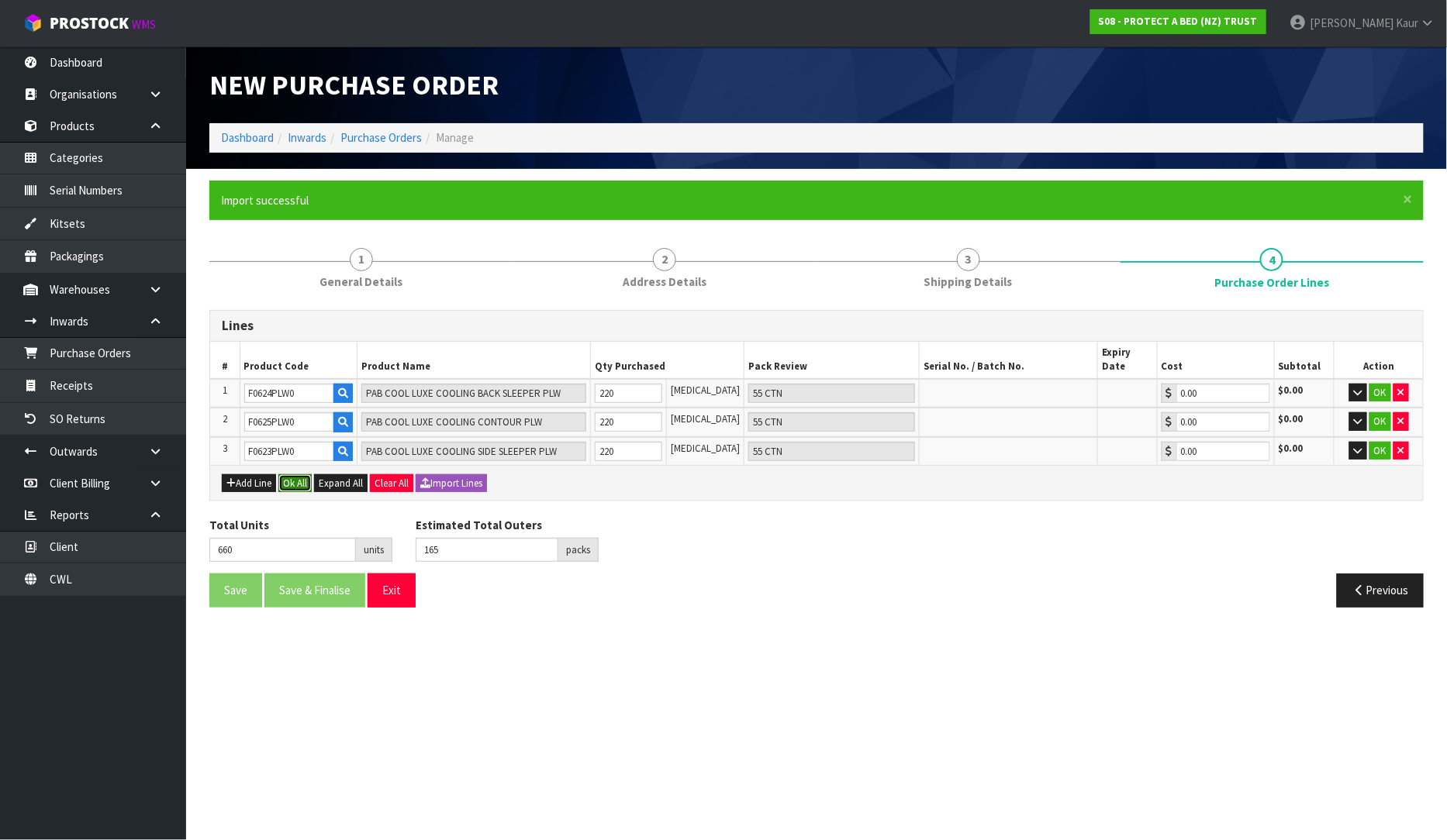
click at [289, 475] on button "Ok All" at bounding box center [295, 484] width 33 height 19
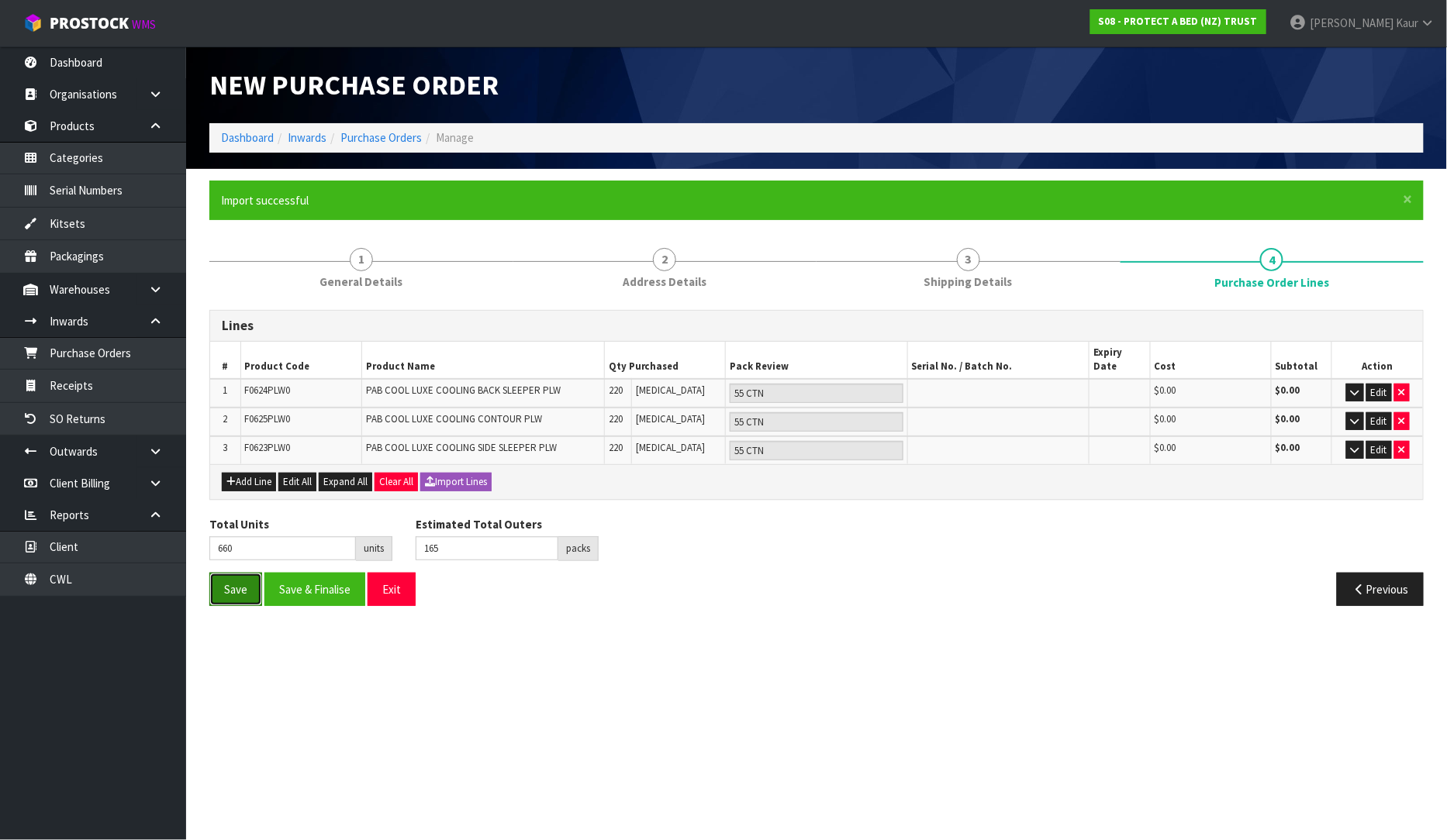
click at [218, 573] on button "Save" at bounding box center [236, 589] width 52 height 33
type input "0"
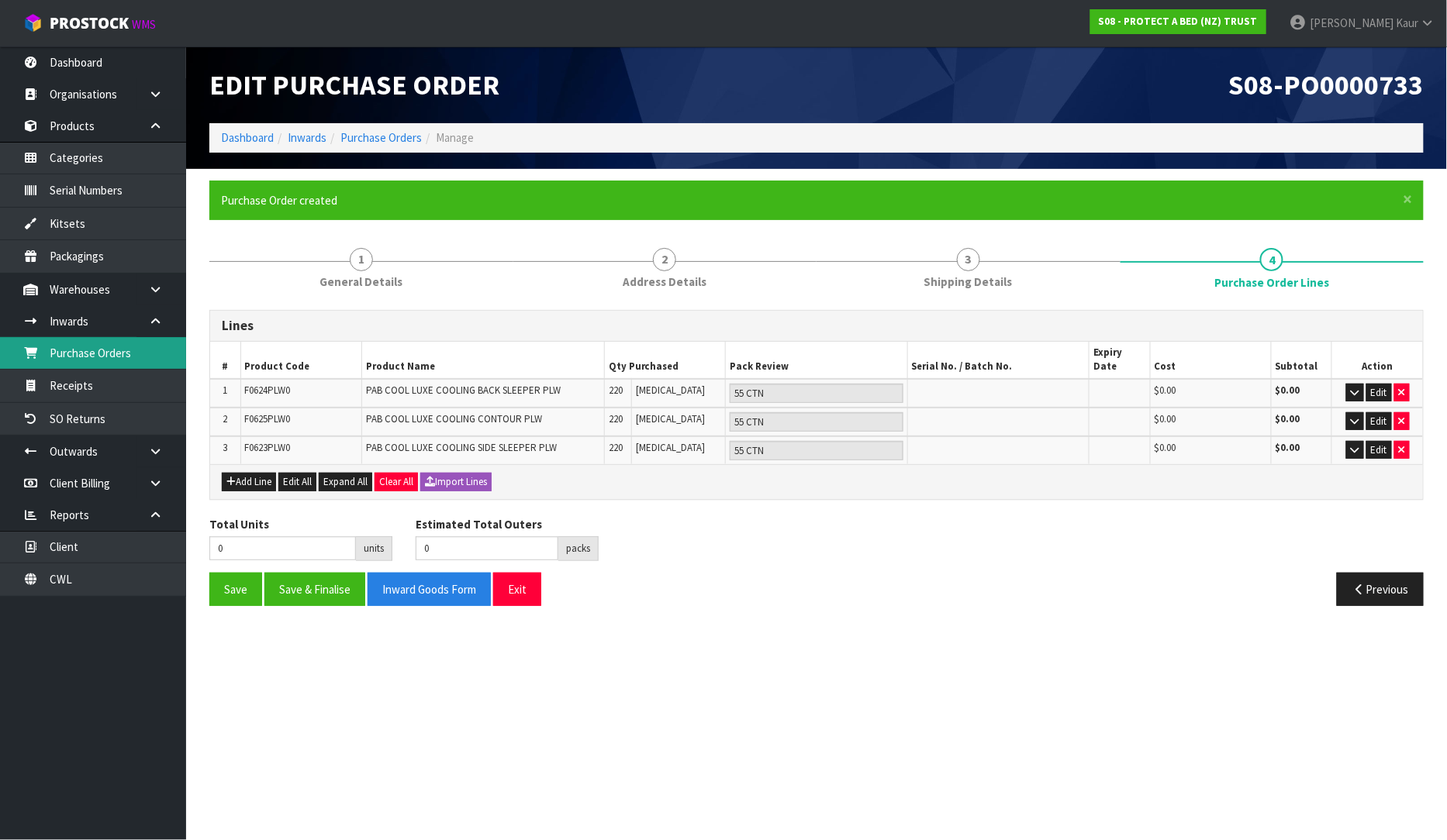
click at [81, 354] on link "Purchase Orders" at bounding box center [93, 353] width 186 height 31
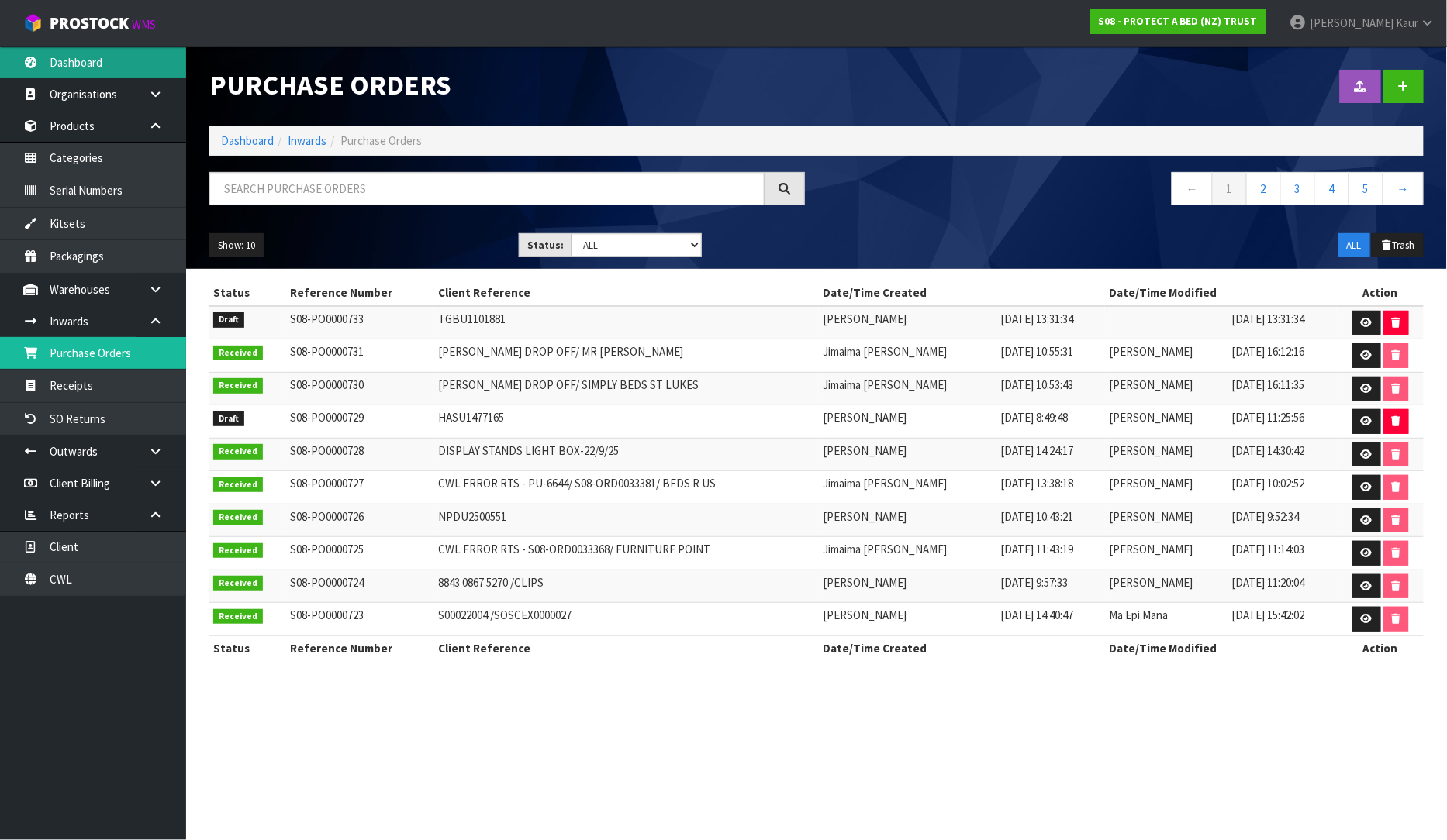
click at [98, 52] on link "Dashboard" at bounding box center [93, 62] width 186 height 31
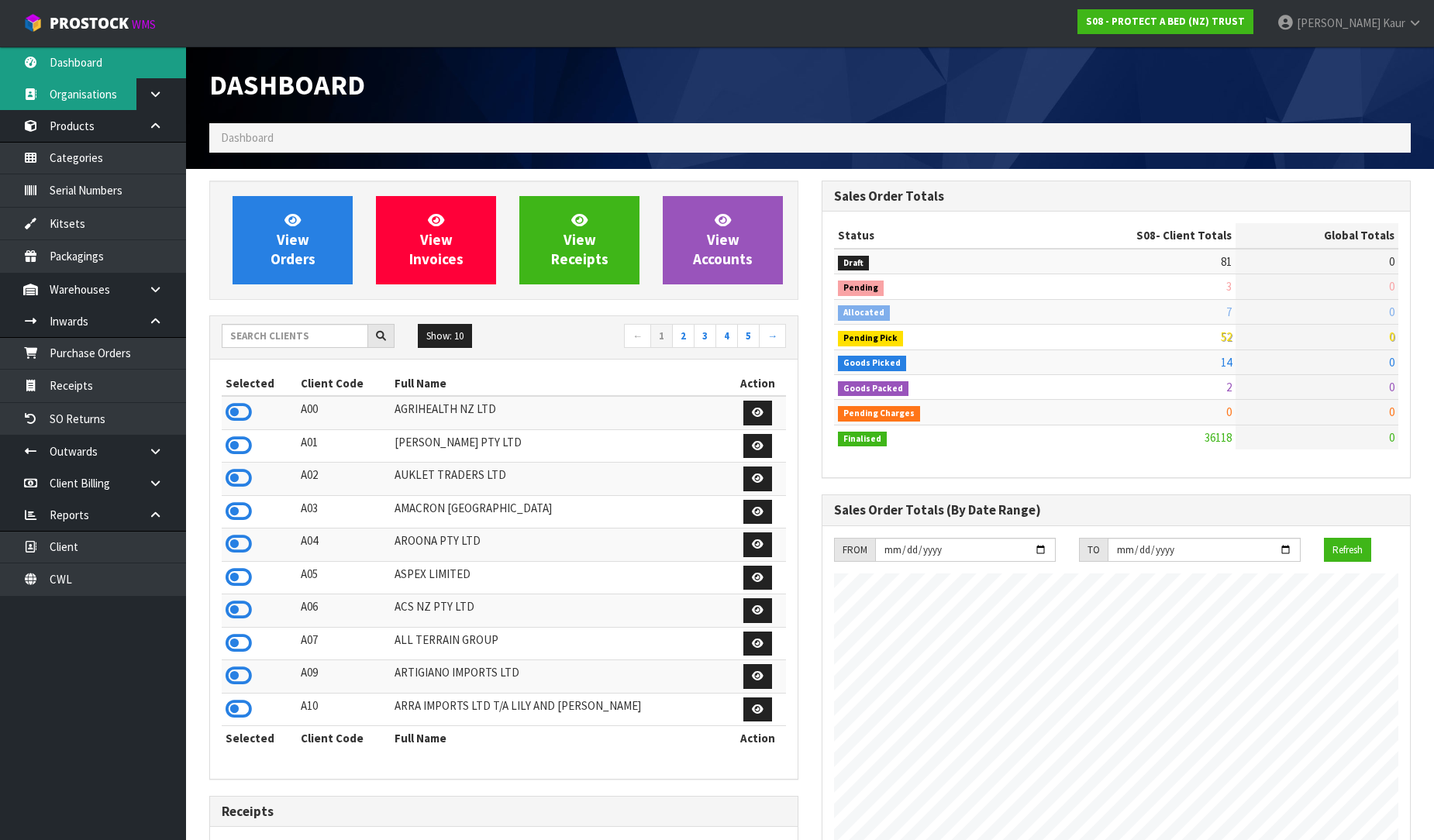
scroll to position [1175, 612]
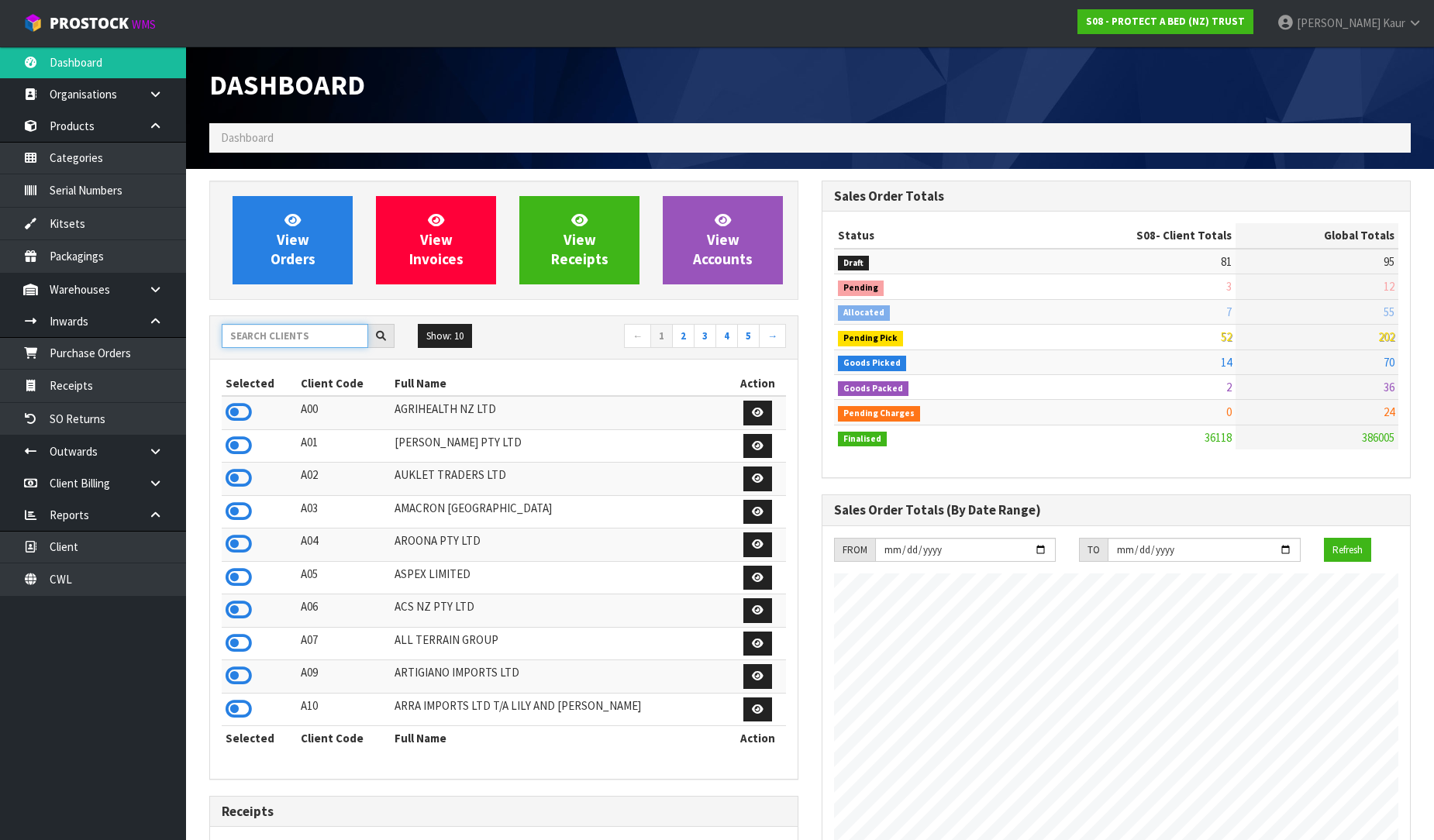
click at [351, 346] on input "text" at bounding box center [296, 336] width 147 height 24
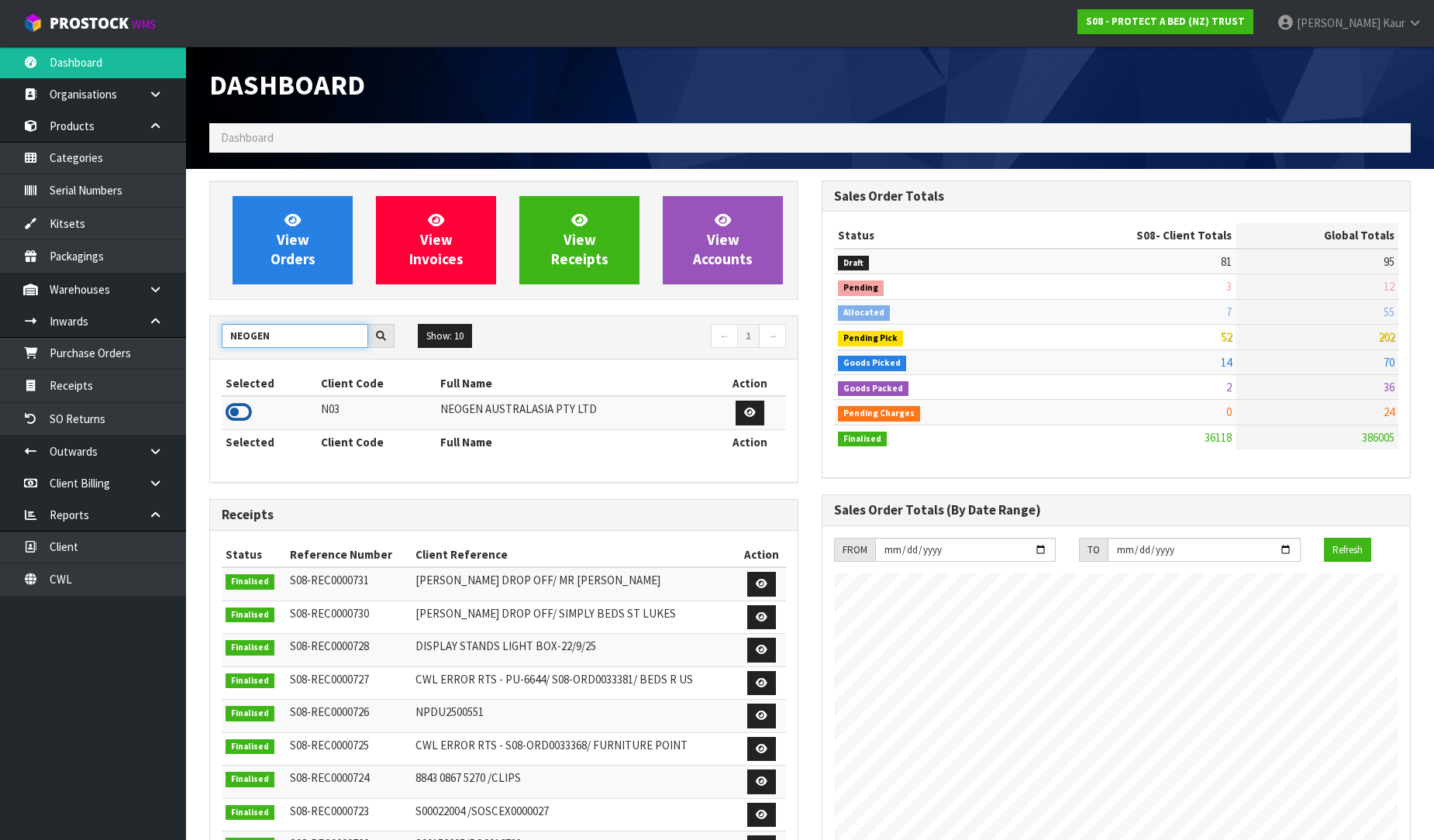
type input "NEOGEN"
click at [236, 411] on icon at bounding box center [239, 412] width 27 height 23
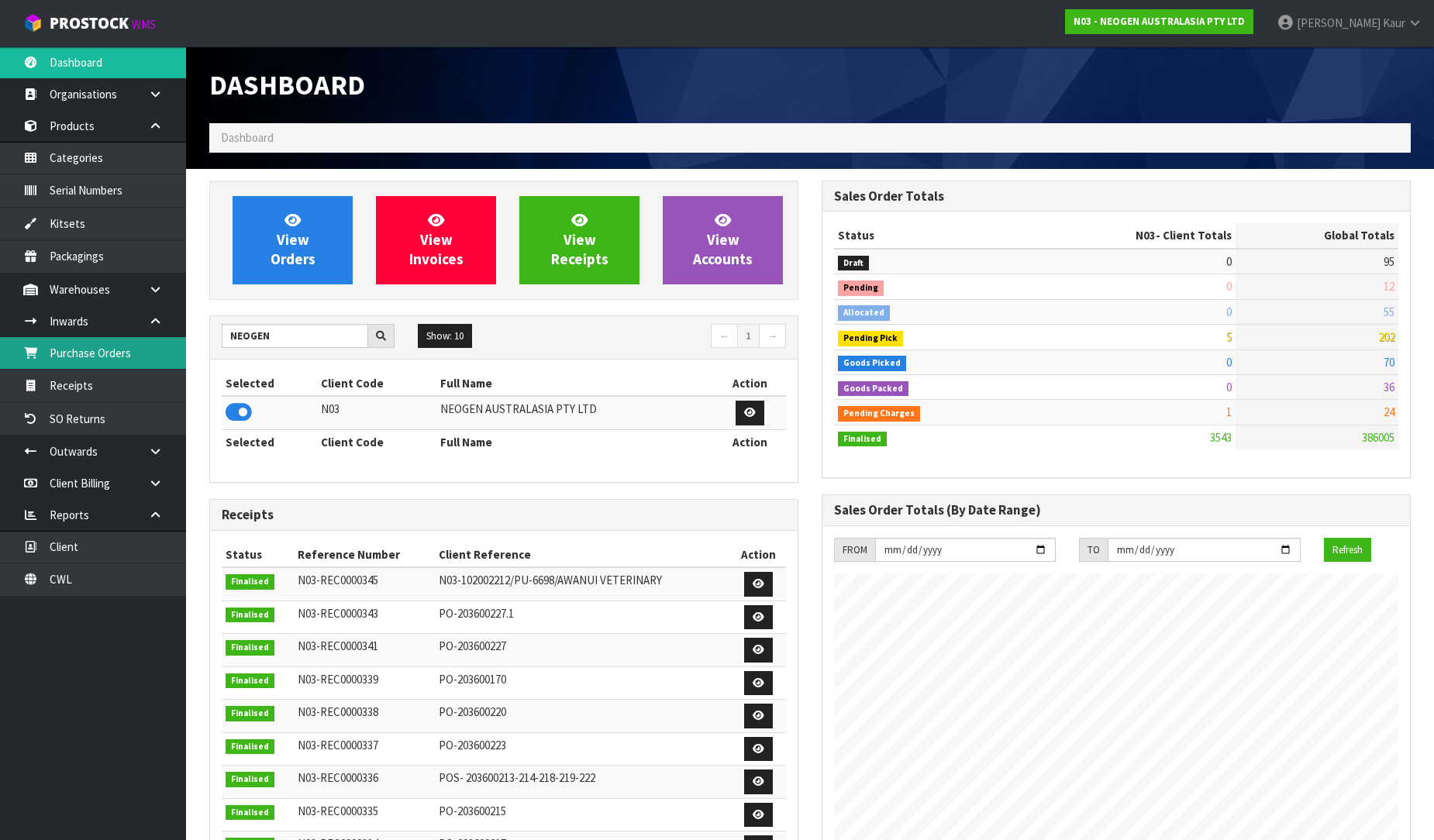
click at [127, 342] on link "Purchase Orders" at bounding box center [92, 353] width 186 height 31
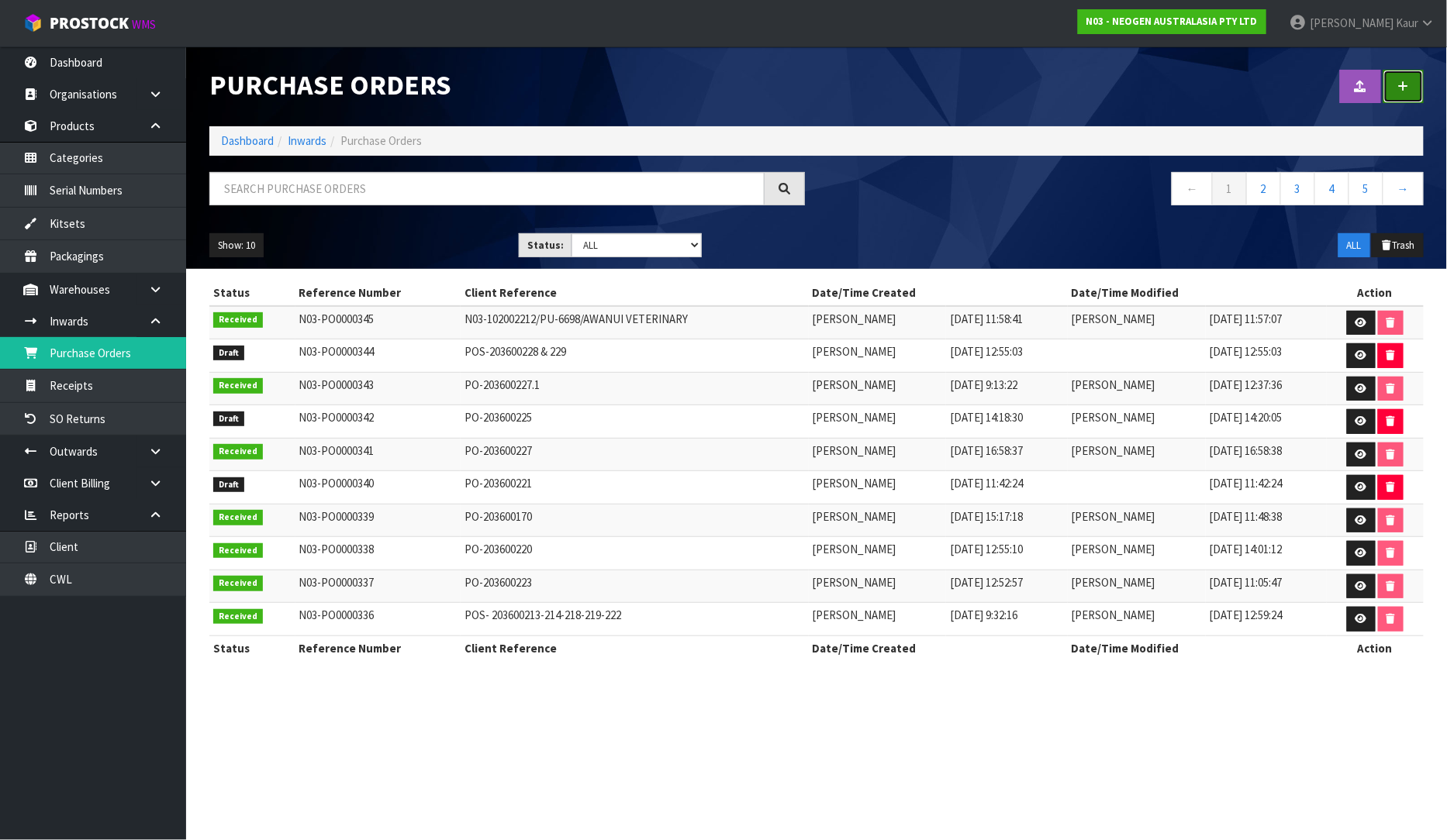
click at [1401, 90] on icon at bounding box center [1403, 87] width 10 height 11
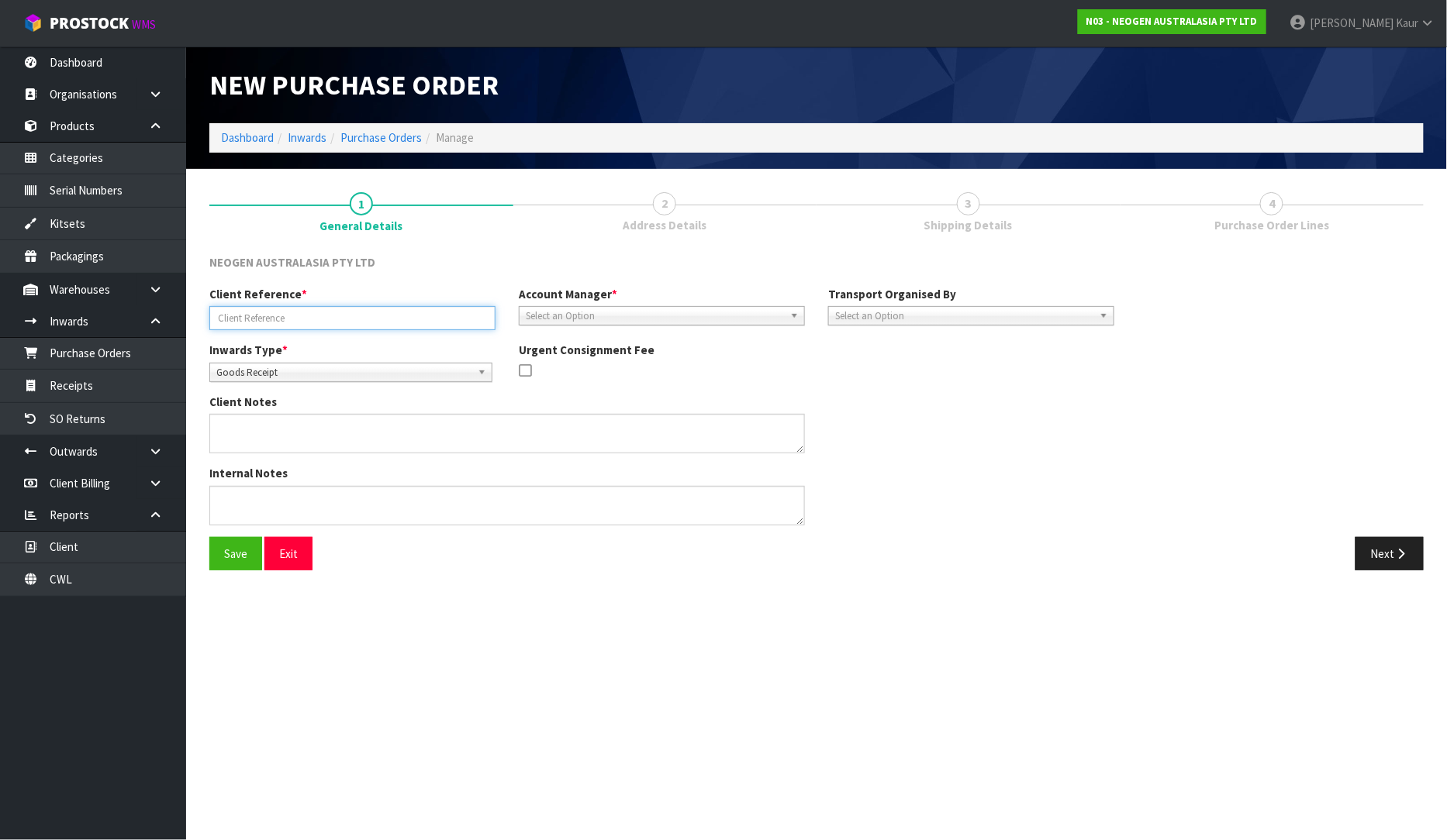
click at [285, 320] on input "text" at bounding box center [353, 318] width 286 height 24
paste input "PO-203600225.1"
type input "PO-203600225.1"
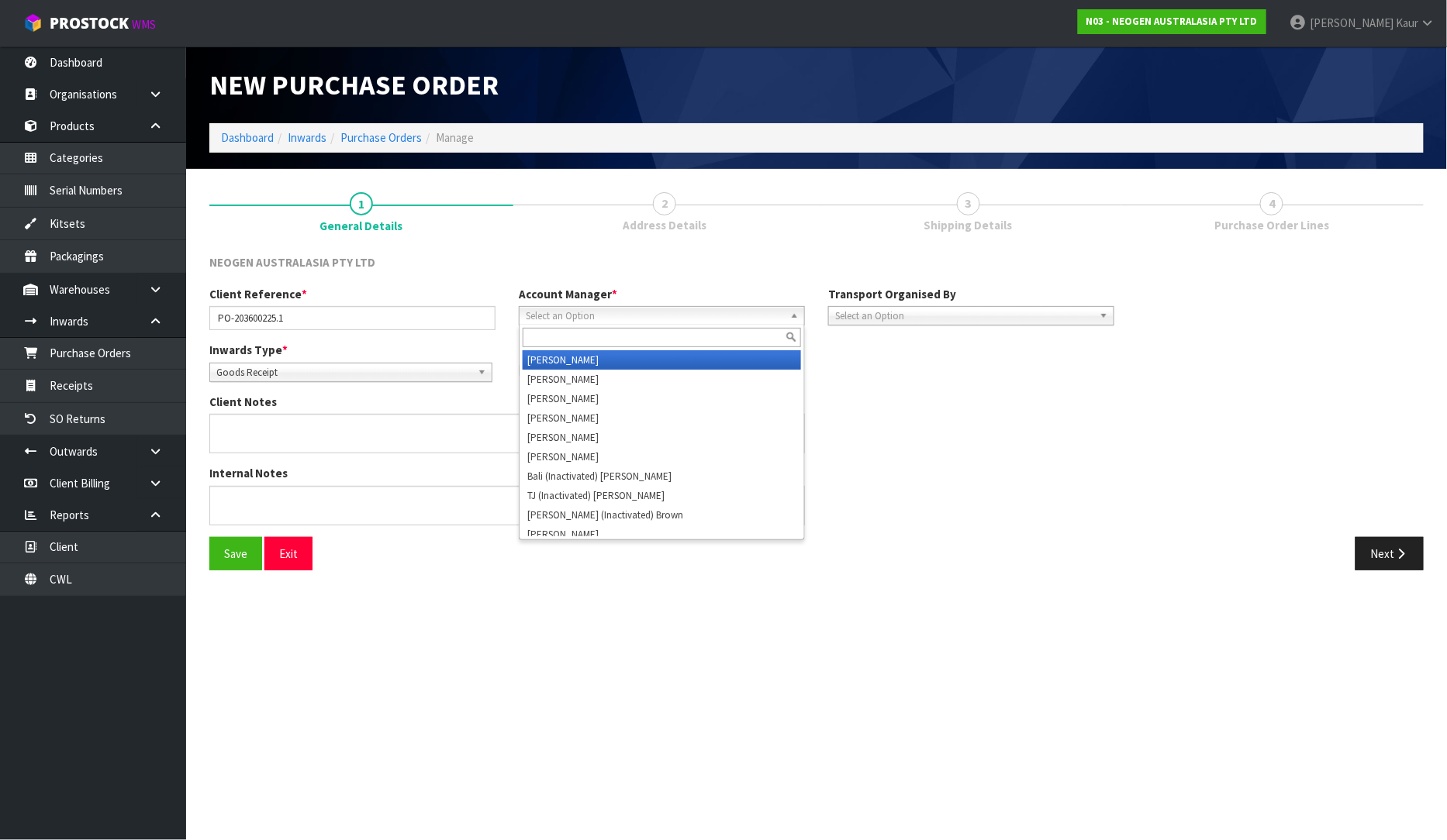
click at [644, 322] on span "Select an Option" at bounding box center [654, 317] width 258 height 19
type input "v"
click at [609, 358] on li "V [PERSON_NAME]" at bounding box center [662, 360] width 279 height 19
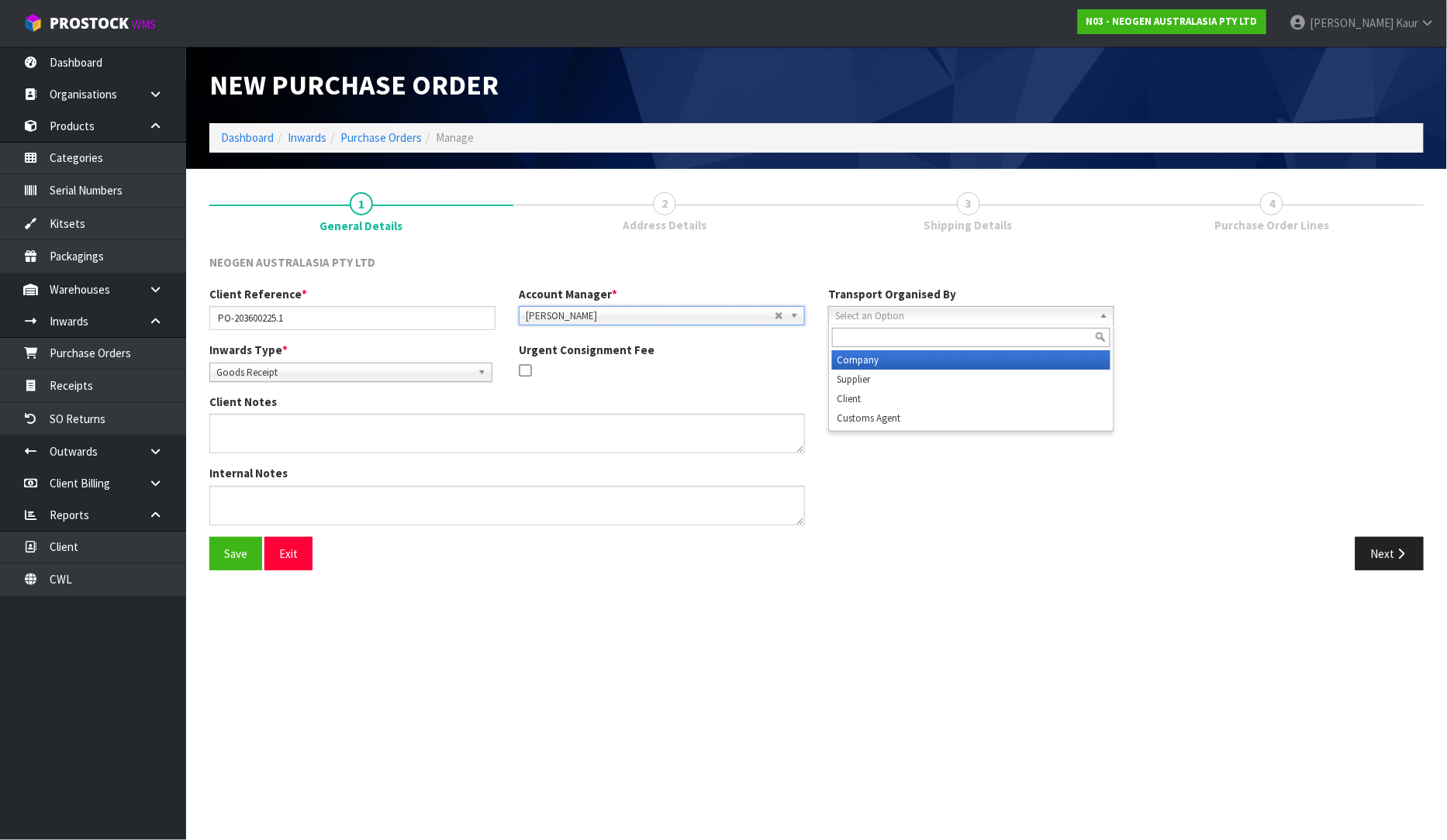
click at [857, 321] on span "Select an Option" at bounding box center [964, 317] width 258 height 19
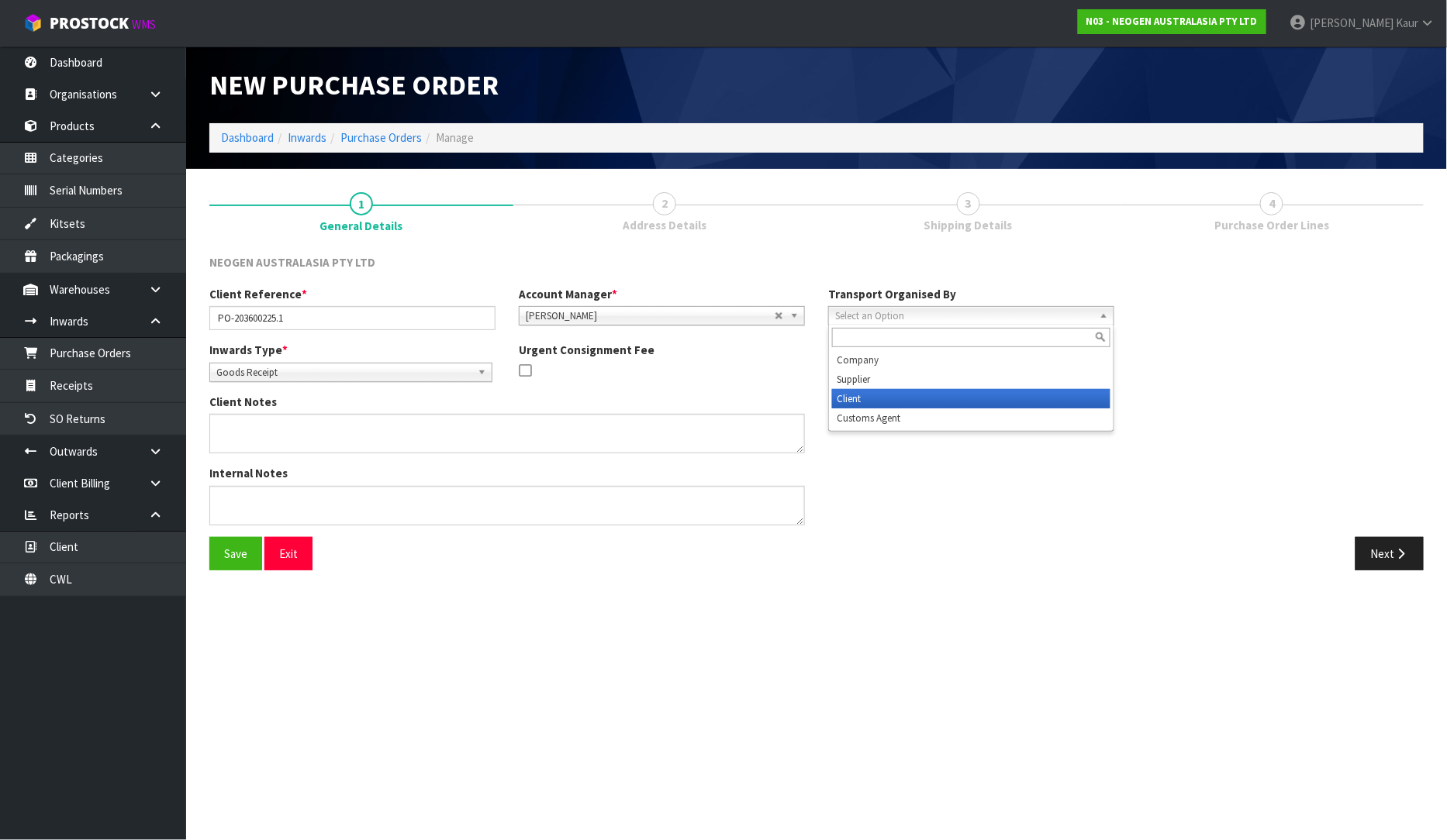
click at [874, 400] on li "Client" at bounding box center [972, 399] width 279 height 19
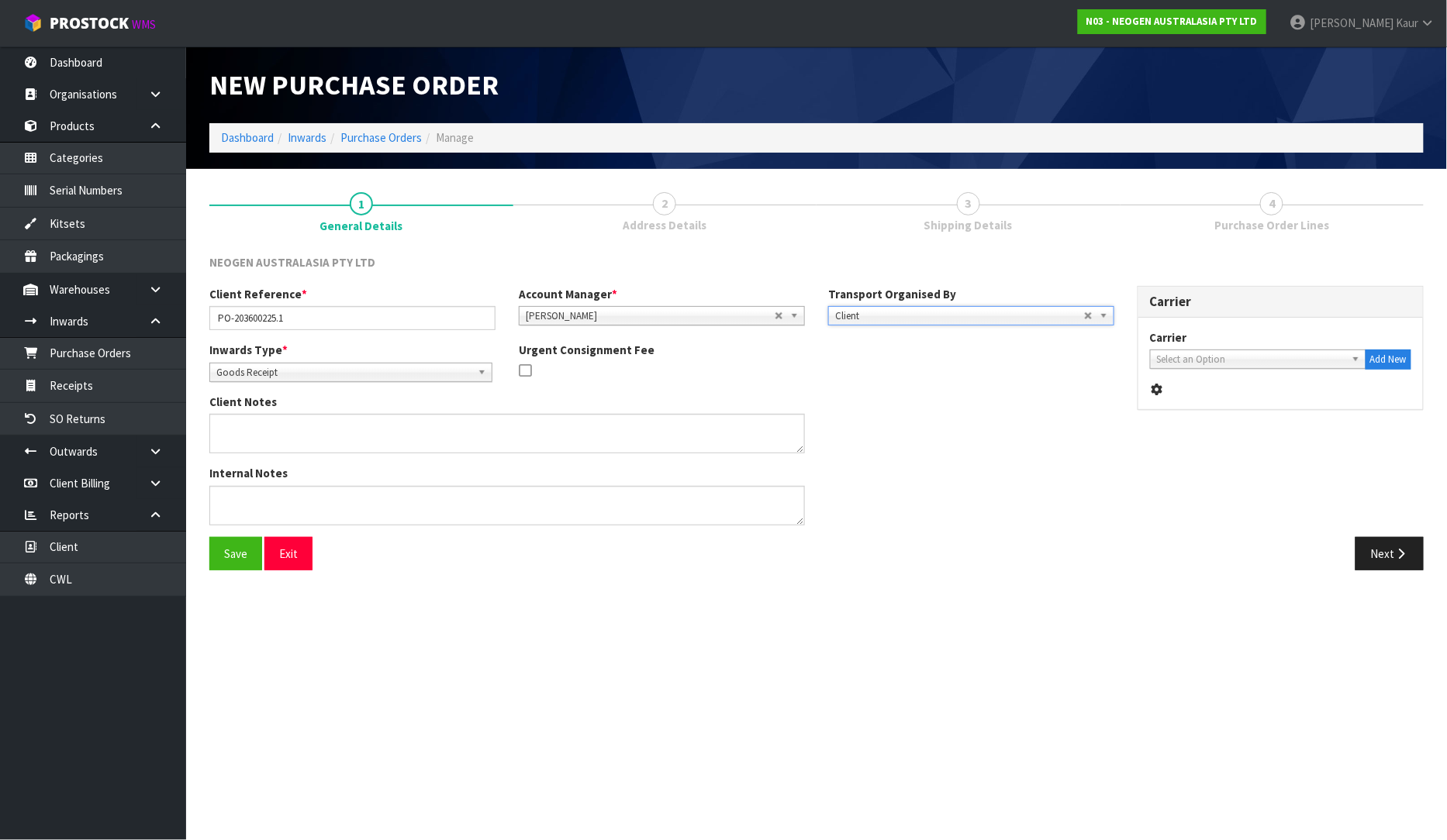
click at [1261, 369] on div "Carrier A-LINKS TRANSPORT - A-LINKS TRANSPORT ACFS TRANSPORT - ACFS TRANSPORT A…" at bounding box center [1281, 363] width 284 height 92
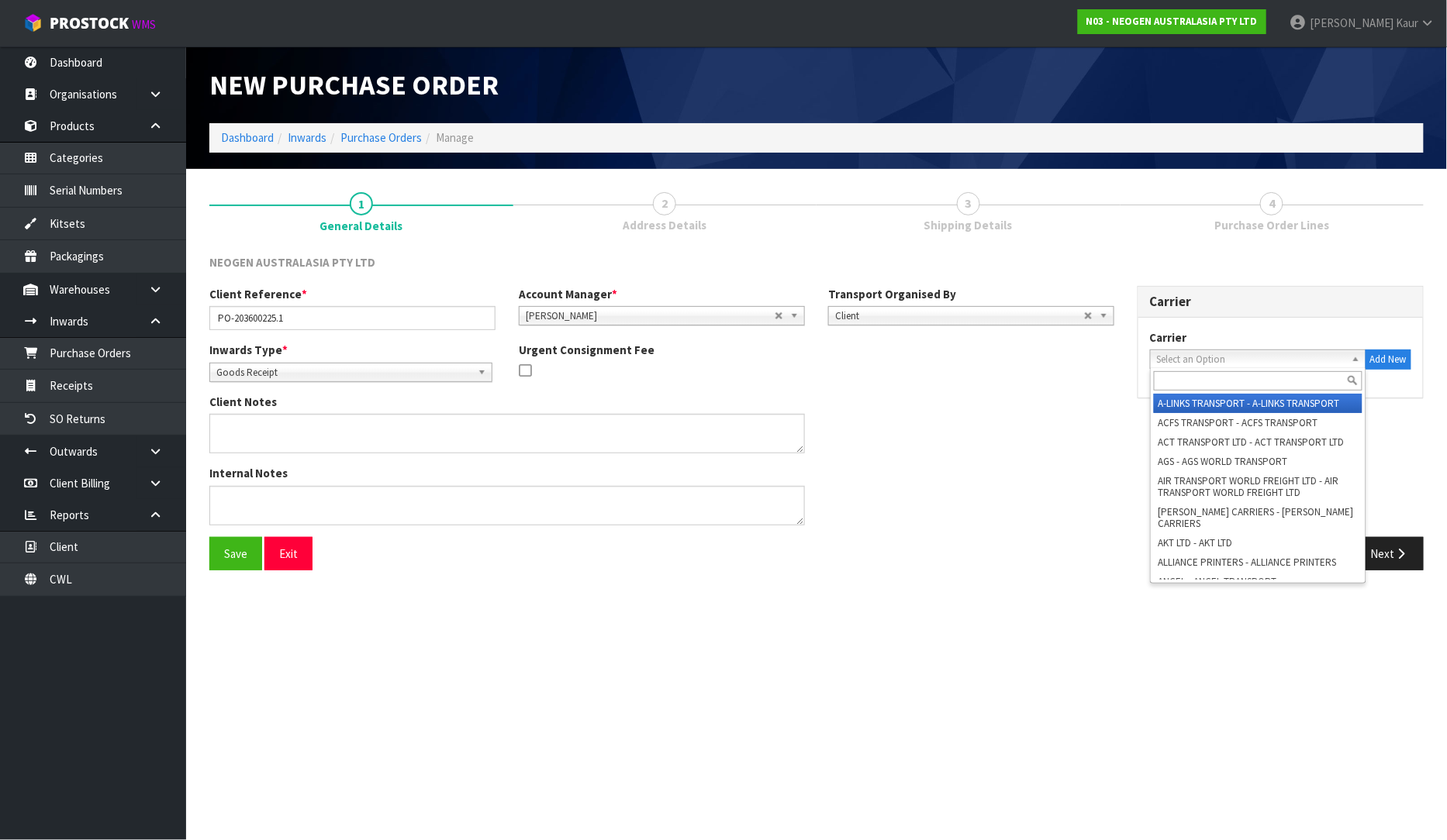
click at [1171, 363] on span "Select an Option" at bounding box center [1251, 360] width 189 height 19
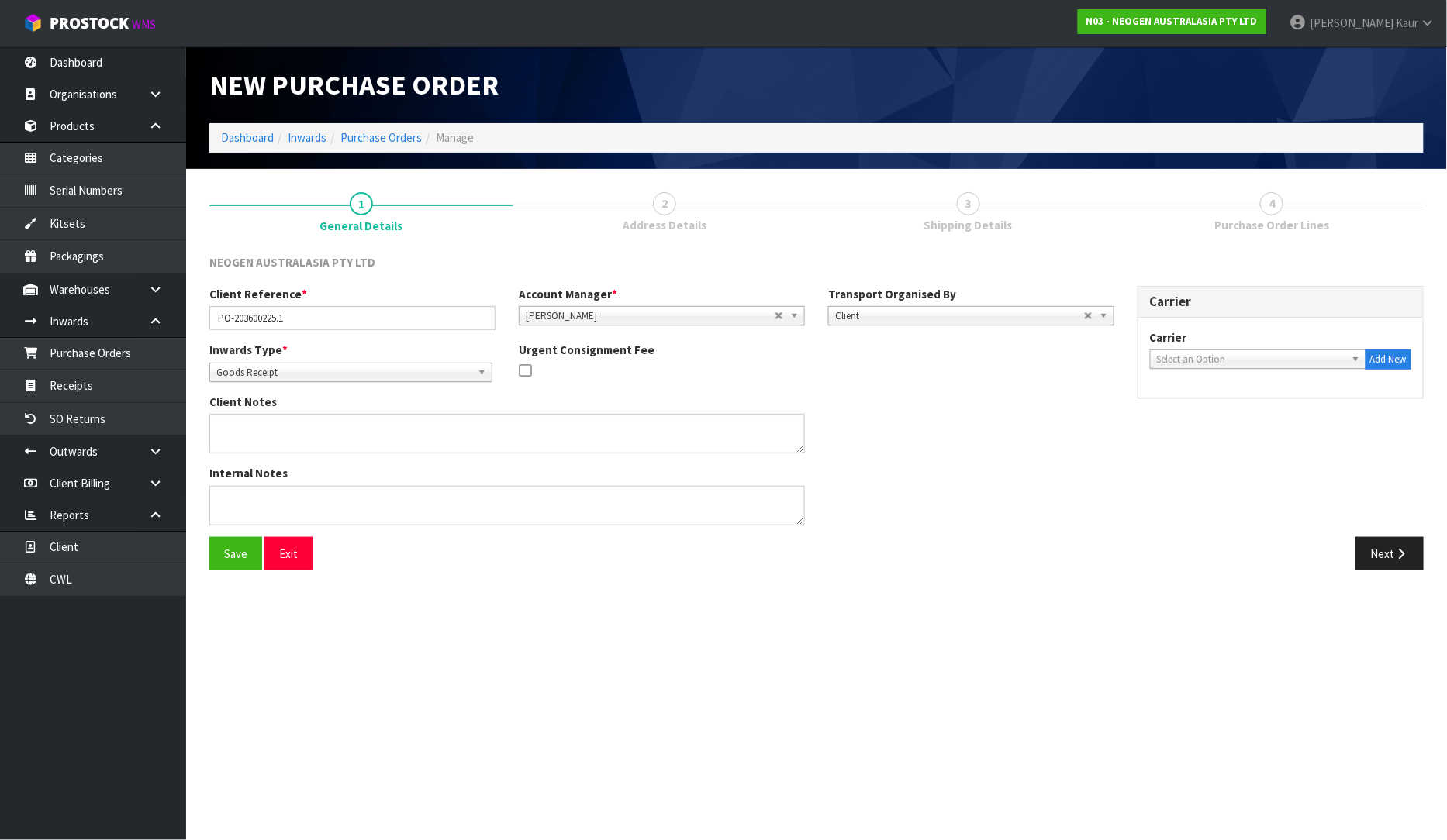
click at [1191, 359] on span "Select an Option" at bounding box center [1251, 360] width 189 height 19
type input "up"
click at [1183, 401] on li "UP S - UPS" at bounding box center [1258, 403] width 209 height 19
click at [1383, 556] on button "Next" at bounding box center [1390, 554] width 69 height 33
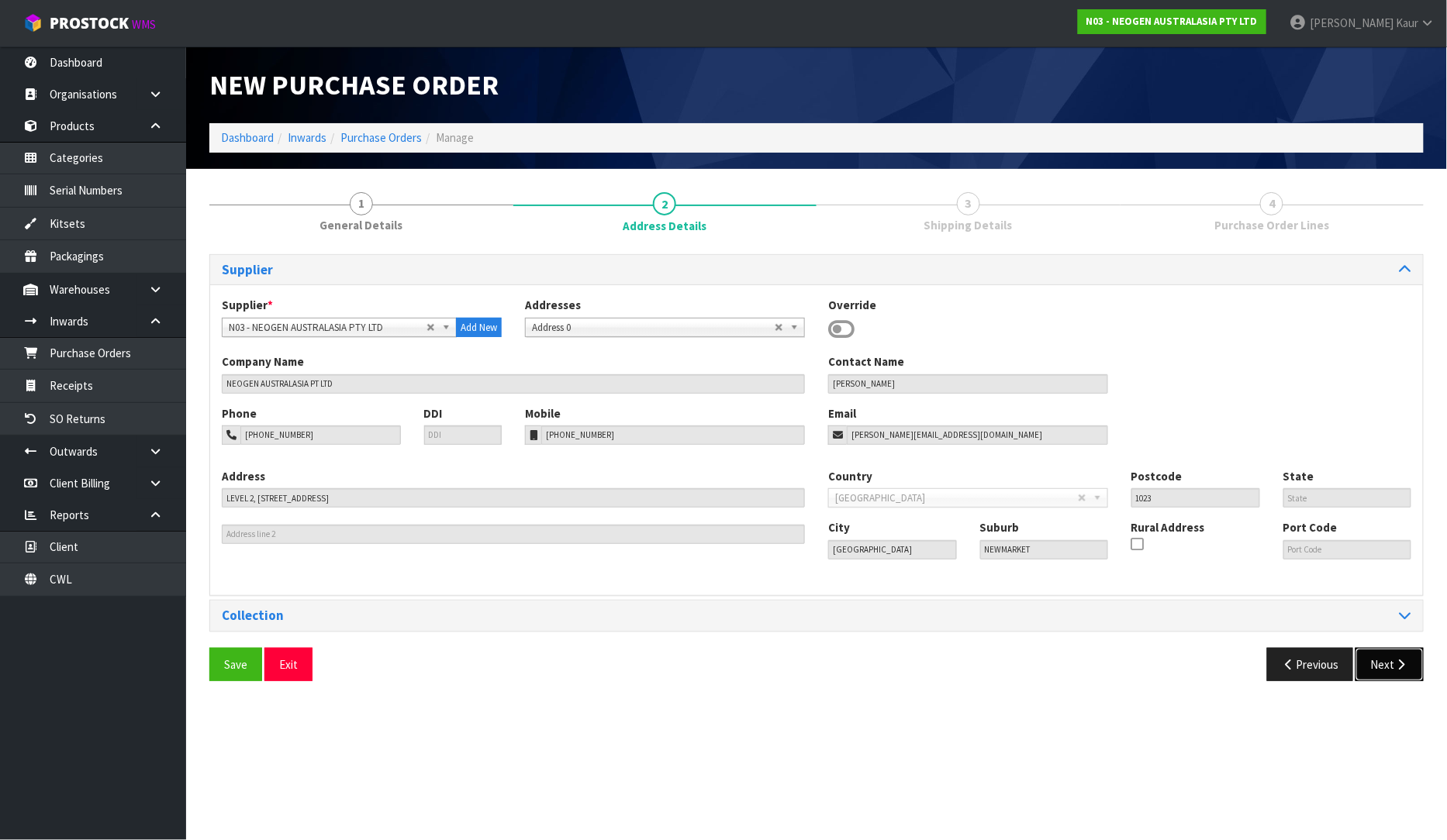
click at [1386, 666] on button "Next" at bounding box center [1390, 665] width 69 height 33
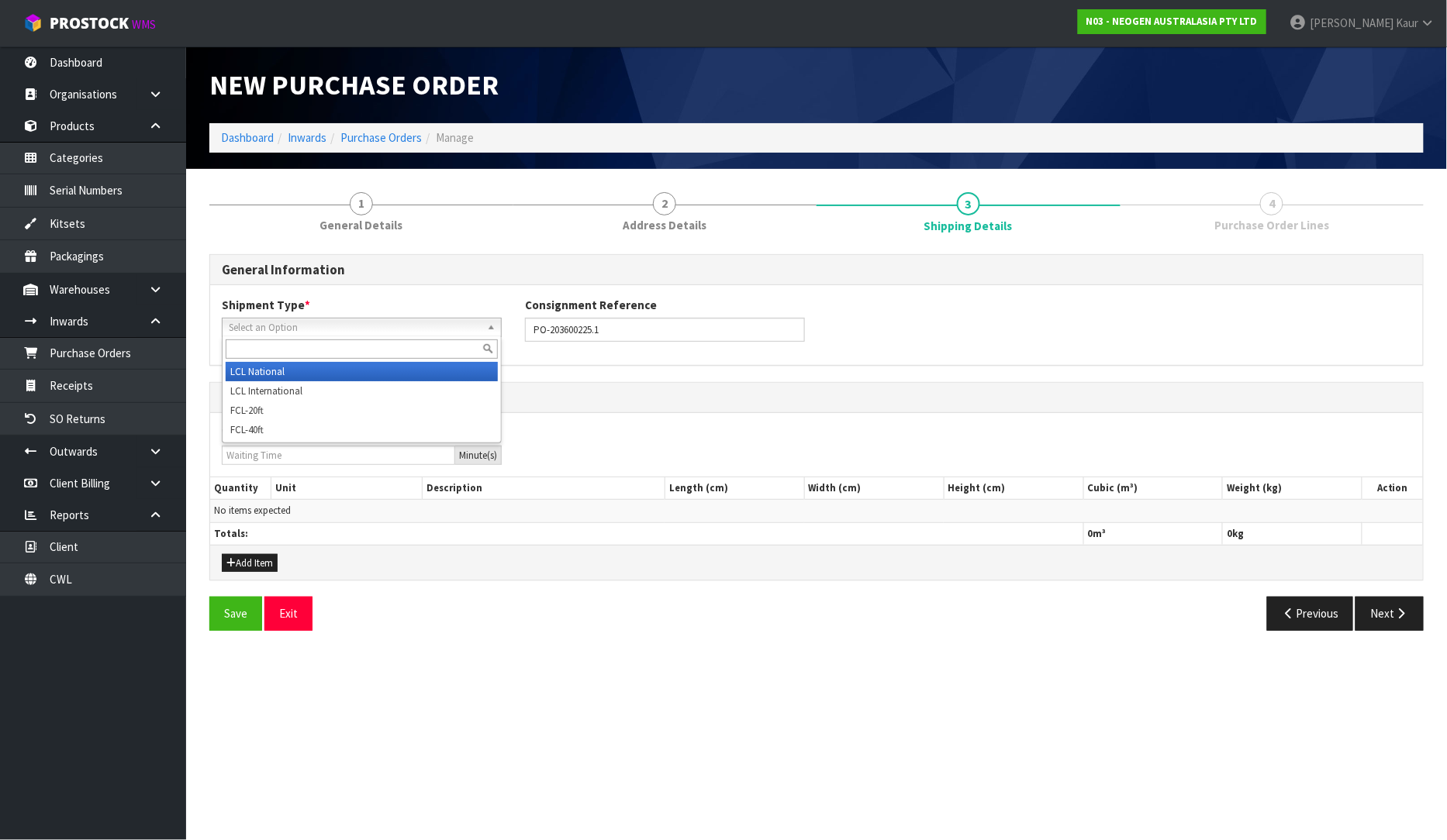
click at [404, 321] on span "Select an Option" at bounding box center [355, 328] width 252 height 19
click at [391, 367] on li "LCL National" at bounding box center [362, 372] width 272 height 19
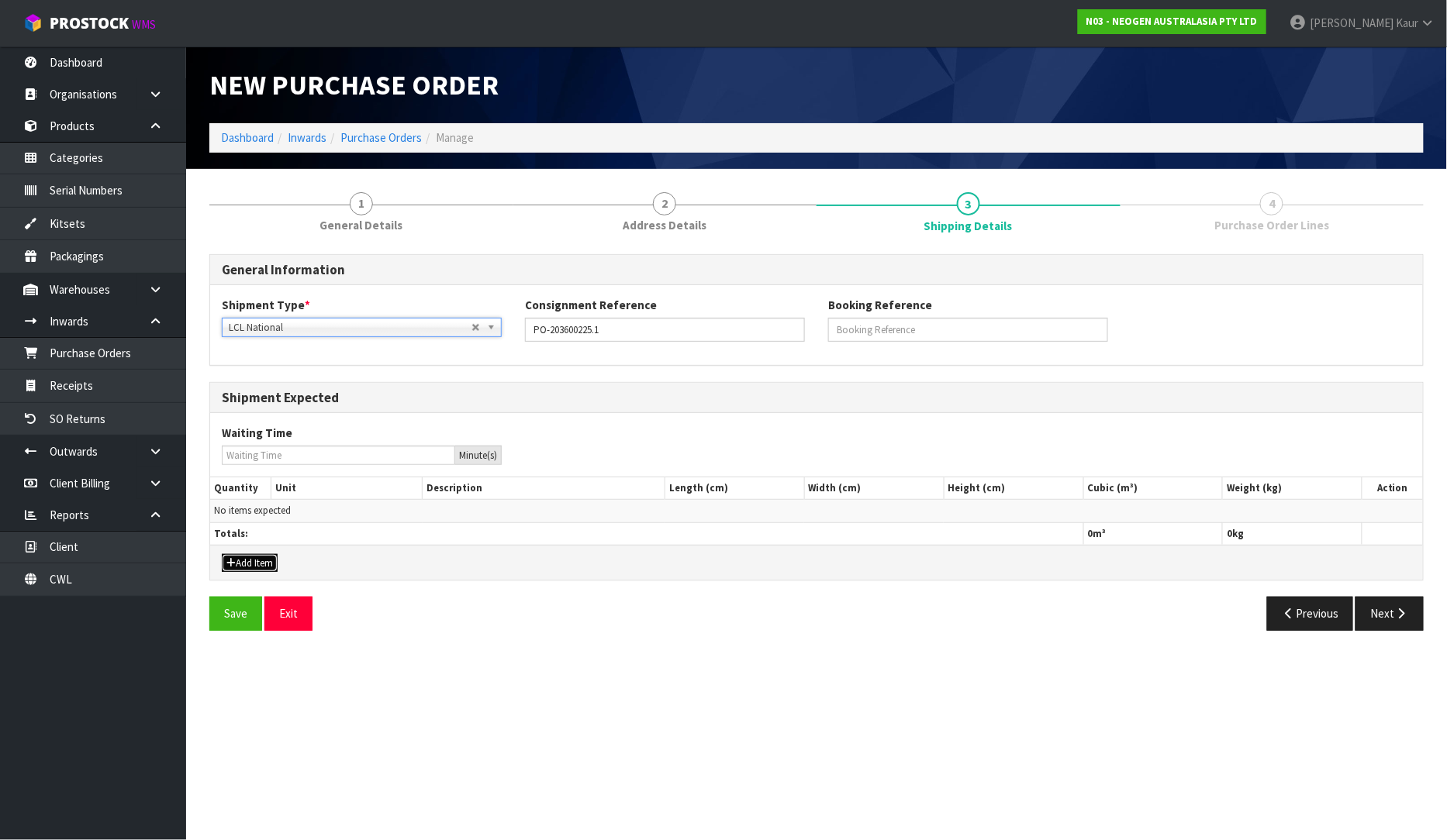
click at [231, 558] on icon "button" at bounding box center [231, 563] width 10 height 10
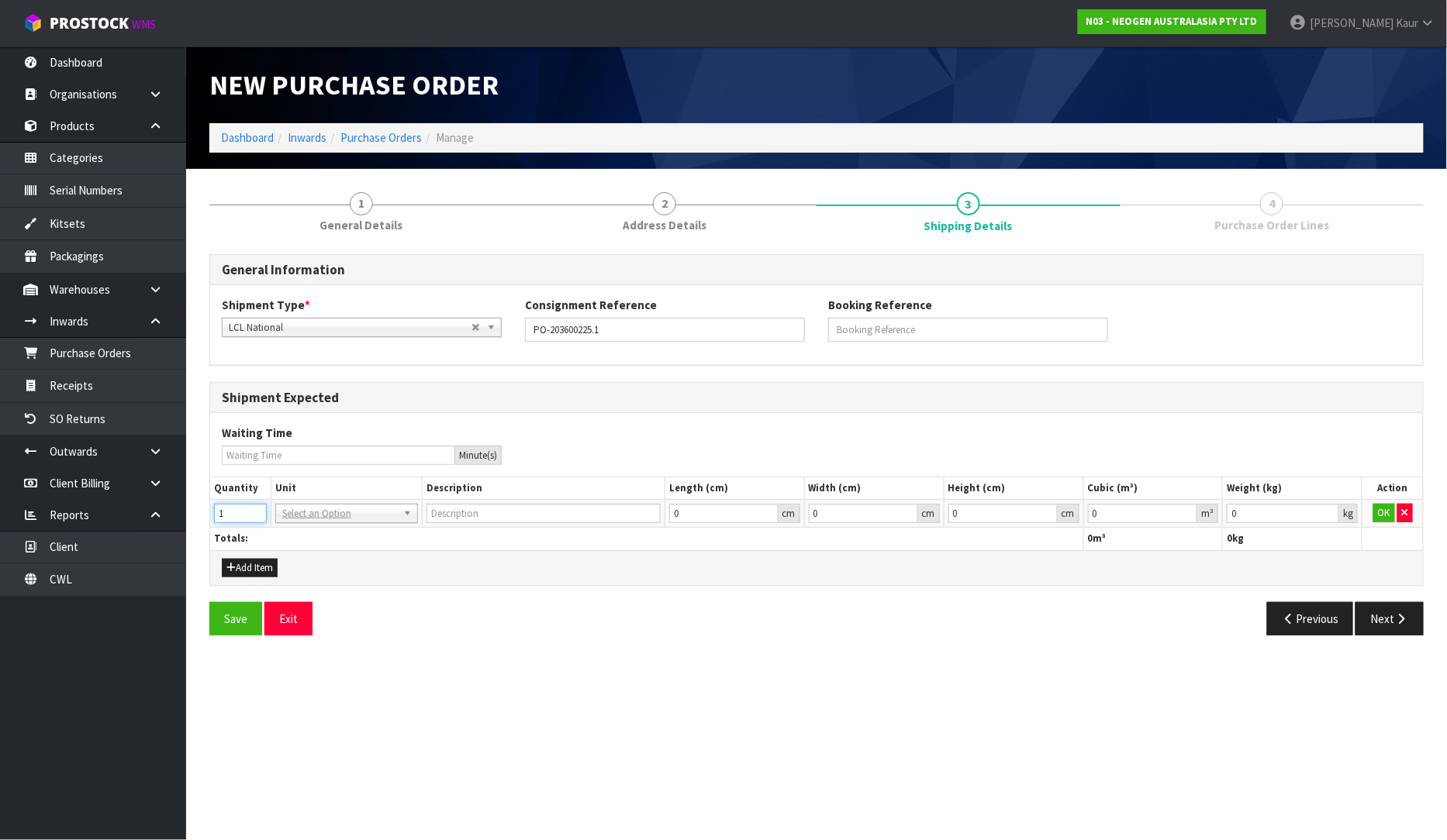
type input "1"
click at [254, 509] on input "1" at bounding box center [239, 514] width 52 height 19
click at [299, 533] on input "text" at bounding box center [346, 535] width 134 height 19
type input "ctn"
type input "CARTON"
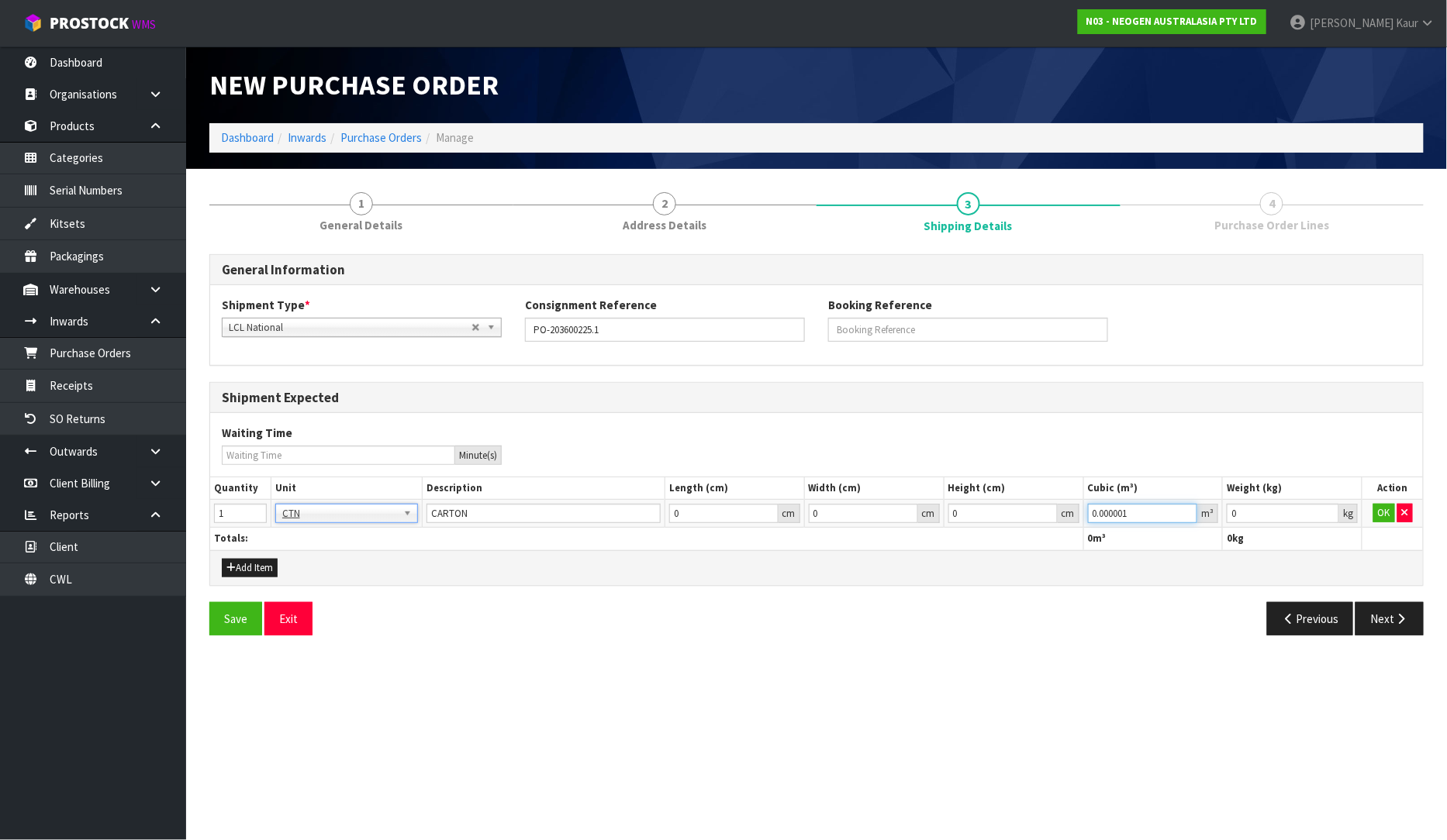
type input "0.000001"
click at [1190, 510] on input "0.000001" at bounding box center [1143, 514] width 110 height 19
type input "0.001"
click at [1333, 509] on input "0.001" at bounding box center [1283, 514] width 113 height 19
click at [1385, 512] on button "OK" at bounding box center [1384, 514] width 22 height 19
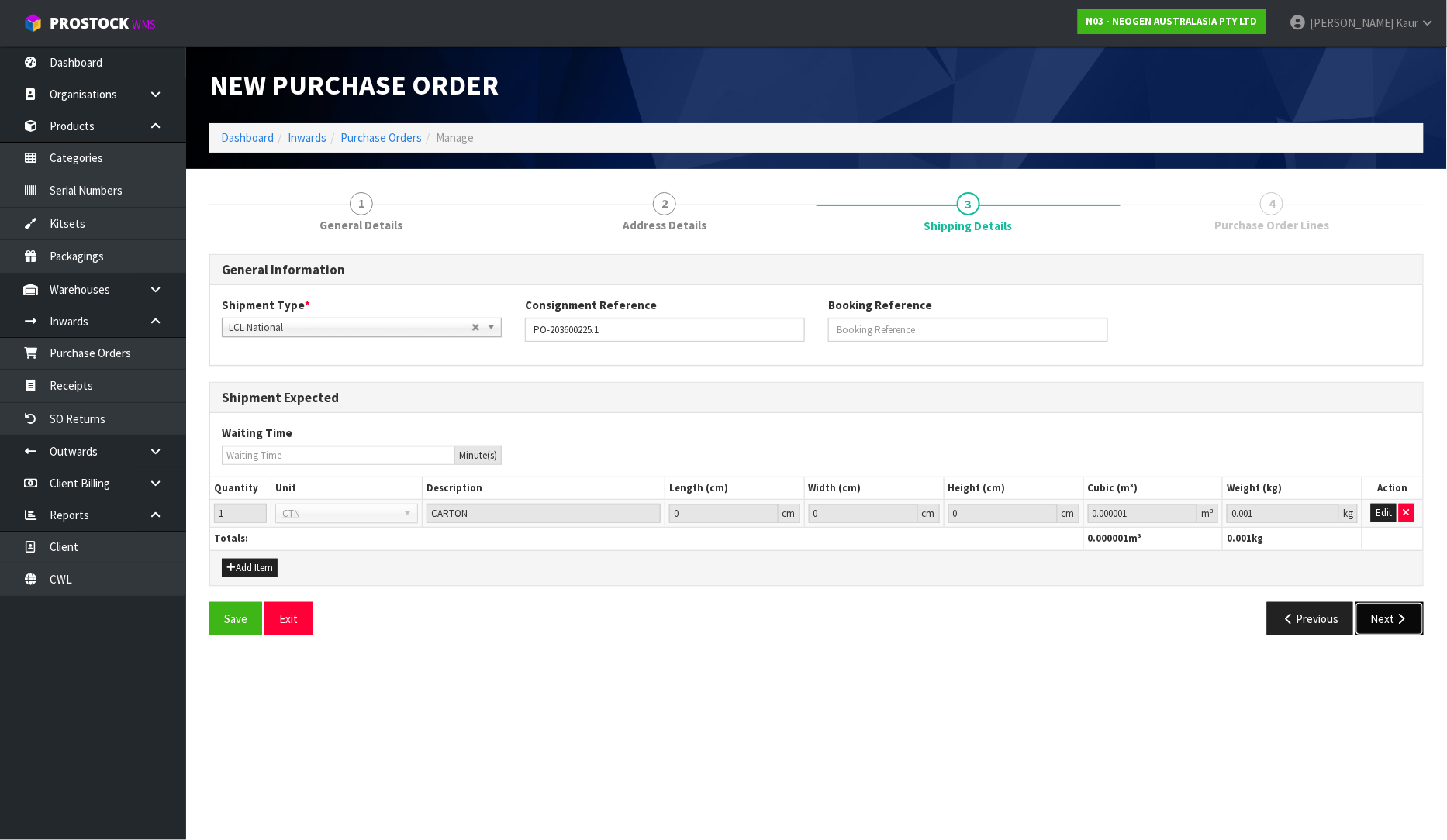
click at [1379, 626] on button "Next" at bounding box center [1390, 619] width 69 height 33
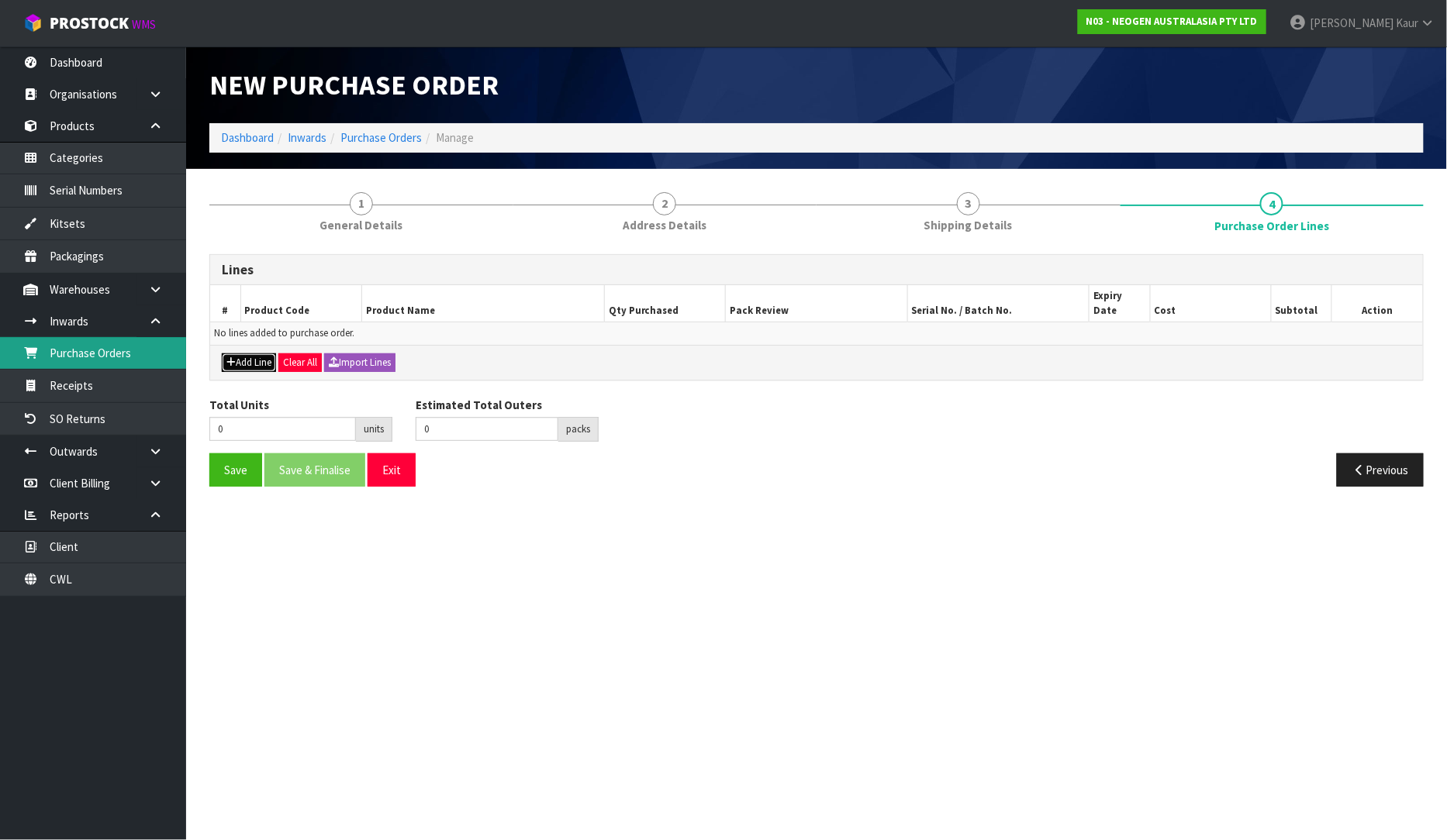
drag, startPoint x: 259, startPoint y: 349, endPoint x: 72, endPoint y: 347, distance: 187.0
click at [258, 354] on button "Add Line" at bounding box center [249, 363] width 54 height 19
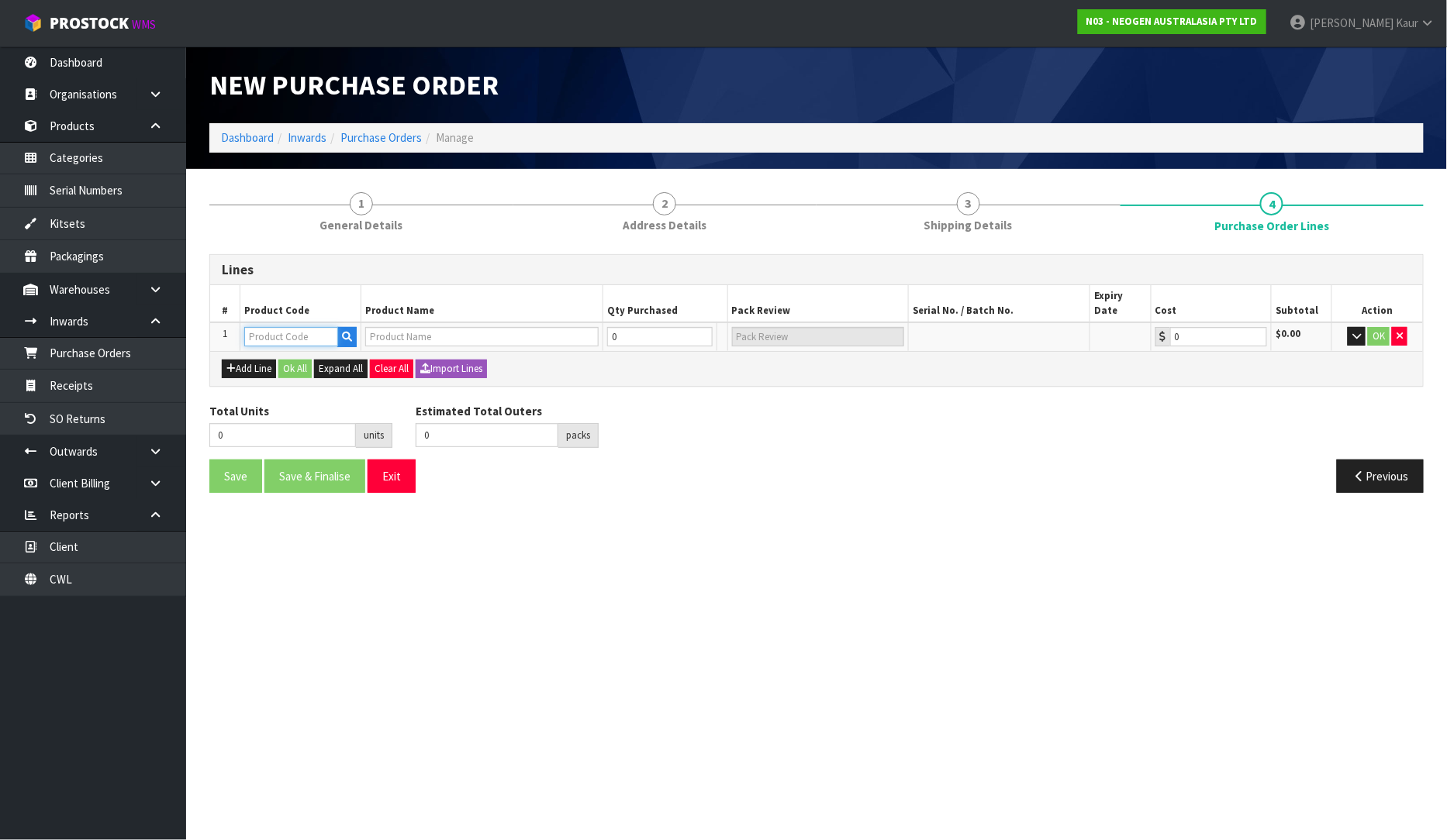
click at [270, 327] on input "text" at bounding box center [291, 337] width 93 height 19
paste input "700002209"
type input "700002209"
type input "7100067521 - PRO100 SURFACE PROTEIN PLUS 100/CS"
type input "0.00"
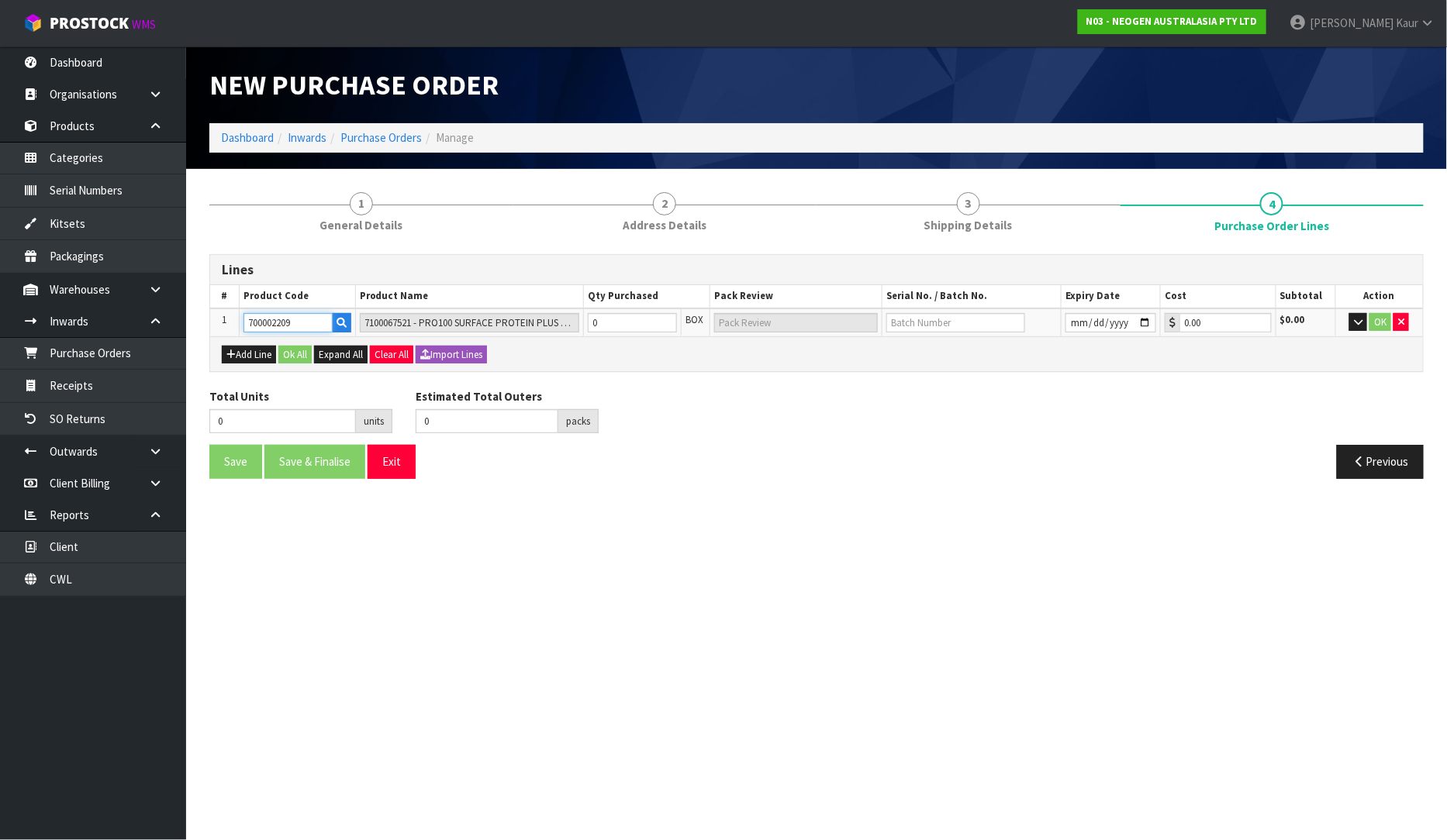
type input "700002209"
drag, startPoint x: 632, startPoint y: 323, endPoint x: 586, endPoint y: 335, distance: 47.5
click at [586, 335] on div "Lines # Product Code Product Name Qty Purchased Pack Review Serial No. / Batch …" at bounding box center [817, 314] width 1214 height 118
type input "7"
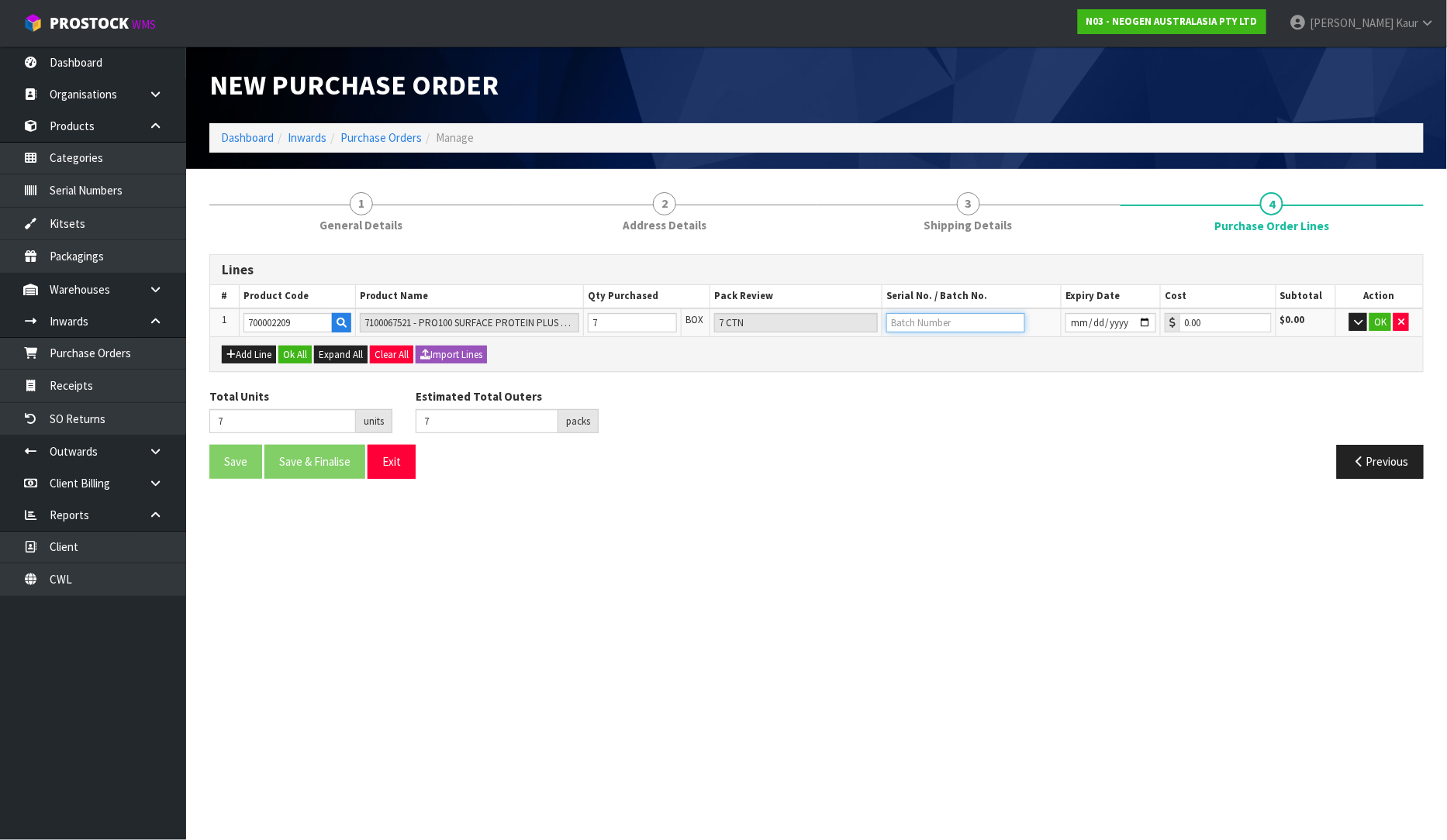
click at [894, 315] on input "text" at bounding box center [956, 323] width 139 height 19
paste input "3000038951"
click at [1078, 318] on input "date" at bounding box center [1110, 323] width 91 height 19
click at [1378, 315] on button "OK" at bounding box center [1380, 323] width 22 height 19
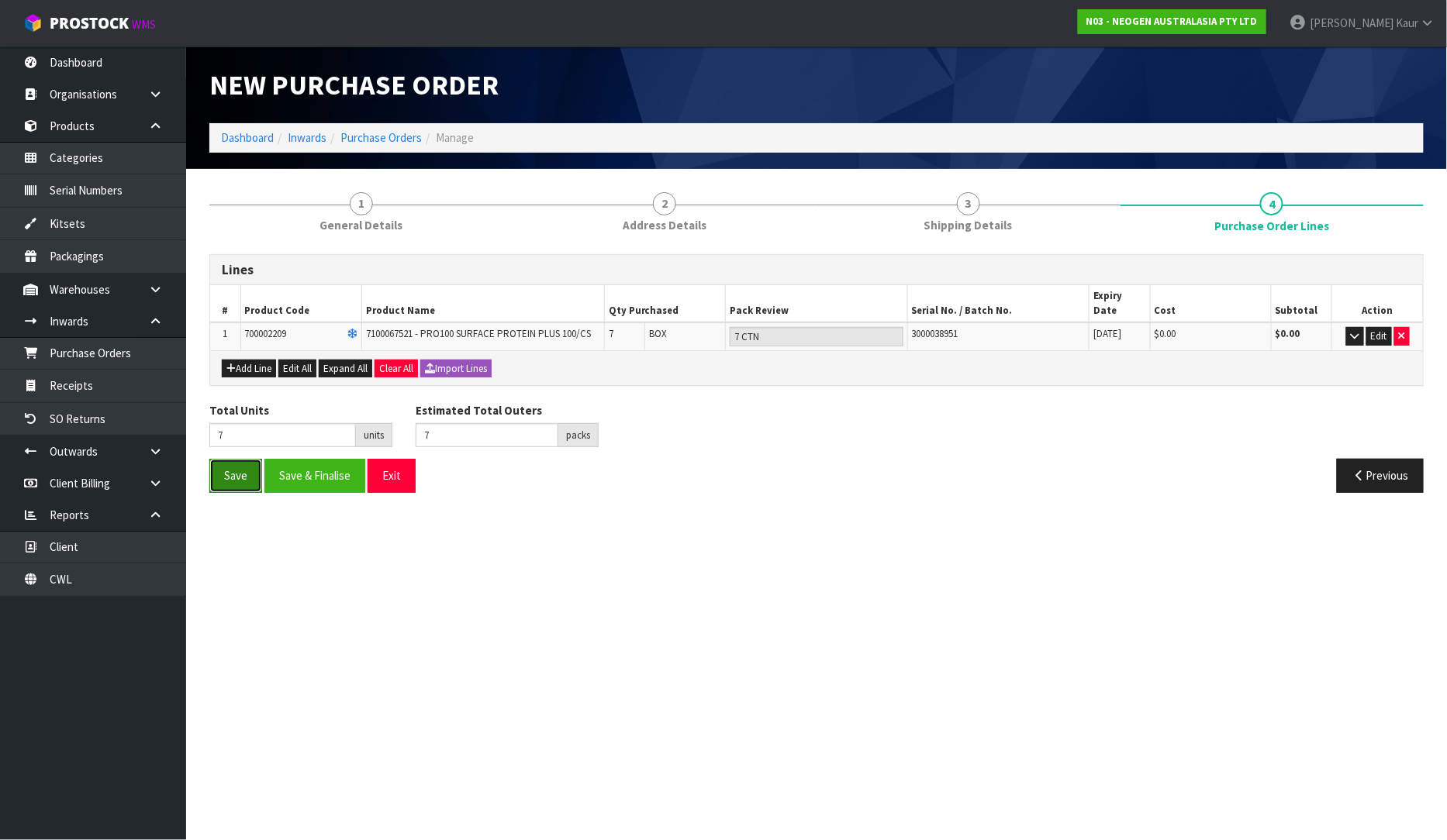
click at [227, 459] on button "Save" at bounding box center [236, 475] width 52 height 33
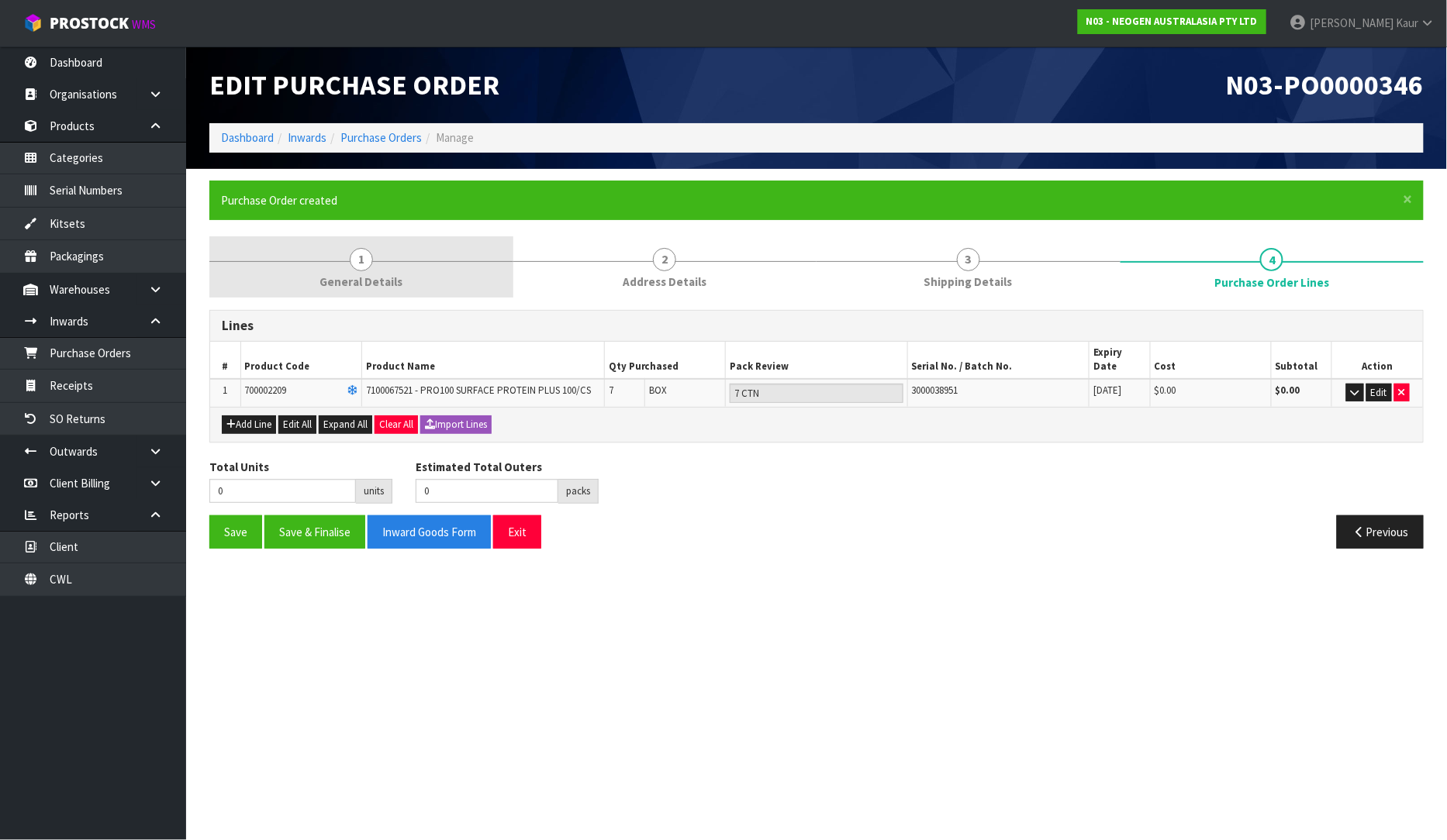
click at [362, 263] on span "1" at bounding box center [362, 259] width 23 height 23
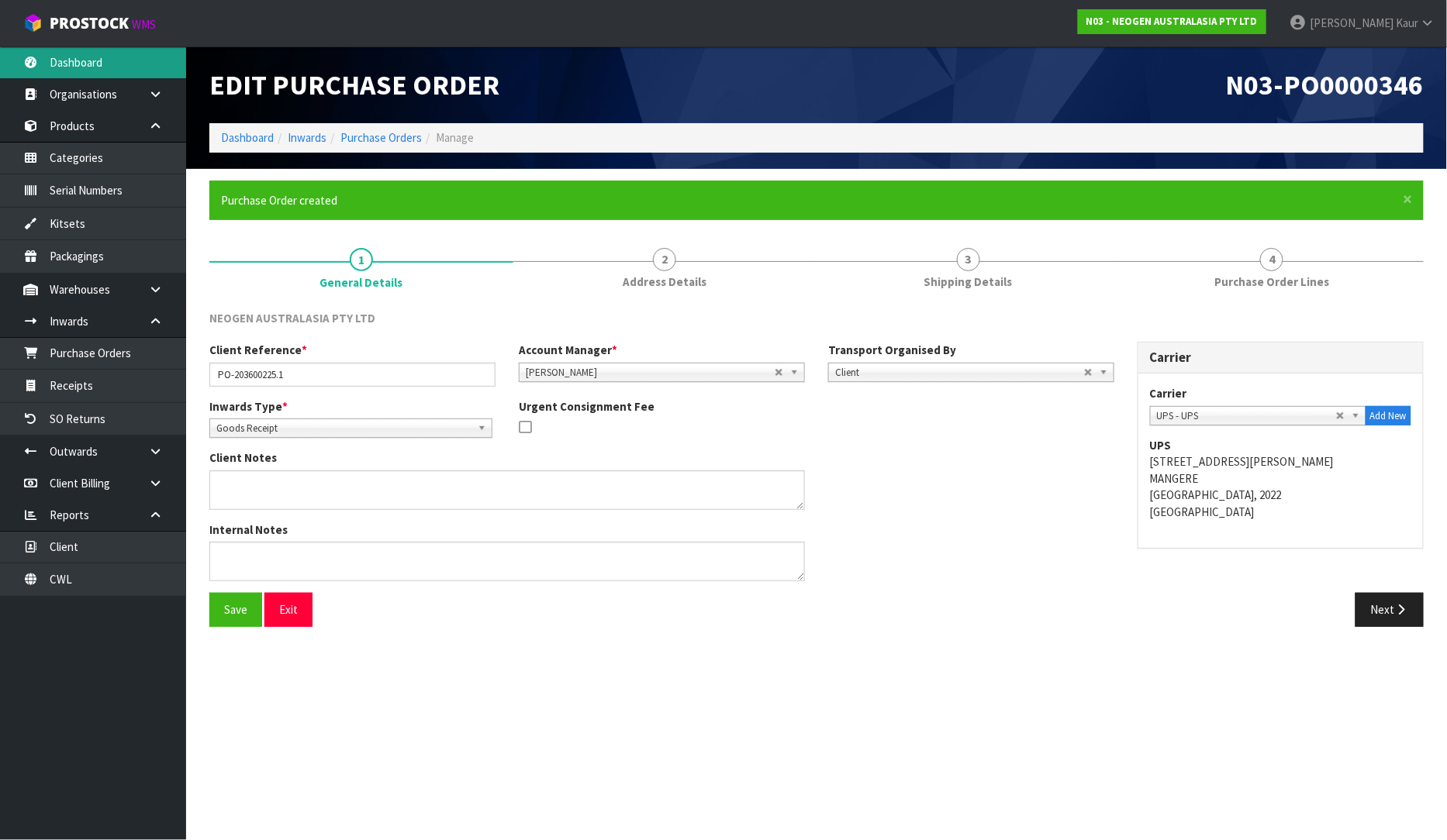
click at [97, 62] on link "Dashboard" at bounding box center [93, 62] width 186 height 31
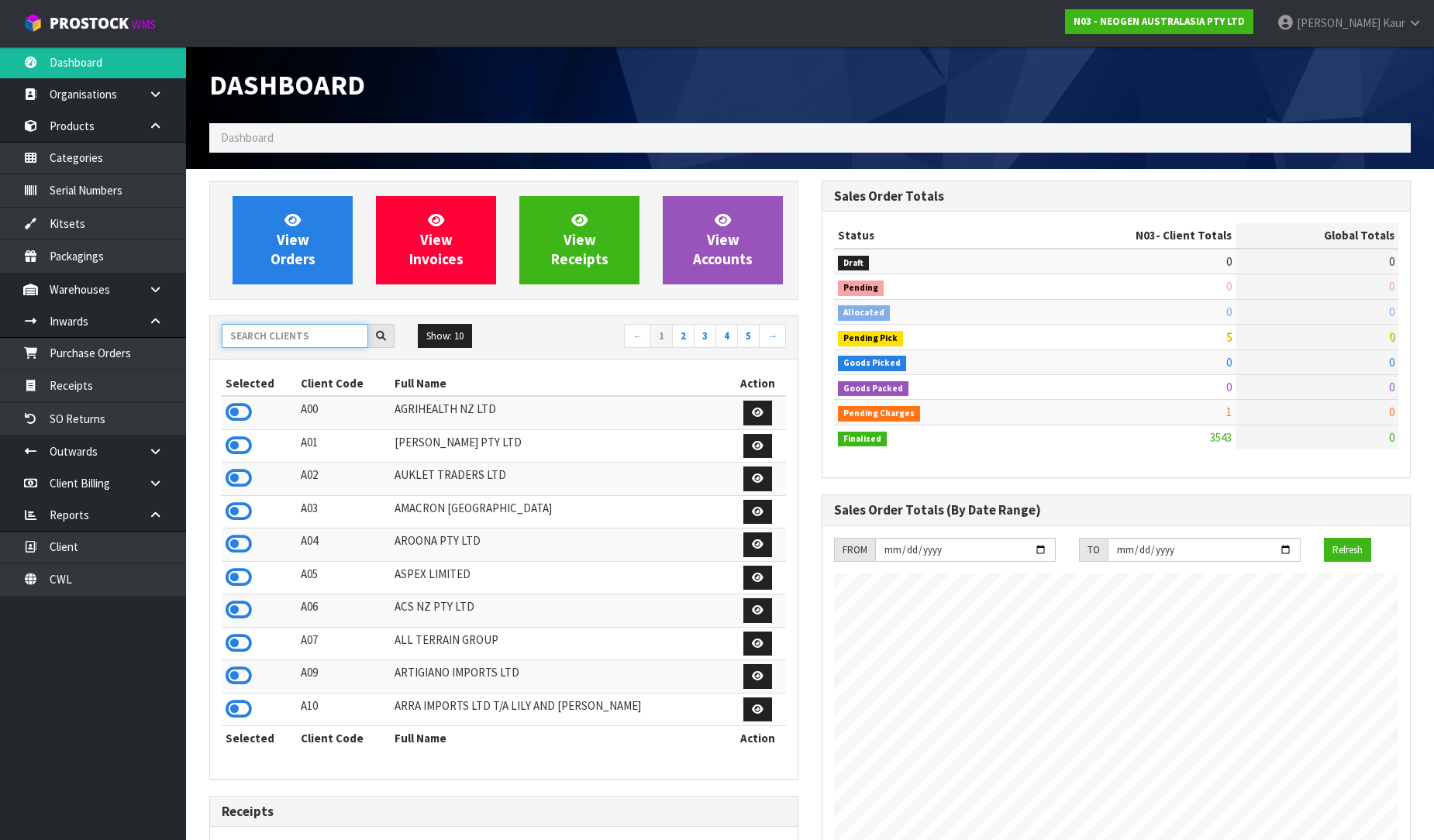
click at [251, 342] on input "text" at bounding box center [296, 336] width 147 height 24
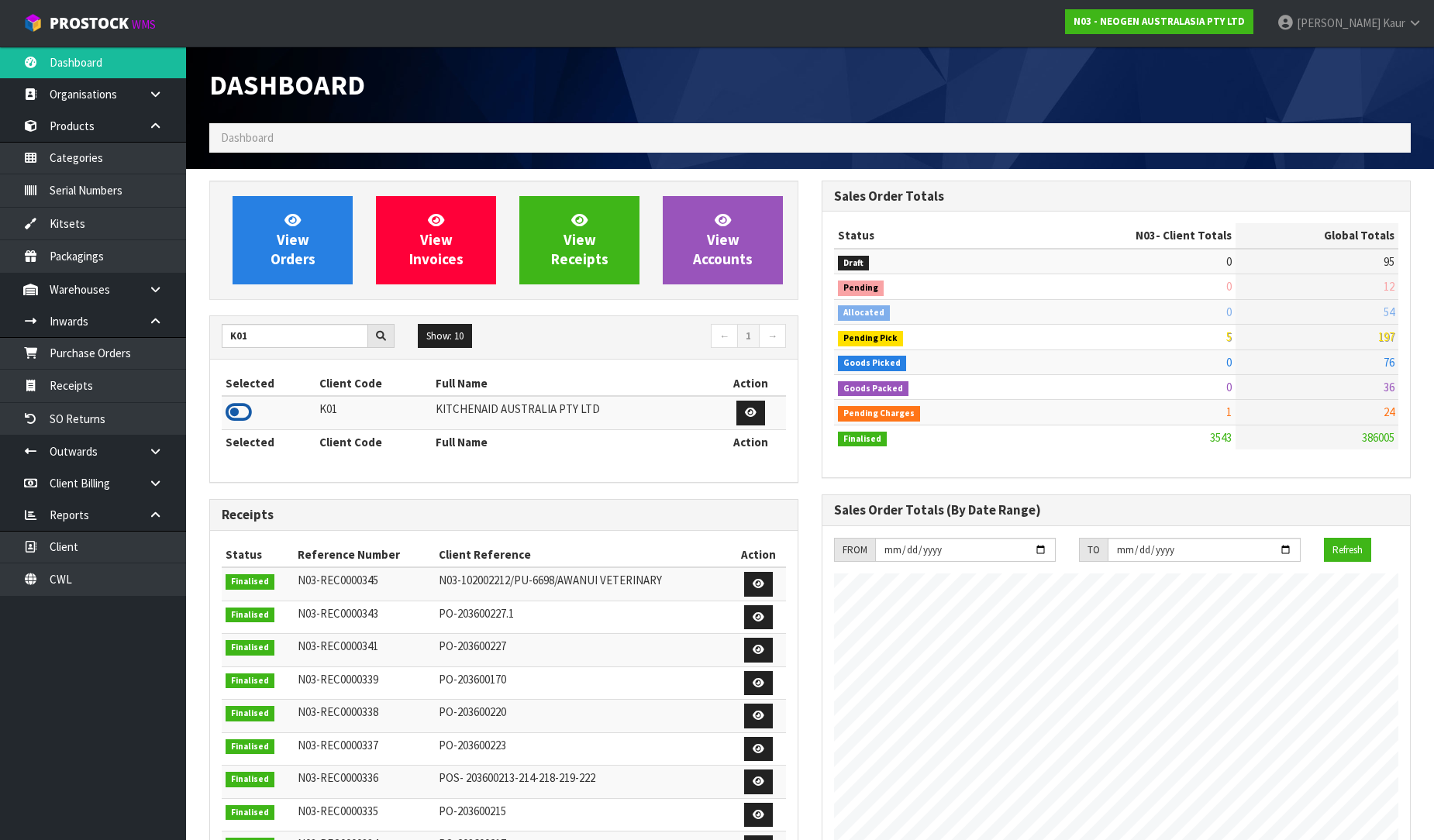
click at [246, 413] on icon at bounding box center [239, 412] width 27 height 23
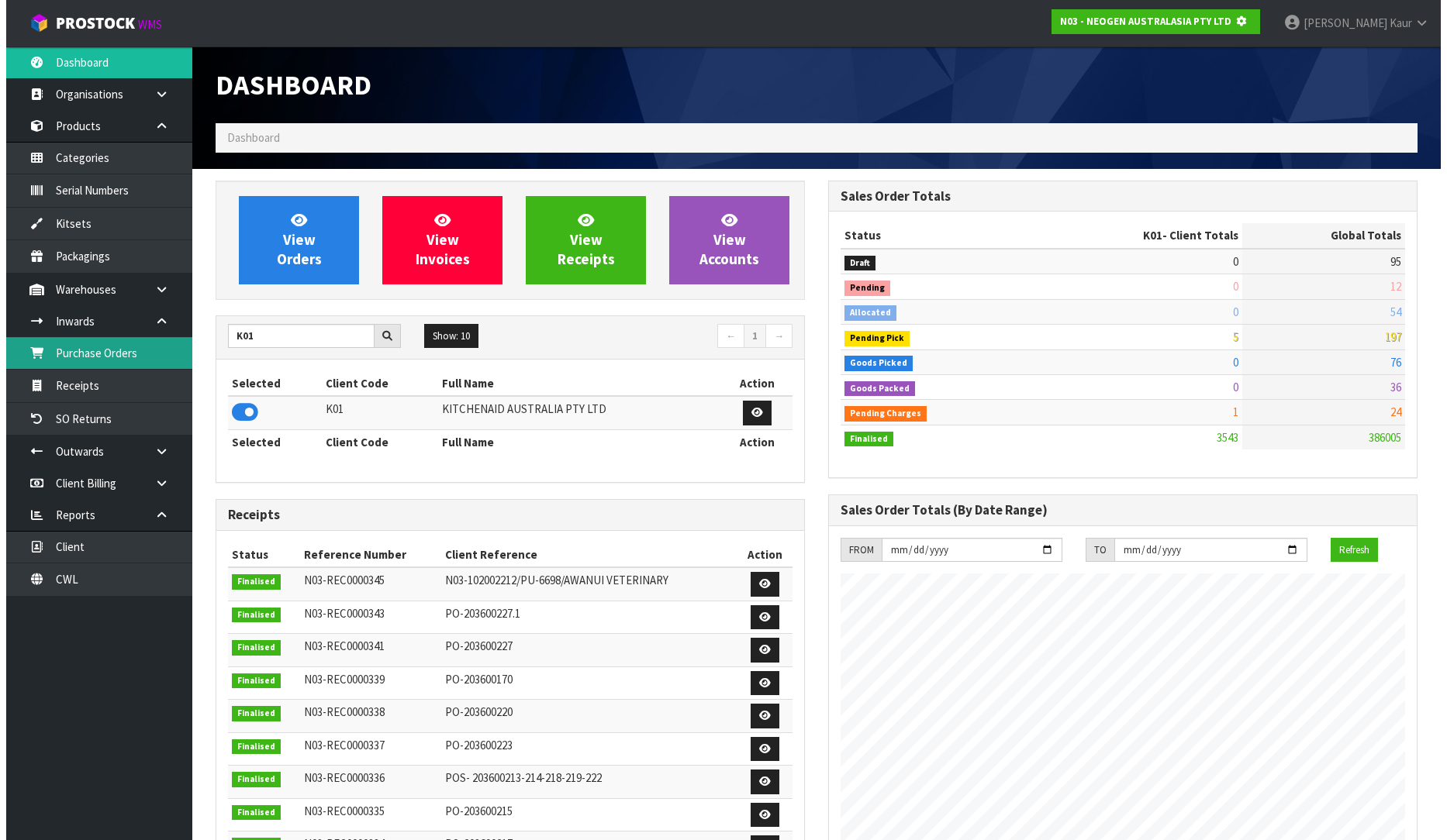
scroll to position [774341, 775016]
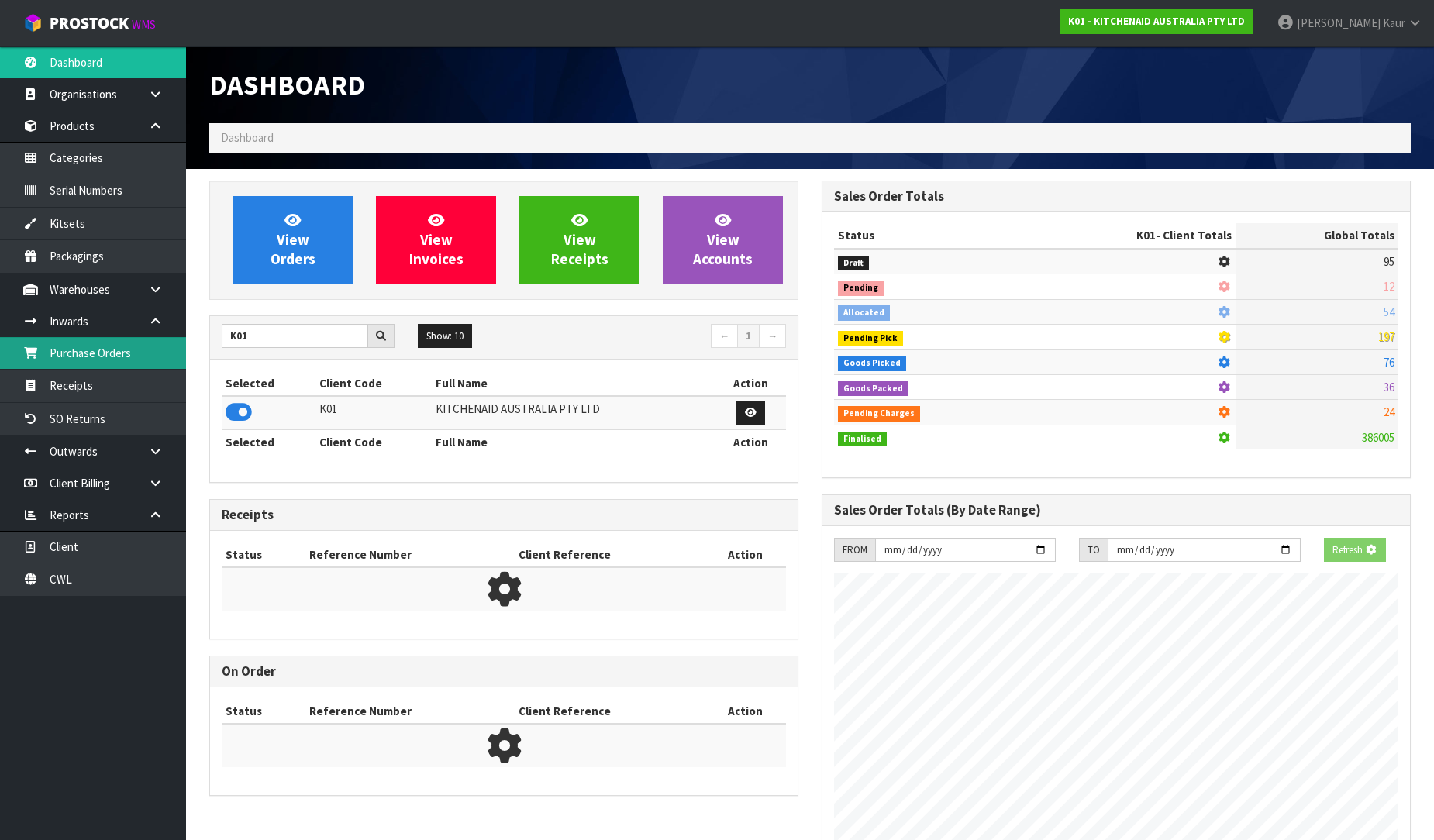
click at [156, 361] on link "Purchase Orders" at bounding box center [92, 353] width 186 height 31
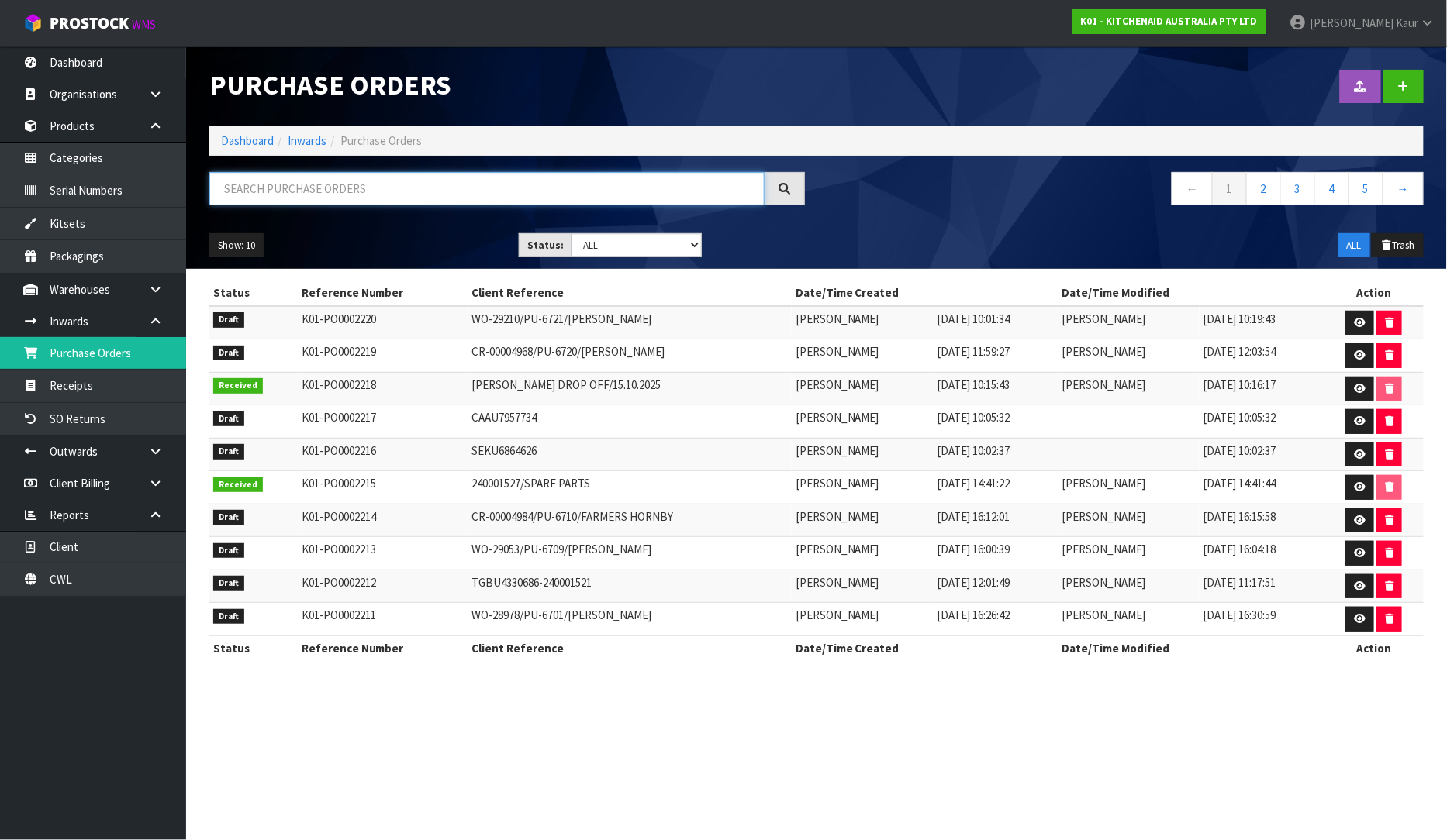
click at [261, 183] on input "text" at bounding box center [487, 189] width 555 height 33
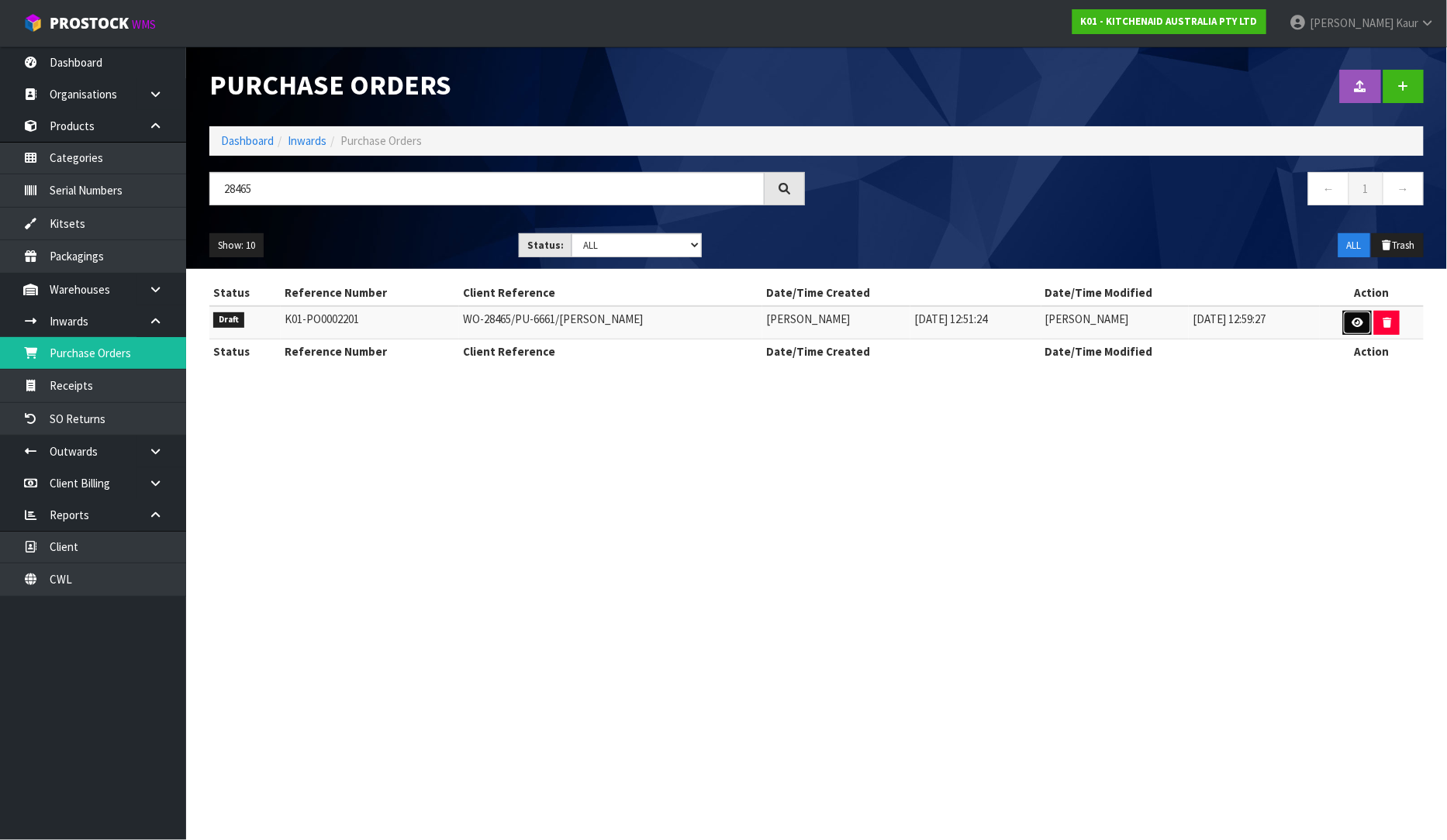
click at [1353, 327] on icon at bounding box center [1357, 322] width 11 height 10
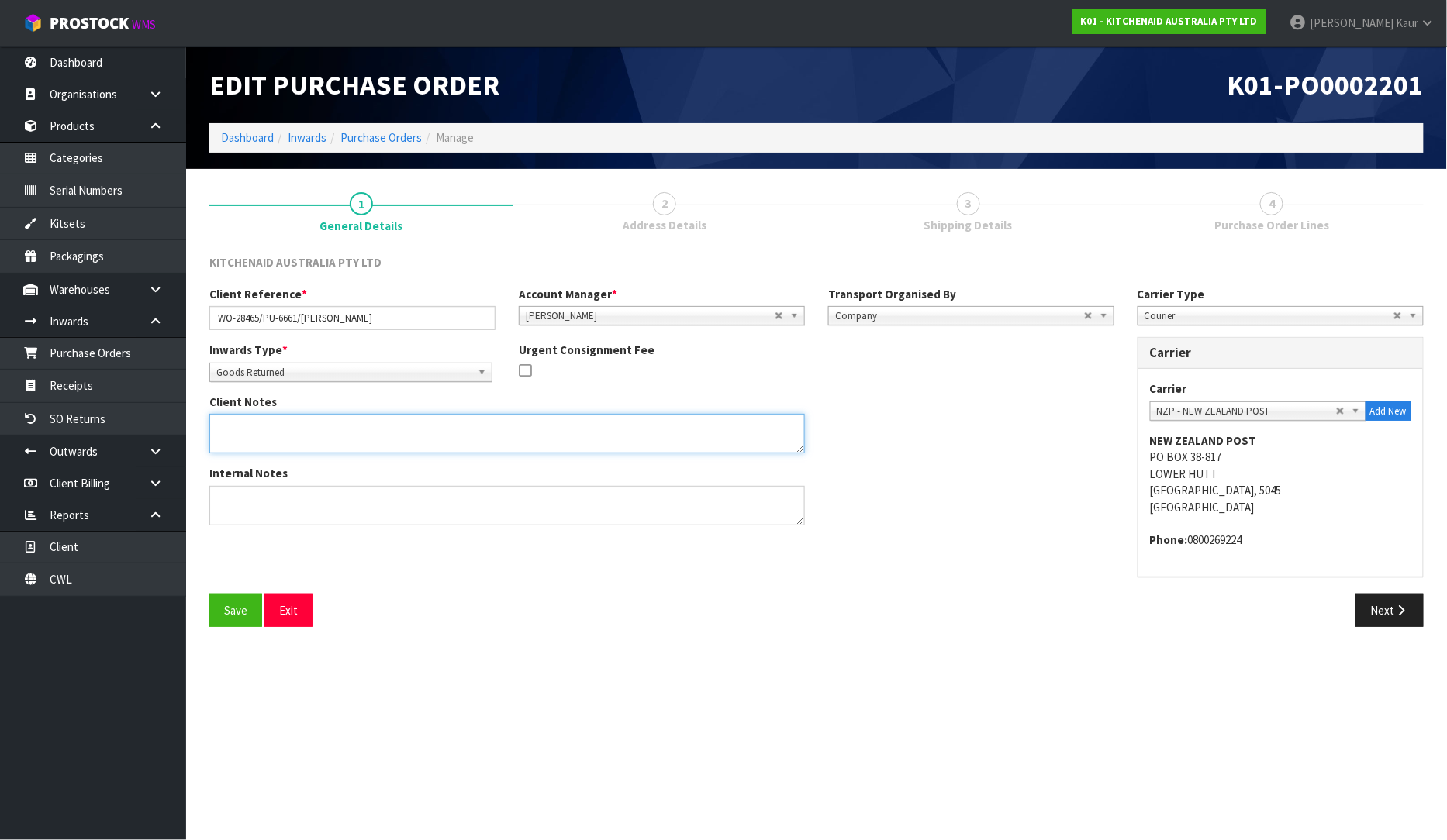
click at [214, 433] on textarea at bounding box center [507, 433] width 595 height 39
paste textarea "PLEASE PLACE ON HELD [PERSON_NAME] PALLET."
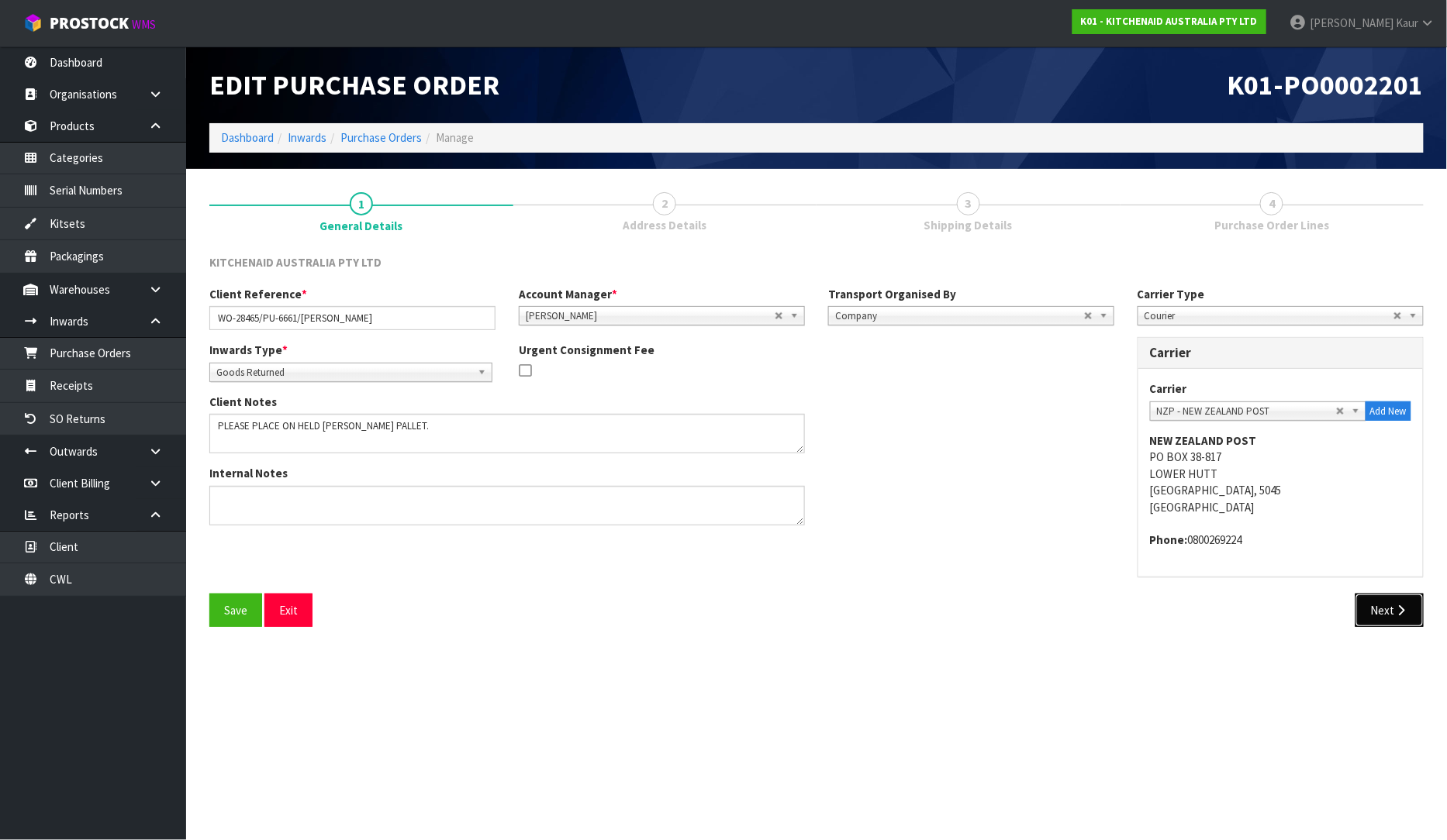
click at [1365, 612] on button "Next" at bounding box center [1390, 610] width 69 height 33
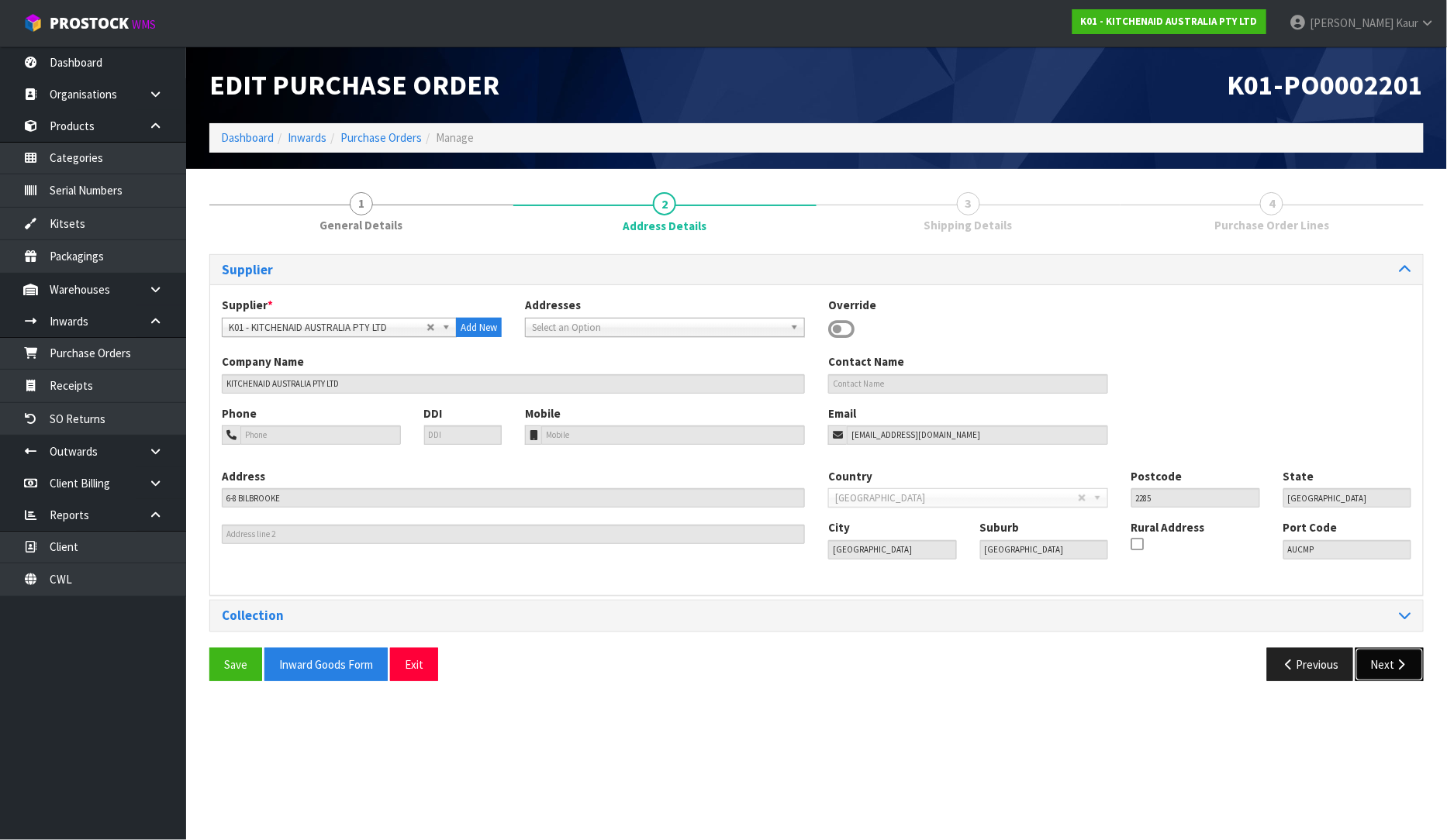
click at [1390, 670] on button "Next" at bounding box center [1390, 665] width 69 height 33
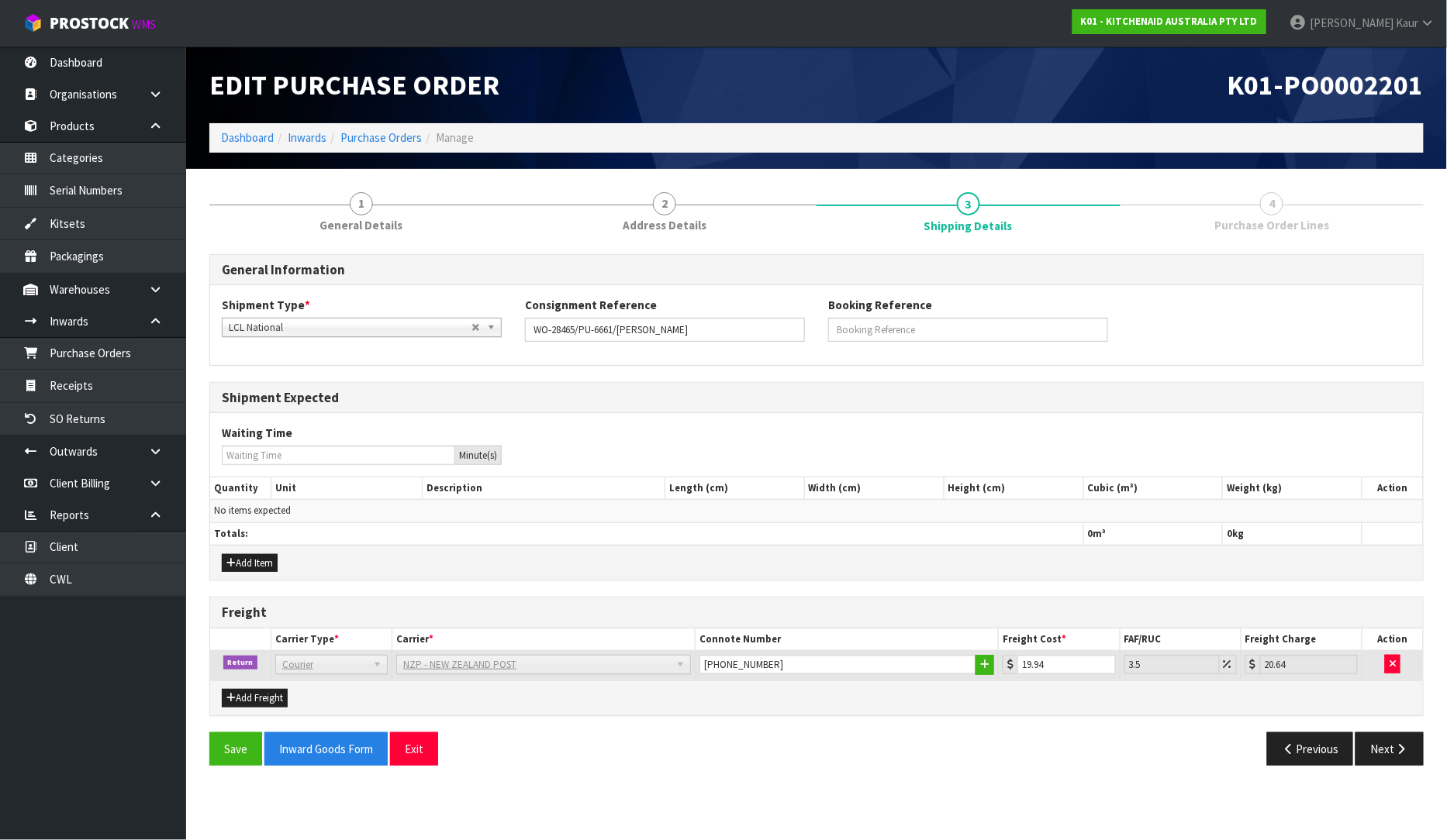
click at [243, 572] on div "Add Item" at bounding box center [817, 563] width 1213 height 35
click at [246, 563] on button "Add Item" at bounding box center [250, 563] width 56 height 19
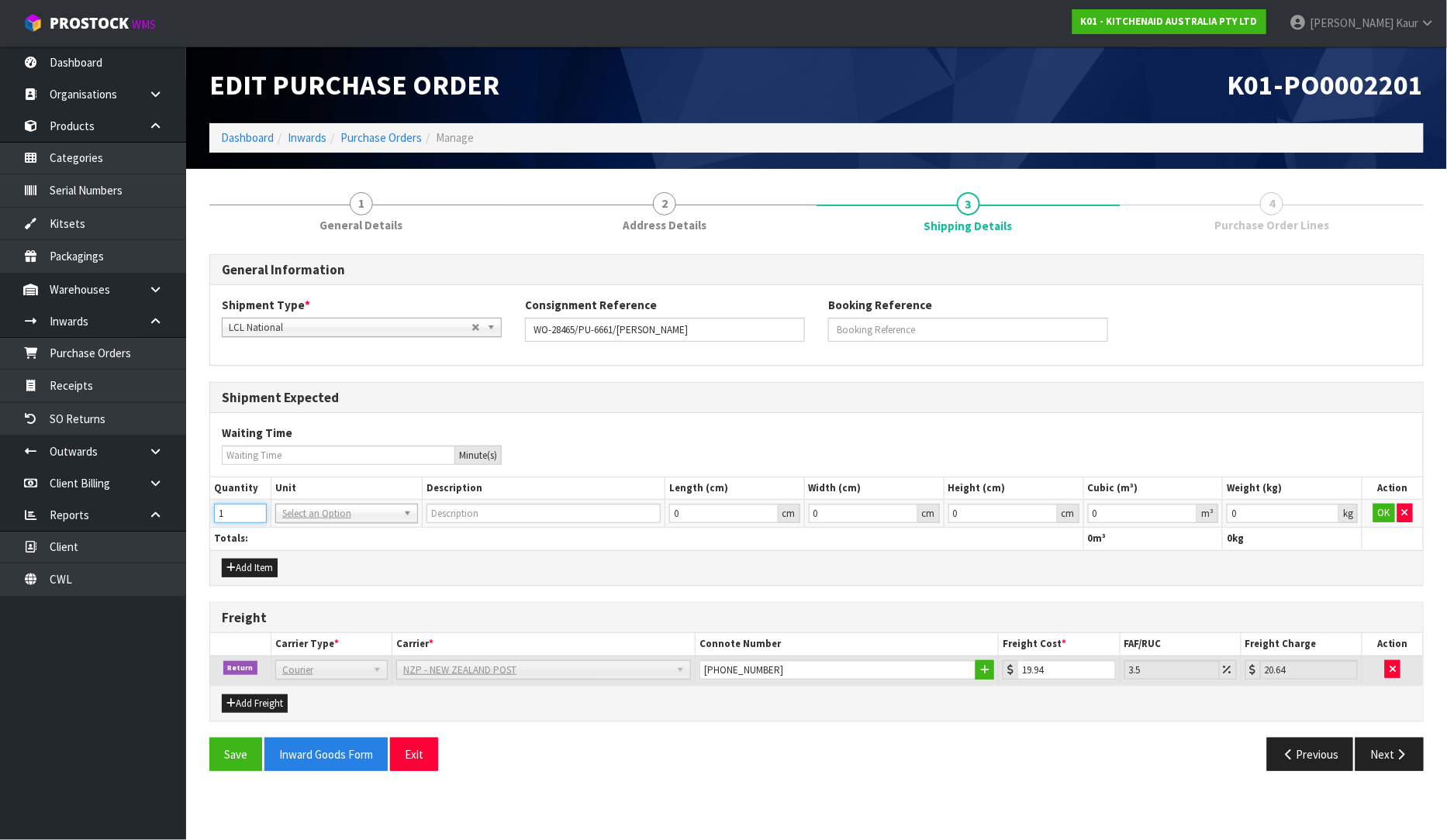
type input "1"
click at [258, 508] on input "1" at bounding box center [239, 514] width 52 height 19
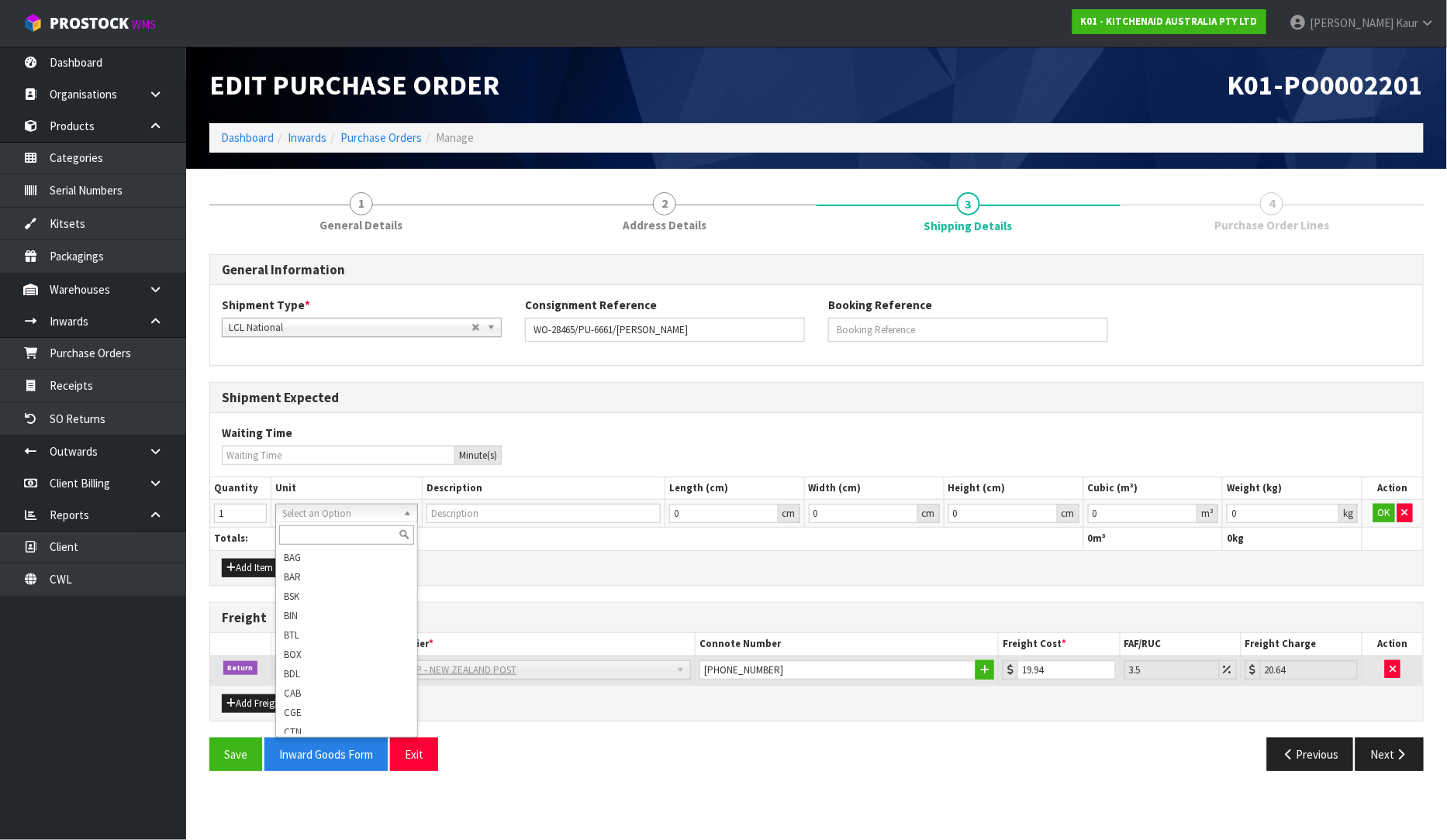
click at [303, 529] on input "text" at bounding box center [346, 535] width 134 height 19
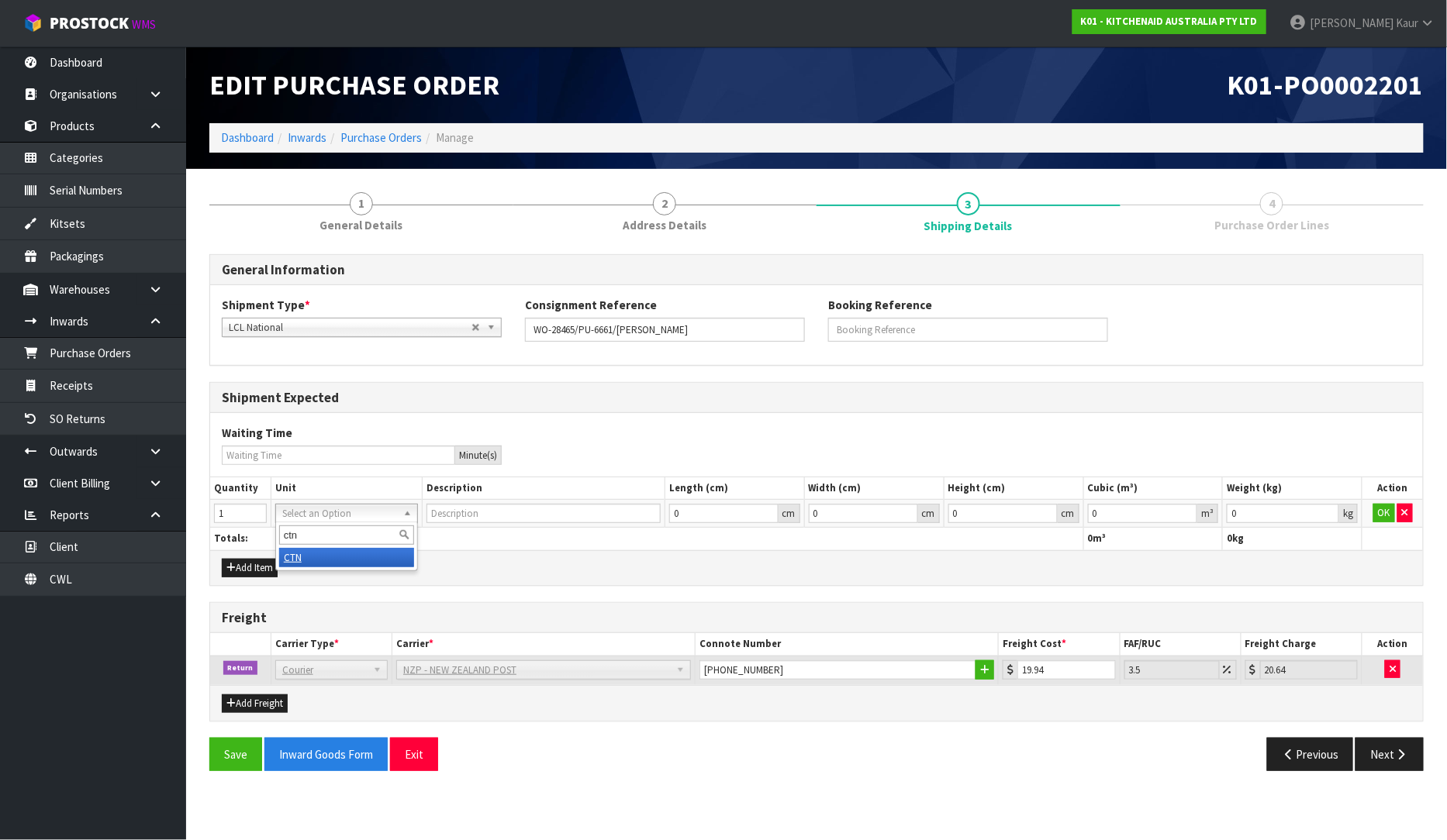
type input "ctn"
type input "CARTON"
type input "0.000001"
click at [1189, 507] on input "0.000001" at bounding box center [1143, 514] width 110 height 19
type input "0.001"
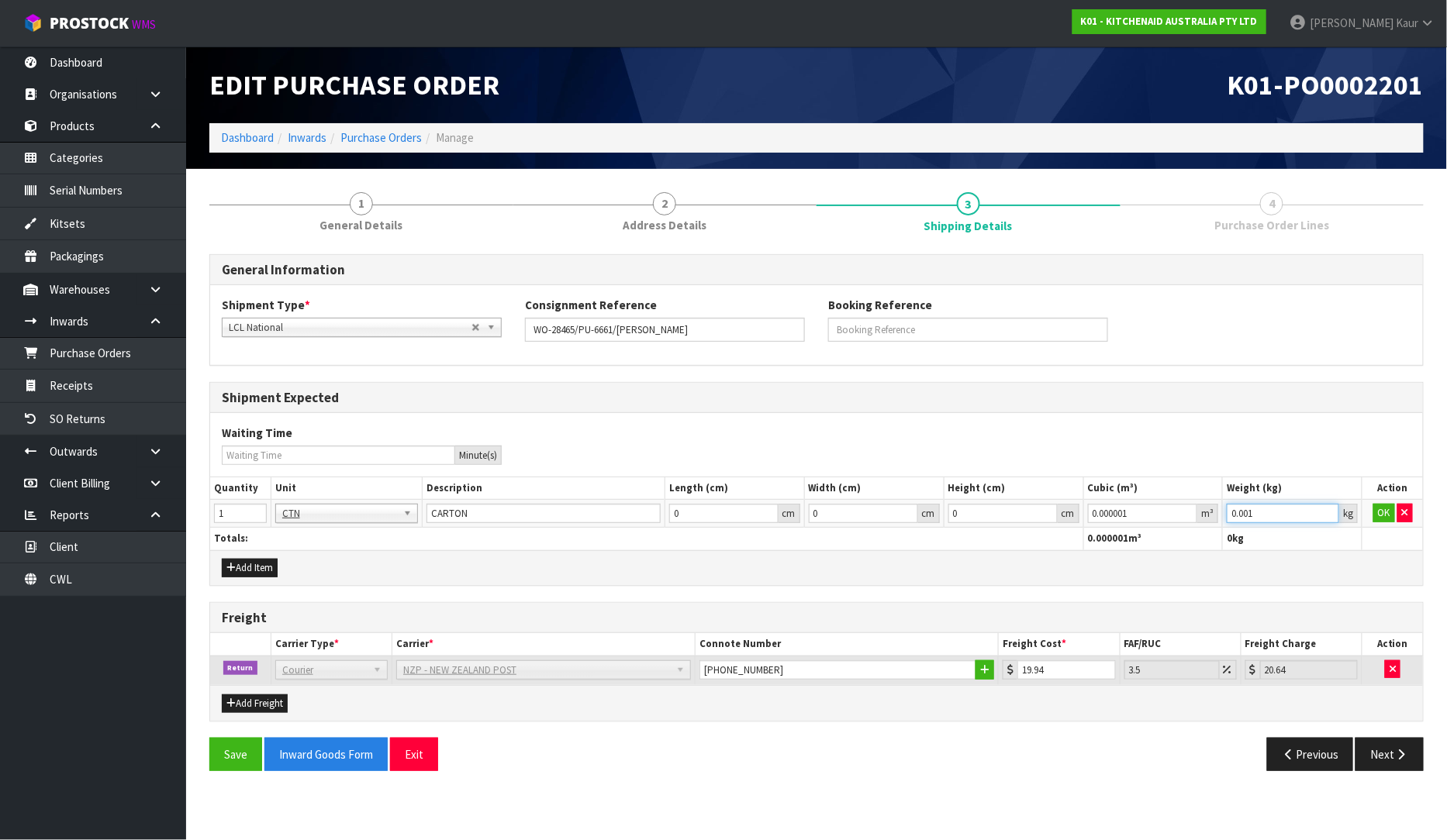
click at [1325, 512] on input "0.001" at bounding box center [1283, 514] width 113 height 19
click at [1384, 517] on button "OK" at bounding box center [1384, 514] width 22 height 19
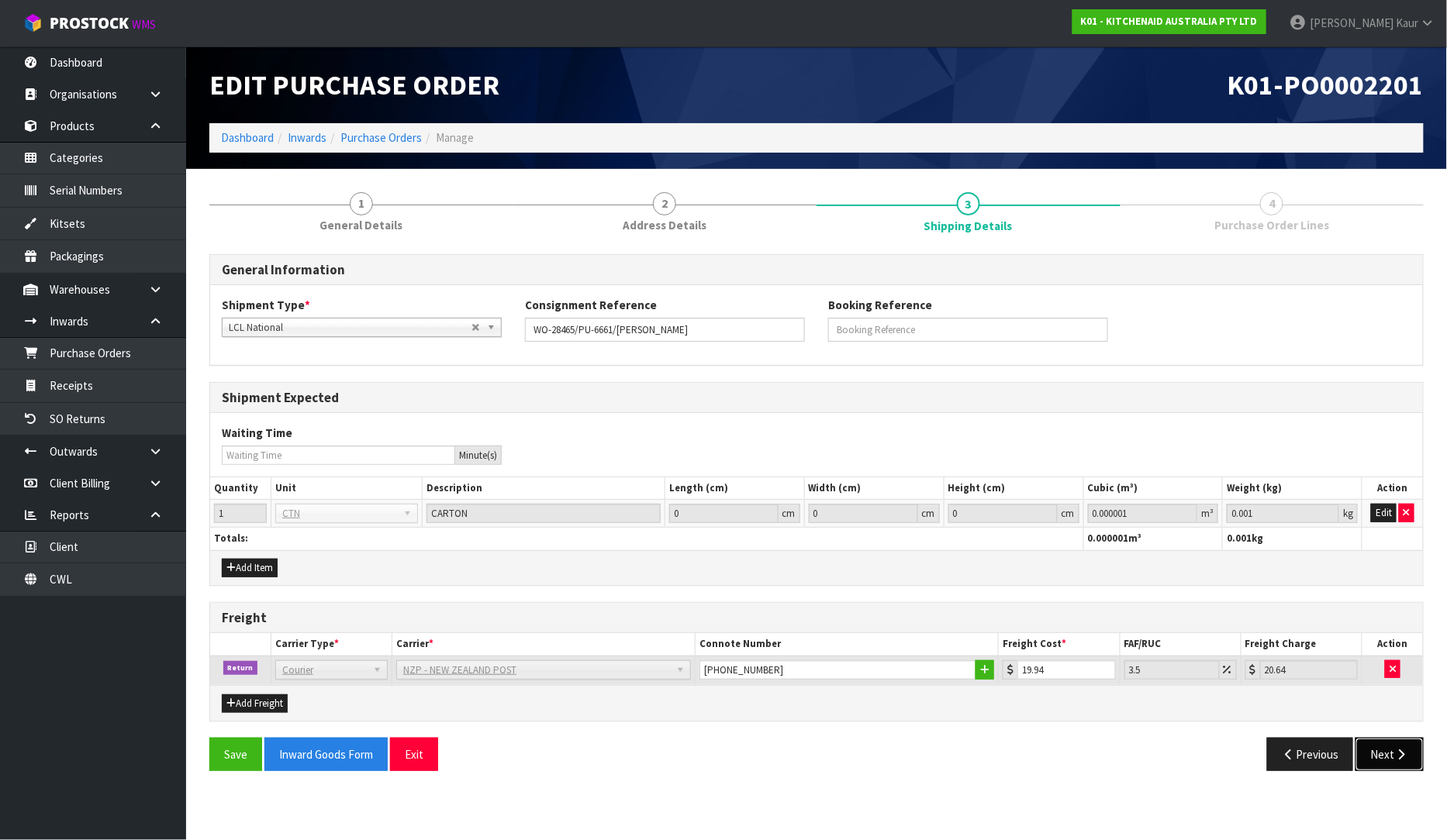
click at [1405, 754] on icon "button" at bounding box center [1401, 755] width 14 height 11
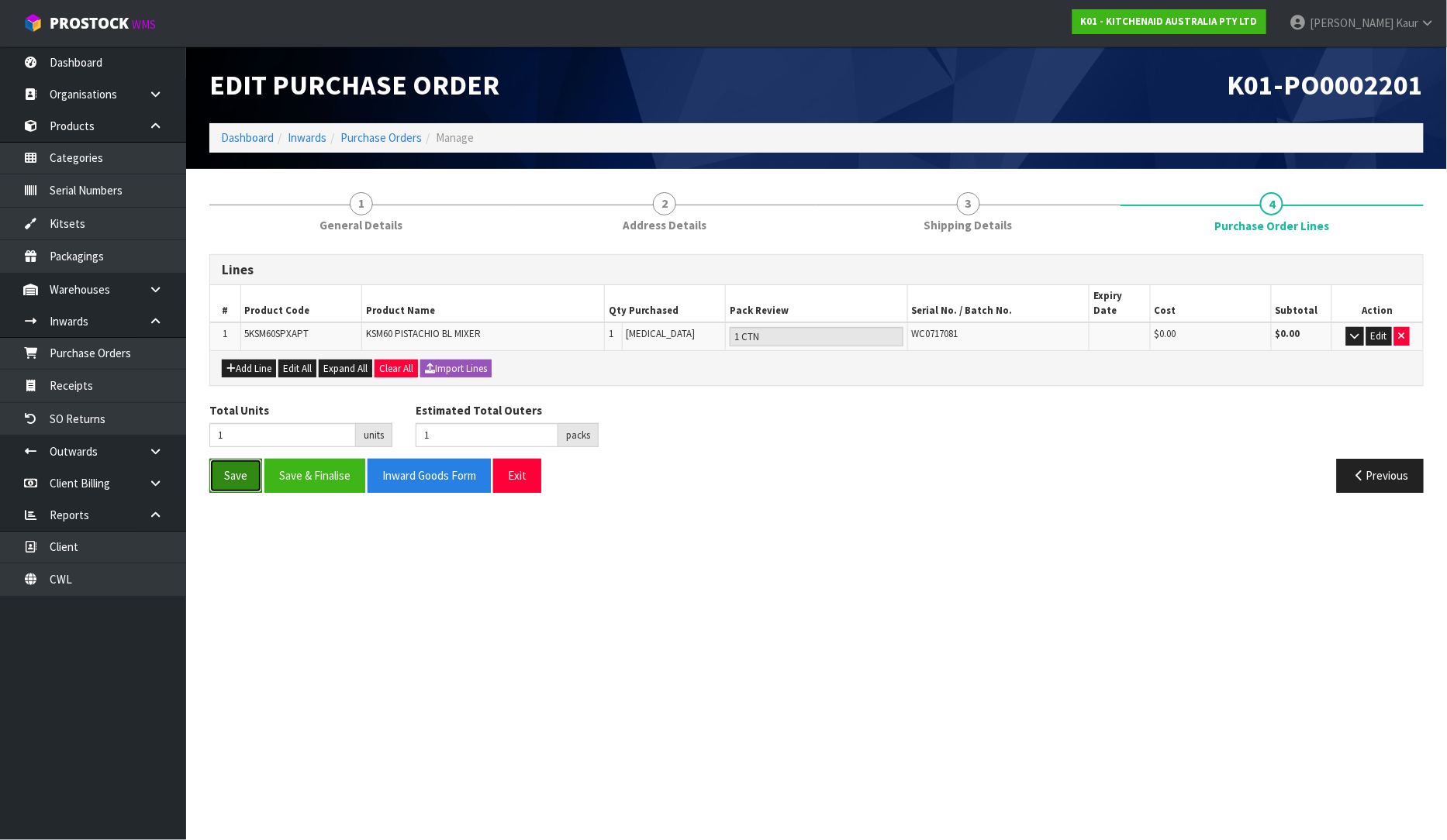
click at [245, 462] on button "Save" at bounding box center [236, 475] width 52 height 33
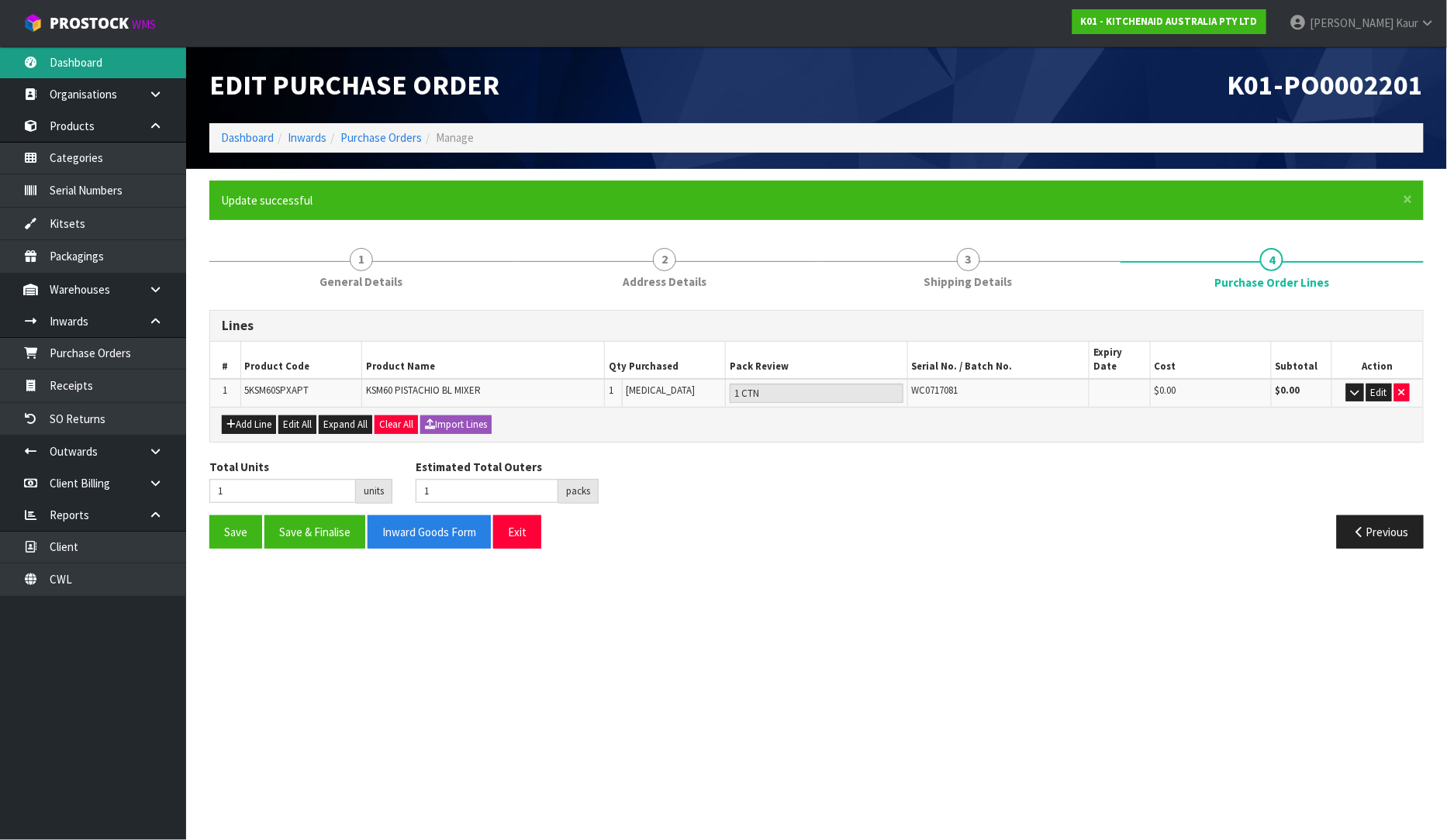
click at [111, 64] on link "Dashboard" at bounding box center [93, 62] width 186 height 31
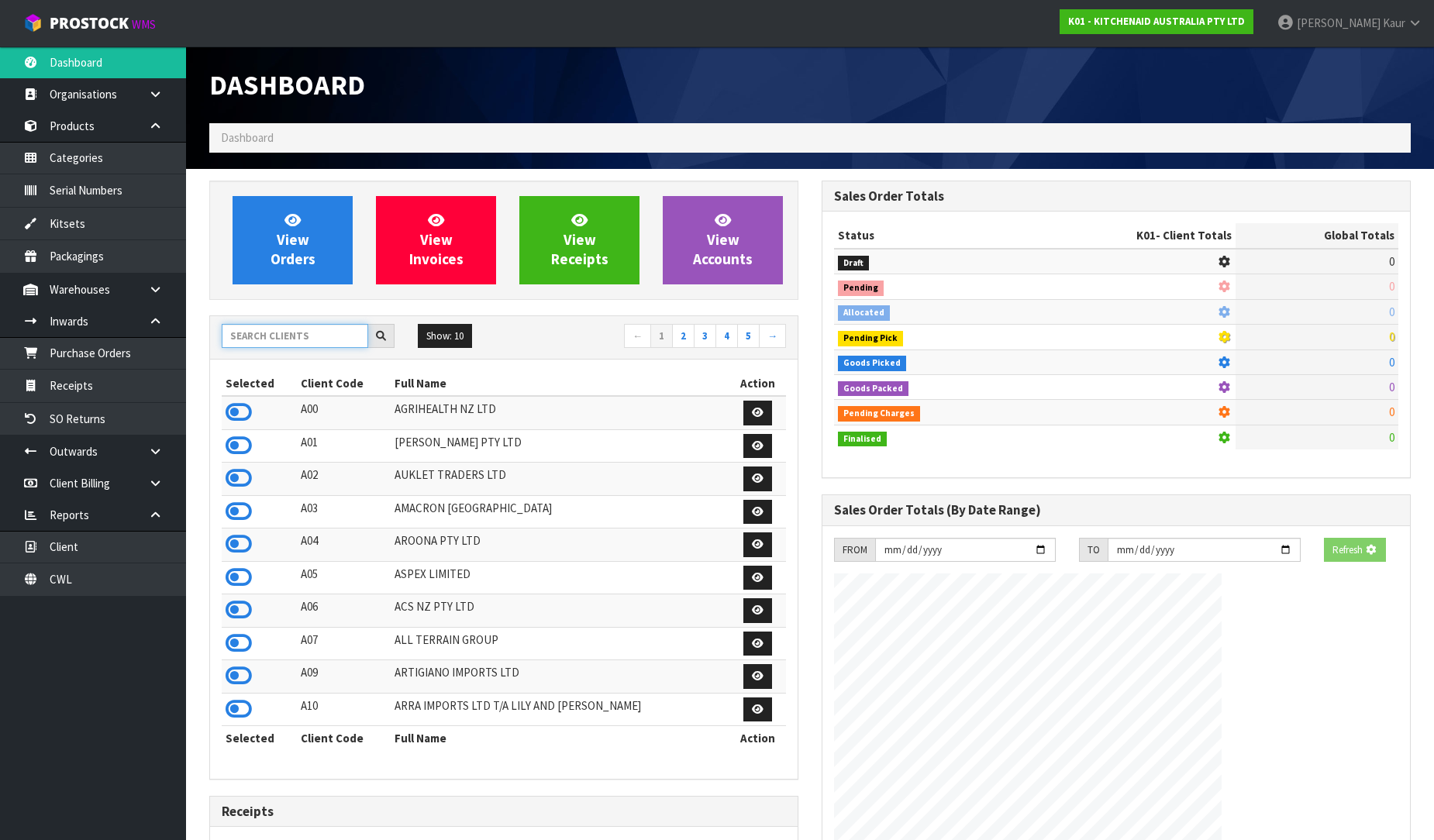
click at [266, 335] on input "text" at bounding box center [296, 336] width 147 height 24
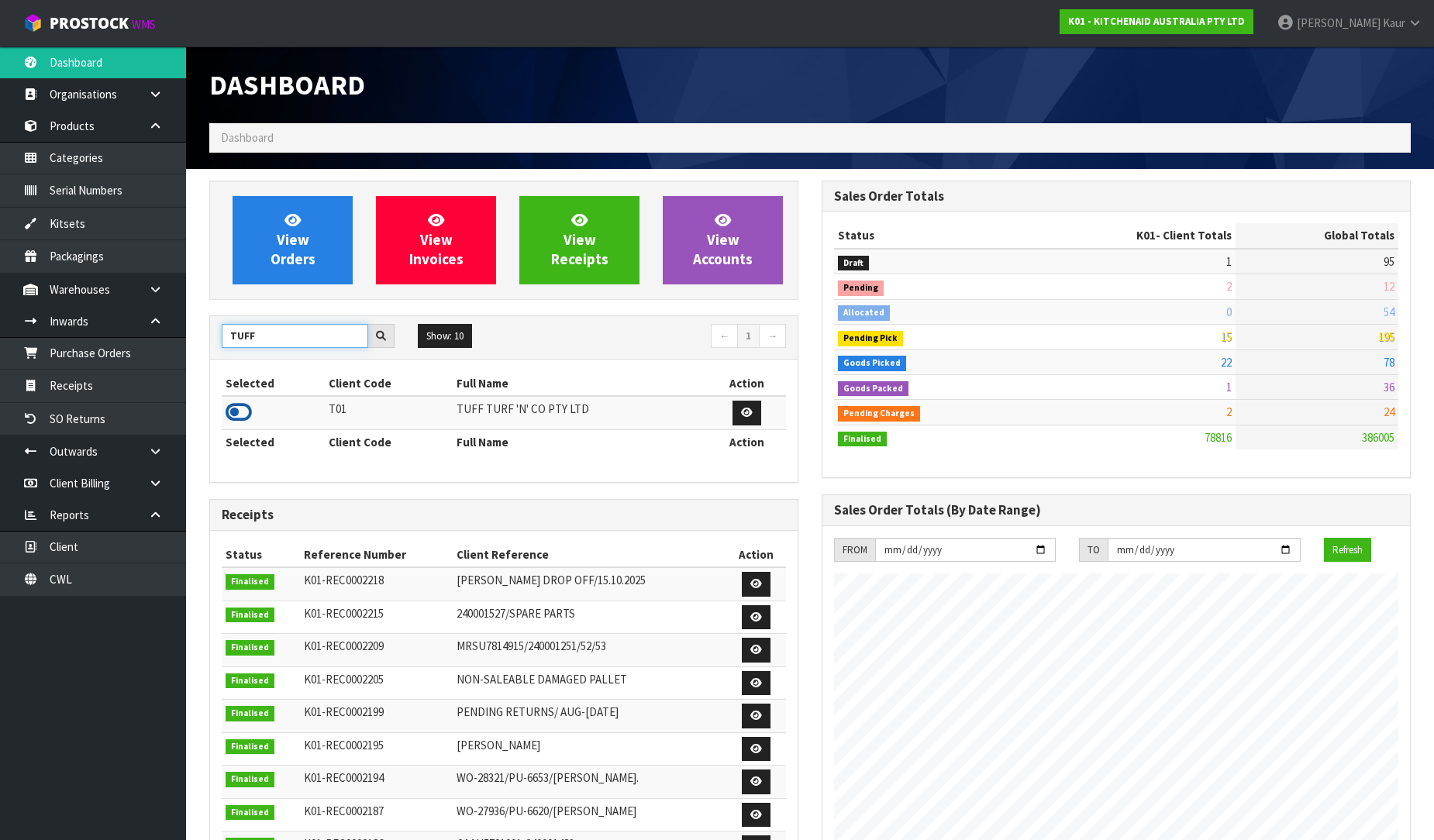
type input "TUFF"
click at [241, 411] on icon at bounding box center [239, 412] width 27 height 23
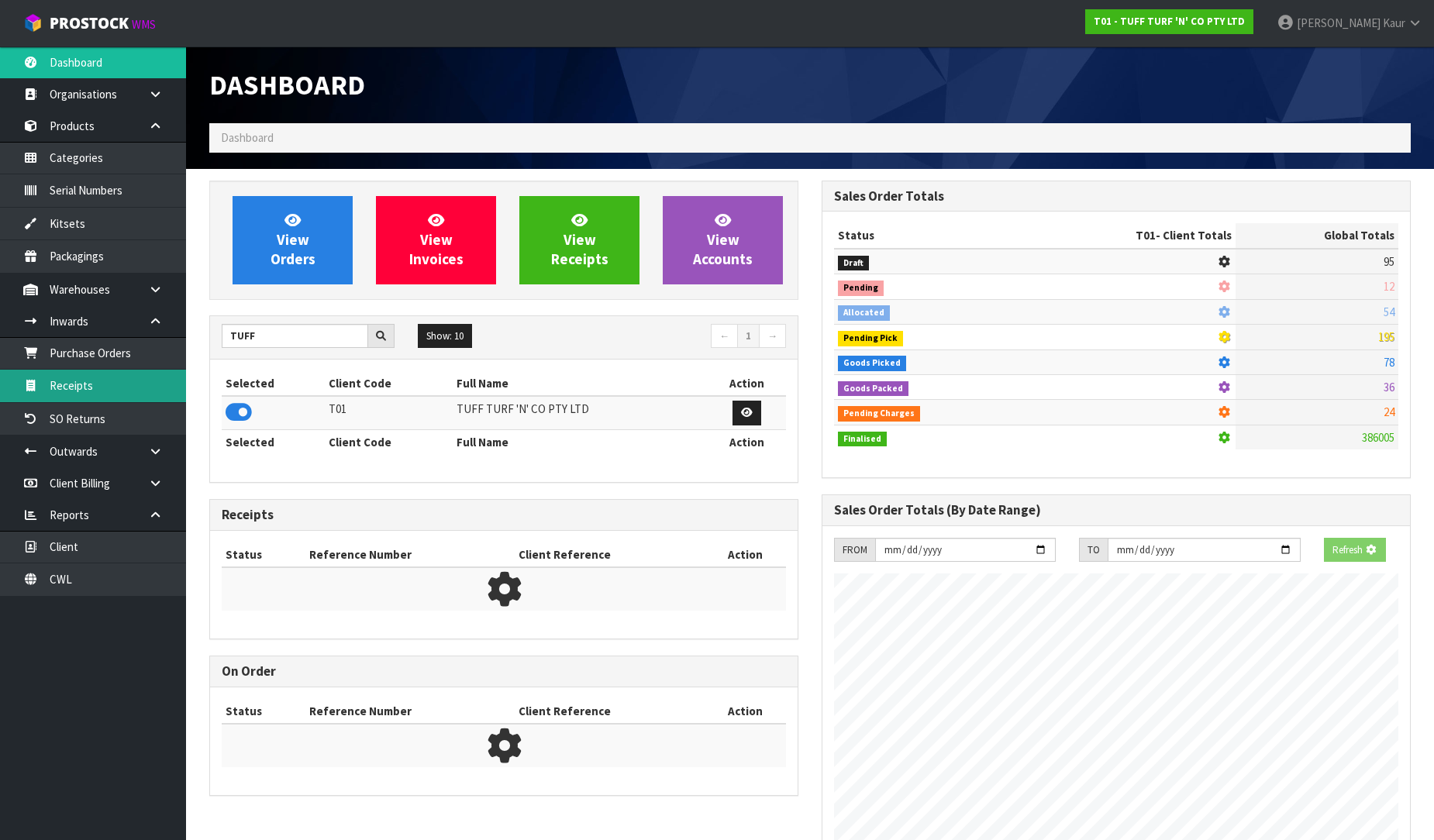
click at [148, 383] on link "Receipts" at bounding box center [92, 385] width 186 height 31
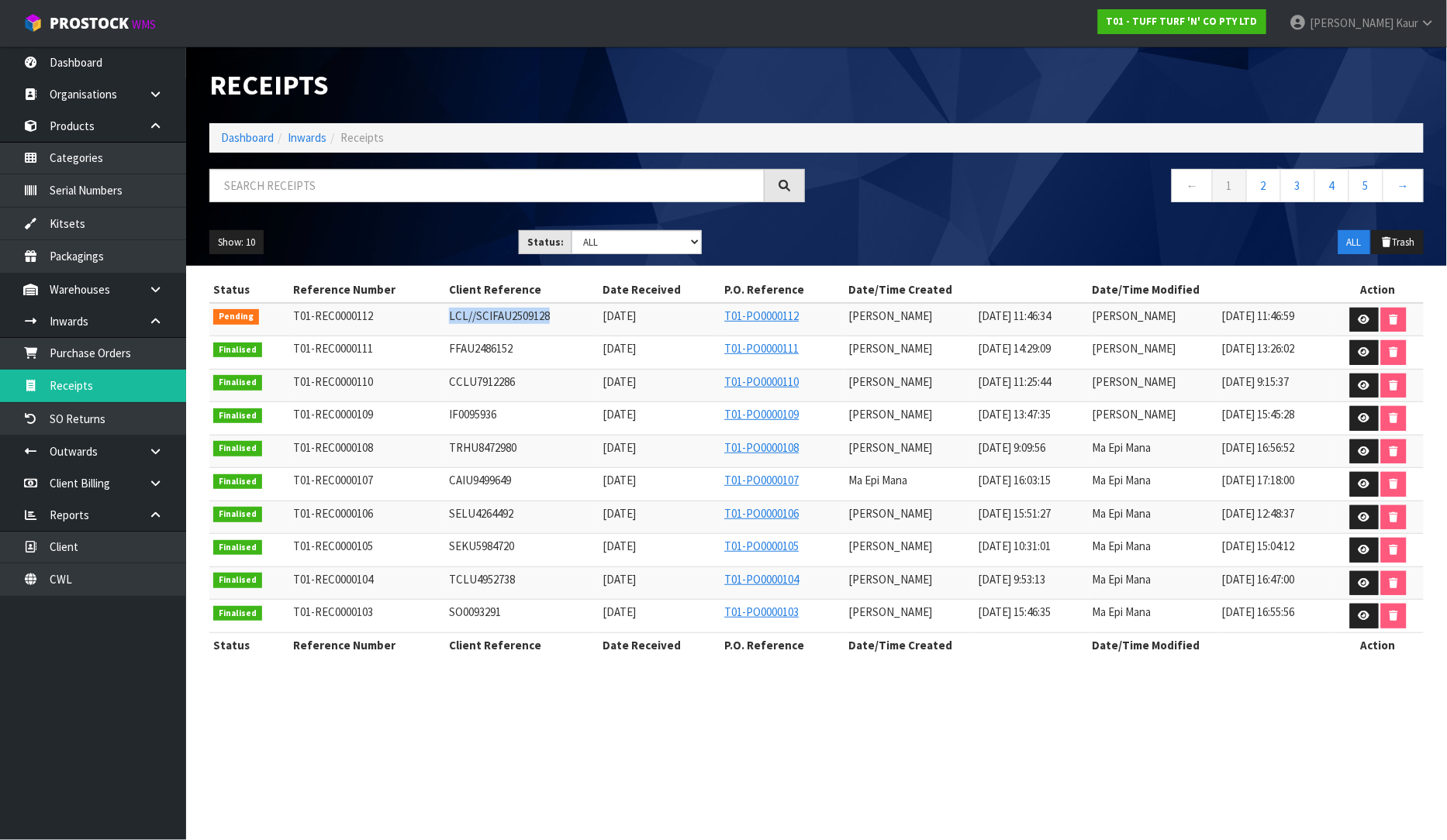
drag, startPoint x: 548, startPoint y: 321, endPoint x: 398, endPoint y: 319, distance: 150.0
click at [398, 319] on tr "Pending T01-REC0000112 LCL//SCIFAU2509128 15/10/2025 T01-PO0000112 Prabhneet Ka…" at bounding box center [817, 319] width 1214 height 33
copy tr "LCL//SCIFAU2509128"
click at [93, 56] on link "Dashboard" at bounding box center [93, 62] width 186 height 31
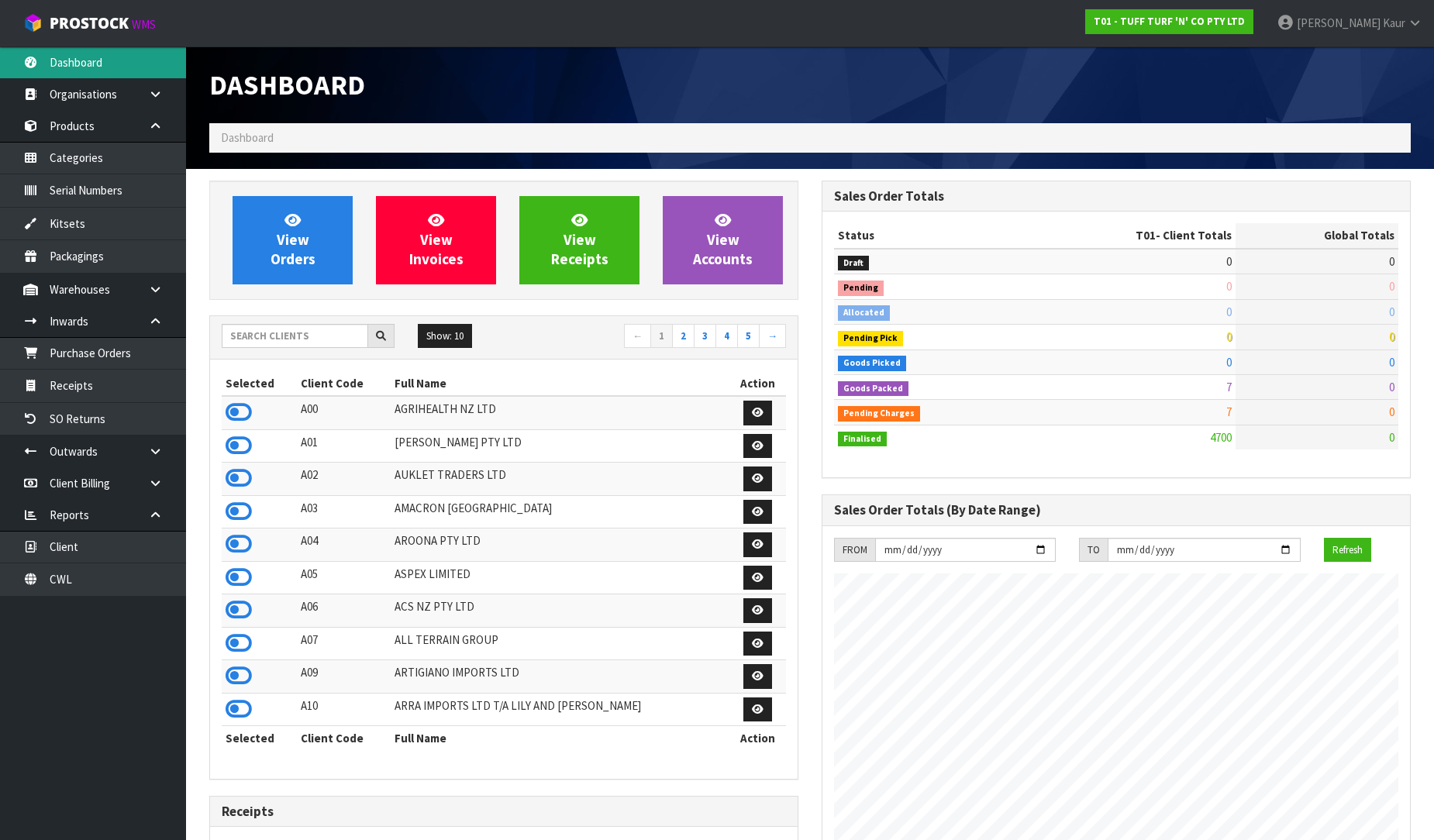
scroll to position [1175, 612]
click at [268, 334] on input "text" at bounding box center [296, 336] width 147 height 24
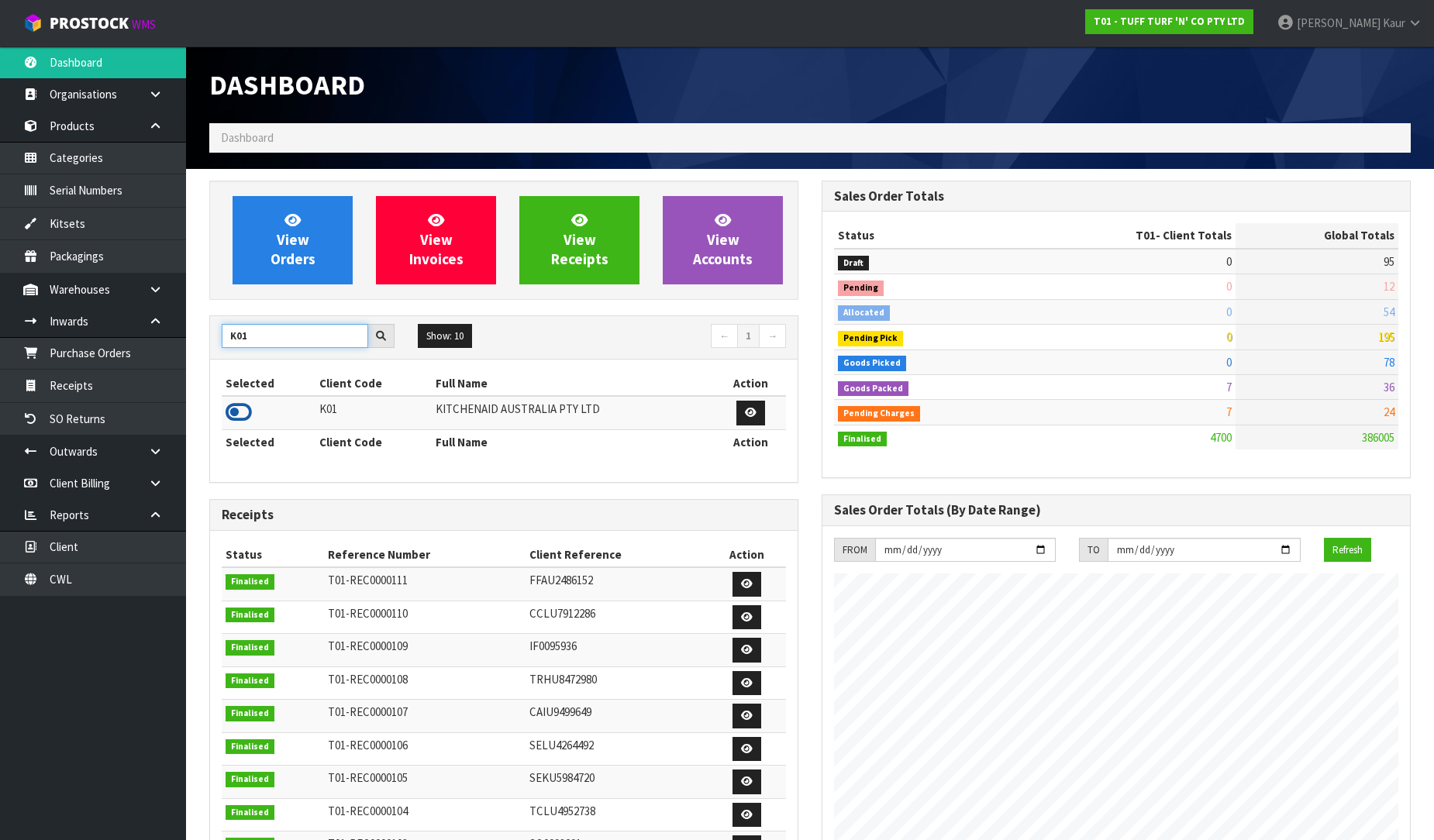
type input "K01"
click at [240, 407] on icon at bounding box center [239, 412] width 27 height 23
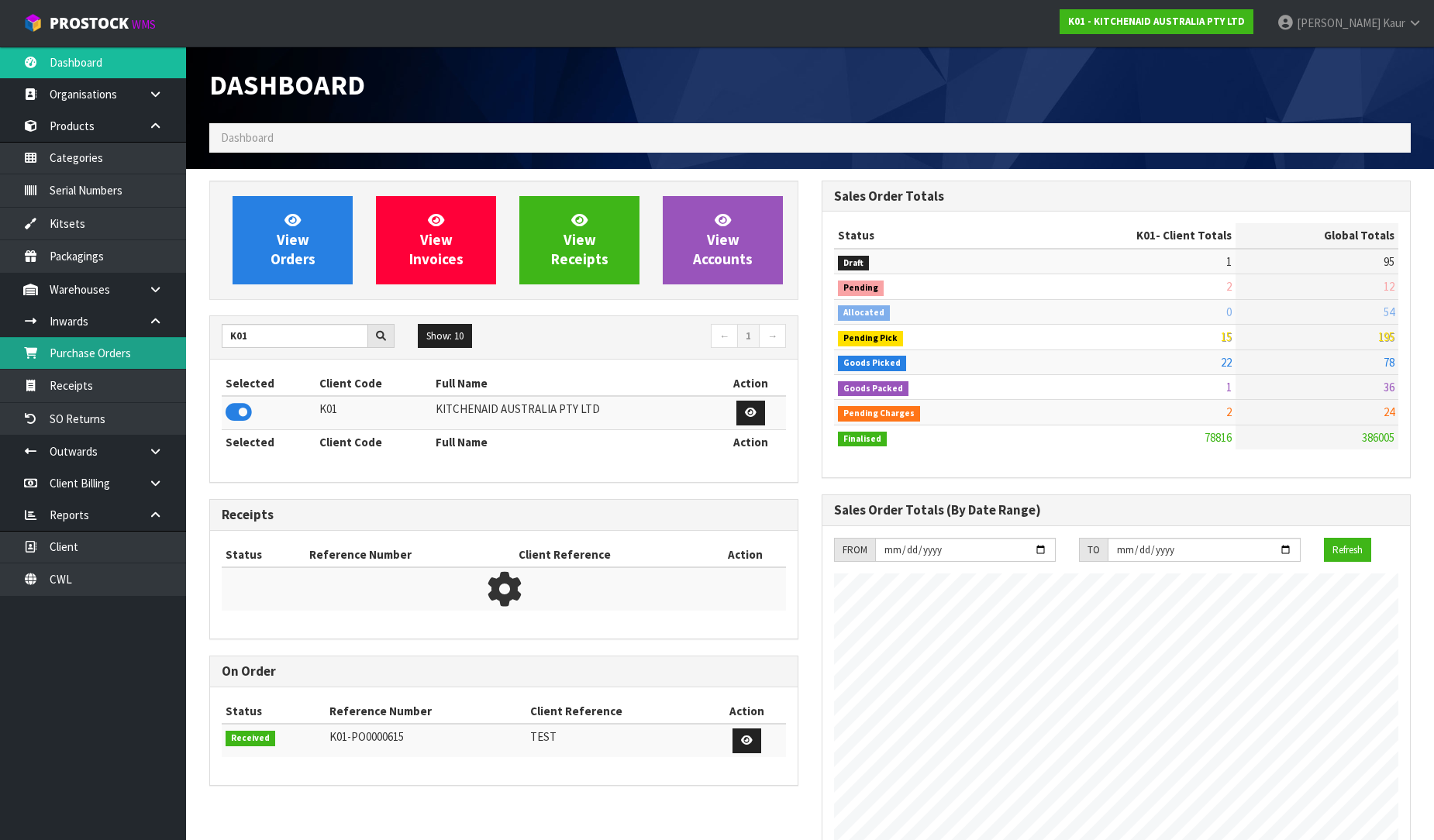
click at [99, 351] on link "Purchase Orders" at bounding box center [92, 353] width 186 height 31
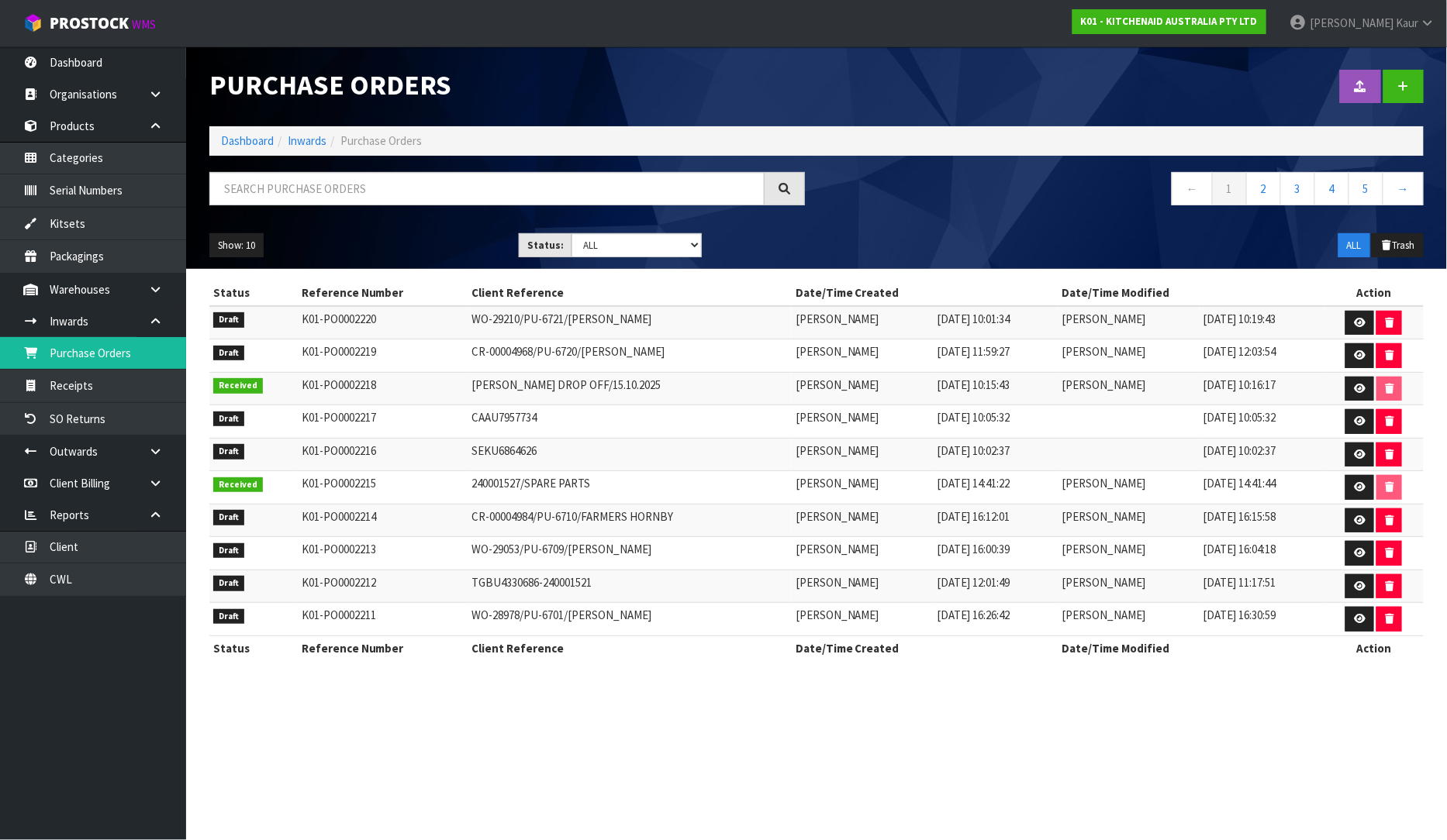
click at [484, 161] on div "Purchase Orders Import Purchase Orders Drop file here to import csv template Da…" at bounding box center [817, 157] width 1238 height 222
click at [343, 187] on input "text" at bounding box center [487, 189] width 555 height 33
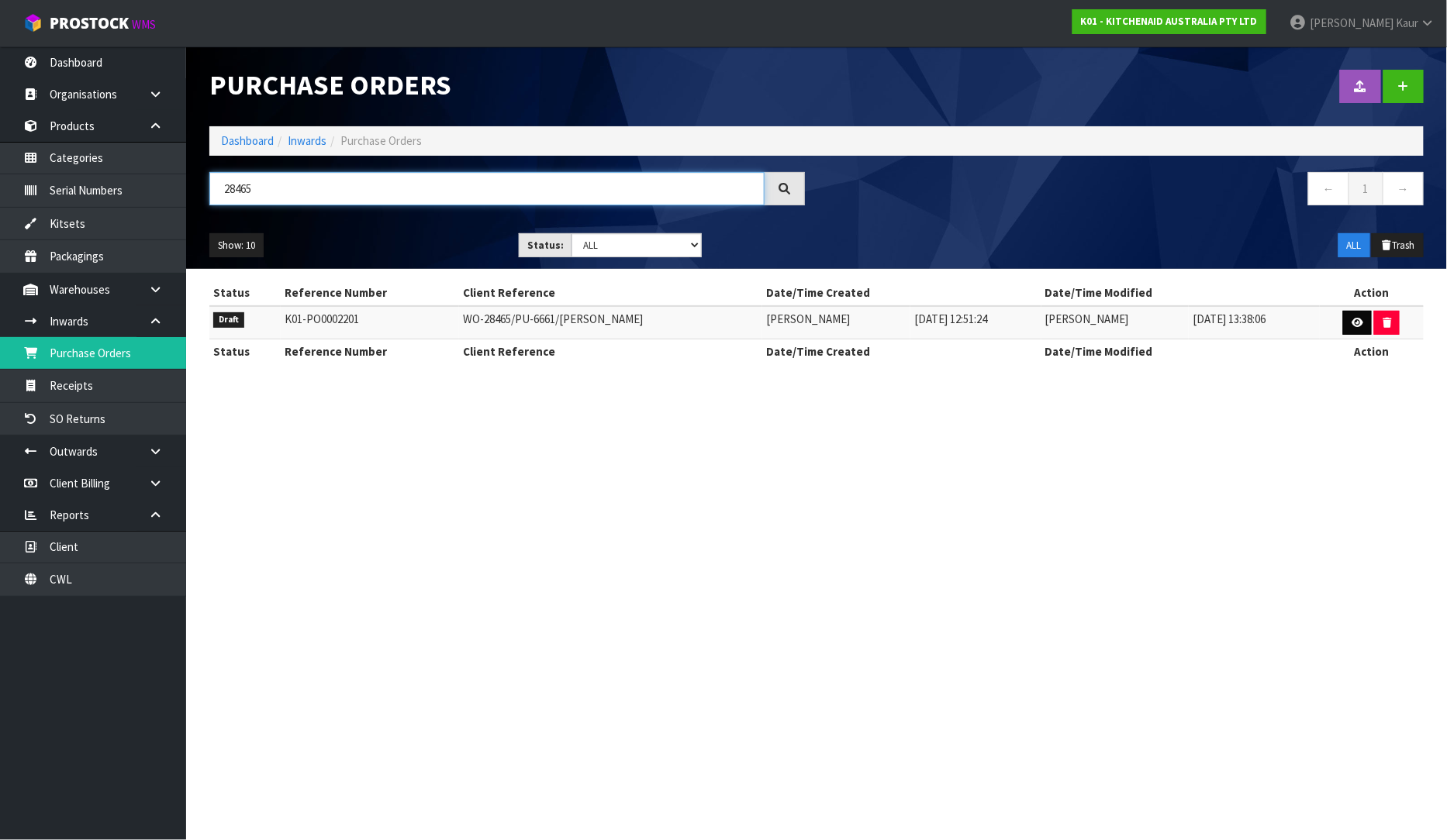
type input "28465"
click at [1354, 321] on icon at bounding box center [1357, 322] width 11 height 10
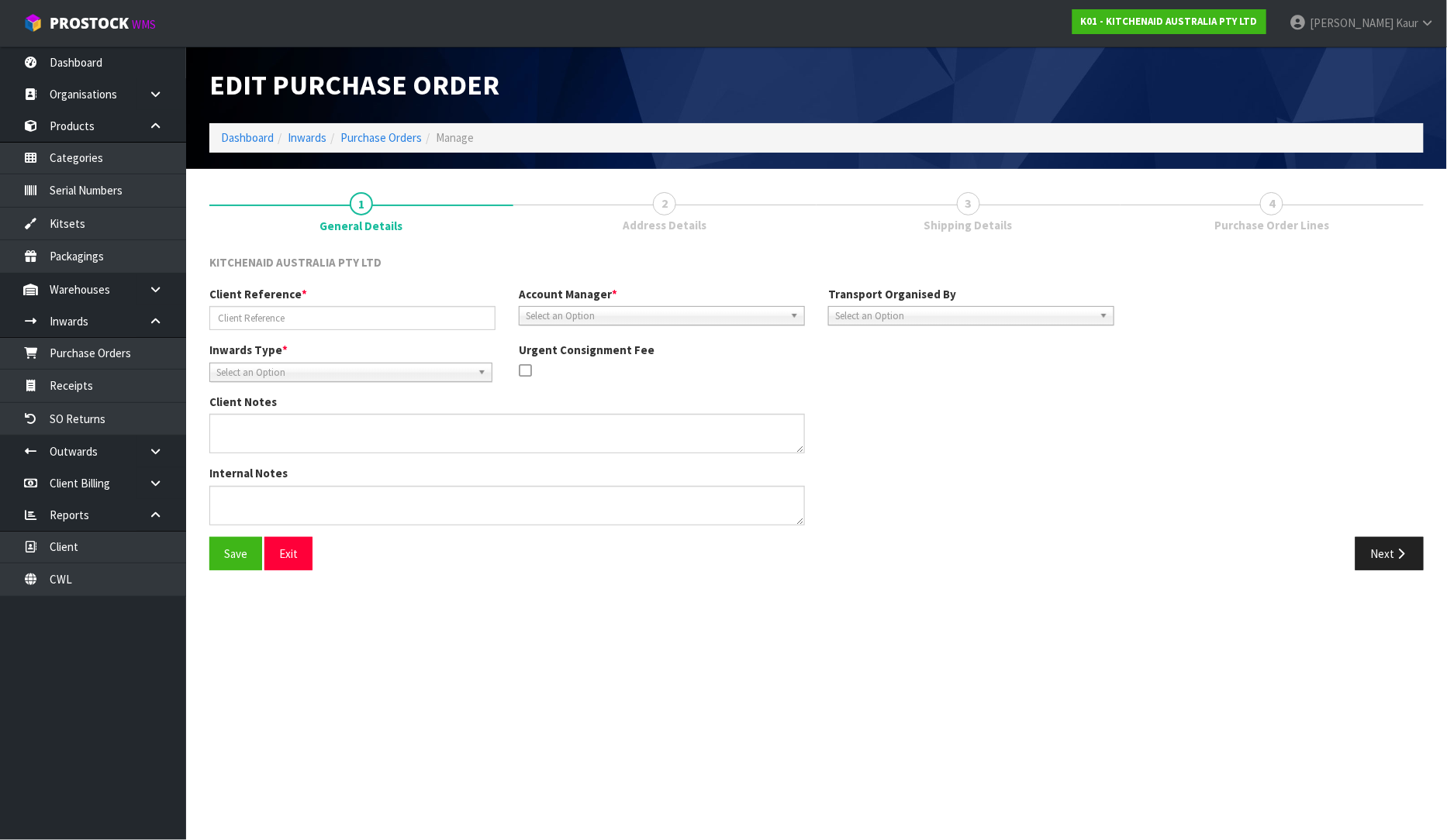
type input "WO-28465/PU-6661/[PERSON_NAME]"
type textarea "PLEASE PLACE ON HELD [PERSON_NAME] PALLET."
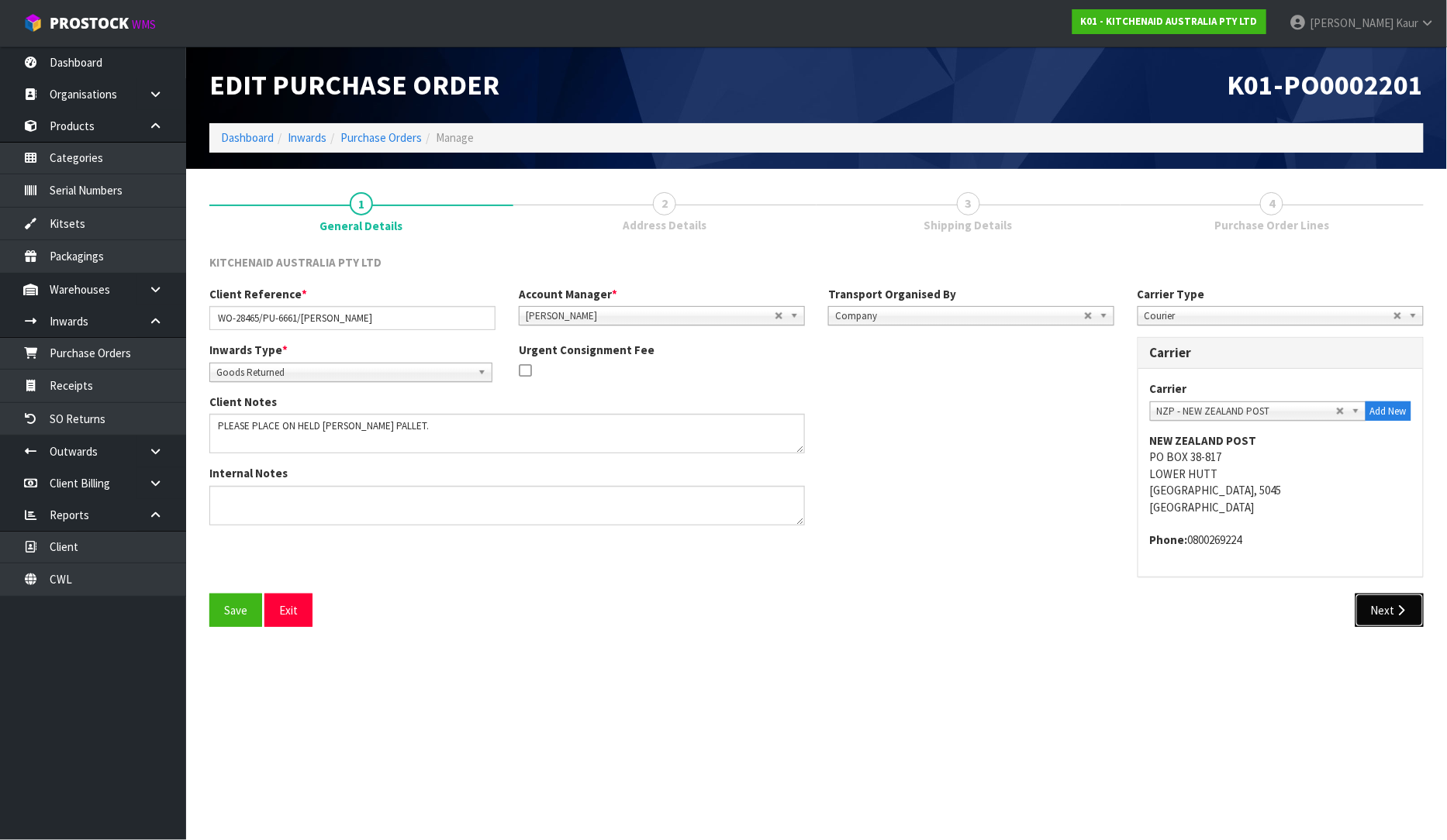
click at [1414, 608] on button "Next" at bounding box center [1390, 610] width 69 height 33
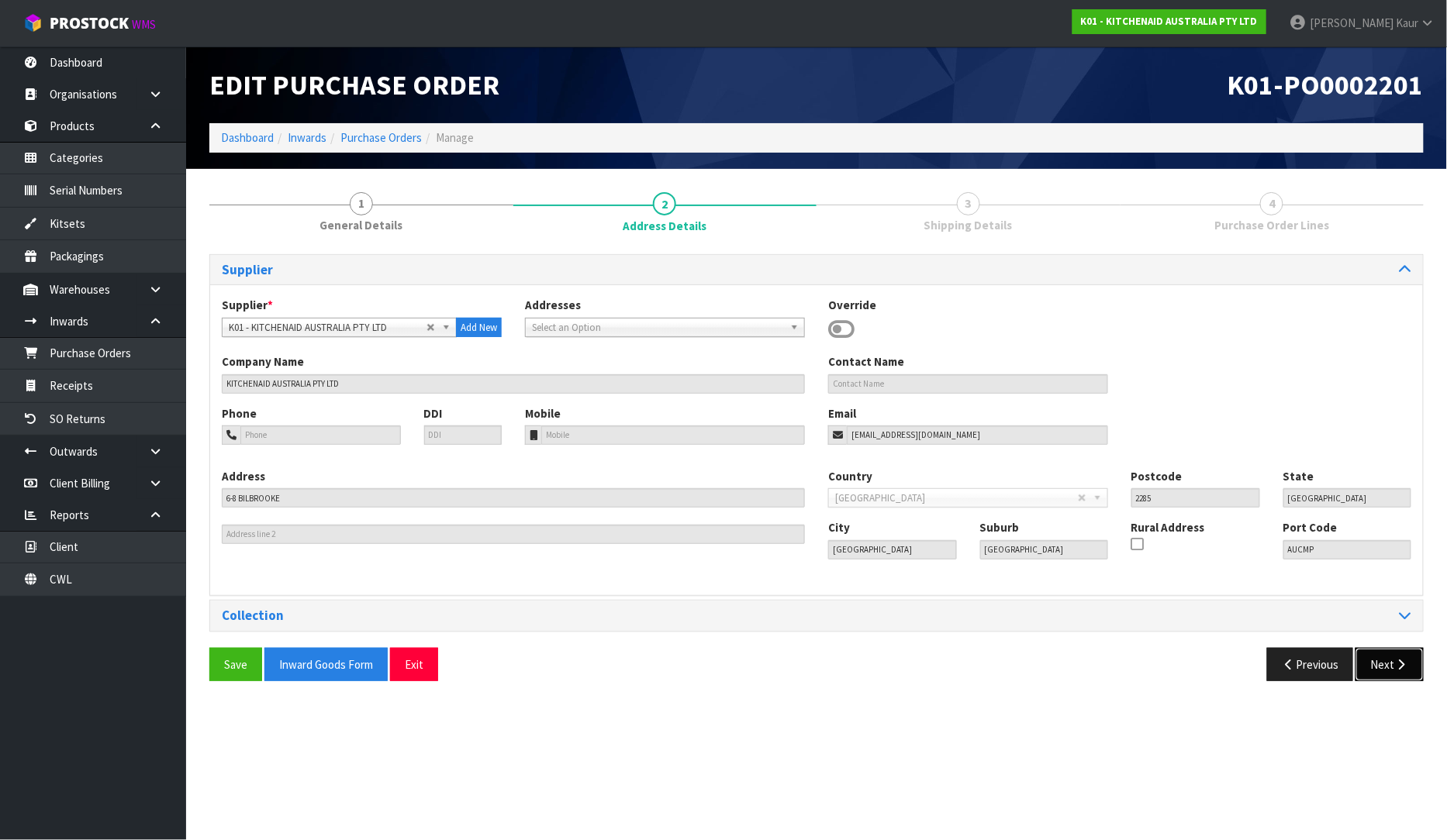
click at [1394, 653] on button "Next" at bounding box center [1390, 665] width 69 height 33
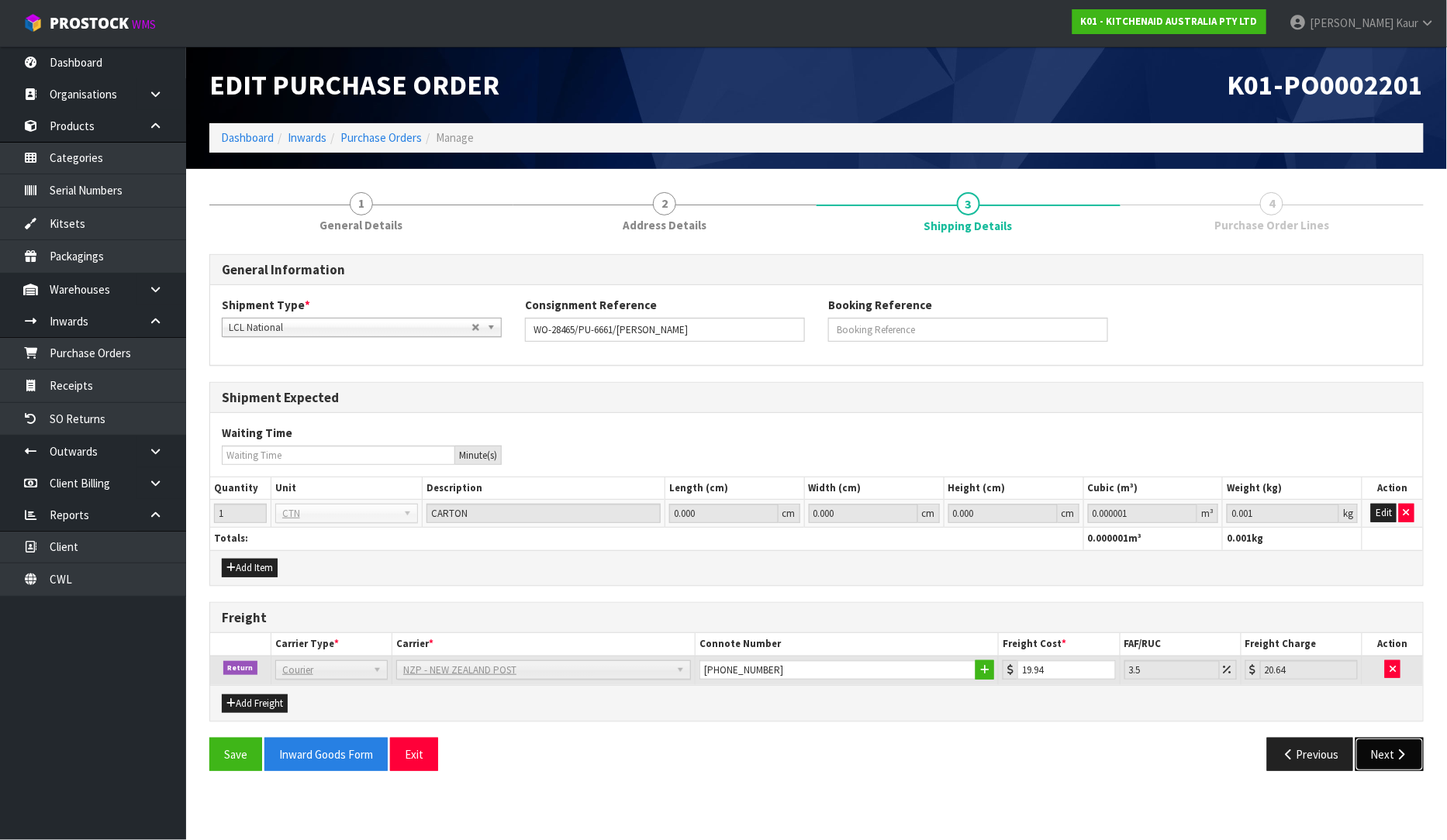
click at [1396, 758] on icon "button" at bounding box center [1401, 755] width 14 height 11
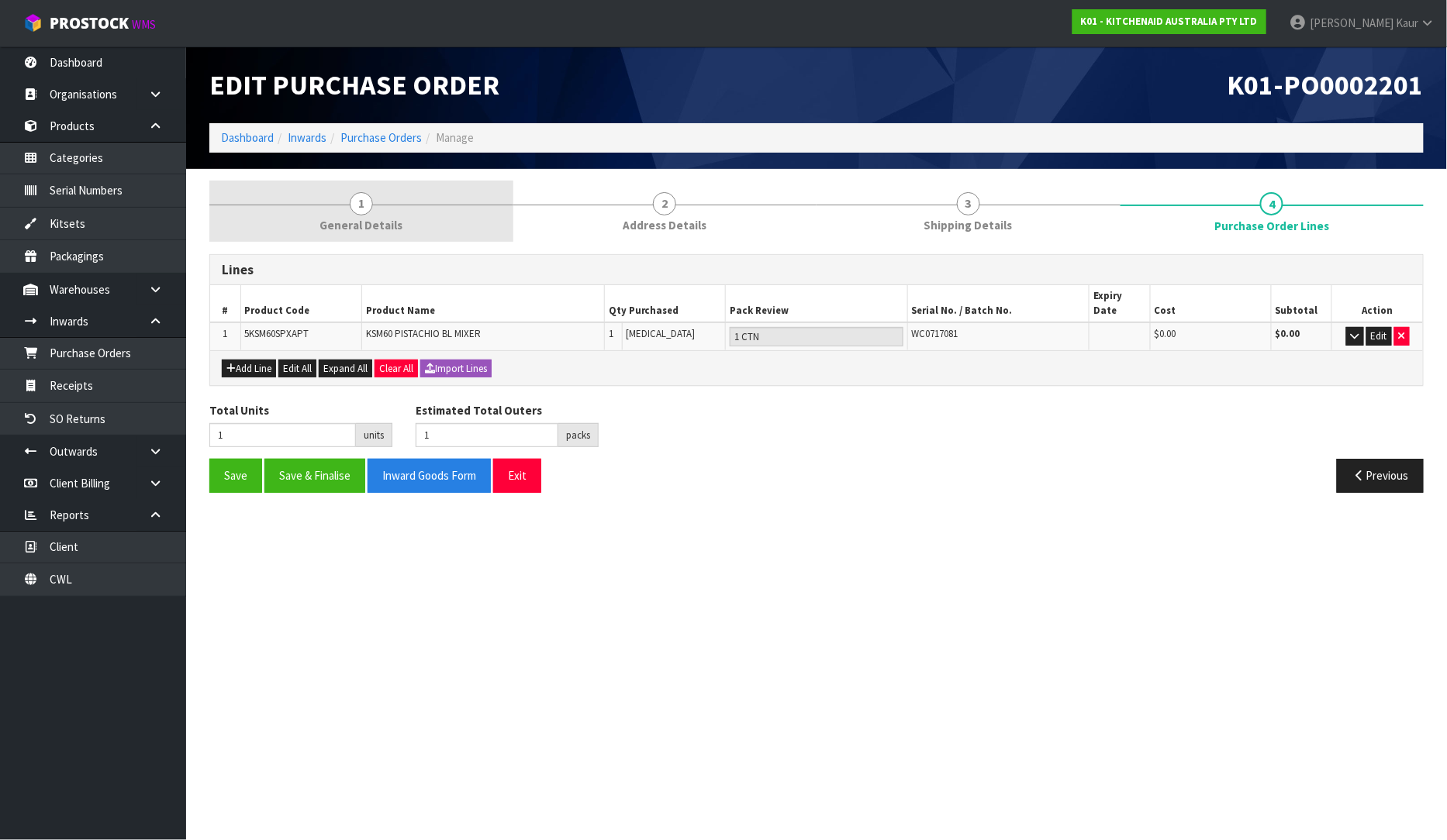
click at [417, 215] on link "1 General Details" at bounding box center [362, 211] width 304 height 61
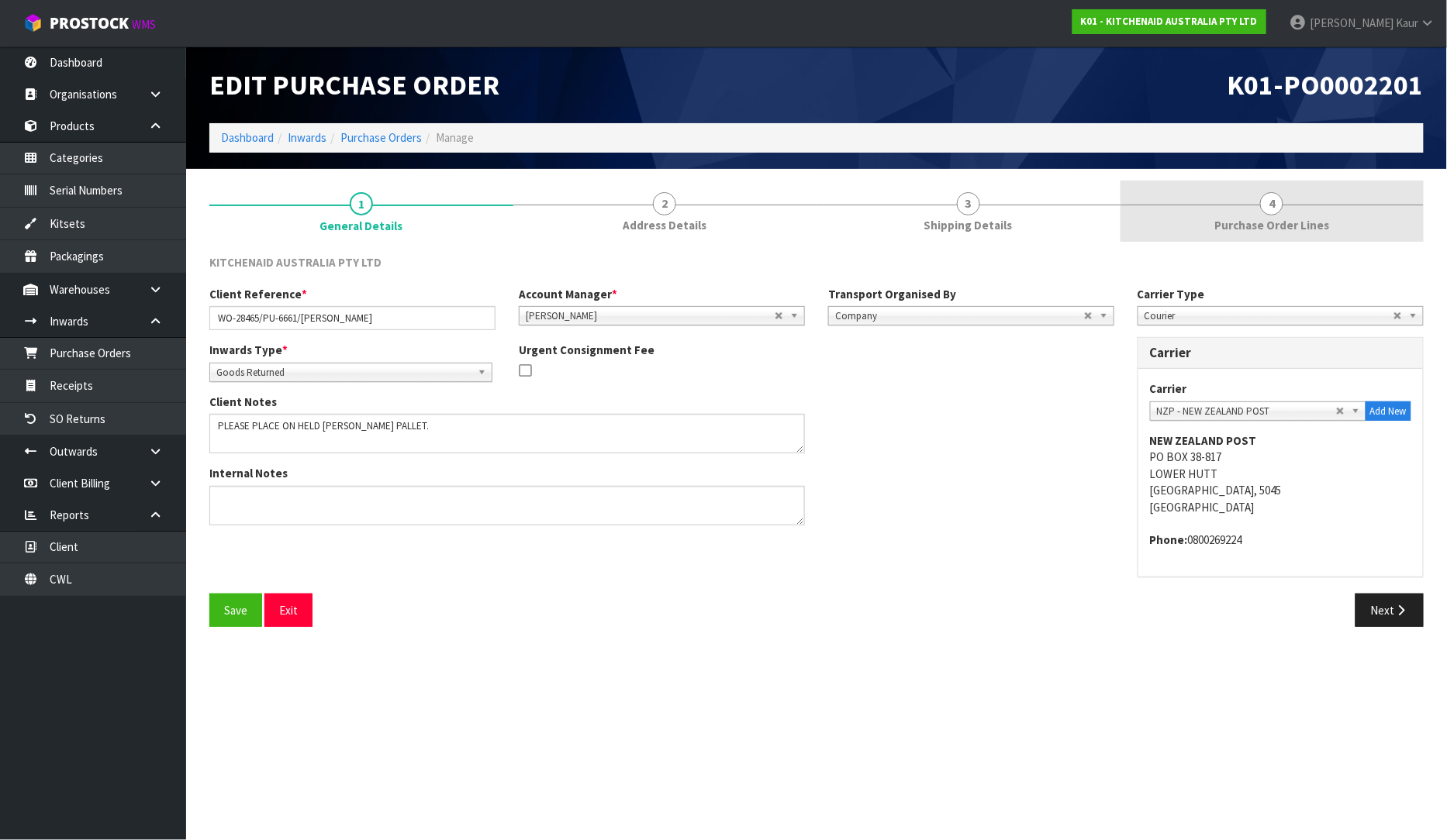
click at [1189, 214] on link "4 Purchase Order Lines" at bounding box center [1272, 211] width 304 height 61
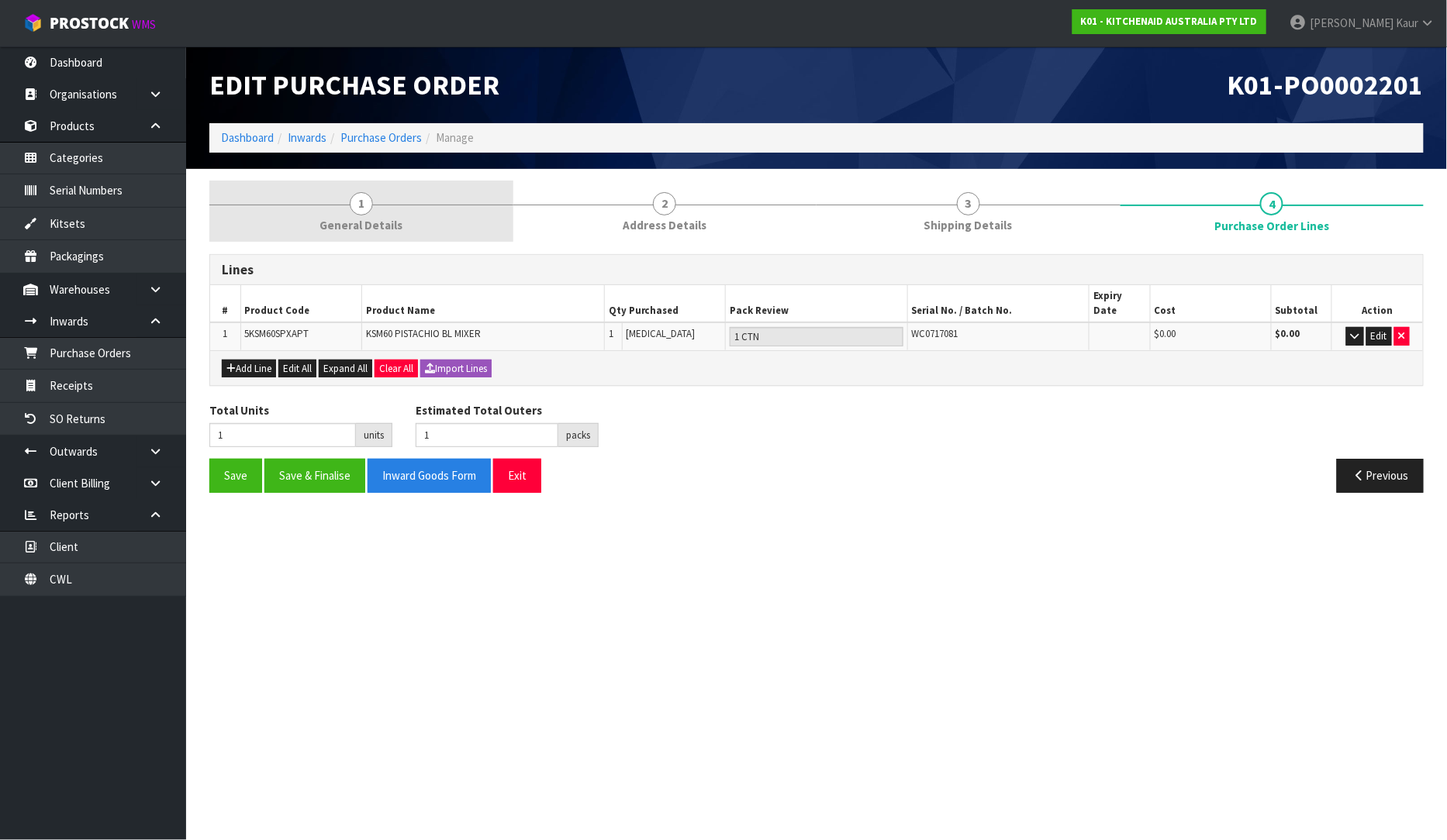
click at [380, 208] on link "1 General Details" at bounding box center [362, 211] width 304 height 61
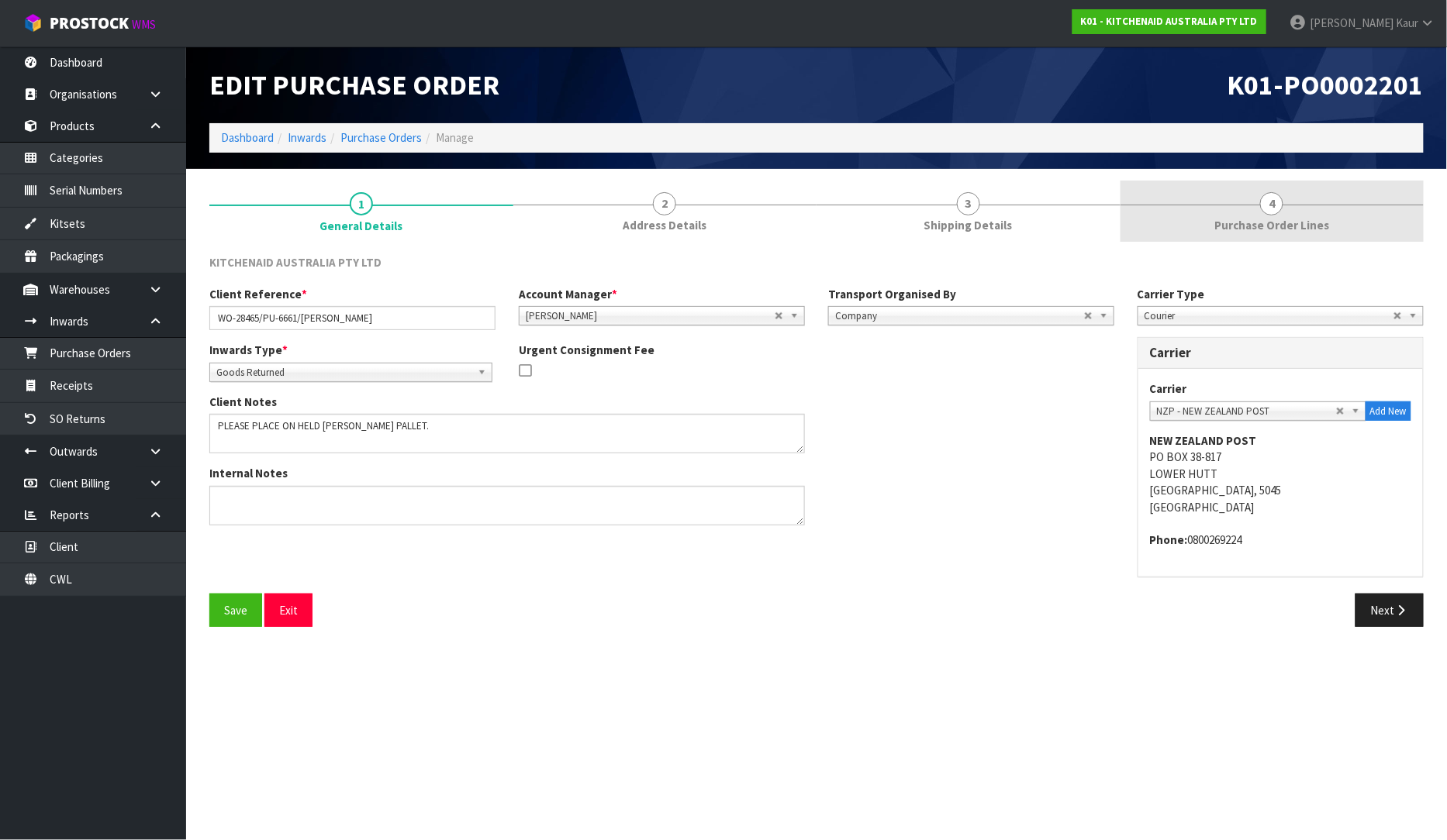
click at [1278, 217] on span "Purchase Order Lines" at bounding box center [1271, 225] width 114 height 16
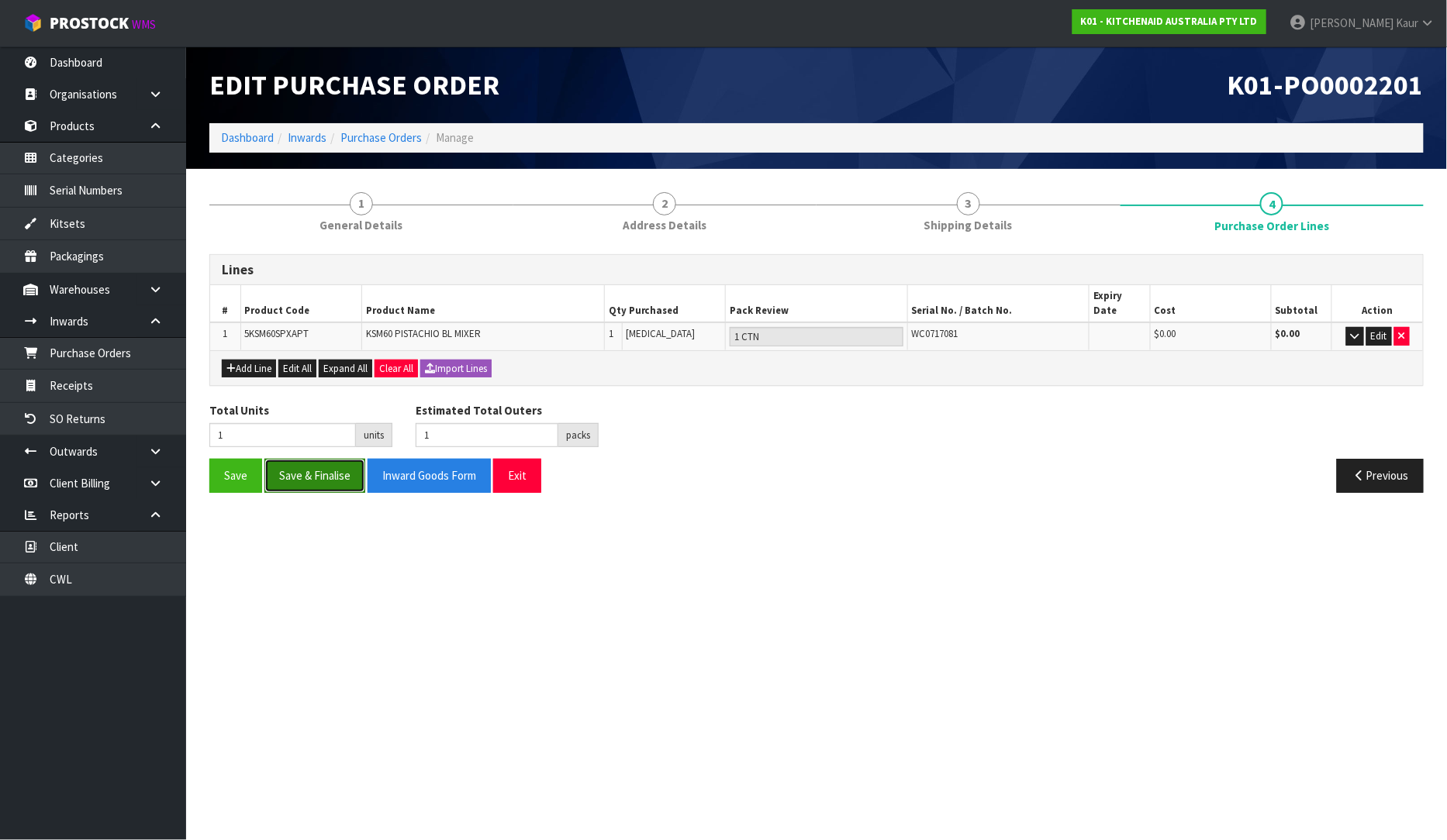
click at [318, 459] on button "Save & Finalise" at bounding box center [315, 475] width 101 height 33
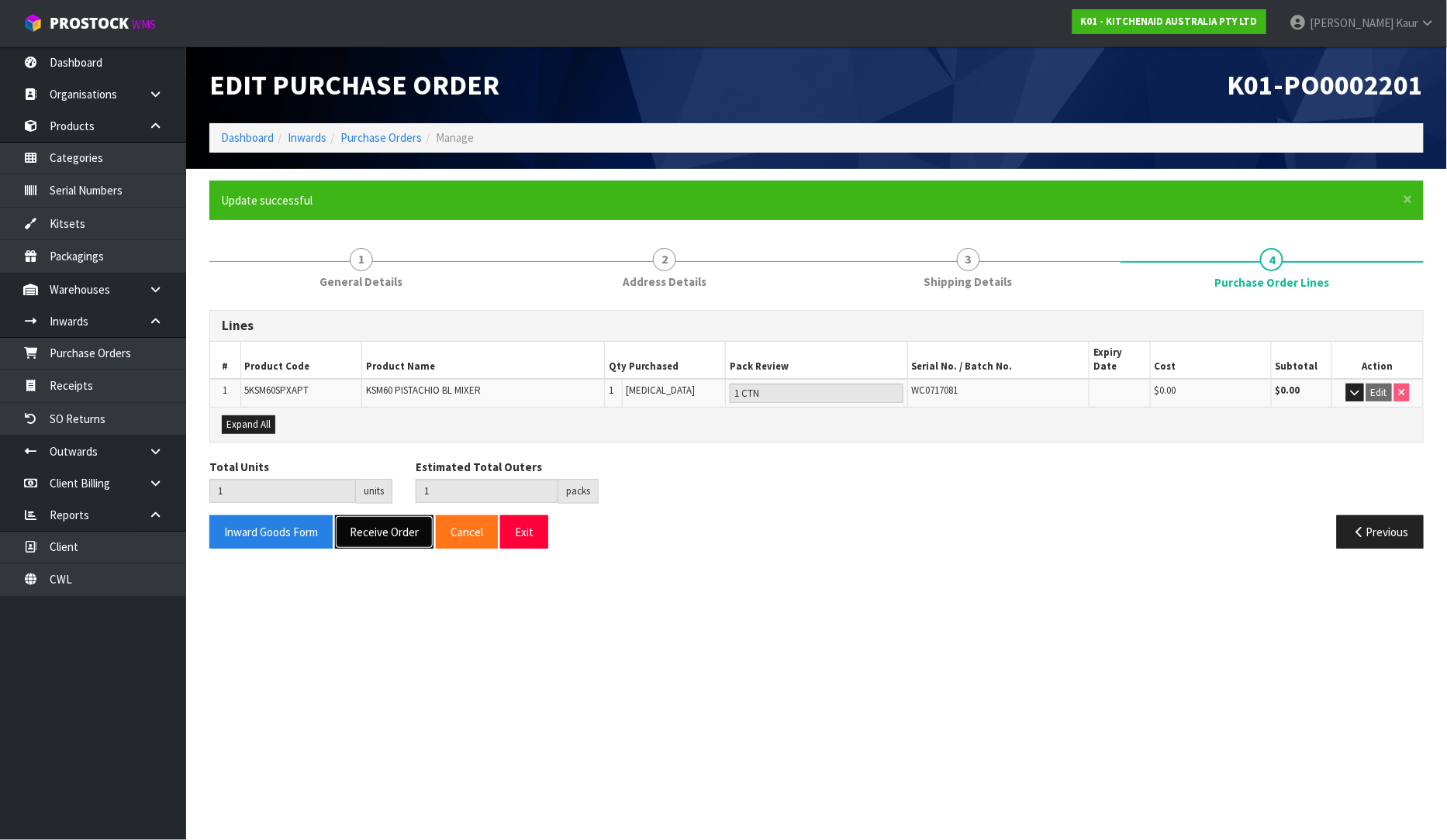
click at [403, 516] on button "Receive Order" at bounding box center [383, 532] width 98 height 33
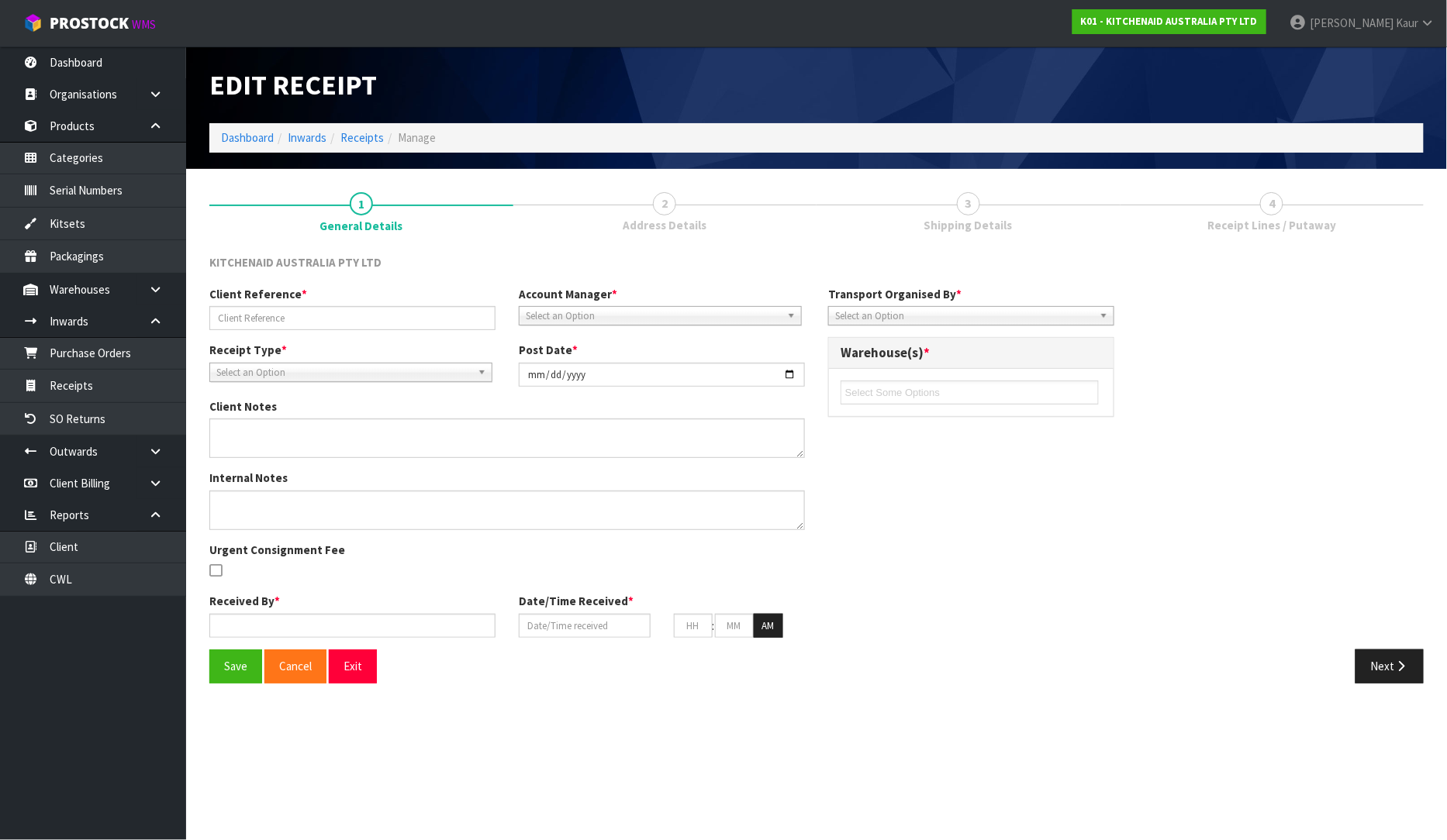
type input "WO-28465/PU-6661/[PERSON_NAME]"
type input "[DATE]"
type textarea "PLEASE PLACE ON HELD [PERSON_NAME] PALLET."
type input "[PERSON_NAME]"
type input "[DATE]"
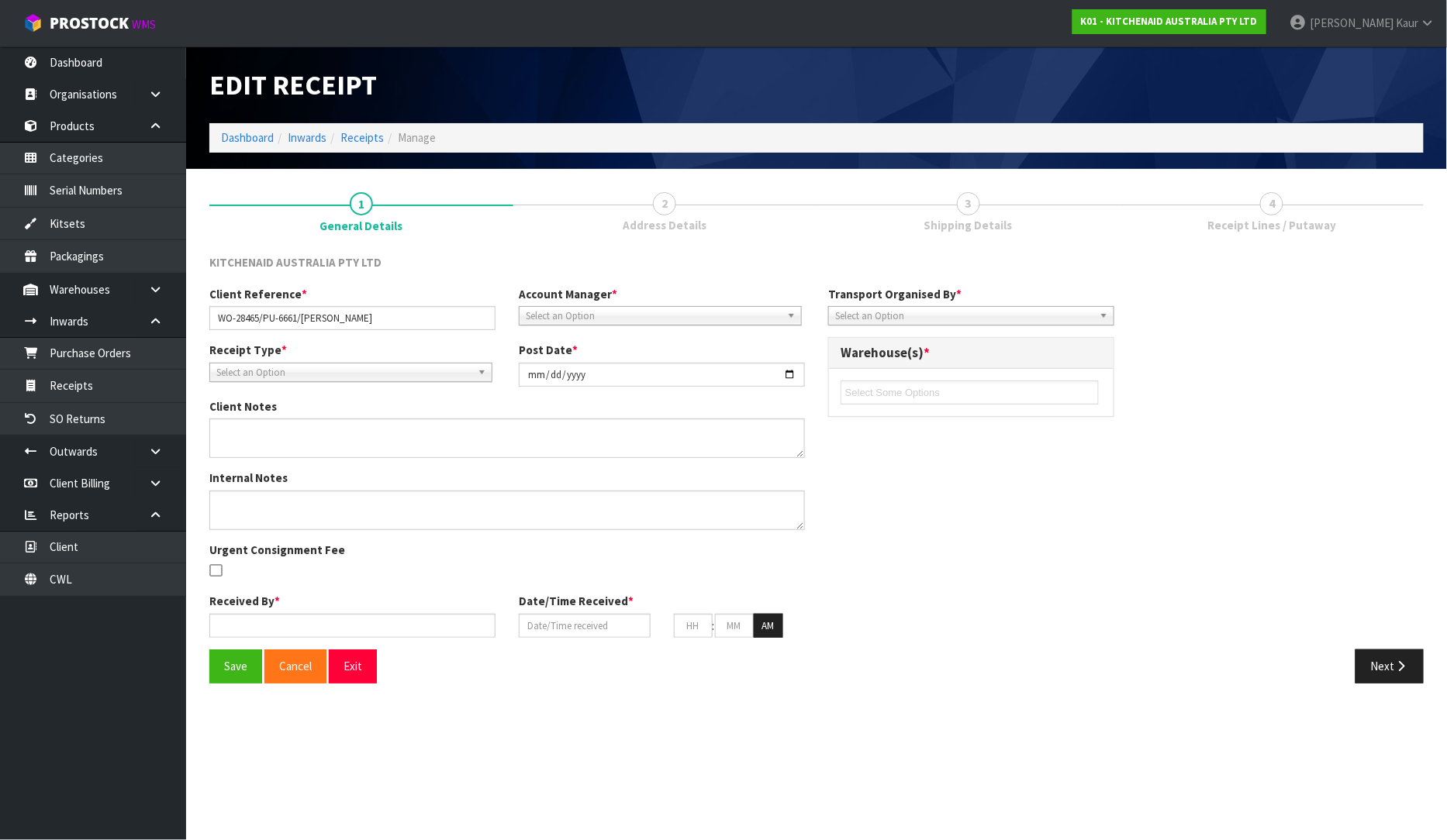
type input "01"
type input "40"
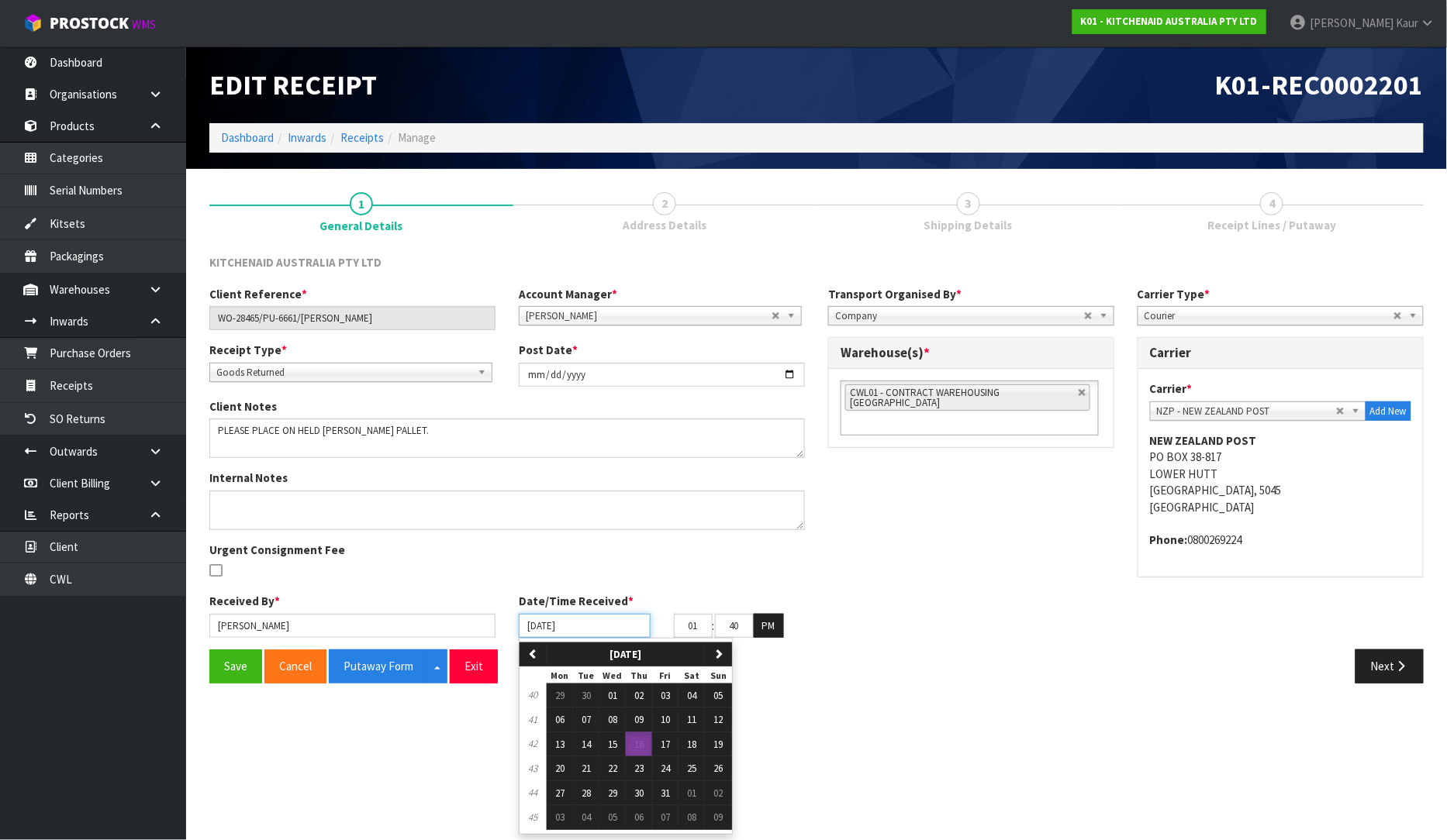
click at [533, 628] on input "[DATE]" at bounding box center [585, 625] width 132 height 24
click at [567, 716] on button "06" at bounding box center [560, 720] width 27 height 25
type input "[DATE]"
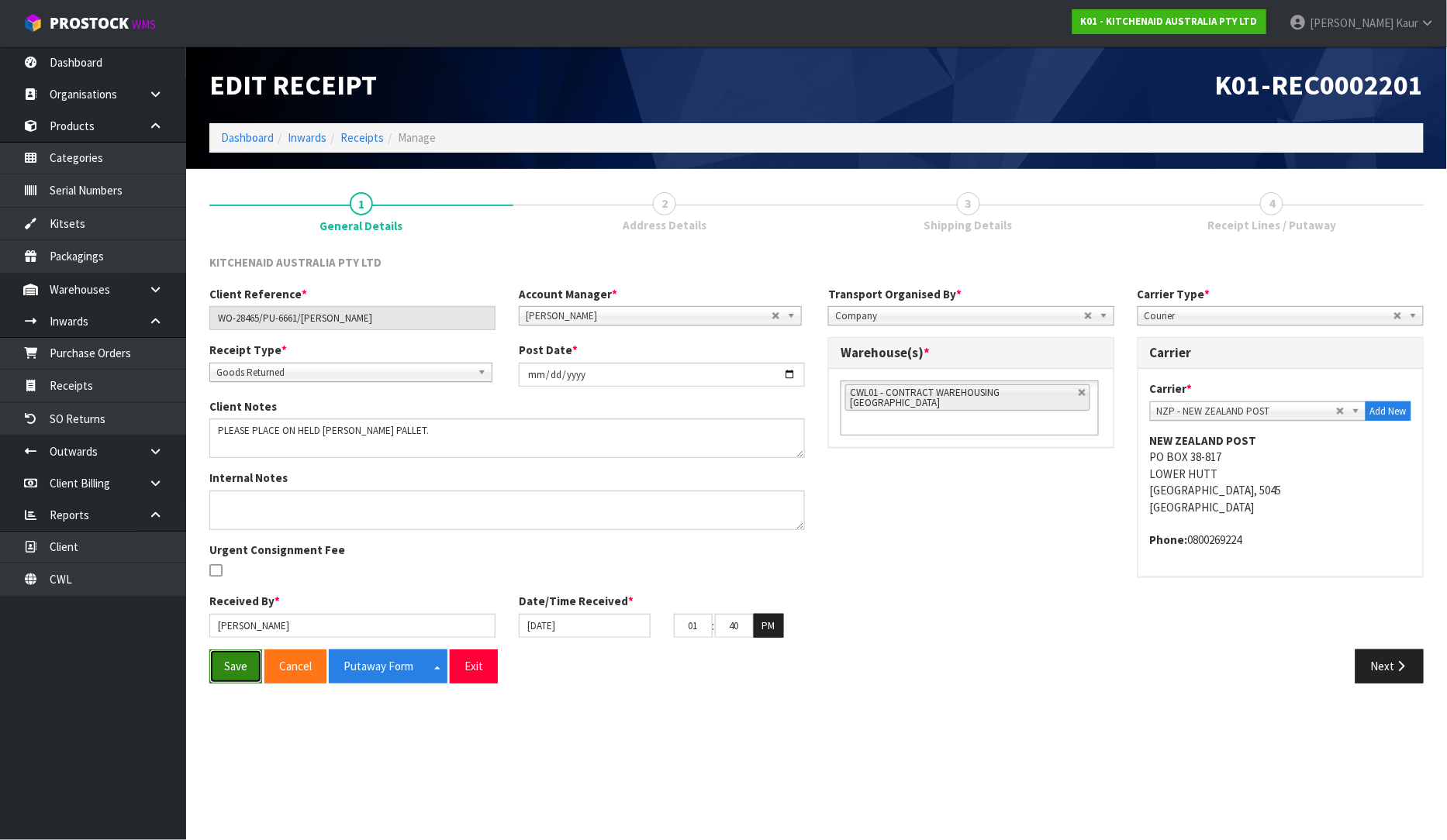
click at [248, 673] on button "Save" at bounding box center [236, 666] width 52 height 33
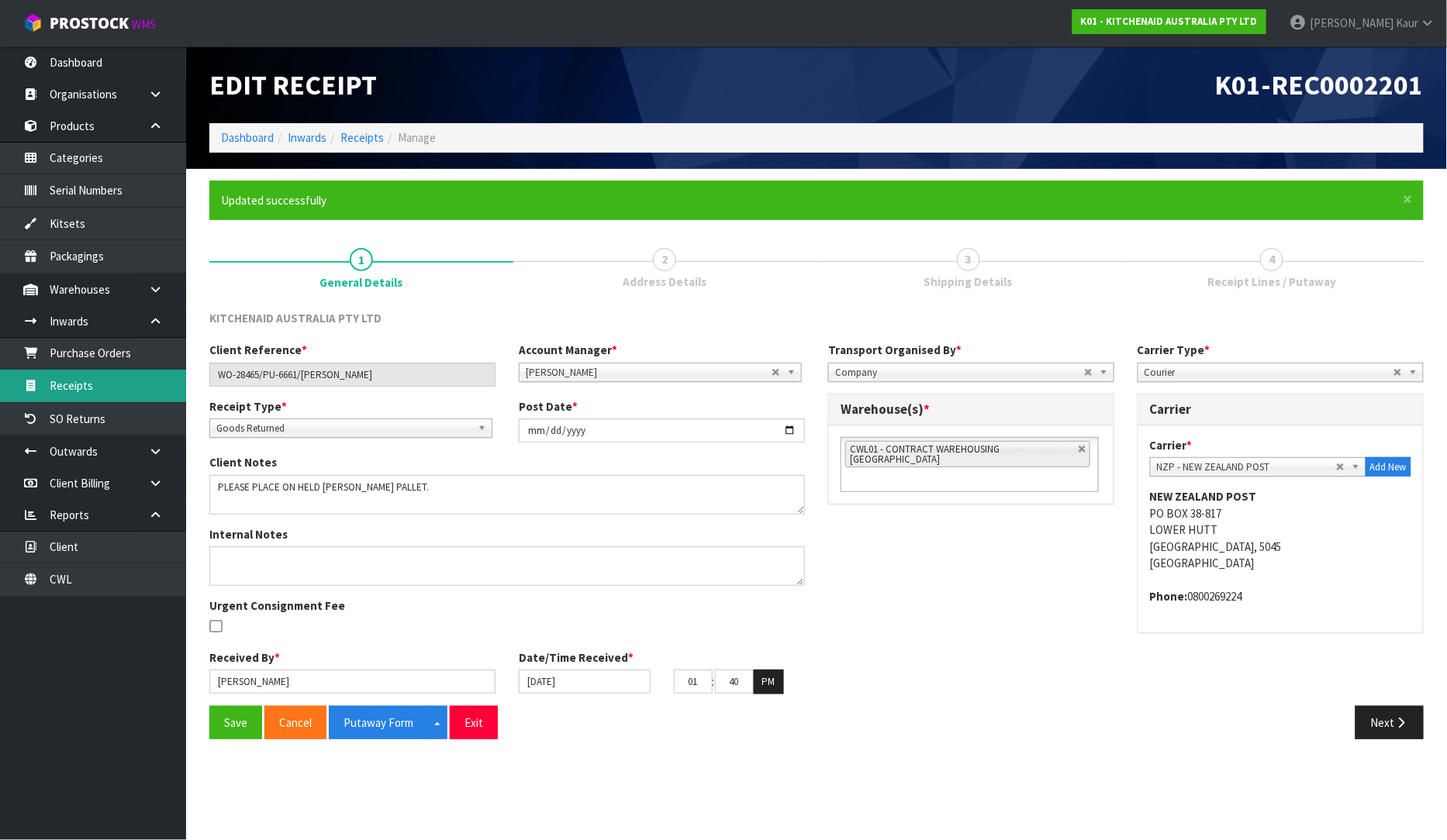
click at [101, 385] on link "Receipts" at bounding box center [93, 385] width 186 height 31
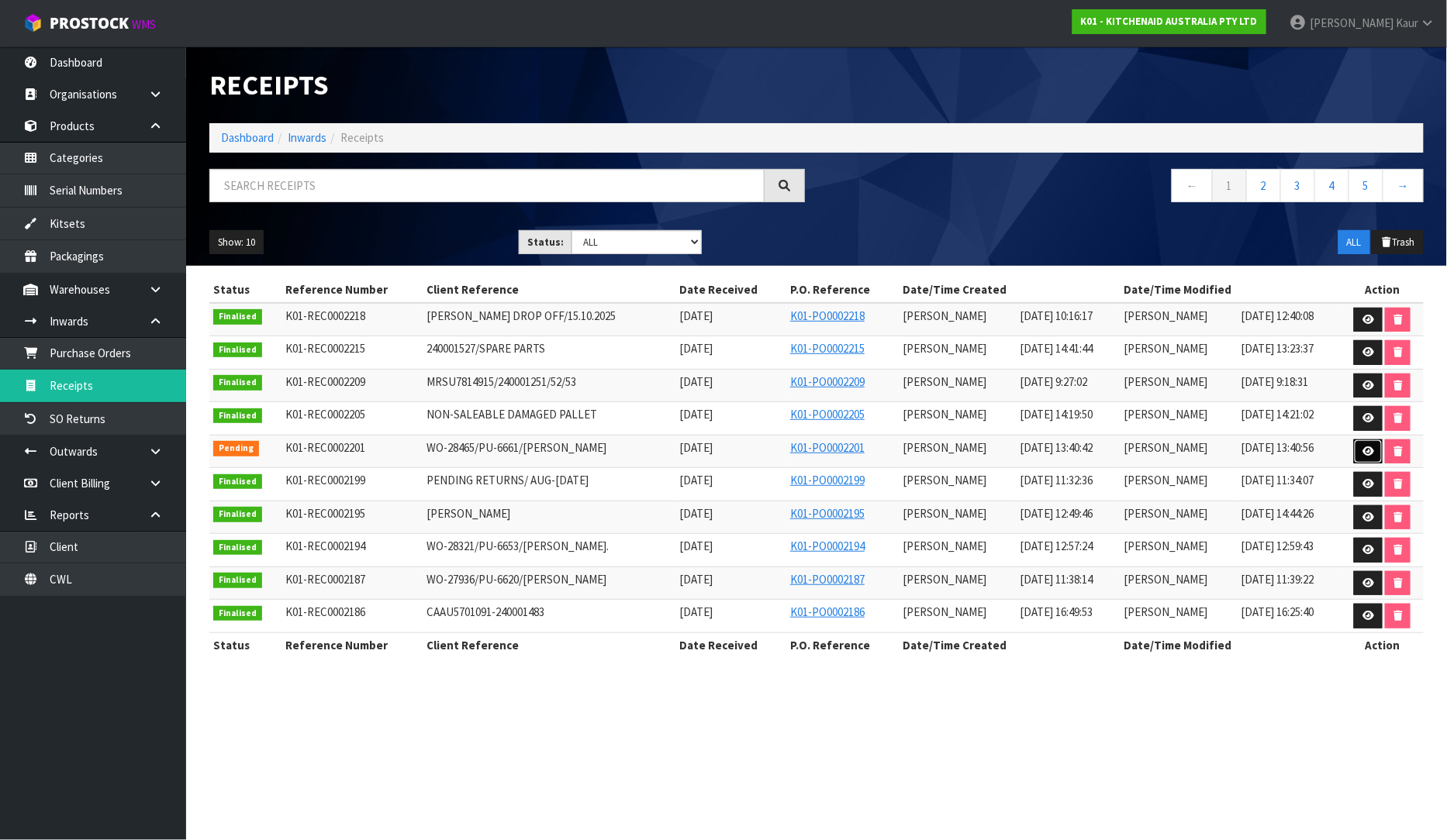
click at [1363, 456] on link at bounding box center [1369, 452] width 29 height 25
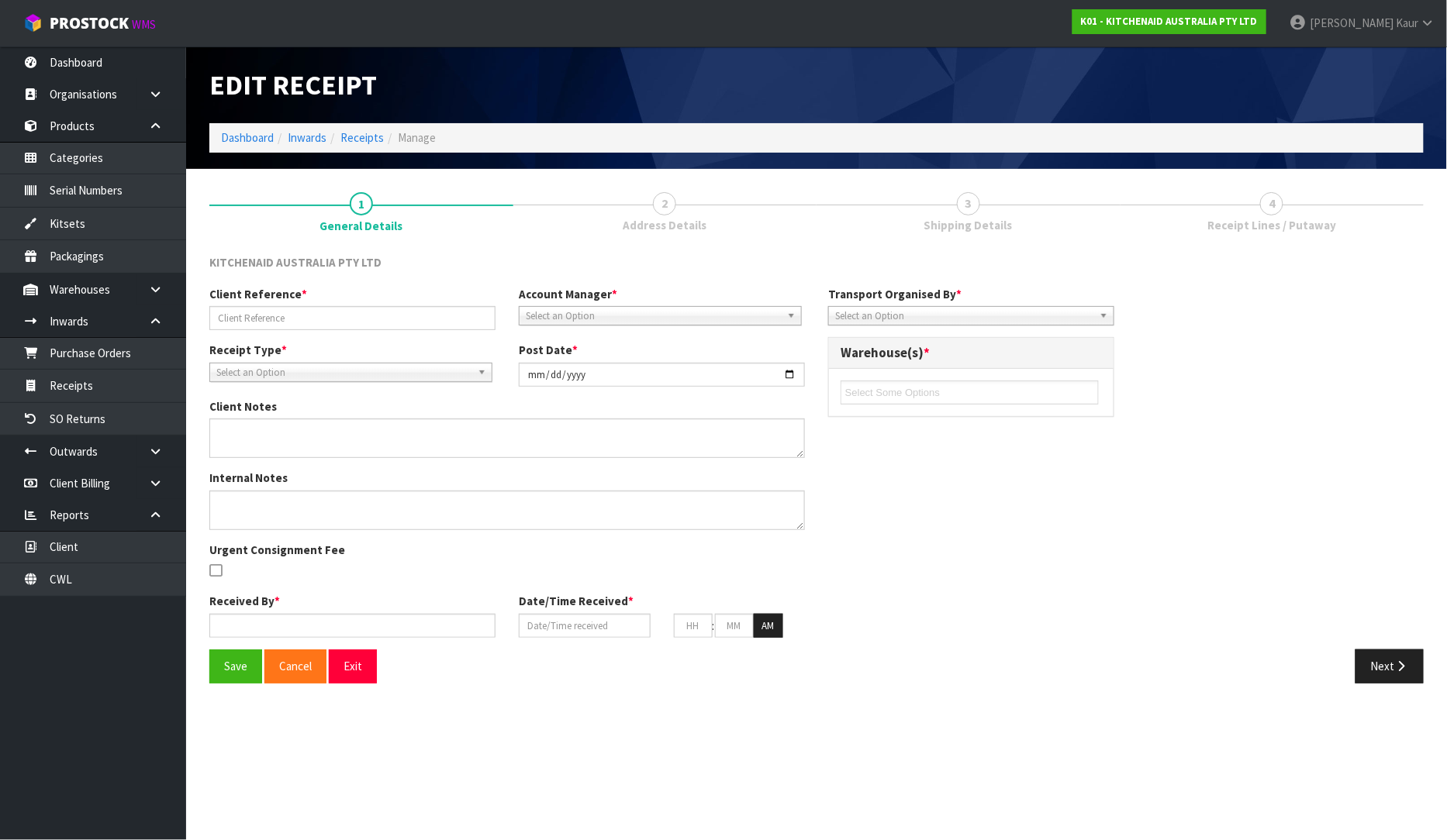
type input "WO-28465/PU-6661/[PERSON_NAME]"
type input "[DATE]"
type textarea "PLEASE PLACE ON HELD [PERSON_NAME] PALLET."
type input "[PERSON_NAME]"
type input "[DATE]"
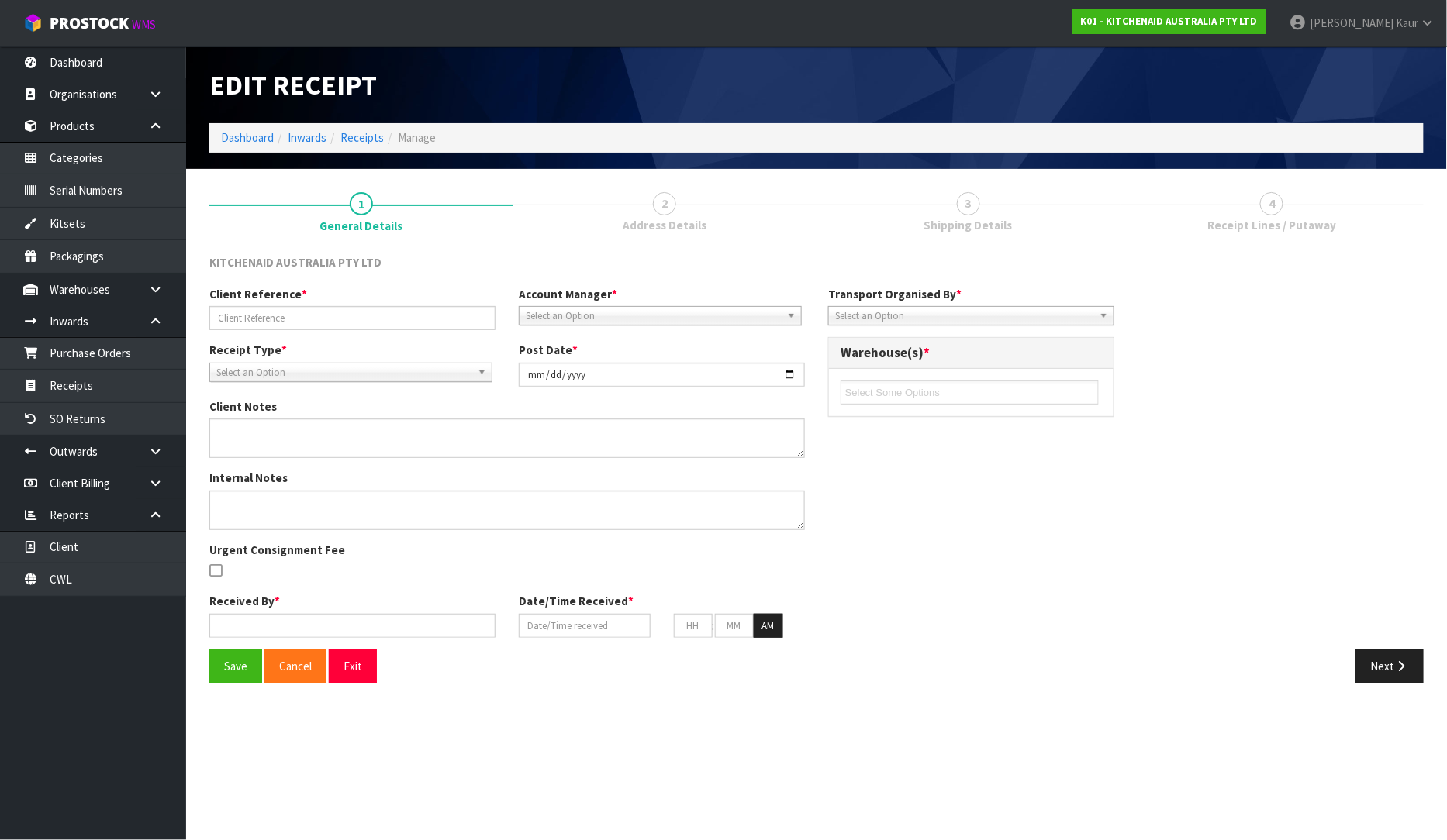
type input "01"
type input "40"
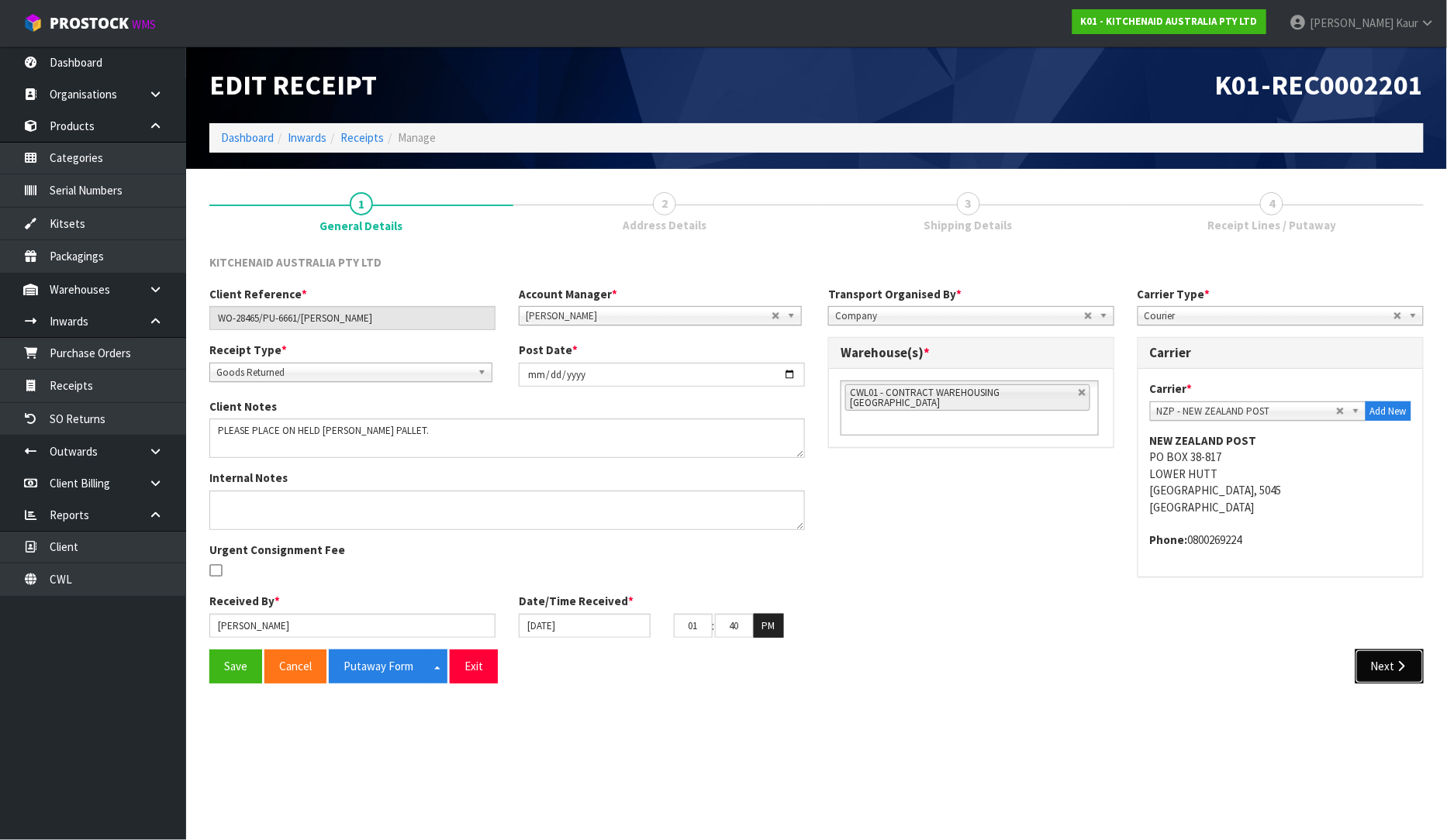
click at [1381, 665] on button "Next" at bounding box center [1390, 666] width 69 height 33
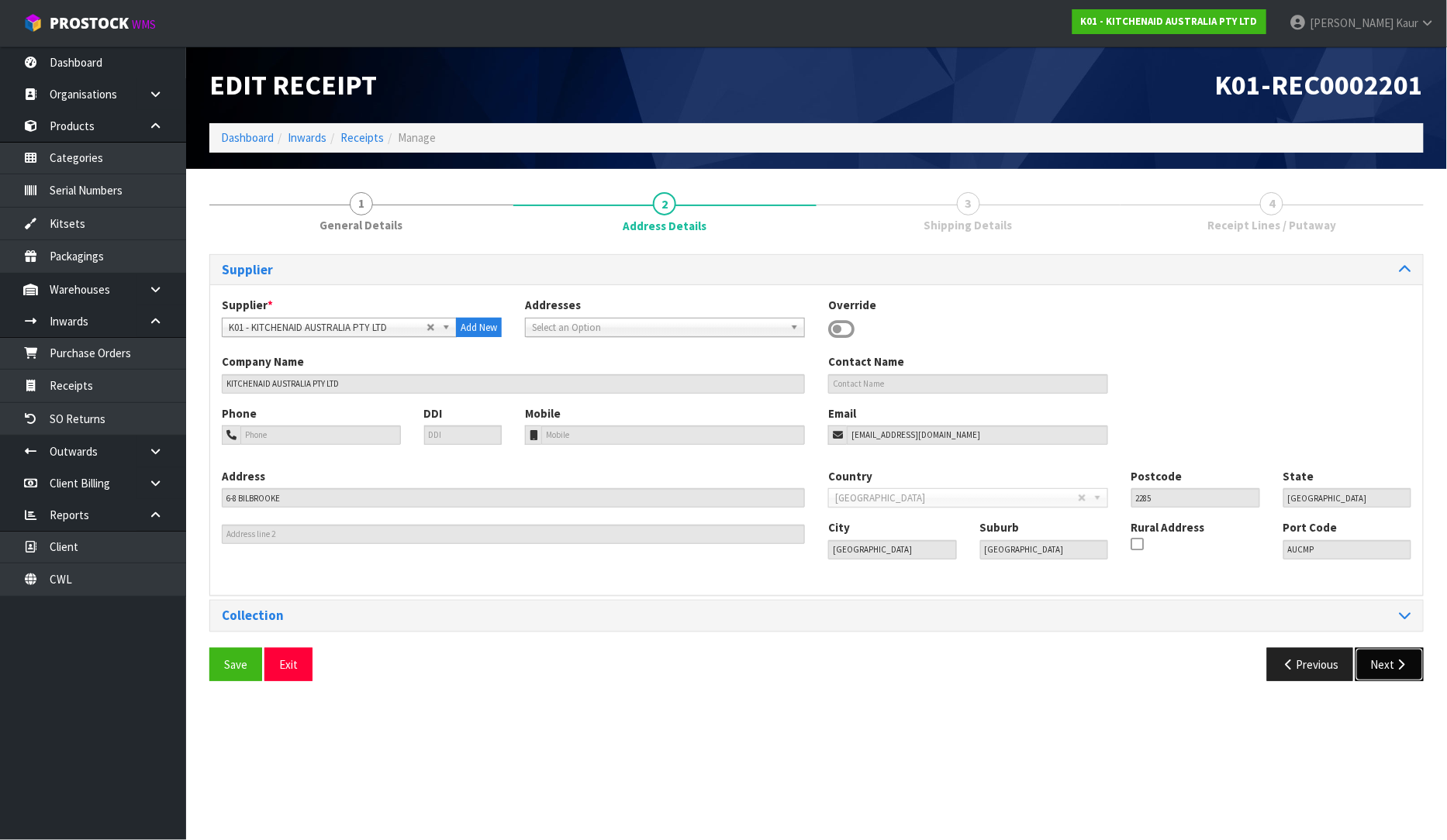
click at [1389, 676] on button "Next" at bounding box center [1390, 665] width 69 height 33
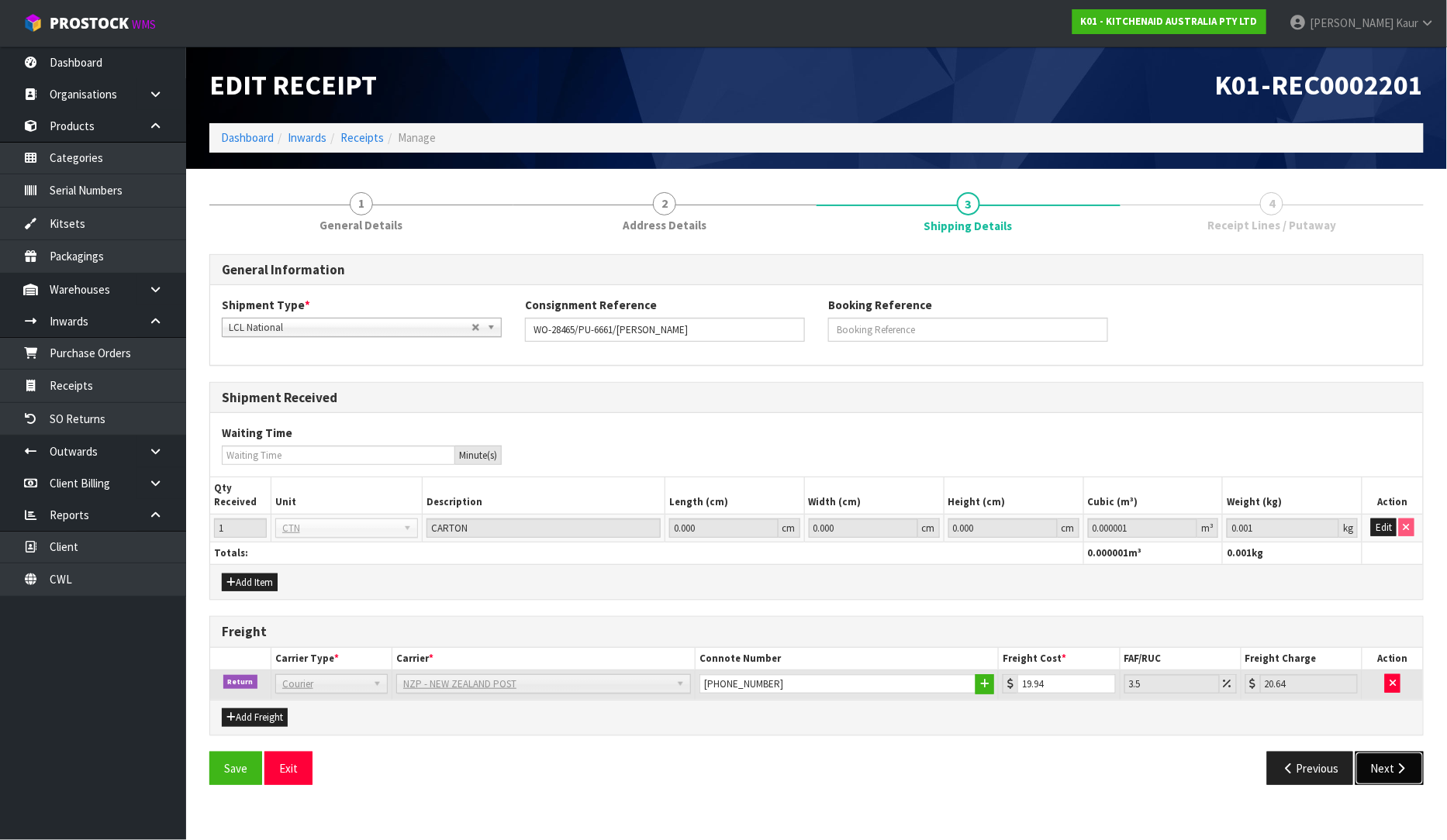
click at [1404, 772] on icon "button" at bounding box center [1401, 768] width 14 height 11
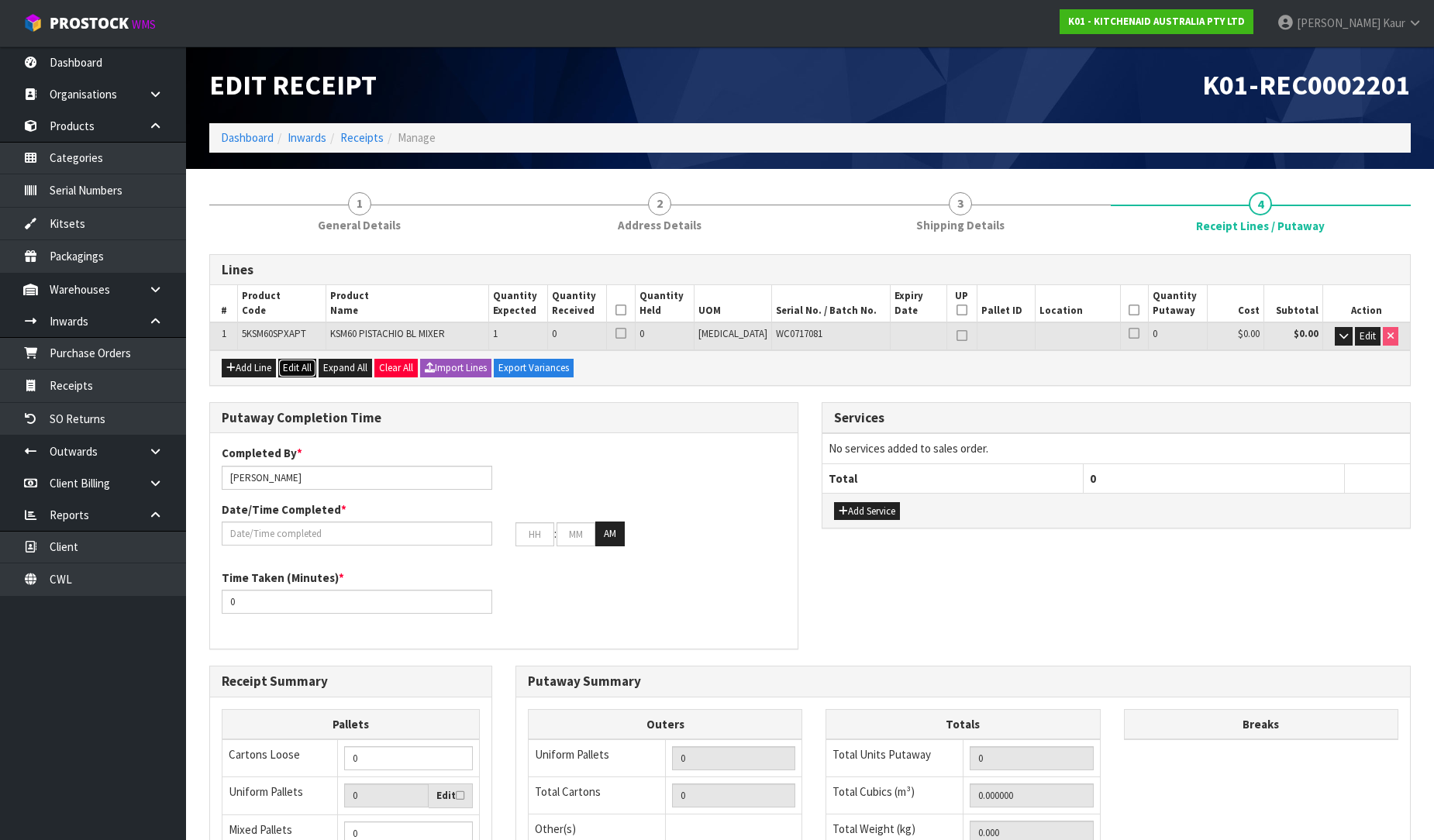
click at [302, 359] on button "Edit All" at bounding box center [297, 368] width 38 height 19
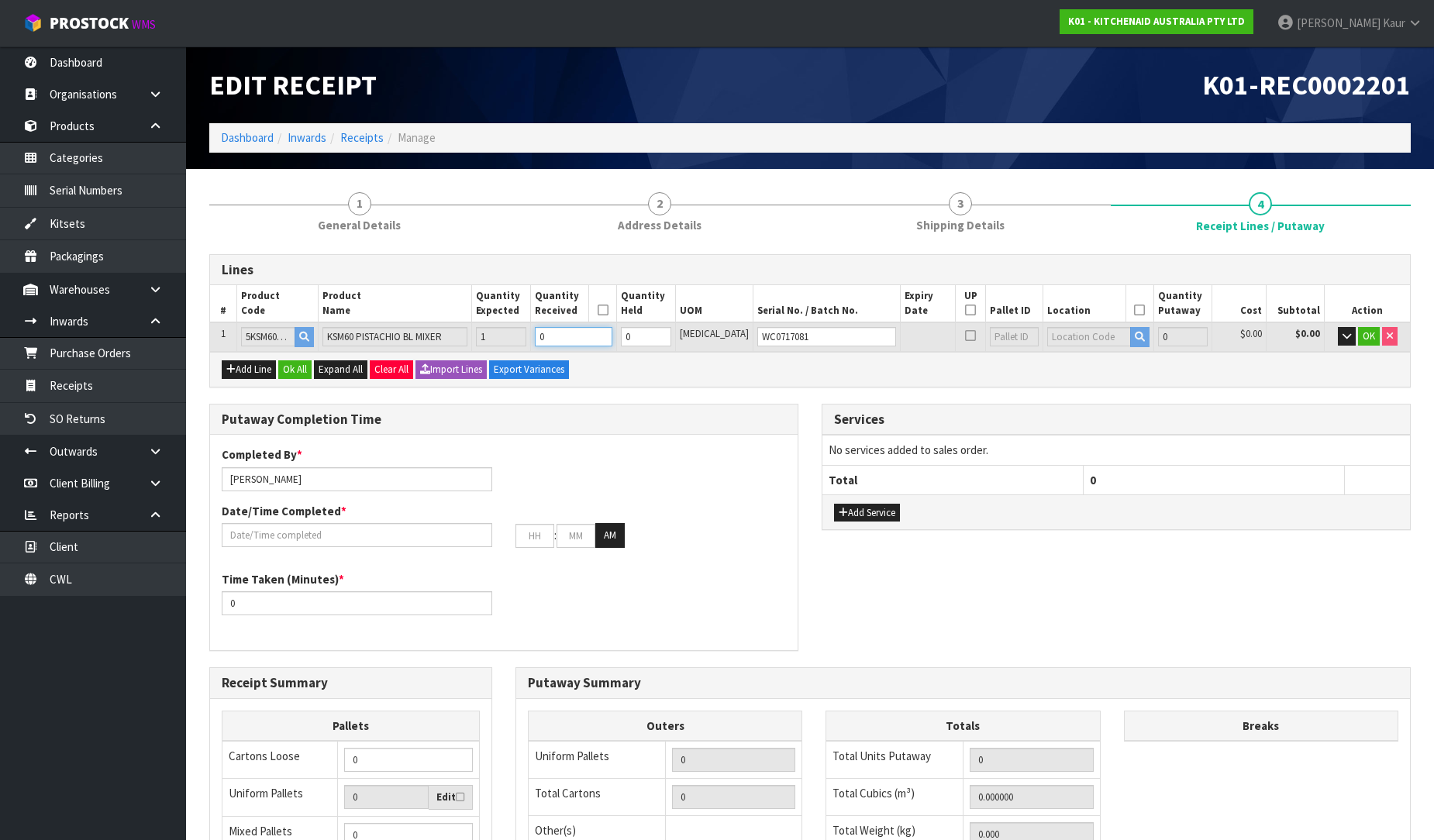
click at [584, 334] on input "0" at bounding box center [573, 337] width 77 height 19
type input "1"
type input "0.0714"
type input "14"
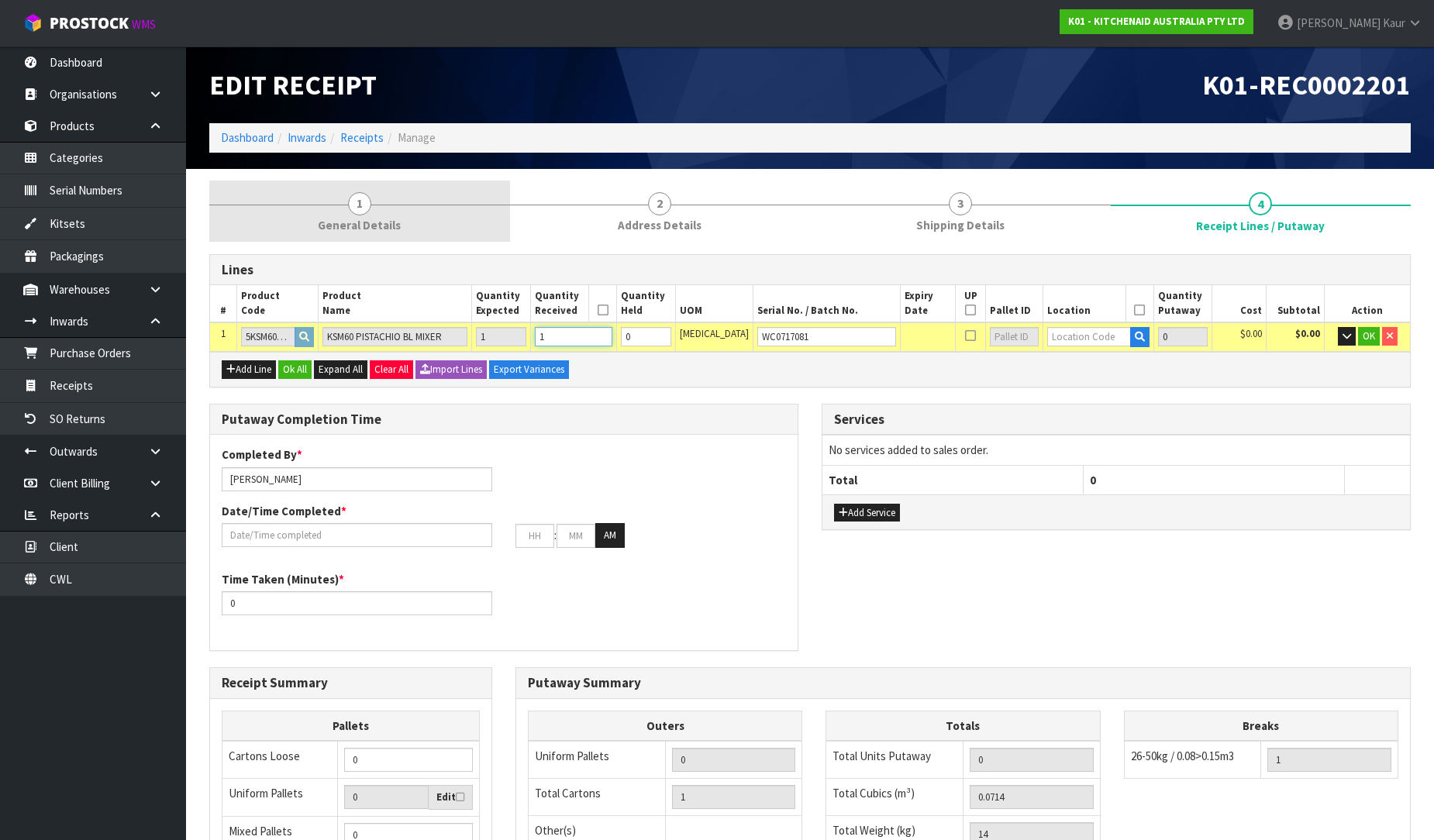
type input "1"
click at [376, 205] on link "1 General Details" at bounding box center [360, 211] width 301 height 61
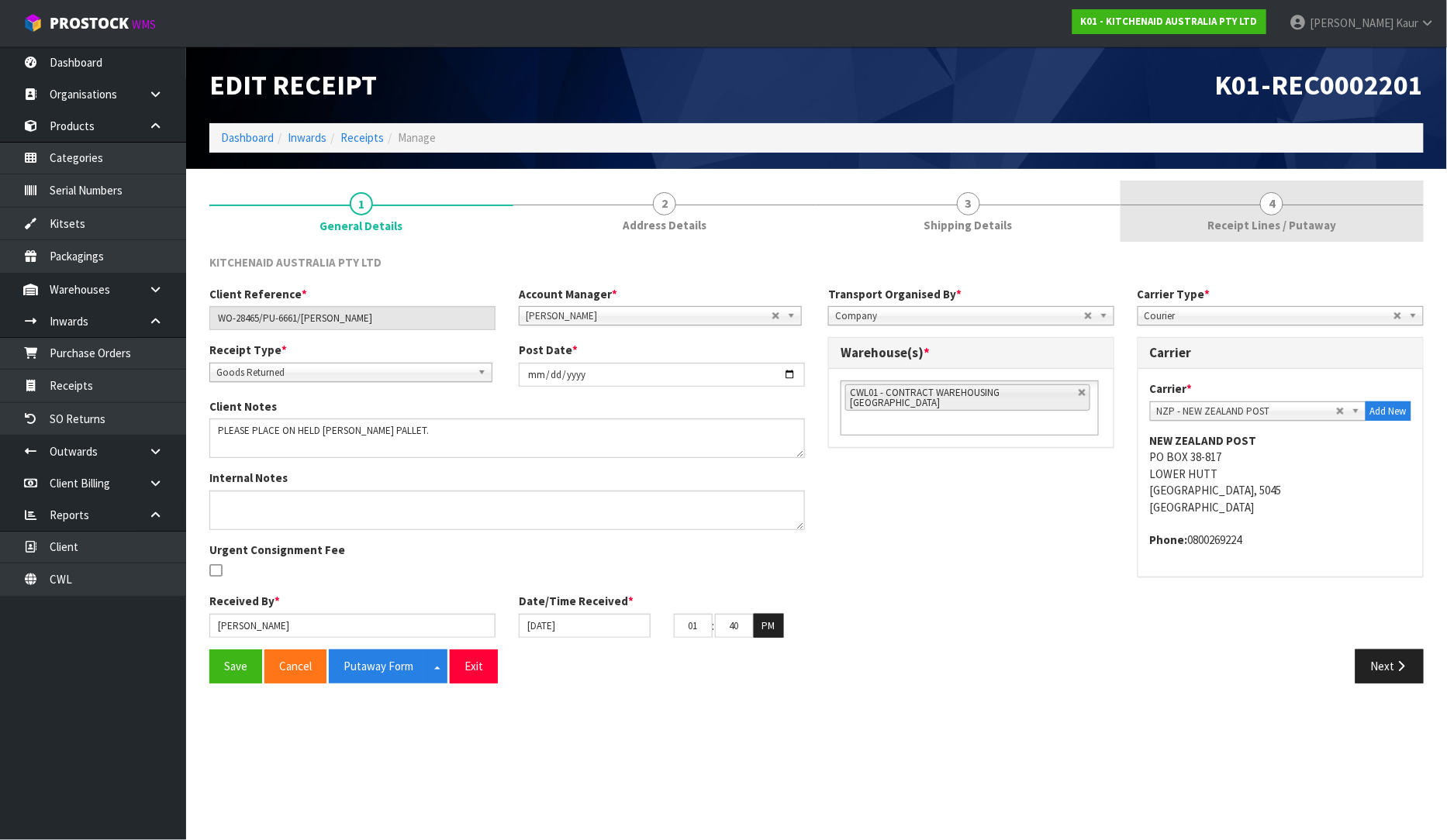
click at [1273, 235] on link "4 Receipt Lines / Putaway" at bounding box center [1272, 211] width 304 height 61
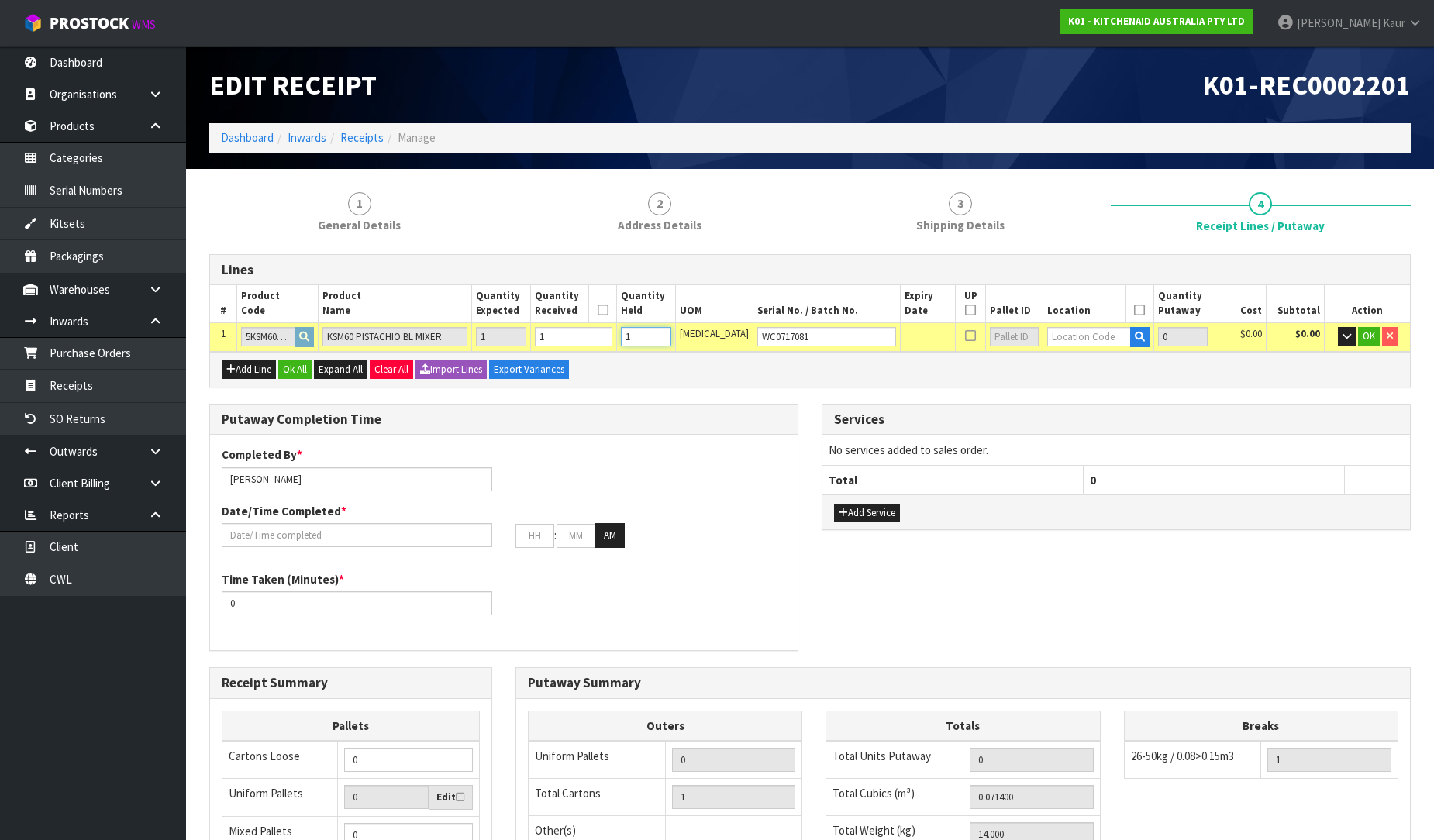
type input "1"
click at [671, 330] on input "1" at bounding box center [645, 337] width 51 height 19
click at [1063, 339] on input "text" at bounding box center [1089, 337] width 83 height 19
type input "37-41-1"
click at [1081, 367] on strong "37-41-1" at bounding box center [1064, 361] width 40 height 14
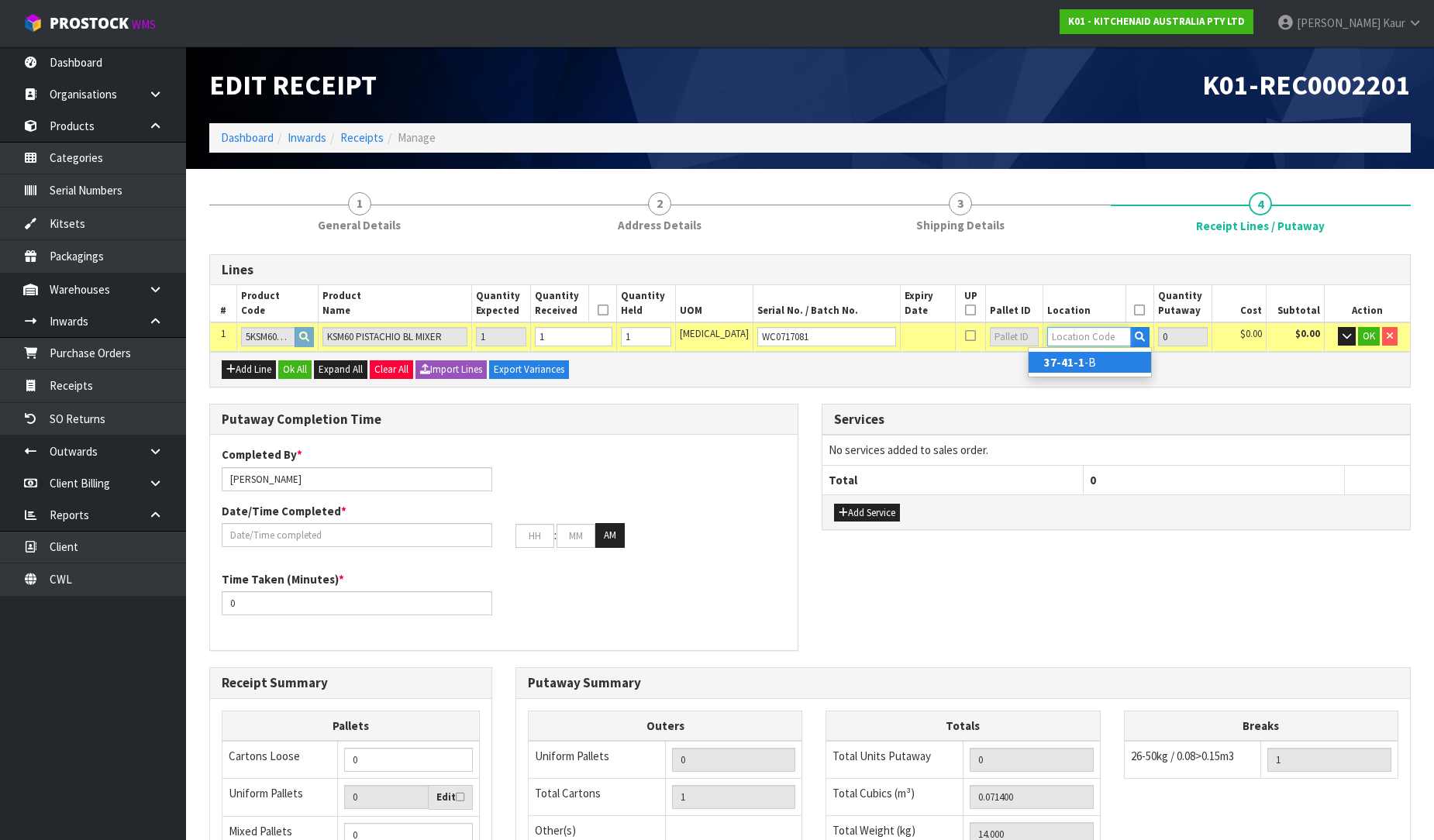
type input "37-41-1-B"
type input "1"
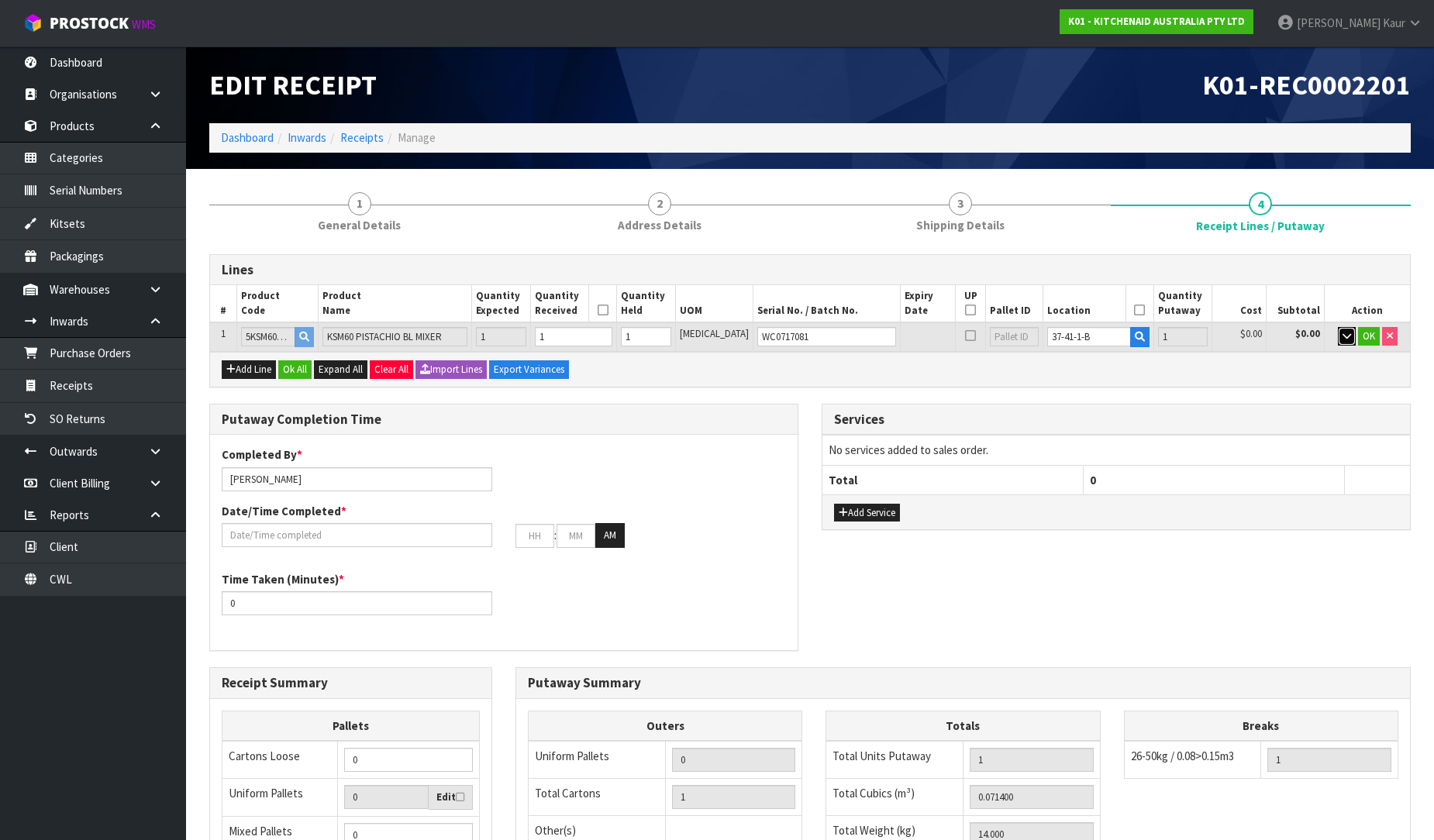
click at [1342, 331] on icon "button" at bounding box center [1346, 336] width 9 height 10
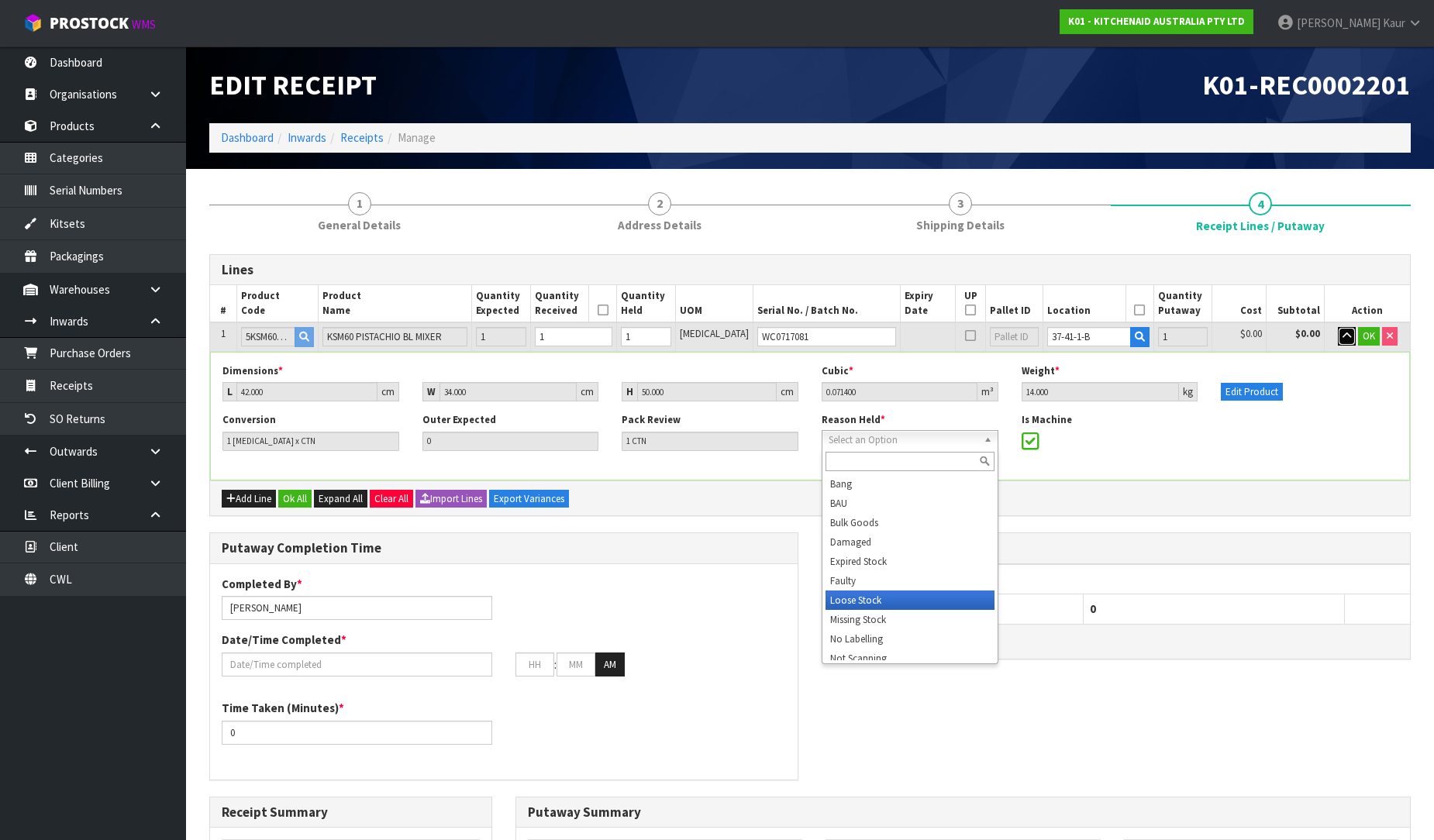
scroll to position [173, 0]
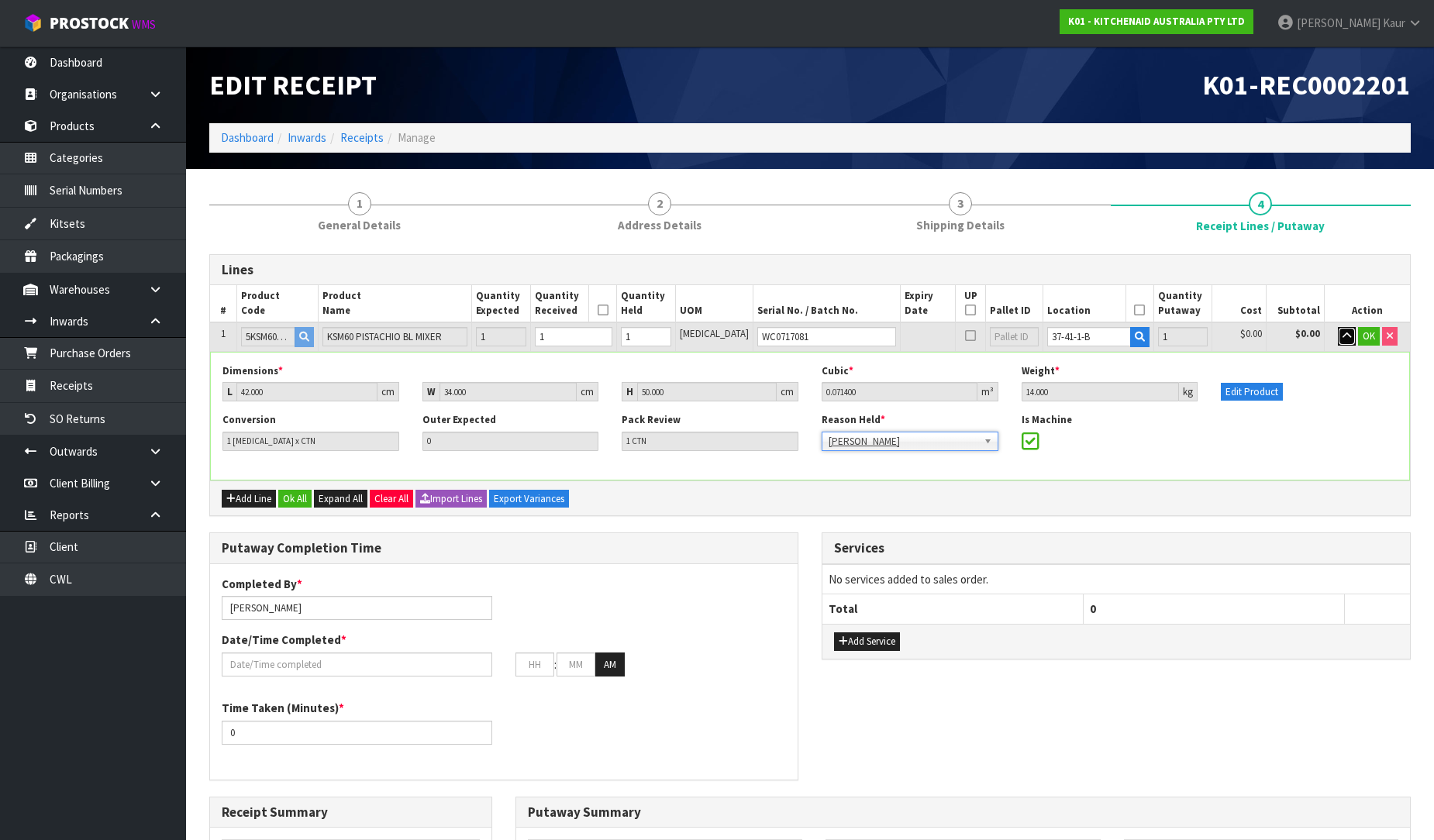
click at [1349, 334] on icon "button" at bounding box center [1346, 336] width 9 height 10
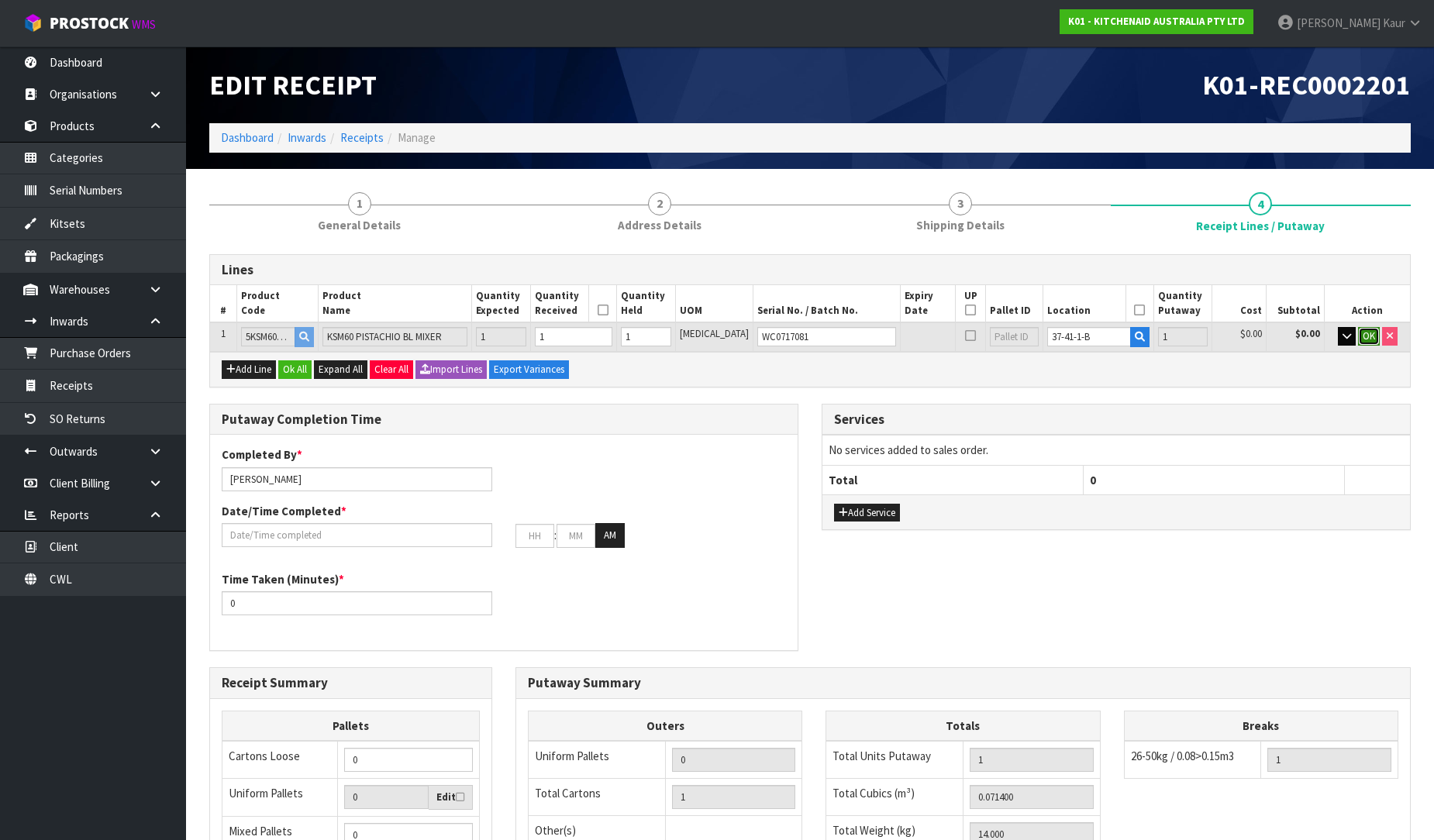
click at [1377, 334] on button "OK" at bounding box center [1369, 337] width 22 height 19
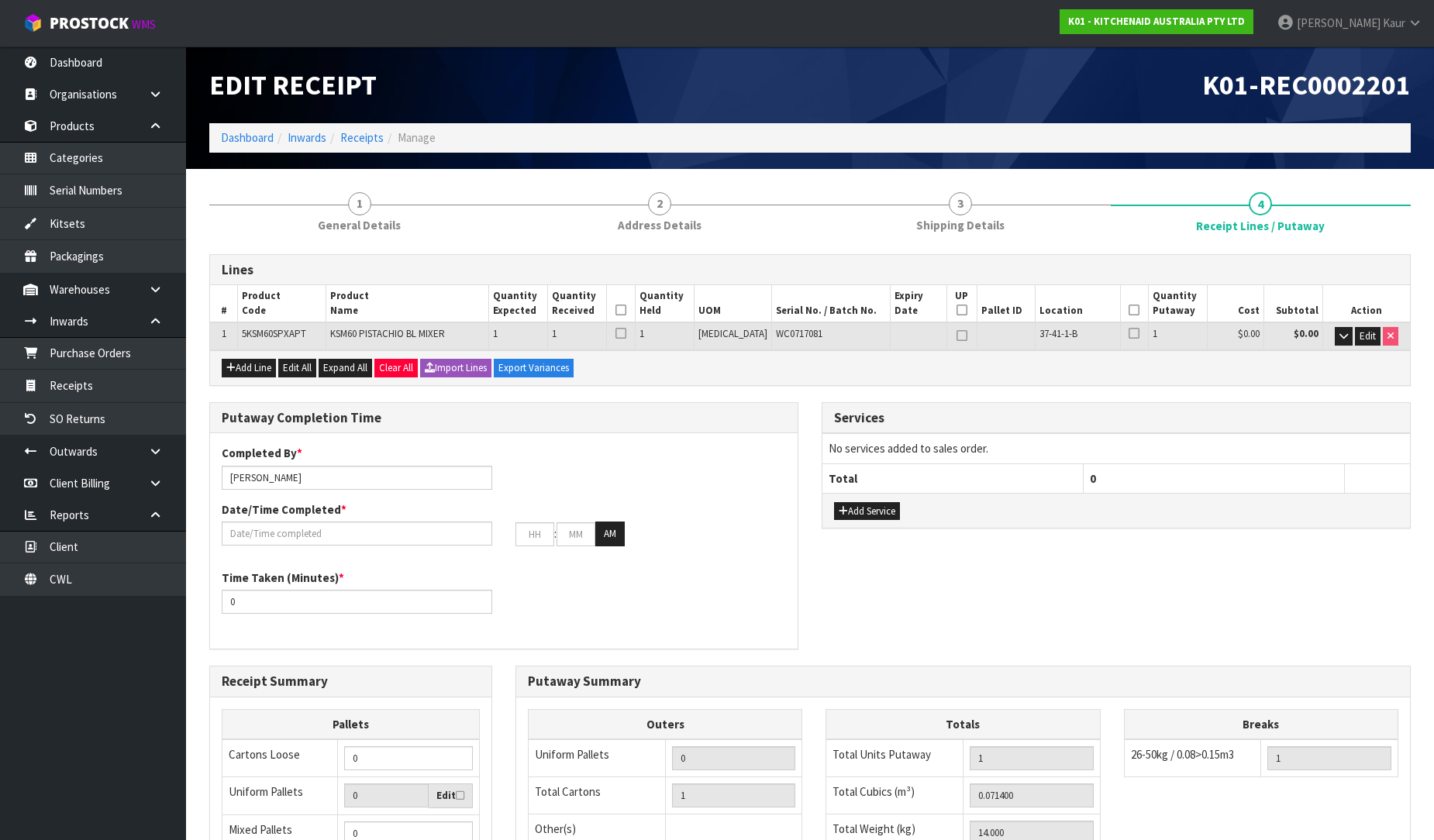
click at [626, 310] on icon at bounding box center [621, 310] width 10 height 1
click at [1129, 311] on icon at bounding box center [1134, 310] width 10 height 1
click at [310, 542] on input "text" at bounding box center [358, 533] width 271 height 24
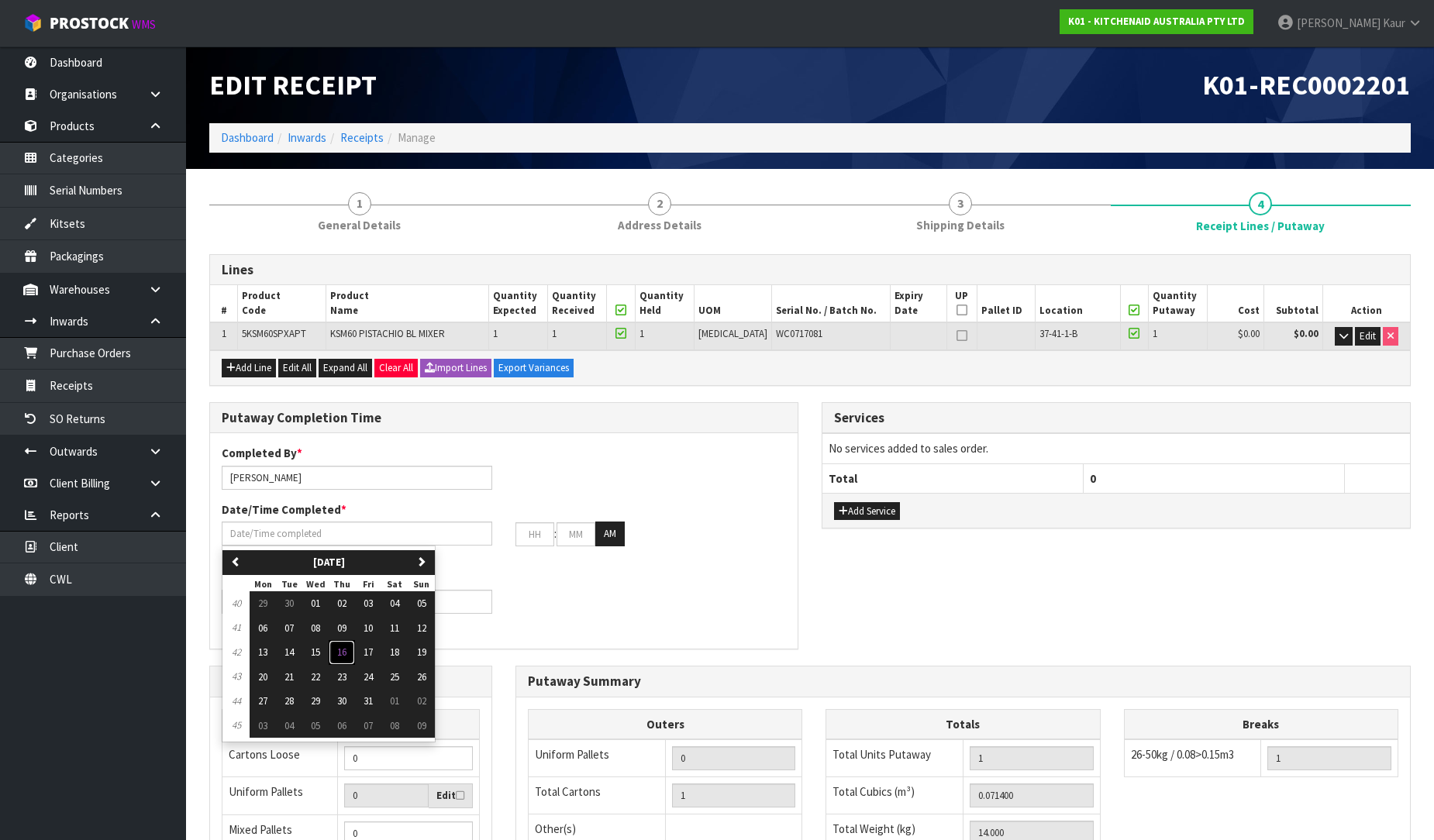
click at [342, 656] on span "16" at bounding box center [342, 652] width 10 height 13
type input "[DATE]"
type input "12"
type input "00"
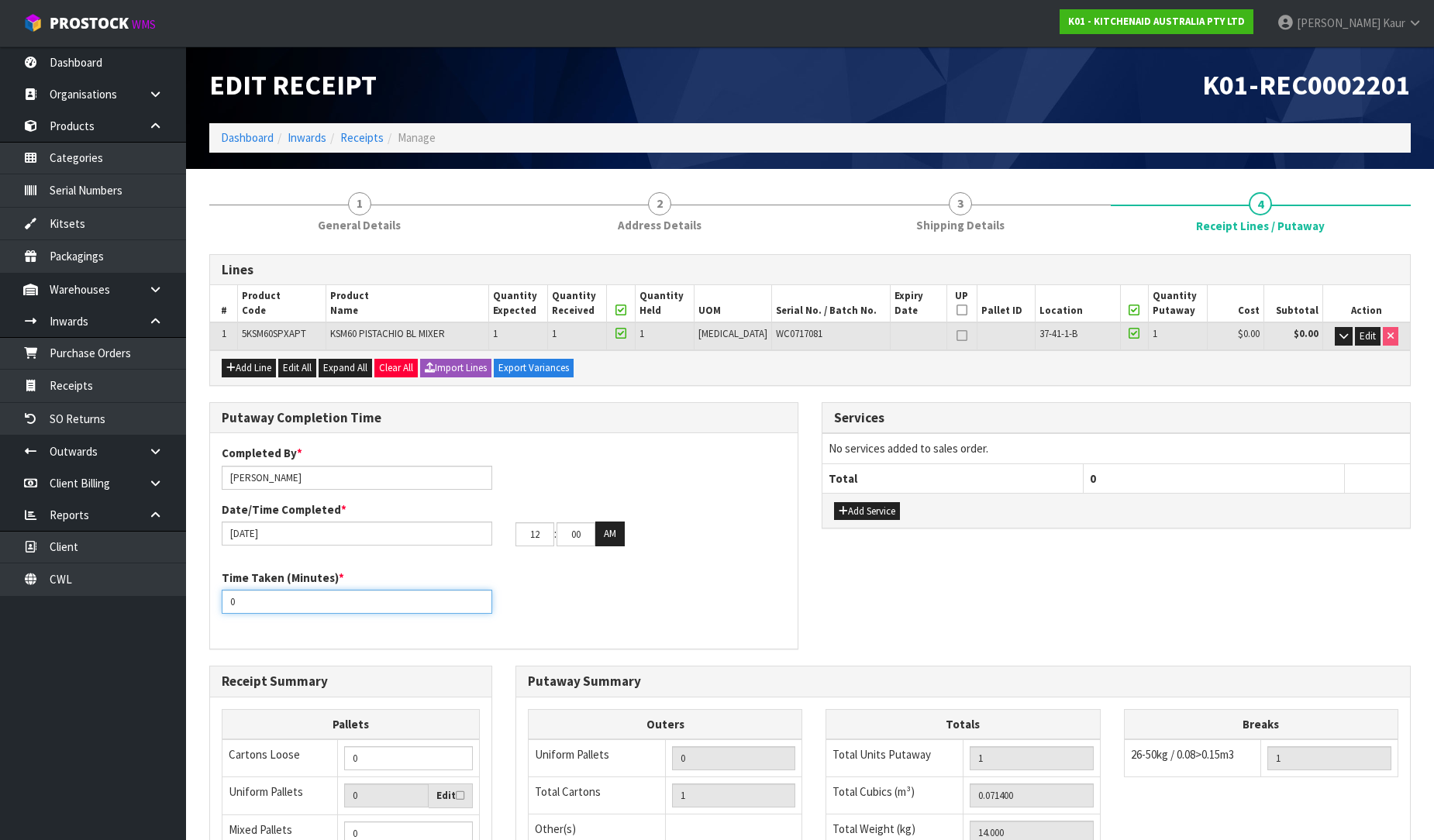
drag, startPoint x: 240, startPoint y: 600, endPoint x: 231, endPoint y: 600, distance: 9.0
click at [231, 600] on input "0" at bounding box center [358, 602] width 271 height 24
type input "10"
drag, startPoint x: 532, startPoint y: 541, endPoint x: 521, endPoint y: 541, distance: 11.0
click at [521, 541] on input "12" at bounding box center [535, 534] width 39 height 24
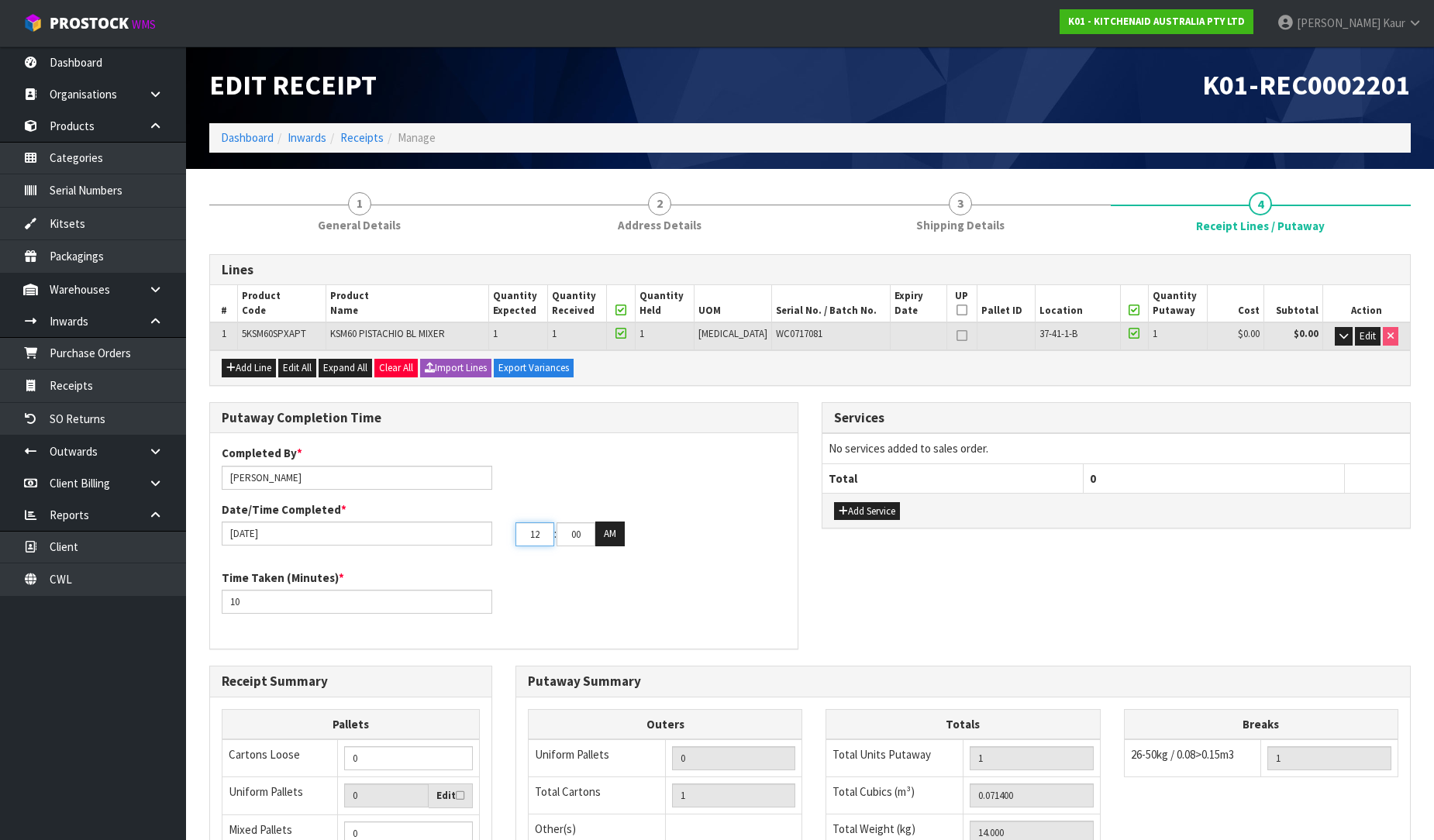
drag, startPoint x: 507, startPoint y: 540, endPoint x: 474, endPoint y: 540, distance: 33.0
click at [474, 540] on div "16/10/2025 12 : 00 : 00 AM" at bounding box center [503, 534] width 587 height 25
type input "01"
drag, startPoint x: 583, startPoint y: 537, endPoint x: 530, endPoint y: 538, distance: 53.0
click at [530, 538] on tr "01 : 00 : 00 AM" at bounding box center [570, 534] width 110 height 25
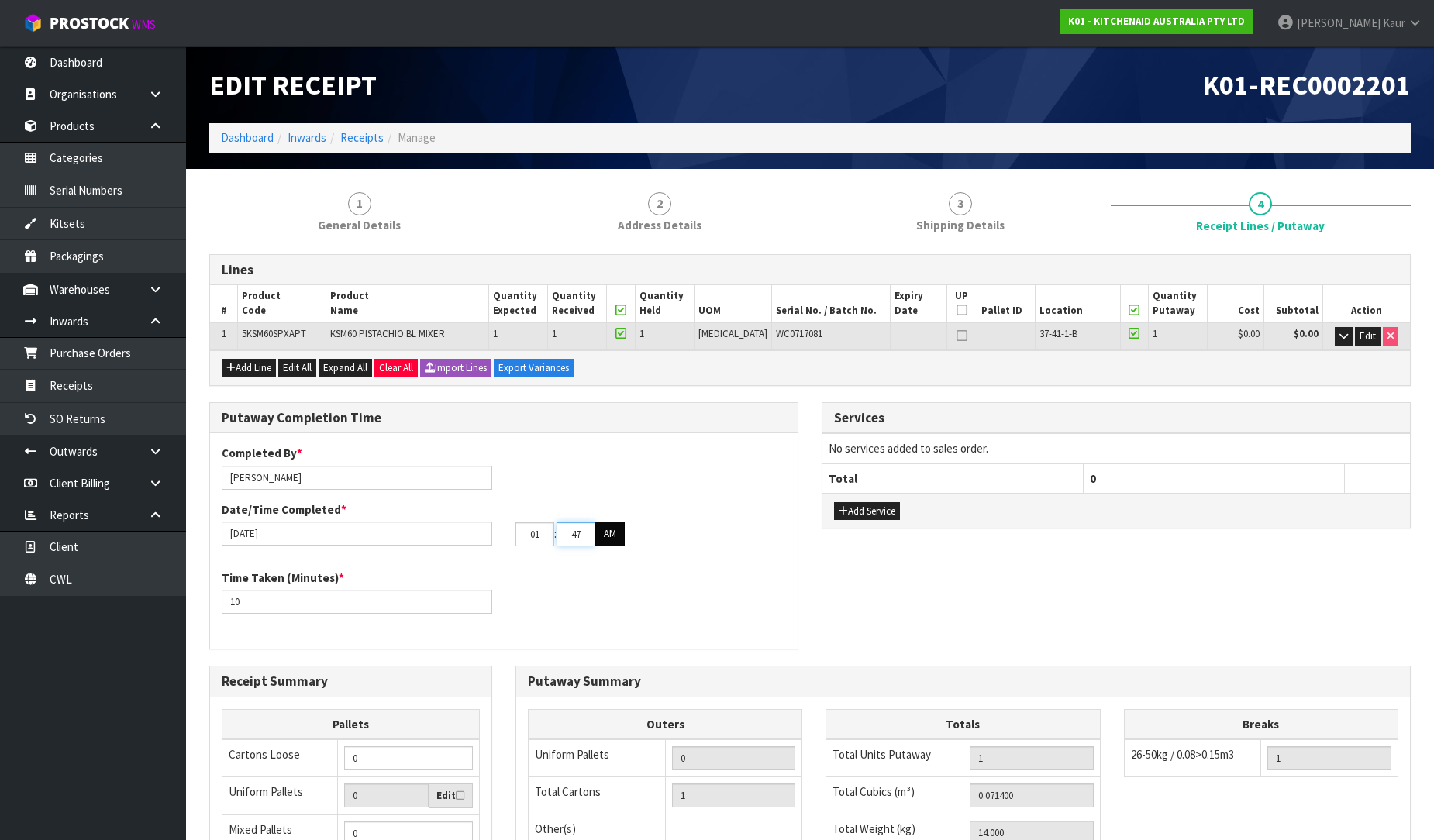
type input "47"
click at [611, 538] on button "AM" at bounding box center [609, 534] width 30 height 25
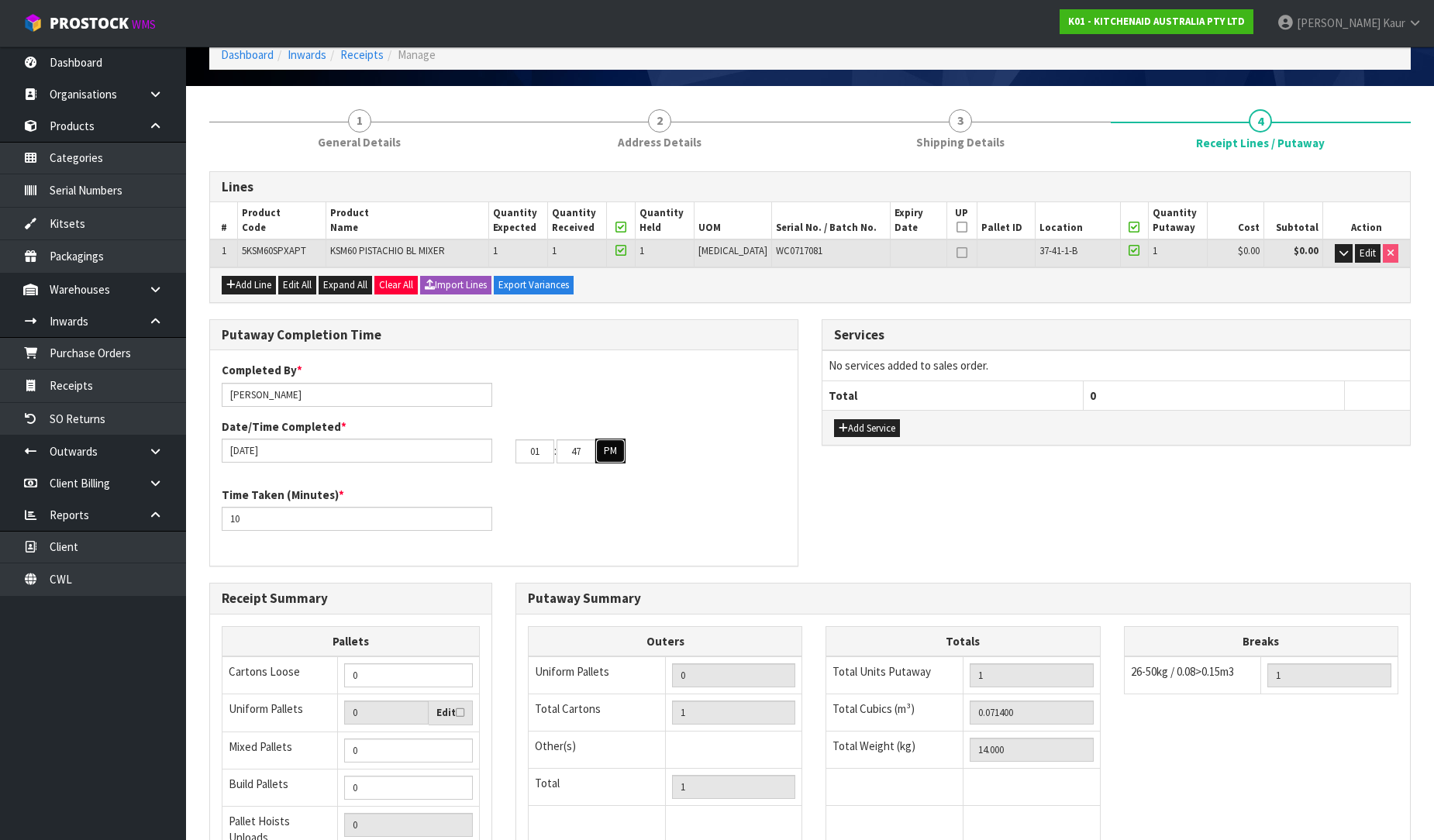
scroll to position [260, 0]
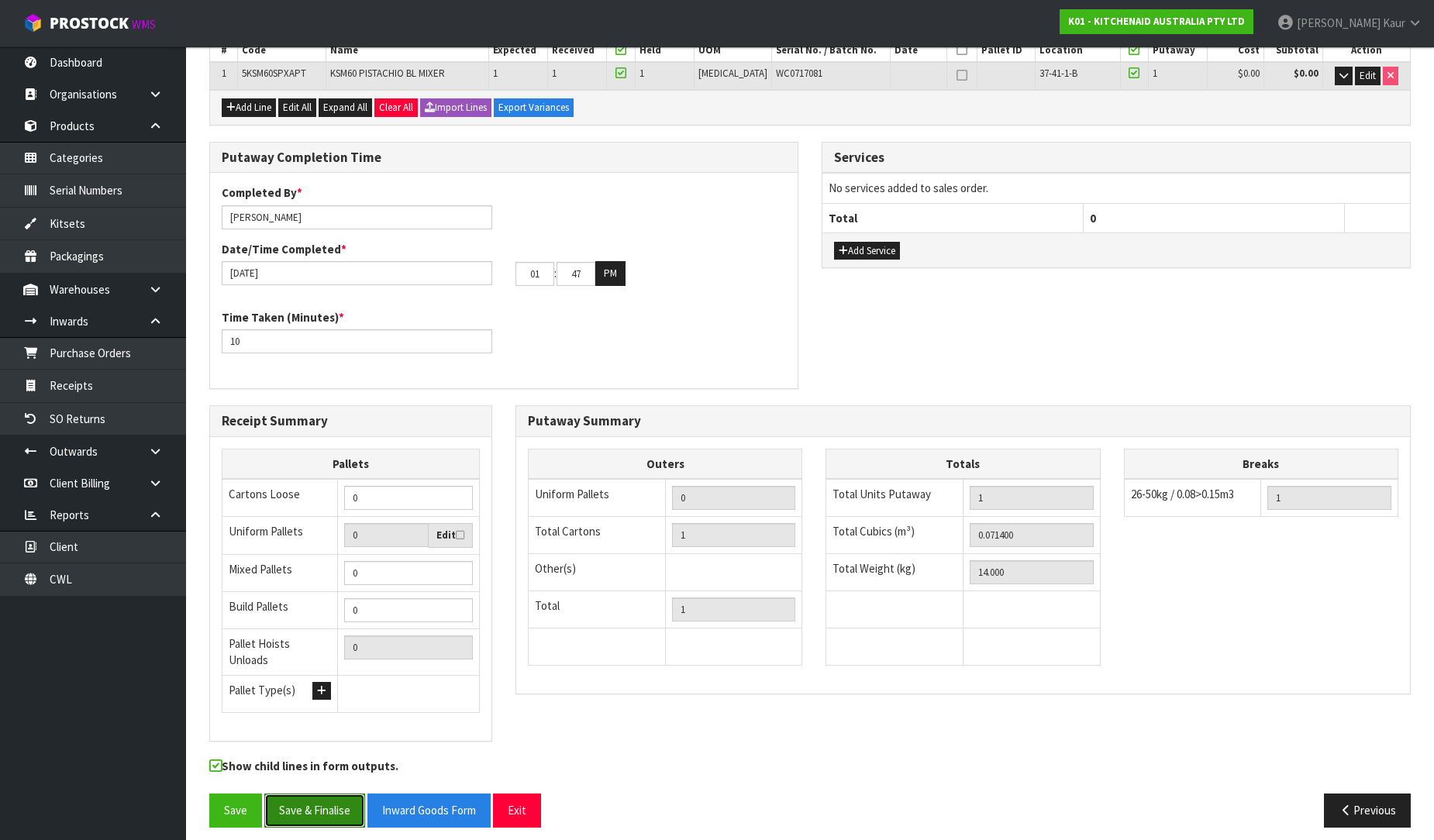
click at [303, 799] on button "Save & Finalise" at bounding box center [315, 810] width 101 height 33
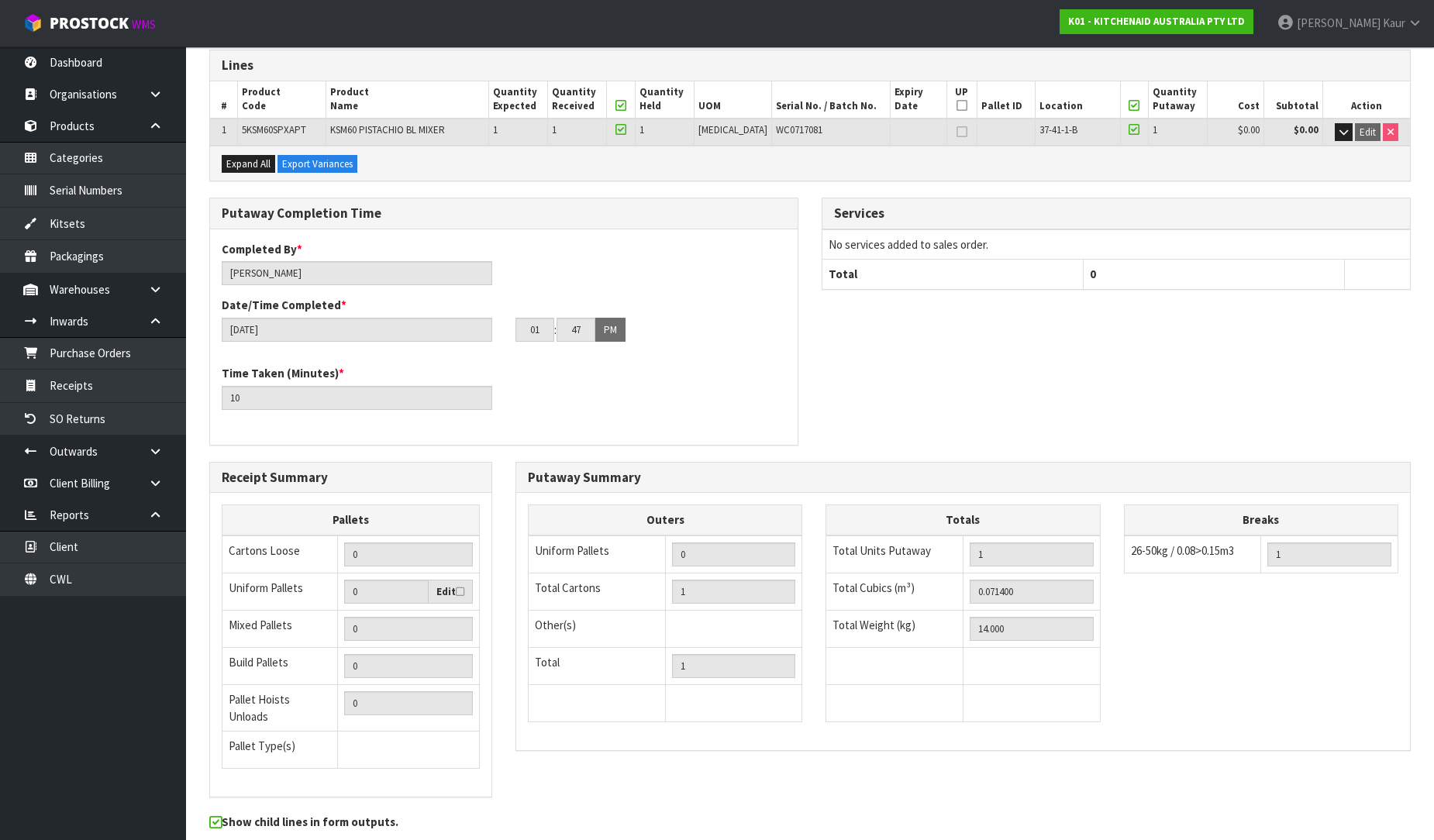
scroll to position [0, 0]
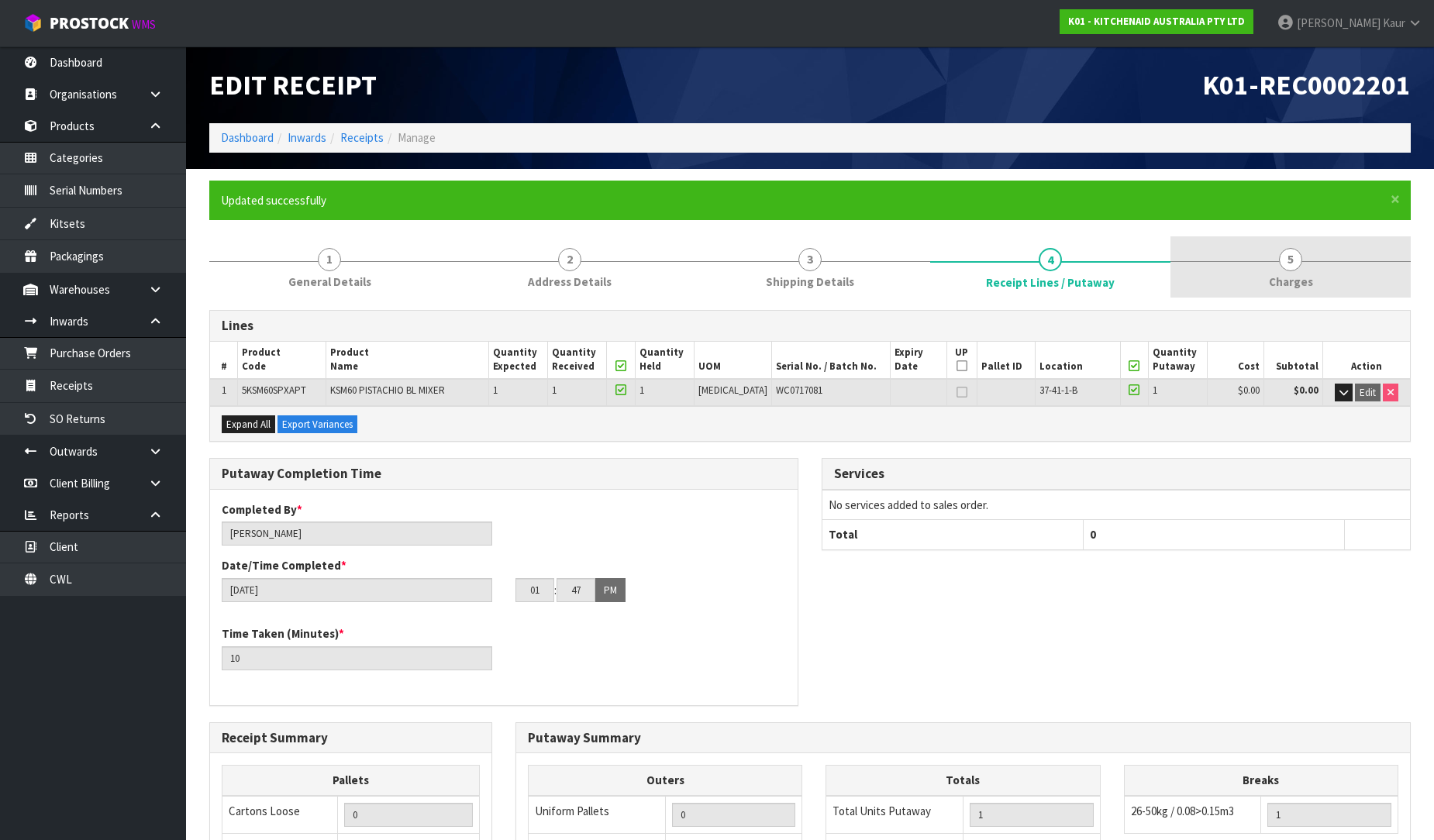
click at [1278, 280] on span "Charges" at bounding box center [1291, 281] width 44 height 16
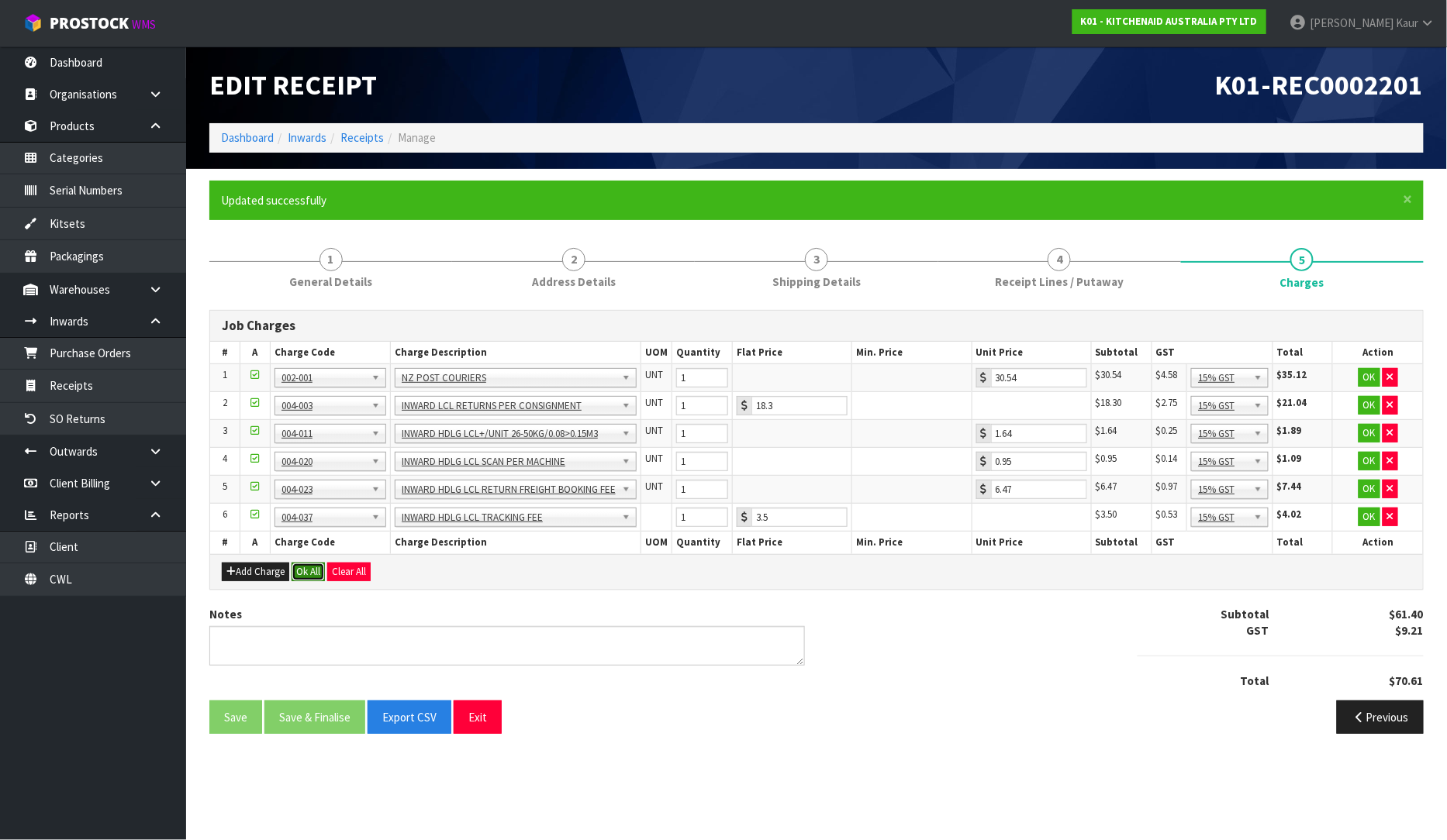
click at [308, 577] on button "Ok All" at bounding box center [308, 572] width 33 height 19
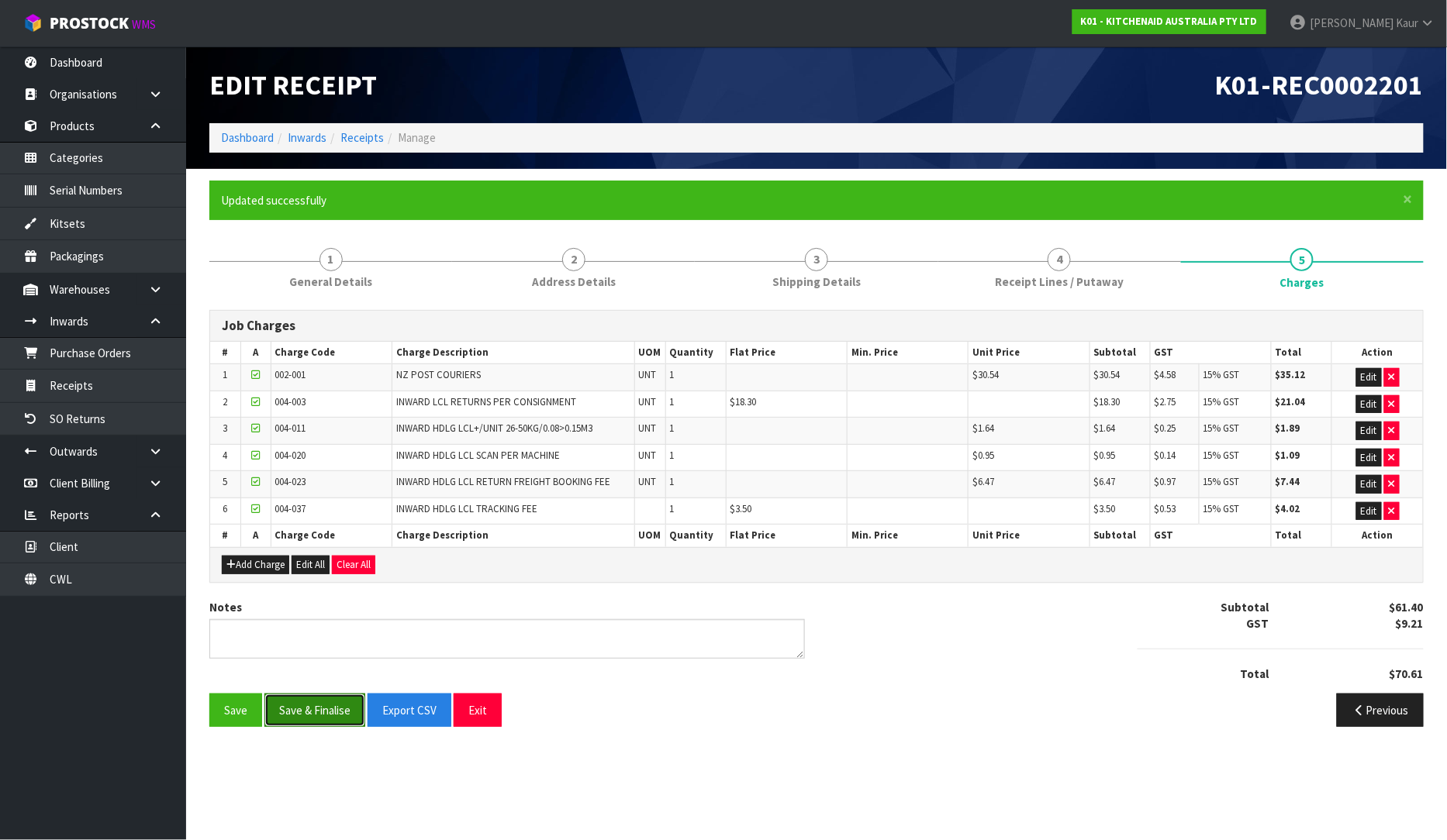
click at [309, 700] on button "Save & Finalise" at bounding box center [315, 710] width 101 height 33
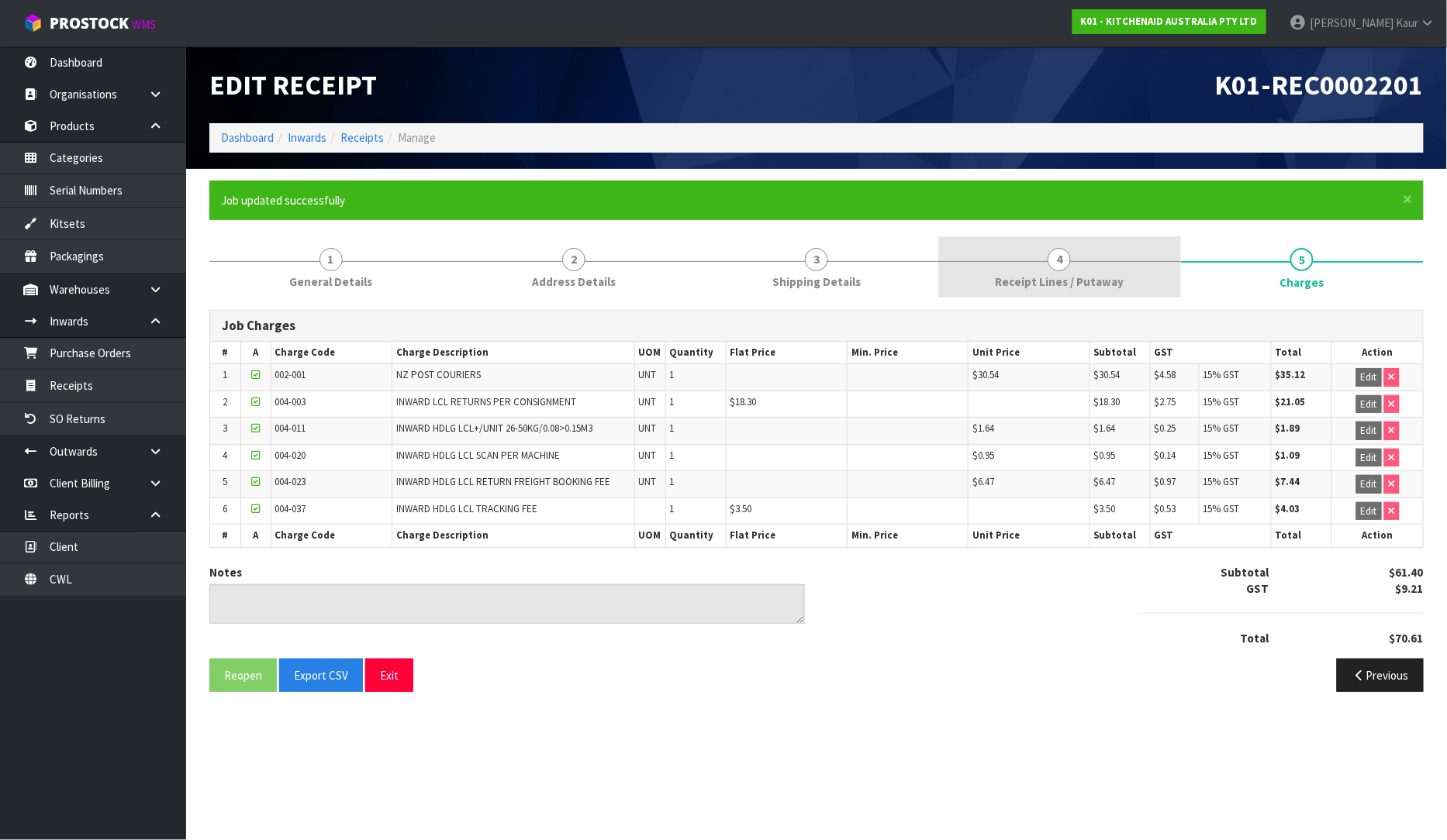
click at [1001, 293] on link "4 Receipt Lines / Putaway" at bounding box center [1060, 267] width 243 height 61
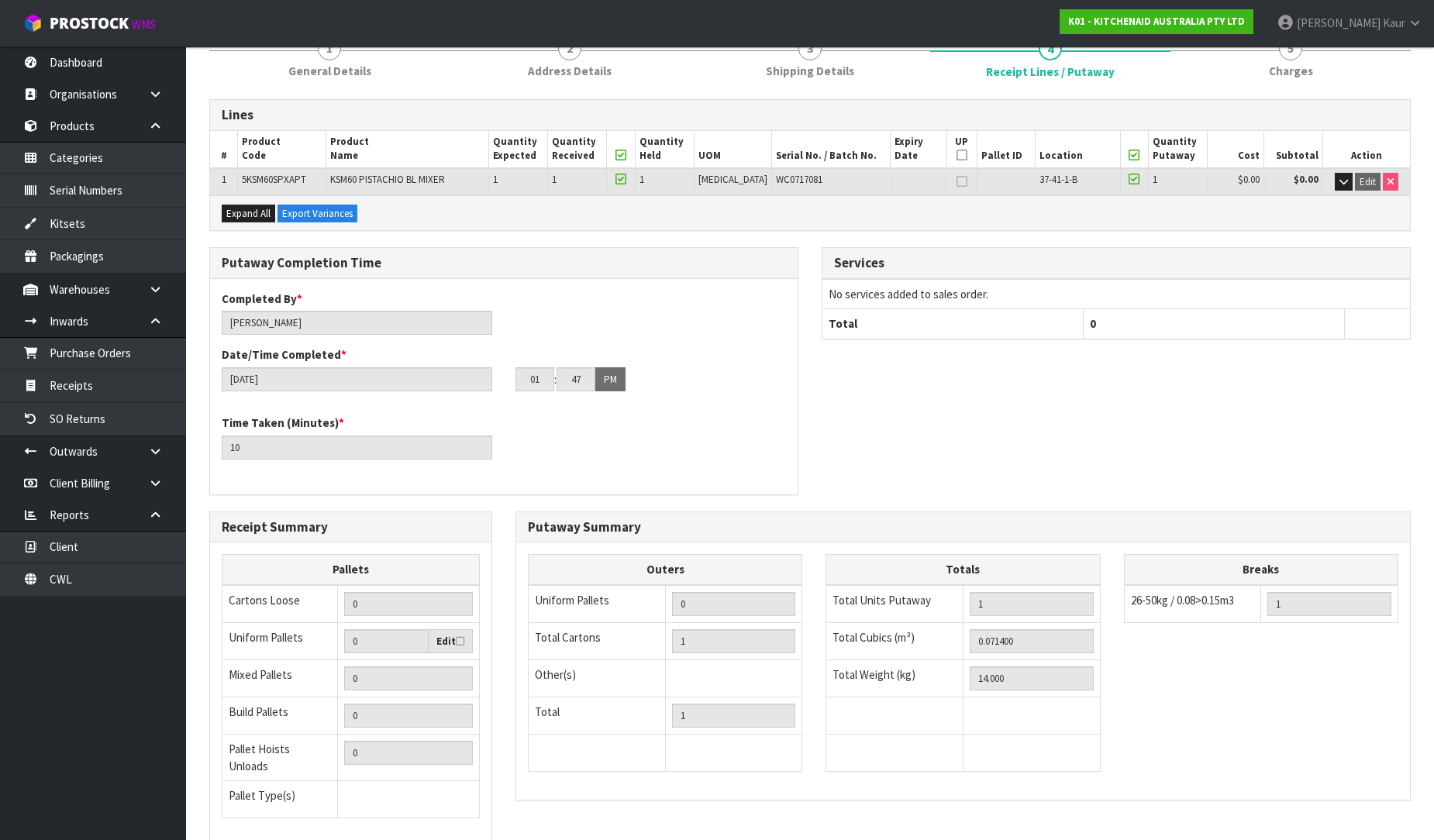
scroll to position [317, 0]
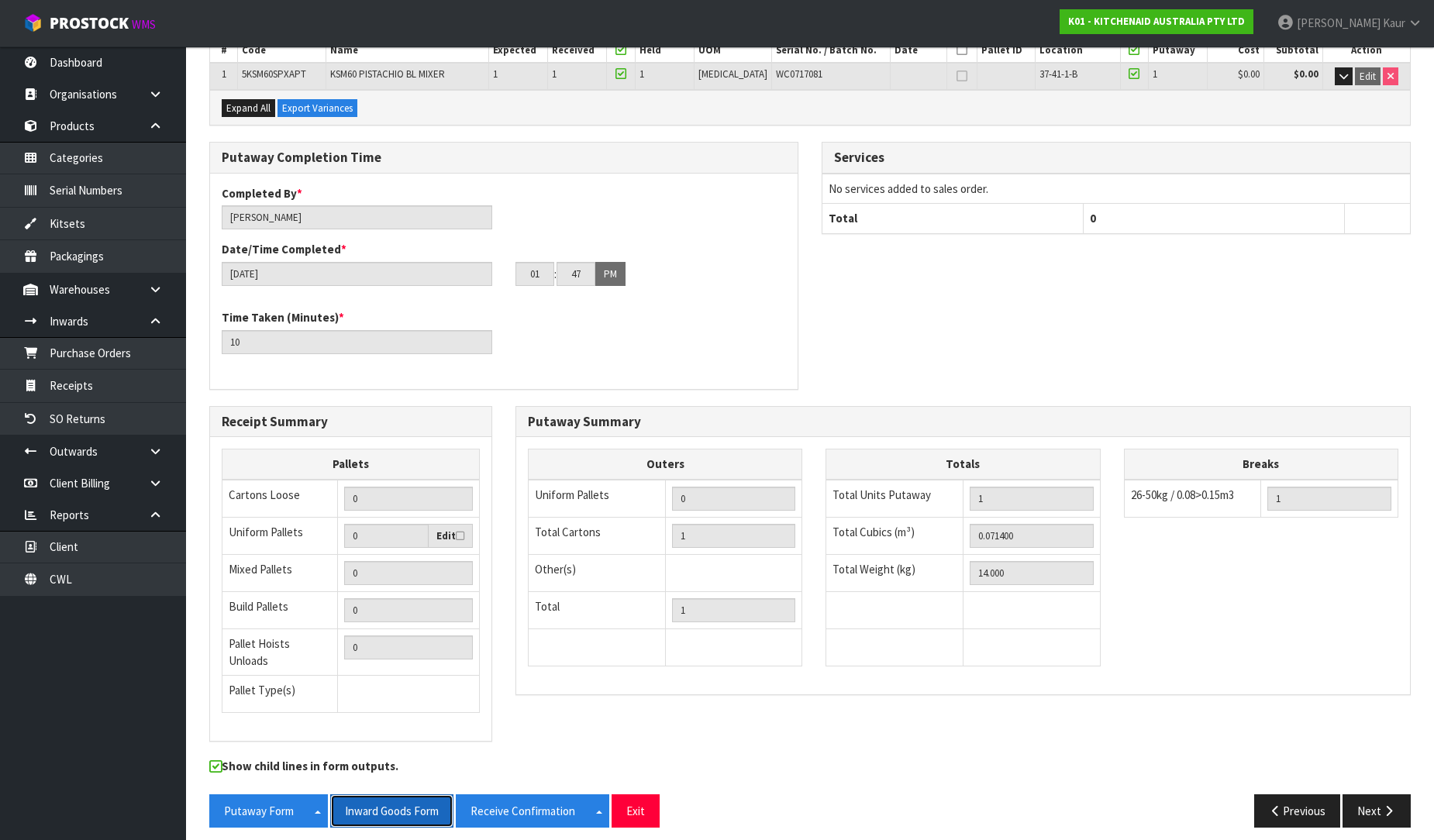
click at [413, 795] on button "Inward Goods Form" at bounding box center [391, 810] width 123 height 33
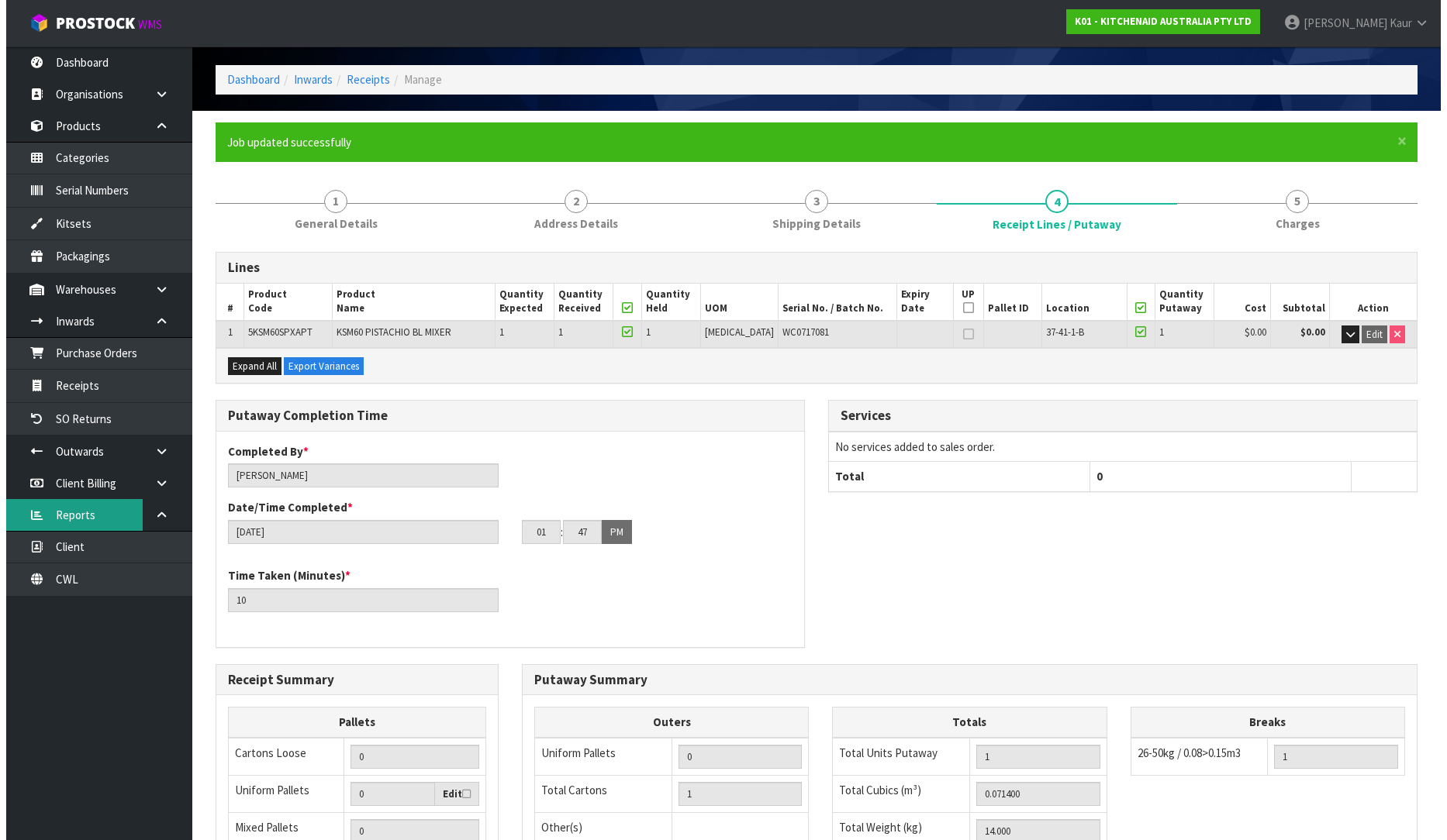
scroll to position [0, 0]
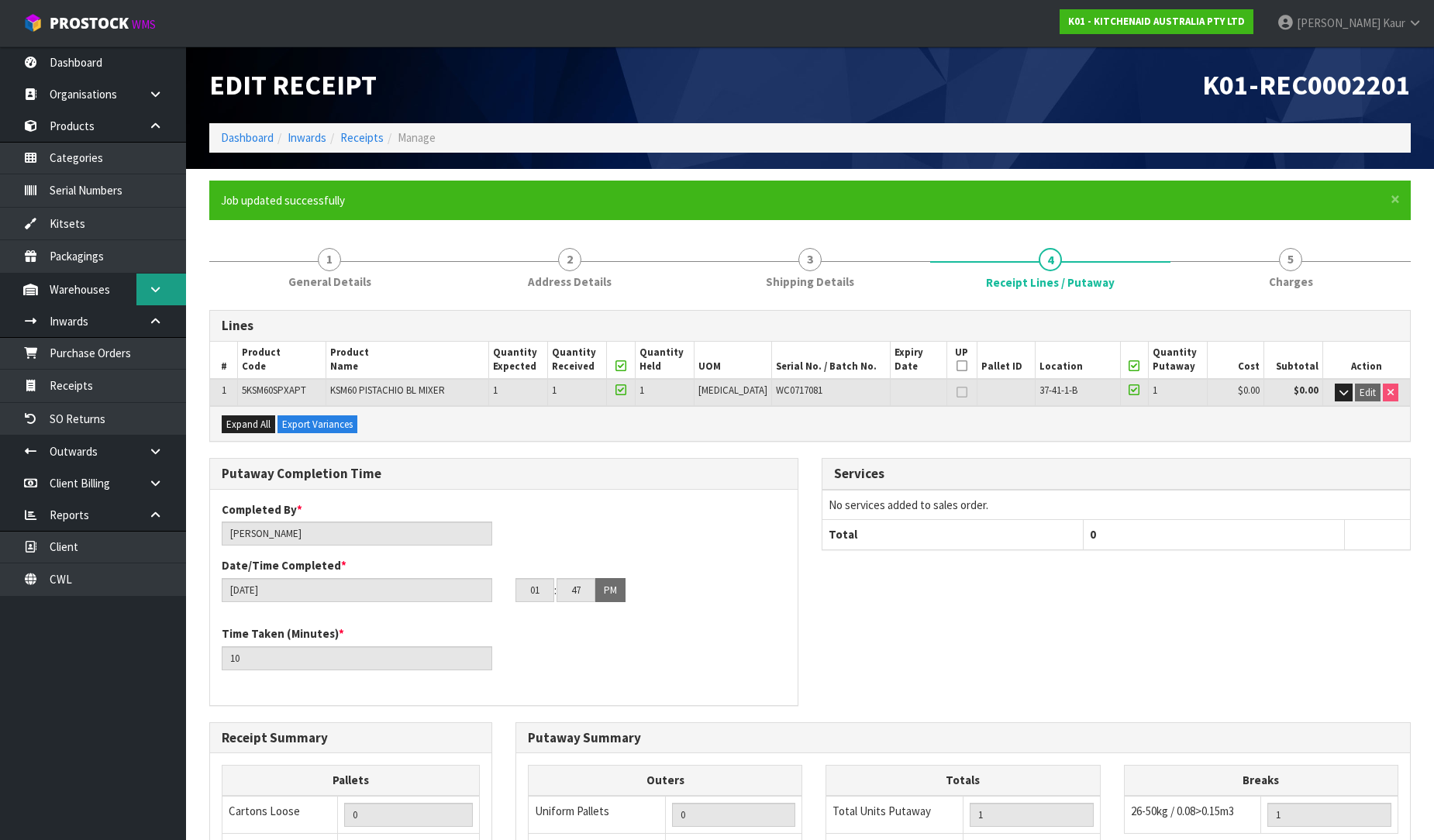
click at [154, 284] on icon at bounding box center [154, 290] width 14 height 11
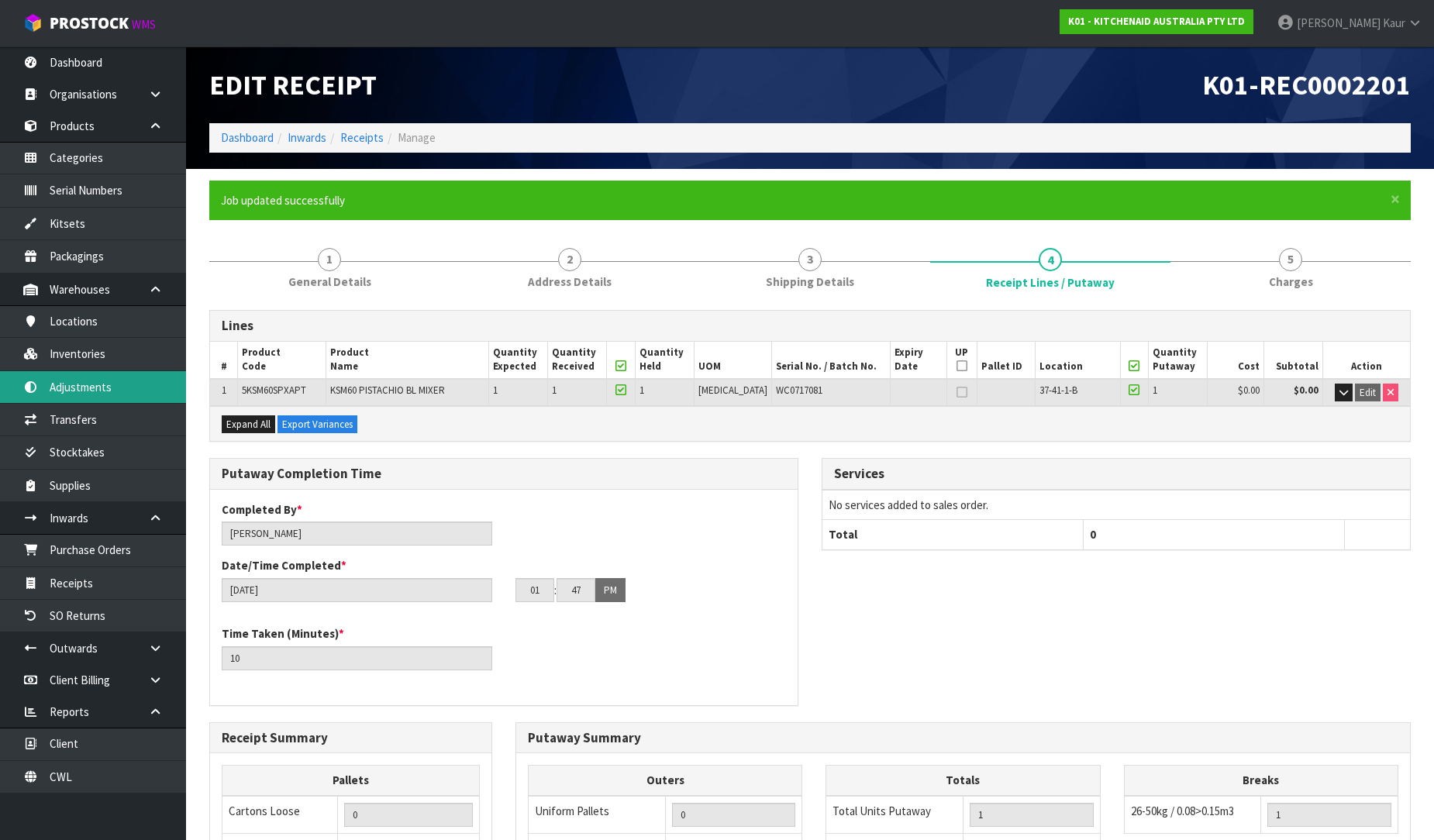
click at [87, 396] on link "Adjustments" at bounding box center [92, 386] width 186 height 31
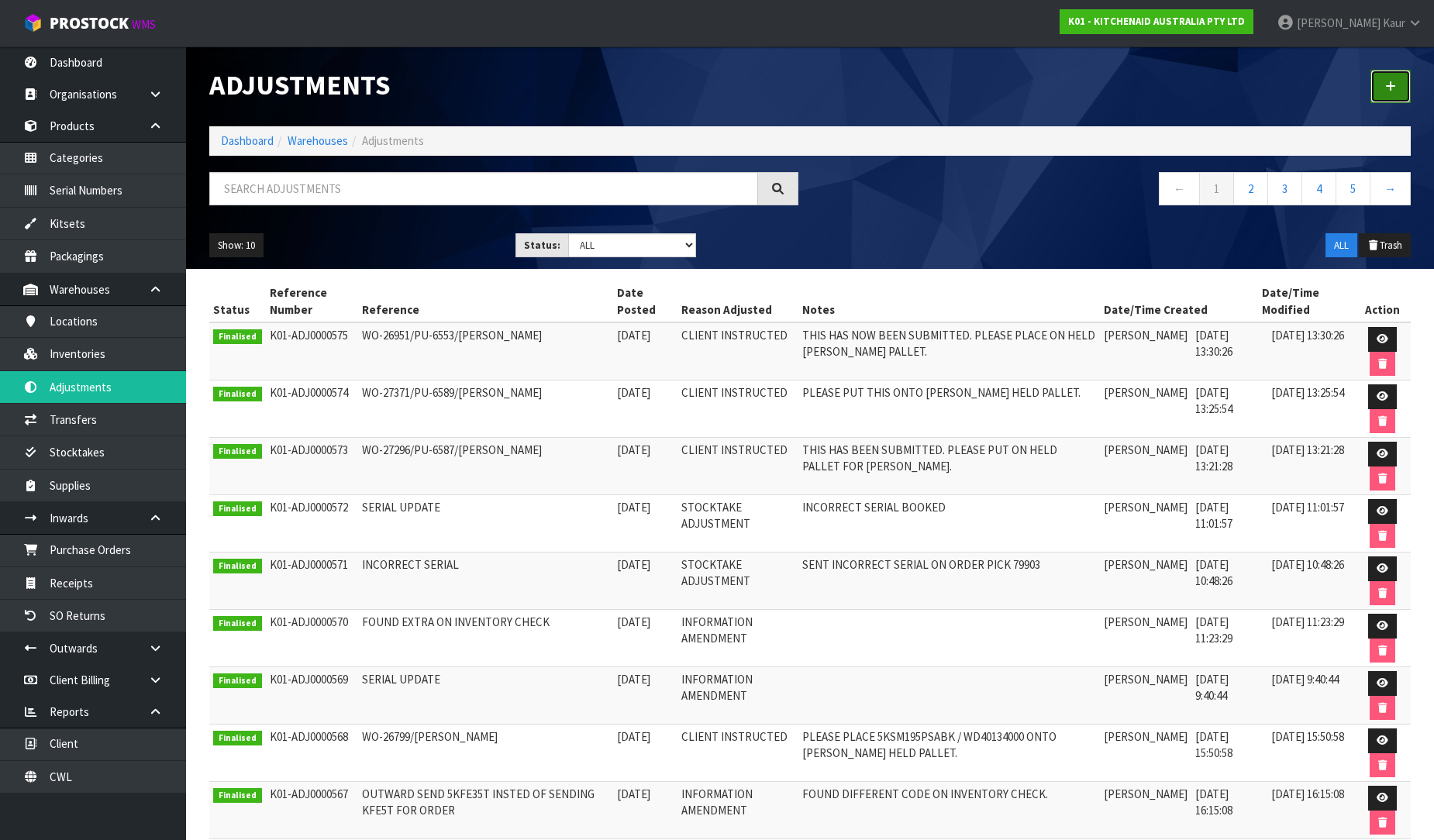
click at [1384, 80] on link at bounding box center [1391, 86] width 40 height 33
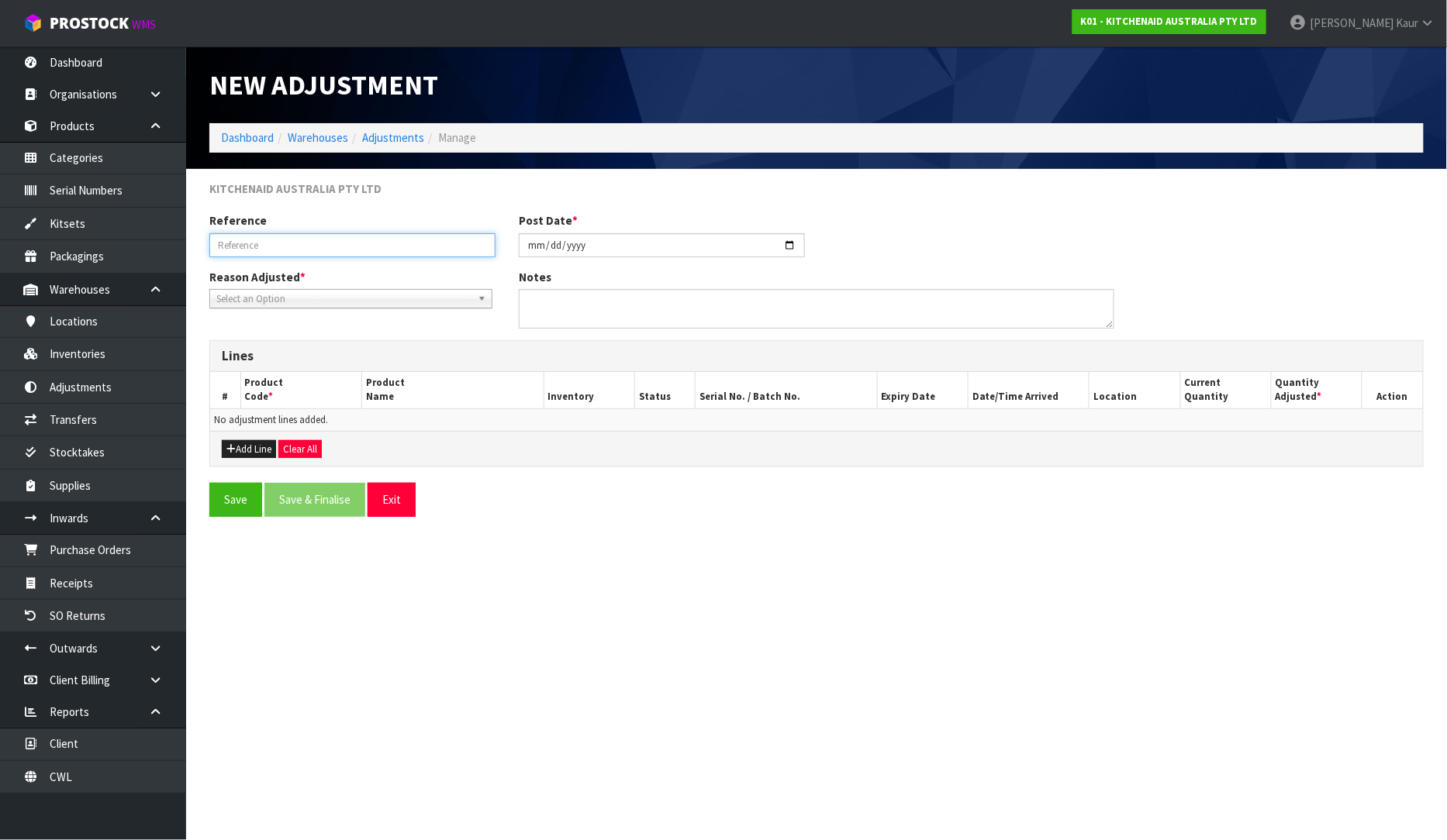
click at [240, 240] on input "text" at bounding box center [353, 245] width 286 height 24
paste input "WO-28465/SALLY ZHOU"
type input "WO-28465/SALLY ZHOU"
click at [253, 292] on span "Select an Option" at bounding box center [344, 299] width 256 height 19
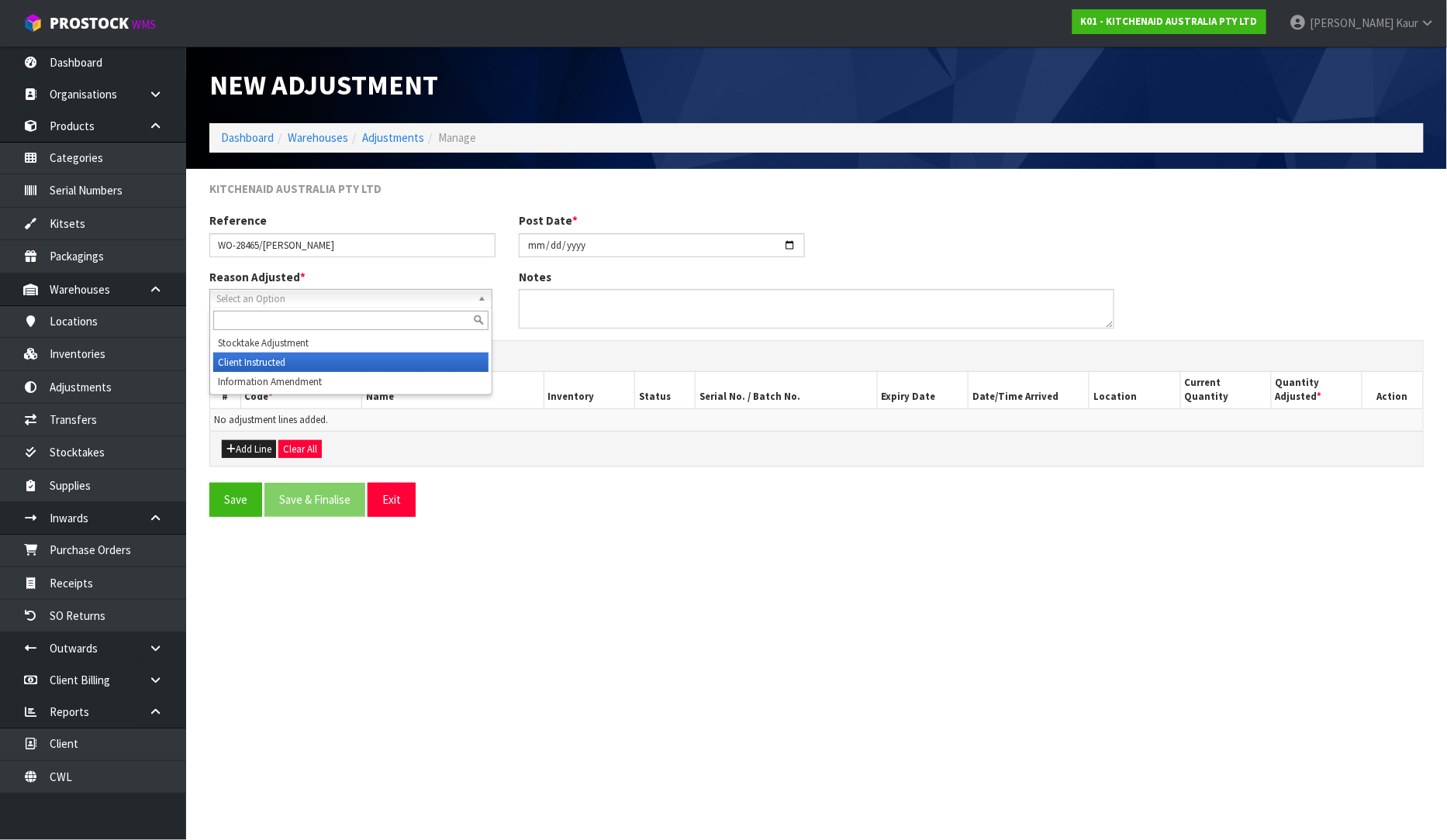
click at [276, 361] on li "Client Instructed" at bounding box center [351, 362] width 276 height 19
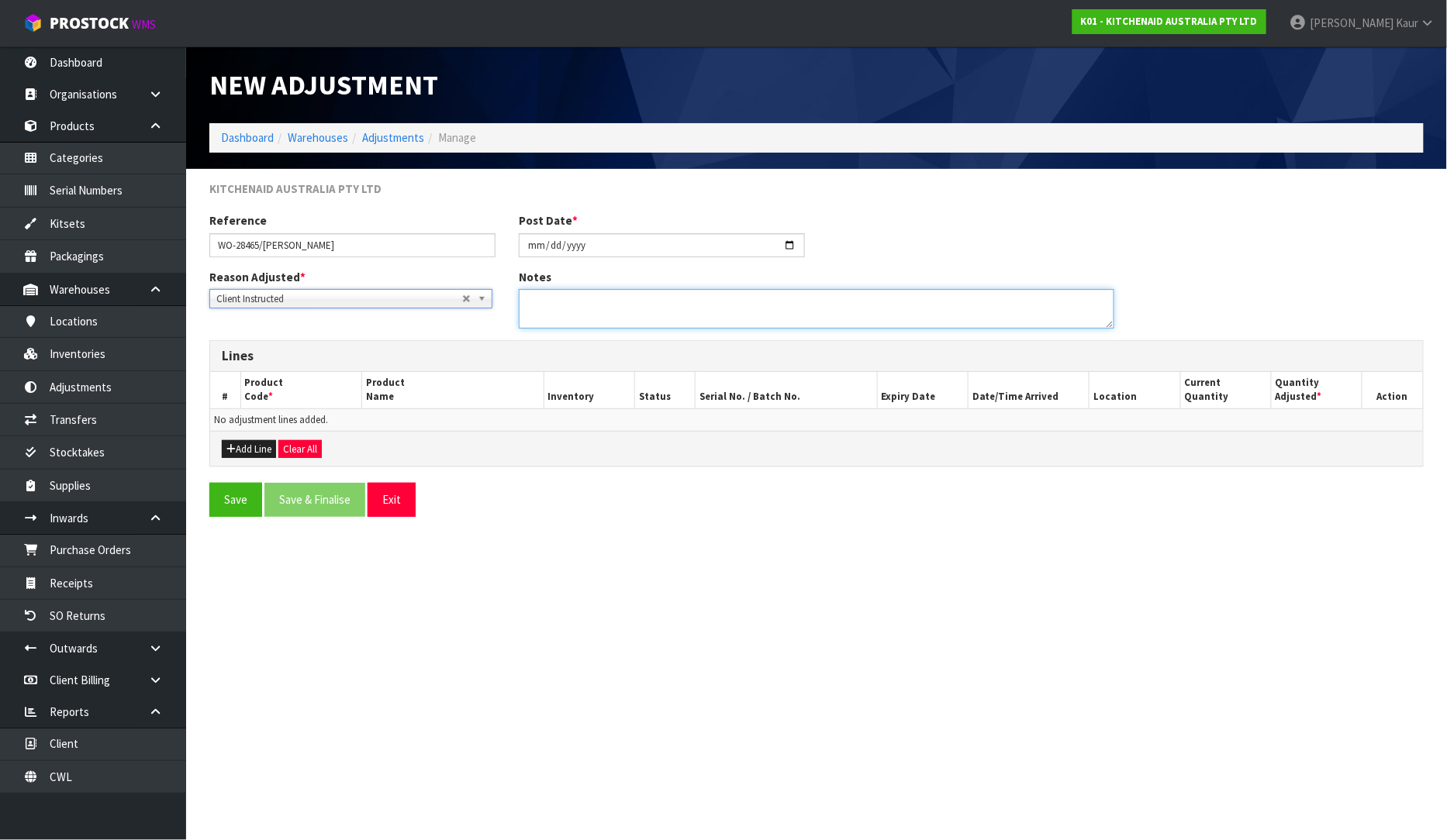
click at [536, 320] on textarea at bounding box center [817, 308] width 595 height 39
click at [553, 297] on textarea at bounding box center [817, 308] width 595 height 39
paste textarea "PLEASE PLACE ON HELD RANKIN PALLET"
type textarea "PLEASE PLACE ON HELD RANKIN PALLET"
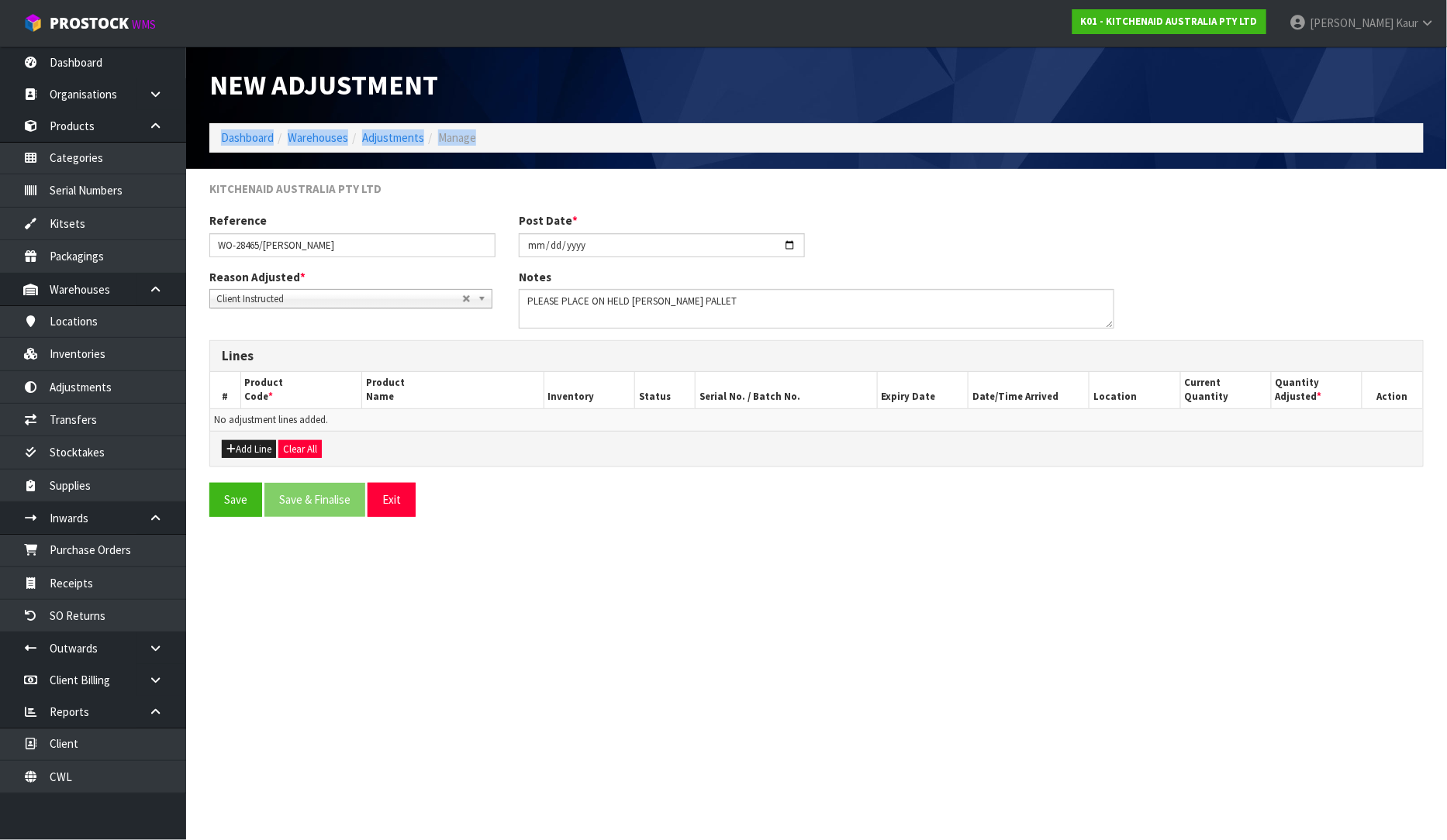
drag, startPoint x: 687, startPoint y: 94, endPoint x: 648, endPoint y: 132, distance: 54.5
click at [648, 132] on div "New Adjustment Dashboard Warehouses Adjustments Manage" at bounding box center [817, 108] width 1238 height 122
drag, startPoint x: 783, startPoint y: 579, endPoint x: 766, endPoint y: 574, distance: 17.7
click at [782, 579] on section "New Adjustment Dashboard Warehouses Adjustments Manage KITCHENAID AUSTRALIA PTY…" at bounding box center [723, 420] width 1447 height 840
click at [254, 450] on button "Add Line" at bounding box center [249, 450] width 54 height 19
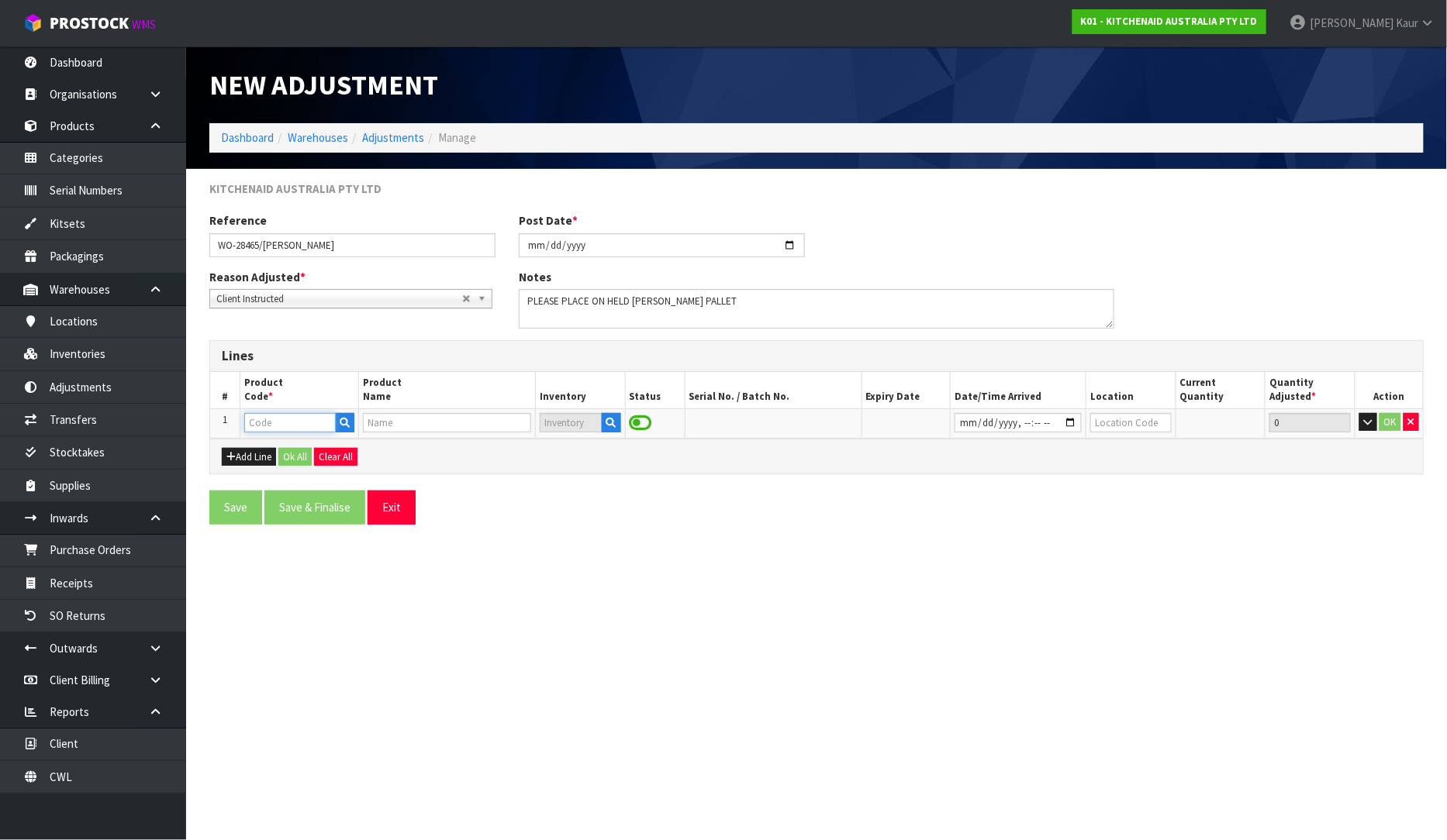
click at [252, 420] on input "text" at bounding box center [290, 422] width 92 height 19
type input "5KSM60SPXAPT"
type input "KSM60 PISTACHIO BL MIXER"
type input "5KSM60SPXAPT"
click at [614, 421] on icon "button" at bounding box center [611, 422] width 10 height 10
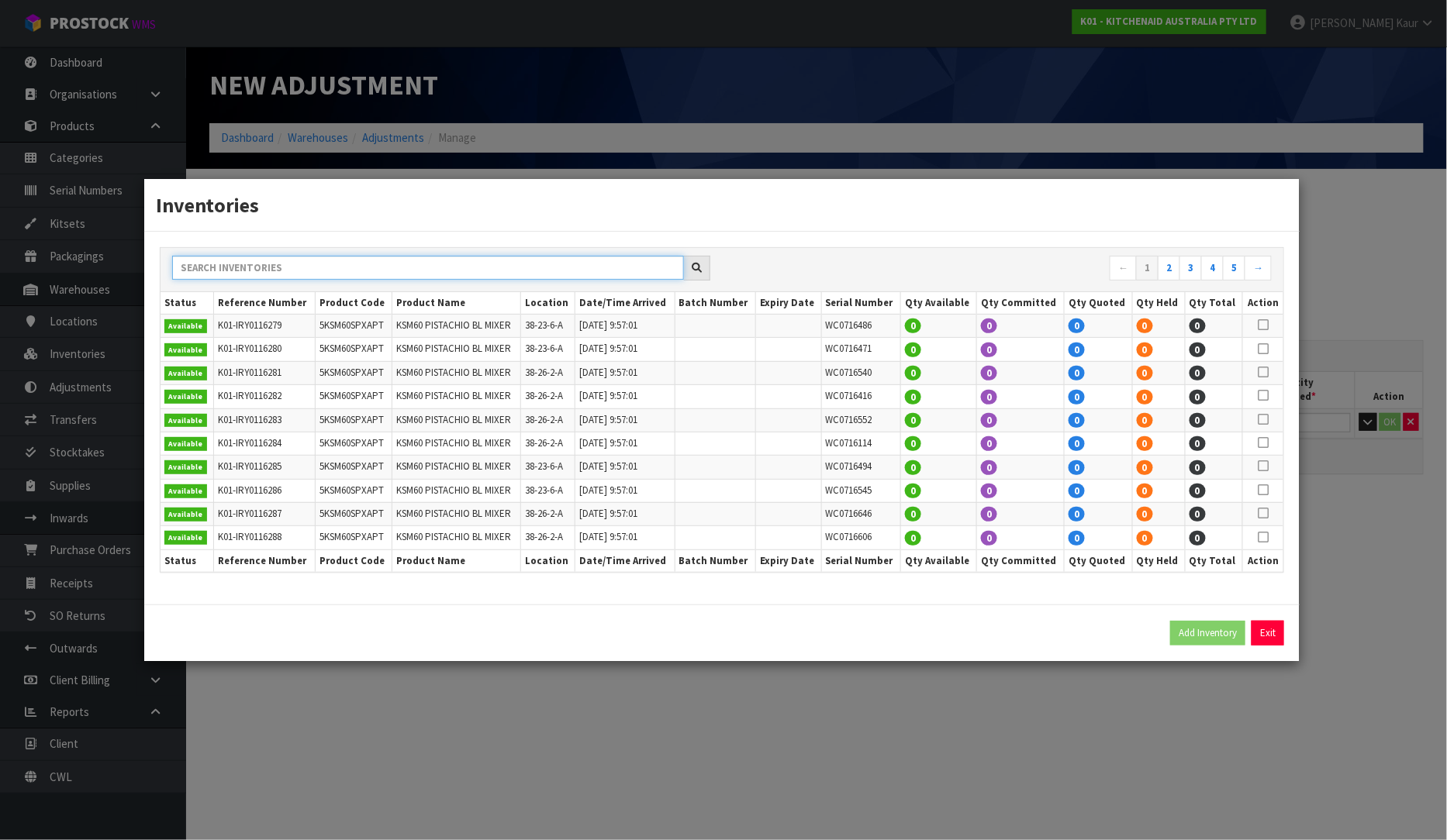
click at [544, 268] on input "text" at bounding box center [428, 267] width 512 height 24
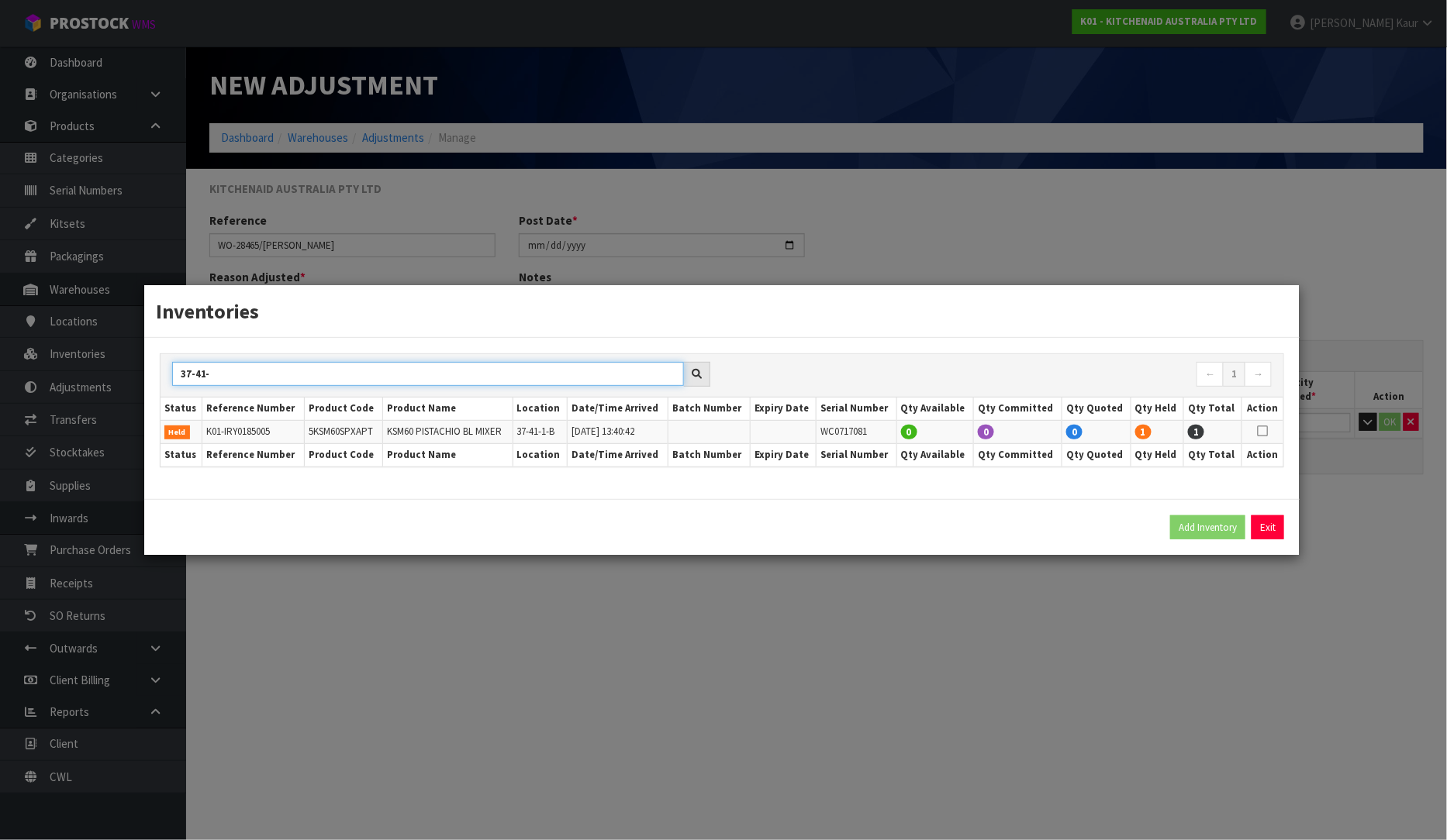
type input "37-41-"
click at [1267, 431] on icon at bounding box center [1263, 431] width 10 height 1
click at [1192, 538] on button "Add Inventory" at bounding box center [1208, 528] width 75 height 25
type input "K01-IRY0185005"
type input "2025-10-06T13:40:42"
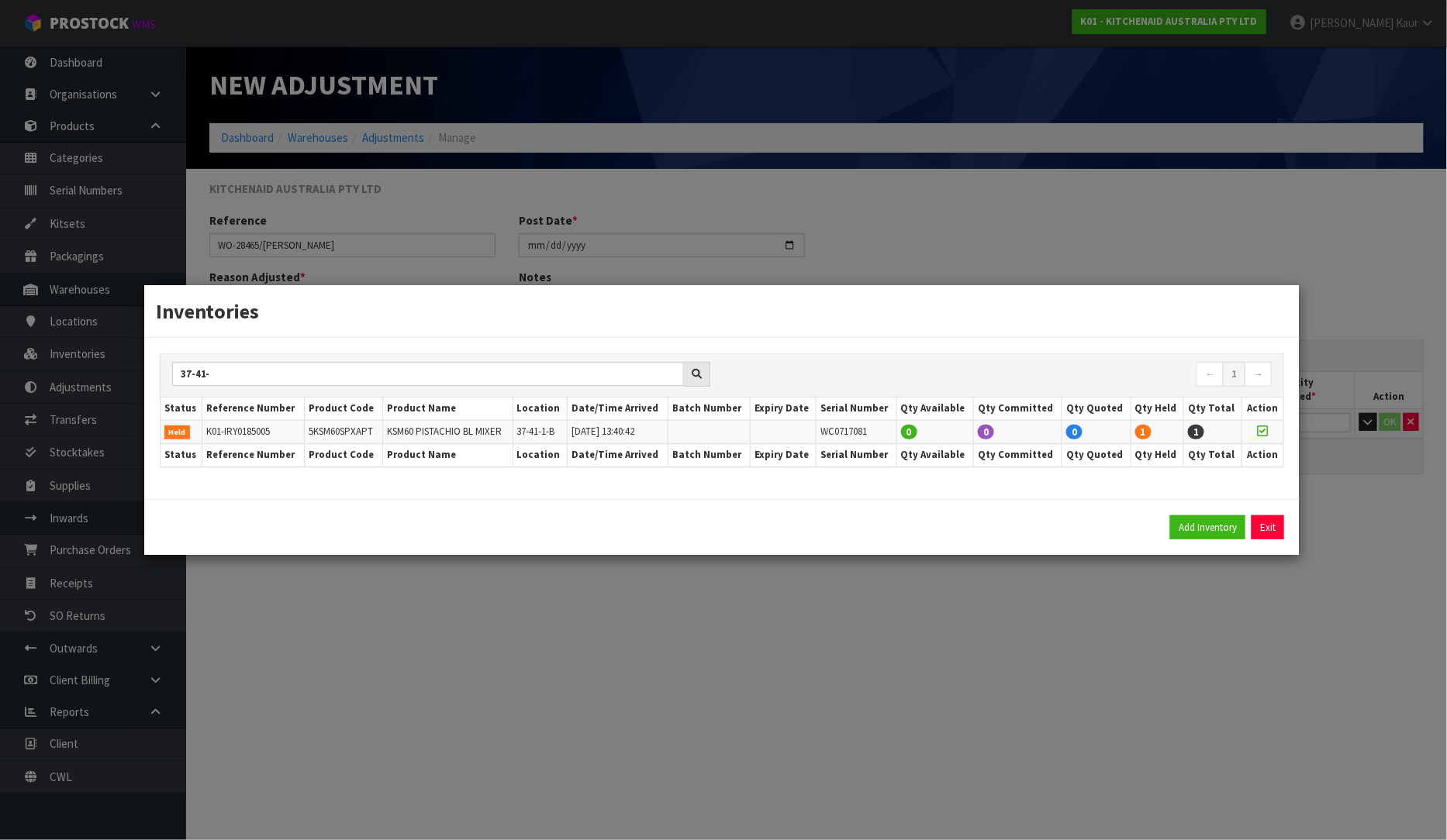
type input "37-41-1-B"
type input "WC0717081"
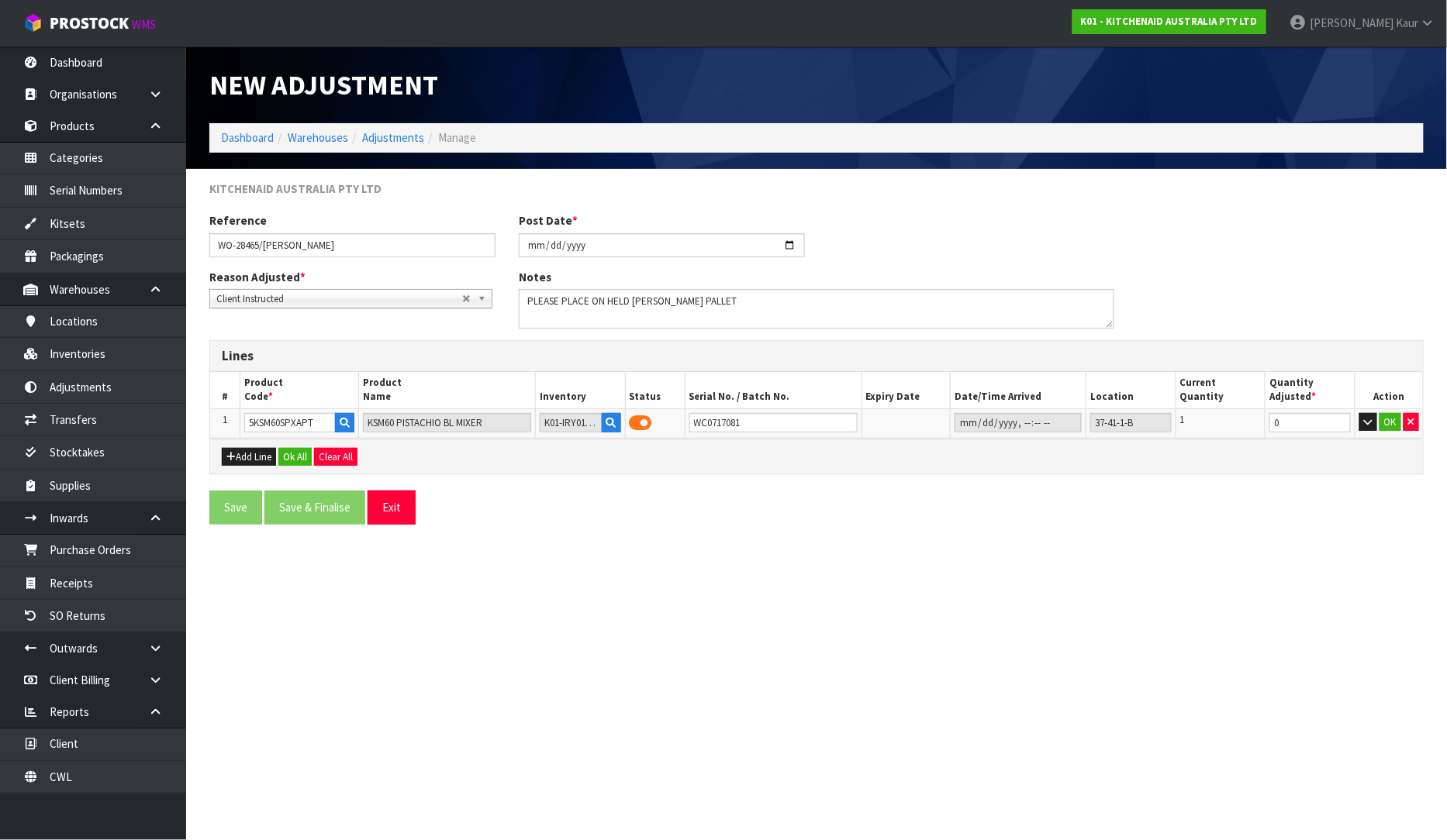
click at [1146, 641] on section "New Adjustment Dashboard Warehouses Adjustments Manage KITCHENAID AUSTRALIA PTY…" at bounding box center [723, 420] width 1447 height 840
click at [717, 514] on div "Save Save & Finalise Exit" at bounding box center [506, 507] width 619 height 33
type input "-1"
click at [1338, 425] on input "-1" at bounding box center [1310, 422] width 81 height 19
click at [1393, 427] on button "OK" at bounding box center [1391, 422] width 22 height 19
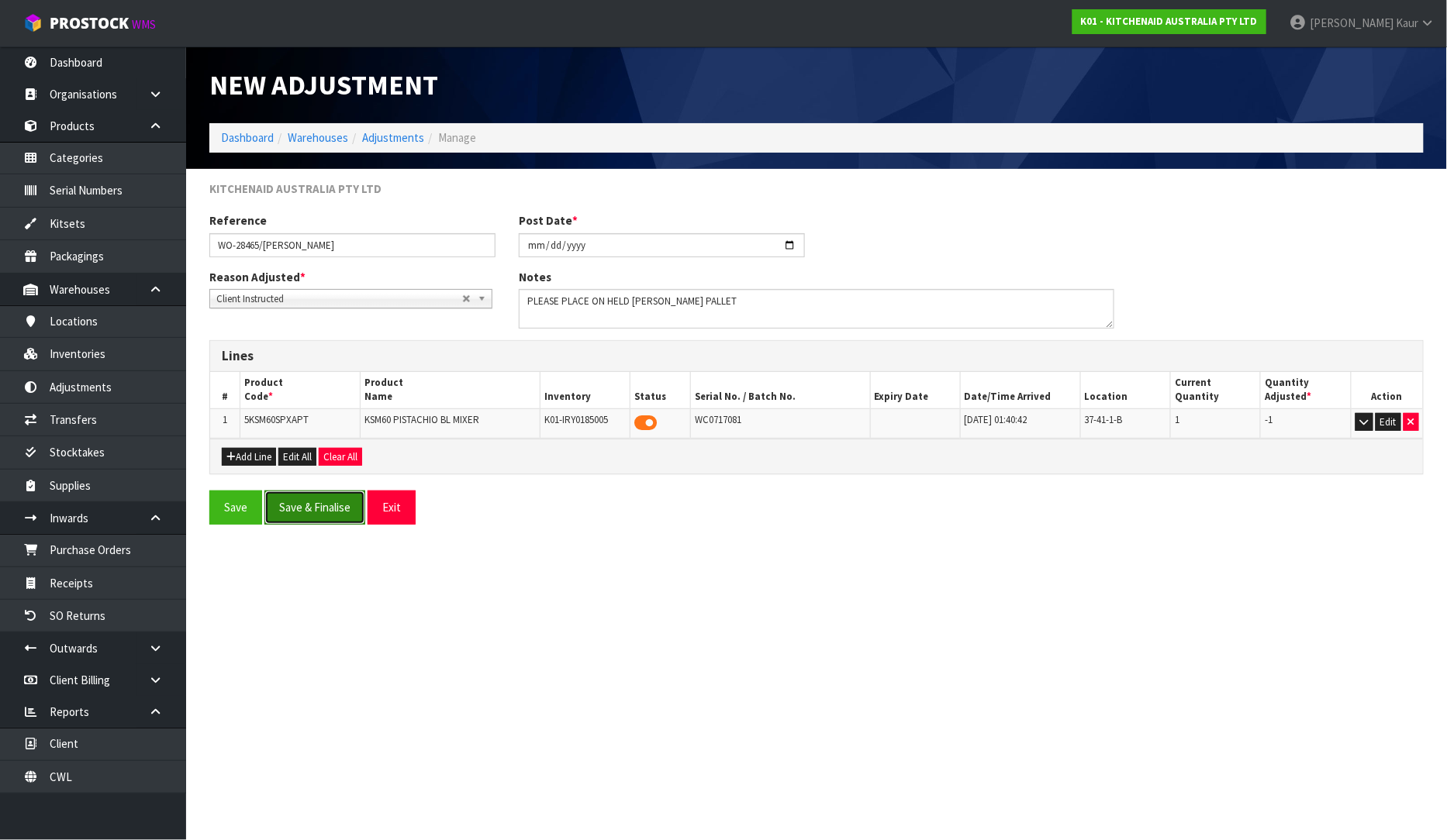
click at [336, 516] on button "Save & Finalise" at bounding box center [315, 507] width 101 height 33
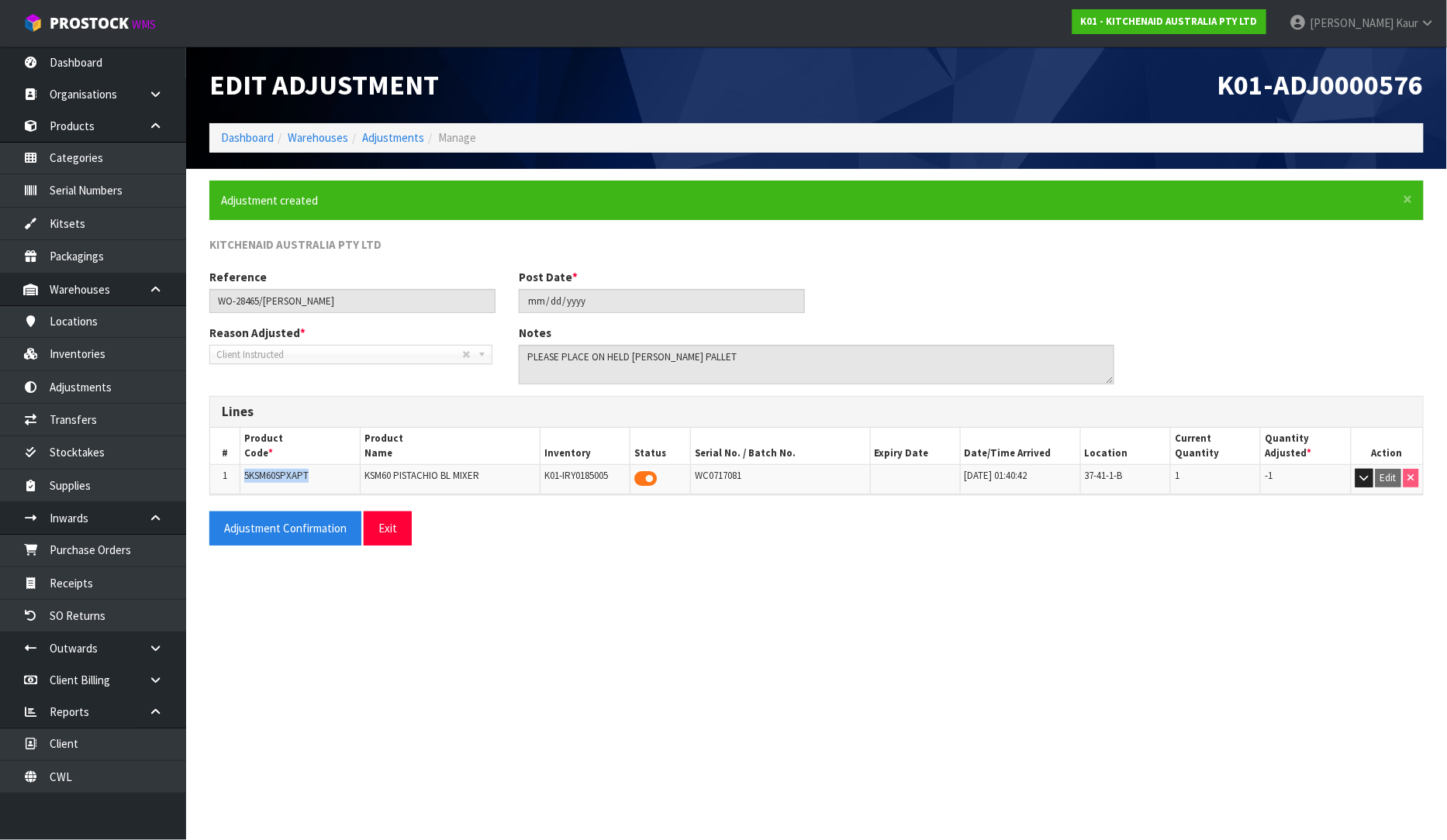
drag, startPoint x: 320, startPoint y: 476, endPoint x: 227, endPoint y: 481, distance: 93.1
click at [227, 481] on tr "1 5KSM60SPXAPT KSM60 PISTACHIO BL MIXER K01-IRY0185005 WC0717081 06/10/2025 01:…" at bounding box center [817, 480] width 1213 height 30
copy tr "5KSM60SPXAPT"
drag, startPoint x: 750, startPoint y: 474, endPoint x: 695, endPoint y: 481, distance: 55.4
click at [695, 481] on div "WC0717081" at bounding box center [781, 476] width 172 height 14
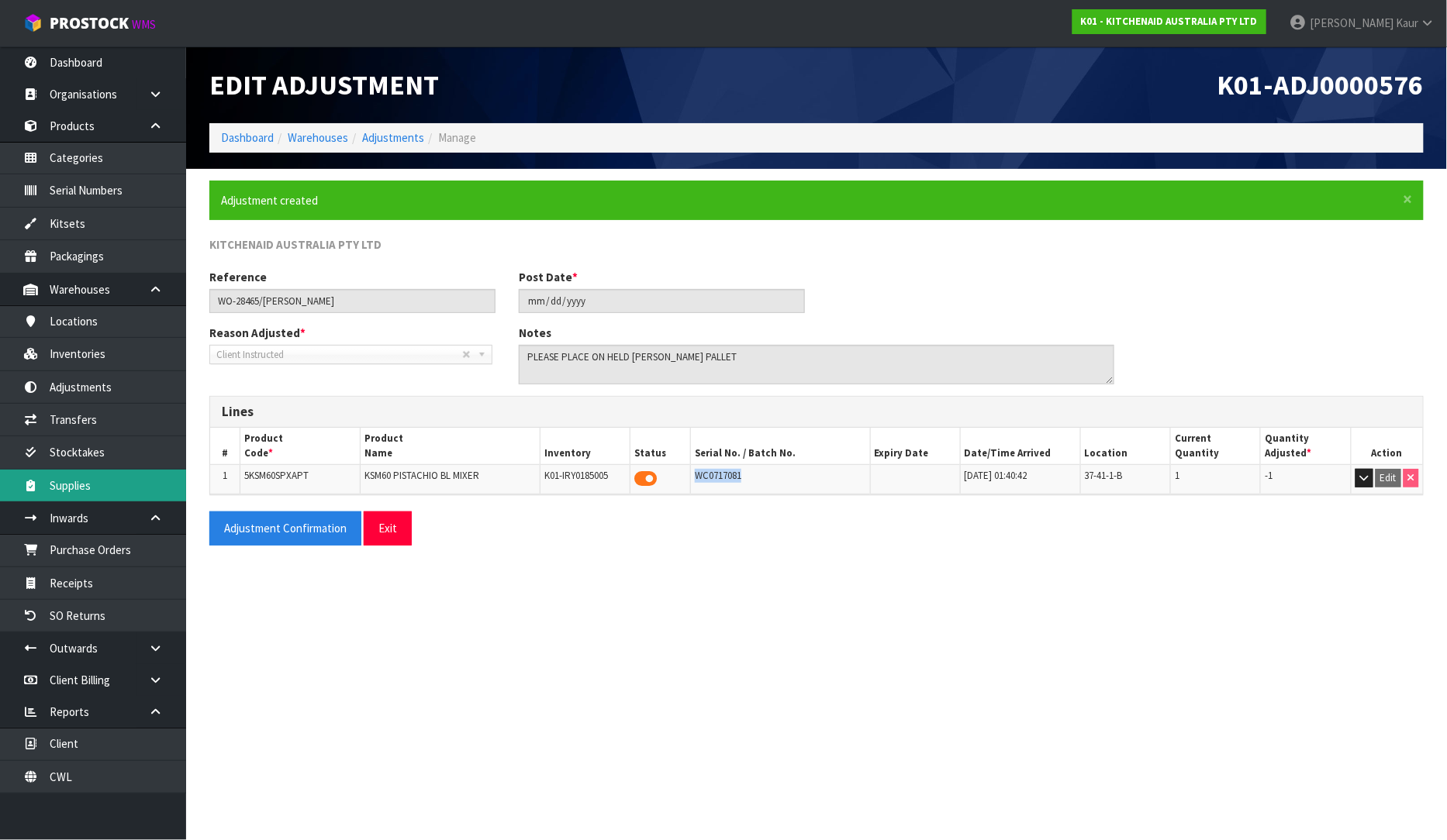
copy span "WC0717081"
drag, startPoint x: 330, startPoint y: 303, endPoint x: 187, endPoint y: 305, distance: 143.0
click at [187, 305] on section "× Close Adjustment created KITCHENAID AUSTRALIA PTY LTD Reference WO-28465/SALL…" at bounding box center [817, 369] width 1261 height 400
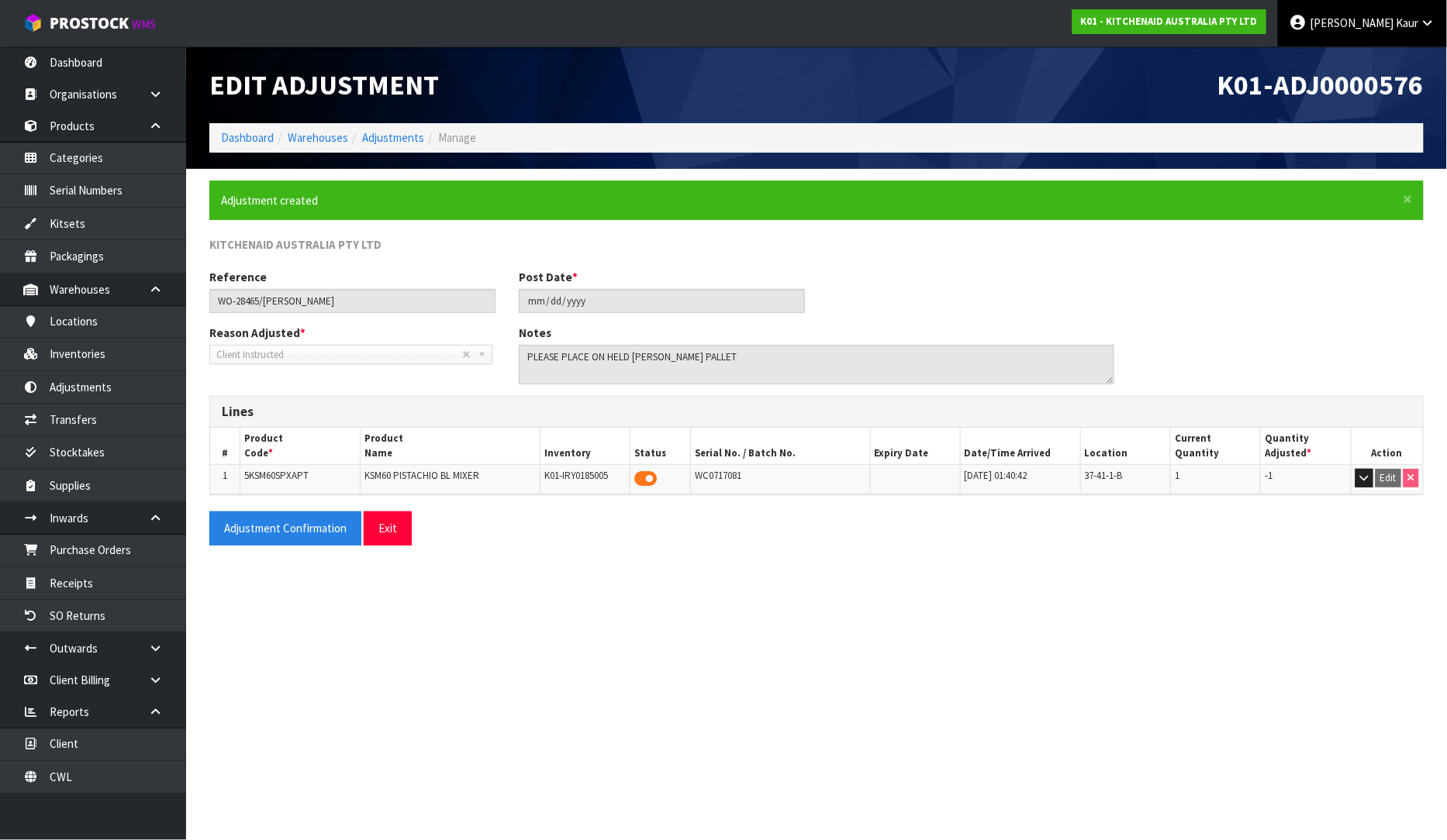
click at [1415, 25] on span "Kaur" at bounding box center [1408, 22] width 23 height 14
click at [1393, 67] on link "Logout" at bounding box center [1385, 62] width 122 height 21
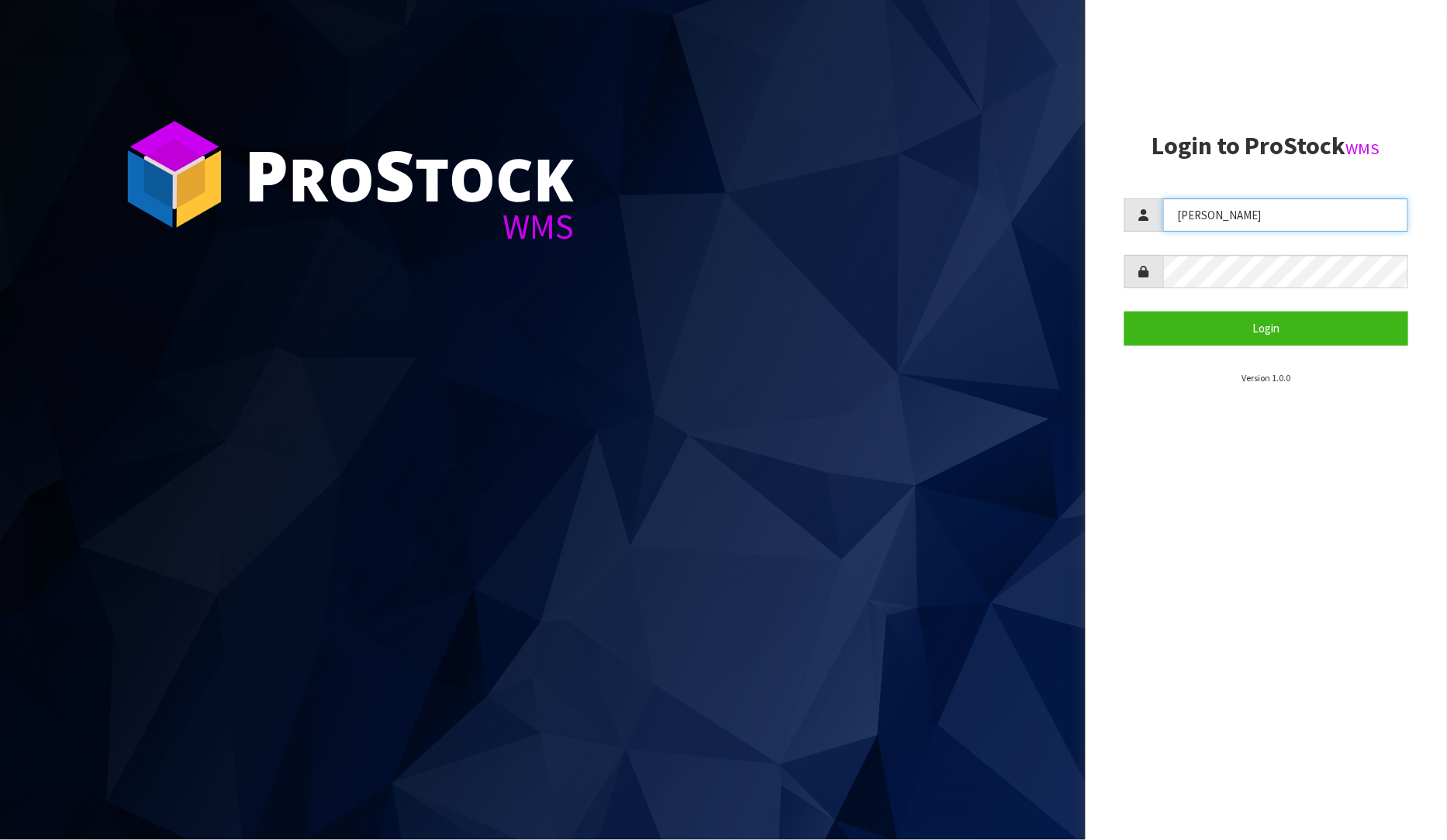
drag, startPoint x: 1277, startPoint y: 225, endPoint x: 1162, endPoint y: 221, distance: 115.1
click at [1164, 221] on input "PRABHNEET" at bounding box center [1287, 215] width 246 height 33
type input "Raj"
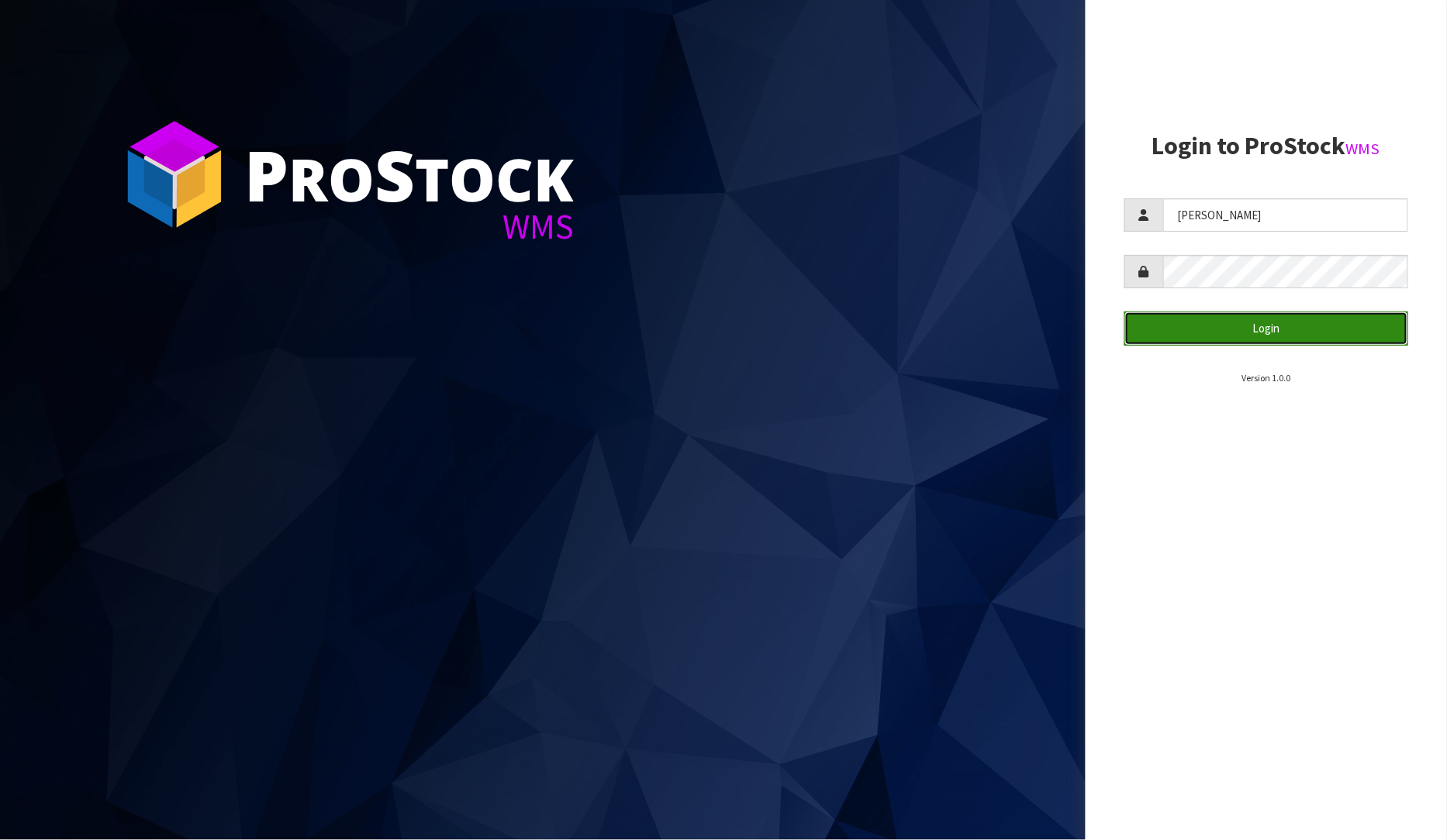
click at [1262, 323] on button "Login" at bounding box center [1267, 328] width 284 height 33
